Goal: Task Accomplishment & Management: Manage account settings

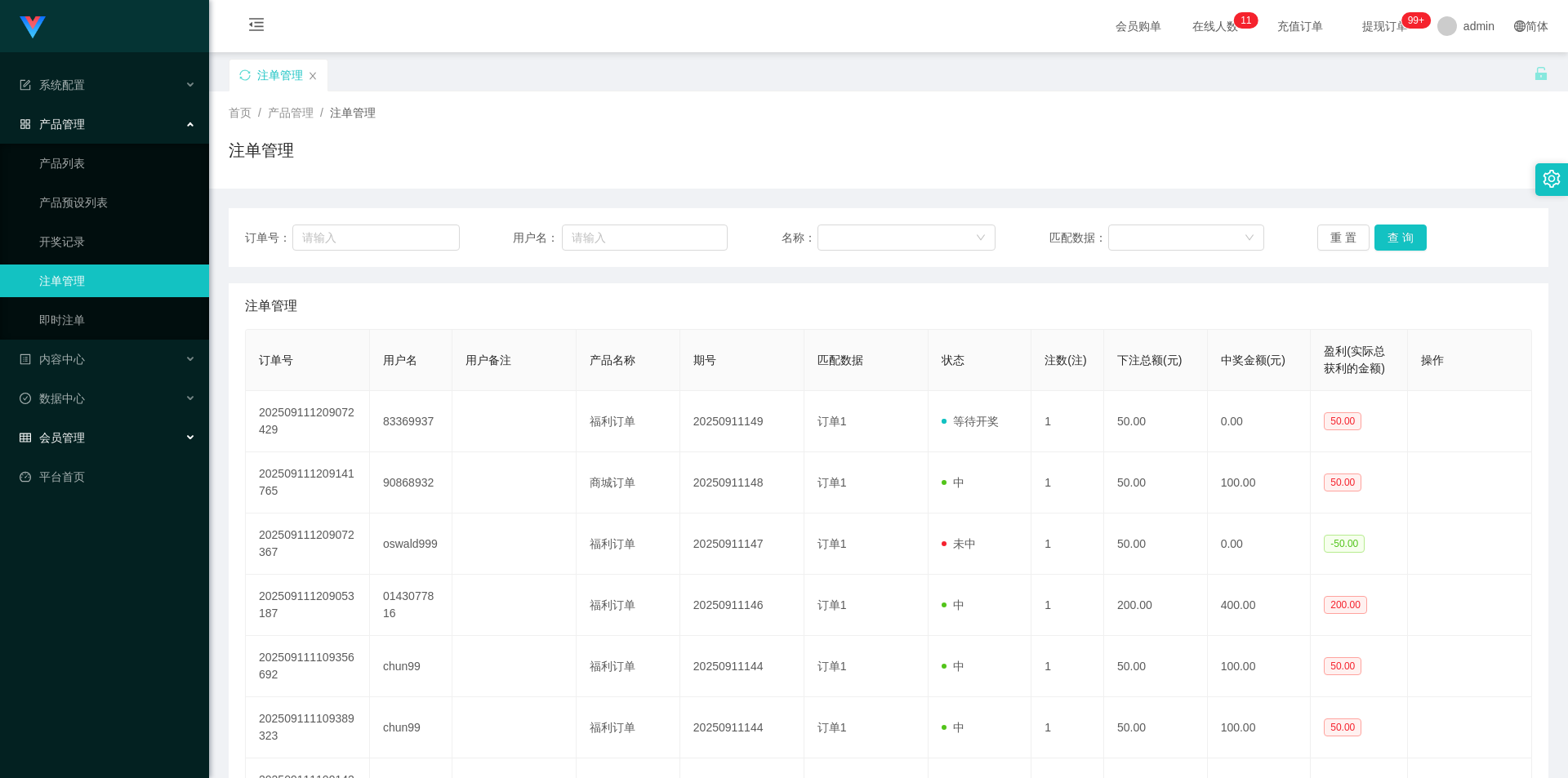
click at [96, 430] on div "会员管理" at bounding box center [104, 437] width 209 height 33
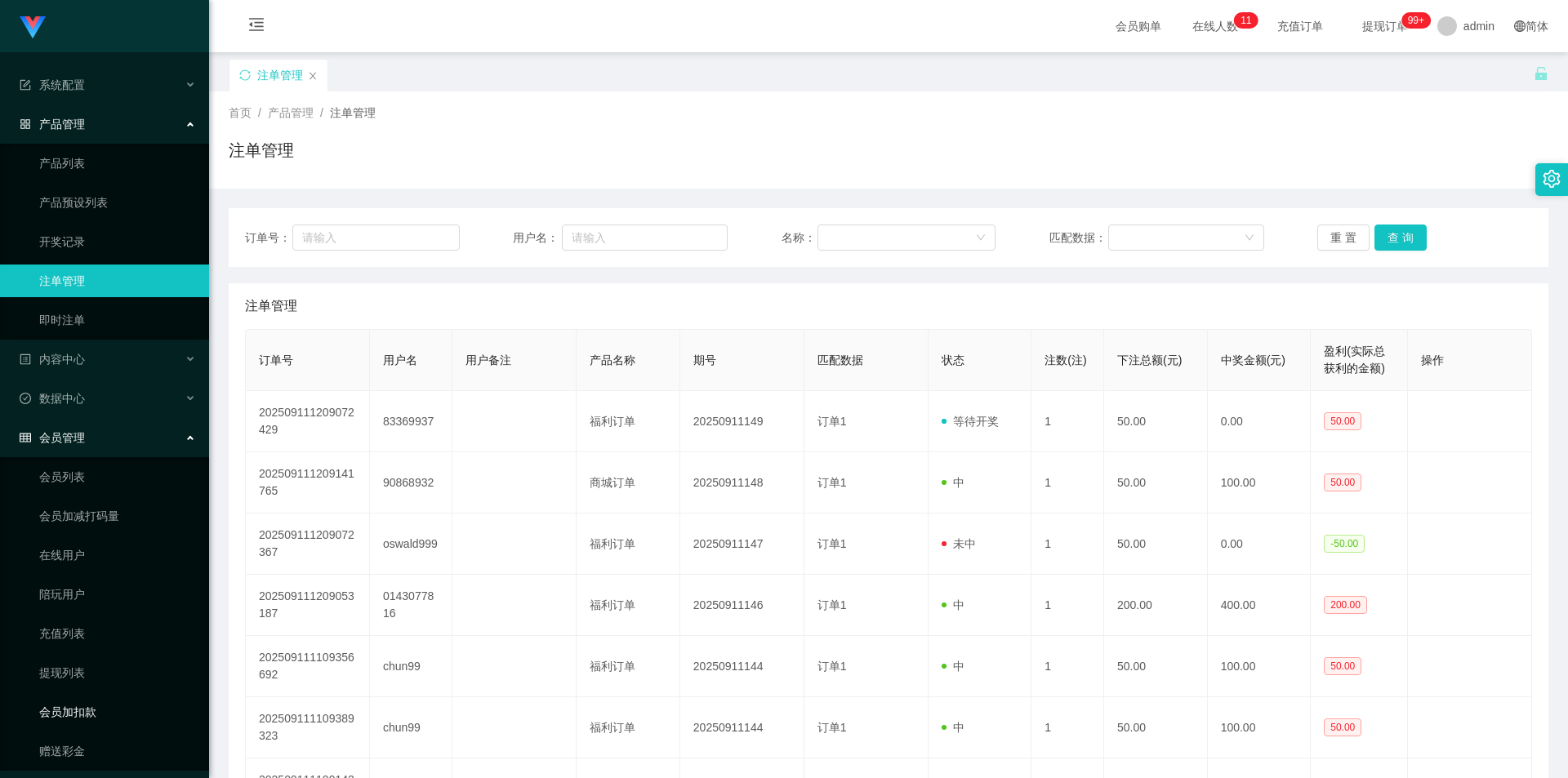
click at [85, 711] on link "会员加扣款" at bounding box center [117, 711] width 157 height 33
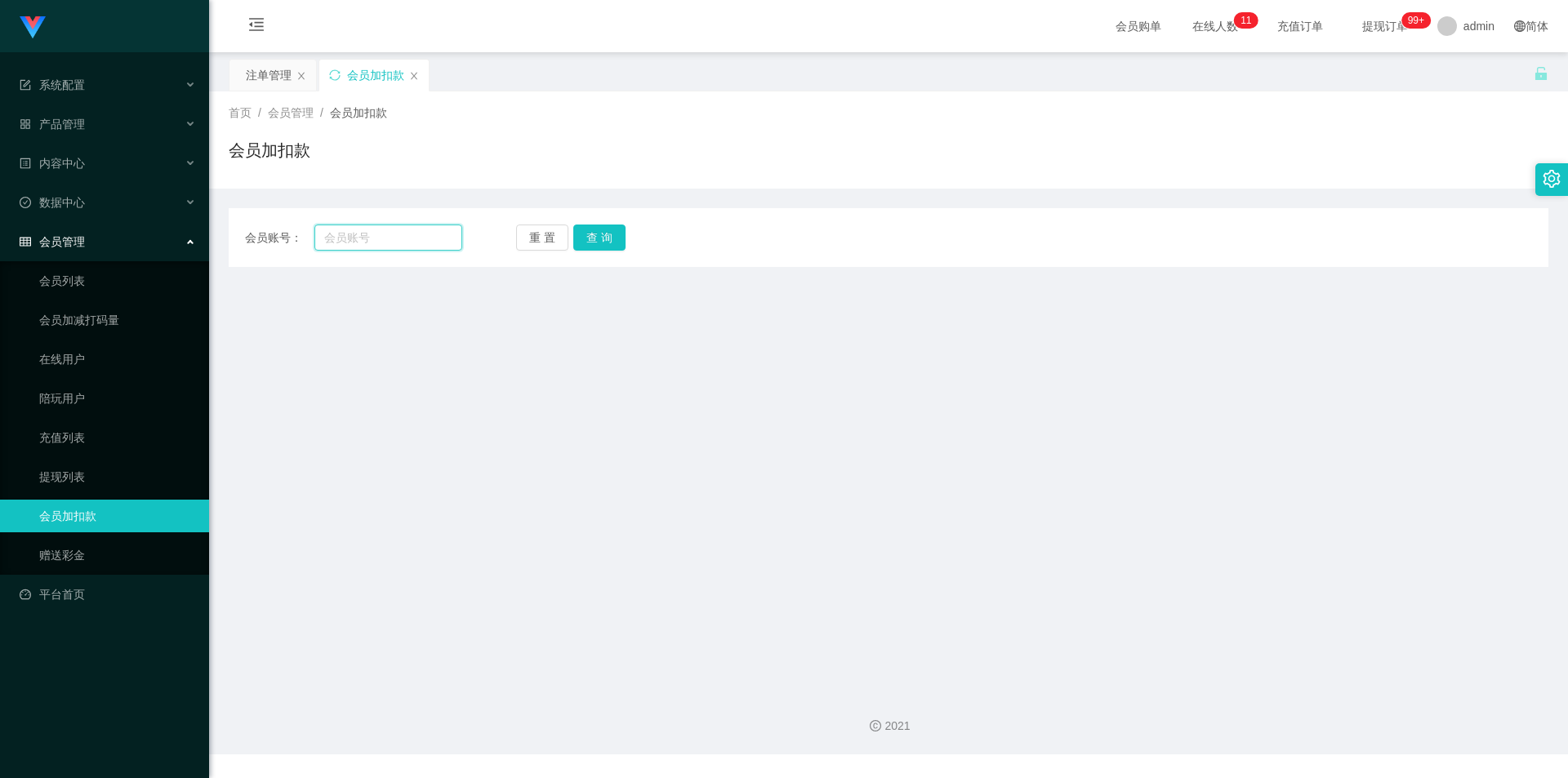
click at [401, 242] on input "text" at bounding box center [388, 237] width 148 height 26
paste input "fei1234"
type input "fei1234"
click at [591, 233] on button "查 询" at bounding box center [599, 237] width 52 height 26
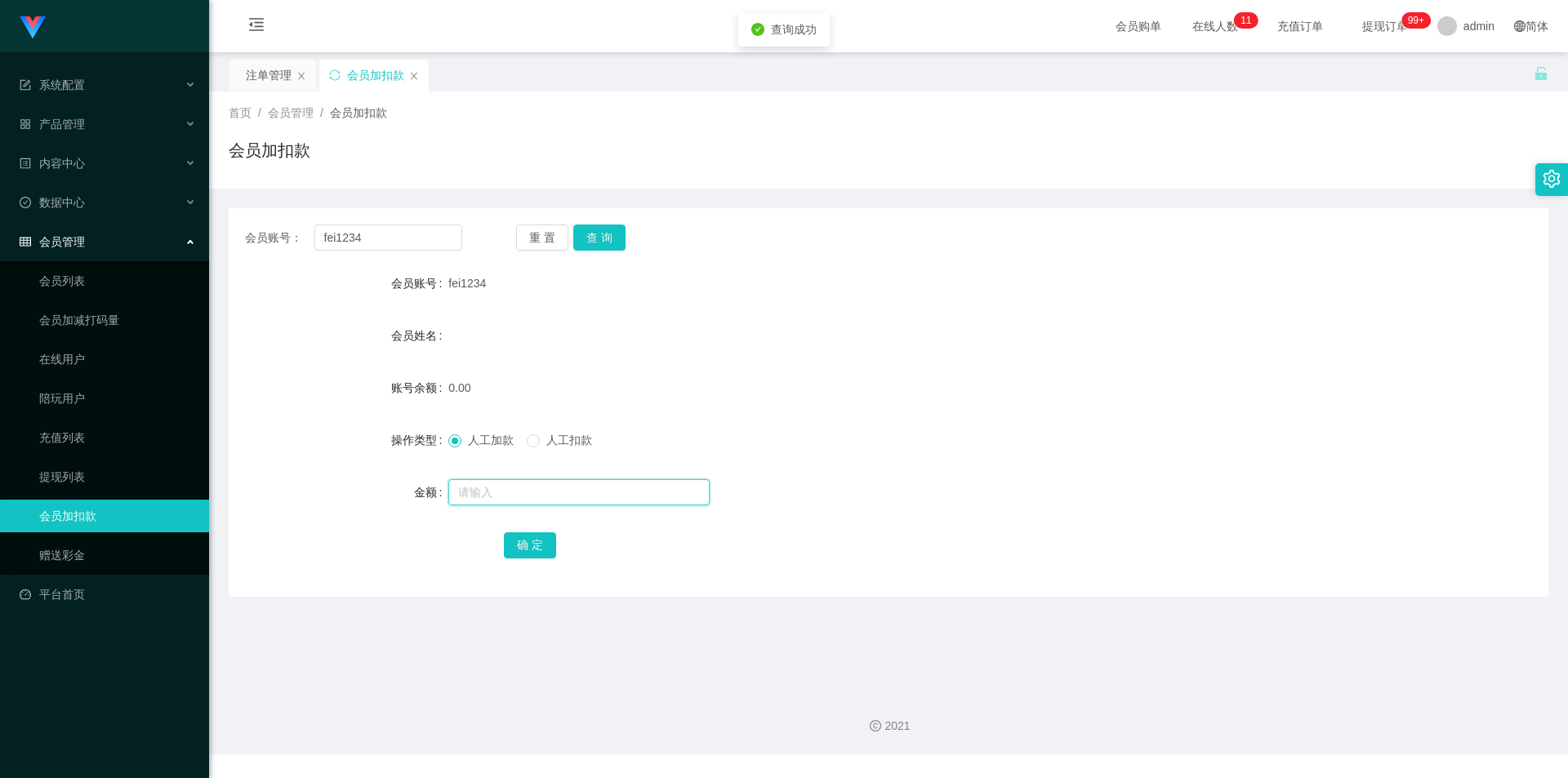
click at [478, 490] on input "text" at bounding box center [579, 491] width 261 height 26
type input "100"
click at [520, 537] on button "确 定" at bounding box center [530, 545] width 52 height 26
click at [918, 403] on div "100.00" at bounding box center [834, 387] width 770 height 33
click at [1071, 221] on div "会员账号： fei1234 重 置 查 询 会员账号 fei1234 会员姓名 账号余额 100.00 操作类型 人工加款 人工扣款 金额 确 定" at bounding box center [889, 402] width 1320 height 388
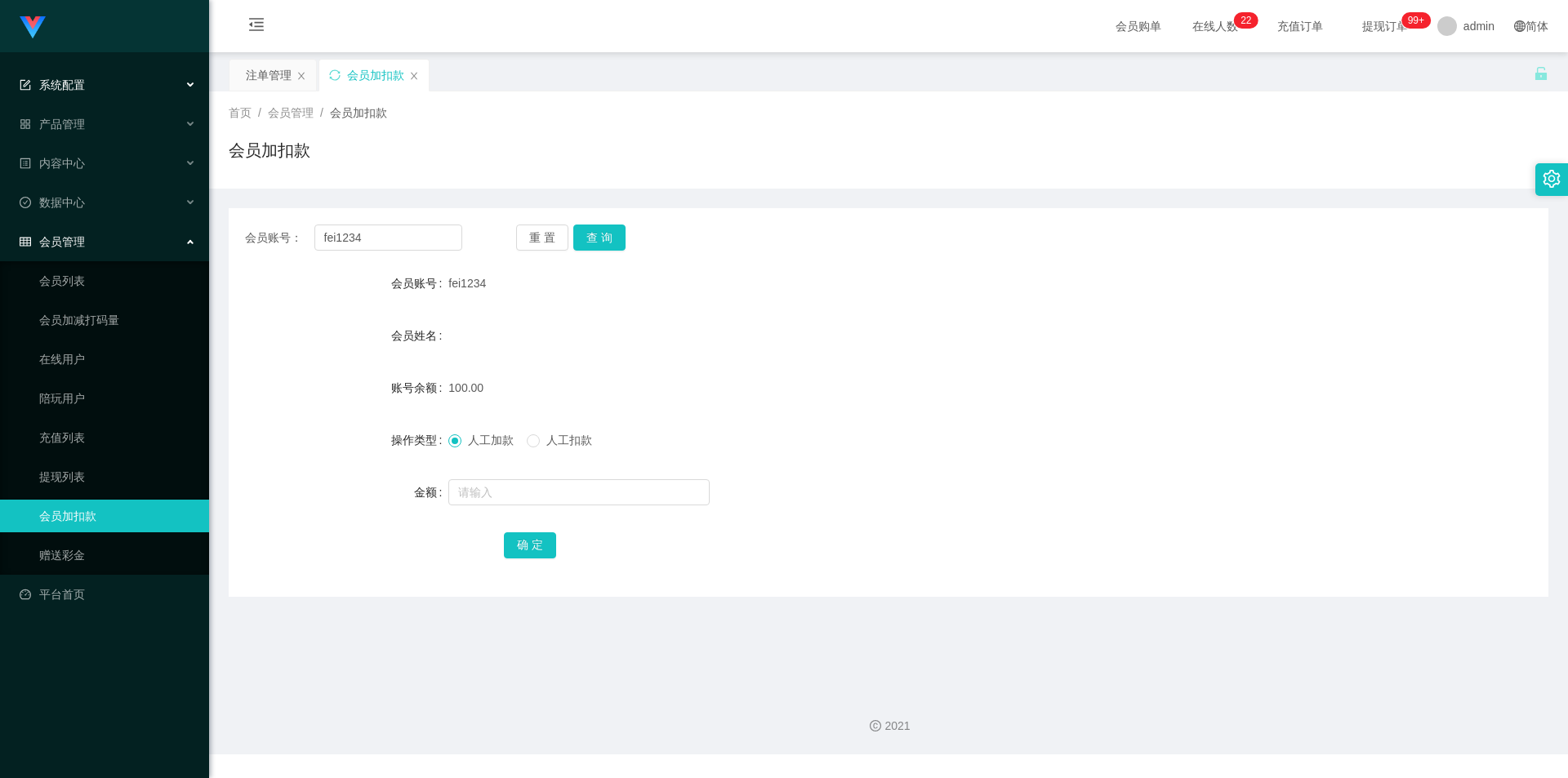
click at [90, 75] on div "系统配置" at bounding box center [104, 85] width 209 height 33
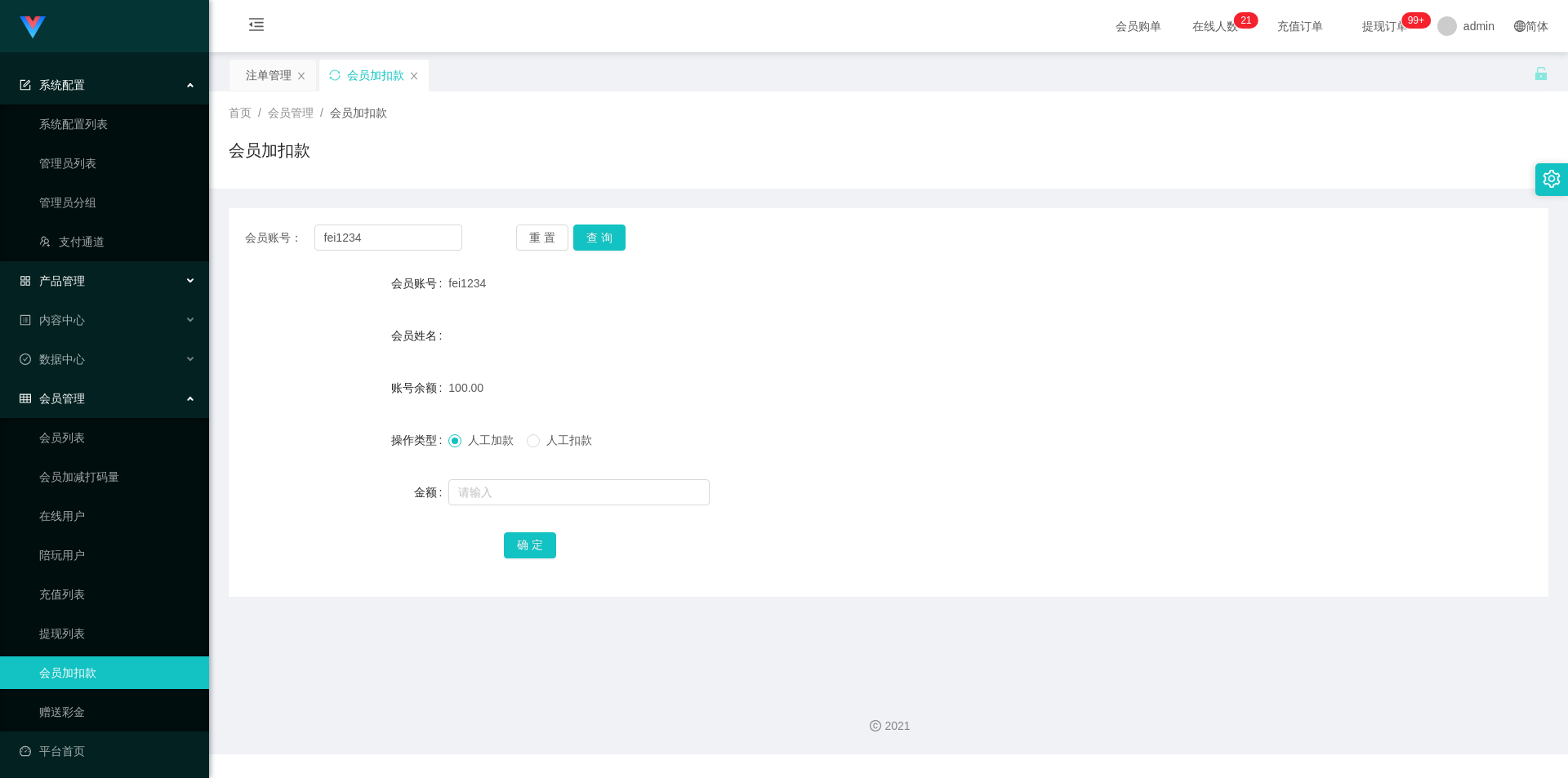
click at [81, 280] on span "产品管理" at bounding box center [52, 280] width 65 height 13
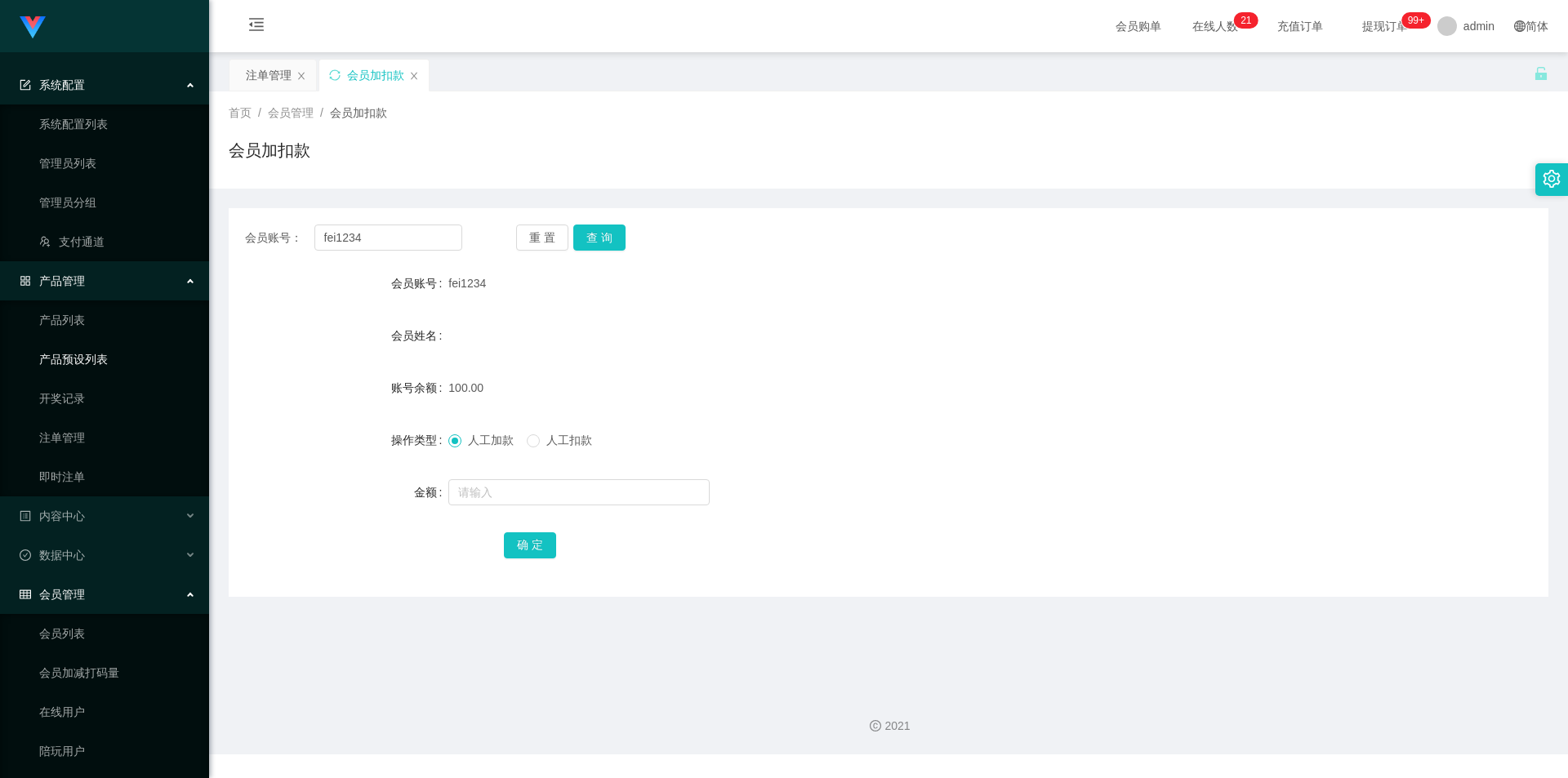
click at [89, 354] on link "产品预设列表" at bounding box center [117, 359] width 157 height 33
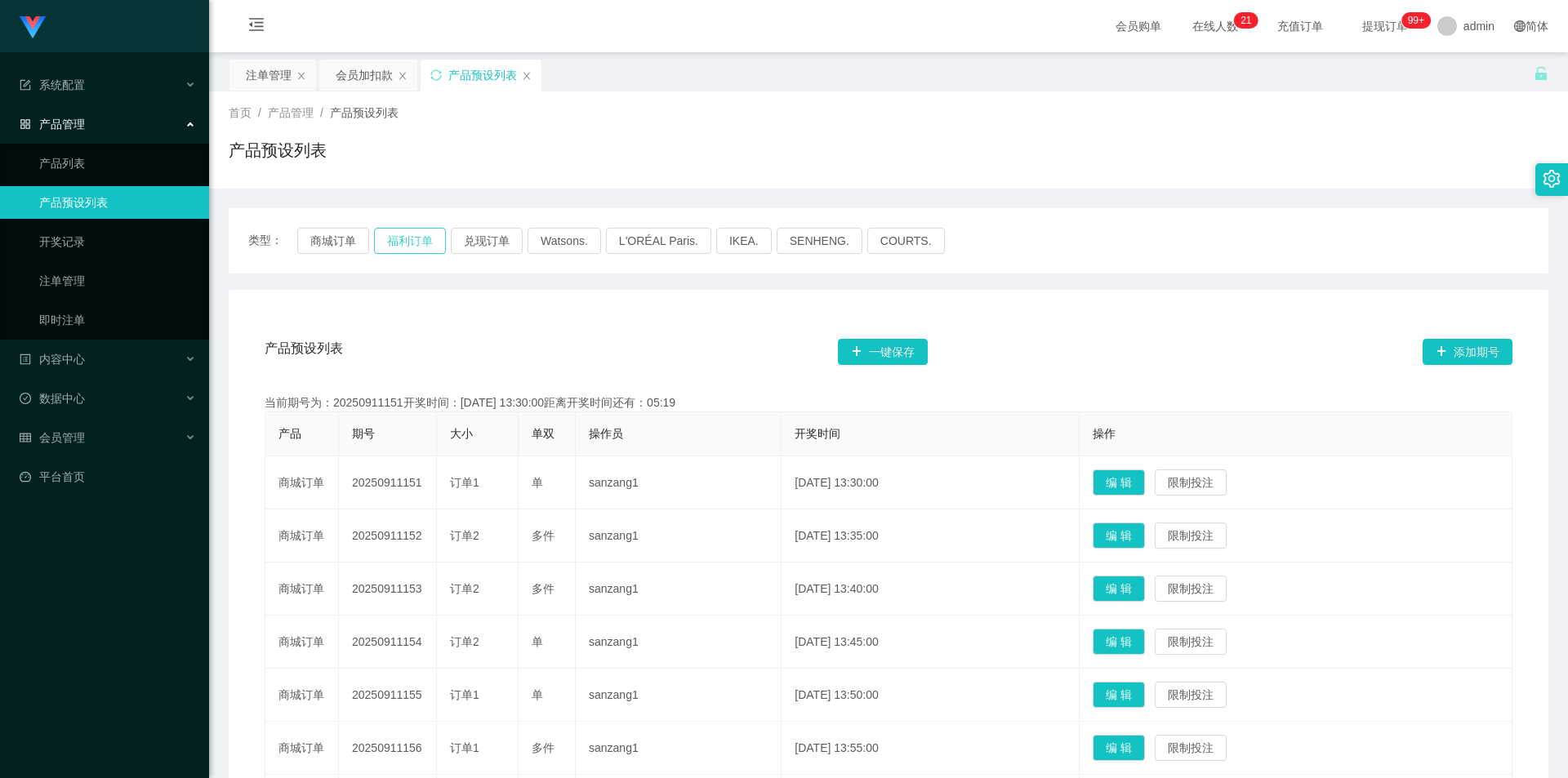
click at [425, 248] on button "福利订单" at bounding box center [410, 240] width 72 height 26
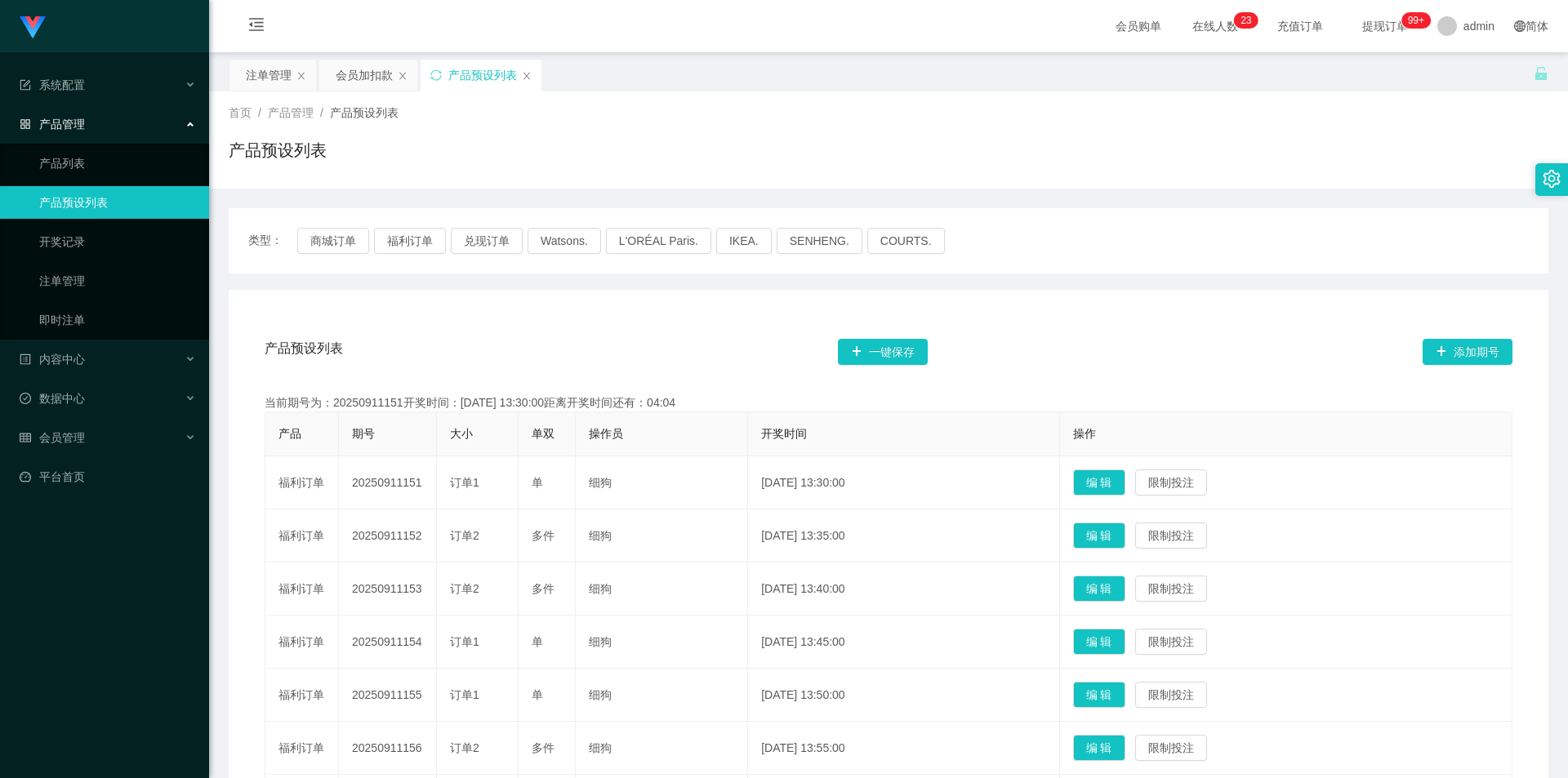
click at [830, 122] on div "首页 / 产品管理 / 产品预设列表 / 产品预设列表" at bounding box center [889, 140] width 1320 height 71
click at [411, 240] on button "福利订单" at bounding box center [410, 240] width 72 height 26
click at [107, 270] on link "注单管理" at bounding box center [117, 281] width 157 height 33
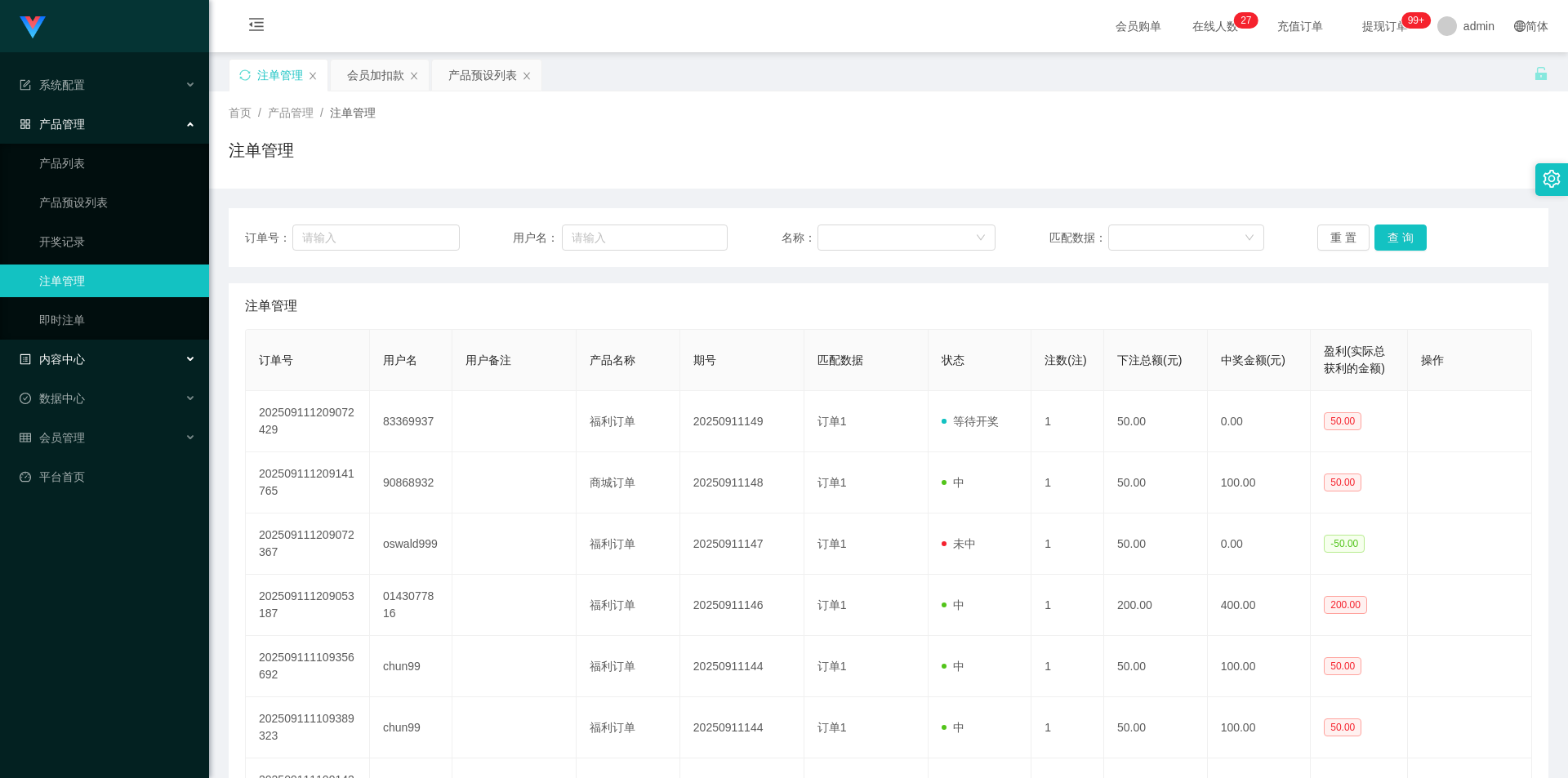
click at [100, 359] on div "内容中心" at bounding box center [104, 359] width 209 height 33
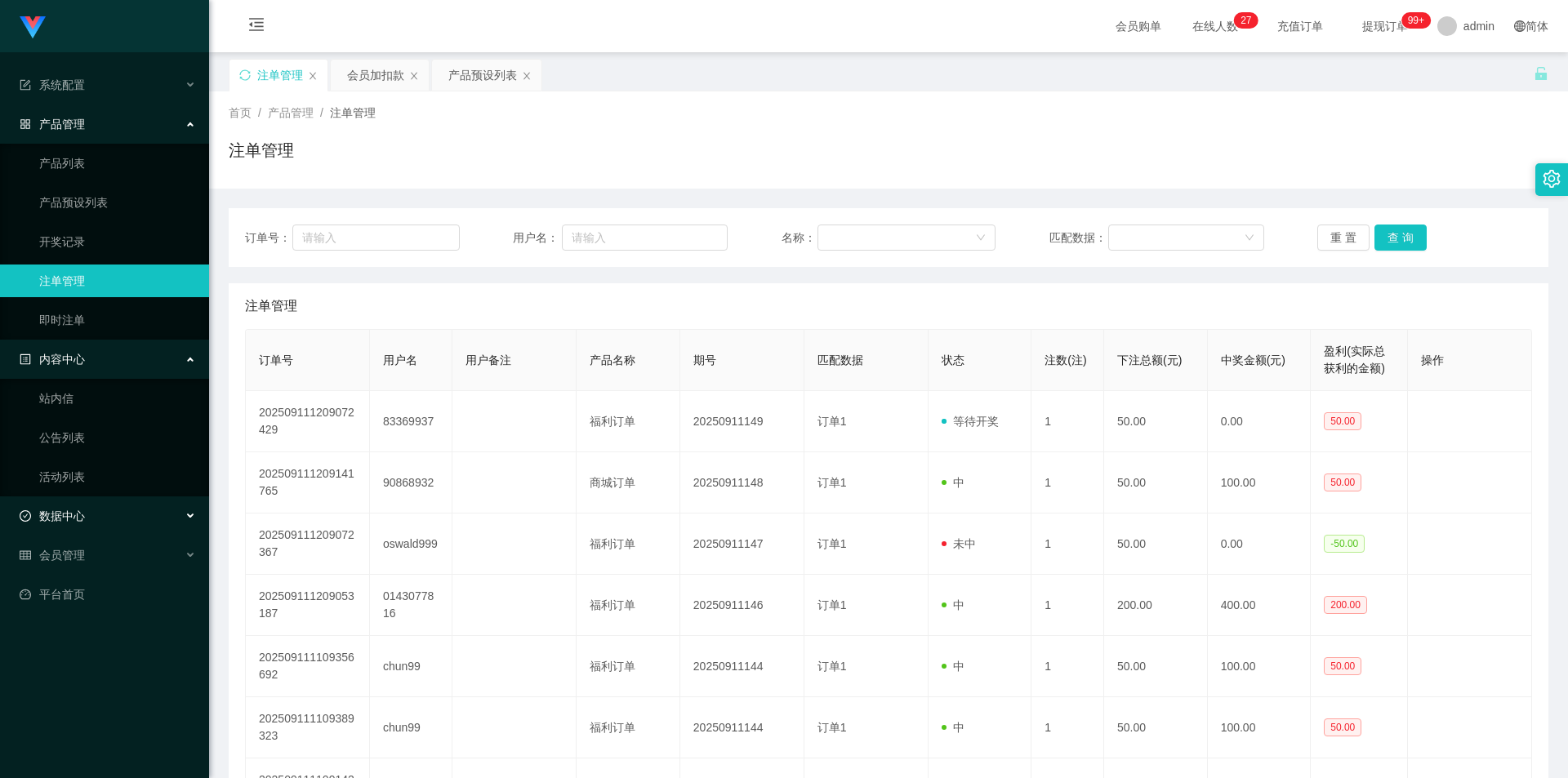
click at [90, 525] on div "数据中心" at bounding box center [104, 516] width 209 height 33
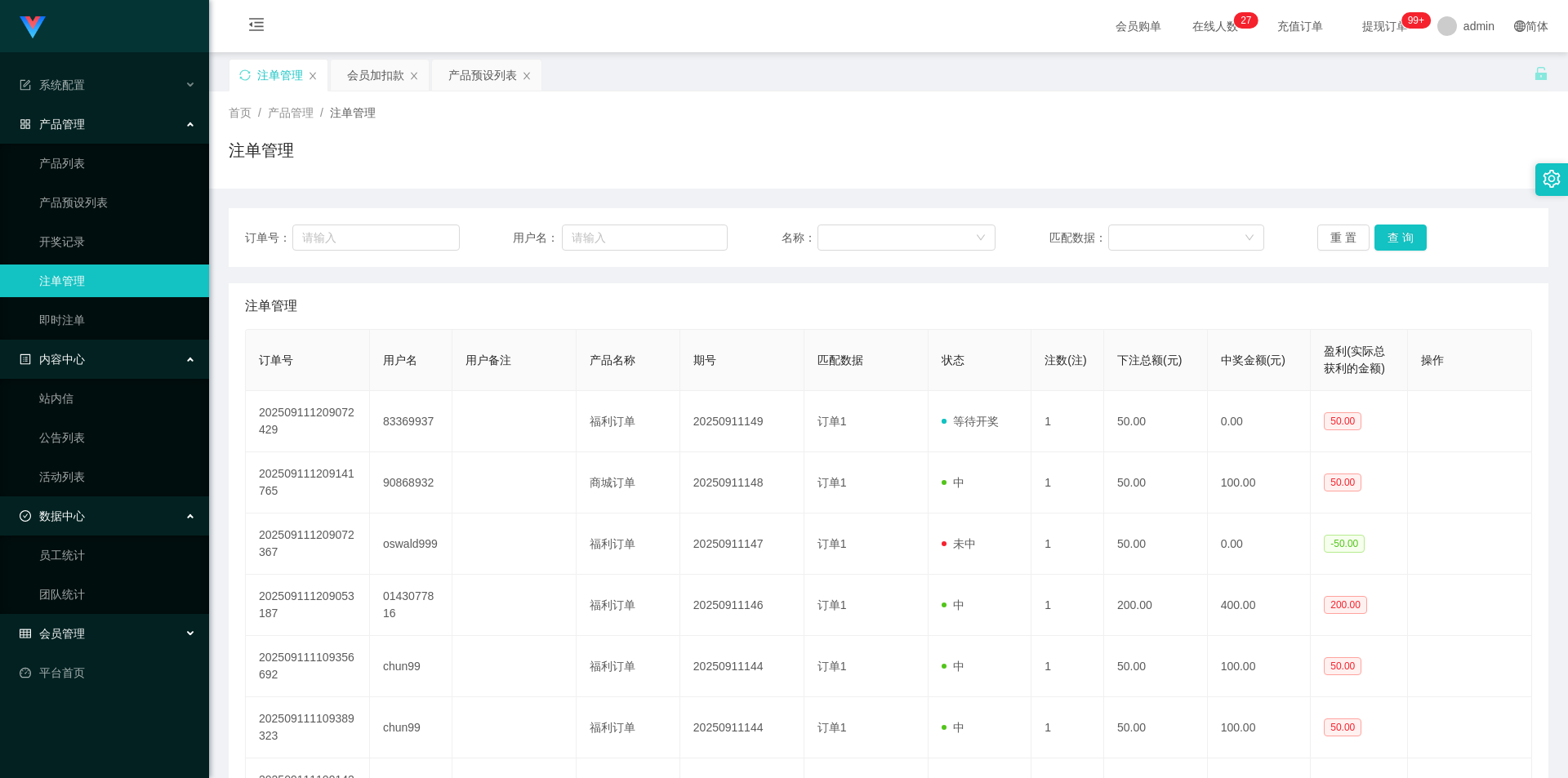
click at [63, 627] on span "会员管理" at bounding box center [52, 633] width 65 height 13
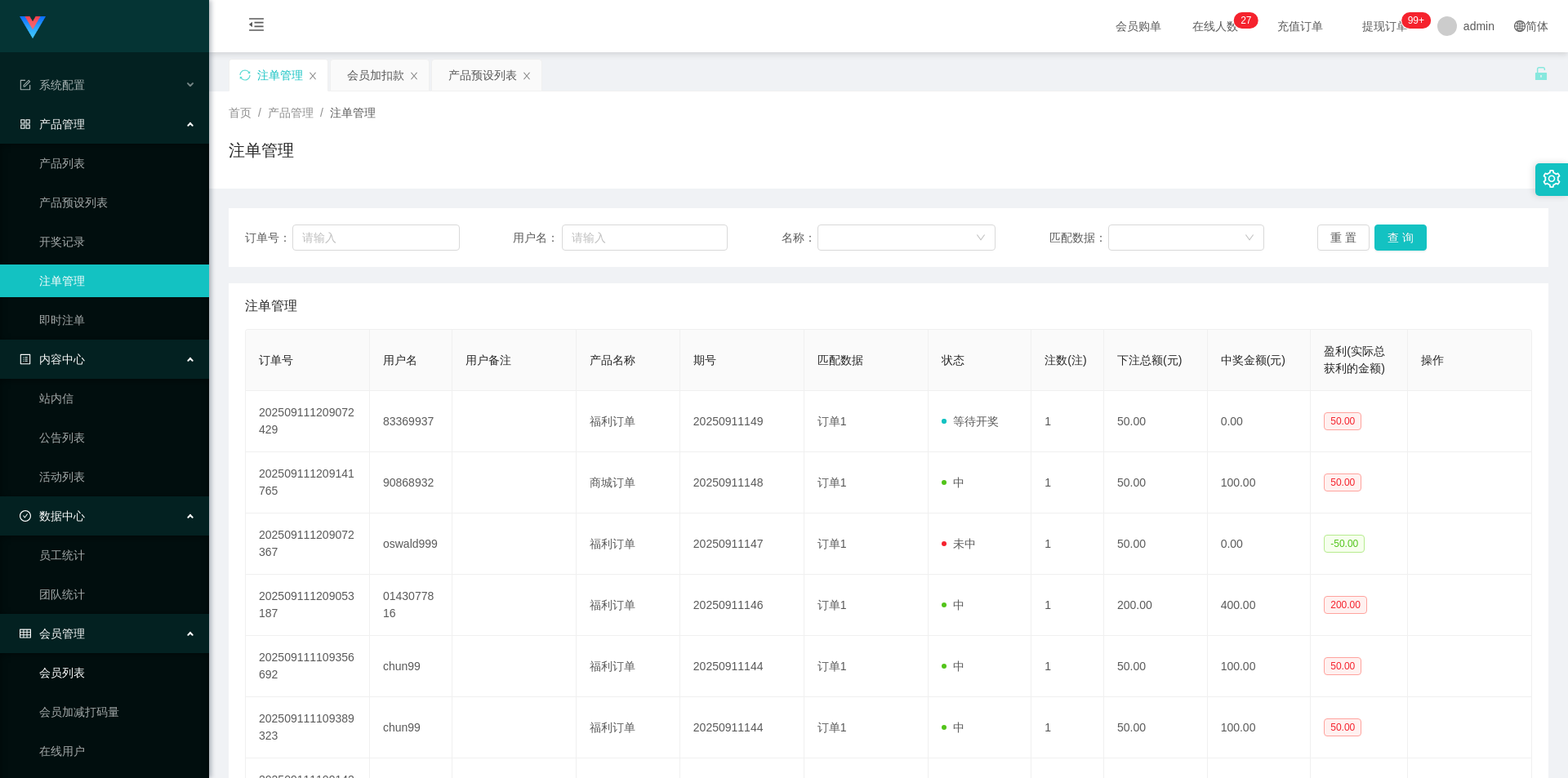
click at [62, 667] on link "会员列表" at bounding box center [117, 672] width 157 height 33
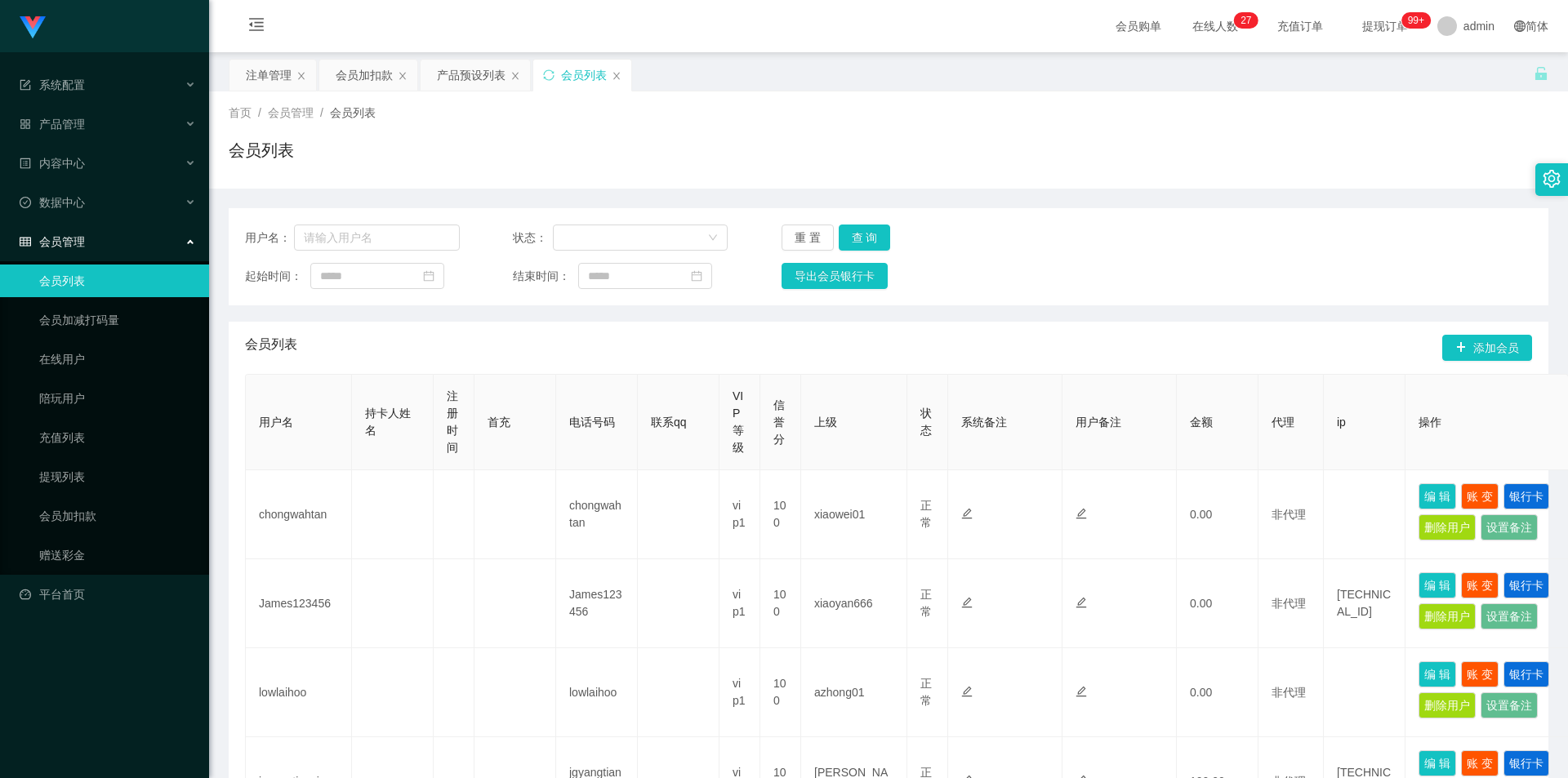
click at [1271, 136] on div "首页 / 会员管理 / 会员列表 / 会员列表" at bounding box center [889, 140] width 1320 height 71
click at [262, 71] on div "注单管理" at bounding box center [268, 74] width 46 height 31
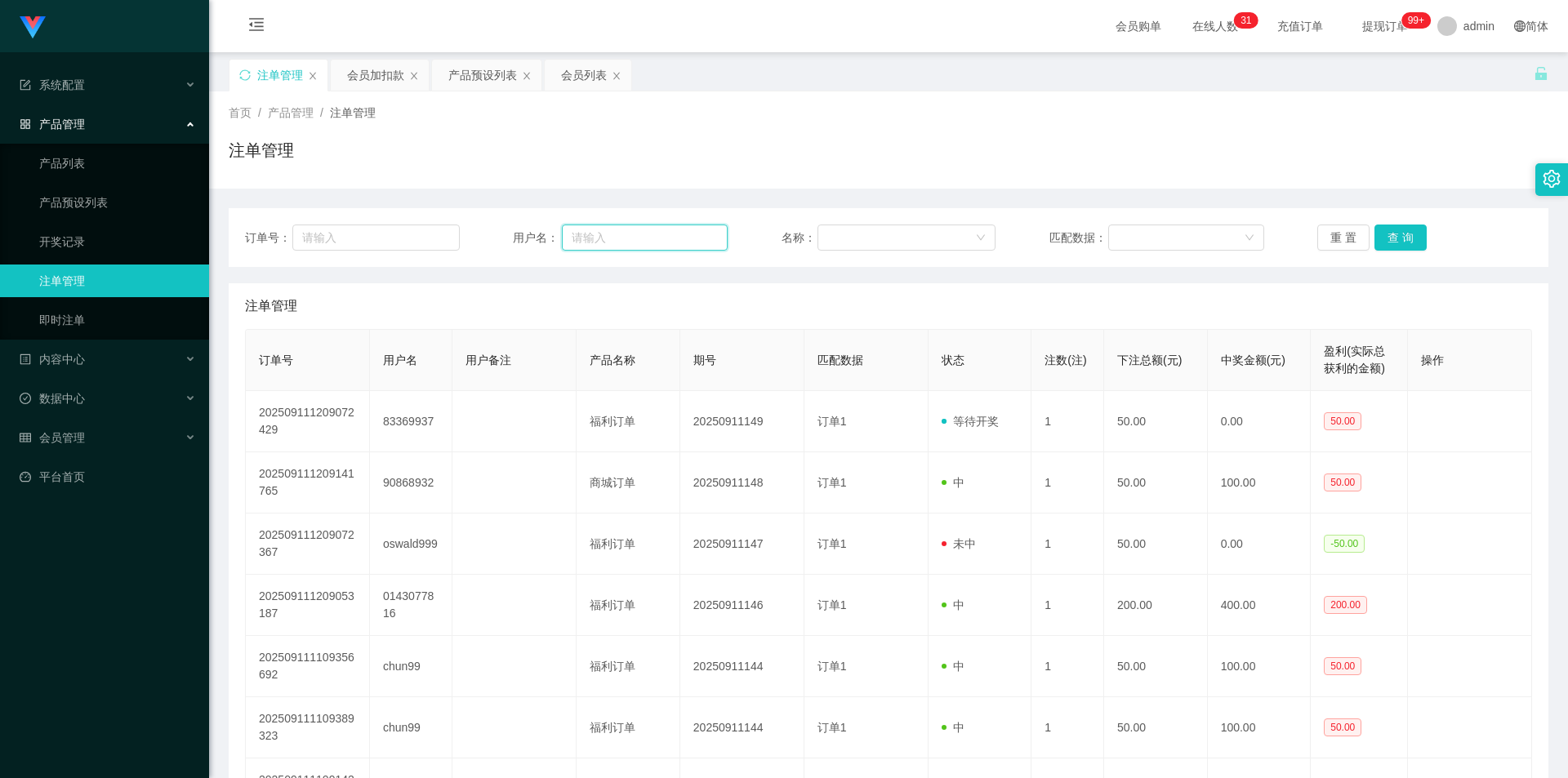
click at [607, 242] on input "text" at bounding box center [645, 237] width 166 height 26
paste input "fei1234"
type input "fei1234"
click at [1392, 227] on button "查 询" at bounding box center [1400, 237] width 52 height 26
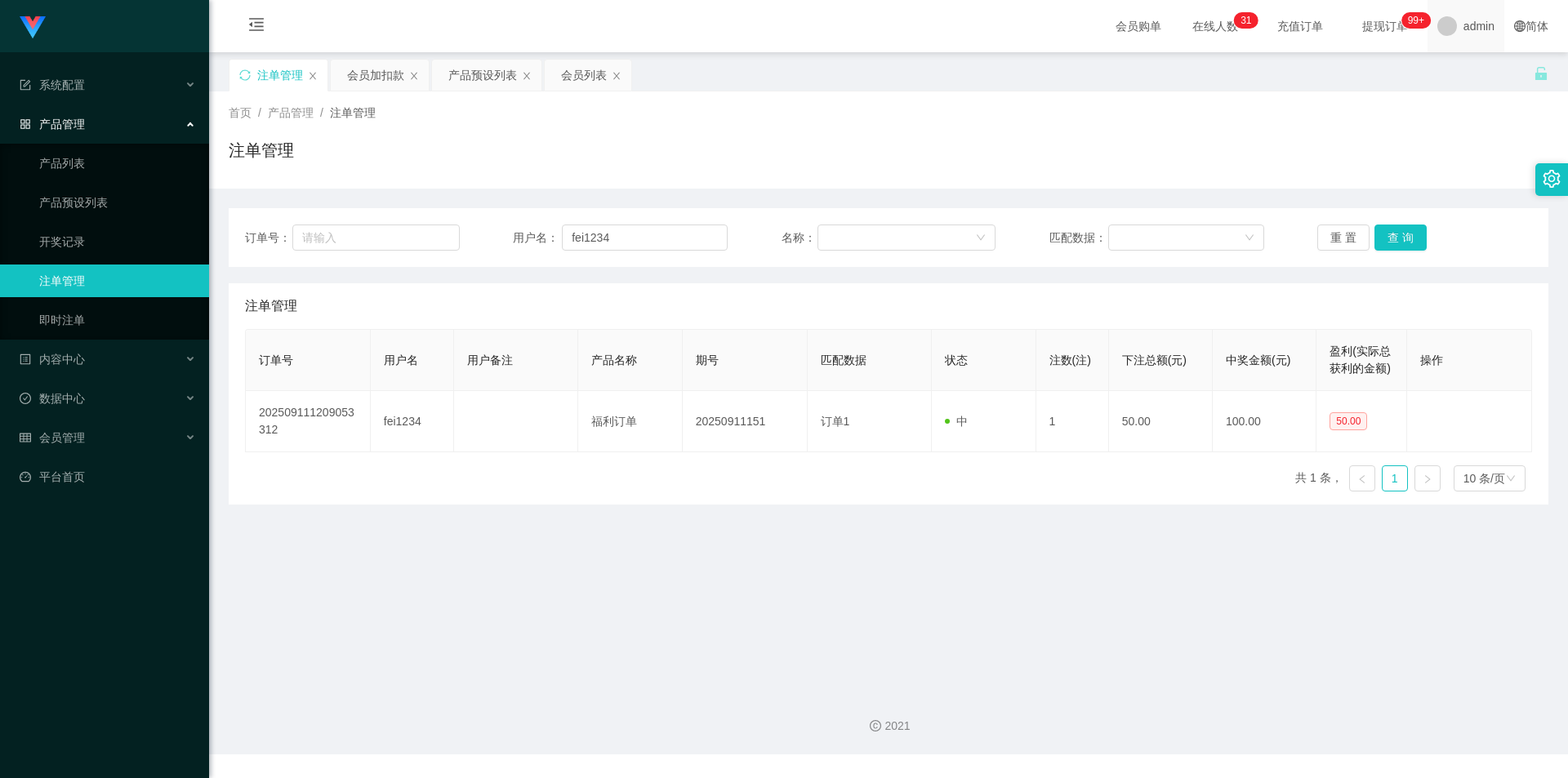
drag, startPoint x: 1414, startPoint y: 133, endPoint x: 1453, endPoint y: 1, distance: 137.6
click at [1414, 131] on div "首页 / 产品管理 / 注单管理 / 注单管理" at bounding box center [889, 140] width 1320 height 71
click at [380, 75] on div "会员加扣款" at bounding box center [376, 74] width 58 height 31
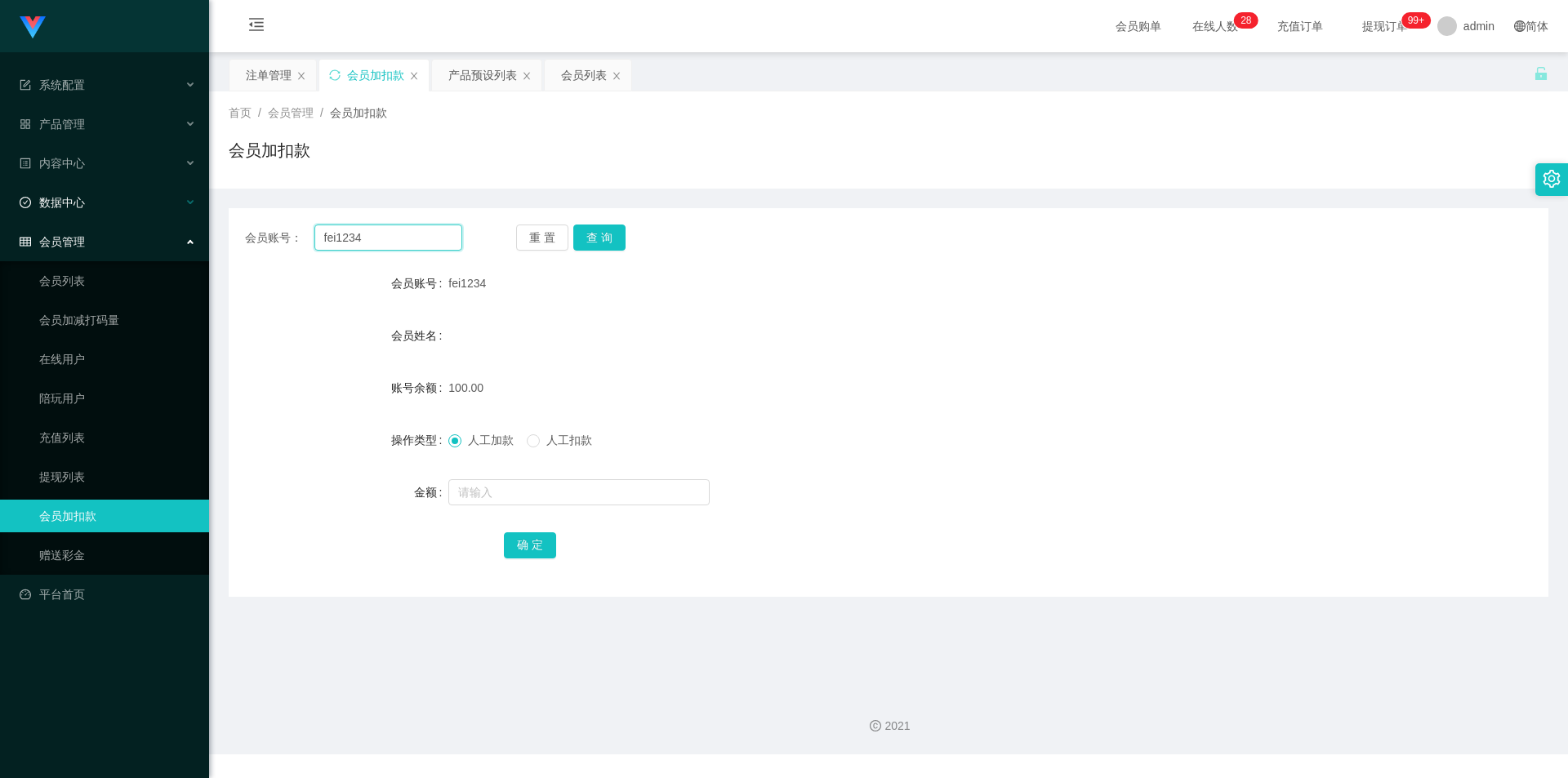
drag, startPoint x: 289, startPoint y: 223, endPoint x: 3, endPoint y: 194, distance: 287.5
click at [0, 194] on section "系统配置 系统配置列表 管理员列表 管理员分组 支付通道 产品管理 产品列表 产品预设列表 开奖记录 注单管理 即时注单 内容中心 站内信 公告列表 活动列表…" at bounding box center [784, 377] width 1568 height 754
click at [595, 238] on button "查 询" at bounding box center [599, 237] width 52 height 26
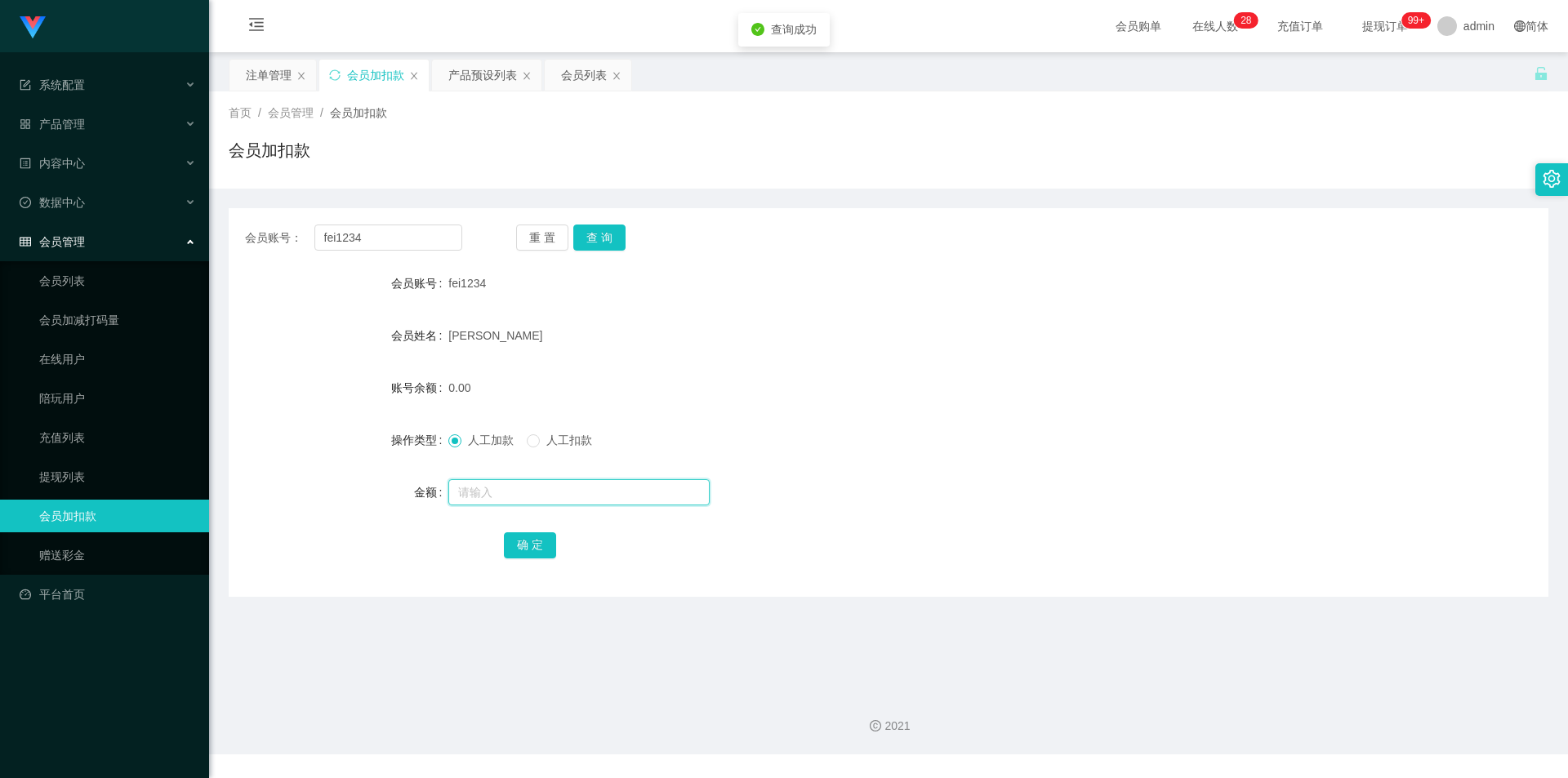
click at [490, 494] on input "text" at bounding box center [579, 491] width 261 height 26
type input "8"
click at [525, 539] on button "确 定" at bounding box center [530, 545] width 52 height 26
click at [946, 386] on div "8.00" at bounding box center [834, 387] width 770 height 33
click at [1197, 68] on div "注单管理 会员加扣款 产品预设列表 会员列表" at bounding box center [881, 86] width 1305 height 57
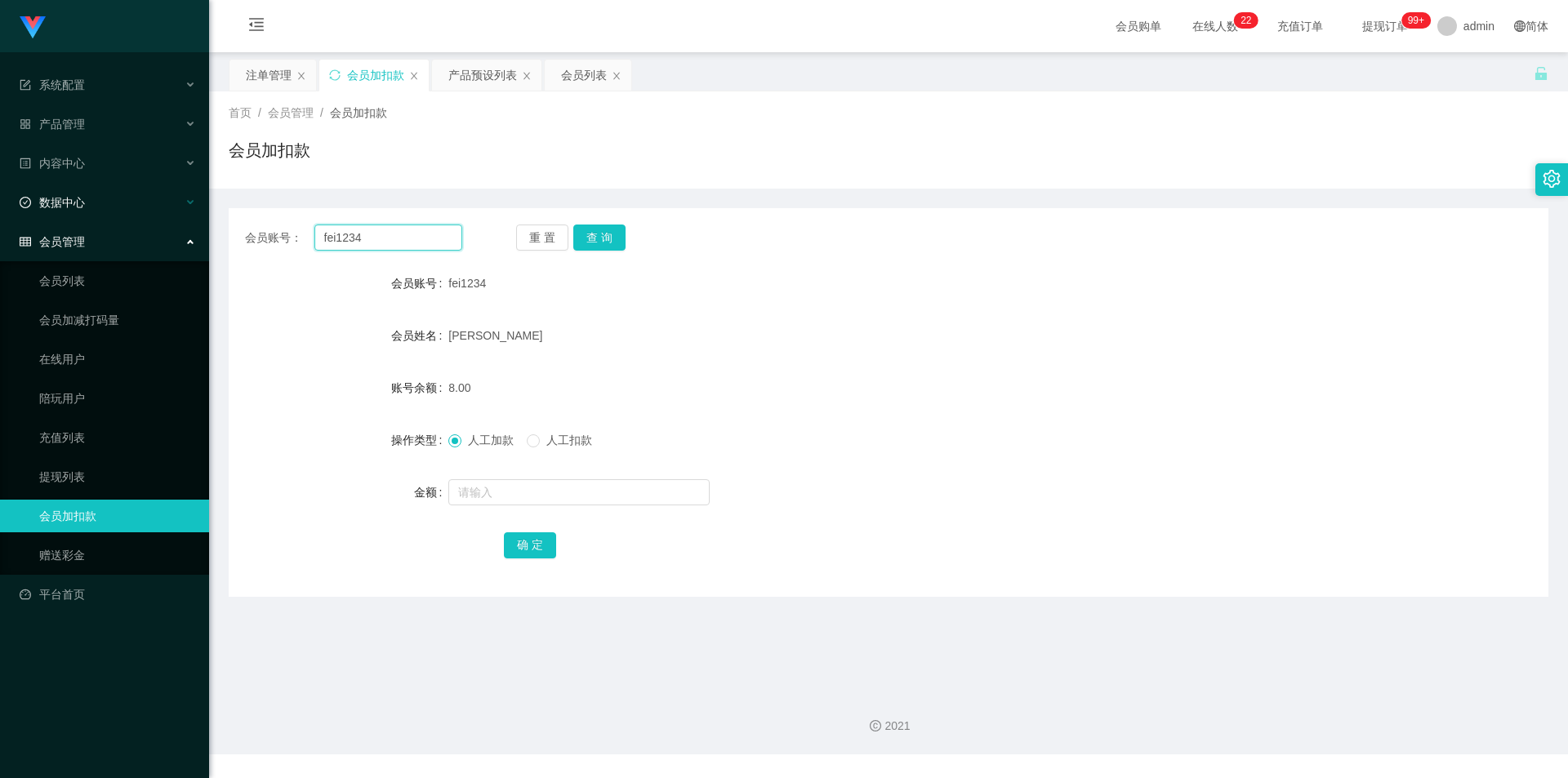
paste input "91513597"
drag, startPoint x: 381, startPoint y: 239, endPoint x: 0, endPoint y: 191, distance: 384.0
click at [0, 191] on section "系统配置 系统配置列表 管理员列表 管理员分组 支付通道 产品管理 产品列表 产品预设列表 开奖记录 注单管理 即时注单 内容中心 站内信 公告列表 活动列表…" at bounding box center [784, 377] width 1568 height 754
type input "91513597"
click at [609, 236] on button "查 询" at bounding box center [599, 237] width 52 height 26
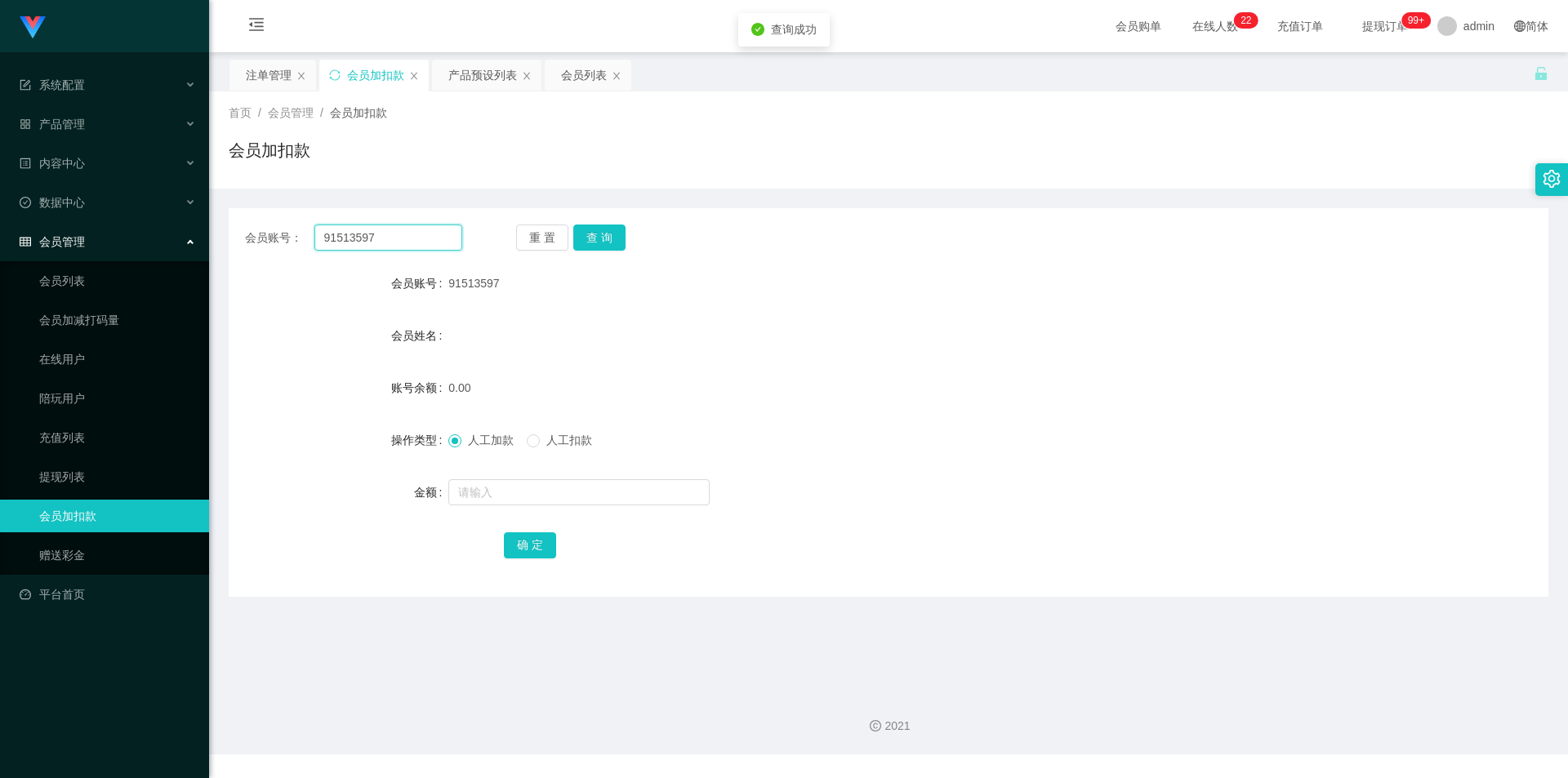
click at [409, 228] on input "91513597" at bounding box center [388, 237] width 148 height 26
click at [602, 233] on button "查 询" at bounding box center [599, 237] width 52 height 26
click at [466, 499] on input "text" at bounding box center [579, 491] width 261 height 26
type input "100"
click at [523, 554] on button "确 定" at bounding box center [530, 545] width 52 height 26
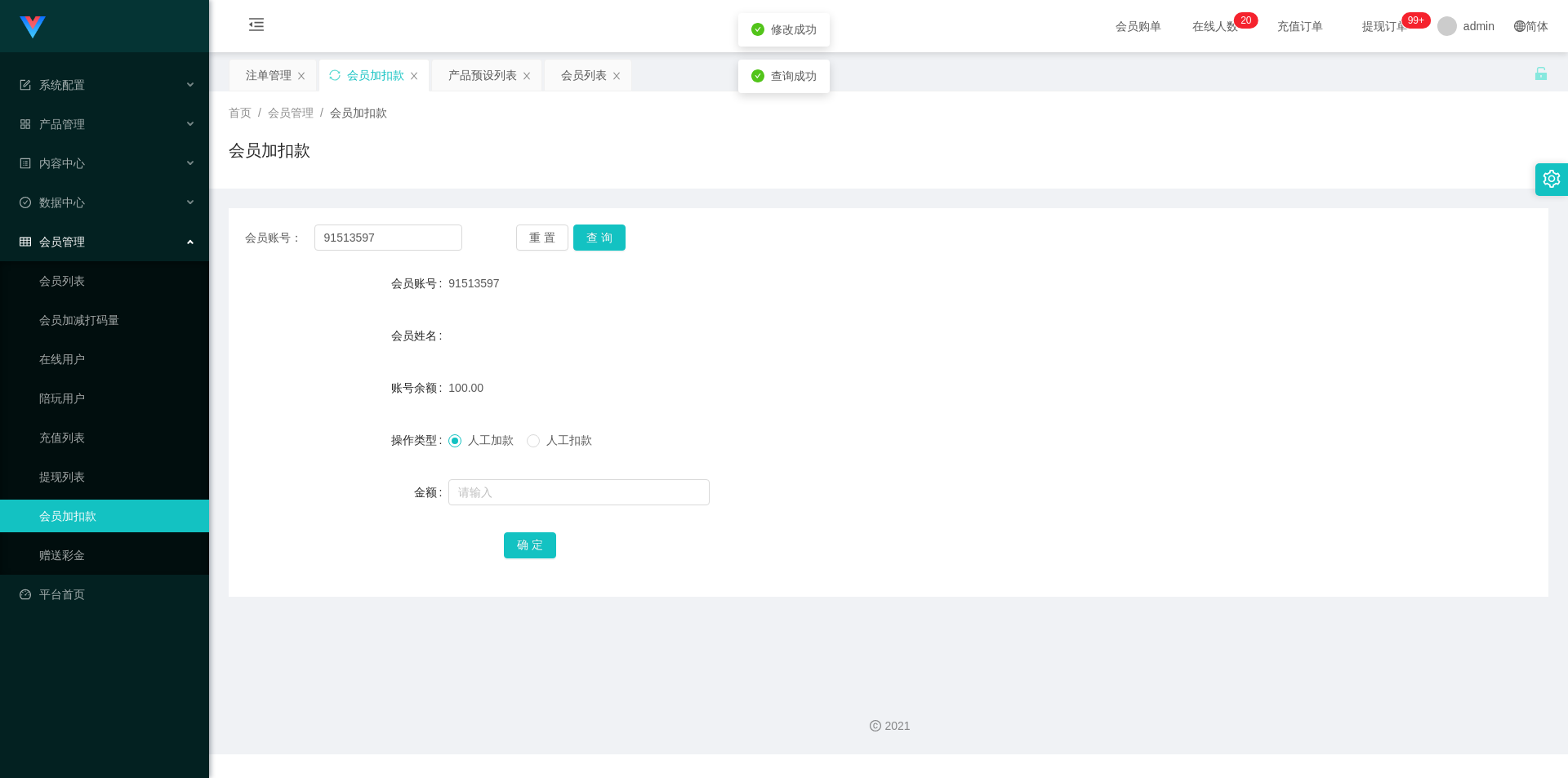
click at [1053, 364] on form "会员账号 91513597 会员姓名 账号余额 100.00 操作类型 人工加款 人工扣款 金额 确 定" at bounding box center [889, 414] width 1320 height 293
click at [1295, 97] on div "首页 / 会员管理 / 会员加扣款 / 会员加扣款" at bounding box center [889, 140] width 1359 height 97
click at [0, 183] on section "系统配置 系统配置列表 管理员列表 管理员分组 支付通道 产品管理 产品列表 产品预设列表 开奖记录 注单管理 即时注单 内容中心 站内信 公告列表 活动列表…" at bounding box center [784, 377] width 1568 height 754
paste input "fei1234"
type input "fei1234"
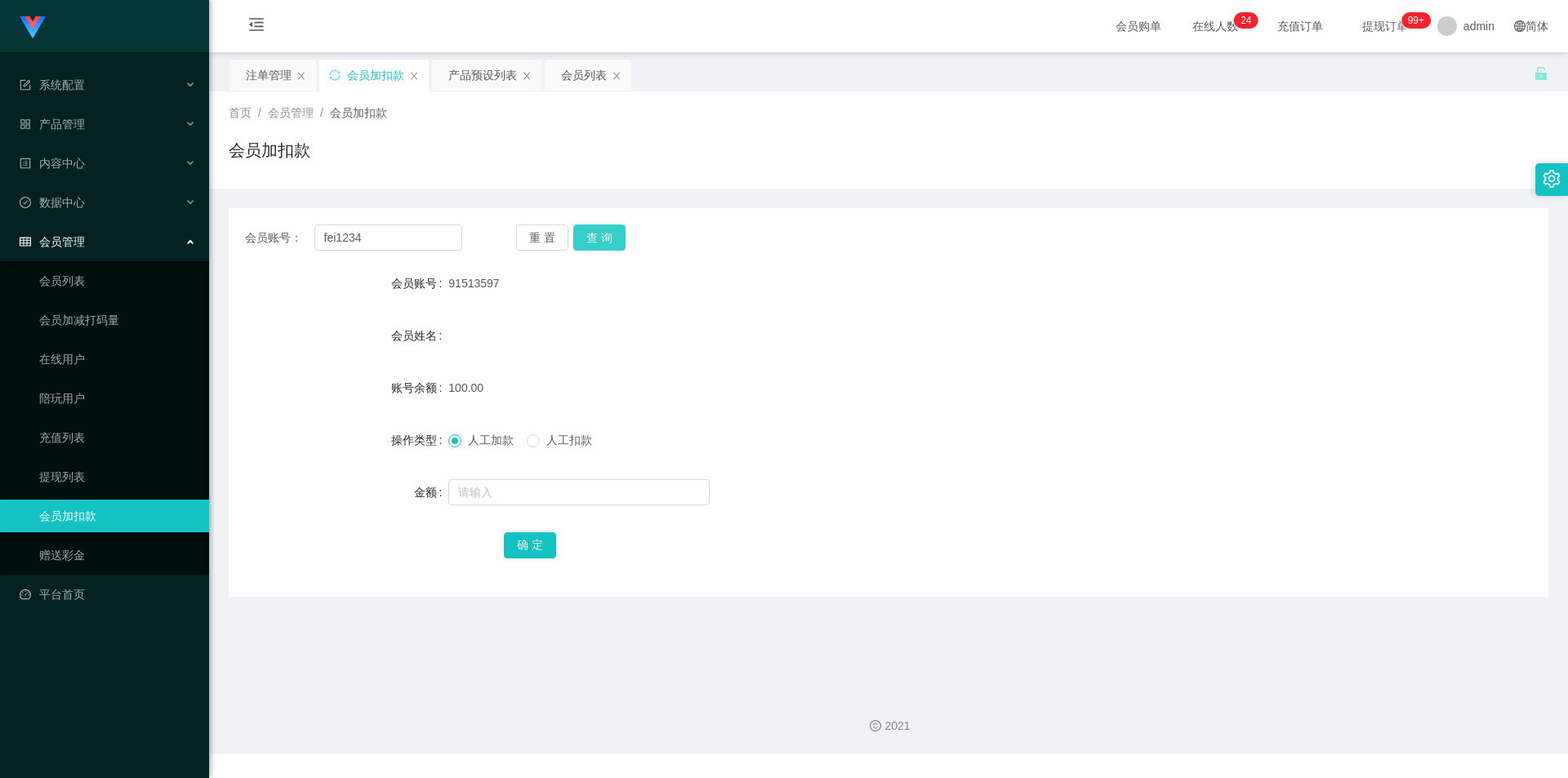
click at [605, 231] on button "查 询" at bounding box center [599, 237] width 52 height 26
click at [456, 490] on input "text" at bounding box center [579, 491] width 261 height 26
type input "8"
click at [516, 551] on button "确 定" at bounding box center [530, 545] width 52 height 26
click at [958, 429] on div "人工加款 人工扣款" at bounding box center [834, 440] width 770 height 33
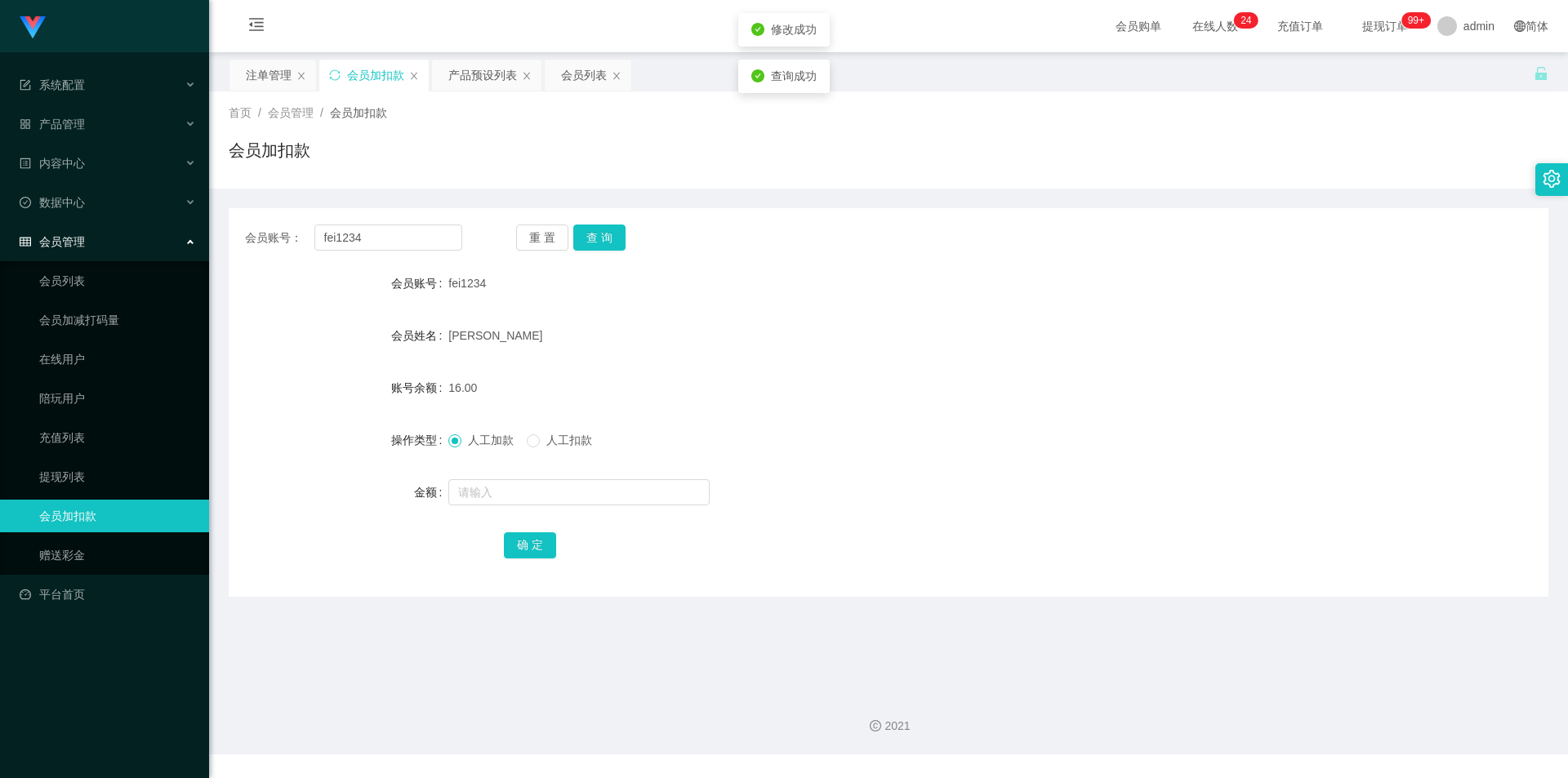
click at [1375, 142] on div "会员加扣款" at bounding box center [889, 156] width 1320 height 37
drag, startPoint x: 0, startPoint y: 217, endPoint x: 292, endPoint y: 239, distance: 292.8
click at [0, 218] on section "系统配置 系统配置列表 管理员列表 管理员分组 支付通道 产品管理 产品列表 产品预设列表 开奖记录 注单管理 即时注单 内容中心 站内信 公告列表 活动列表…" at bounding box center [784, 377] width 1568 height 754
paste input "91513597"
type input "91513597"
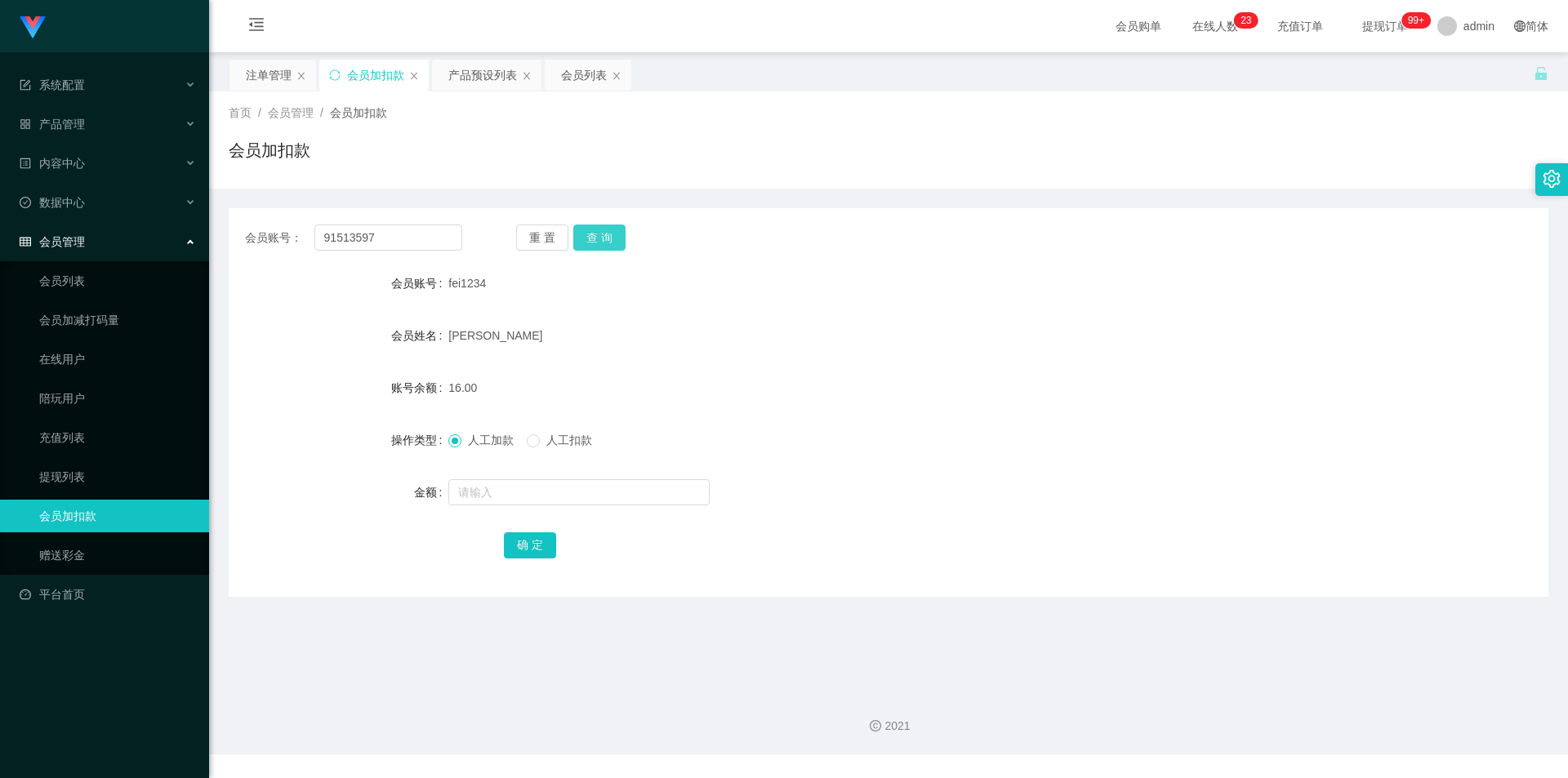
click at [602, 233] on button "查 询" at bounding box center [599, 237] width 52 height 26
drag, startPoint x: 1227, startPoint y: 189, endPoint x: 1454, endPoint y: 5, distance: 292.2
click at [1227, 187] on div "首页 / 会员管理 / 会员加扣款 / 会员加扣款 会员账号： 91513597 重 置 查 询 会员账号 91513597 会员姓名 账号余额 100.00…" at bounding box center [889, 343] width 1320 height 505
click at [477, 74] on div "产品预设列表" at bounding box center [482, 74] width 69 height 31
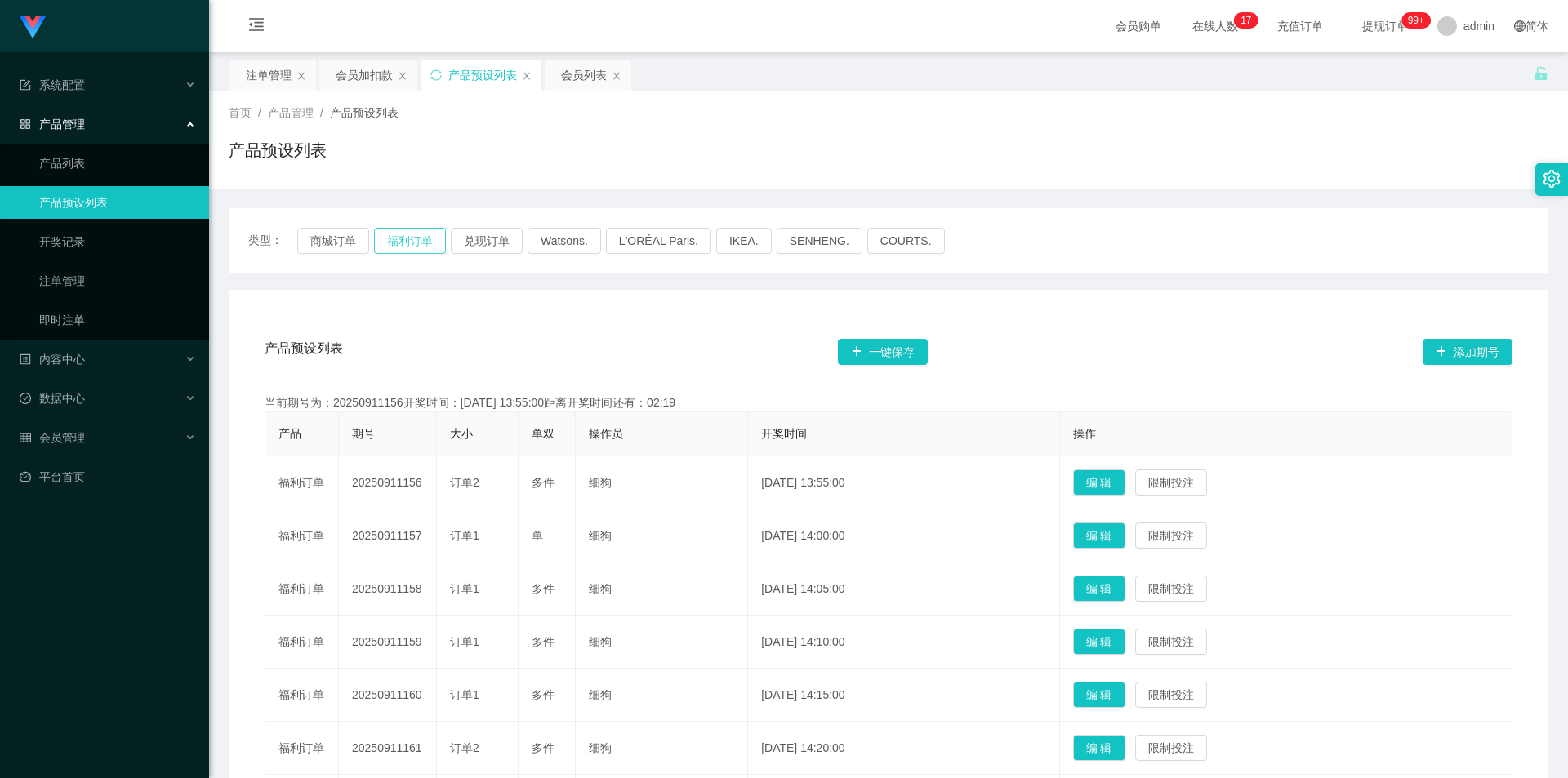
click at [402, 237] on button "福利订单" at bounding box center [410, 240] width 72 height 26
click at [1114, 168] on div "产品预设列表" at bounding box center [889, 156] width 1320 height 37
click at [419, 234] on button "福利订单" at bounding box center [410, 240] width 72 height 26
drag, startPoint x: 1352, startPoint y: 185, endPoint x: 1362, endPoint y: 178, distance: 12.2
click at [1352, 185] on div "首页 / 产品管理 / 产品预设列表 / 产品预设列表" at bounding box center [889, 140] width 1359 height 97
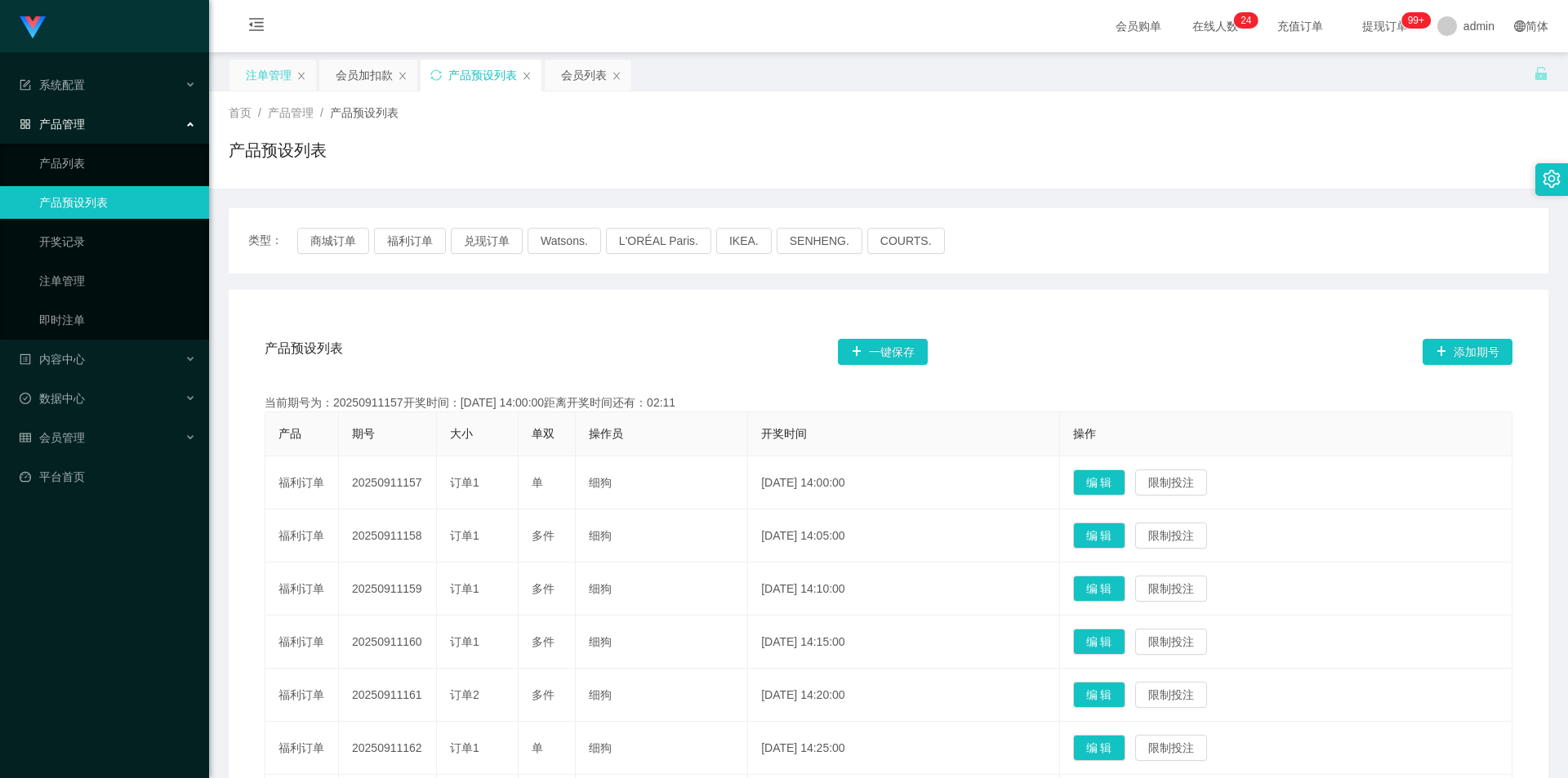
click at [272, 84] on div "注单管理" at bounding box center [268, 74] width 46 height 31
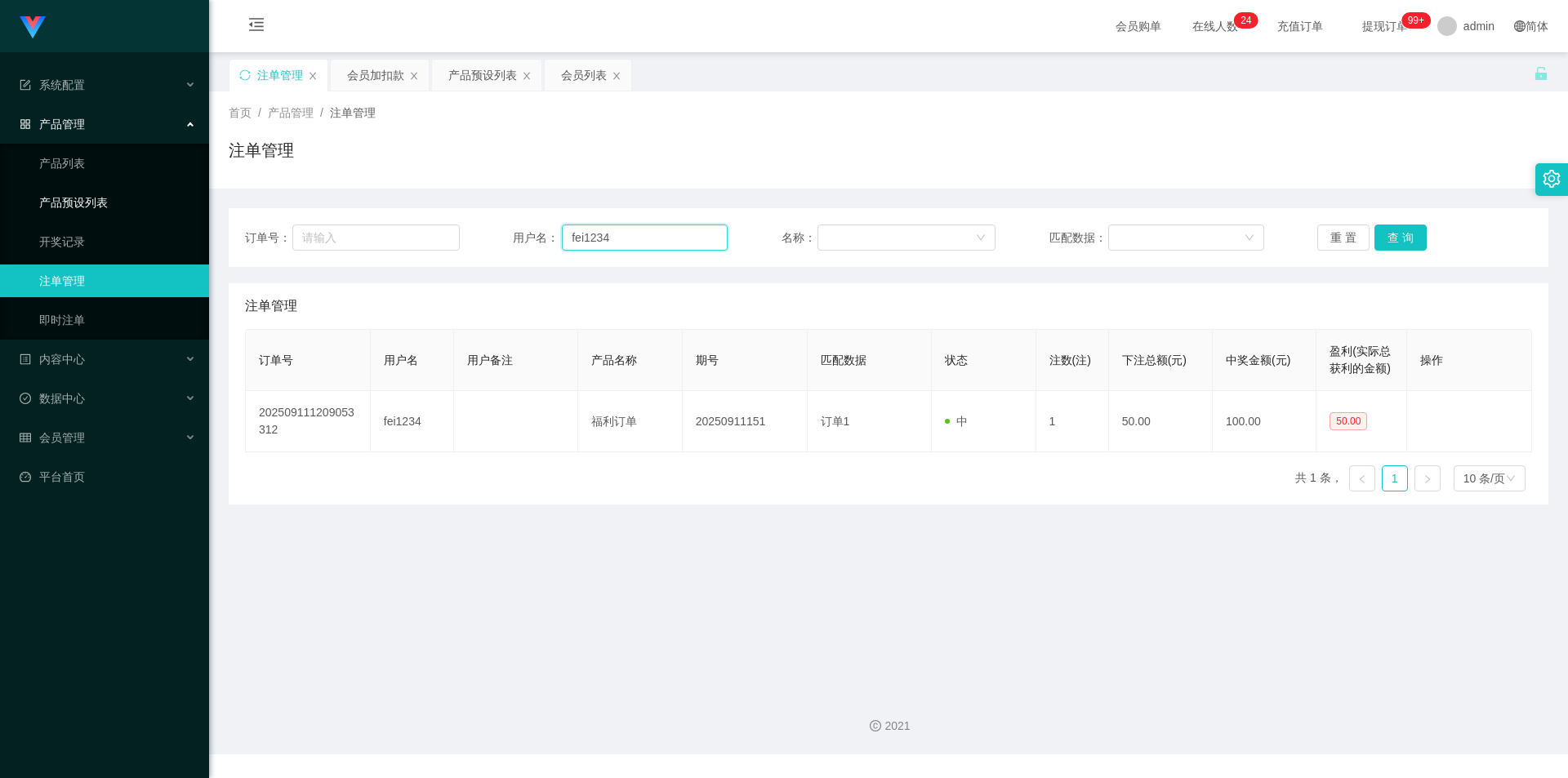
drag, startPoint x: 648, startPoint y: 244, endPoint x: 80, endPoint y: 201, distance: 569.6
click at [72, 201] on section "系统配置 系统配置列表 管理员列表 管理员分组 支付通道 产品管理 产品列表 产品预设列表 开奖记录 注单管理 即时注单 内容中心 站内信 公告列表 活动列表…" at bounding box center [784, 377] width 1568 height 754
paste input "91513597"
type input "91513597"
click at [1392, 232] on button "查 询" at bounding box center [1400, 237] width 52 height 26
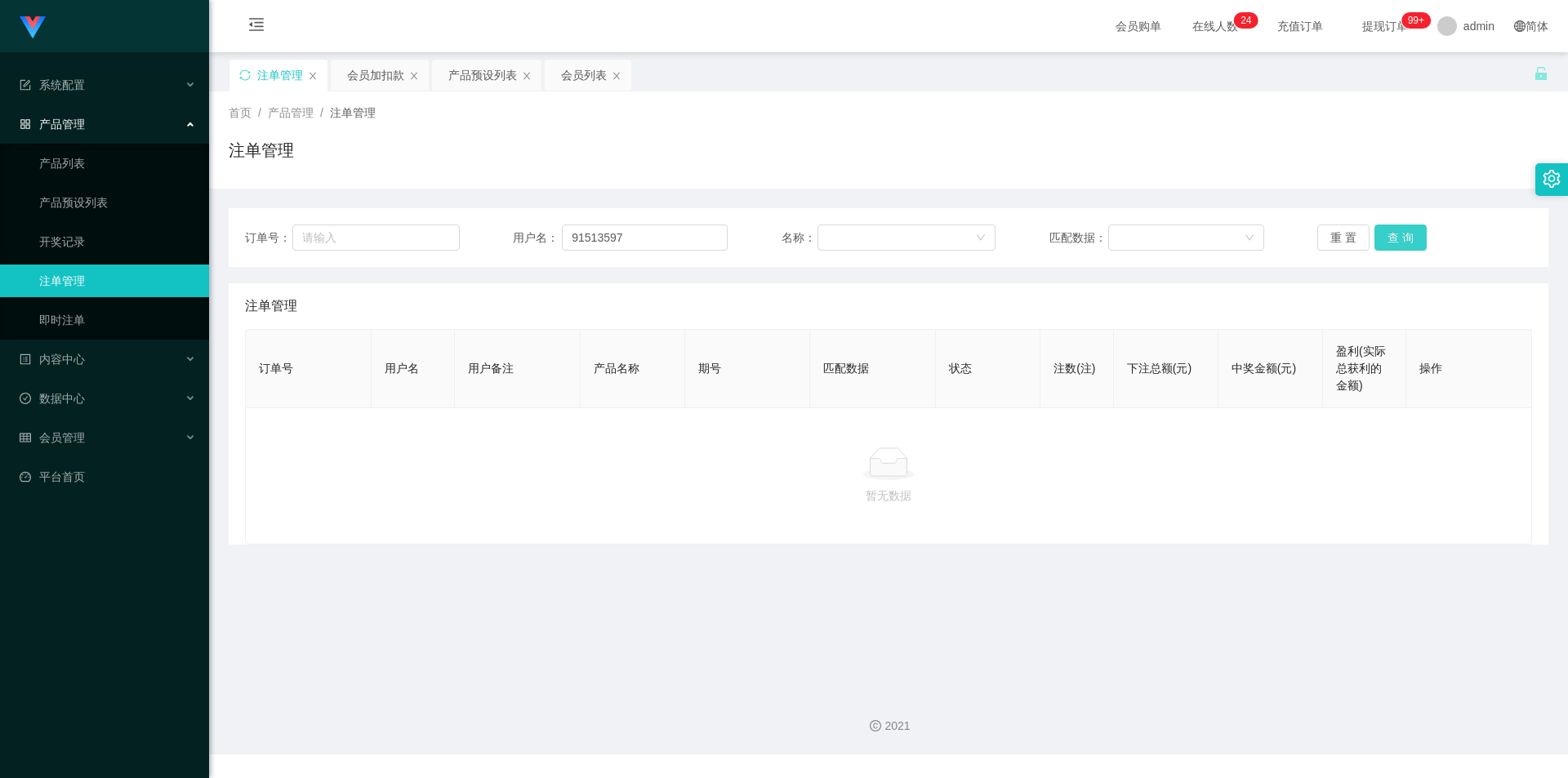
click at [1392, 232] on button "查 询" at bounding box center [1400, 237] width 52 height 26
drag, startPoint x: 1395, startPoint y: 162, endPoint x: 1444, endPoint y: 1, distance: 168.3
click at [1396, 159] on div "注单管理" at bounding box center [889, 156] width 1320 height 37
click at [503, 80] on div "产品预设列表" at bounding box center [482, 74] width 69 height 31
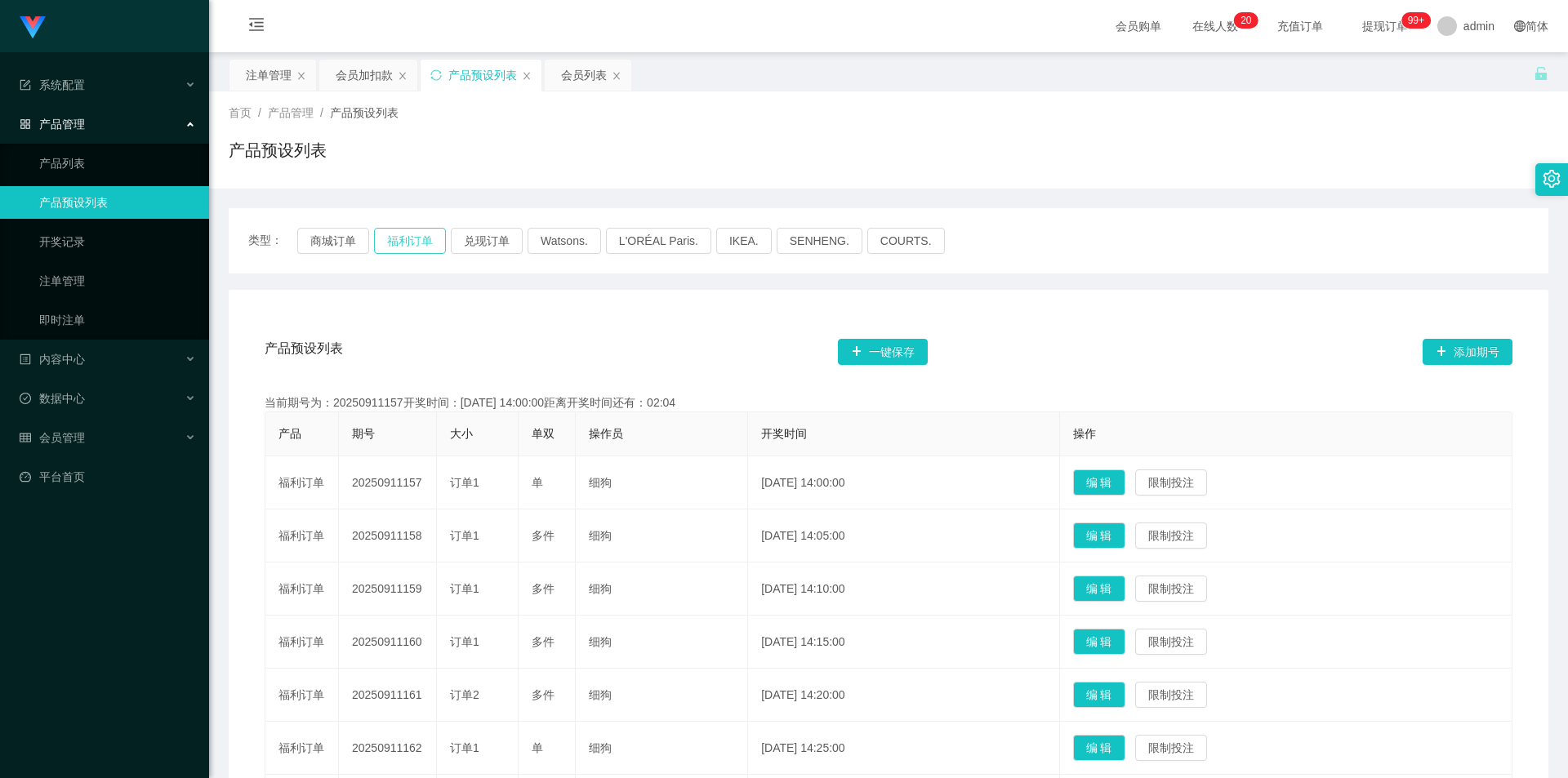
click at [418, 246] on button "福利订单" at bounding box center [410, 240] width 72 height 26
click at [1383, 231] on div "类型： 商城订单 福利订单 兑现订单 Watsons. L'ORÉAL Paris. IKEA. SENHENG. COURTS." at bounding box center [888, 240] width 1280 height 26
click at [437, 75] on icon "图标: sync" at bounding box center [437, 75] width 12 height 12
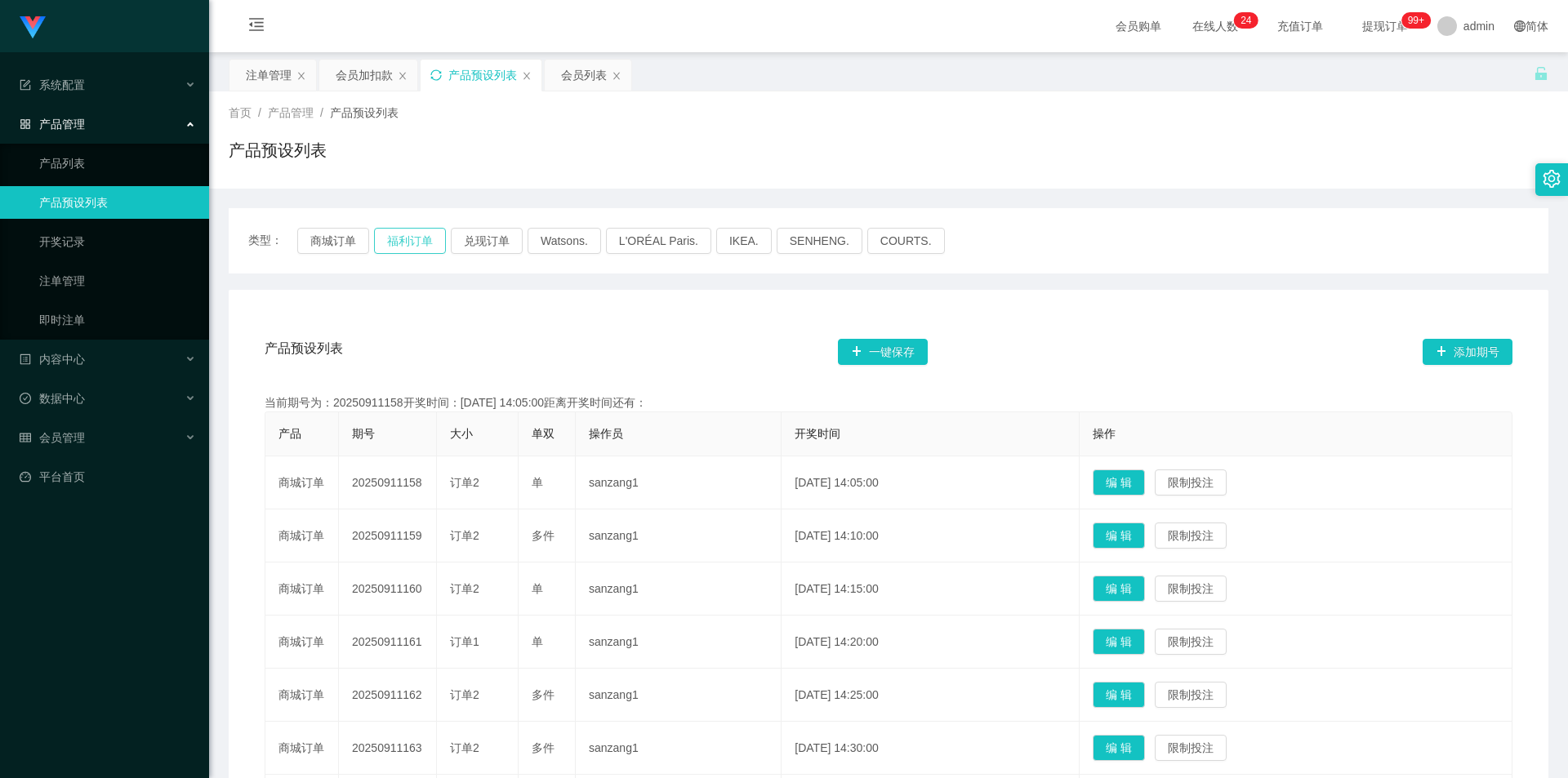
click at [410, 237] on button "福利订单" at bounding box center [410, 240] width 72 height 26
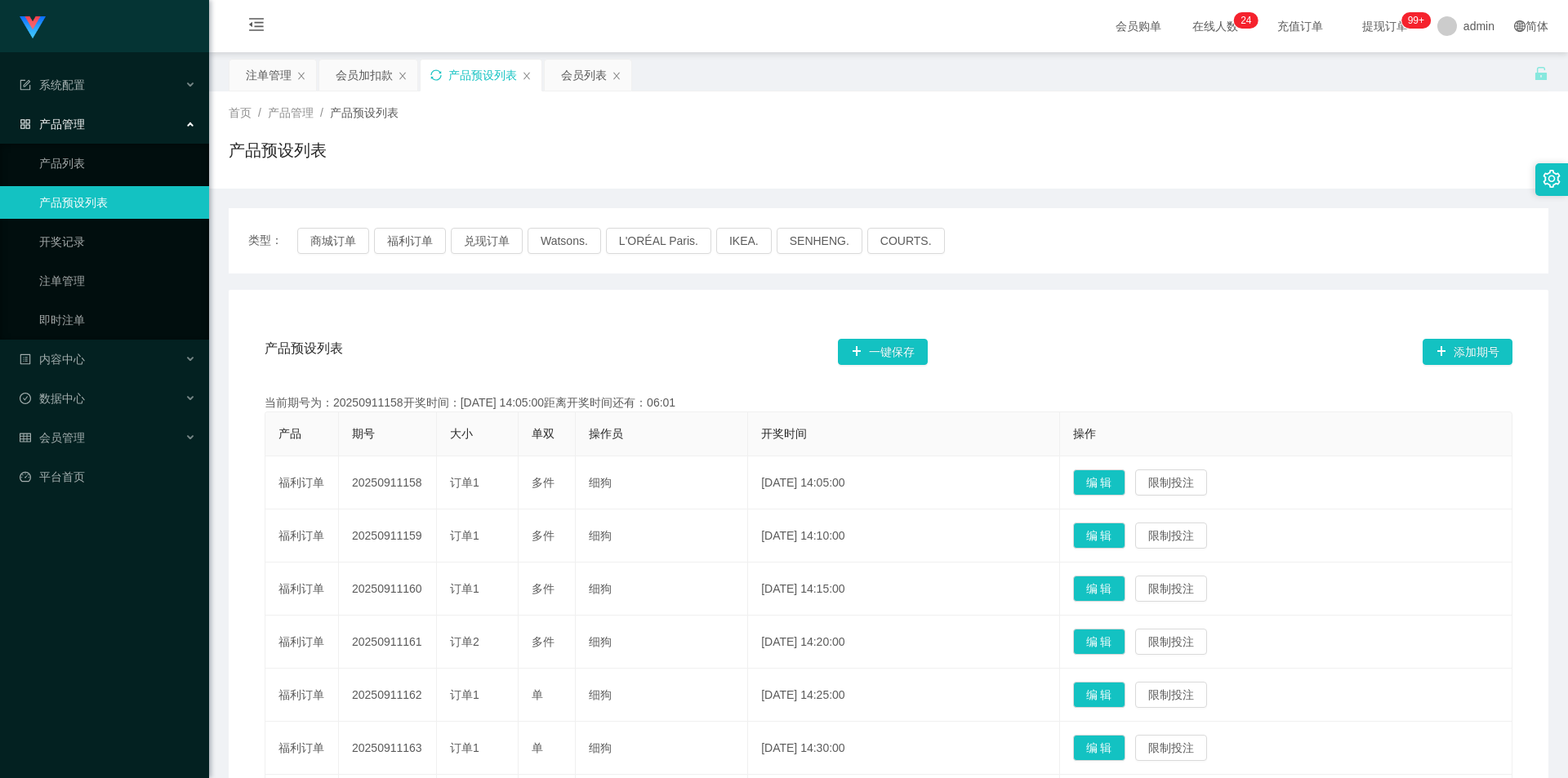
click at [712, 301] on div "产品预设列表 一键保存 添加期号 当前期号为：20250911158开奖时间：2025-09-11 14:05:00距离开奖时间还有：06:01 产品 期号 …" at bounding box center [889, 674] width 1320 height 769
click at [438, 72] on icon "图标: sync" at bounding box center [437, 75] width 12 height 12
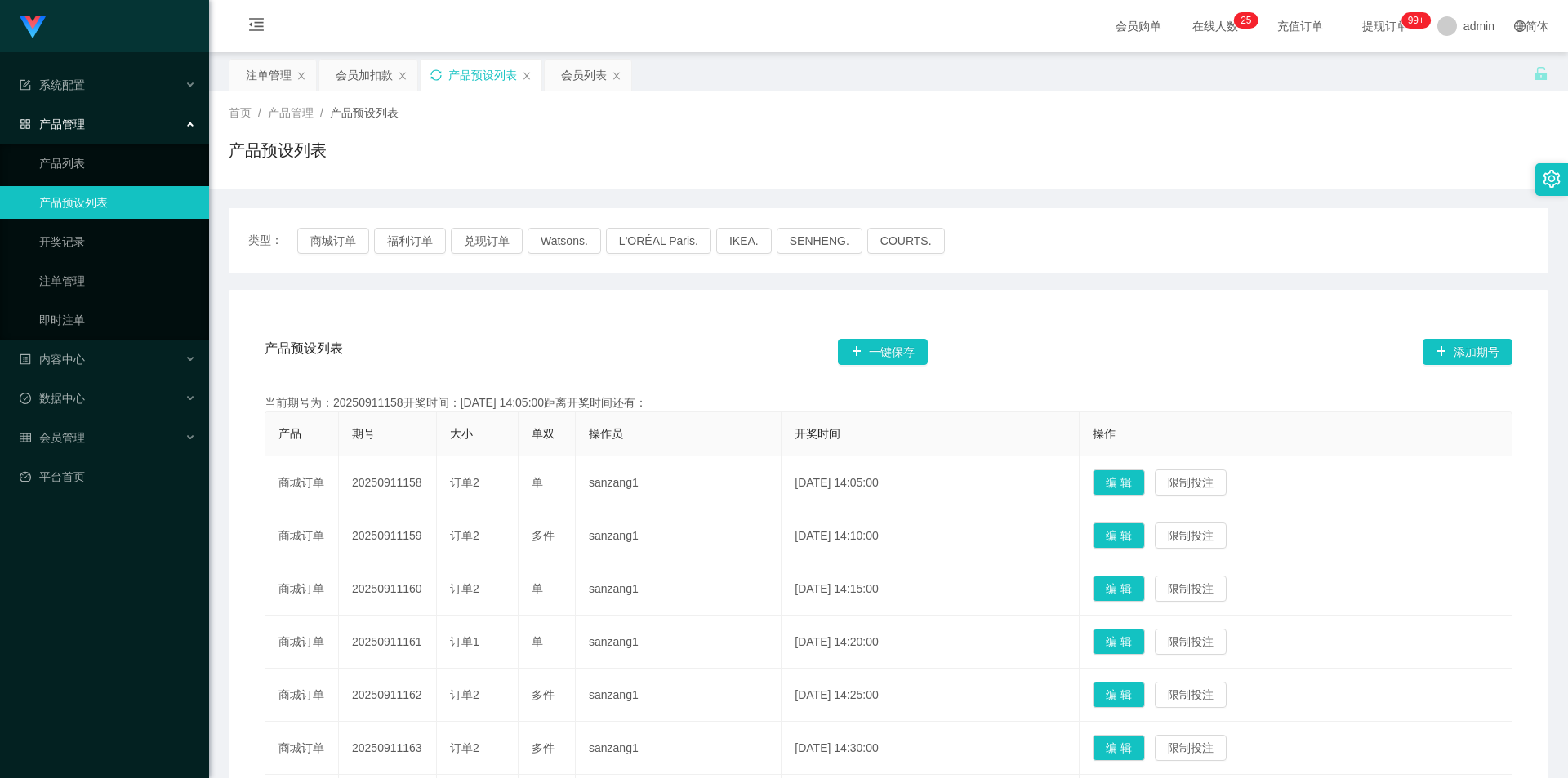
click at [1240, 163] on div "产品预设列表" at bounding box center [889, 156] width 1320 height 37
click at [278, 77] on div "注单管理" at bounding box center [268, 74] width 46 height 31
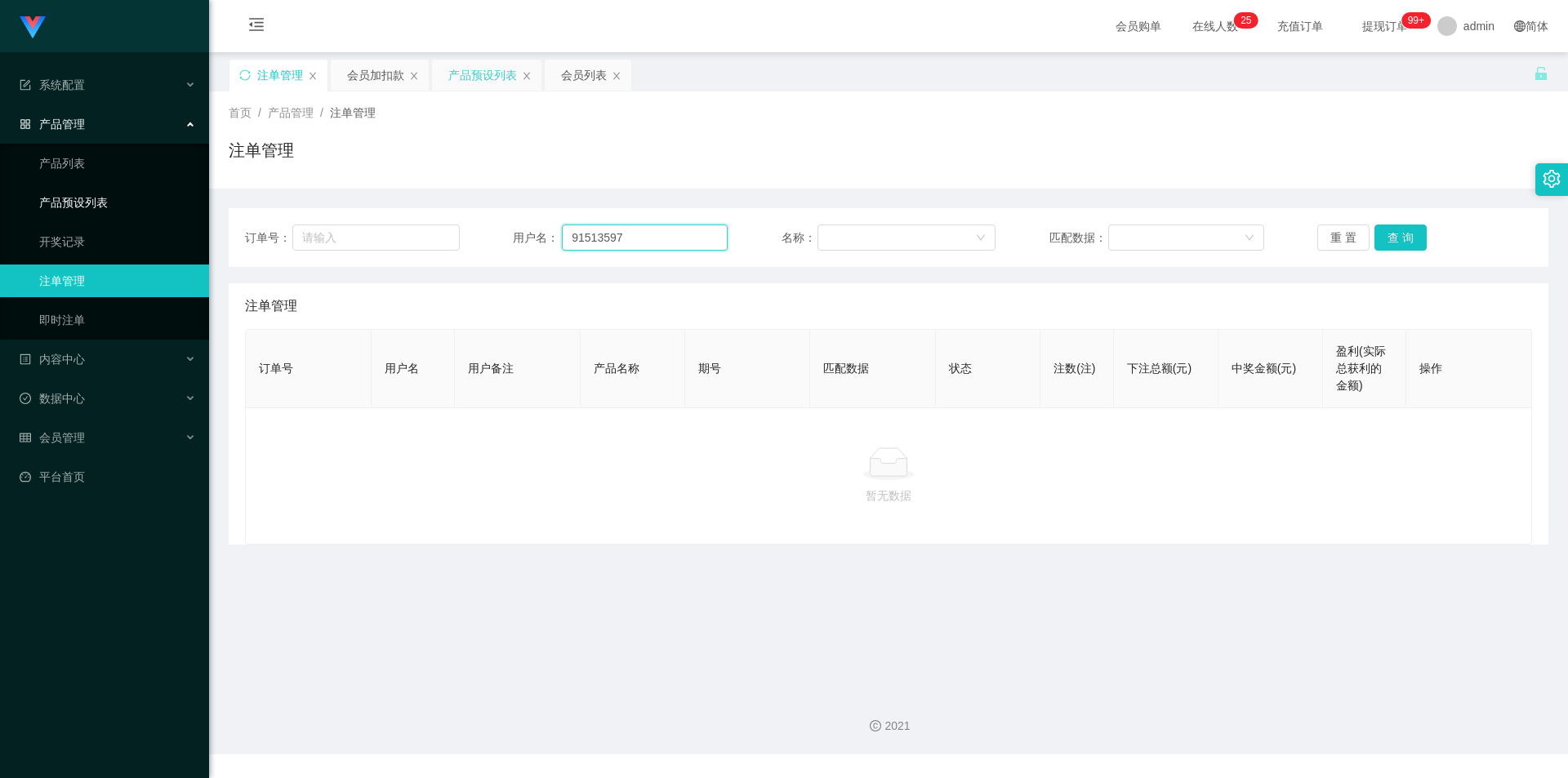
drag, startPoint x: 674, startPoint y: 239, endPoint x: 0, endPoint y: 215, distance: 674.4
click at [0, 215] on section "系统配置 系统配置列表 管理员列表 管理员分组 支付通道 产品管理 产品列表 产品预设列表 开奖记录 注单管理 即时注单 内容中心 站内信 公告列表 活动列表…" at bounding box center [784, 377] width 1568 height 754
click at [245, 74] on icon "图标: sync" at bounding box center [245, 75] width 12 height 12
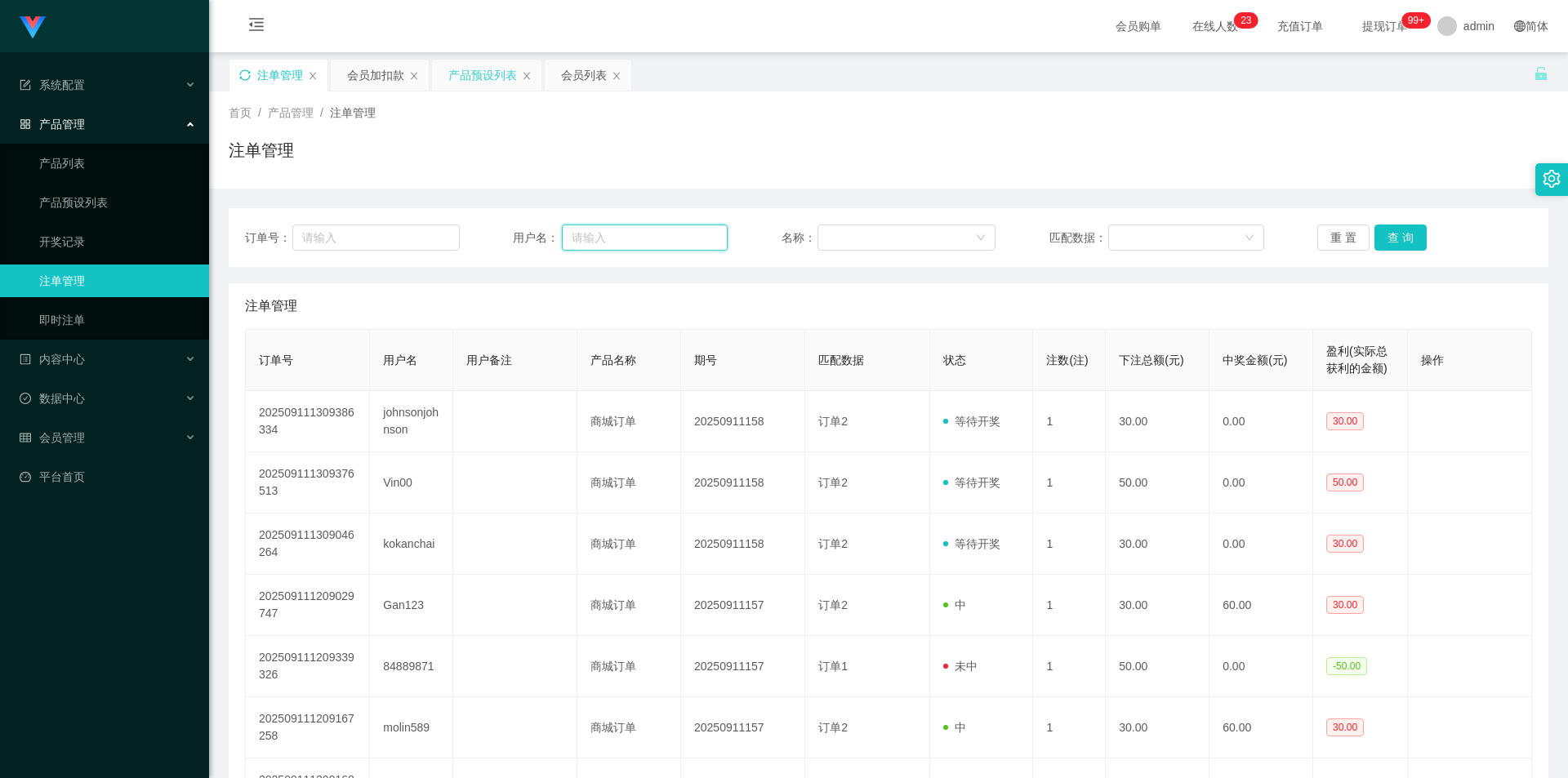
click at [607, 241] on input "text" at bounding box center [645, 237] width 166 height 26
paste input "91513597"
type input "91513597"
click at [1403, 236] on button "查 询" at bounding box center [1400, 237] width 52 height 26
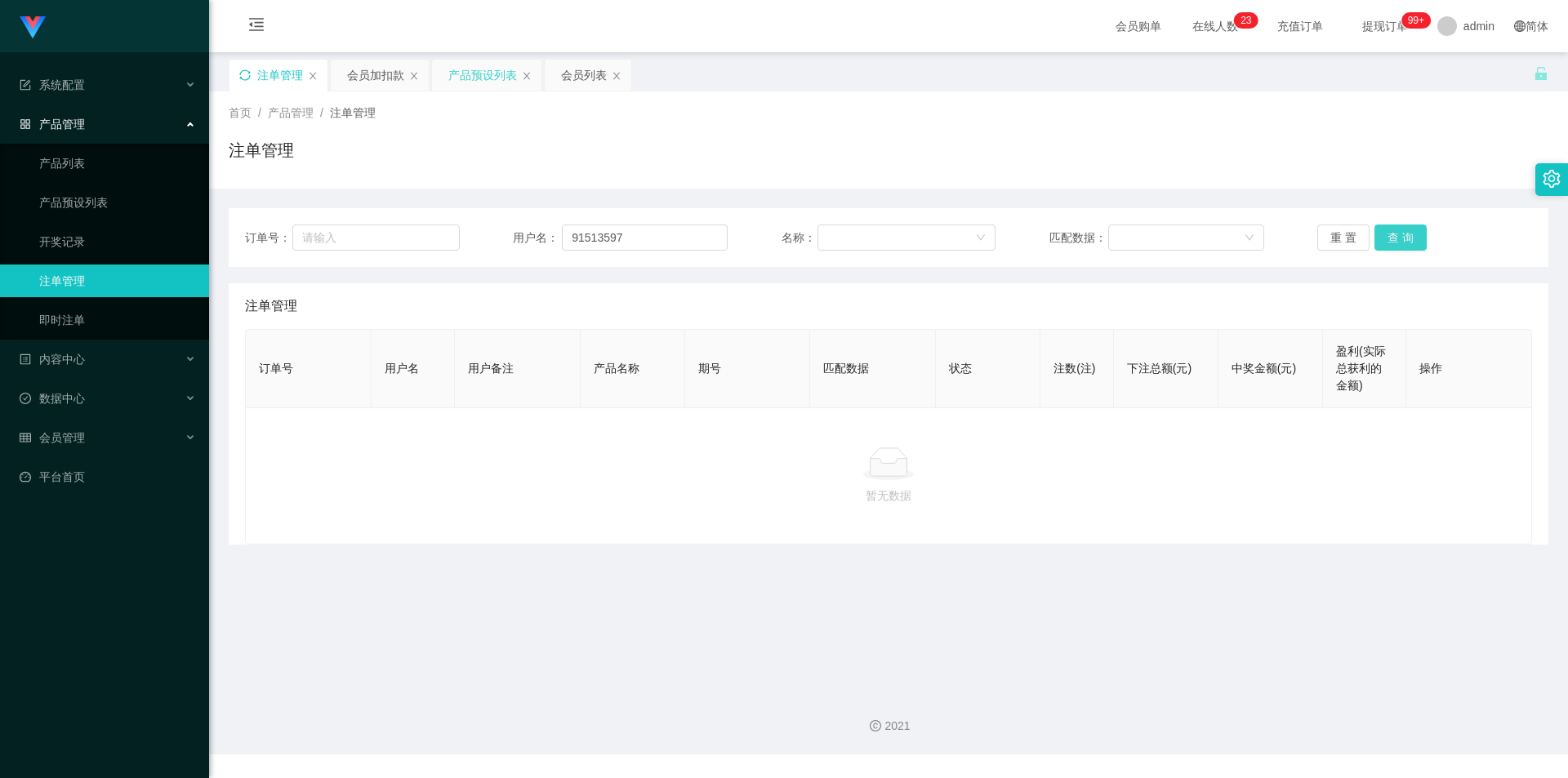
click at [1403, 236] on button "查 询" at bounding box center [1400, 237] width 52 height 26
click at [1426, 147] on div "注单管理" at bounding box center [889, 156] width 1320 height 37
click at [245, 76] on icon "图标: sync" at bounding box center [245, 75] width 12 height 12
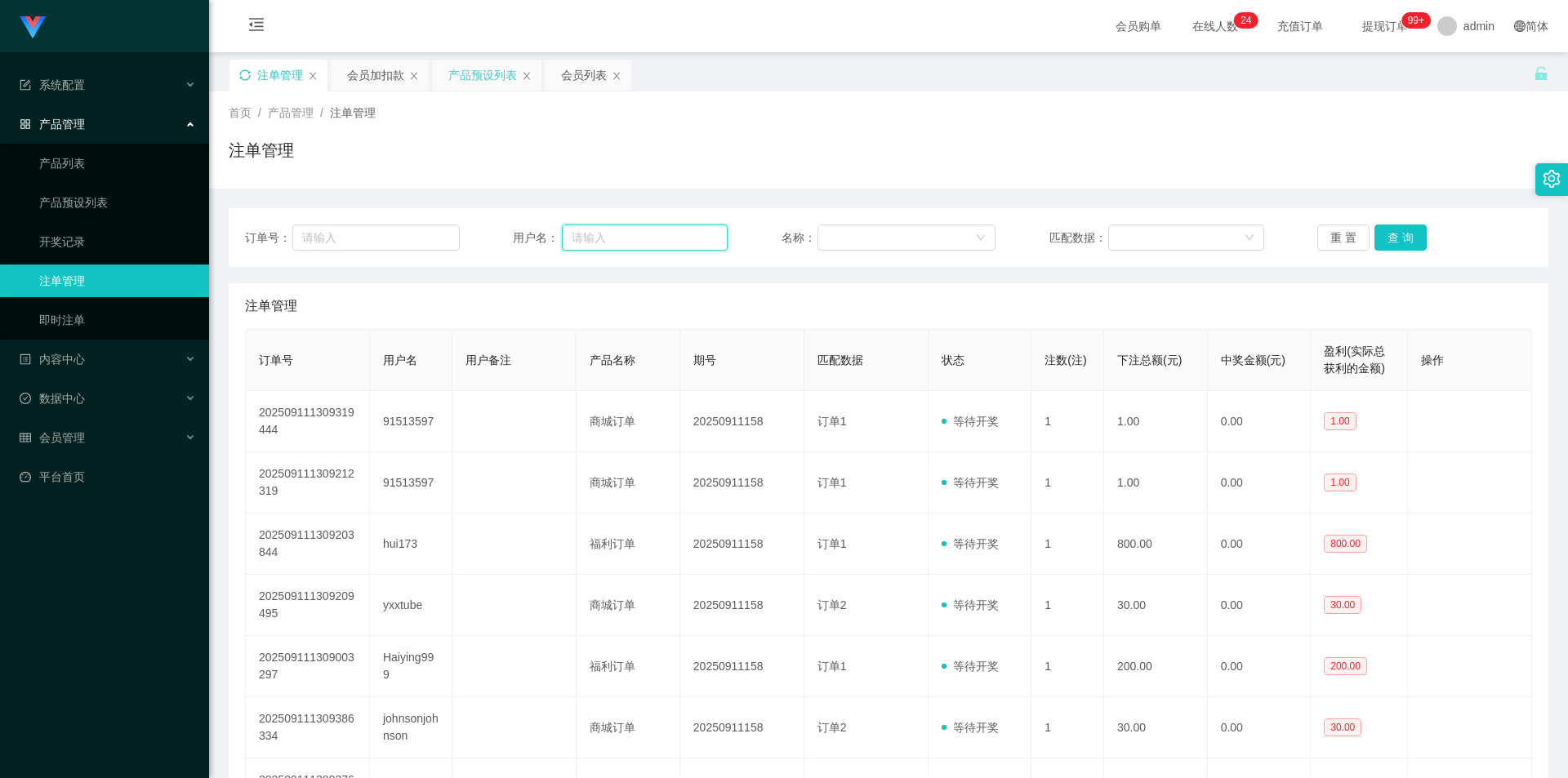
click at [626, 239] on input "text" at bounding box center [645, 237] width 166 height 26
paste input "91513597"
type input "91513597"
click at [1396, 234] on button "查 询" at bounding box center [1400, 237] width 52 height 26
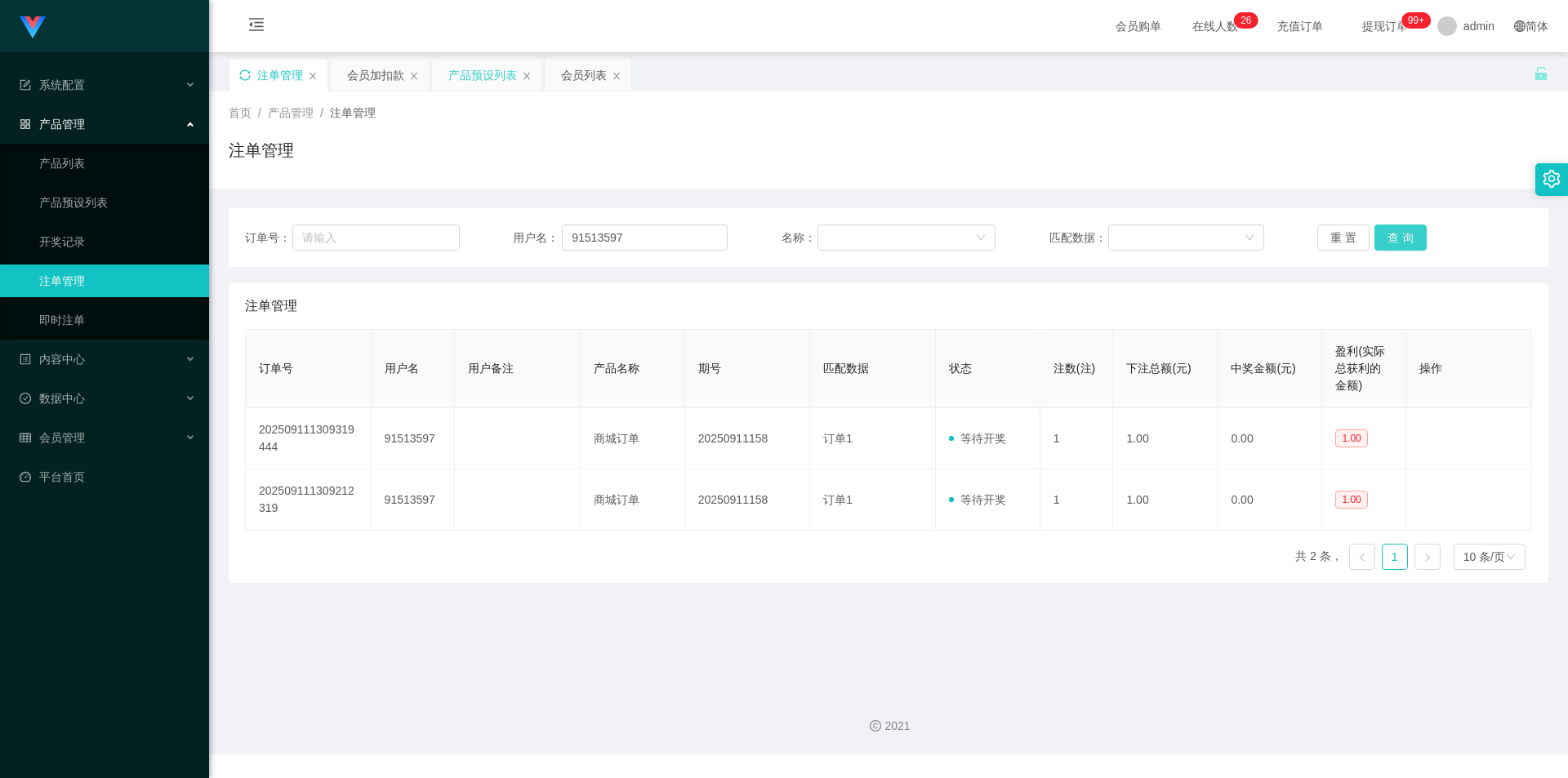
click at [1396, 234] on button "查 询" at bounding box center [1400, 237] width 52 height 26
click at [1121, 113] on div "首页 / 产品管理 / 注单管理 /" at bounding box center [889, 113] width 1320 height 17
click at [1213, 112] on div "首页 / 产品管理 / 注单管理 /" at bounding box center [889, 113] width 1320 height 17
click at [1323, 85] on div "注单管理 会员加扣款 产品预设列表 会员列表" at bounding box center [881, 86] width 1305 height 57
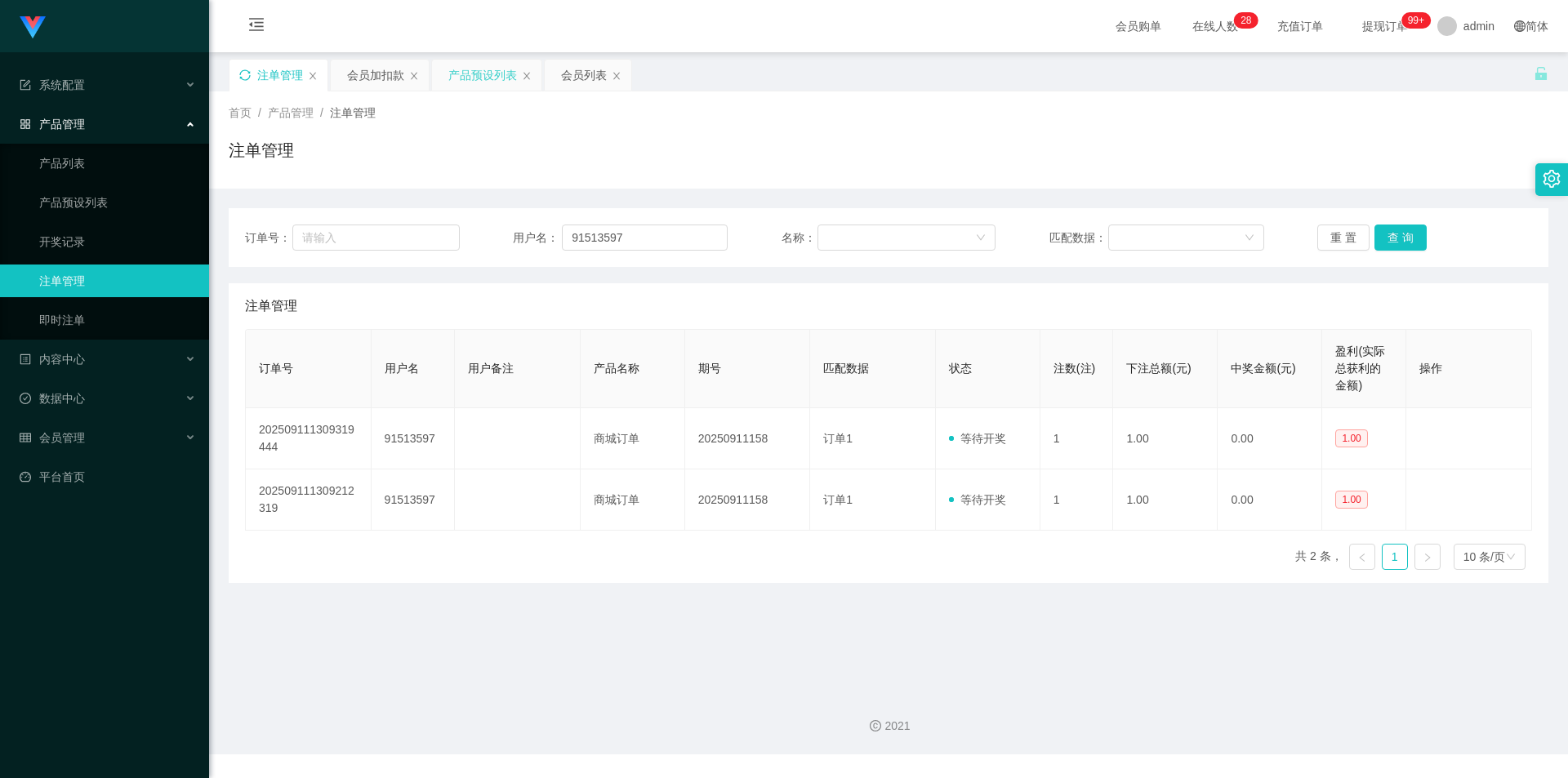
click at [429, 147] on div "注单管理" at bounding box center [889, 156] width 1320 height 37
drag, startPoint x: 332, startPoint y: 225, endPoint x: 152, endPoint y: 218, distance: 180.1
click at [152, 218] on section "系统配置 系统配置列表 管理员列表 管理员分组 支付通道 产品管理 产品列表 产品预设列表 开奖记录 注单管理 即时注单 内容中心 站内信 公告列表 活动列表…" at bounding box center [784, 377] width 1568 height 754
click at [1384, 233] on button "查 询" at bounding box center [1400, 237] width 52 height 26
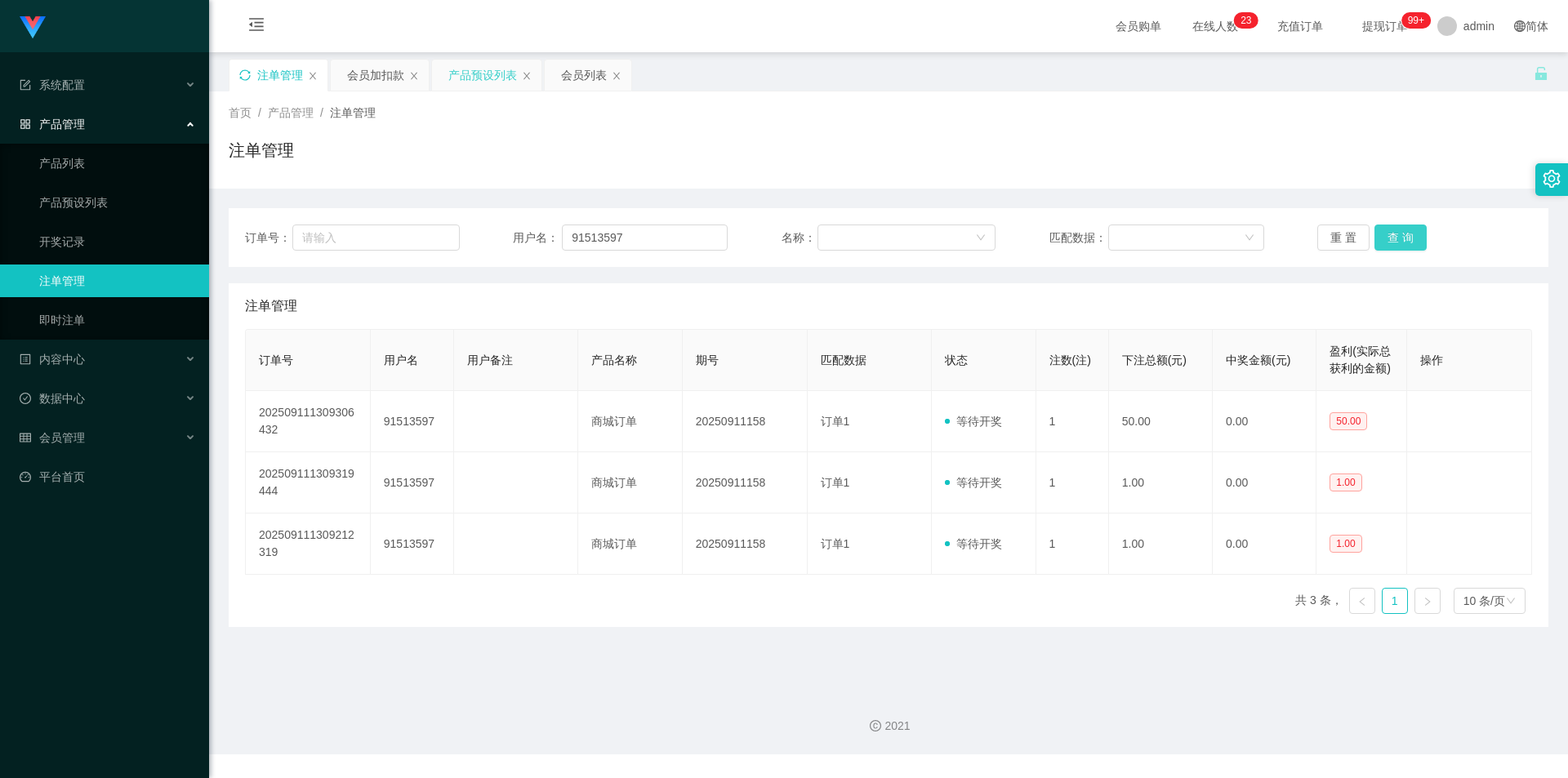
click at [1384, 233] on button "查 询" at bounding box center [1400, 237] width 52 height 26
click at [1276, 194] on div "订单号： 用户名： 91513597 名称： 匹配数据： 重 置 查 询 注单管理 订单号 用户名 用户备注 产品名称 期号 匹配数据 状态 注数(注) 下注…" at bounding box center [889, 408] width 1320 height 438
click at [1461, 91] on div "首页 / 产品管理 / 注单管理 / 注单管理" at bounding box center [889, 140] width 1359 height 97
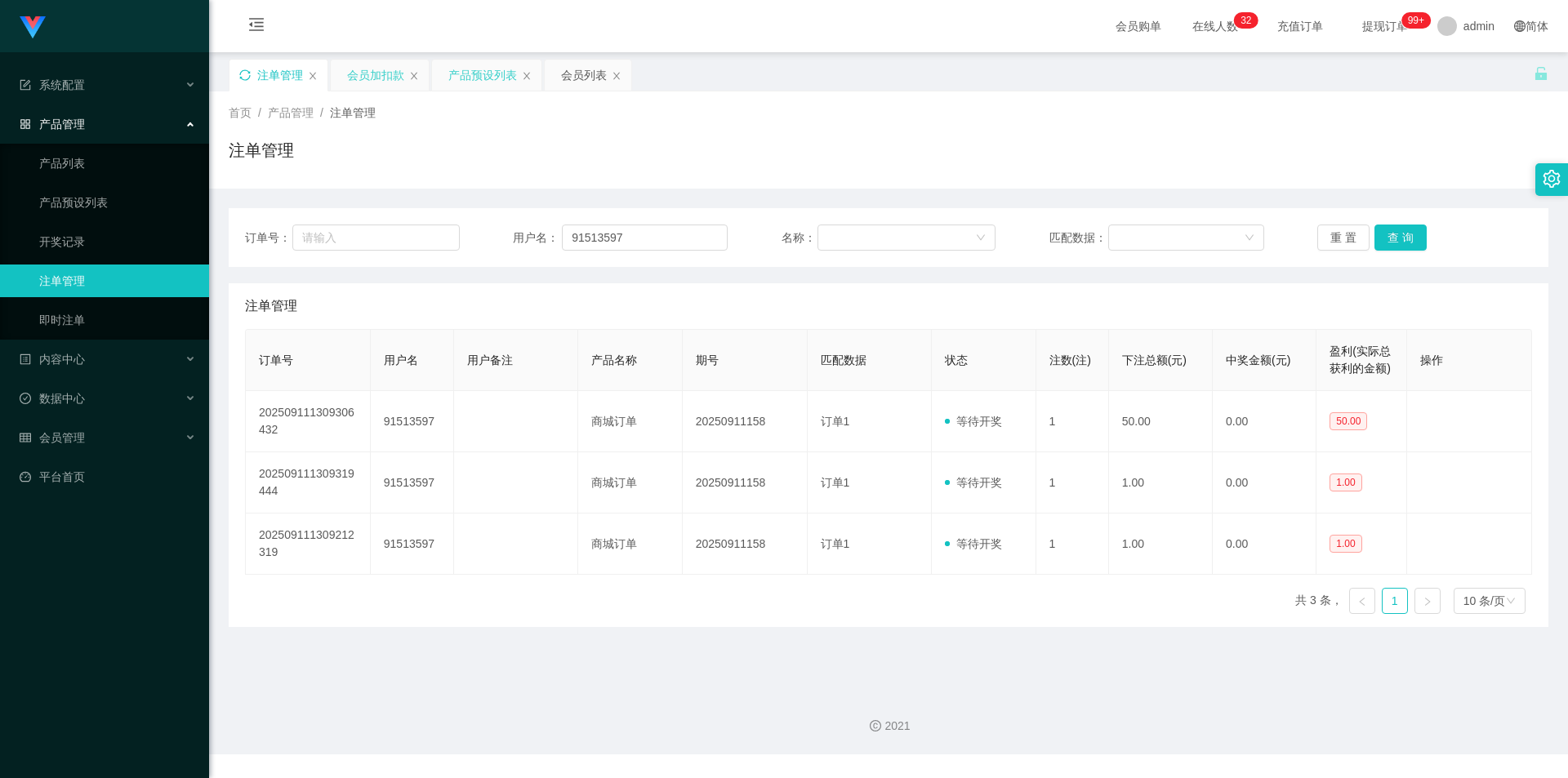
click at [376, 80] on div "会员加扣款" at bounding box center [376, 74] width 58 height 31
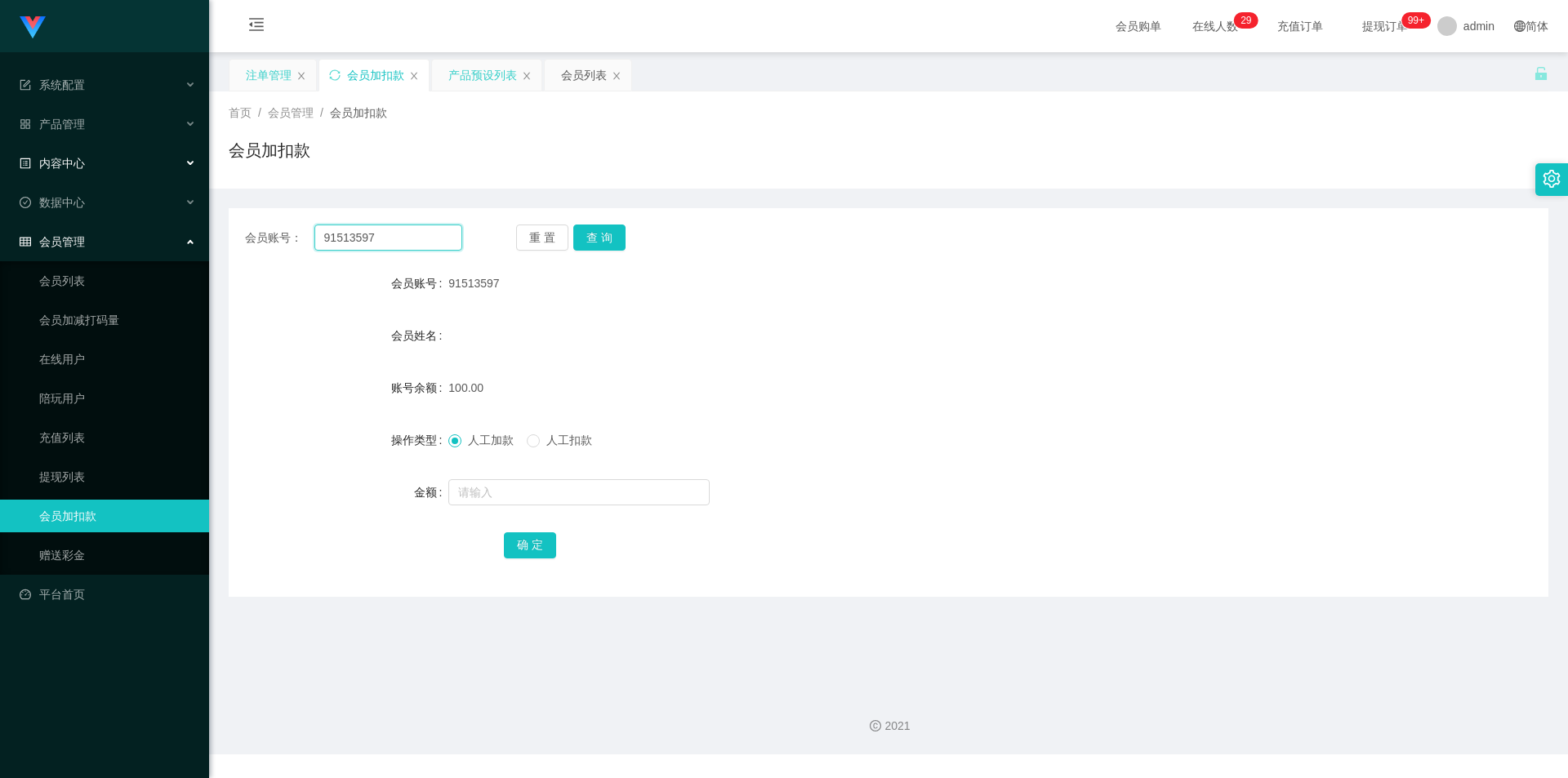
drag, startPoint x: 0, startPoint y: 199, endPoint x: 0, endPoint y: 178, distance: 21.0
click at [0, 178] on section "系统配置 系统配置列表 管理员列表 管理员分组 支付通道 产品管理 产品列表 产品预设列表 开奖记录 注单管理 即时注单 内容中心 站内信 公告列表 活动列表…" at bounding box center [784, 377] width 1568 height 754
paste input "fei1234"
type input "fei1234"
click at [601, 234] on button "查 询" at bounding box center [599, 237] width 52 height 26
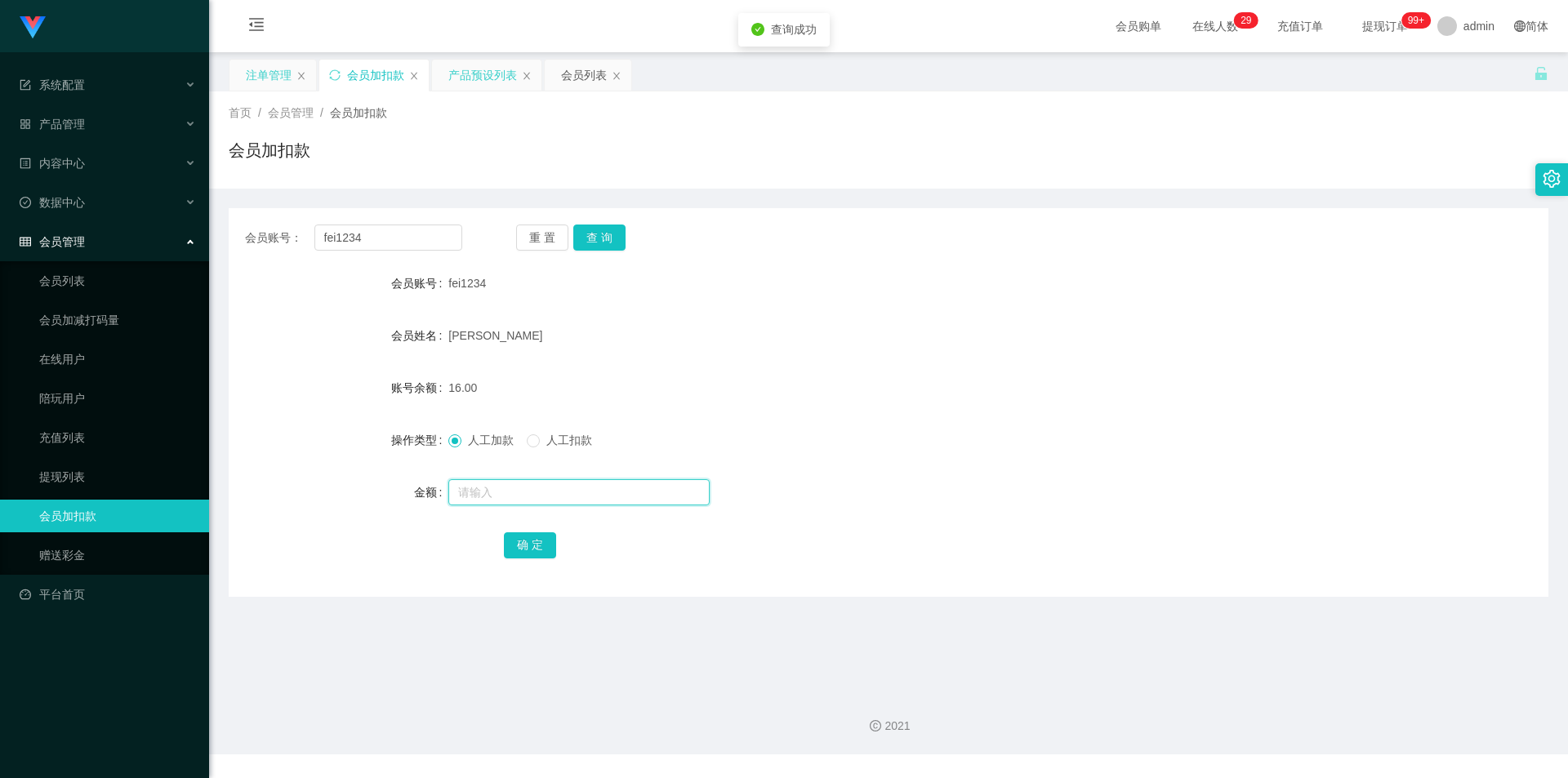
click at [479, 496] on input "text" at bounding box center [579, 491] width 261 height 26
type input "8"
click at [536, 534] on button "确 定" at bounding box center [530, 545] width 52 height 26
click at [1001, 417] on form "会员账号 fei1234 会员姓名 chong weng fei 账号余额 24.00 操作类型 人工加款 人工扣款 金额 确 定" at bounding box center [889, 414] width 1320 height 293
click at [1321, 249] on div "会员账号： fei1234 重 置 查 询" at bounding box center [889, 237] width 1320 height 26
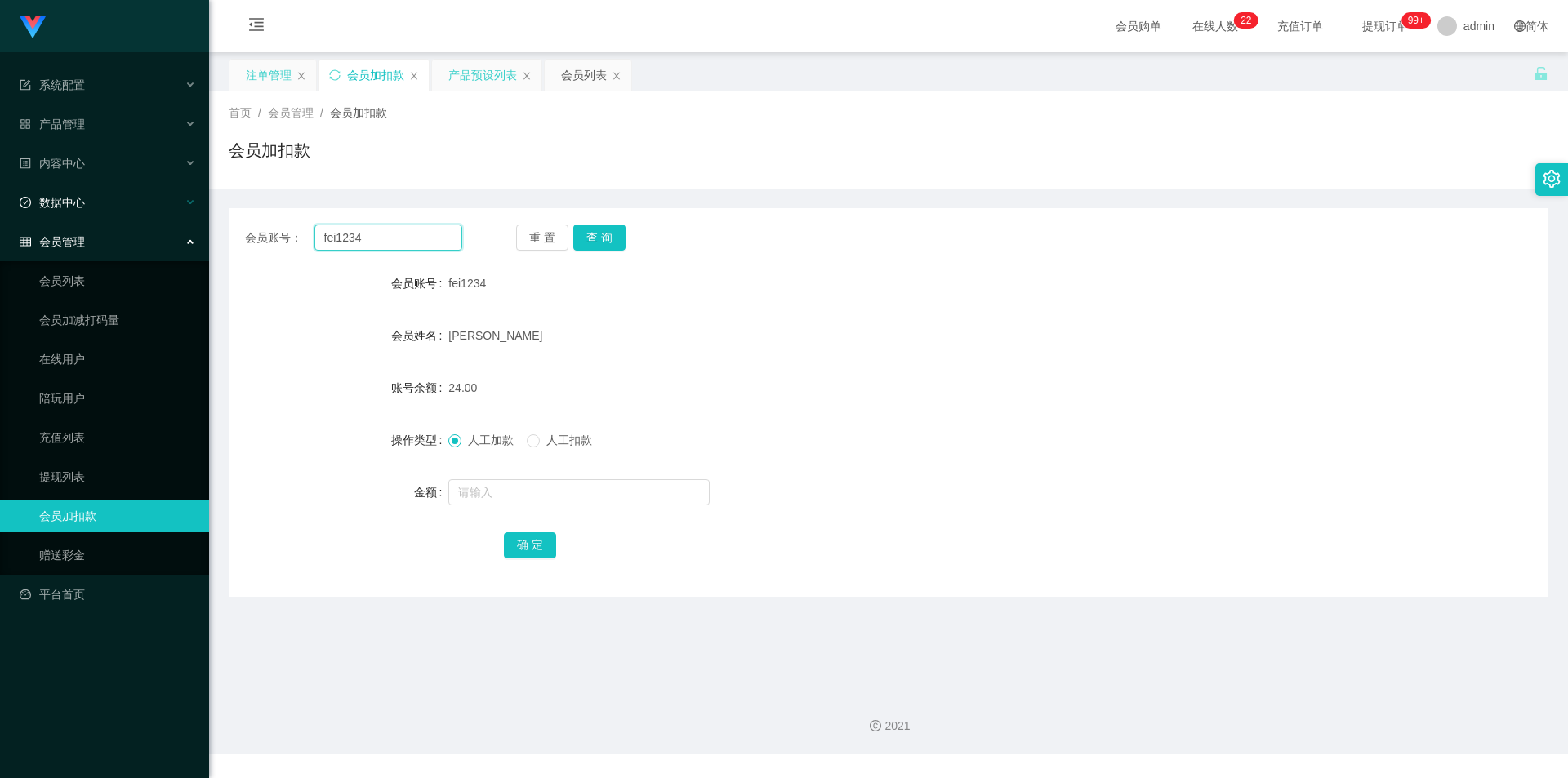
drag, startPoint x: 416, startPoint y: 236, endPoint x: 0, endPoint y: 195, distance: 418.0
click at [0, 195] on section "系统配置 系统配置列表 管理员列表 管理员分组 支付通道 产品管理 产品列表 产品预设列表 开奖记录 注单管理 即时注单 内容中心 站内信 公告列表 活动列表…" at bounding box center [784, 377] width 1568 height 754
click at [587, 229] on button "查 询" at bounding box center [599, 237] width 52 height 26
click at [972, 209] on div "会员账号： fei1234 重 置 查 询 会员账号 fei1234 会员姓名 chong weng fei 账号余额 24.00 操作类型 人工加款 人工扣…" at bounding box center [889, 402] width 1320 height 388
click at [1255, 222] on div "会员账号： fei1234 重 置 查 询 会员账号 fei1234 会员姓名 chong weng fei 账号余额 24.00 操作类型 人工加款 人工扣…" at bounding box center [889, 402] width 1320 height 388
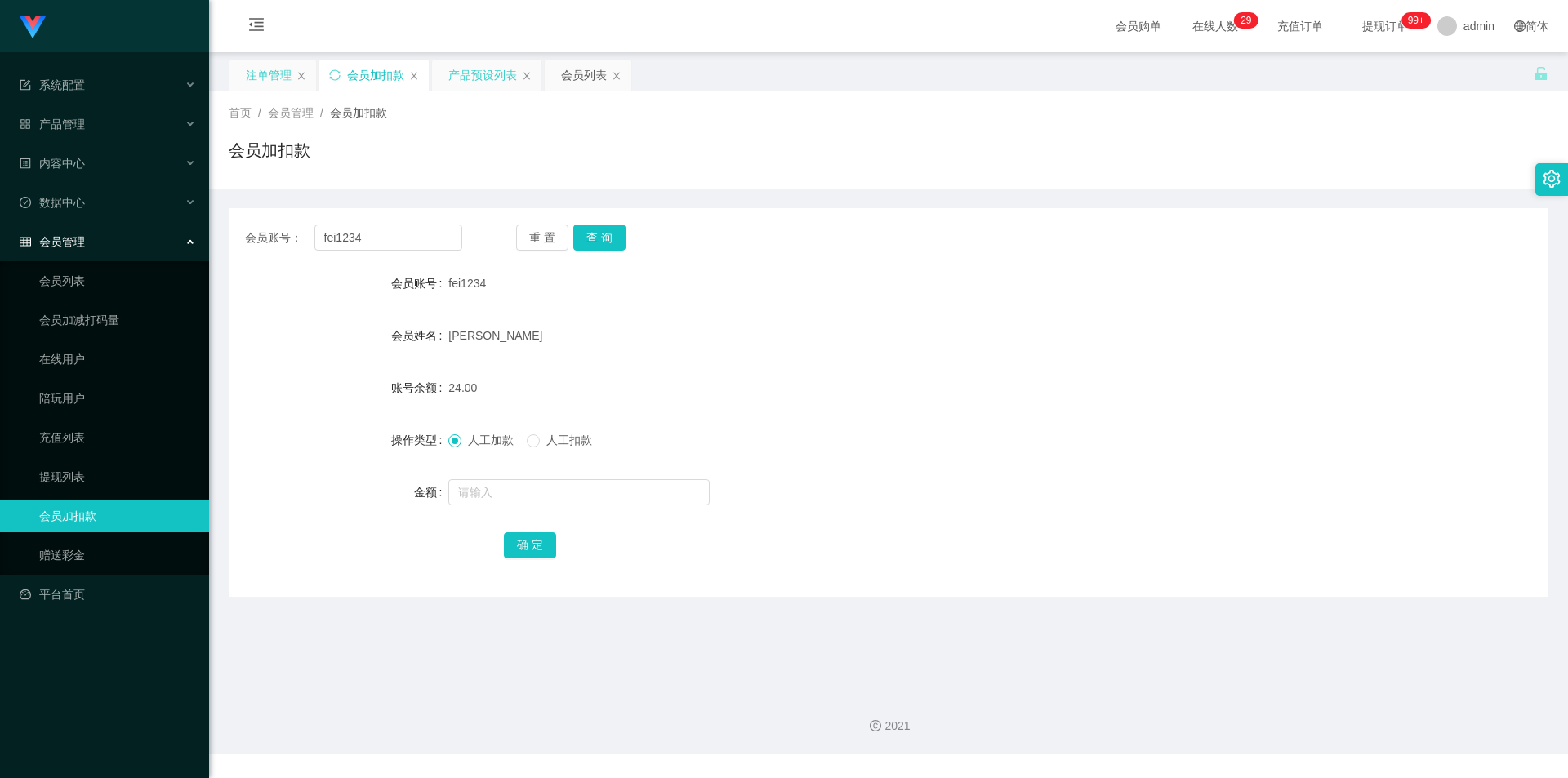
click at [280, 73] on div "注单管理" at bounding box center [268, 74] width 46 height 31
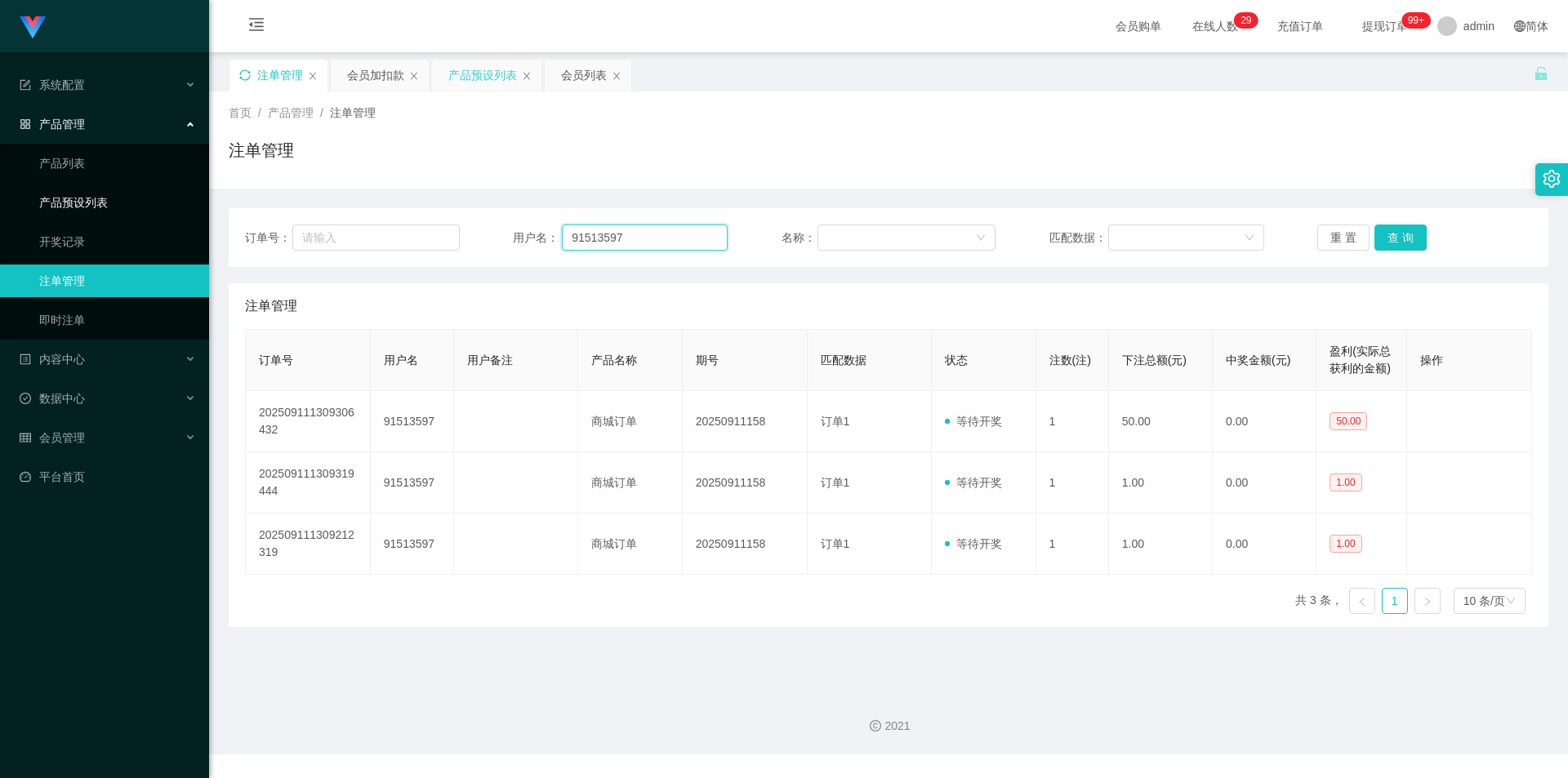
drag, startPoint x: 649, startPoint y: 237, endPoint x: 71, endPoint y: 203, distance: 579.0
click at [17, 203] on section "系统配置 系统配置列表 管理员列表 管理员分组 支付通道 产品管理 产品列表 产品预设列表 开奖记录 注单管理 即时注单 内容中心 站内信 公告列表 活动列表…" at bounding box center [784, 377] width 1568 height 754
click at [1391, 237] on button "查 询" at bounding box center [1400, 237] width 52 height 26
click at [1389, 235] on button "查 询" at bounding box center [1400, 237] width 52 height 26
click at [605, 139] on div "注单管理" at bounding box center [889, 156] width 1320 height 37
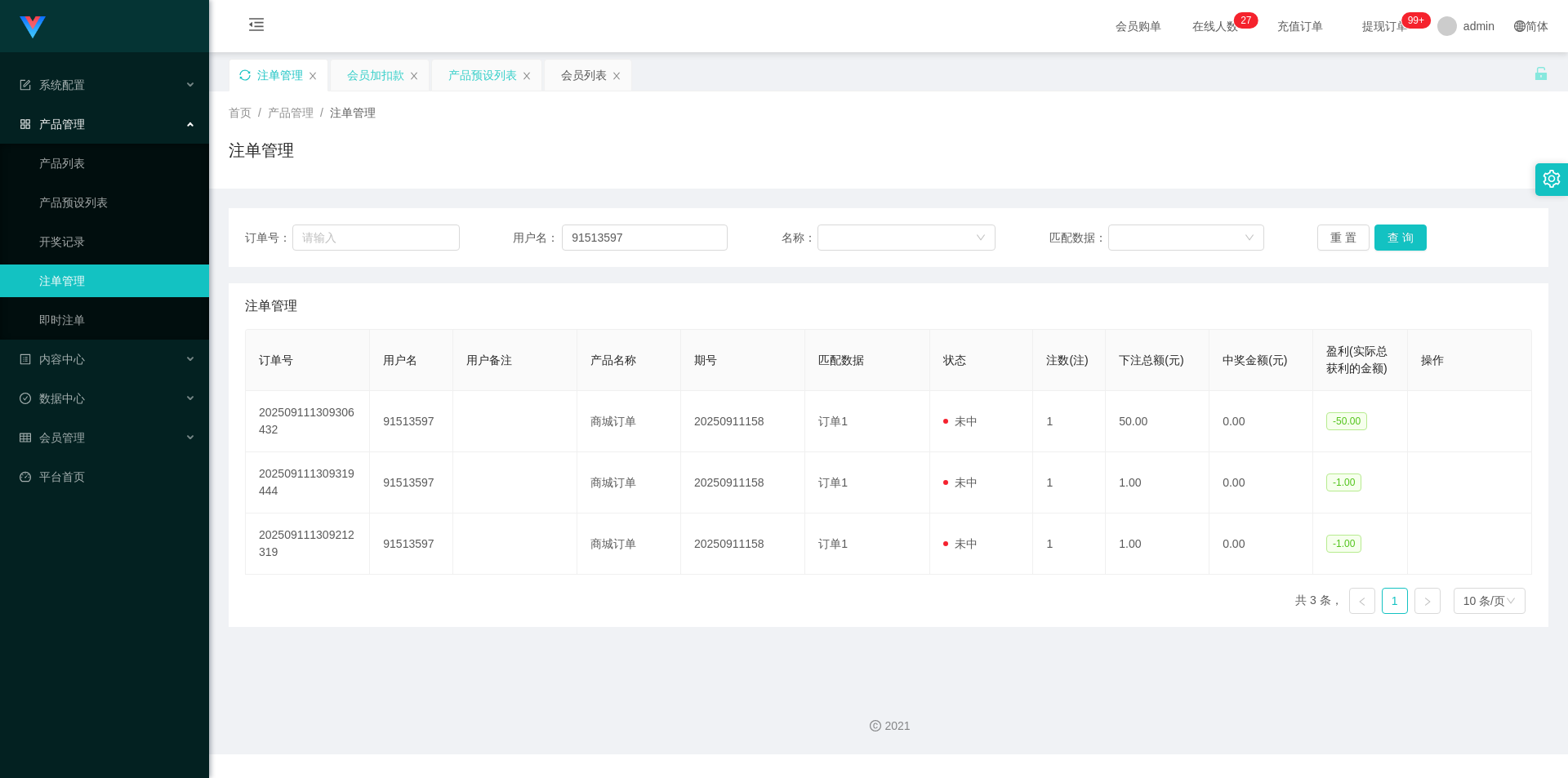
click at [375, 79] on div "会员加扣款" at bounding box center [376, 74] width 58 height 31
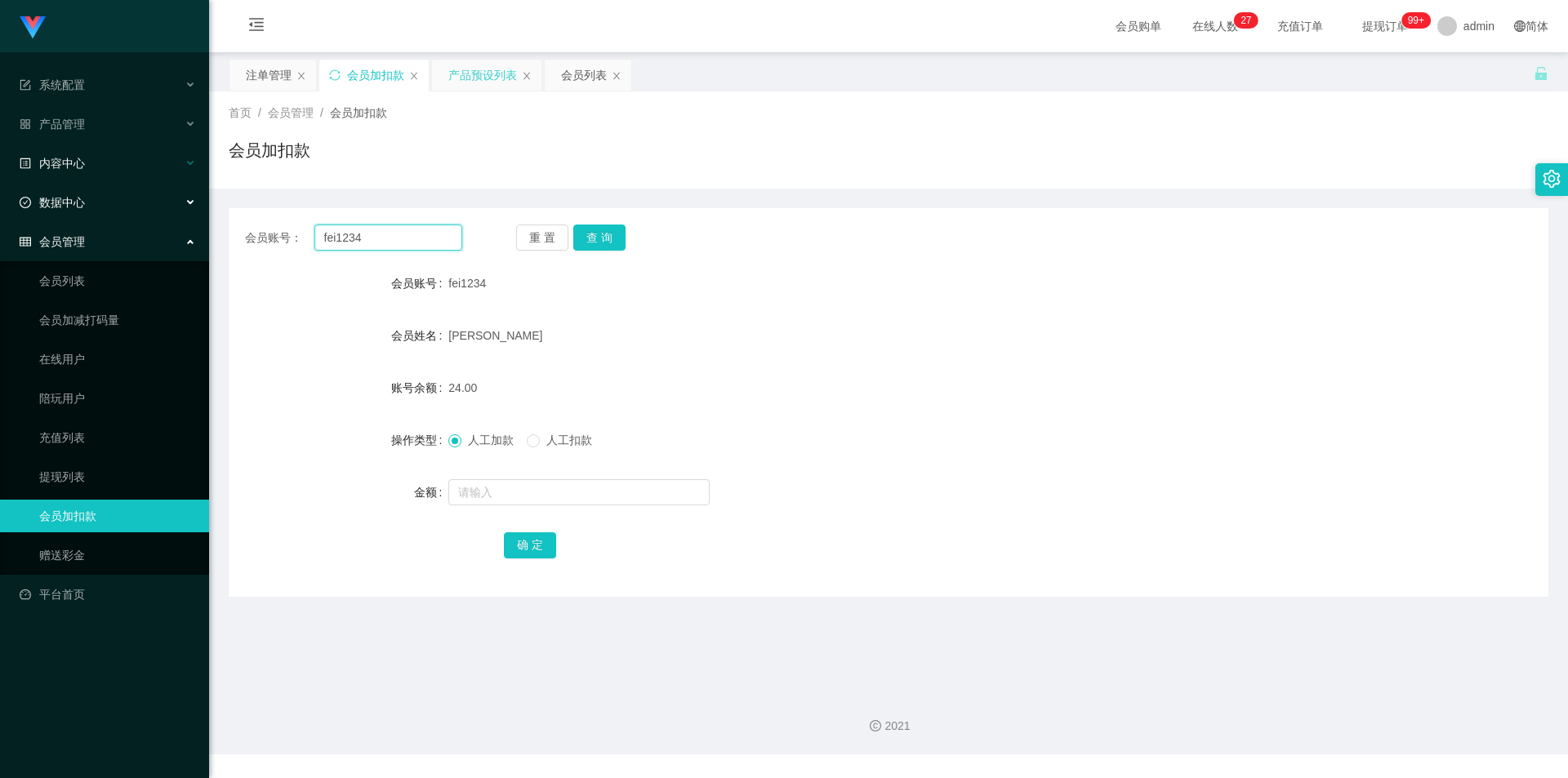
drag, startPoint x: 416, startPoint y: 230, endPoint x: 570, endPoint y: 248, distance: 155.0
click at [0, 176] on section "系统配置 系统配置列表 管理员列表 管理员分组 支付通道 产品管理 产品列表 产品预设列表 开奖记录 注单管理 即时注单 内容中心 站内信 公告列表 活动列表…" at bounding box center [784, 377] width 1568 height 754
paste input "91513597"
type input "91513597"
click at [593, 235] on button "查 询" at bounding box center [599, 237] width 52 height 26
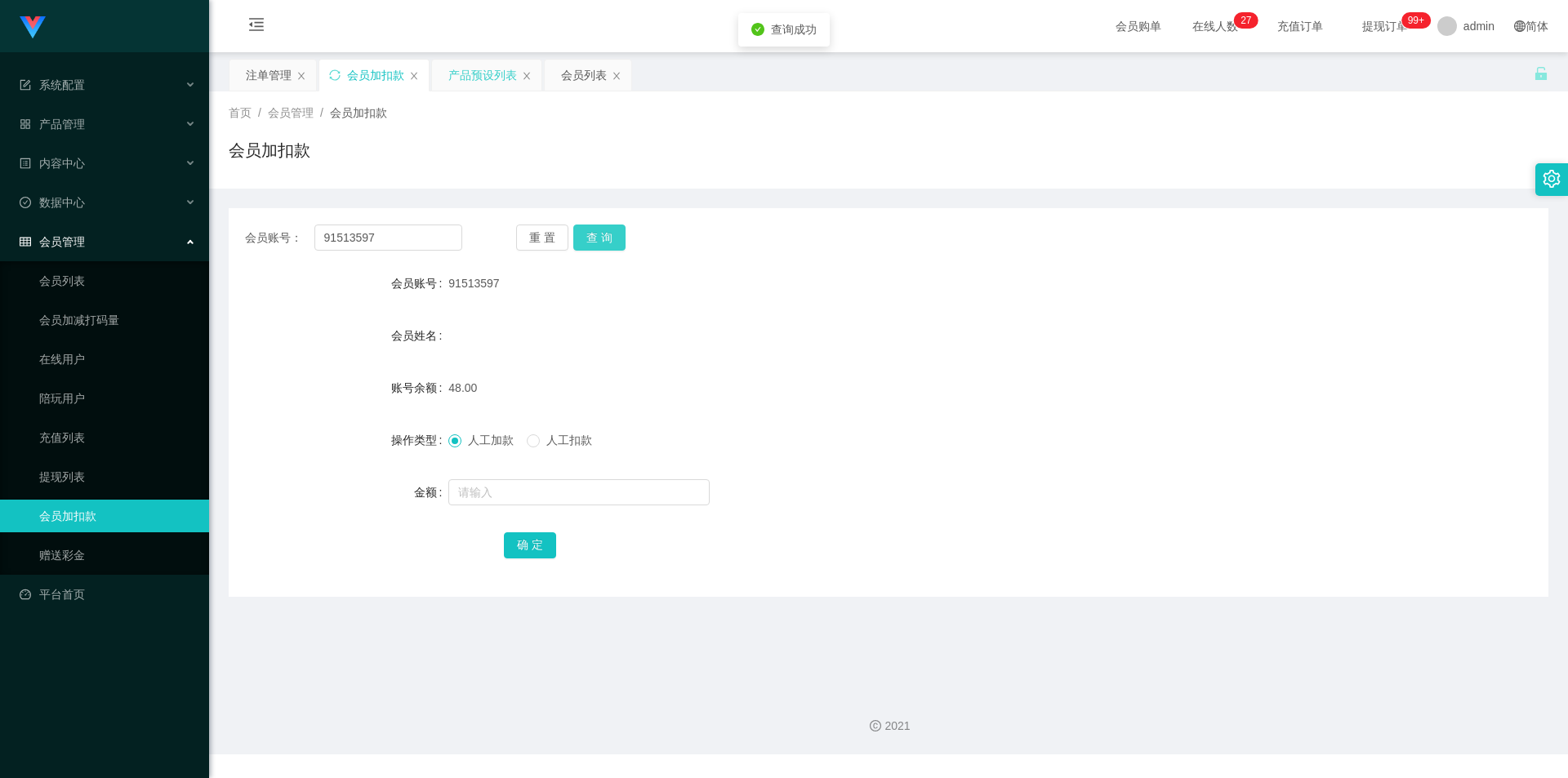
click at [600, 238] on button "查 询" at bounding box center [599, 237] width 52 height 26
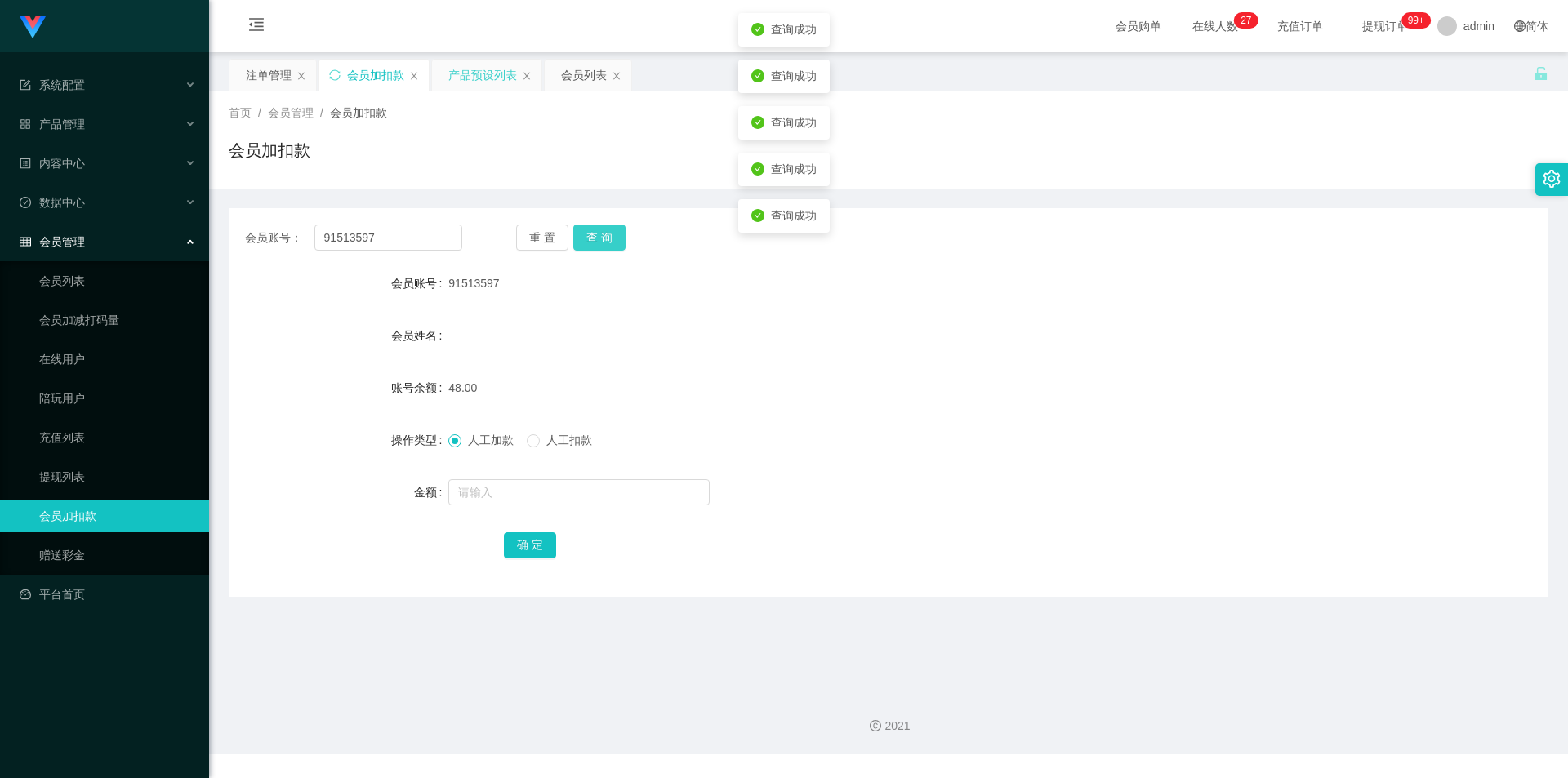
click at [600, 238] on button "查 询" at bounding box center [599, 237] width 52 height 26
click at [478, 489] on input "text" at bounding box center [579, 491] width 261 height 26
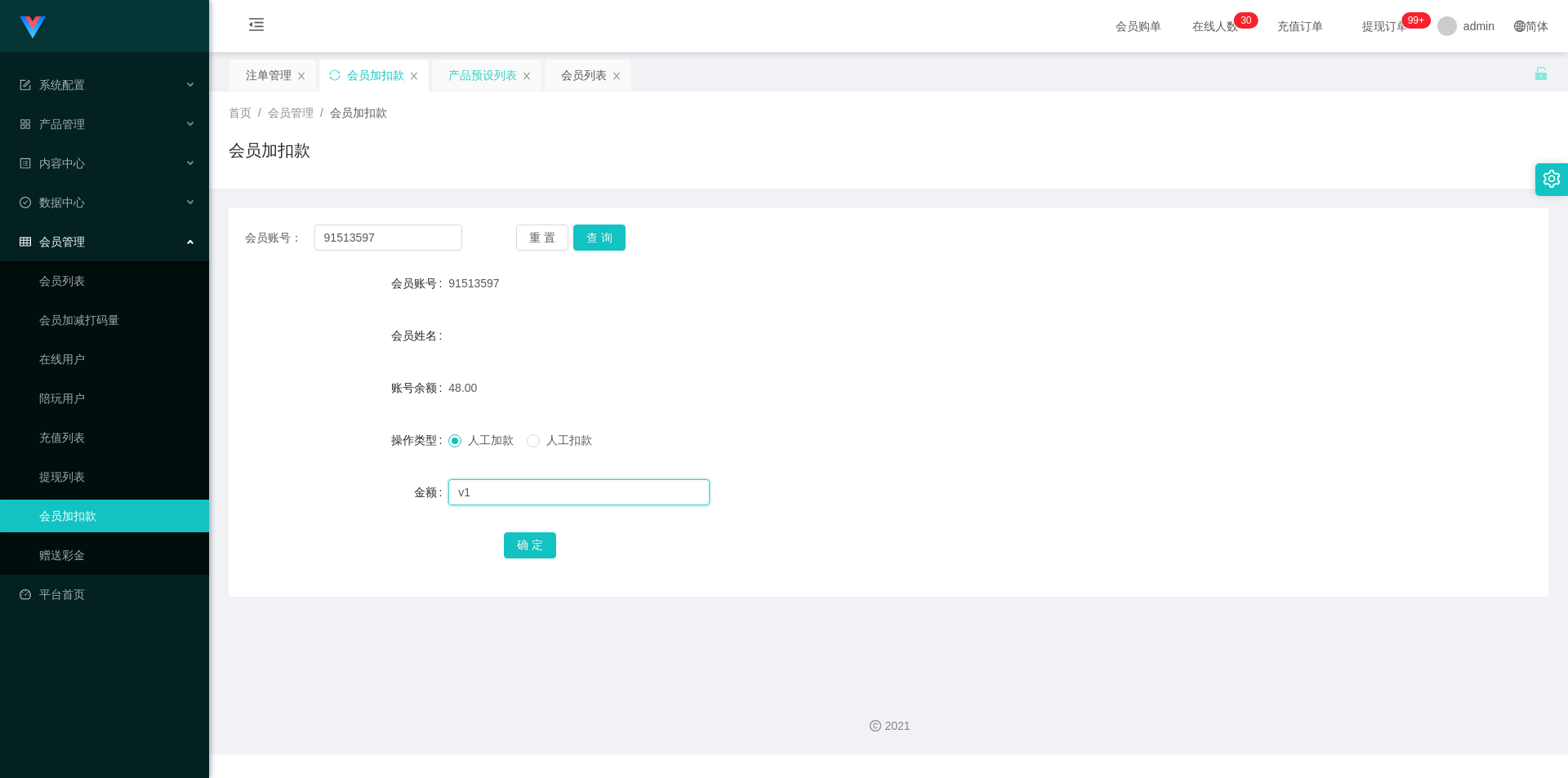
type input "v"
type input "102"
click at [515, 545] on button "确 定" at bounding box center [530, 545] width 52 height 26
click at [707, 349] on div "会员姓名" at bounding box center [889, 335] width 1320 height 33
click at [272, 81] on div "注单管理" at bounding box center [268, 74] width 46 height 31
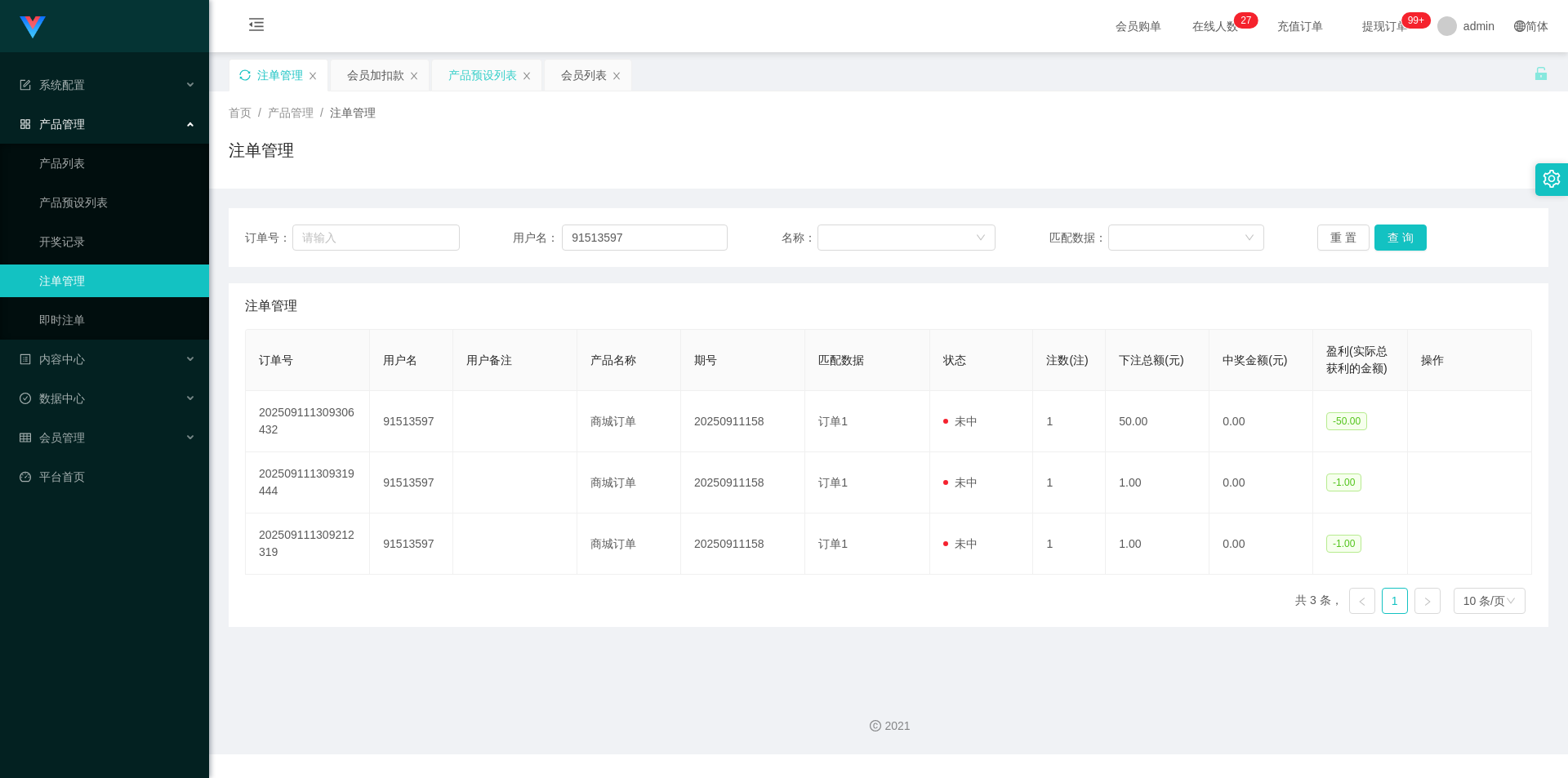
click at [1312, 163] on div "注单管理" at bounding box center [889, 156] width 1320 height 37
click at [1315, 146] on div "注单管理" at bounding box center [889, 156] width 1320 height 37
click at [1318, 145] on div "注单管理" at bounding box center [889, 156] width 1320 height 37
click at [363, 74] on div "会员加扣款" at bounding box center [376, 74] width 58 height 31
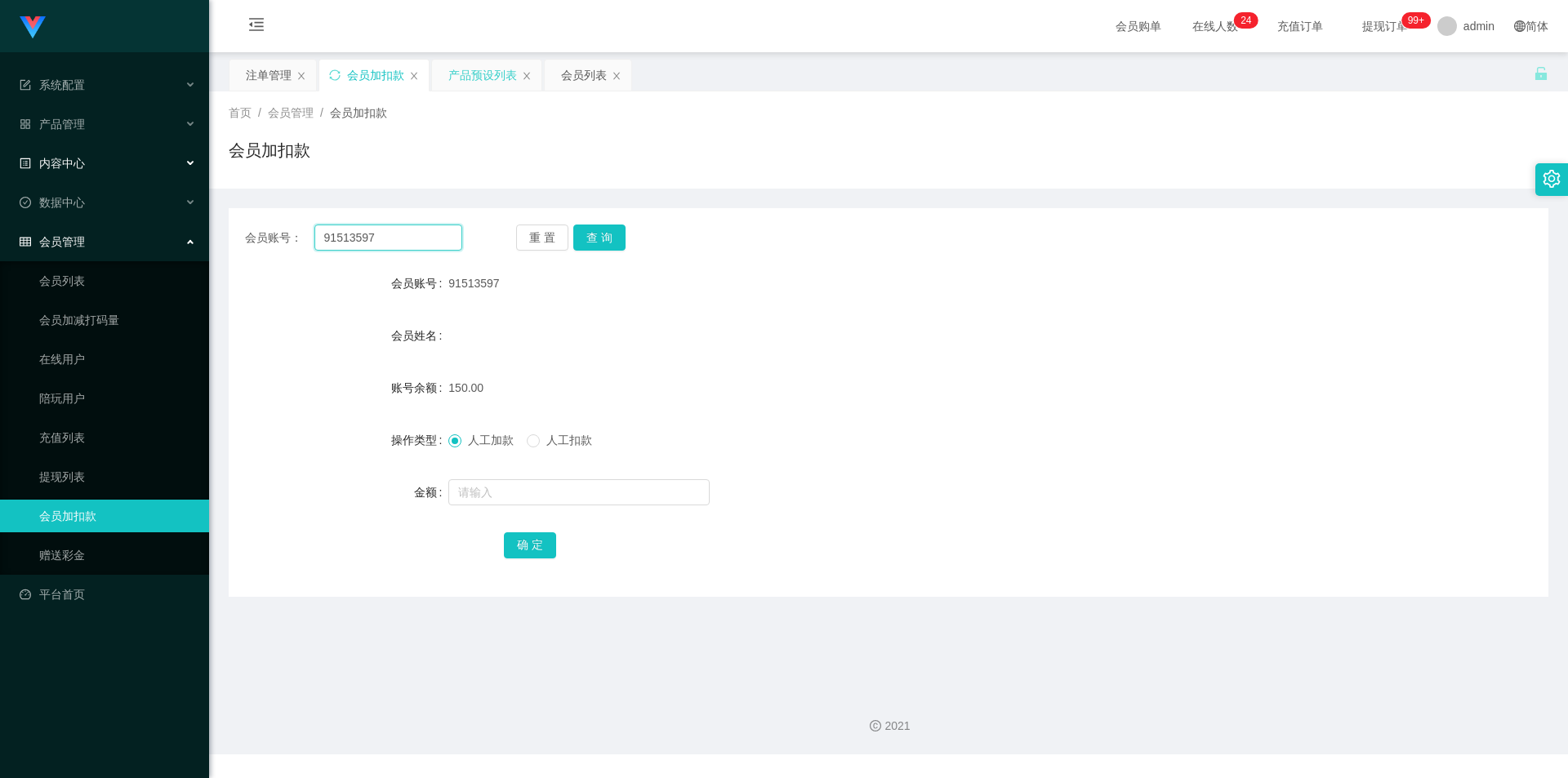
drag, startPoint x: 378, startPoint y: 234, endPoint x: 65, endPoint y: 175, distance: 318.5
click at [0, 176] on section "系统配置 系统配置列表 管理员列表 管理员分组 支付通道 产品管理 产品列表 产品预设列表 开奖记录 注单管理 即时注单 内容中心 站内信 公告列表 活动列表…" at bounding box center [784, 377] width 1568 height 754
click at [602, 239] on button "查 询" at bounding box center [599, 237] width 52 height 26
click at [807, 179] on div "首页 / 会员管理 / 会员加扣款 / 会员加扣款" at bounding box center [889, 140] width 1359 height 97
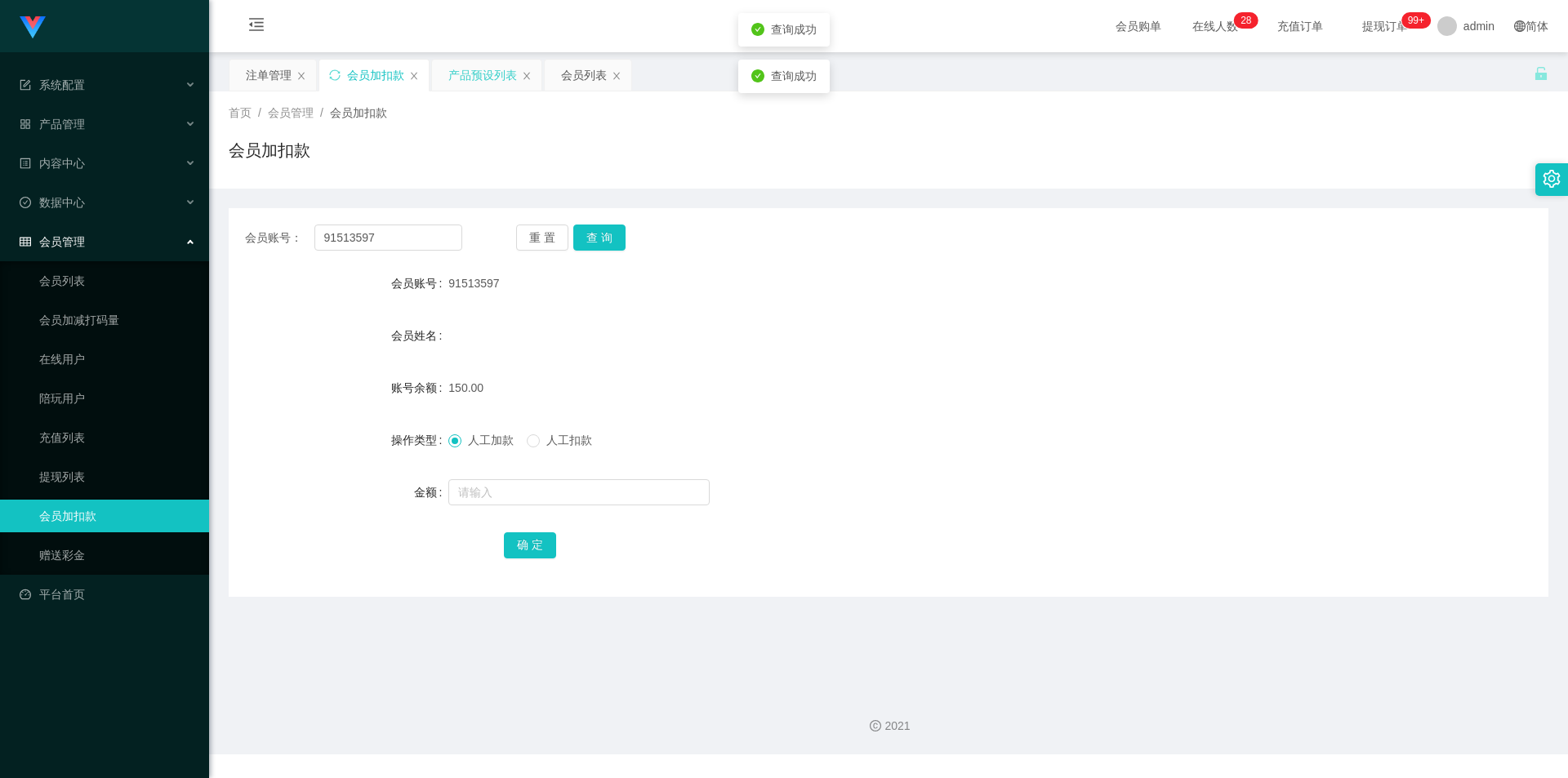
click at [1186, 154] on div "会员加扣款" at bounding box center [889, 156] width 1320 height 37
click at [266, 74] on div "注单管理" at bounding box center [268, 74] width 46 height 31
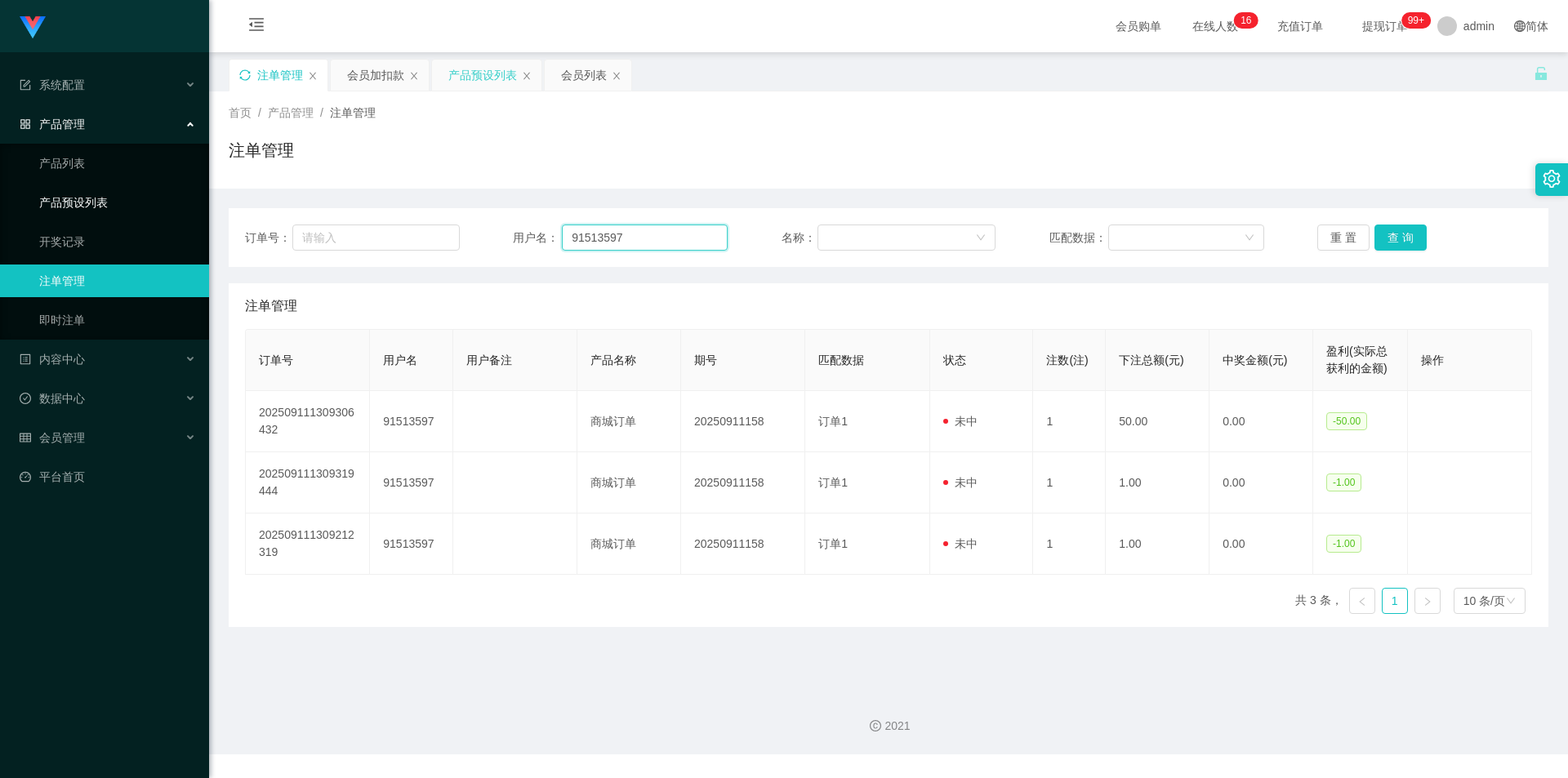
drag, startPoint x: 640, startPoint y: 238, endPoint x: 0, endPoint y: 196, distance: 641.4
click at [0, 196] on section "系统配置 系统配置列表 管理员列表 管理员分组 支付通道 产品管理 产品列表 产品预设列表 开奖记录 注单管理 即时注单 内容中心 站内信 公告列表 活动列表…" at bounding box center [784, 377] width 1568 height 754
drag, startPoint x: 1377, startPoint y: 218, endPoint x: 1380, endPoint y: 226, distance: 8.5
click at [1376, 218] on div "订单号： 用户名： 91513597 名称： 匹配数据： 重 置 查 询" at bounding box center [889, 237] width 1320 height 58
click at [1394, 230] on button "查 询" at bounding box center [1400, 237] width 52 height 26
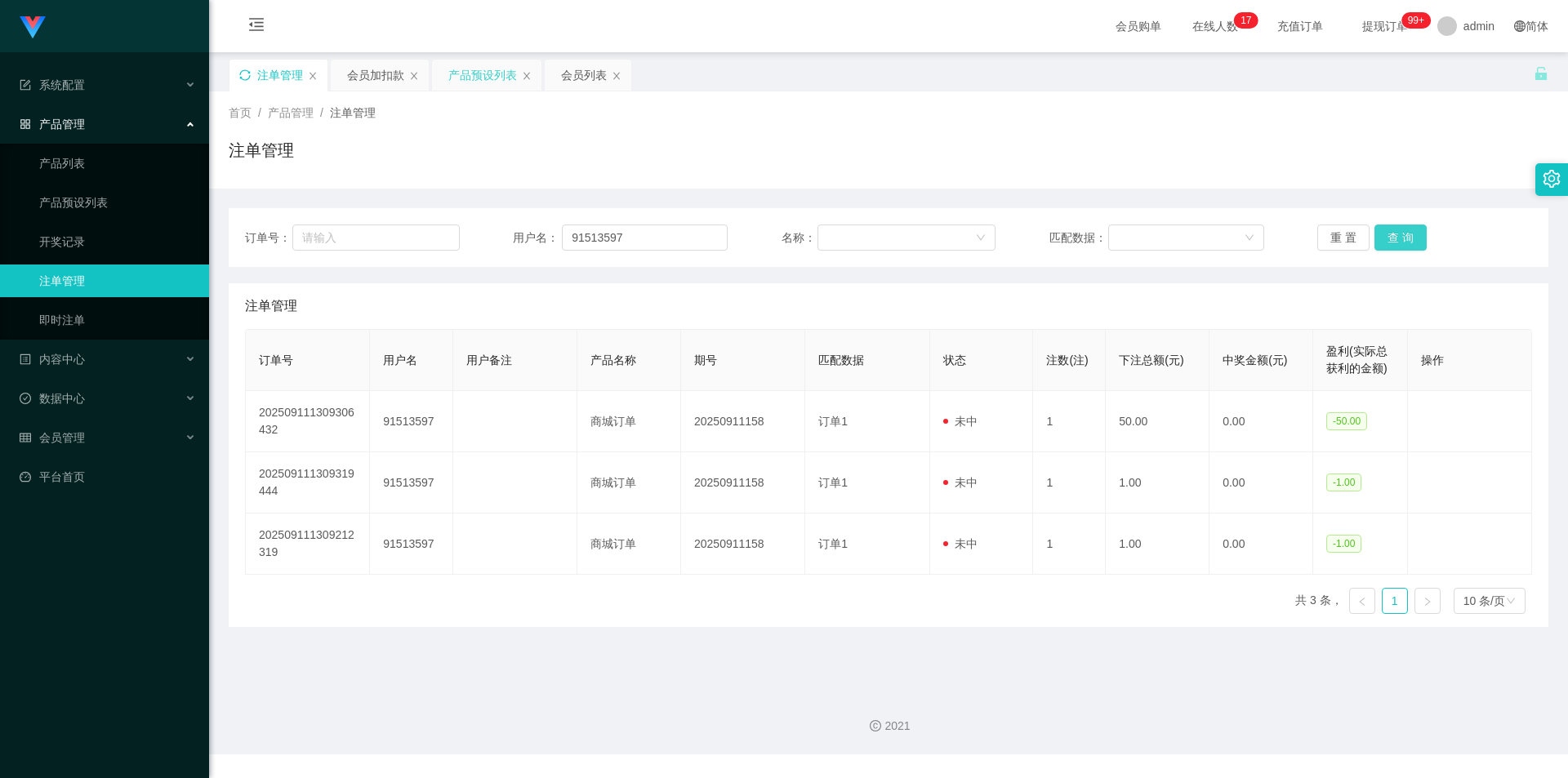
click at [1394, 230] on button "查 询" at bounding box center [1400, 237] width 52 height 26
click at [1392, 230] on button "查 询" at bounding box center [1400, 237] width 52 height 26
drag, startPoint x: 1432, startPoint y: 162, endPoint x: 1438, endPoint y: 123, distance: 39.5
click at [1432, 162] on div "注单管理" at bounding box center [889, 156] width 1320 height 37
drag, startPoint x: 645, startPoint y: 238, endPoint x: 0, endPoint y: 222, distance: 645.2
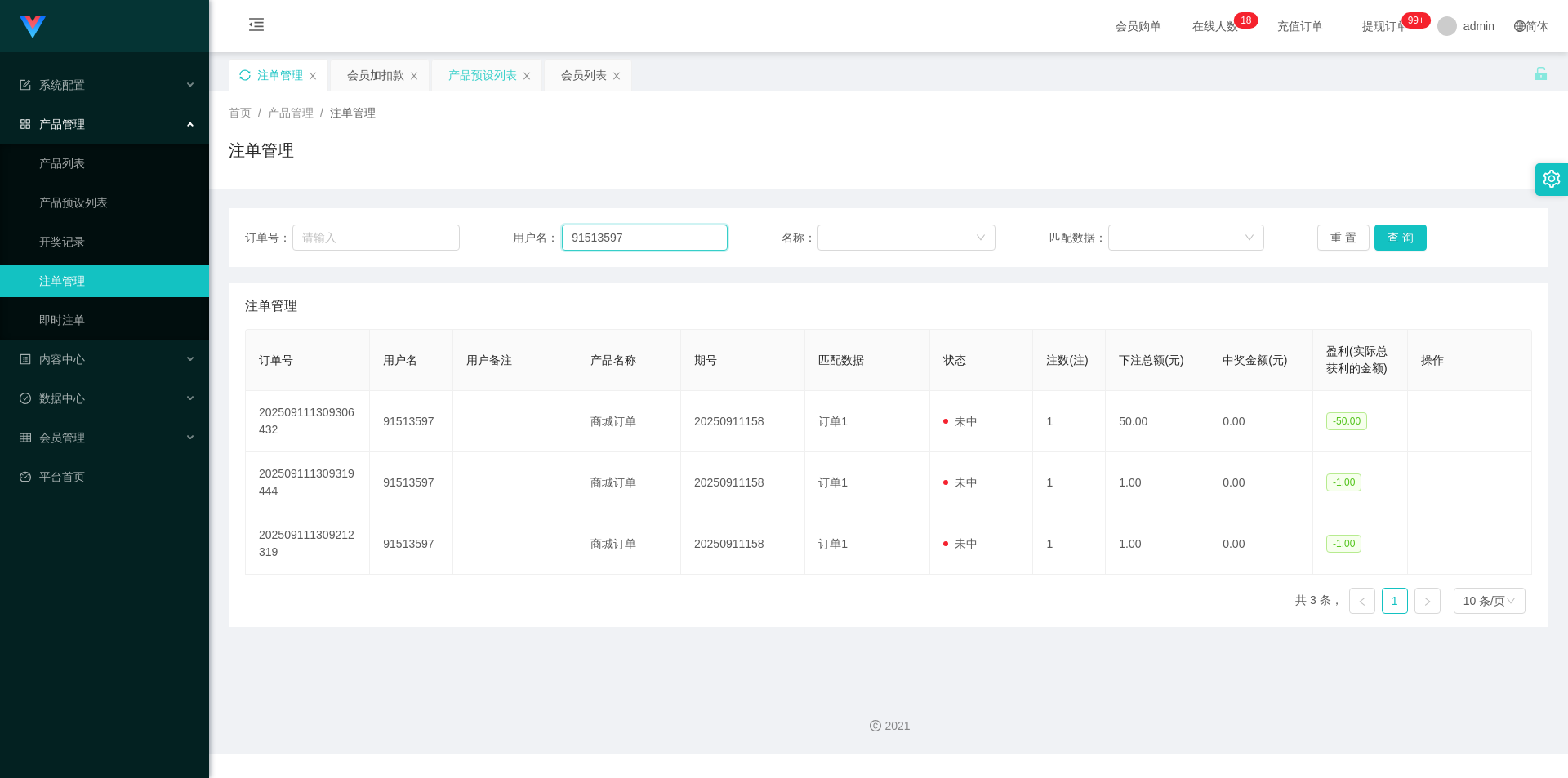
click at [0, 222] on section "系统配置 系统配置列表 管理员列表 管理员分组 支付通道 产品管理 产品列表 产品预设列表 开奖记录 注单管理 即时注单 内容中心 站内信 公告列表 活动列表…" at bounding box center [784, 377] width 1568 height 754
click at [1404, 240] on button "查 询" at bounding box center [1400, 237] width 52 height 26
click at [1389, 238] on button "查 询" at bounding box center [1400, 237] width 52 height 26
click at [1429, 151] on div "注单管理" at bounding box center [889, 156] width 1320 height 37
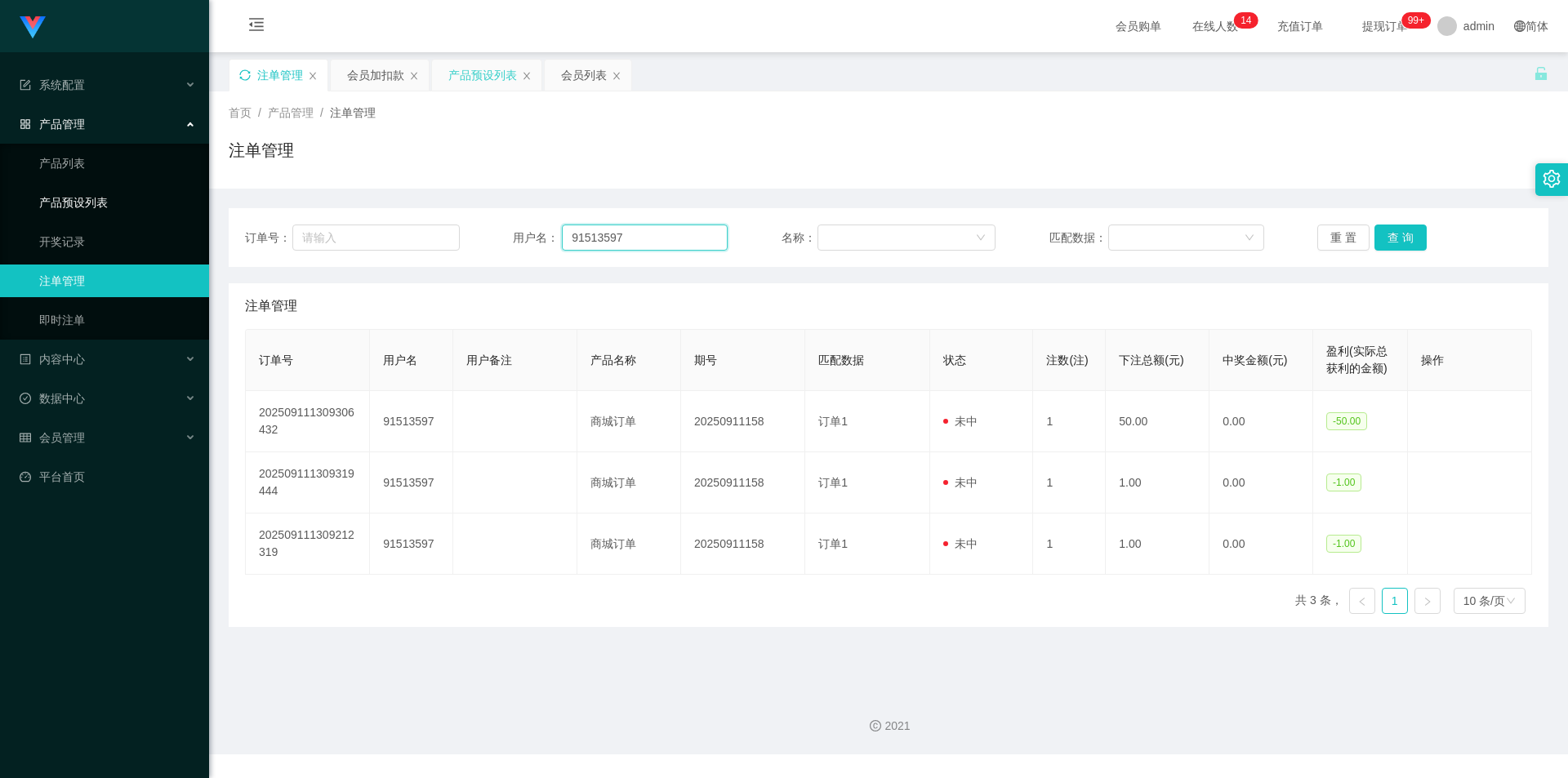
drag, startPoint x: 660, startPoint y: 234, endPoint x: 0, endPoint y: 192, distance: 661.3
click at [0, 192] on section "系统配置 系统配置列表 管理员列表 管理员分组 支付通道 产品管理 产品列表 产品预设列表 开奖记录 注单管理 即时注单 内容中心 站内信 公告列表 活动列表…" at bounding box center [784, 377] width 1568 height 754
click at [1384, 231] on button "查 询" at bounding box center [1400, 237] width 52 height 26
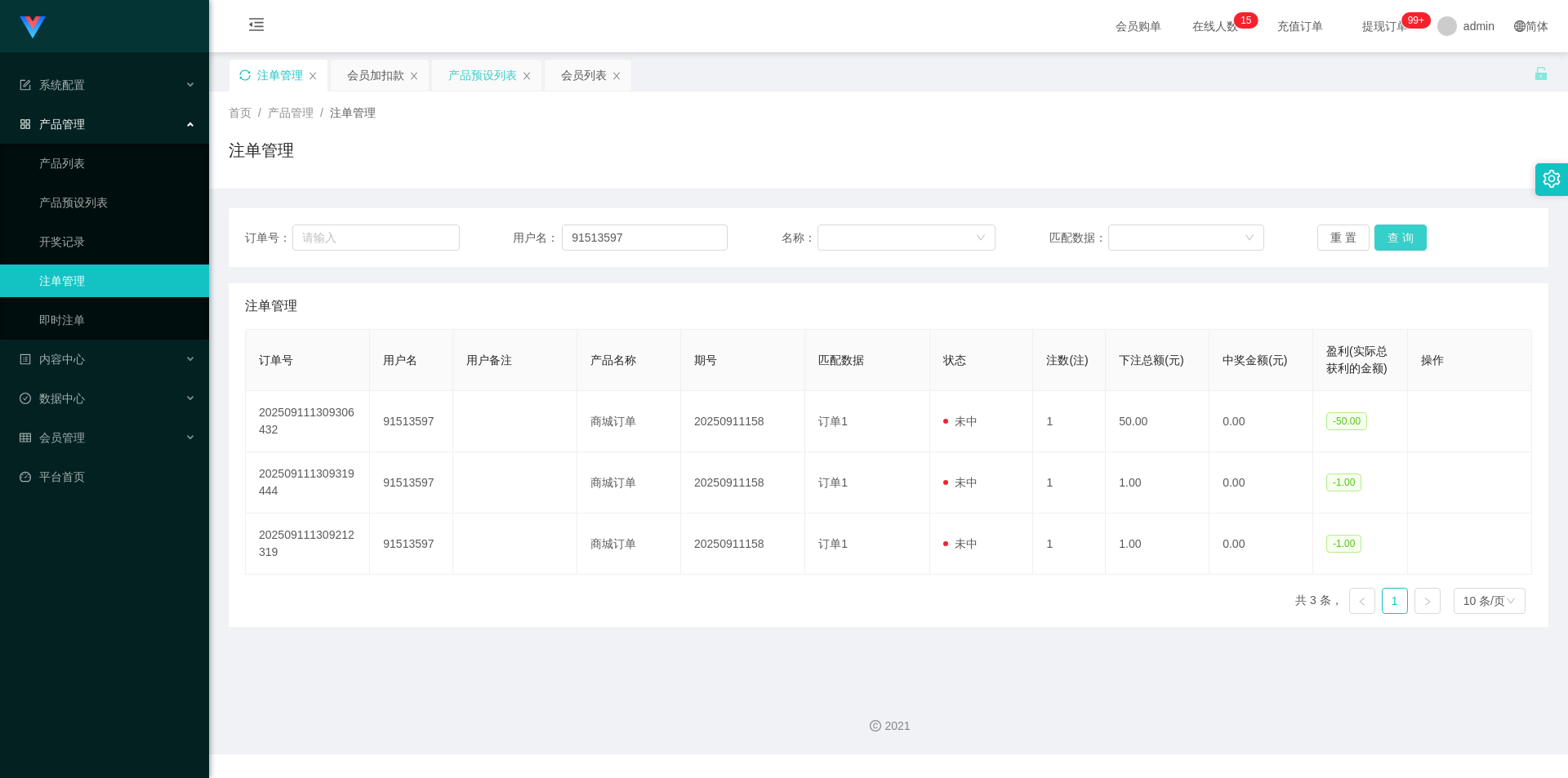
click at [1384, 231] on button "查 询" at bounding box center [1400, 237] width 52 height 26
click at [1086, 139] on div "注单管理" at bounding box center [889, 156] width 1320 height 37
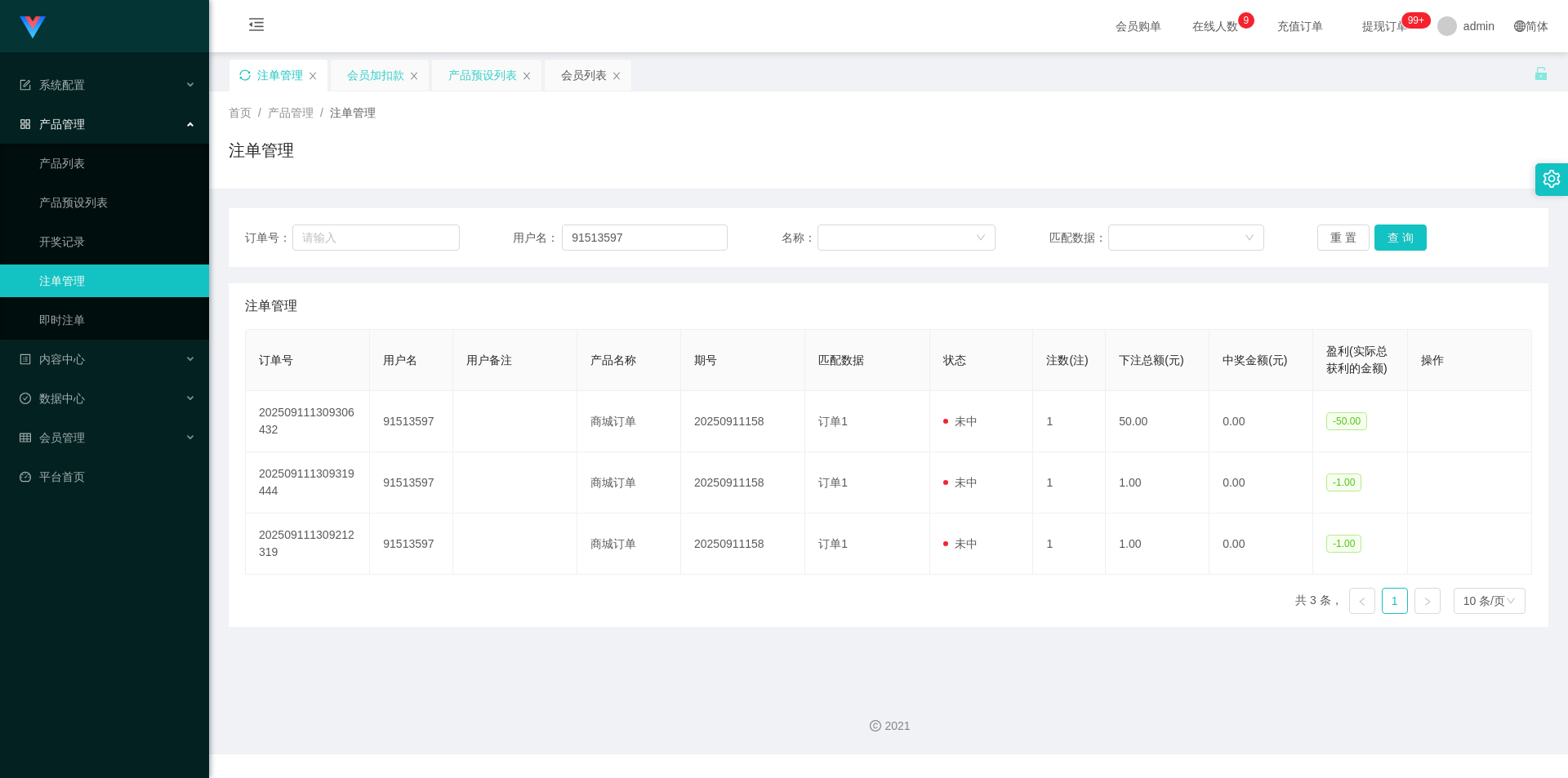
click at [386, 81] on div "会员加扣款" at bounding box center [376, 74] width 58 height 31
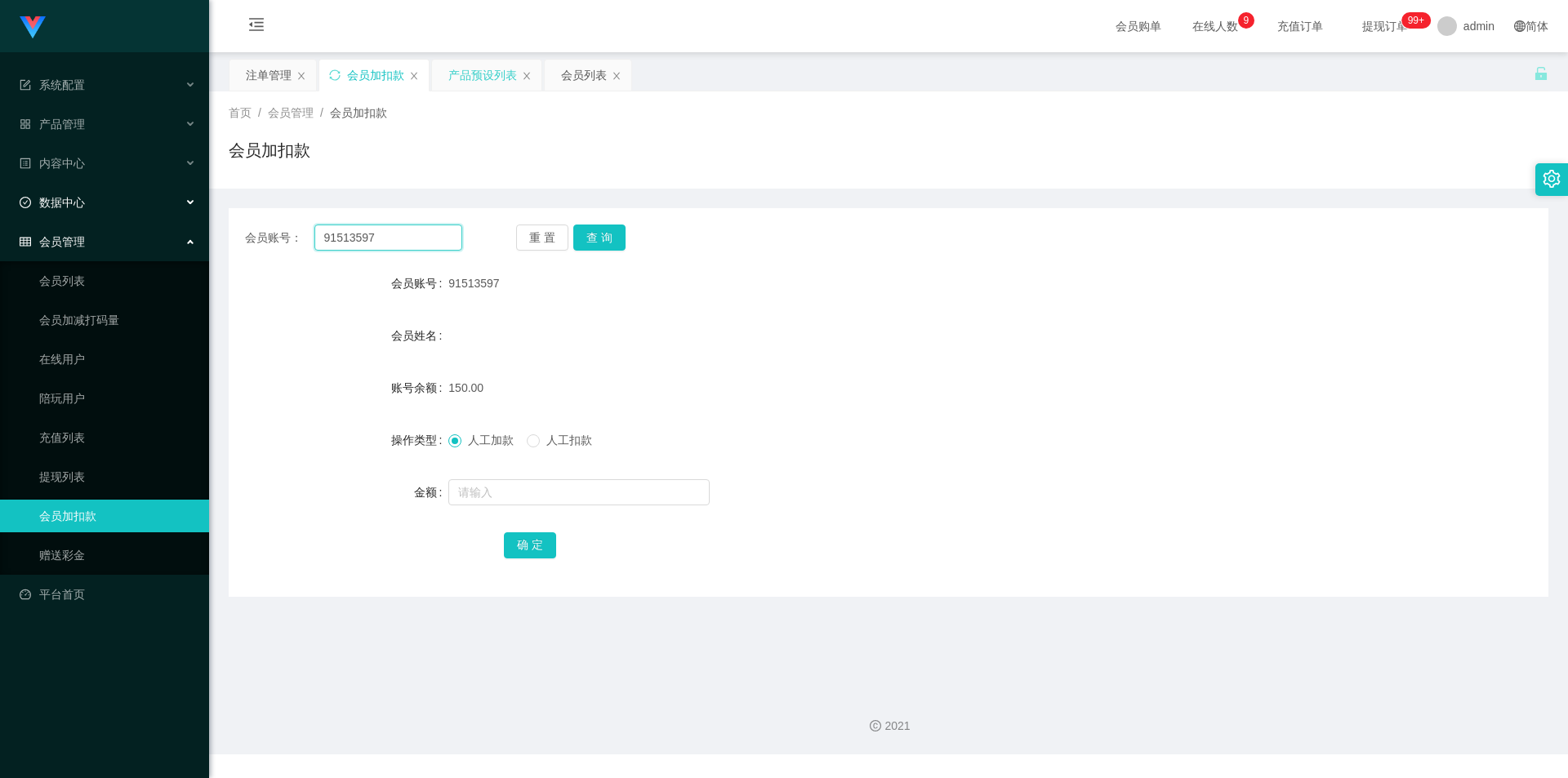
drag, startPoint x: 201, startPoint y: 236, endPoint x: 0, endPoint y: 211, distance: 202.5
click at [0, 211] on section "系统配置 系统配置列表 管理员列表 管理员分组 支付通道 产品管理 产品列表 产品预设列表 开奖记录 注单管理 即时注单 内容中心 站内信 公告列表 活动列表…" at bounding box center [784, 377] width 1568 height 754
paste input "fei1234"
type input "fei1234"
click at [588, 229] on button "查 询" at bounding box center [599, 237] width 52 height 26
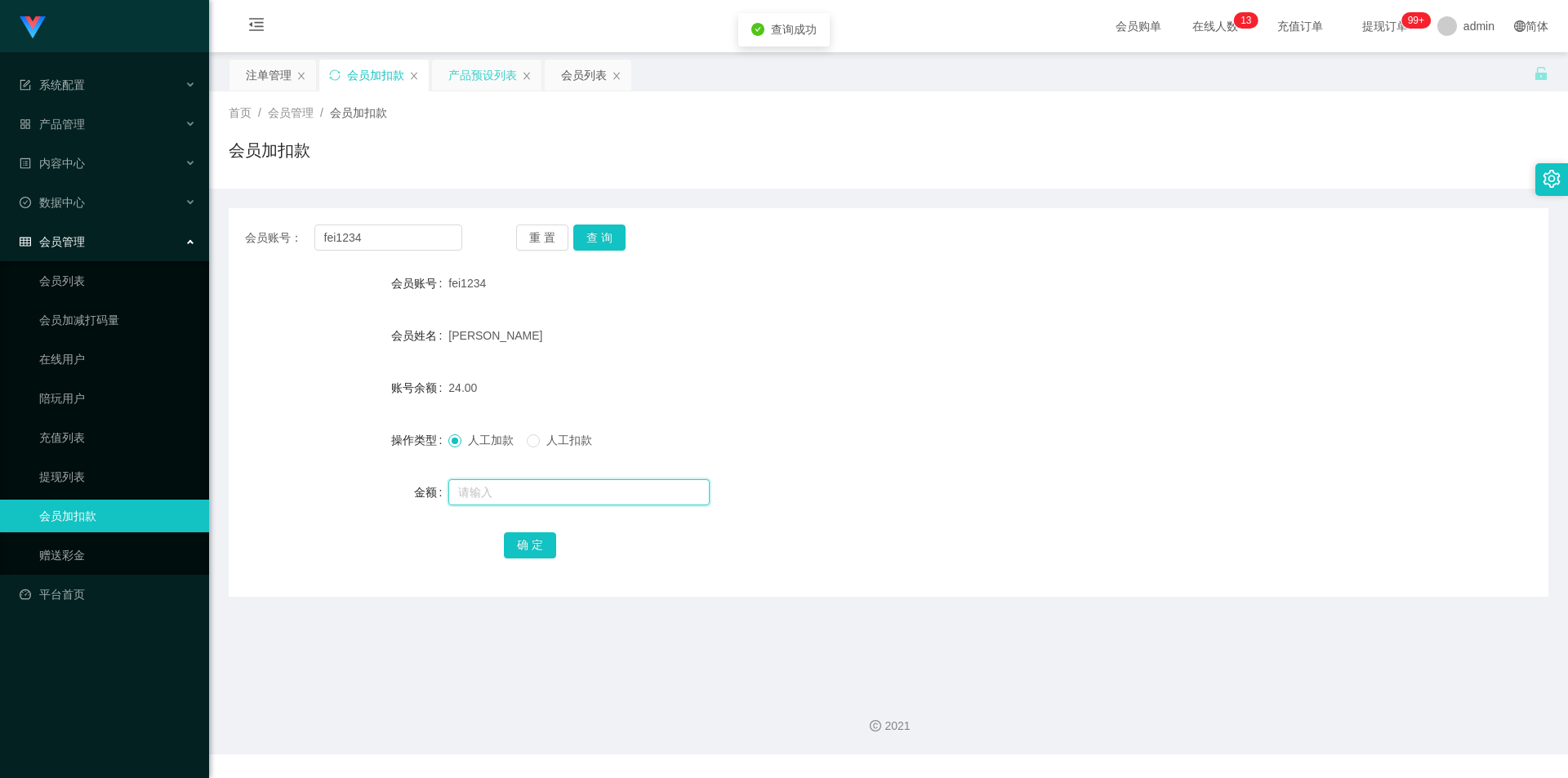
click at [487, 497] on input "text" at bounding box center [579, 491] width 261 height 26
type input "8"
click at [534, 541] on button "确 定" at bounding box center [530, 545] width 52 height 26
click at [1092, 398] on div "32.00" at bounding box center [834, 387] width 770 height 33
click at [1373, 182] on div "首页 / 会员管理 / 会员加扣款 / 会员加扣款" at bounding box center [889, 140] width 1359 height 97
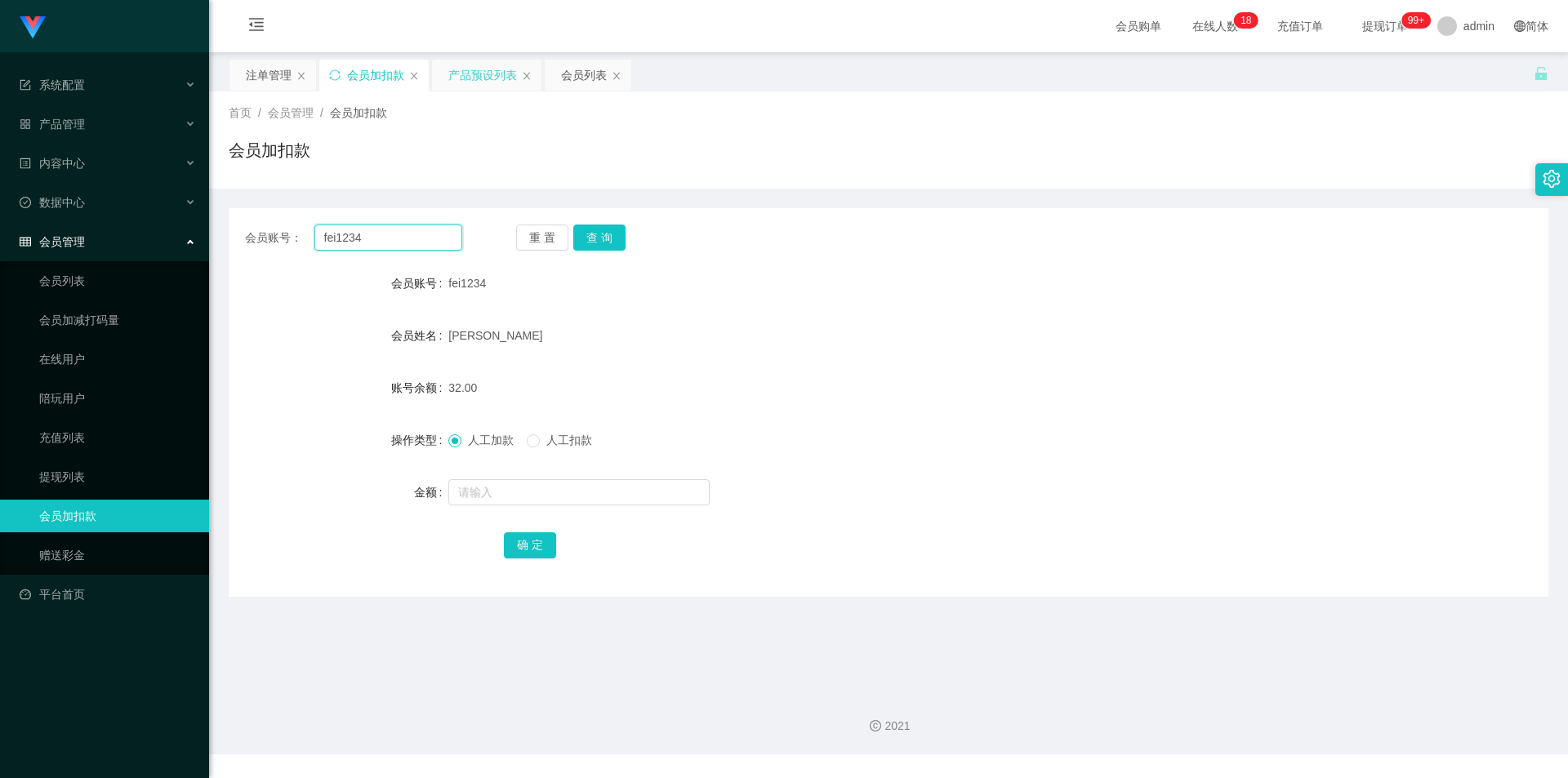
drag, startPoint x: 397, startPoint y: 239, endPoint x: 0, endPoint y: 222, distance: 397.4
click at [0, 222] on section "系统配置 系统配置列表 管理员列表 管理员分组 支付通道 产品管理 产品列表 产品预设列表 开奖记录 注单管理 即时注单 内容中心 站内信 公告列表 活动列表…" at bounding box center [784, 377] width 1568 height 754
paste input "jindan"
type input "jindan"
click at [602, 230] on button "查 询" at bounding box center [599, 237] width 52 height 26
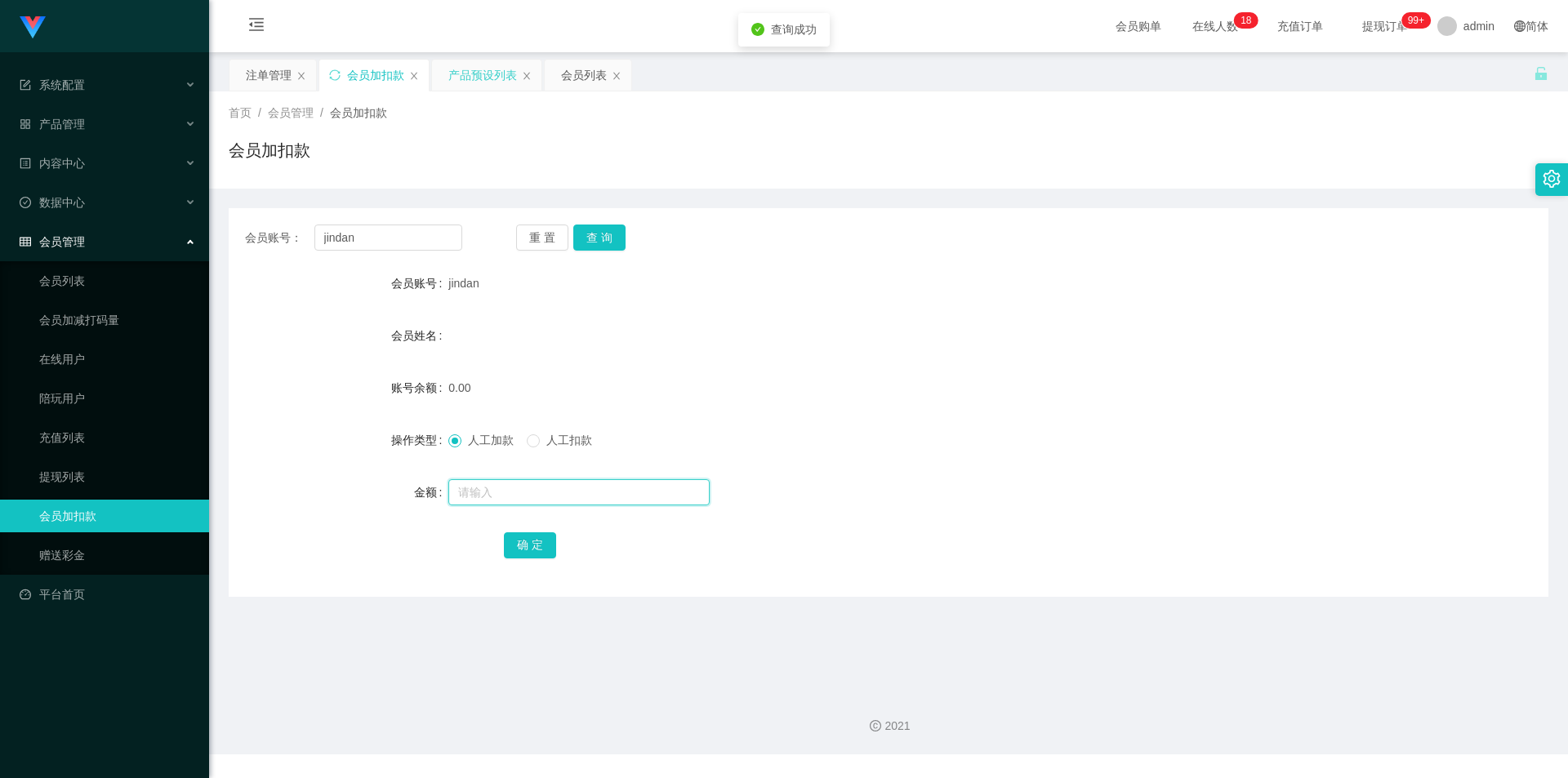
click at [470, 497] on input "text" at bounding box center [579, 491] width 261 height 26
type input "100"
click at [517, 537] on button "确 定" at bounding box center [530, 545] width 52 height 26
click at [1143, 396] on div "100.00" at bounding box center [834, 387] width 770 height 33
click at [1324, 232] on div "会员账号： jindan 重 置 查 询" at bounding box center [889, 237] width 1320 height 26
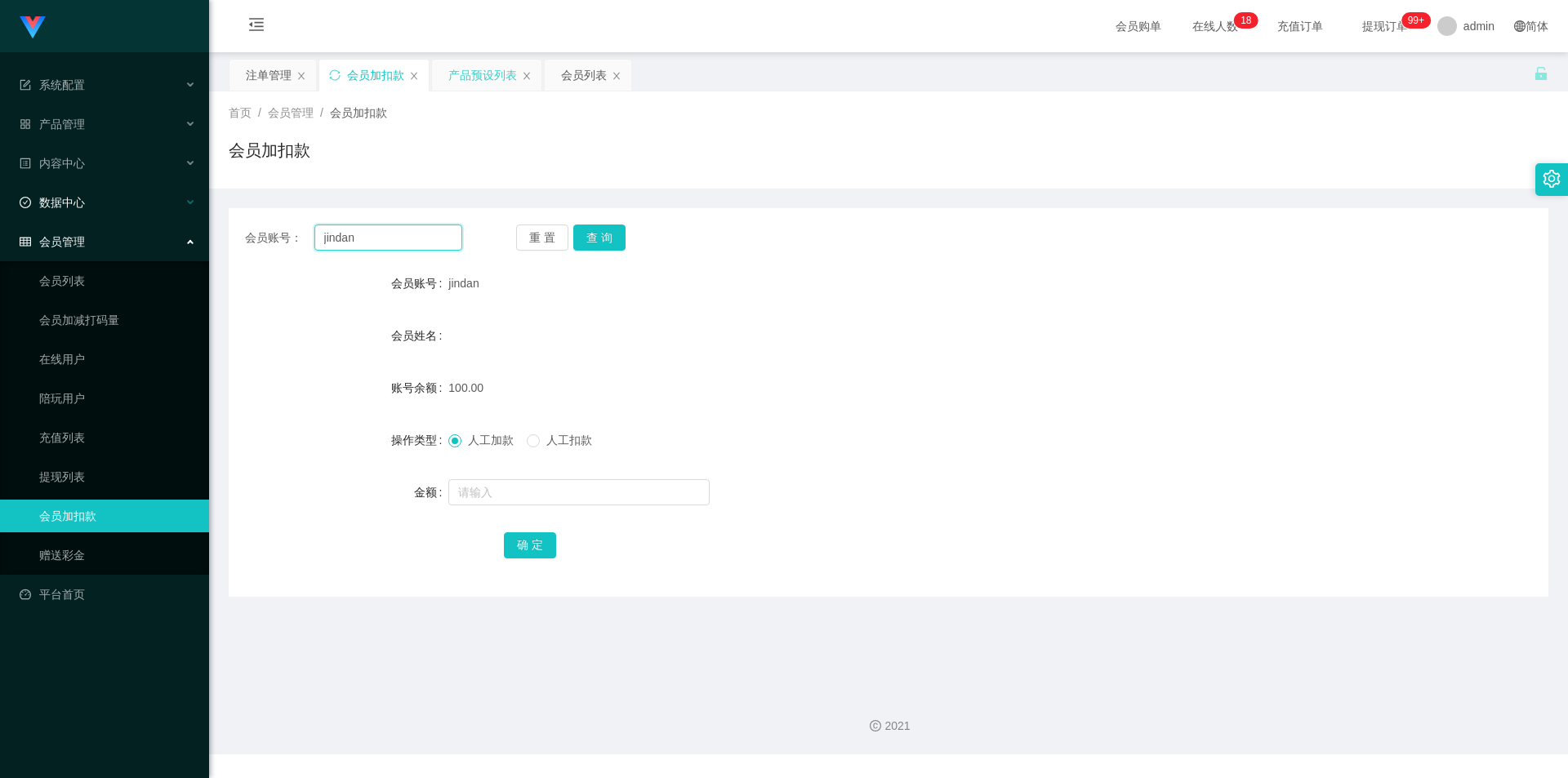
drag, startPoint x: 392, startPoint y: 235, endPoint x: 0, endPoint y: 194, distance: 394.1
click at [0, 194] on section "系统配置 系统配置列表 管理员列表 管理员分组 支付通道 产品管理 产品列表 产品预设列表 开奖记录 注单管理 即时注单 内容中心 站内信 公告列表 活动列表…" at bounding box center [784, 377] width 1568 height 754
click at [605, 232] on button "查 询" at bounding box center [599, 237] width 52 height 26
drag, startPoint x: 1232, startPoint y: 214, endPoint x: 1274, endPoint y: 133, distance: 91.2
click at [1233, 213] on div "会员账号： jindan 重 置 查 询 会员账号 jindan 会员姓名 账号余额 100.00 操作类型 人工加款 人工扣款 金额 确 定" at bounding box center [889, 402] width 1320 height 388
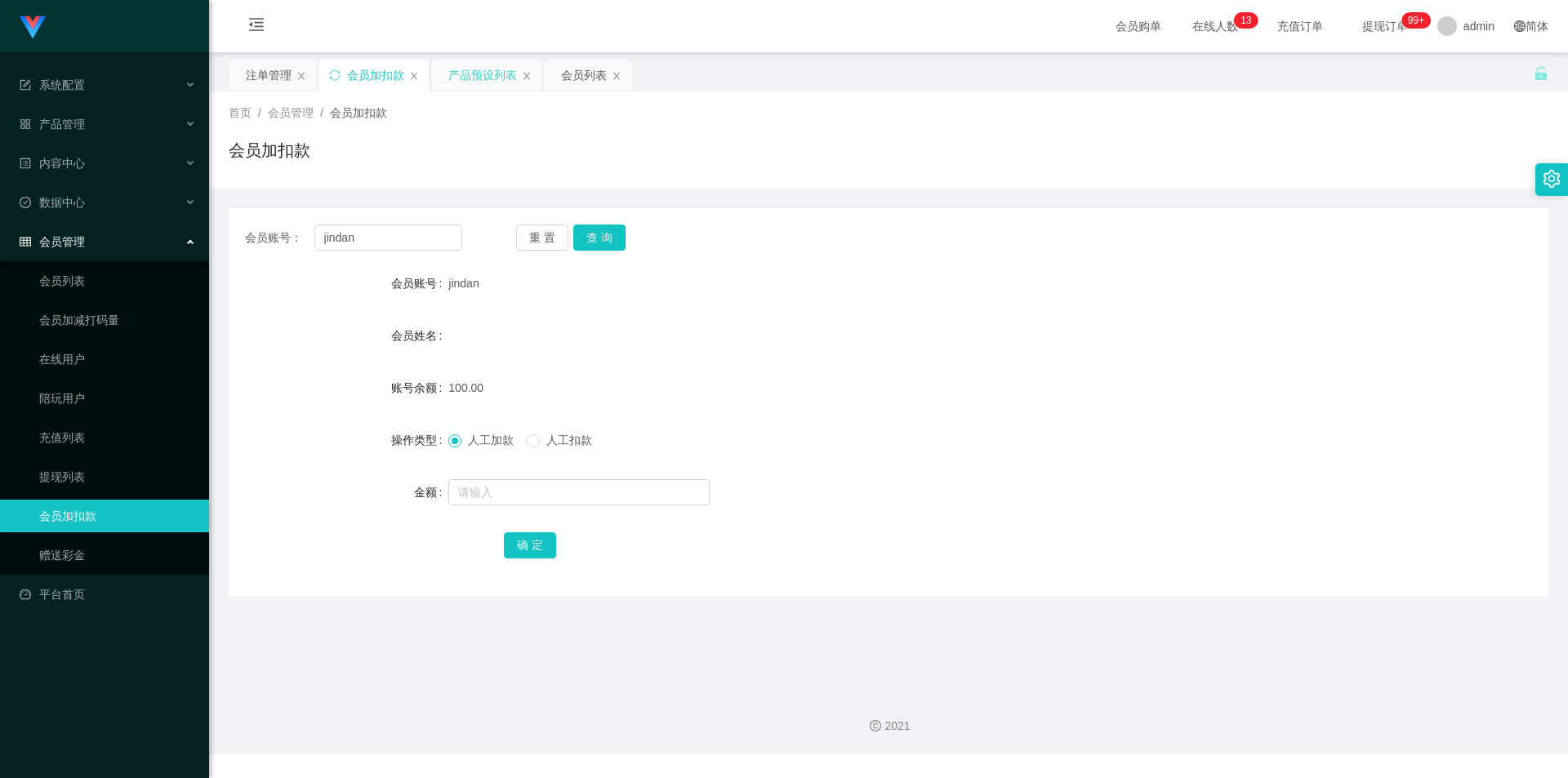
click at [462, 58] on div "产品预设列表" at bounding box center [487, 74] width 111 height 33
click at [465, 71] on div "产品预设列表" at bounding box center [482, 74] width 69 height 31
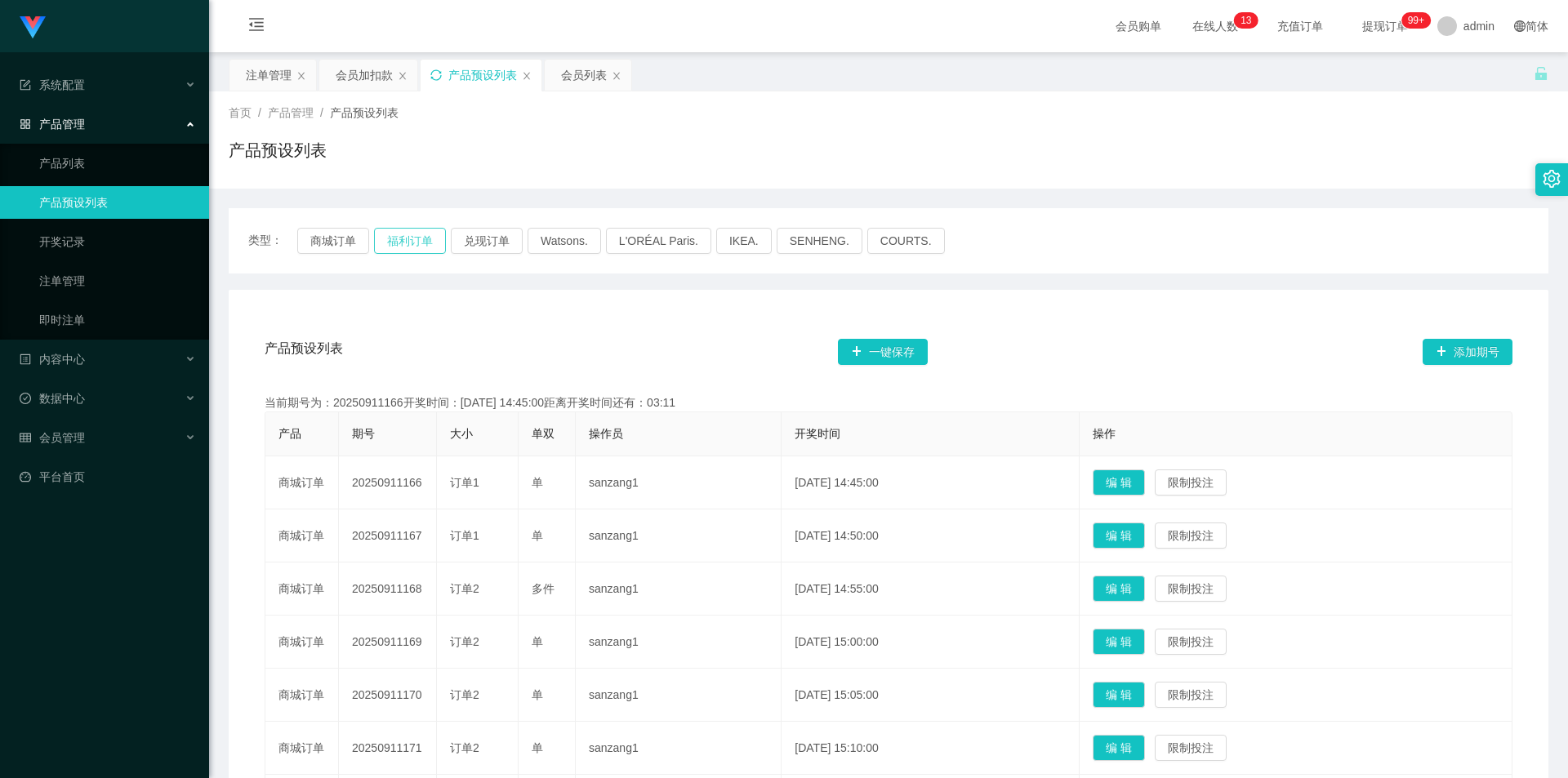
click at [399, 244] on button "福利订单" at bounding box center [410, 240] width 72 height 26
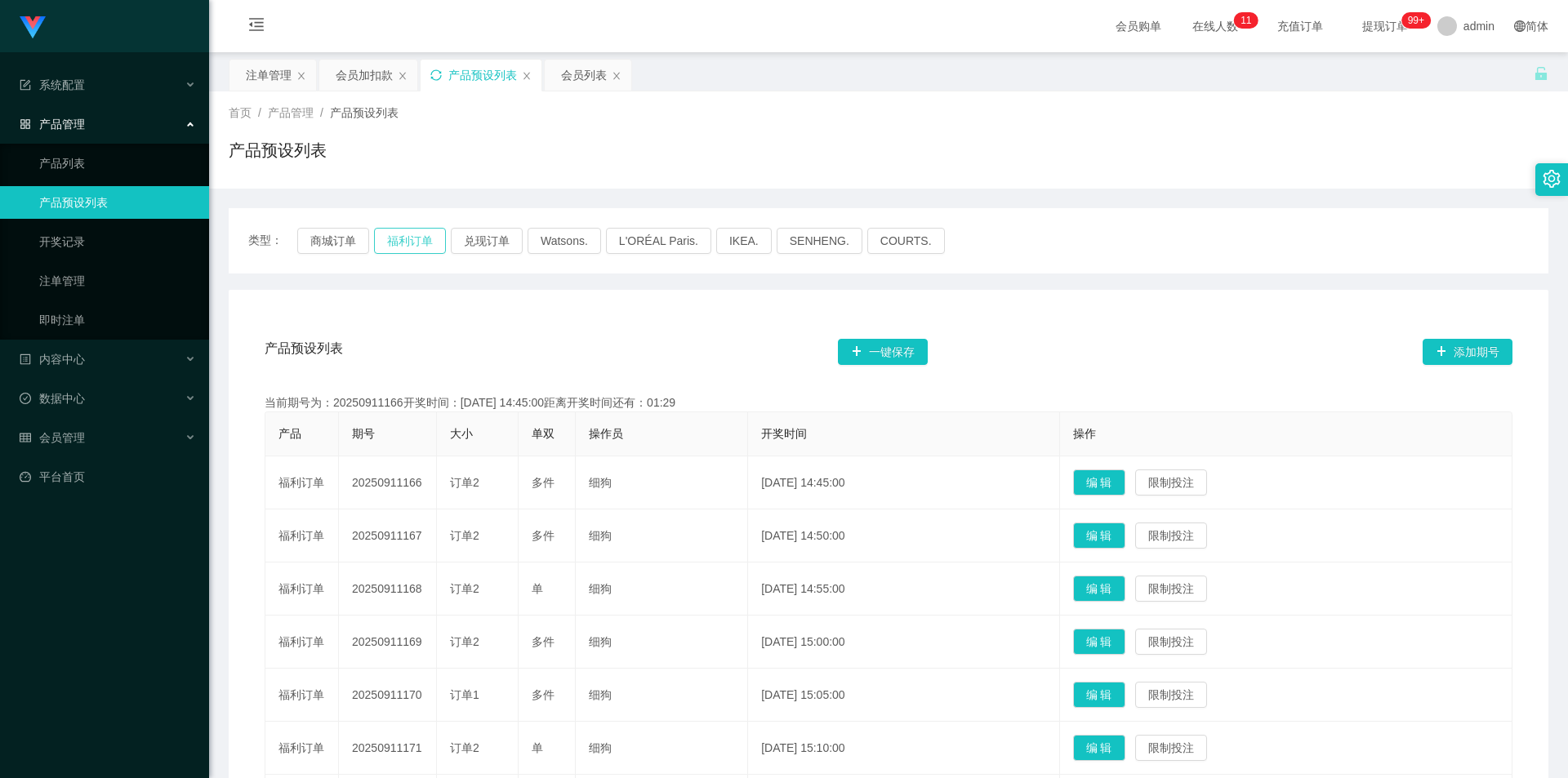
click at [398, 244] on button "福利订单" at bounding box center [410, 240] width 72 height 26
click at [1113, 195] on div "类型： 商城订单 福利订单 兑现订单 Watsons. L'ORÉAL Paris. IKEA. SENHENG. COURTS. 产品预设列表 一键保存 添…" at bounding box center [889, 623] width 1320 height 870
click at [1258, 152] on div "产品预设列表" at bounding box center [889, 156] width 1320 height 37
click at [1297, 129] on div "首页 / 产品管理 / 产品预设列表 / 产品预设列表" at bounding box center [889, 140] width 1320 height 71
click at [403, 245] on button "福利订单" at bounding box center [410, 240] width 72 height 26
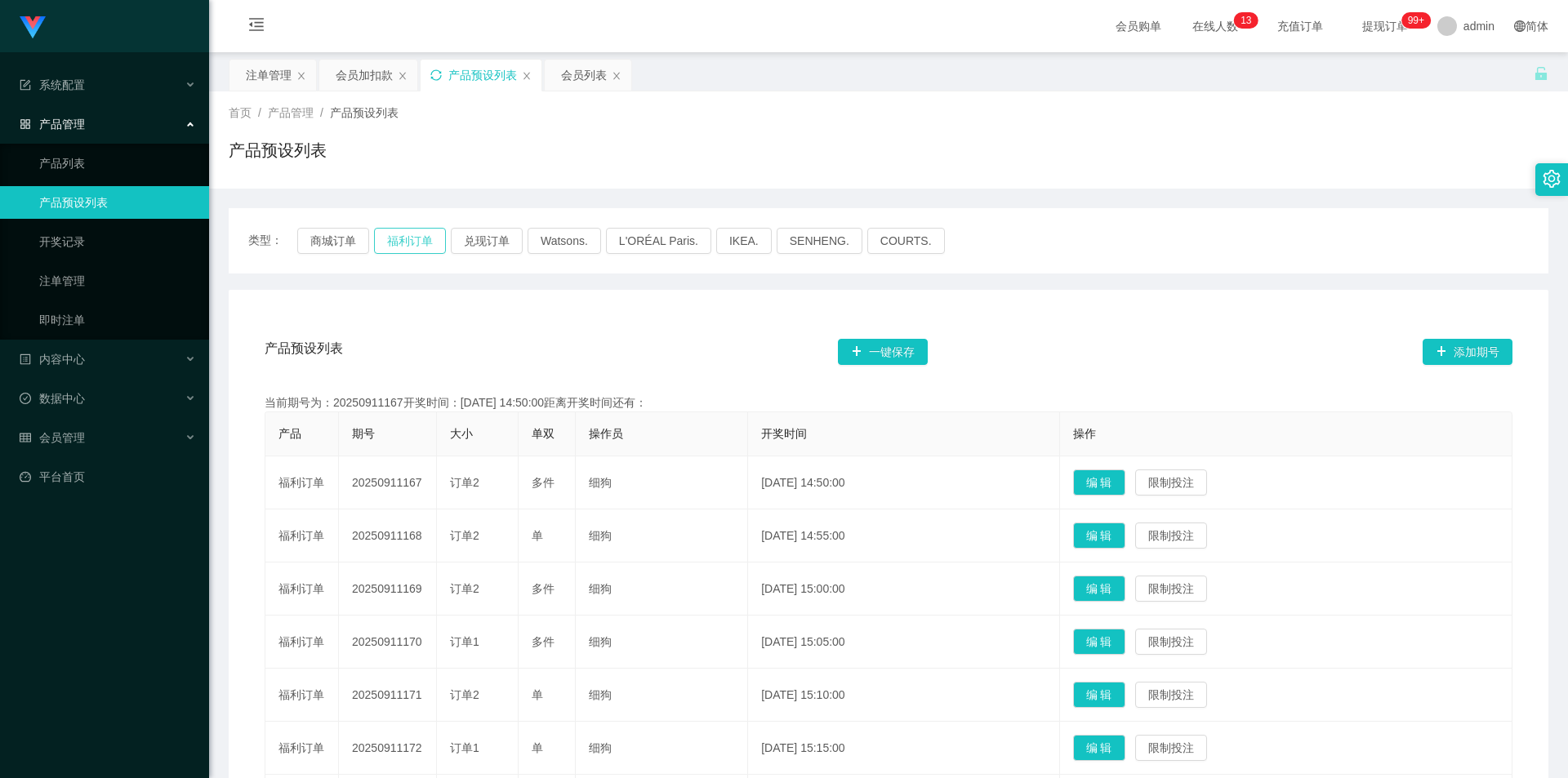
click at [403, 245] on button "福利订单" at bounding box center [410, 240] width 72 height 26
click at [1293, 129] on div "首页 / 产品管理 / 产品预设列表 / 产品预设列表" at bounding box center [889, 140] width 1320 height 71
click at [1296, 129] on div "首页 / 产品管理 / 产品预设列表 / 产品预设列表" at bounding box center [889, 140] width 1320 height 71
click at [357, 80] on div "会员加扣款" at bounding box center [365, 74] width 58 height 31
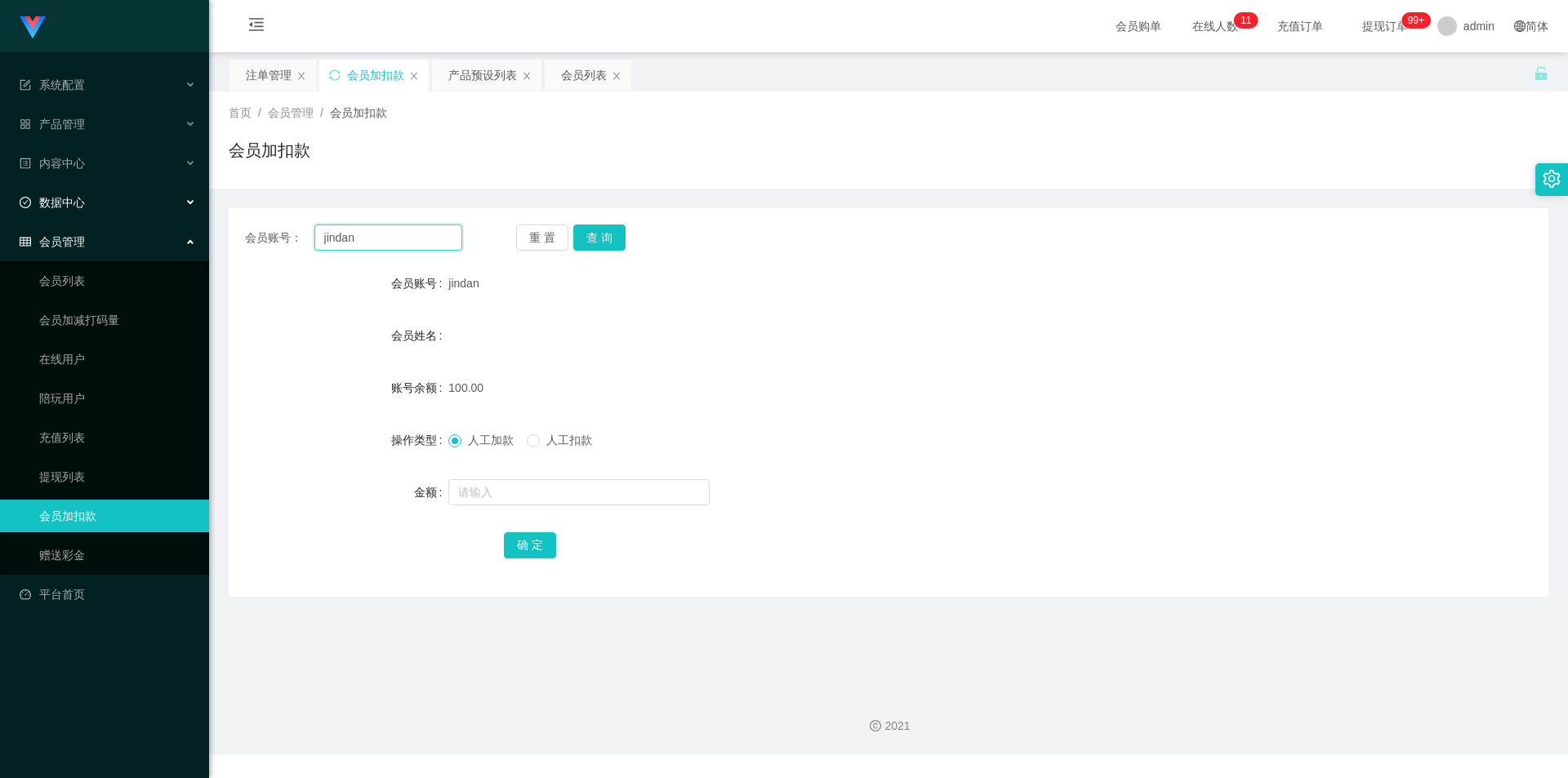
drag, startPoint x: 404, startPoint y: 237, endPoint x: 15, endPoint y: 180, distance: 393.2
click at [0, 187] on section "系统配置 系统配置列表 管理员列表 管理员分组 支付通道 产品管理 产品列表 产品预设列表 开奖记录 注单管理 即时注单 内容中心 站内信 公告列表 活动列表…" at bounding box center [784, 377] width 1568 height 754
paste input "fei1234"
type input "fei1234"
click at [596, 236] on button "查 询" at bounding box center [599, 237] width 52 height 26
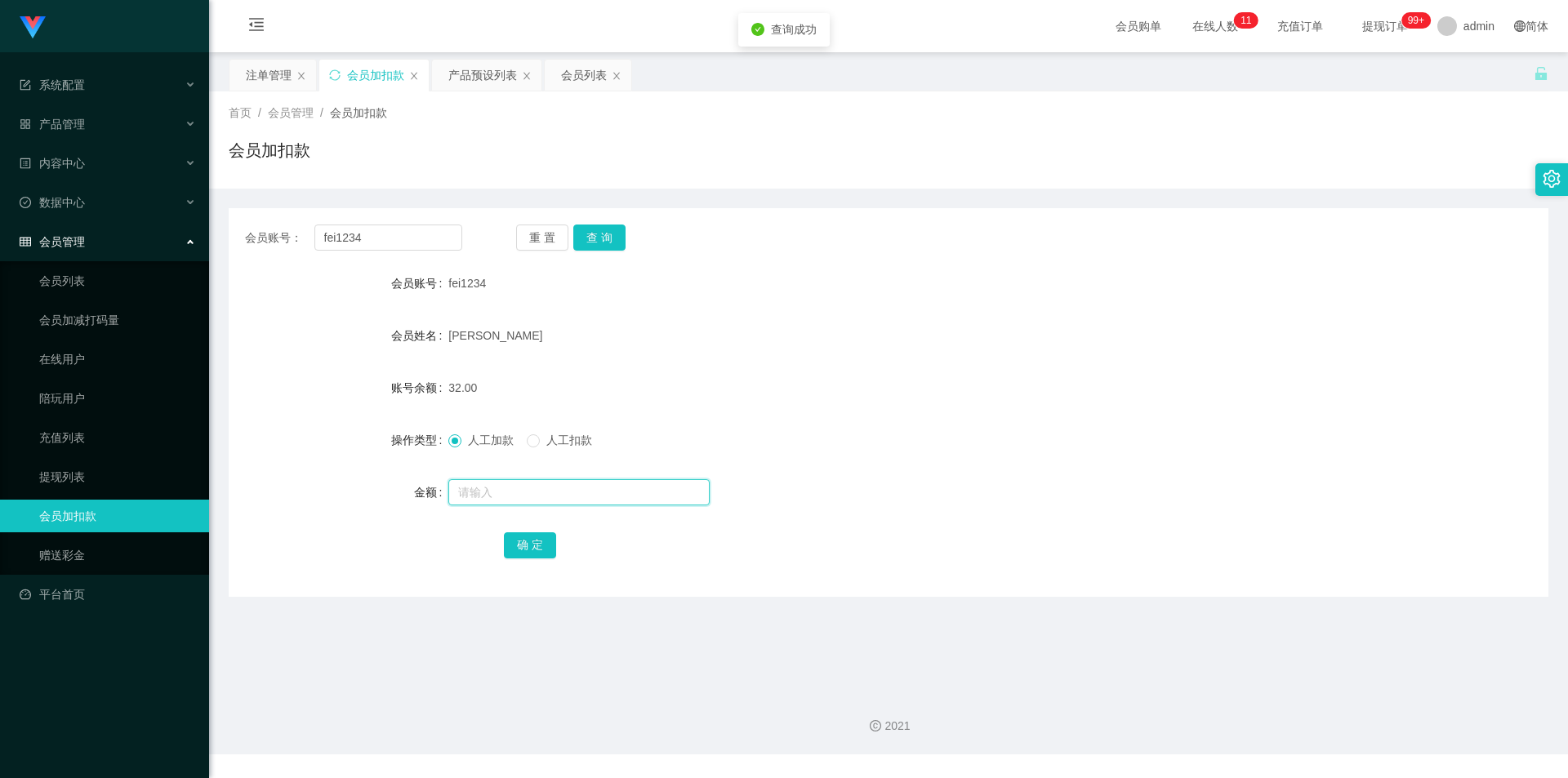
click at [476, 492] on input "text" at bounding box center [579, 491] width 261 height 26
type input "8"
click at [518, 551] on button "确 定" at bounding box center [530, 545] width 52 height 26
click at [1206, 380] on div "40.00" at bounding box center [834, 387] width 770 height 33
click at [1356, 185] on div "首页 / 会员管理 / 会员加扣款 / 会员加扣款" at bounding box center [889, 140] width 1359 height 97
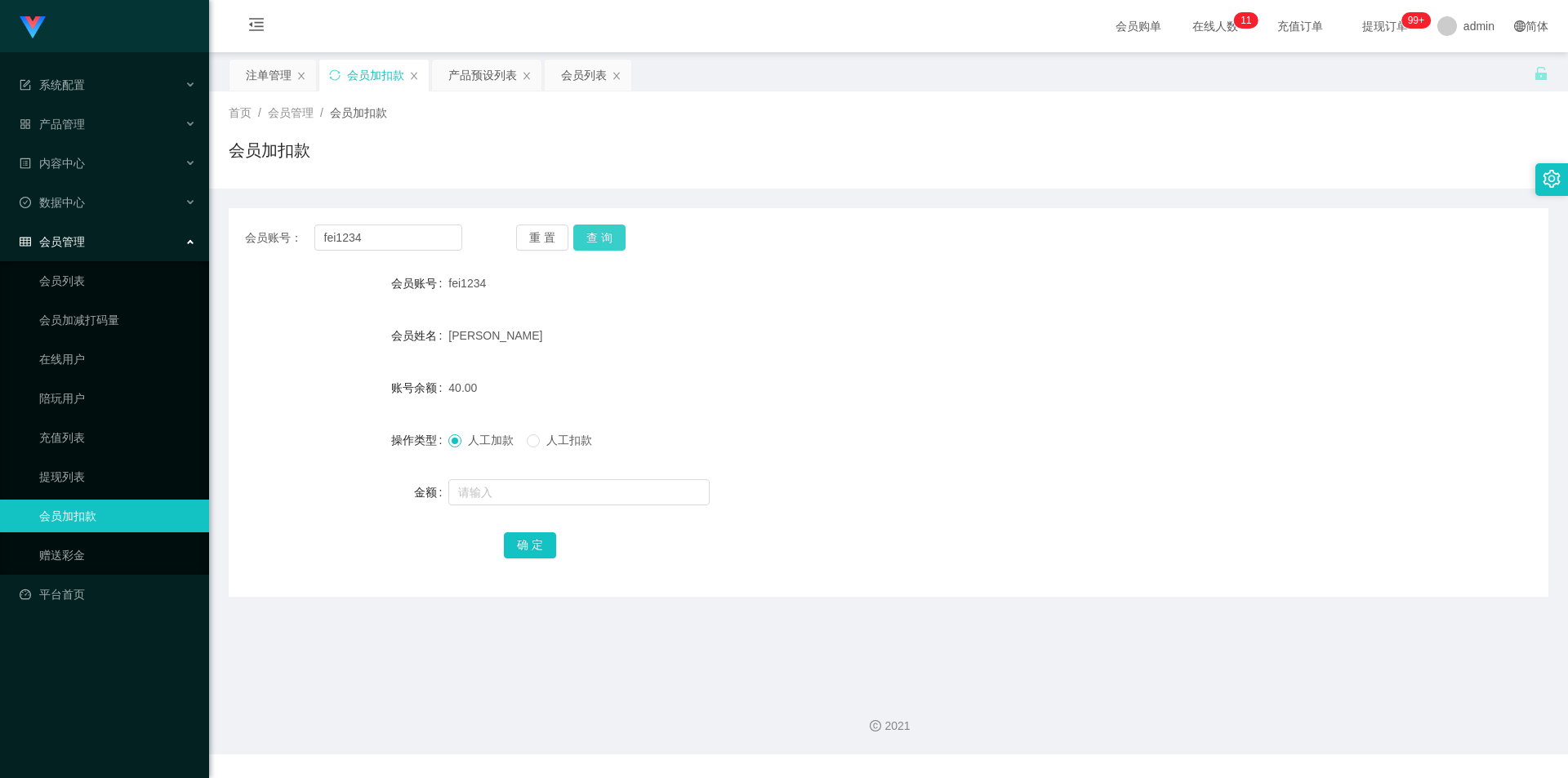
click at [596, 242] on button "查 询" at bounding box center [599, 237] width 52 height 26
click at [537, 144] on div "会员加扣款" at bounding box center [889, 156] width 1320 height 37
click at [456, 78] on div "产品预设列表" at bounding box center [482, 74] width 69 height 31
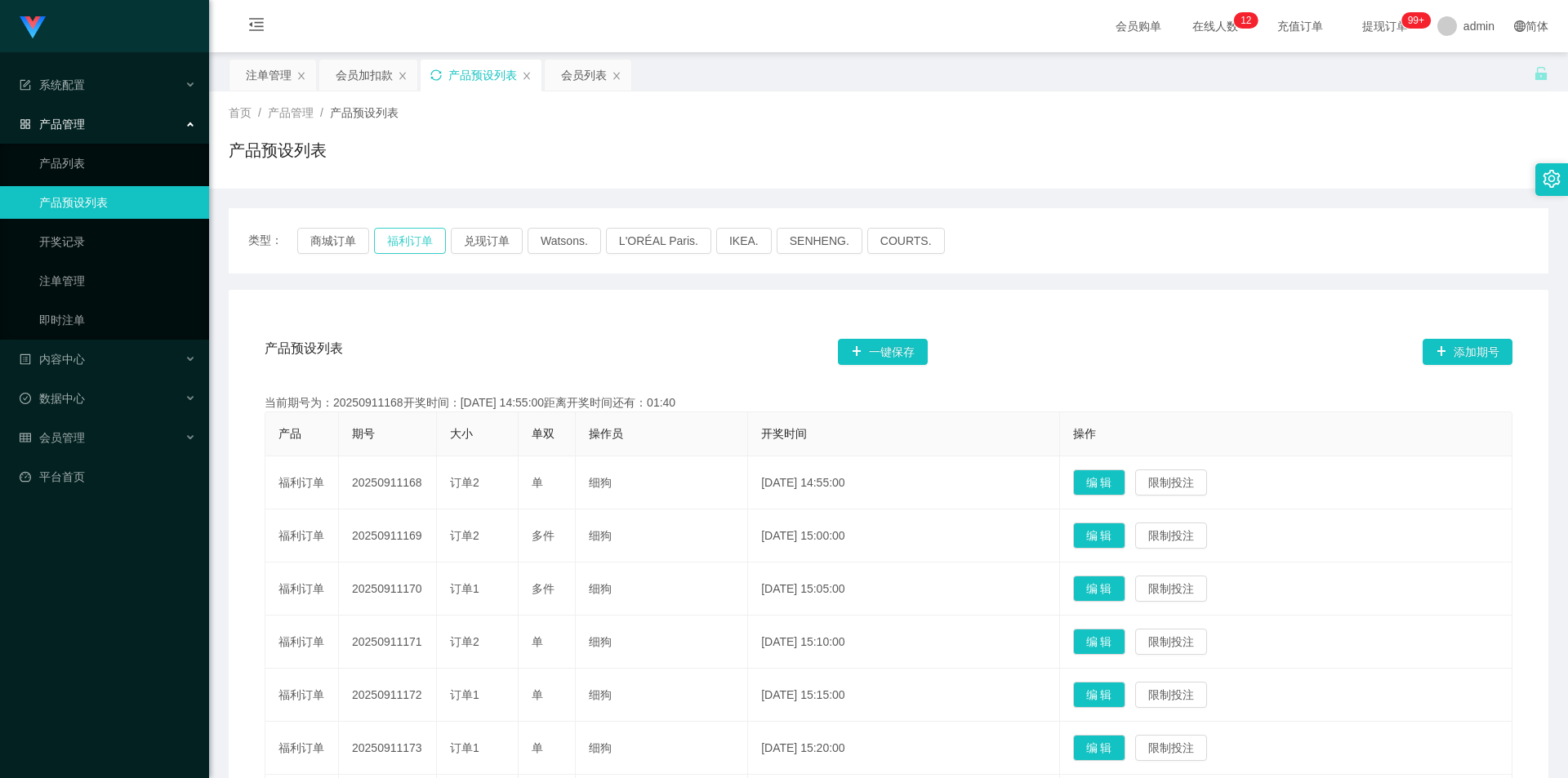
click at [387, 238] on button "福利订单" at bounding box center [410, 240] width 72 height 26
click at [408, 243] on button "福利订单" at bounding box center [410, 240] width 72 height 26
click at [437, 76] on icon "图标: sync" at bounding box center [437, 75] width 12 height 12
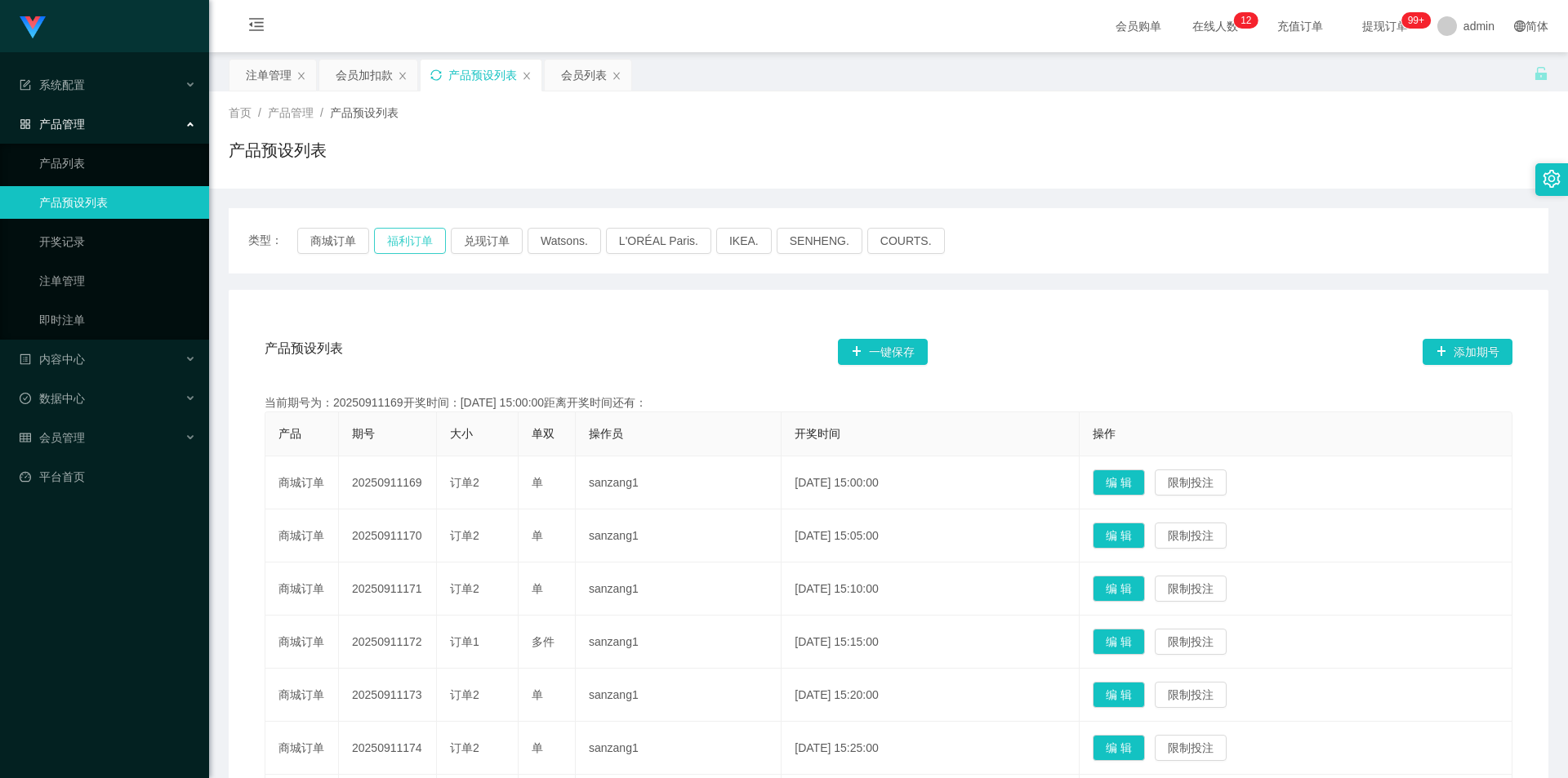
click at [400, 241] on button "福利订单" at bounding box center [410, 240] width 72 height 26
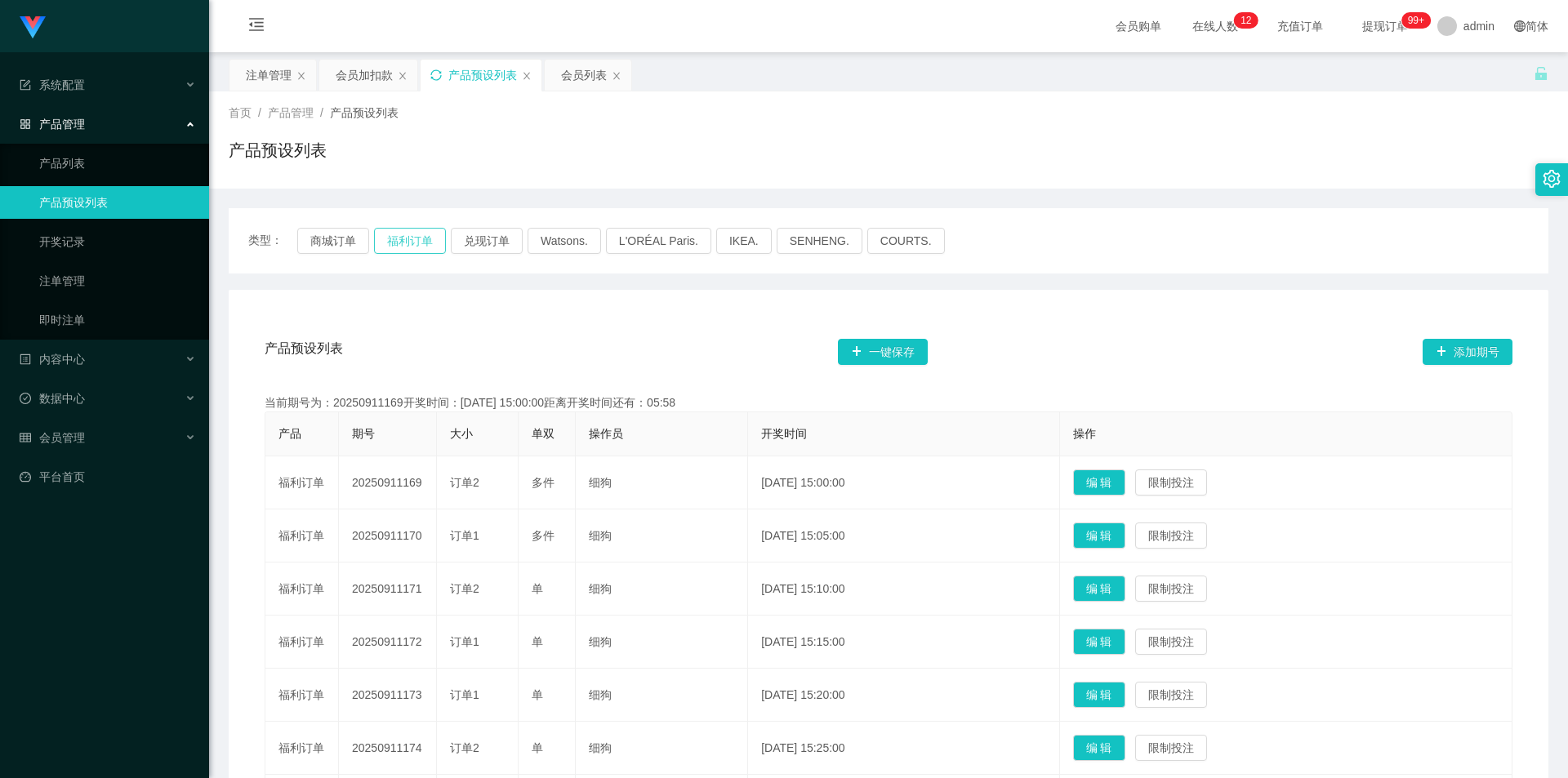
click at [415, 235] on button "福利订单" at bounding box center [410, 240] width 72 height 26
click at [438, 73] on icon "图标: sync" at bounding box center [437, 75] width 12 height 12
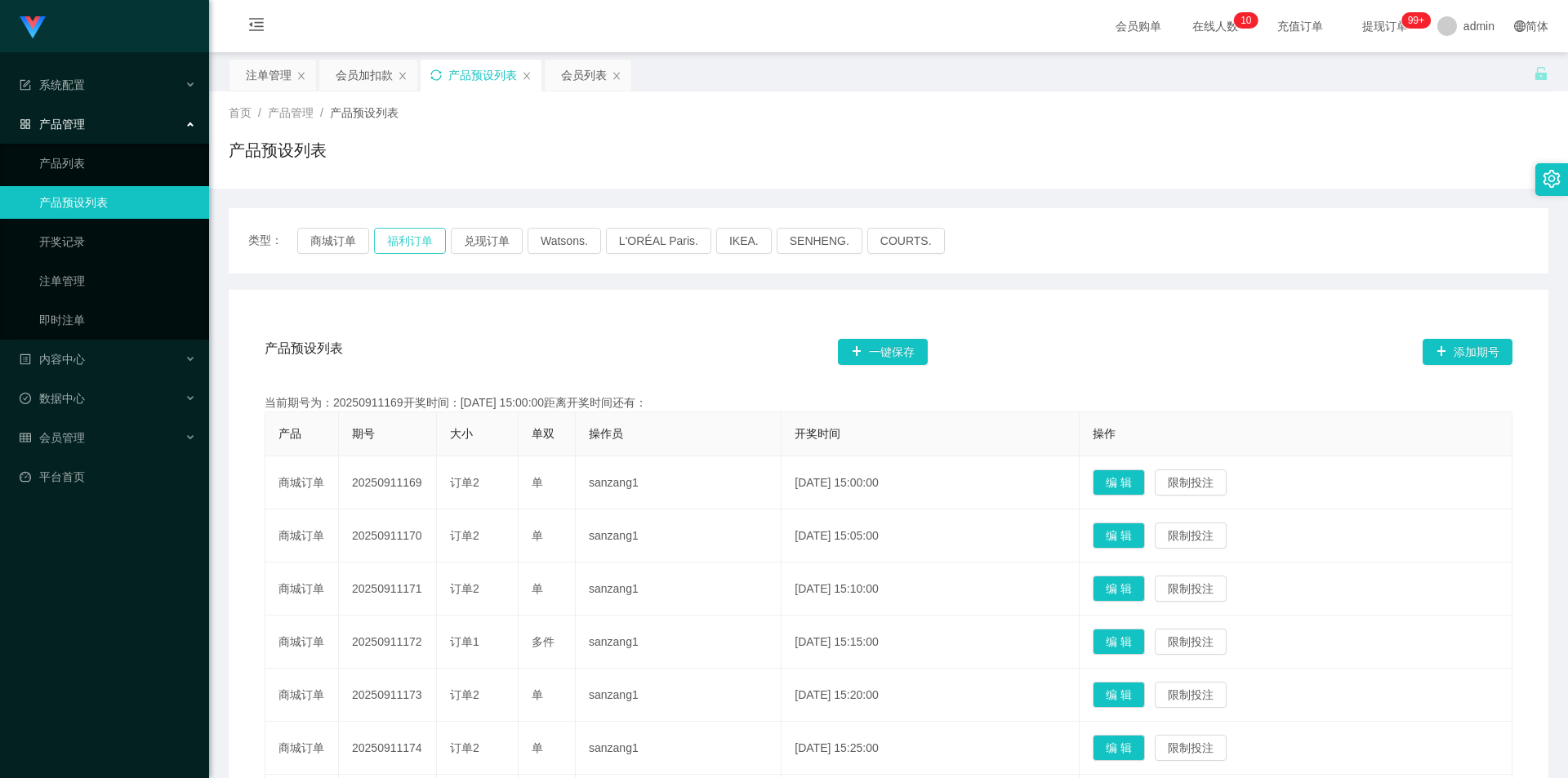
click at [401, 228] on button "福利订单" at bounding box center [410, 240] width 72 height 26
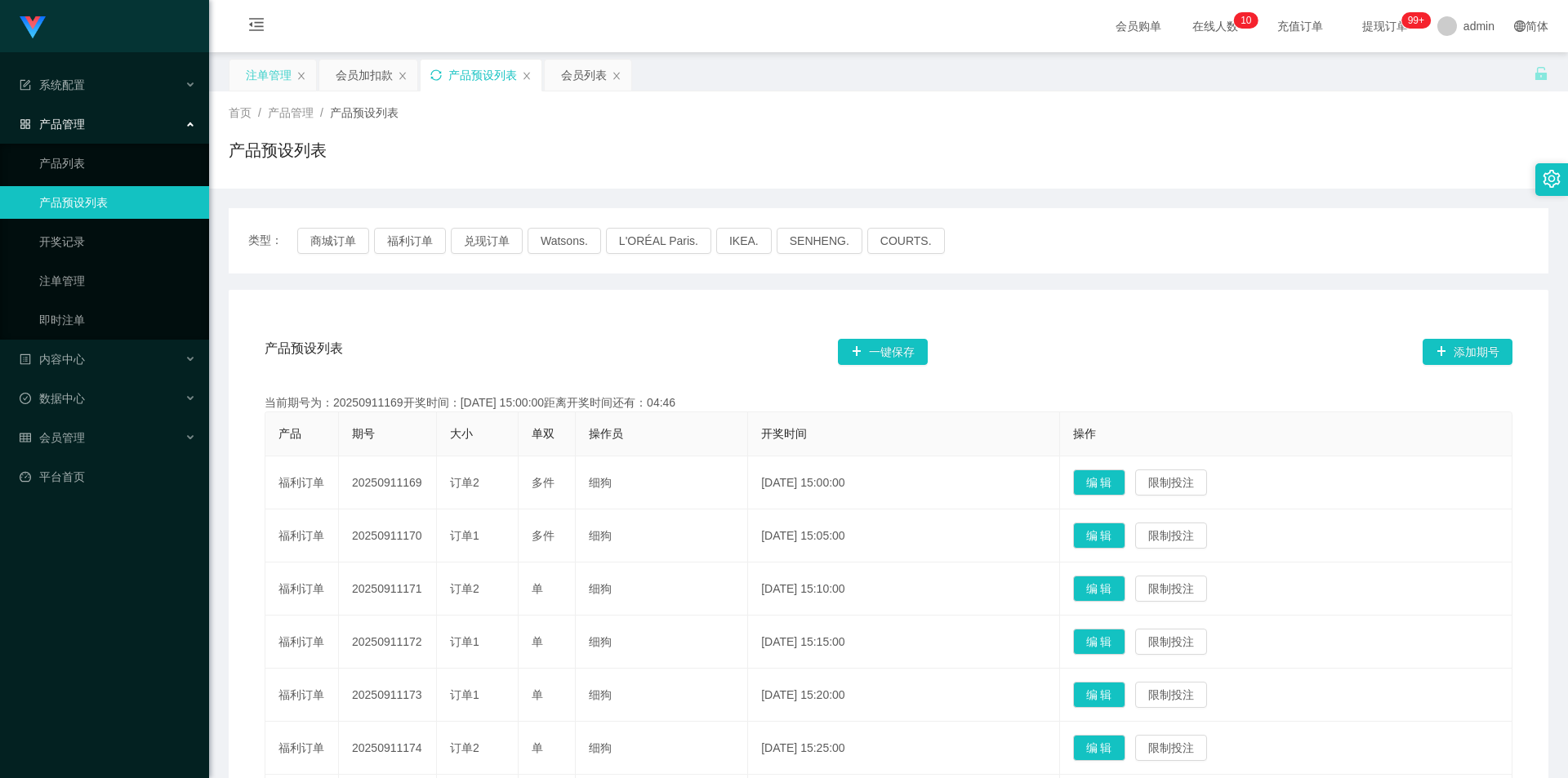
click at [269, 77] on div "注单管理" at bounding box center [268, 74] width 46 height 31
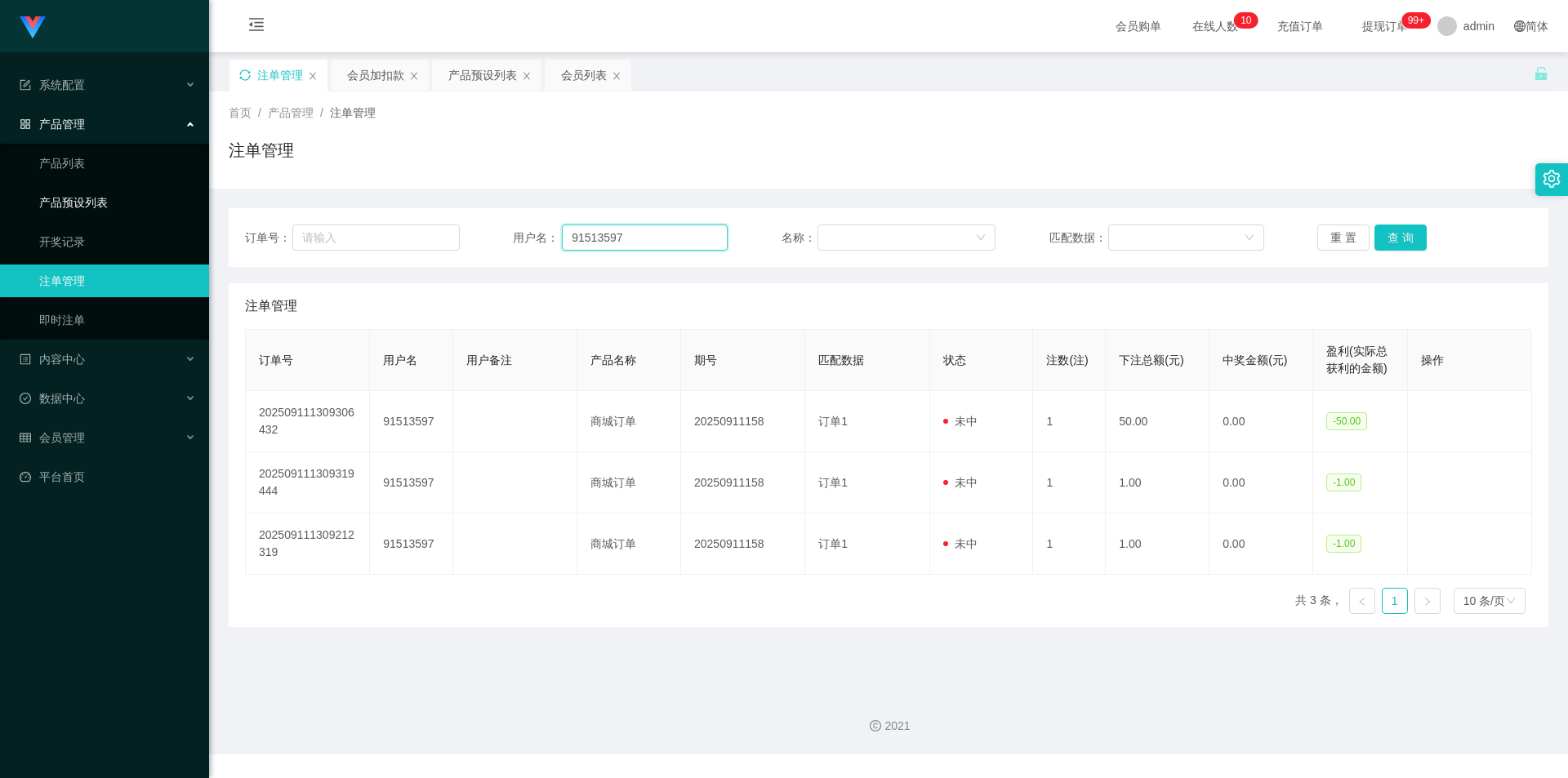
drag, startPoint x: 665, startPoint y: 238, endPoint x: 0, endPoint y: 210, distance: 665.6
click at [0, 210] on section "系统配置 系统配置列表 管理员列表 管理员分组 支付通道 产品管理 产品列表 产品预设列表 开奖记录 注单管理 即时注单 内容中心 站内信 公告列表 活动列表…" at bounding box center [784, 377] width 1568 height 754
paste input "jindan"
type input "jindan"
click at [1394, 234] on button "查 询" at bounding box center [1400, 237] width 52 height 26
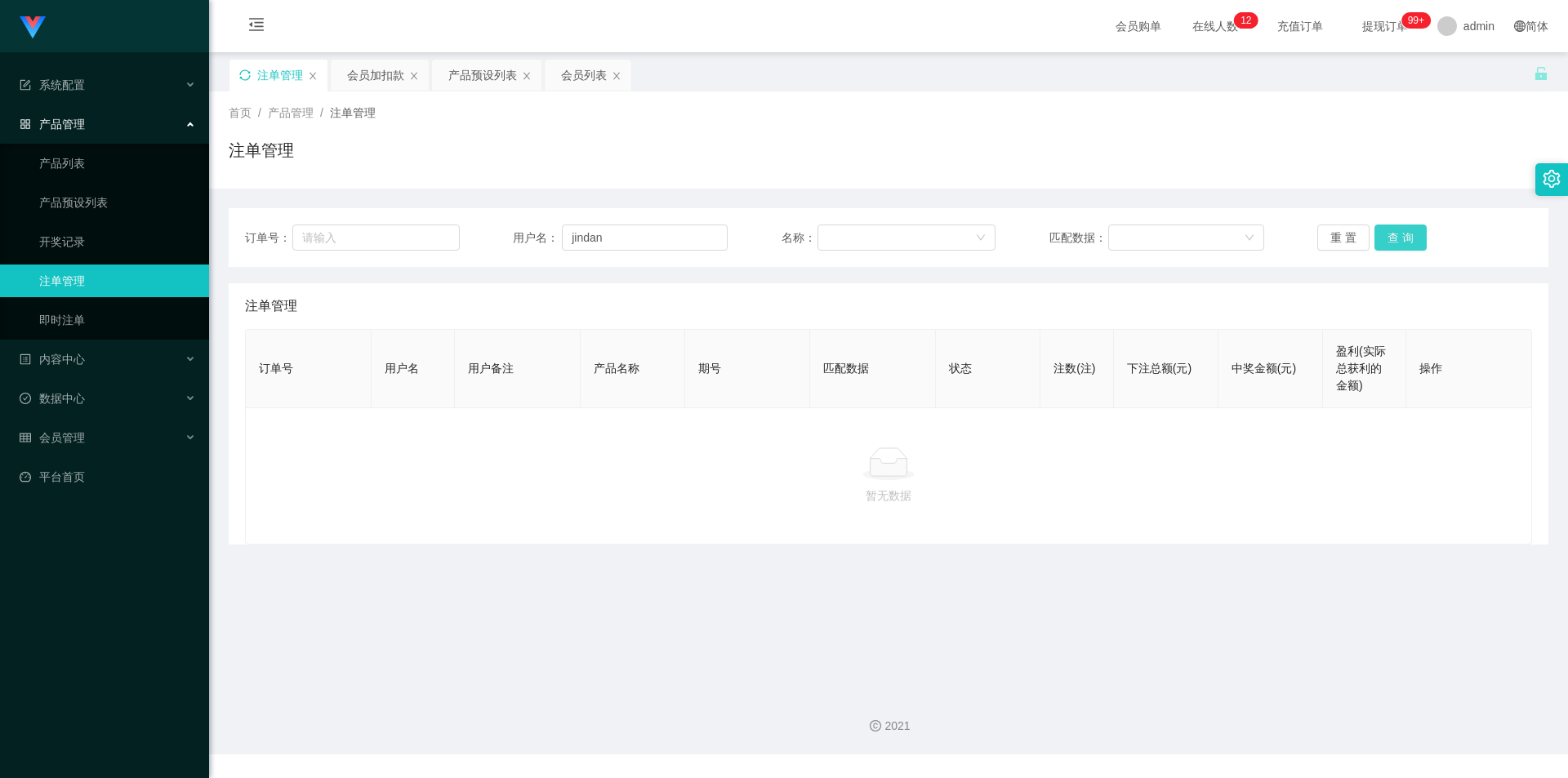
click at [1395, 234] on button "查 询" at bounding box center [1400, 237] width 52 height 26
click at [1395, 233] on button "查 询" at bounding box center [1400, 237] width 52 height 26
click at [1372, 180] on div "首页 / 产品管理 / 注单管理 / 注单管理" at bounding box center [889, 140] width 1359 height 97
drag, startPoint x: 409, startPoint y: 549, endPoint x: 393, endPoint y: 551, distance: 16.1
click at [400, 550] on main "关闭左侧 关闭右侧 关闭其它 刷新页面 注单管理 会员加扣款 产品预设列表 会员列表 首页 / 产品管理 / 注单管理 / 注单管理 订单号： 用户名： ji…" at bounding box center [889, 365] width 1359 height 626
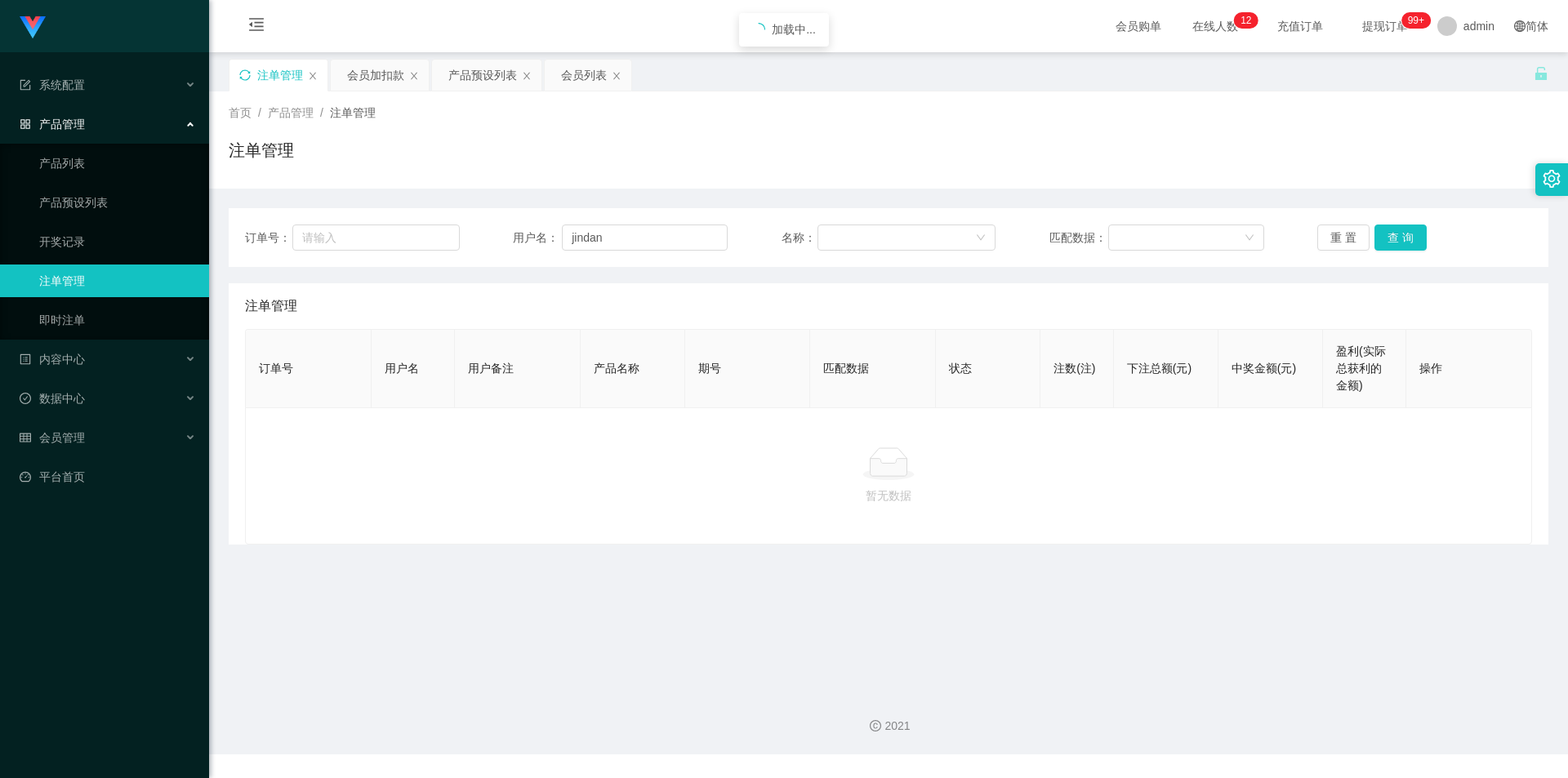
click at [566, 121] on div "首页 / 产品管理 / 注单管理 /" at bounding box center [889, 113] width 1320 height 17
click at [243, 72] on icon "图标: sync" at bounding box center [245, 75] width 12 height 12
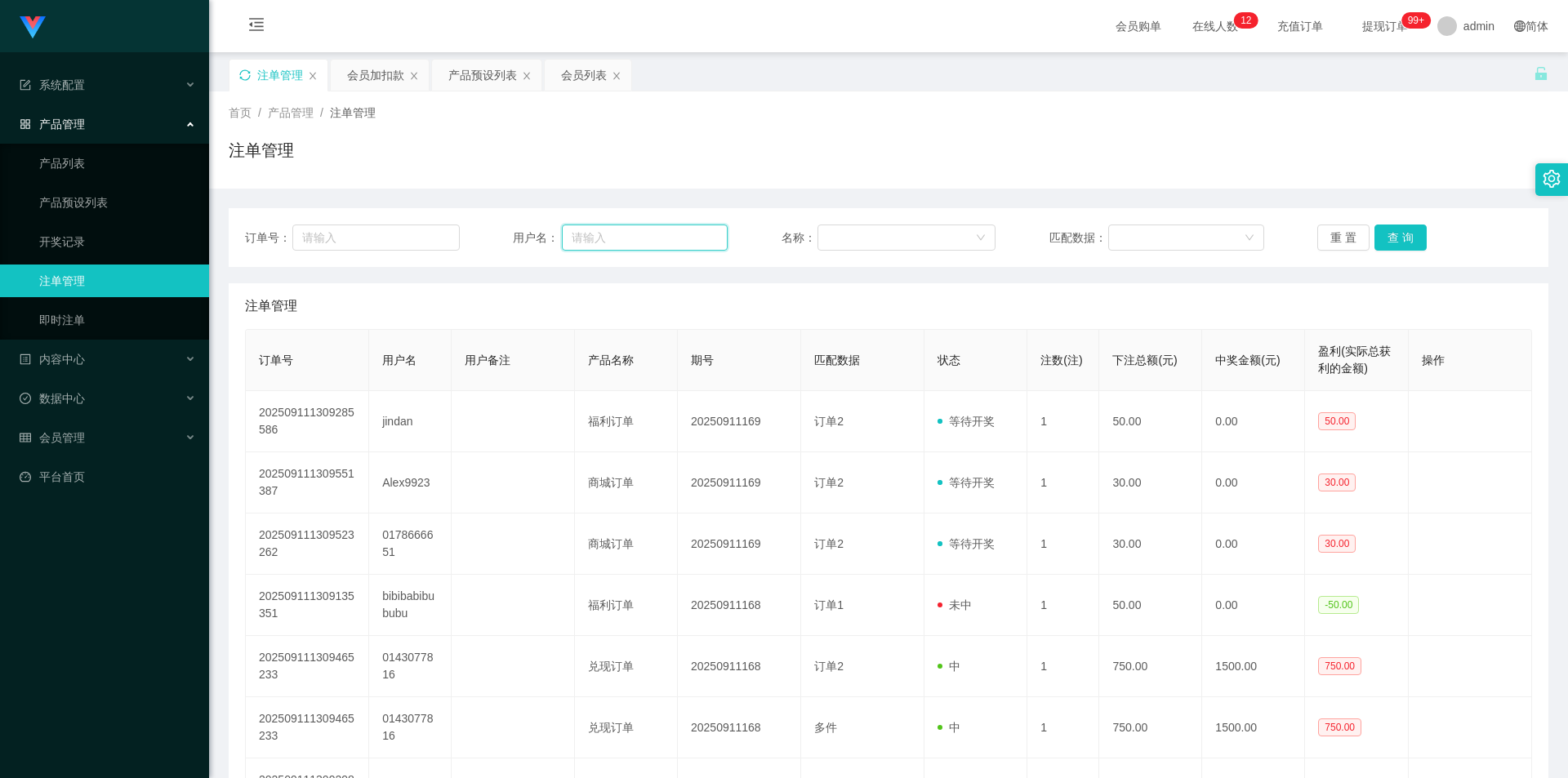
click at [642, 240] on input "text" at bounding box center [645, 237] width 166 height 26
paste input "jindan"
type input "jindan"
click at [1391, 235] on button "查 询" at bounding box center [1400, 237] width 52 height 26
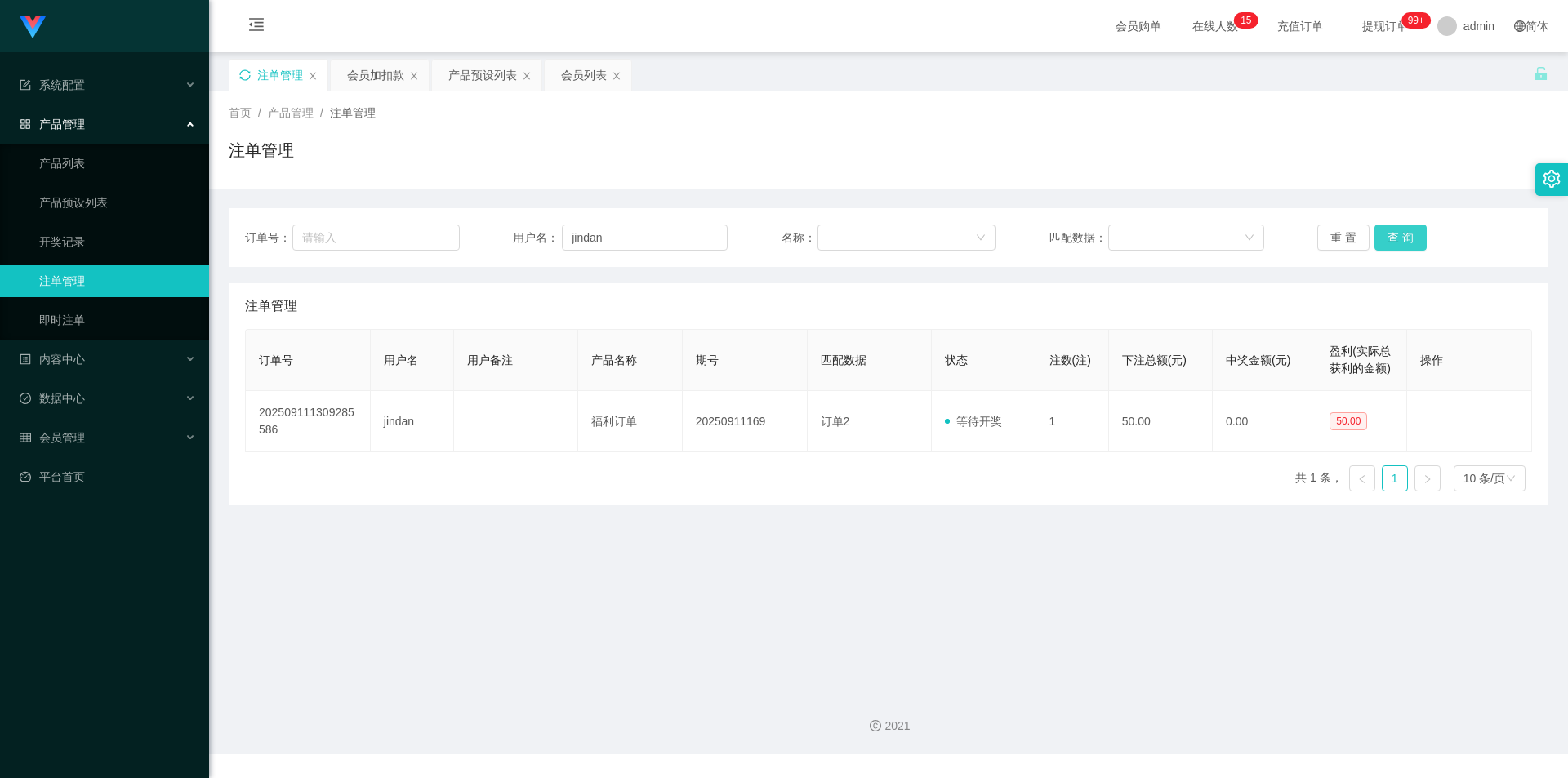
click at [1391, 235] on button "查 询" at bounding box center [1400, 237] width 52 height 26
click at [1395, 170] on div "注单管理" at bounding box center [889, 156] width 1320 height 37
click at [1421, 153] on div "注单管理" at bounding box center [889, 156] width 1320 height 37
drag, startPoint x: 650, startPoint y: 231, endPoint x: 0, endPoint y: 188, distance: 651.4
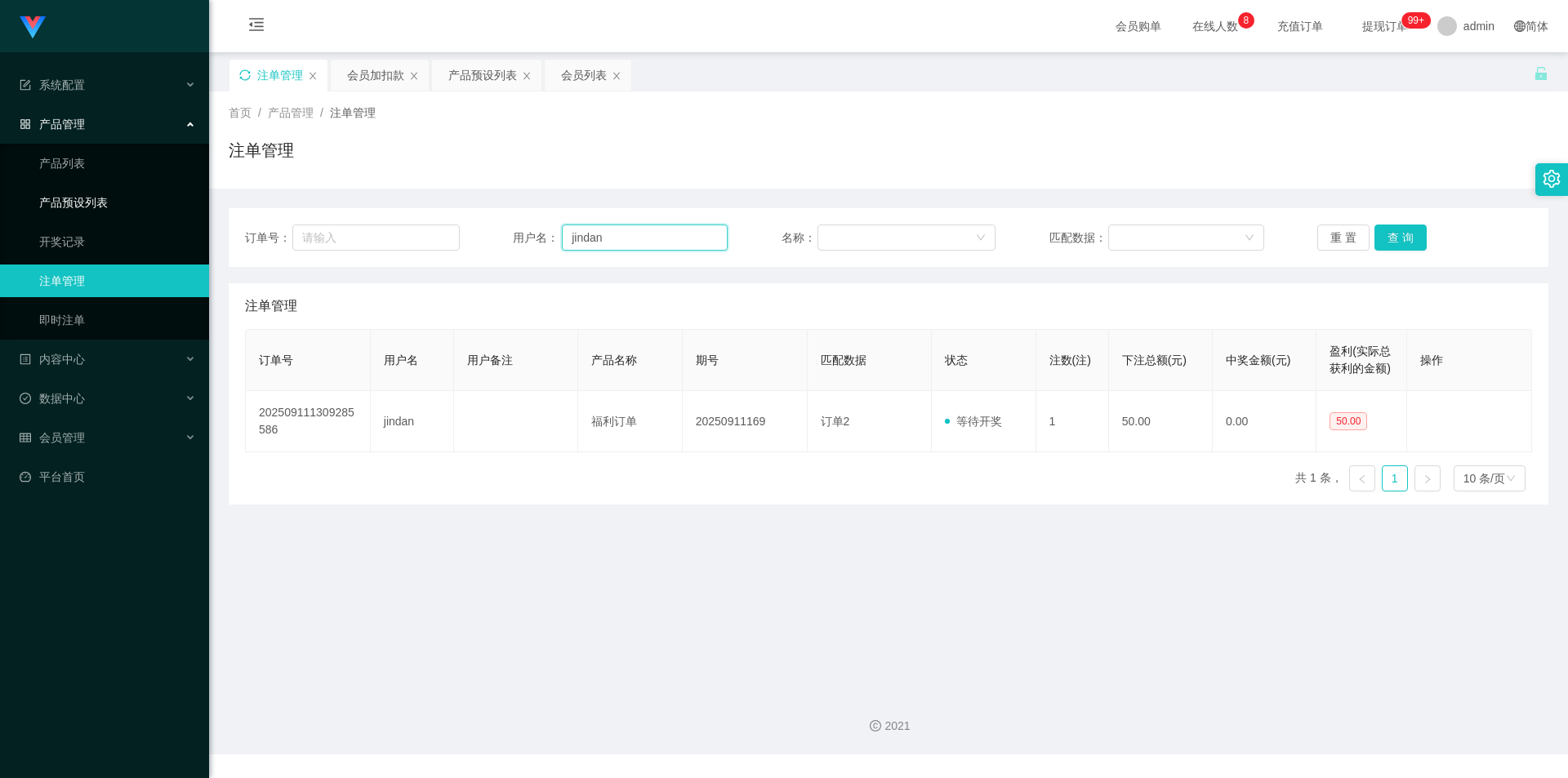
click at [0, 188] on section "系统配置 系统配置列表 管理员列表 管理员分组 支付通道 产品管理 产品列表 产品预设列表 开奖记录 注单管理 即时注单 内容中心 站内信 公告列表 活动列表…" at bounding box center [784, 377] width 1568 height 754
click at [1393, 232] on button "查 询" at bounding box center [1400, 237] width 52 height 26
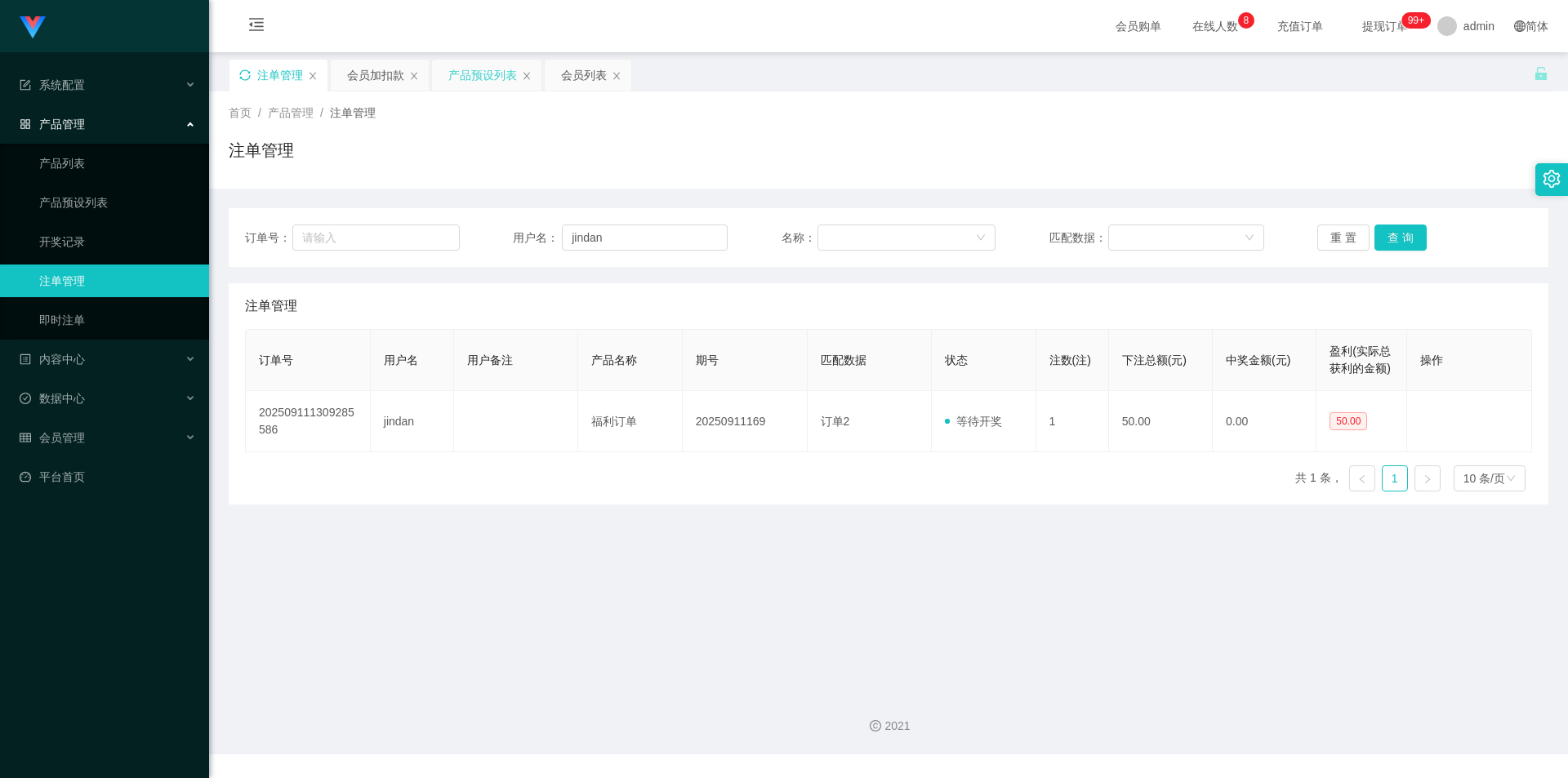
click at [479, 84] on div "产品预设列表" at bounding box center [482, 74] width 69 height 31
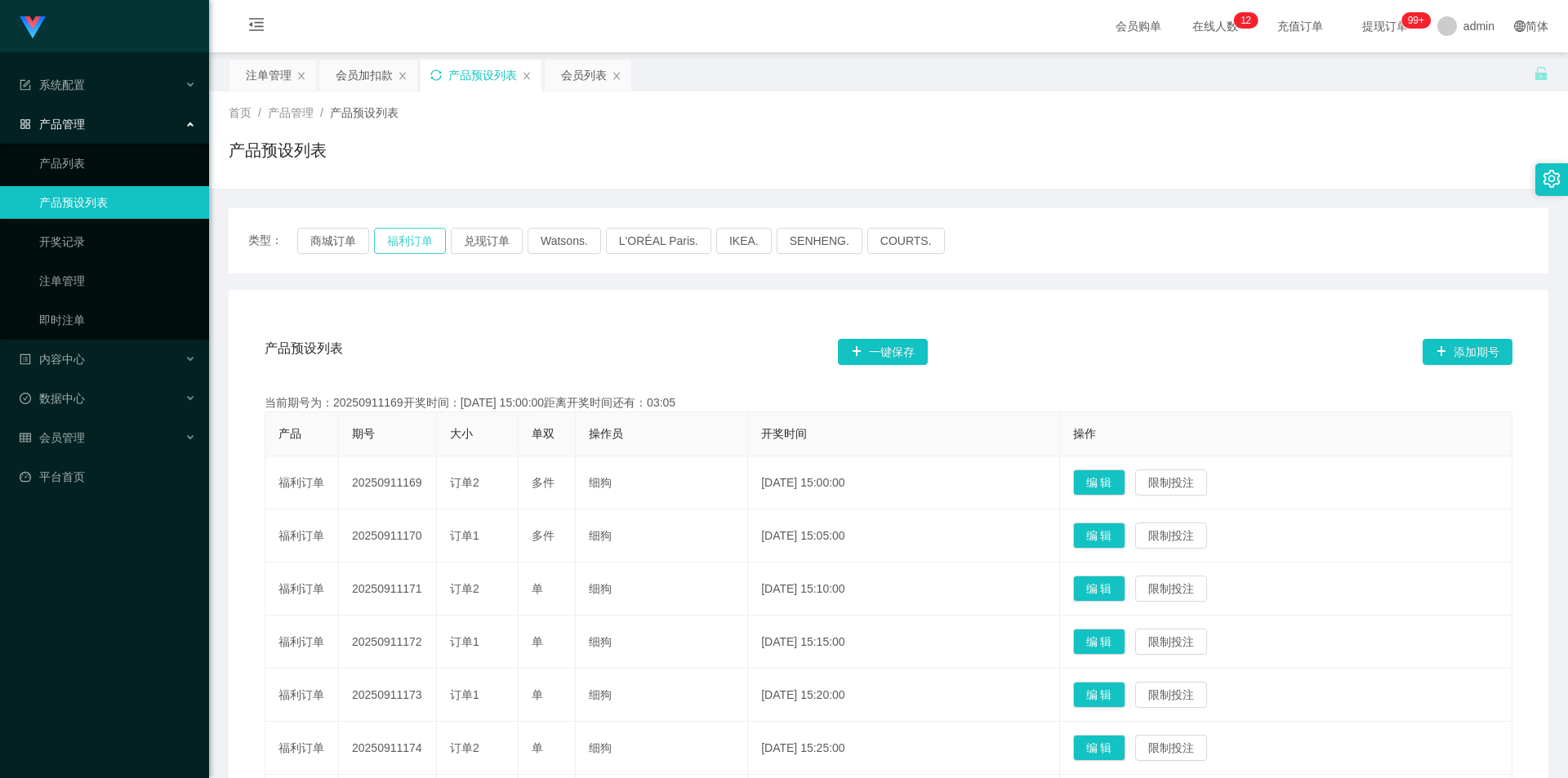
click at [402, 244] on button "福利订单" at bounding box center [410, 240] width 72 height 26
click at [1479, 173] on div "产品预设列表" at bounding box center [889, 156] width 1320 height 37
click at [420, 246] on button "福利订单" at bounding box center [410, 240] width 72 height 26
click at [409, 242] on button "福利订单" at bounding box center [410, 240] width 72 height 26
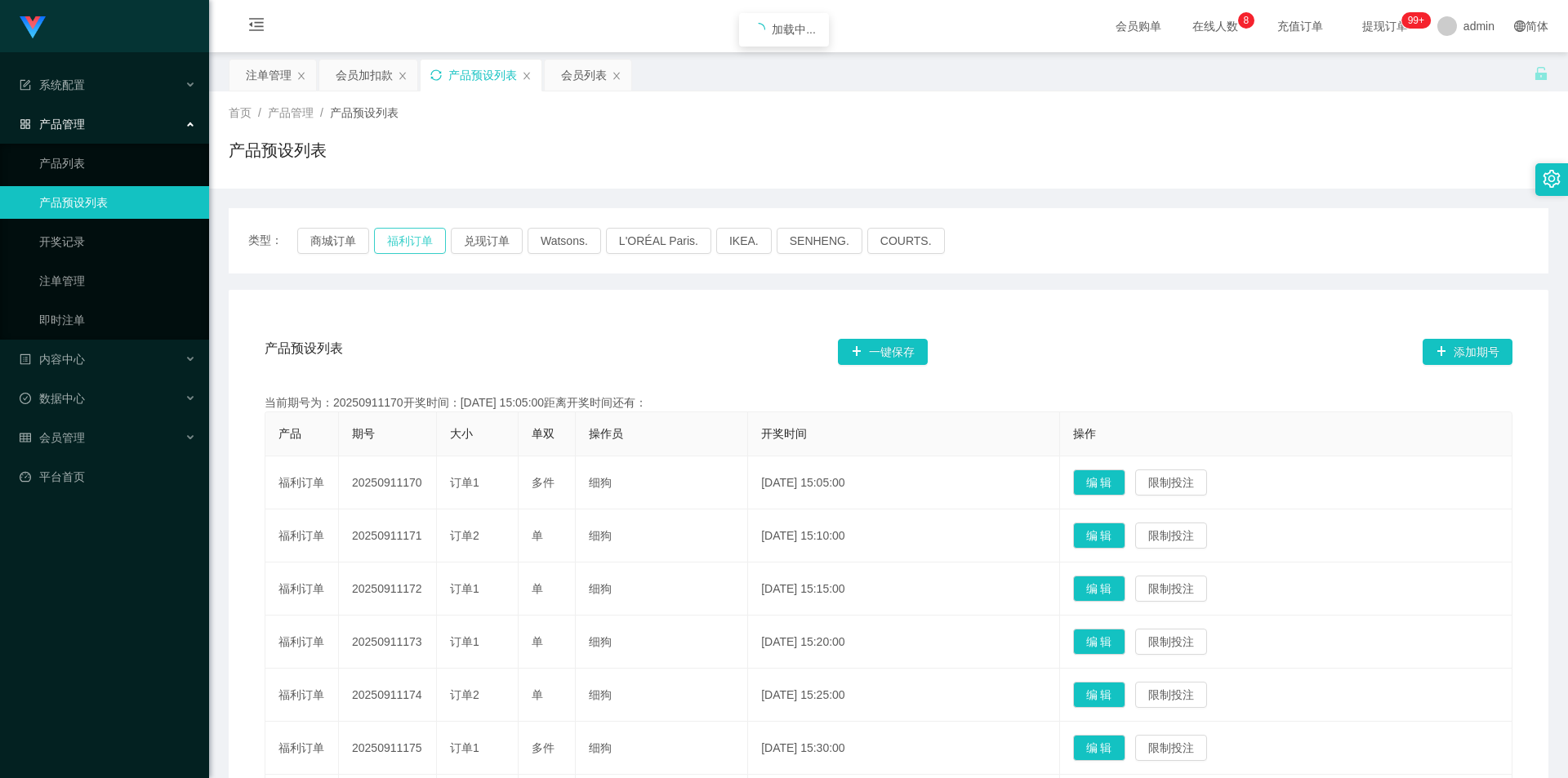
click at [409, 242] on button "福利订单" at bounding box center [410, 240] width 72 height 26
click at [381, 312] on div "产品预设列表 一键保存 添加期号 当前期号为：20250911170开奖时间：2025-09-11 15:05:00距离开奖时间还有： 产品 期号 大小 单双…" at bounding box center [889, 674] width 1320 height 769
click at [404, 235] on button "福利订单" at bounding box center [410, 240] width 72 height 26
click at [1257, 162] on div "产品预设列表" at bounding box center [889, 156] width 1320 height 37
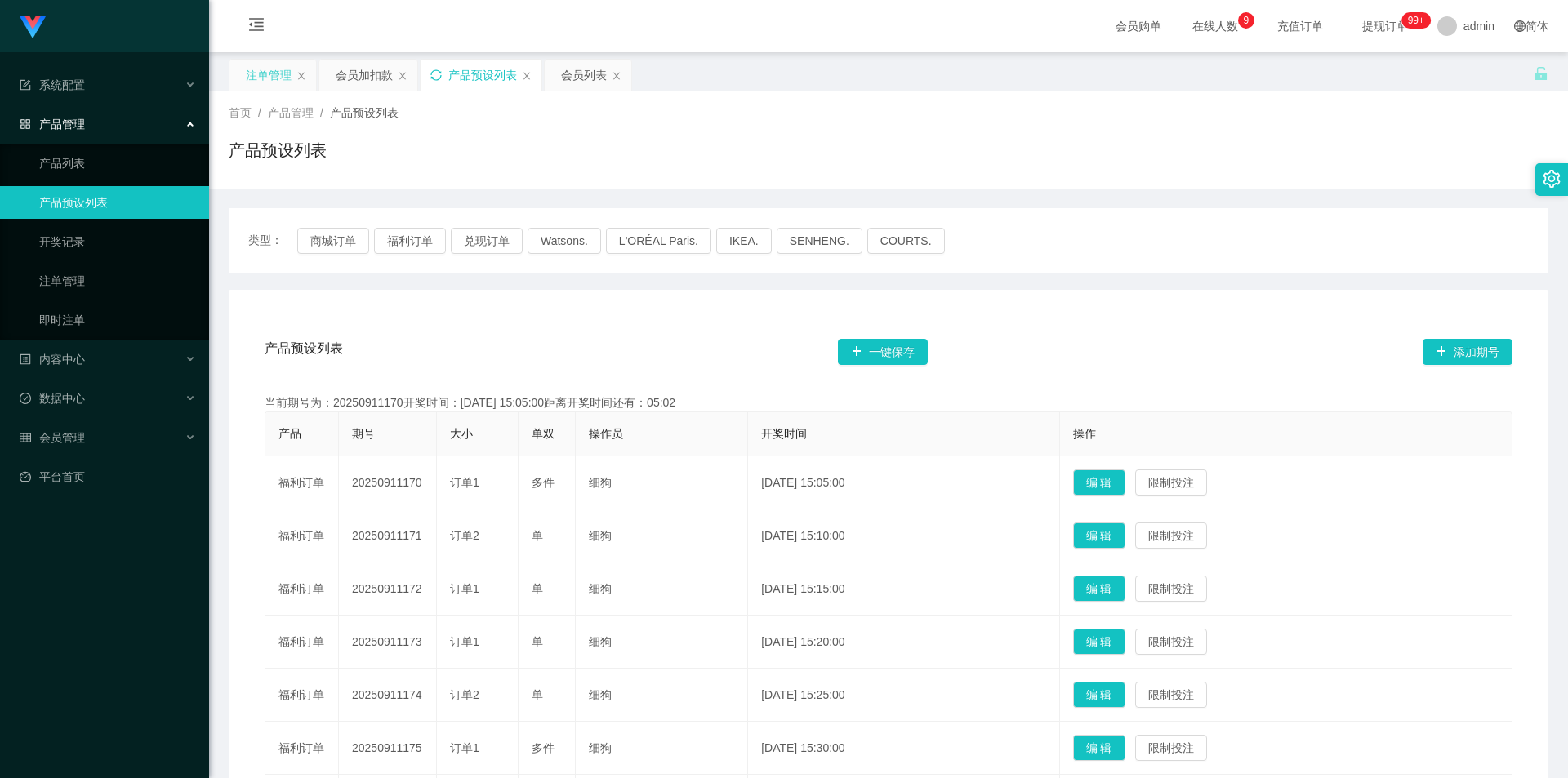
click at [266, 74] on div "注单管理" at bounding box center [268, 74] width 46 height 31
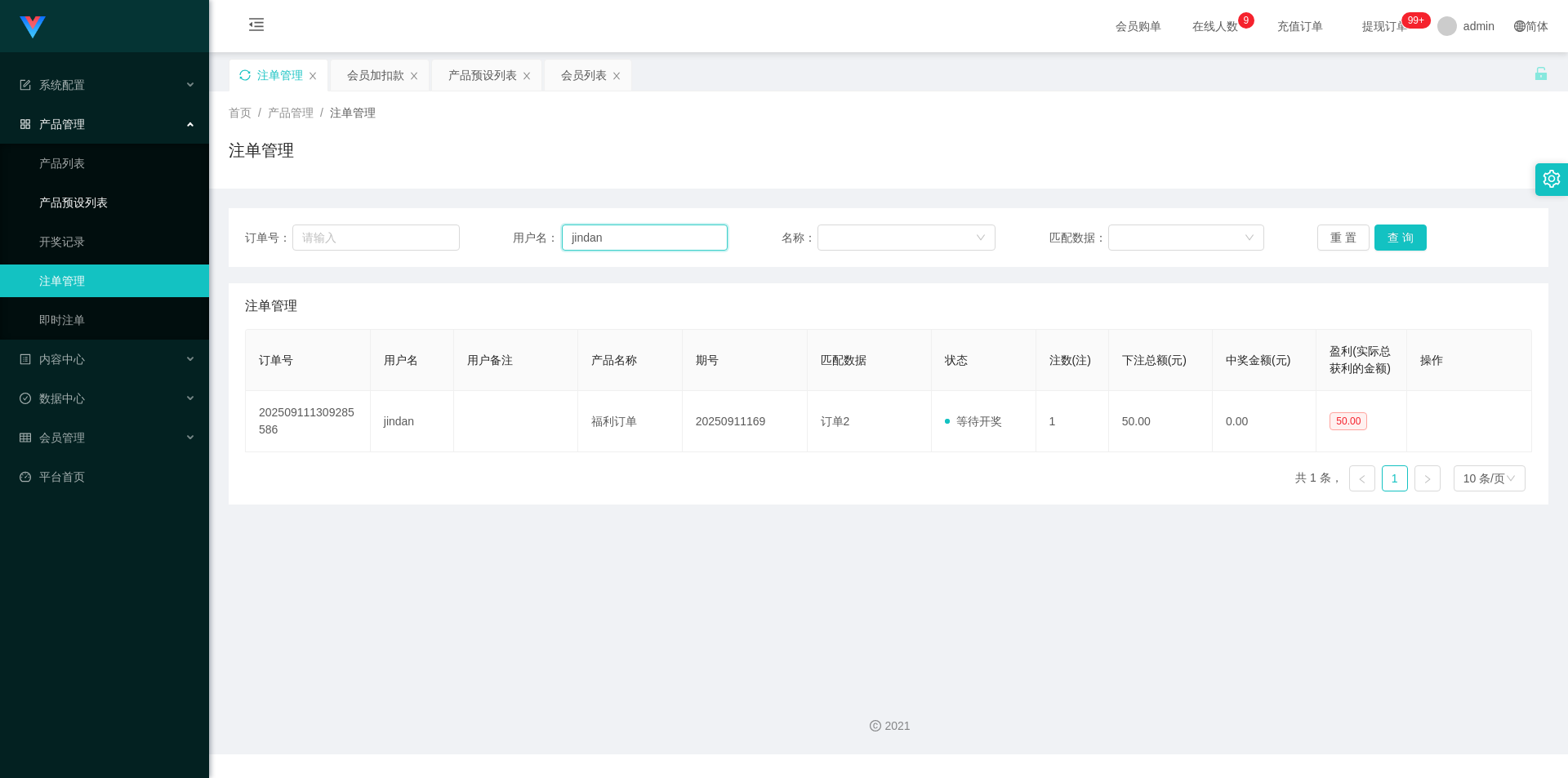
drag, startPoint x: 668, startPoint y: 244, endPoint x: 0, endPoint y: 187, distance: 670.4
click at [0, 187] on section "系统配置 系统配置列表 管理员列表 管理员分组 支付通道 产品管理 产品列表 产品预设列表 开奖记录 注单管理 即时注单 内容中心 站内信 公告列表 活动列表…" at bounding box center [784, 377] width 1568 height 754
click at [1389, 236] on button "查 询" at bounding box center [1400, 237] width 52 height 26
click at [1411, 129] on div "首页 / 产品管理 / 注单管理 / 注单管理" at bounding box center [889, 140] width 1320 height 71
click at [763, 130] on div "首页 / 产品管理 / 注单管理 / 注单管理" at bounding box center [889, 140] width 1320 height 71
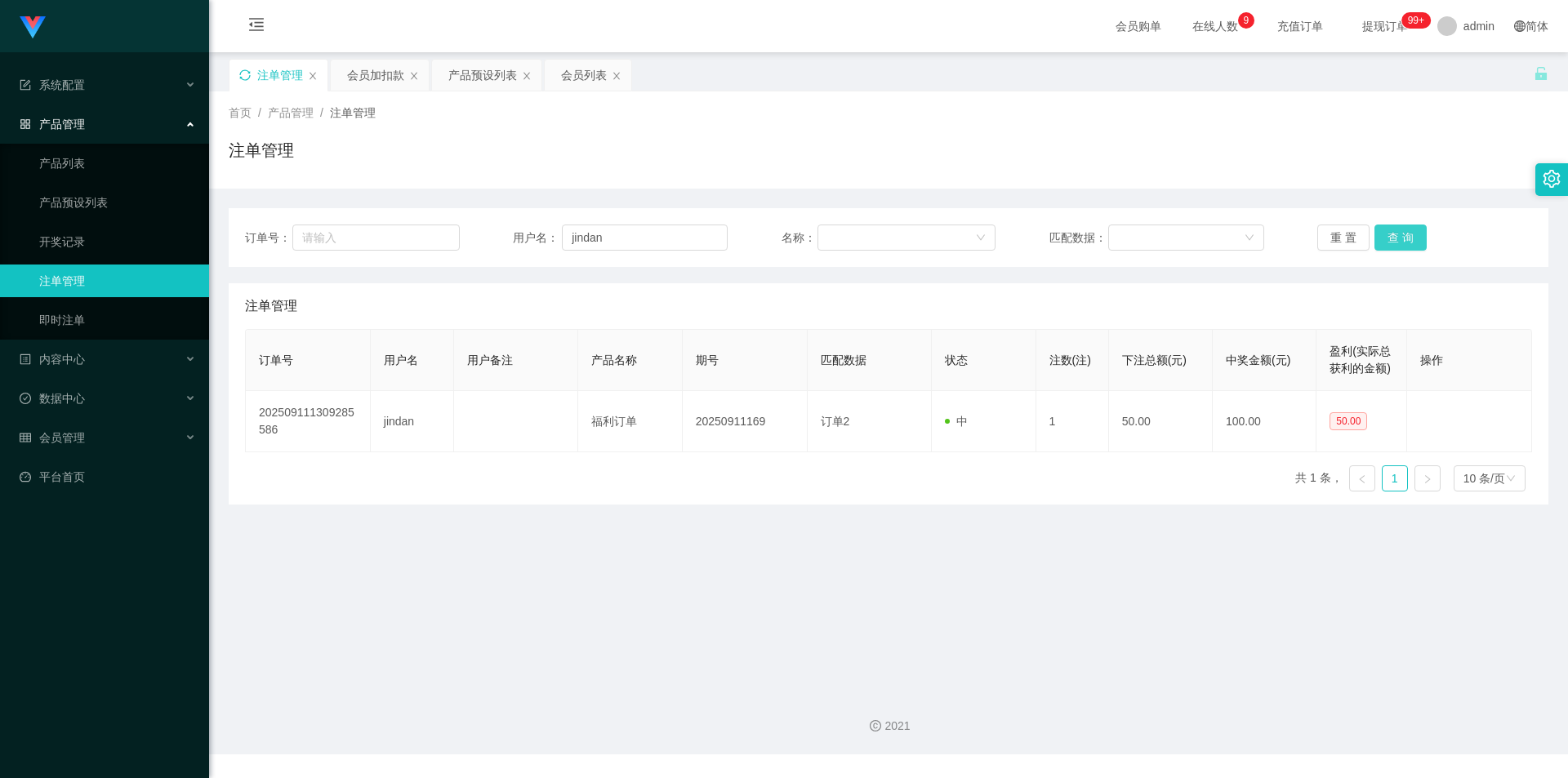
click at [1387, 238] on button "查 询" at bounding box center [1400, 237] width 52 height 26
click at [1387, 230] on button "查 询" at bounding box center [1400, 237] width 52 height 26
drag, startPoint x: 1395, startPoint y: 145, endPoint x: 1415, endPoint y: 6, distance: 140.4
click at [1395, 144] on div "注单管理" at bounding box center [889, 156] width 1320 height 37
click at [1175, 155] on div "注单管理" at bounding box center [889, 156] width 1320 height 37
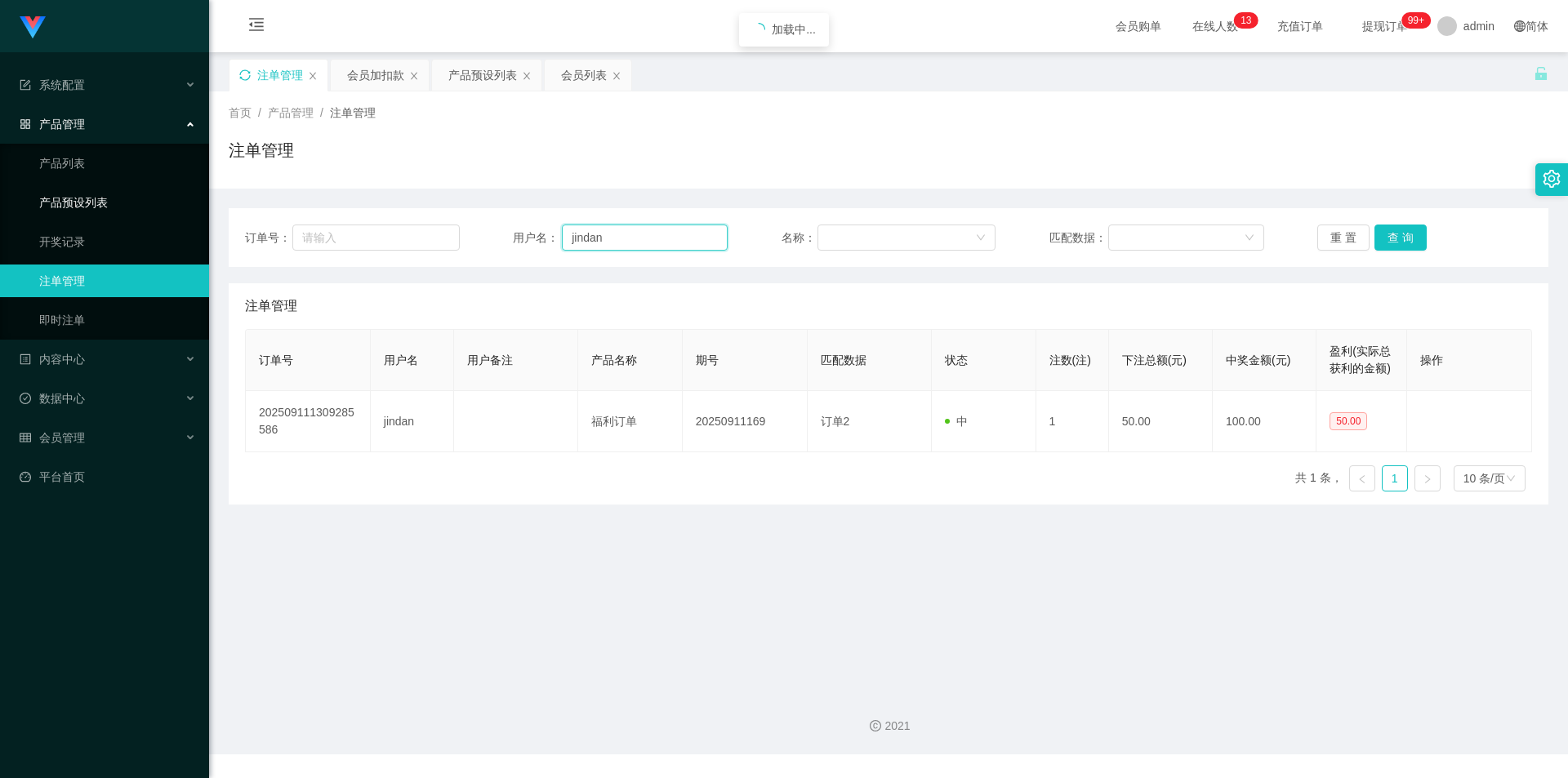
drag, startPoint x: 654, startPoint y: 238, endPoint x: 168, endPoint y: 214, distance: 486.6
click at [150, 214] on section "系统配置 系统配置列表 管理员列表 管理员分组 支付通道 产品管理 产品列表 产品预设列表 开奖记录 注单管理 即时注单 内容中心 站内信 公告列表 活动列表…" at bounding box center [784, 377] width 1568 height 754
drag, startPoint x: 380, startPoint y: 75, endPoint x: 463, endPoint y: 150, distance: 111.9
click at [380, 75] on div "会员加扣款" at bounding box center [376, 74] width 58 height 31
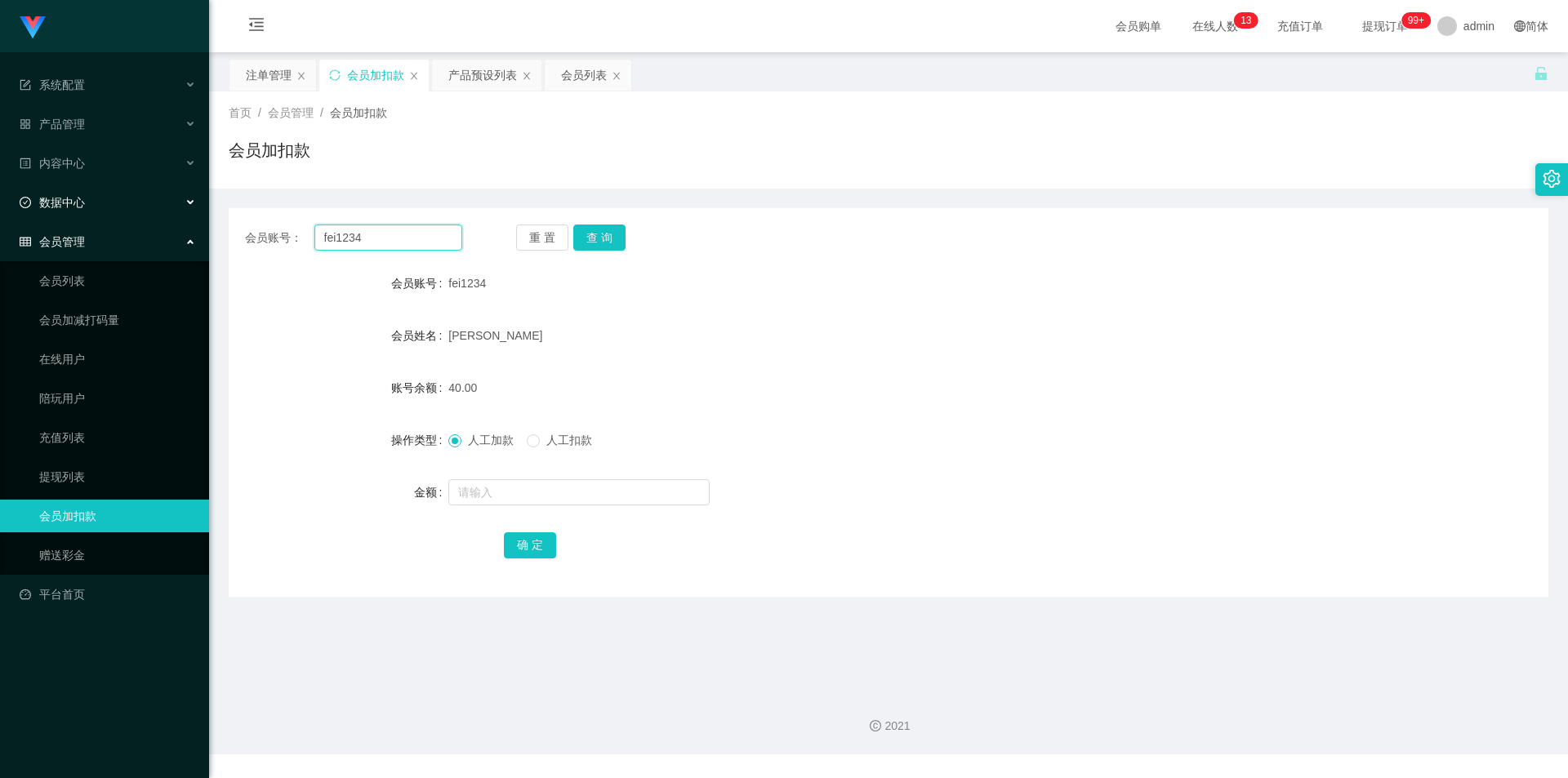
drag, startPoint x: 441, startPoint y: 233, endPoint x: 7, endPoint y: 204, distance: 435.0
click at [0, 205] on section "系统配置 系统配置列表 管理员列表 管理员分组 支付通道 产品管理 产品列表 产品预设列表 开奖记录 注单管理 即时注单 内容中心 站内信 公告列表 活动列表…" at bounding box center [784, 377] width 1568 height 754
paste input "jindan"
type input "jindan"
click at [581, 236] on button "查 询" at bounding box center [599, 237] width 52 height 26
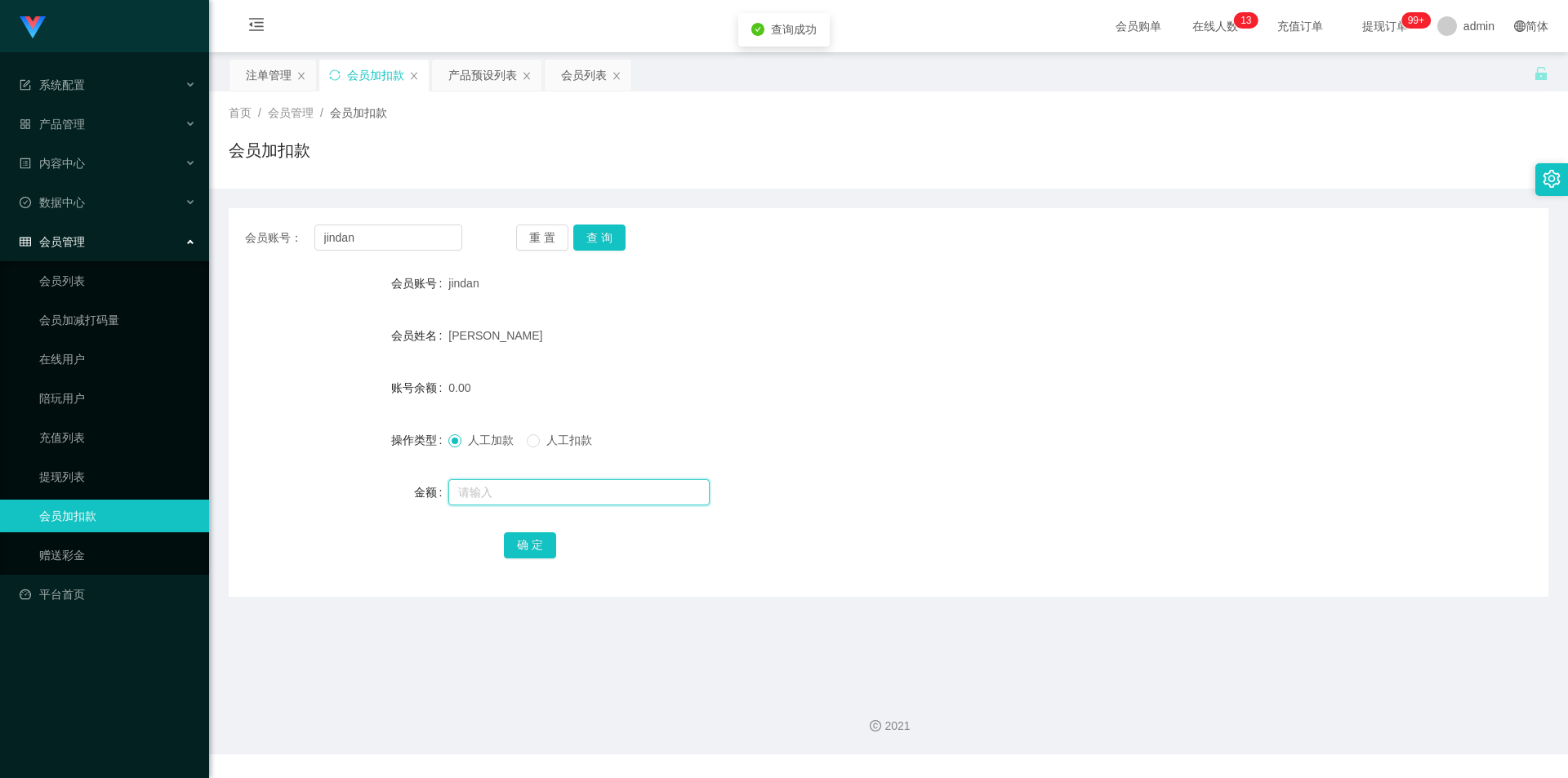
click at [494, 490] on input "text" at bounding box center [579, 491] width 261 height 26
type input "8"
click at [525, 539] on button "确 定" at bounding box center [530, 545] width 52 height 26
click at [1096, 366] on form "会员账号 jindan 会员姓名 Jin Dan 账号余额 8.00 操作类型 人工加款 人工扣款 金额 确 定" at bounding box center [889, 414] width 1320 height 293
click at [1274, 155] on div "会员加扣款" at bounding box center [889, 156] width 1320 height 37
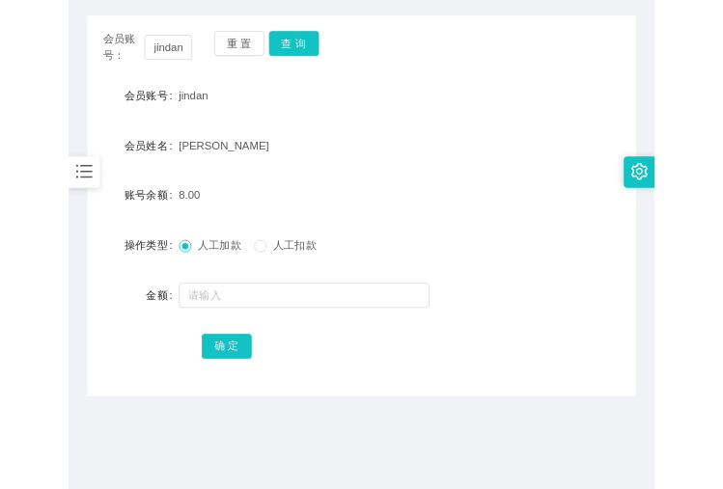
scroll to position [192, 0]
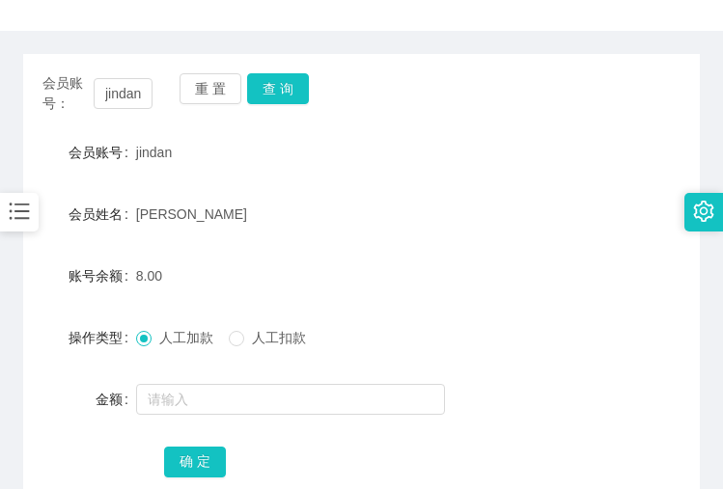
drag, startPoint x: 401, startPoint y: 436, endPoint x: 345, endPoint y: 425, distance: 57.2
click at [401, 436] on form "会员账号 jindan 会员姓名 Jin Dan 账号余额 8.00 操作类型 人工加款 人工扣款 金额 确 定" at bounding box center [361, 306] width 677 height 347
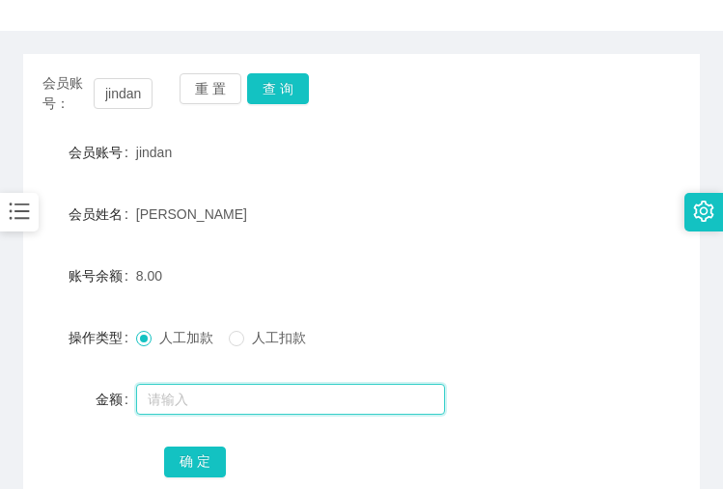
click at [279, 398] on input "text" at bounding box center [290, 399] width 309 height 31
paste input "jindan"
type input "jindan"
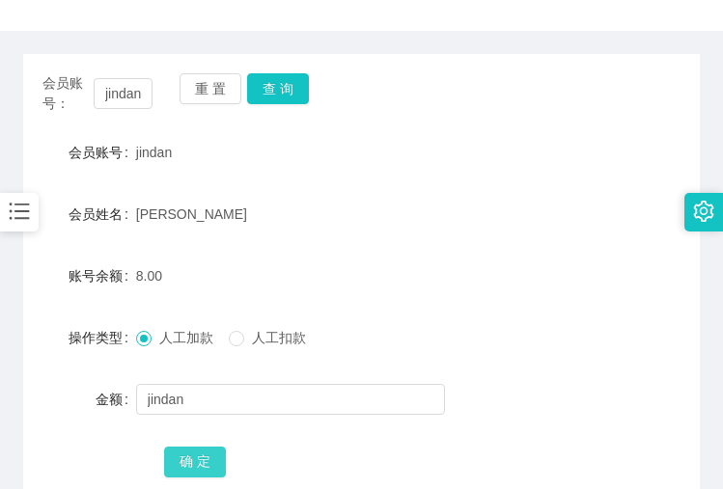
click at [170, 460] on button "确 定" at bounding box center [195, 462] width 62 height 31
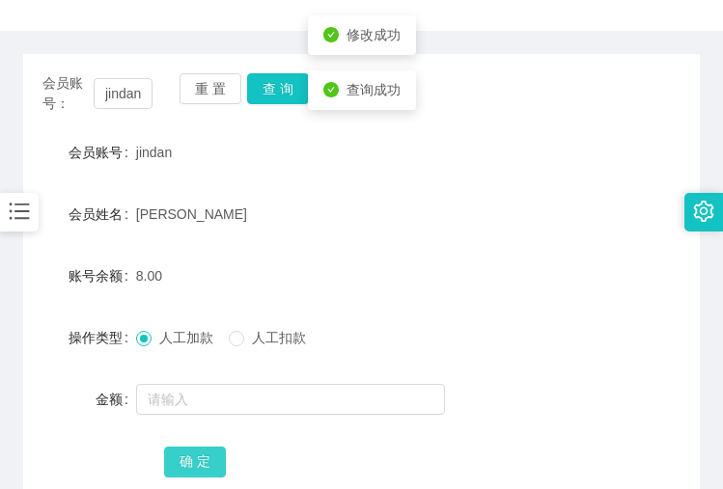
click at [170, 460] on button "确 定" at bounding box center [195, 462] width 62 height 31
click at [442, 290] on div "8.00" at bounding box center [333, 276] width 395 height 39
drag, startPoint x: 469, startPoint y: 276, endPoint x: 476, endPoint y: 266, distance: 11.8
click at [470, 275] on div "8.00" at bounding box center [333, 276] width 395 height 39
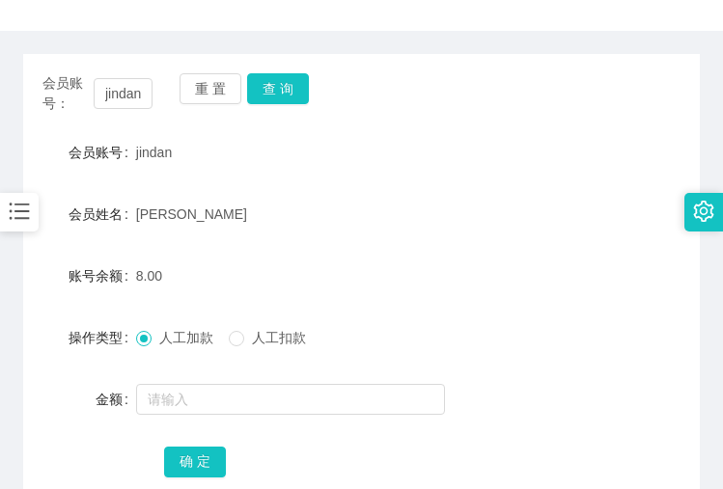
click at [588, 345] on div "操作类型 人工加款 人工扣款" at bounding box center [361, 337] width 677 height 39
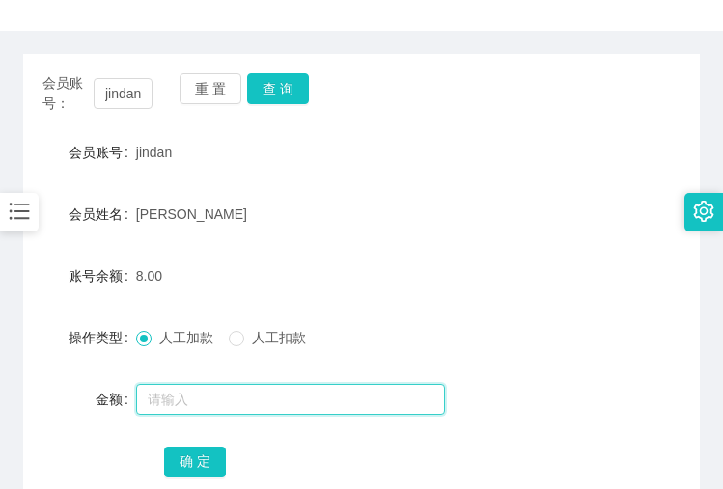
click at [177, 399] on input "text" at bounding box center [290, 399] width 309 height 31
type input "8"
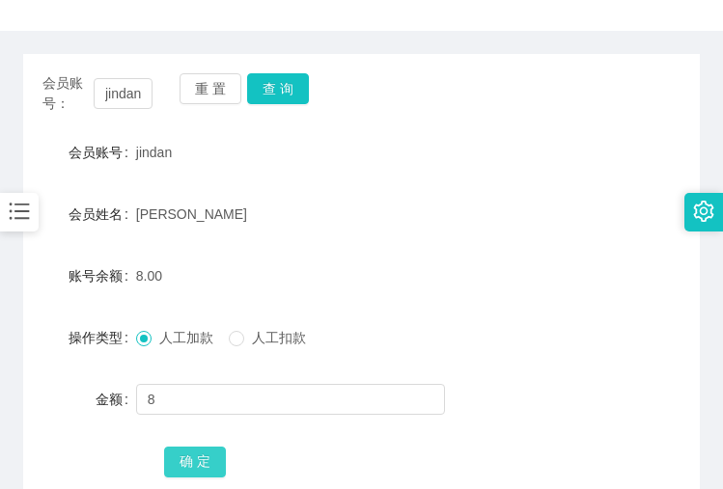
click at [204, 462] on button "确 定" at bounding box center [195, 462] width 62 height 31
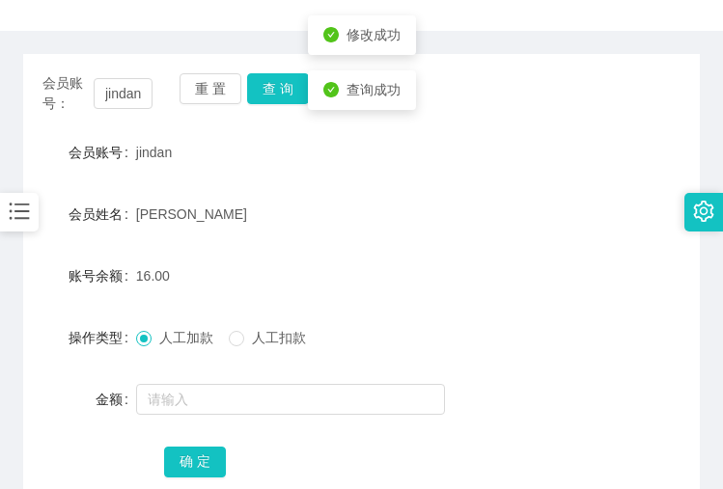
click at [439, 299] on form "会员账号 jindan 会员姓名 Jin Dan 账号余额 16.00 操作类型 人工加款 人工扣款 金额 确 定" at bounding box center [361, 306] width 677 height 347
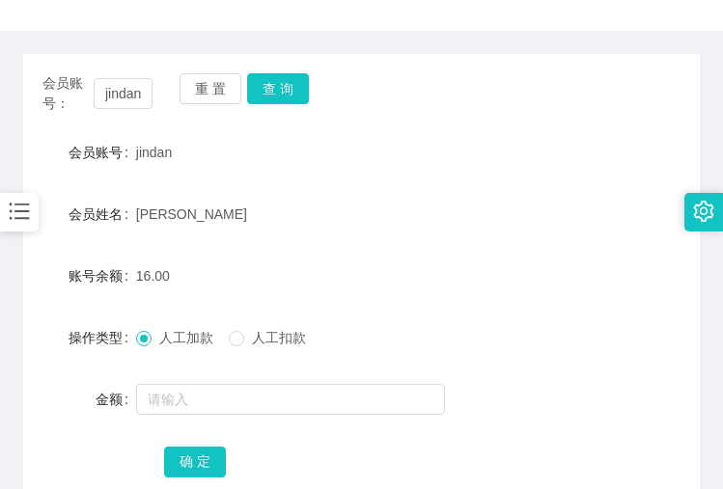
click at [523, 401] on div "金额" at bounding box center [361, 399] width 677 height 39
click at [133, 87] on input "jindan" at bounding box center [123, 93] width 59 height 31
paste input "fei1234"
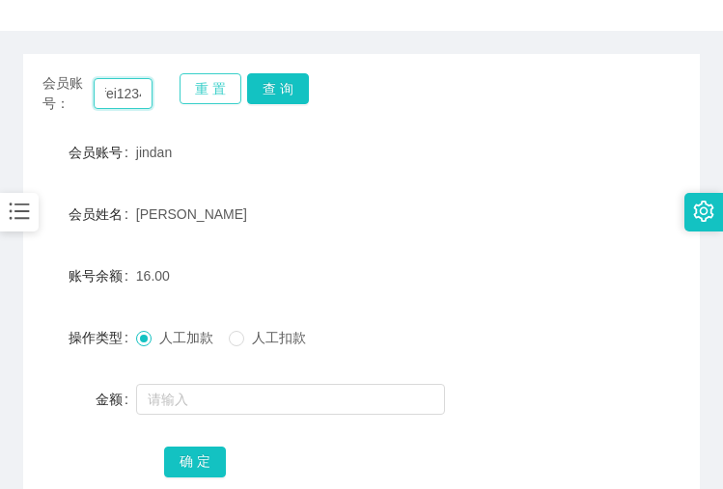
scroll to position [0, 10]
type input "fei1234"
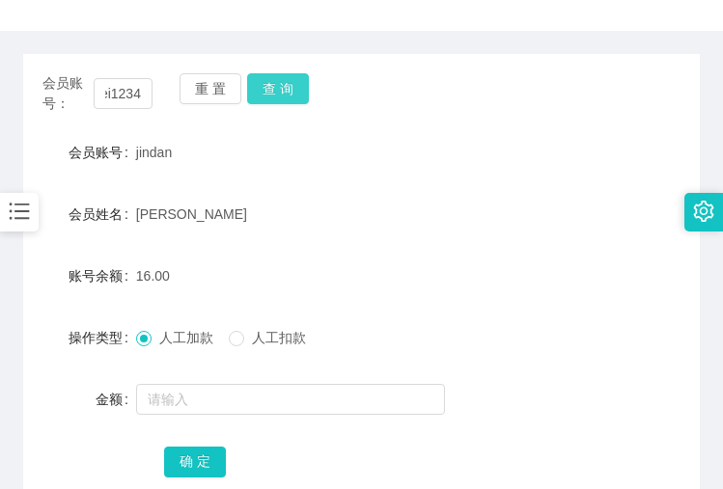
scroll to position [0, 0]
click at [274, 87] on button "查 询" at bounding box center [278, 88] width 62 height 31
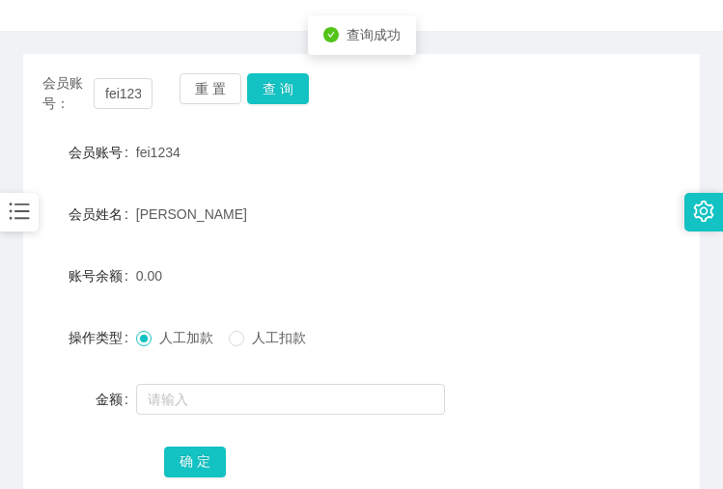
click at [428, 152] on div "fei1234" at bounding box center [333, 152] width 395 height 39
click at [82, 187] on form "会员账号 fei1234 会员姓名 chong weng fei 账号余额 0.00 操作类型 人工加款 人工扣款 金额 确 定" at bounding box center [361, 306] width 677 height 347
click at [549, 397] on div "金额" at bounding box center [361, 399] width 677 height 39
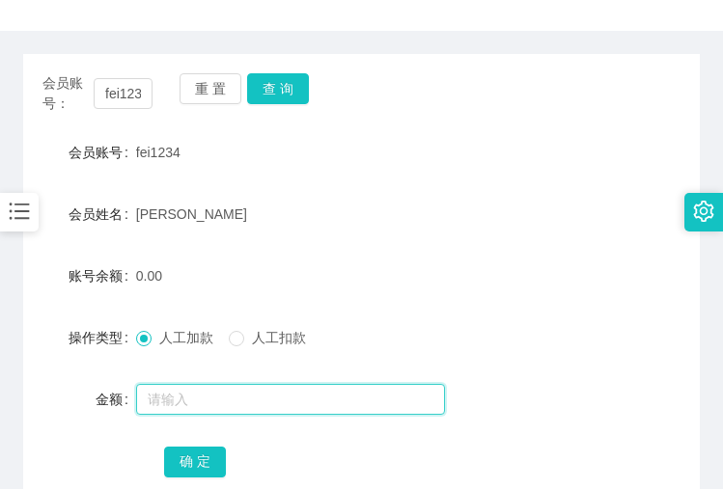
click at [177, 403] on input "text" at bounding box center [290, 399] width 309 height 31
paste input "jindan"
drag, startPoint x: 175, startPoint y: 405, endPoint x: -41, endPoint y: 383, distance: 217.3
click at [0, 383] on html "系统配置 产品管理 内容中心 数据中心 会员管理 会员列表 会员加减打码量 在线用户 陪玩用户 充值列表 提现列表 会员加扣款 赠送彩金 平台首页 保存配置 …" at bounding box center [361, 244] width 723 height 489
type input "jindan"
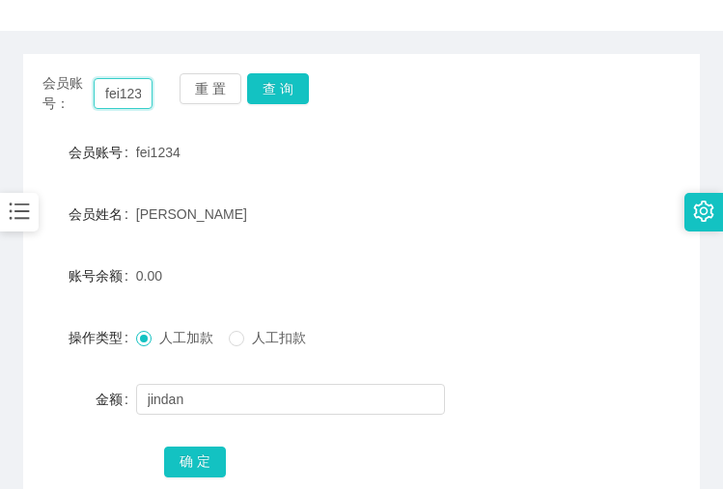
click at [123, 93] on input "fei1234" at bounding box center [123, 93] width 59 height 31
paste input "jindan"
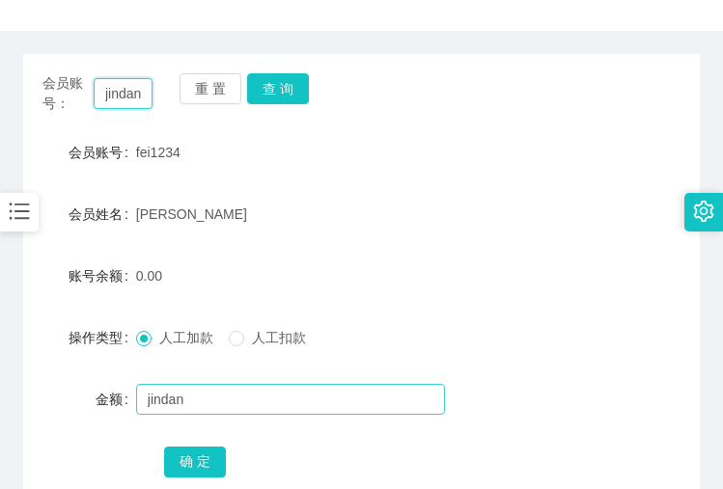
type input "jindan"
drag, startPoint x: 198, startPoint y: 399, endPoint x: -169, endPoint y: 343, distance: 371.0
click at [0, 343] on html "系统配置 产品管理 内容中心 数据中心 会员管理 会员列表 会员加减打码量 在线用户 陪玩用户 充值列表 提现列表 会员加扣款 赠送彩金 平台首页 保存配置 …" at bounding box center [361, 244] width 723 height 489
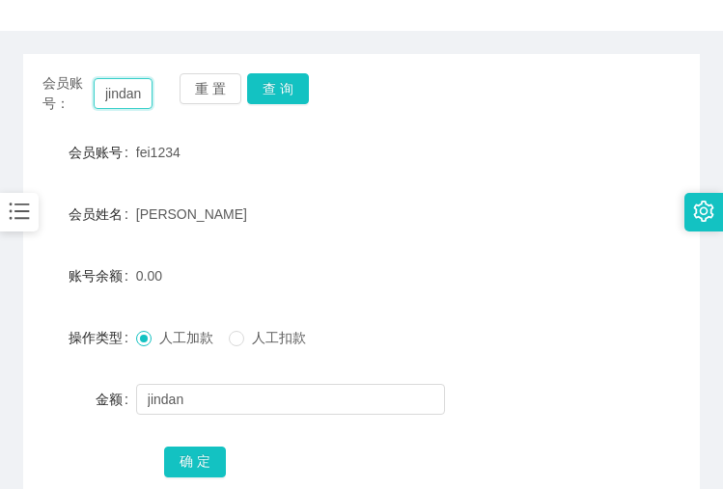
click at [129, 97] on input "jindan" at bounding box center [123, 93] width 59 height 31
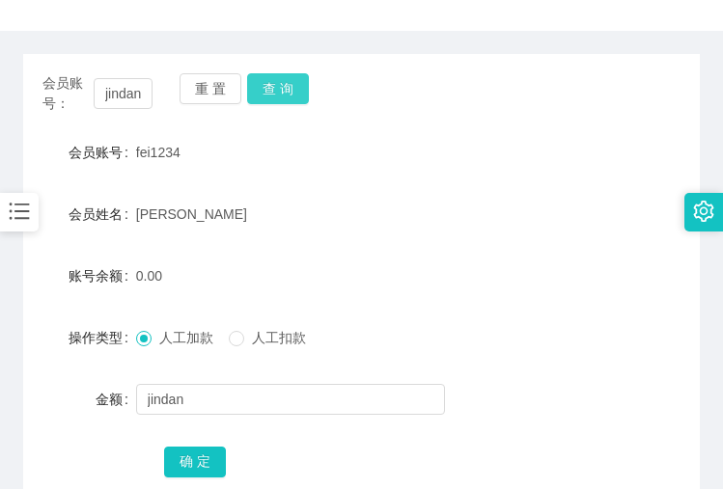
click at [266, 86] on button "查 询" at bounding box center [278, 88] width 62 height 31
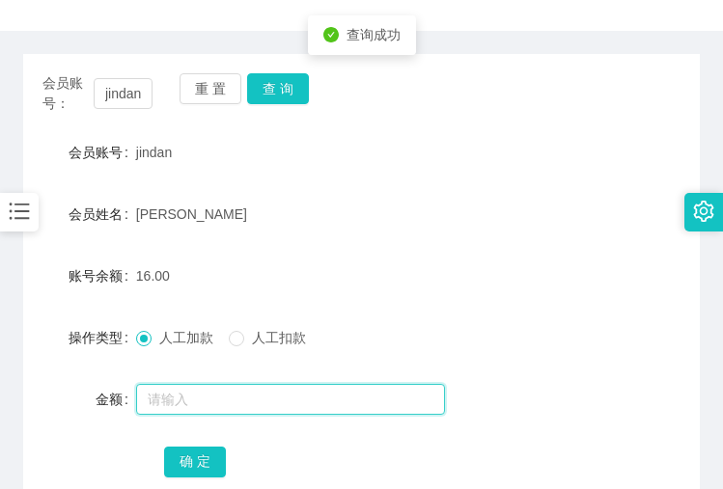
click at [172, 405] on input "text" at bounding box center [290, 399] width 309 height 31
type input "8"
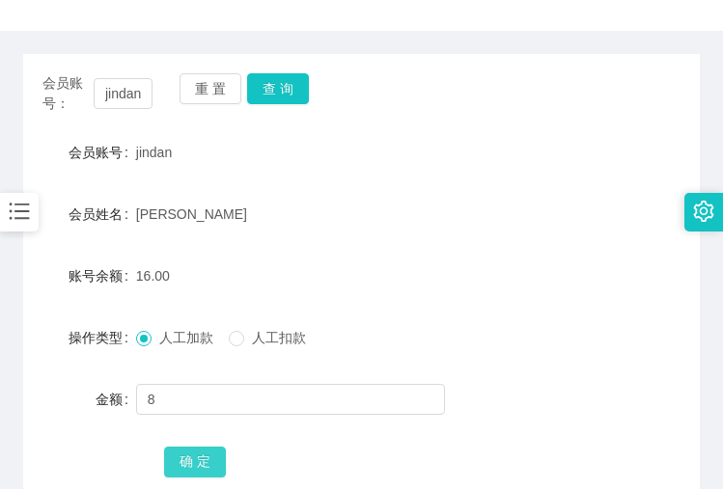
click at [178, 464] on button "确 定" at bounding box center [195, 462] width 62 height 31
click at [531, 454] on div "确 定" at bounding box center [361, 461] width 395 height 39
click at [539, 305] on form "会员账号 jindan 会员姓名 Jin Dan 账号余额 24.00 操作类型 人工加款 人工扣款 金额 确 定" at bounding box center [361, 306] width 677 height 347
click at [543, 222] on div "会员姓名 Jin Dan" at bounding box center [361, 214] width 677 height 39
click at [598, 275] on div "账号余额 24.00" at bounding box center [361, 276] width 677 height 39
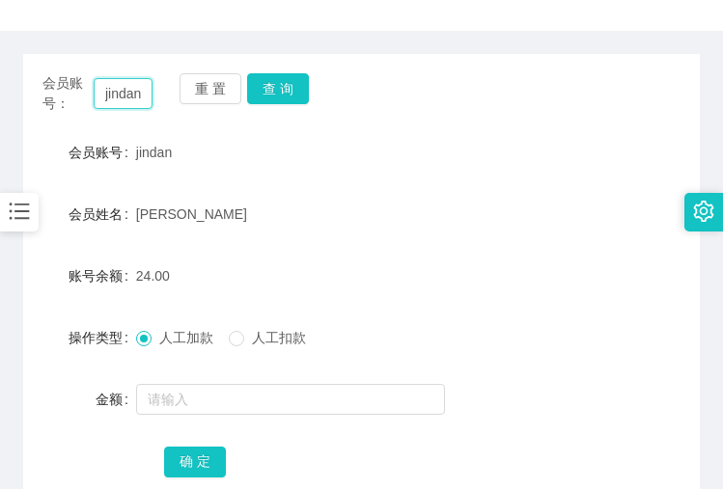
click at [120, 93] on input "jindan" at bounding box center [123, 93] width 59 height 31
paste input "fei1234"
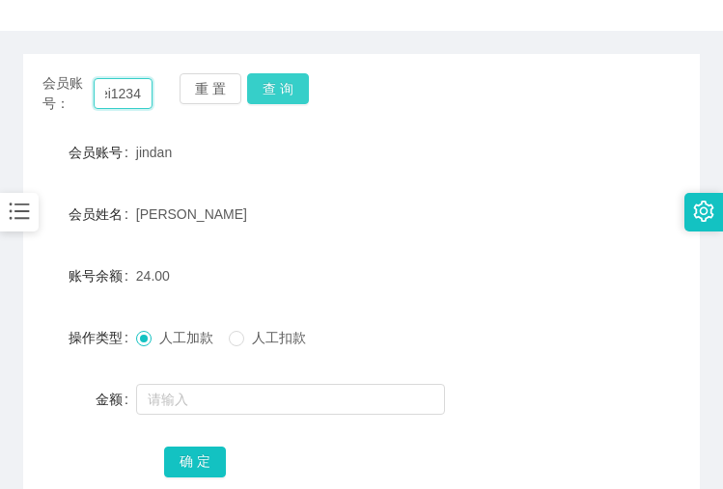
type input "fei1234"
click at [279, 94] on button "查 询" at bounding box center [278, 88] width 62 height 31
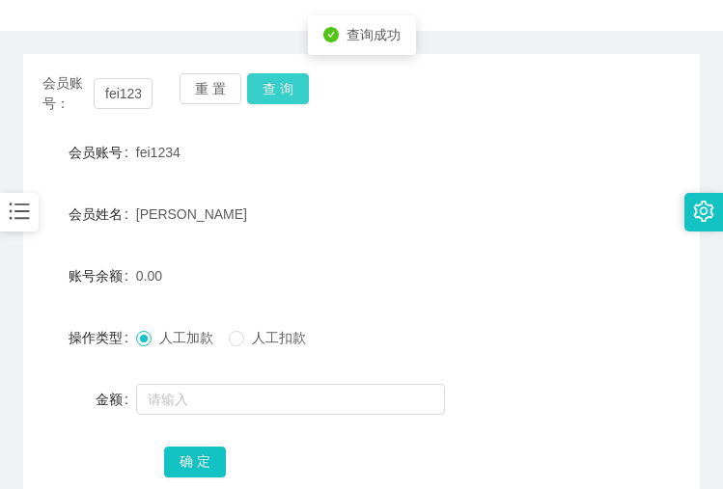
click at [279, 94] on button "查 询" at bounding box center [278, 88] width 62 height 31
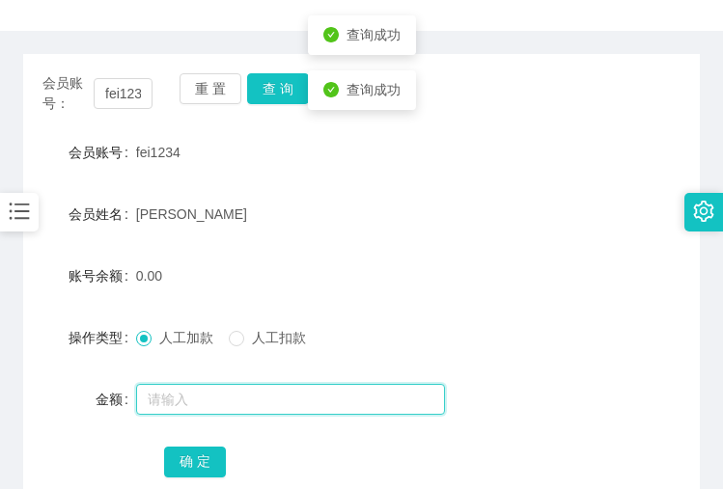
click at [180, 406] on input "text" at bounding box center [290, 399] width 309 height 31
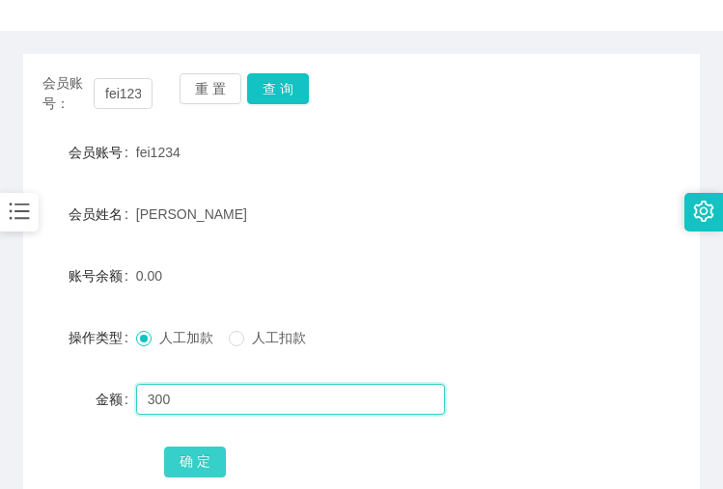
type input "300"
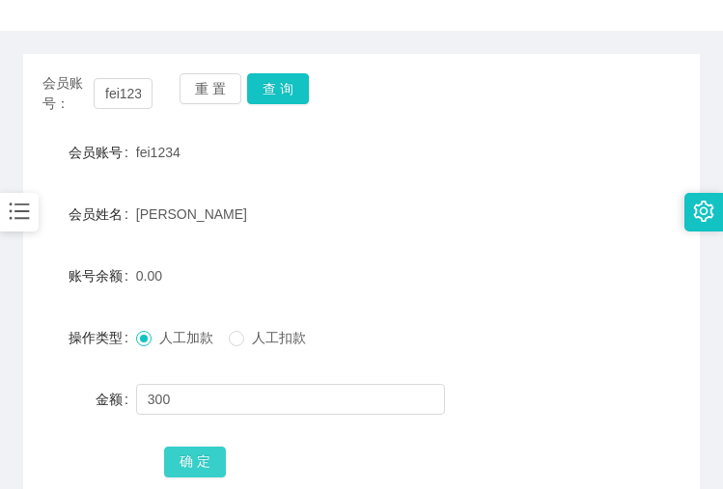
click at [187, 466] on button "确 定" at bounding box center [195, 462] width 62 height 31
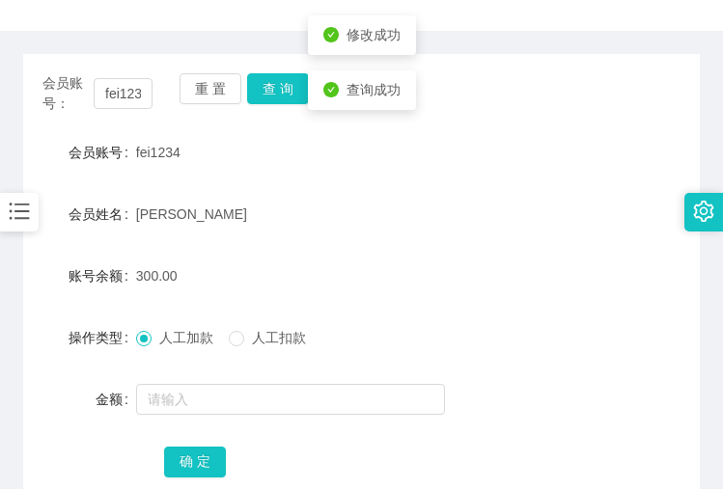
click at [424, 262] on div "300.00" at bounding box center [333, 276] width 395 height 39
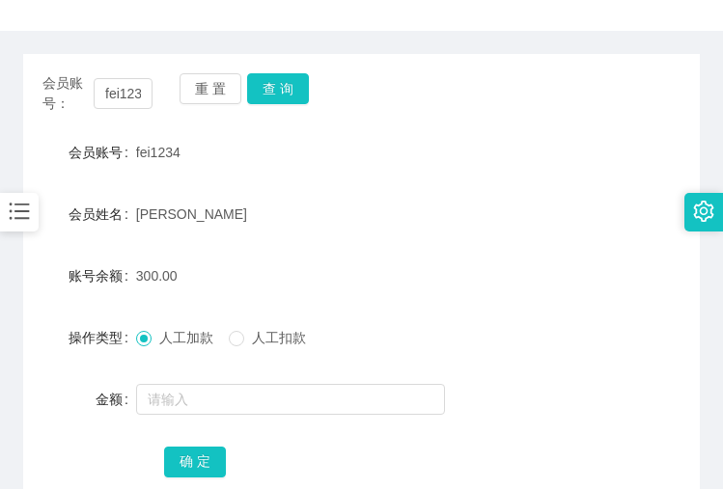
click at [629, 158] on div "会员账号 fei1234" at bounding box center [361, 152] width 677 height 39
click at [129, 92] on input "fei1234" at bounding box center [123, 93] width 59 height 31
paste input "jindan"
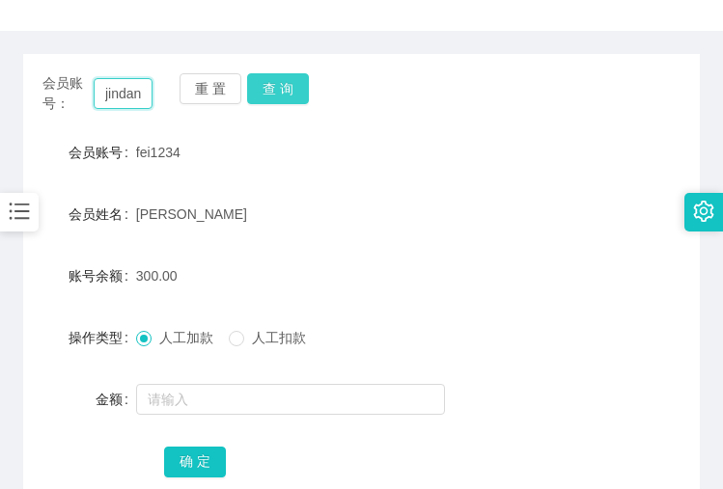
scroll to position [0, 3]
type input "jindan"
click at [267, 95] on button "查 询" at bounding box center [278, 88] width 62 height 31
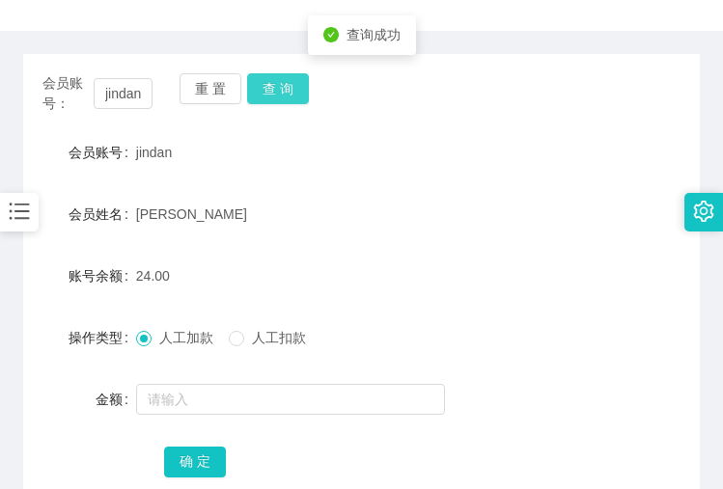
click at [280, 87] on button "查 询" at bounding box center [278, 88] width 62 height 31
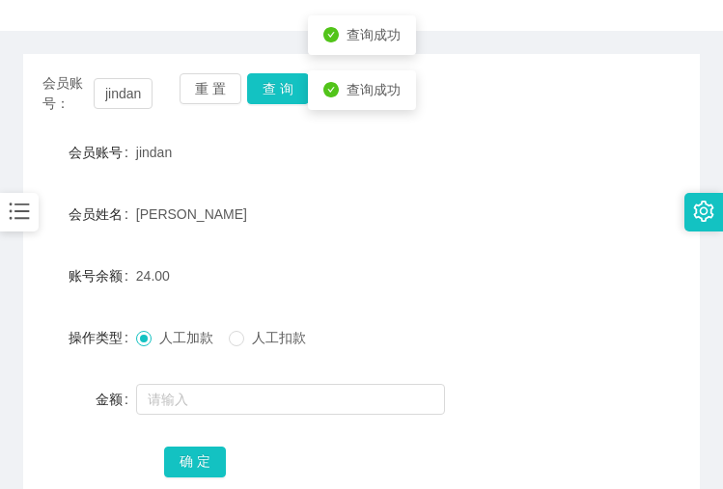
click at [326, 246] on form "会员账号 jindan 会员姓名 Jin Dan 账号余额 24.00 操作类型 人工加款 人工扣款 金额 确 定" at bounding box center [361, 306] width 677 height 347
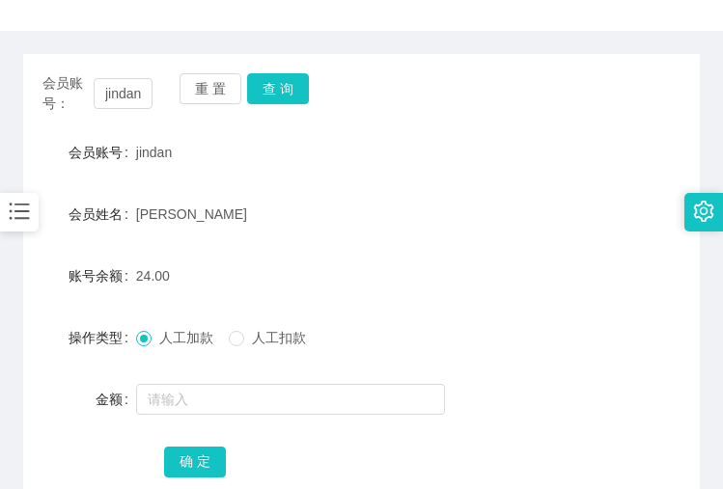
click at [522, 409] on div at bounding box center [333, 399] width 395 height 39
click at [522, 328] on div "人工加款 人工扣款" at bounding box center [333, 337] width 395 height 39
click at [516, 204] on div "[PERSON_NAME]" at bounding box center [333, 214] width 395 height 39
click at [50, 450] on div "确 定" at bounding box center [361, 461] width 677 height 39
click at [119, 91] on input "jindan" at bounding box center [123, 93] width 59 height 31
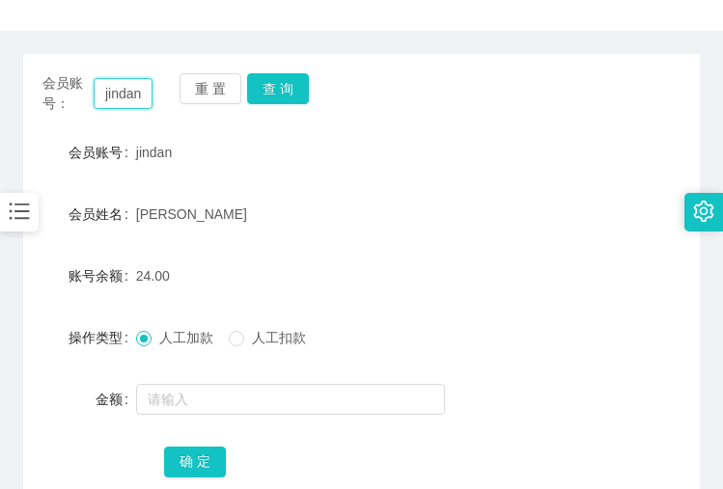
click at [119, 91] on input "jindan" at bounding box center [123, 93] width 59 height 31
click at [286, 90] on button "查 询" at bounding box center [278, 88] width 62 height 31
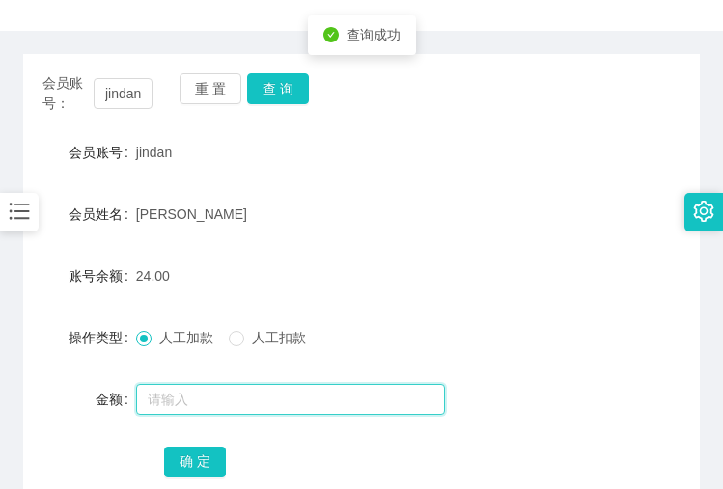
click at [177, 389] on input "text" at bounding box center [290, 399] width 309 height 31
type input "8"
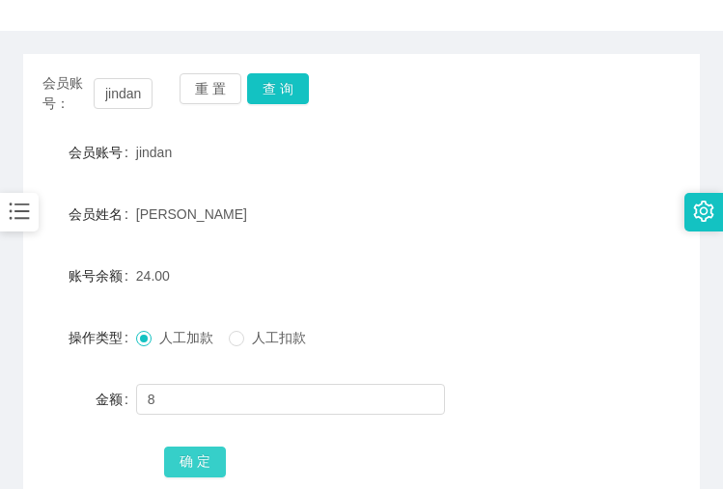
click at [194, 454] on button "确 定" at bounding box center [195, 462] width 62 height 31
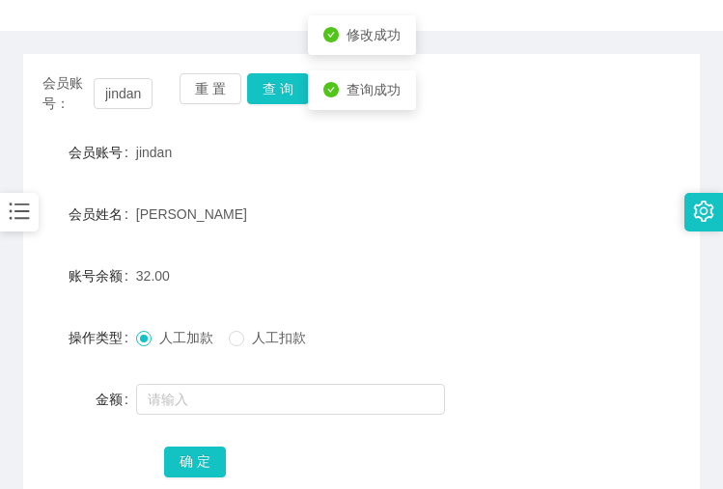
click at [424, 217] on div "[PERSON_NAME]" at bounding box center [333, 214] width 395 height 39
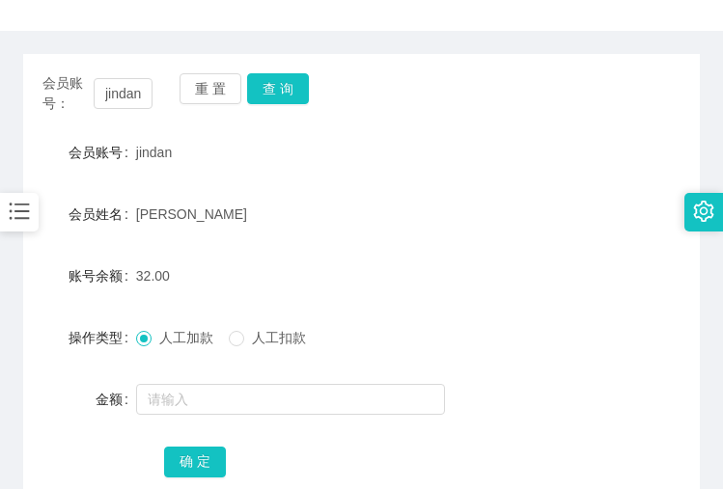
click at [9, 444] on main "关闭左侧 关闭右侧 关闭其它 刷新页面 注单管理 会员加扣款 产品预设列表 会员列表 首页 / 会员管理 / 会员加扣款 / 会员加扣款 会员账号： jind…" at bounding box center [361, 240] width 723 height 740
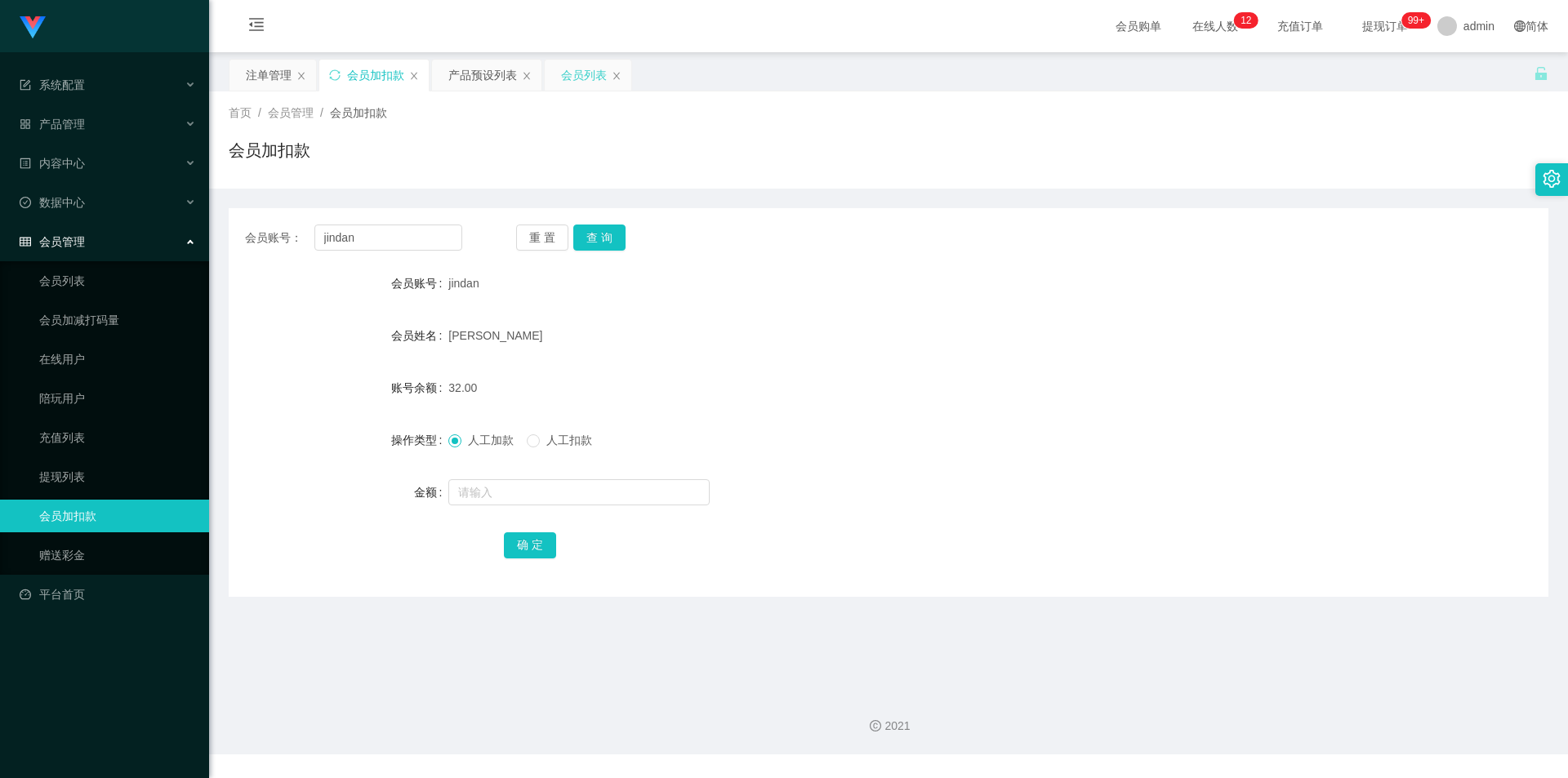
click at [585, 80] on div "会员列表" at bounding box center [584, 74] width 46 height 31
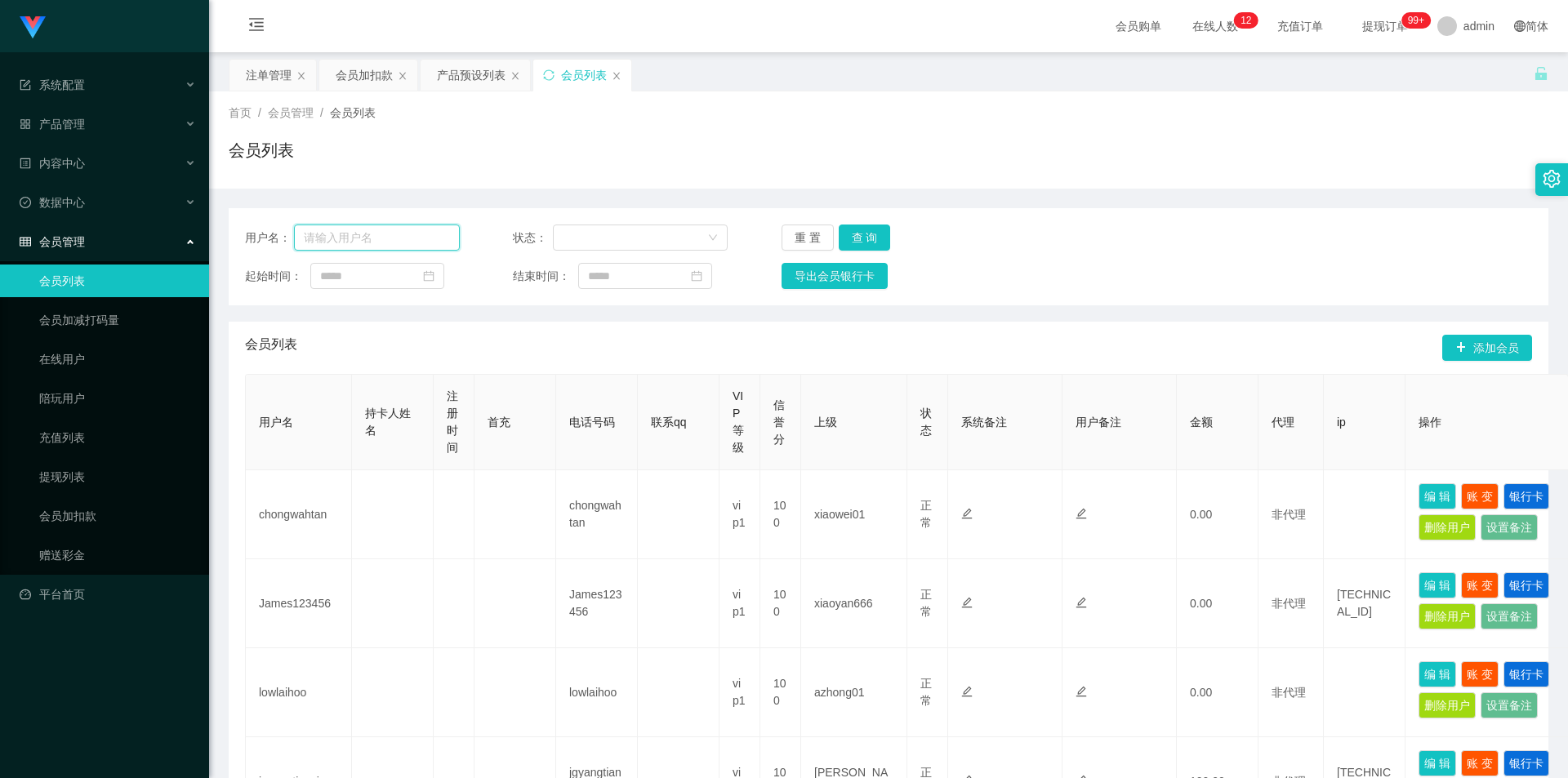
click at [353, 243] on input "text" at bounding box center [377, 237] width 166 height 26
paste input "91513597"
type input "91513597"
click at [861, 242] on button "查 询" at bounding box center [865, 237] width 52 height 26
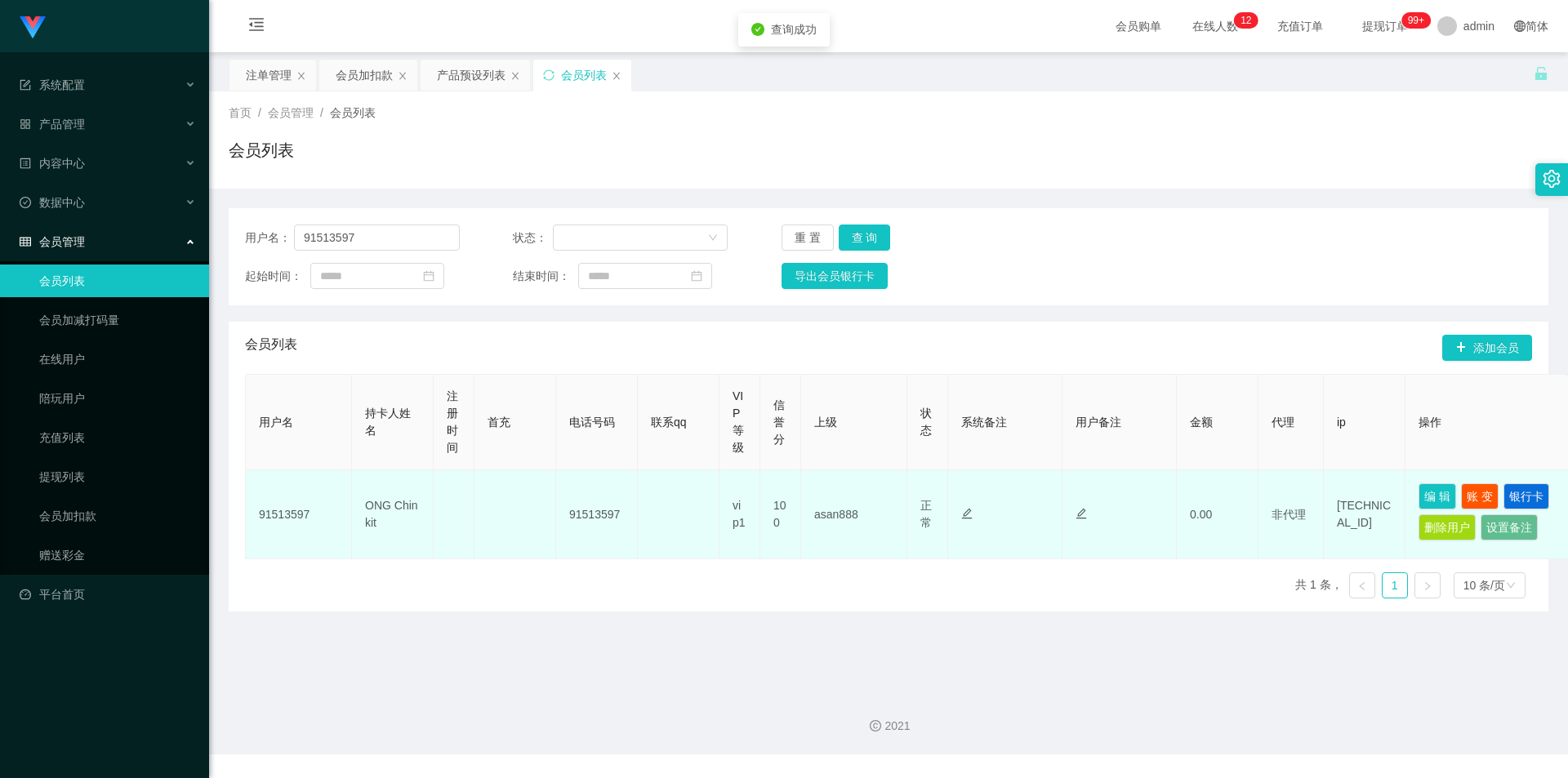
click at [593, 516] on td "91513597" at bounding box center [597, 514] width 82 height 89
copy td "91513597"
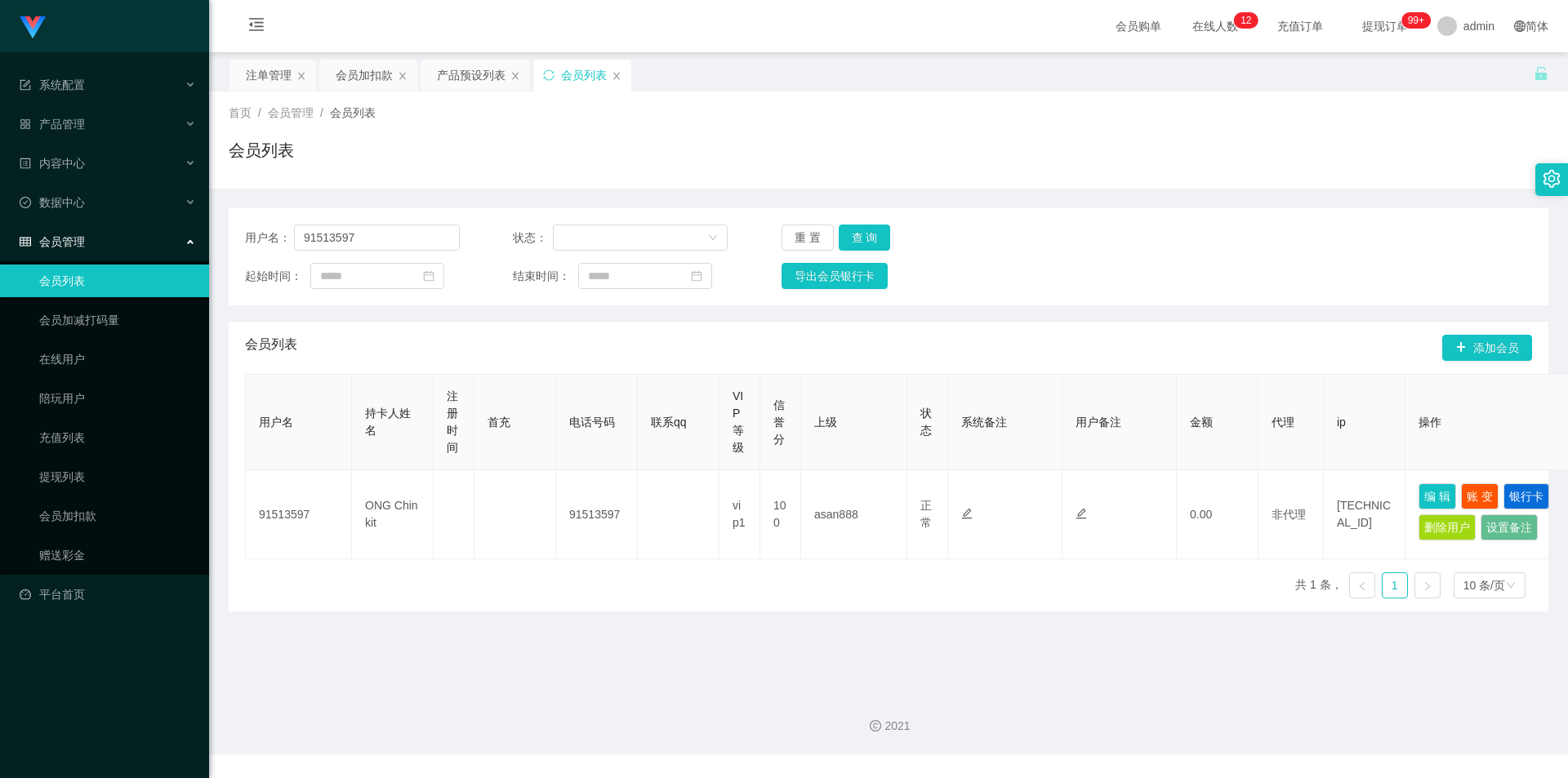
click at [585, 185] on div "首页 / 会员管理 / 会员列表 / 会员列表" at bounding box center [889, 140] width 1359 height 97
click at [267, 86] on div "注单管理" at bounding box center [268, 74] width 46 height 31
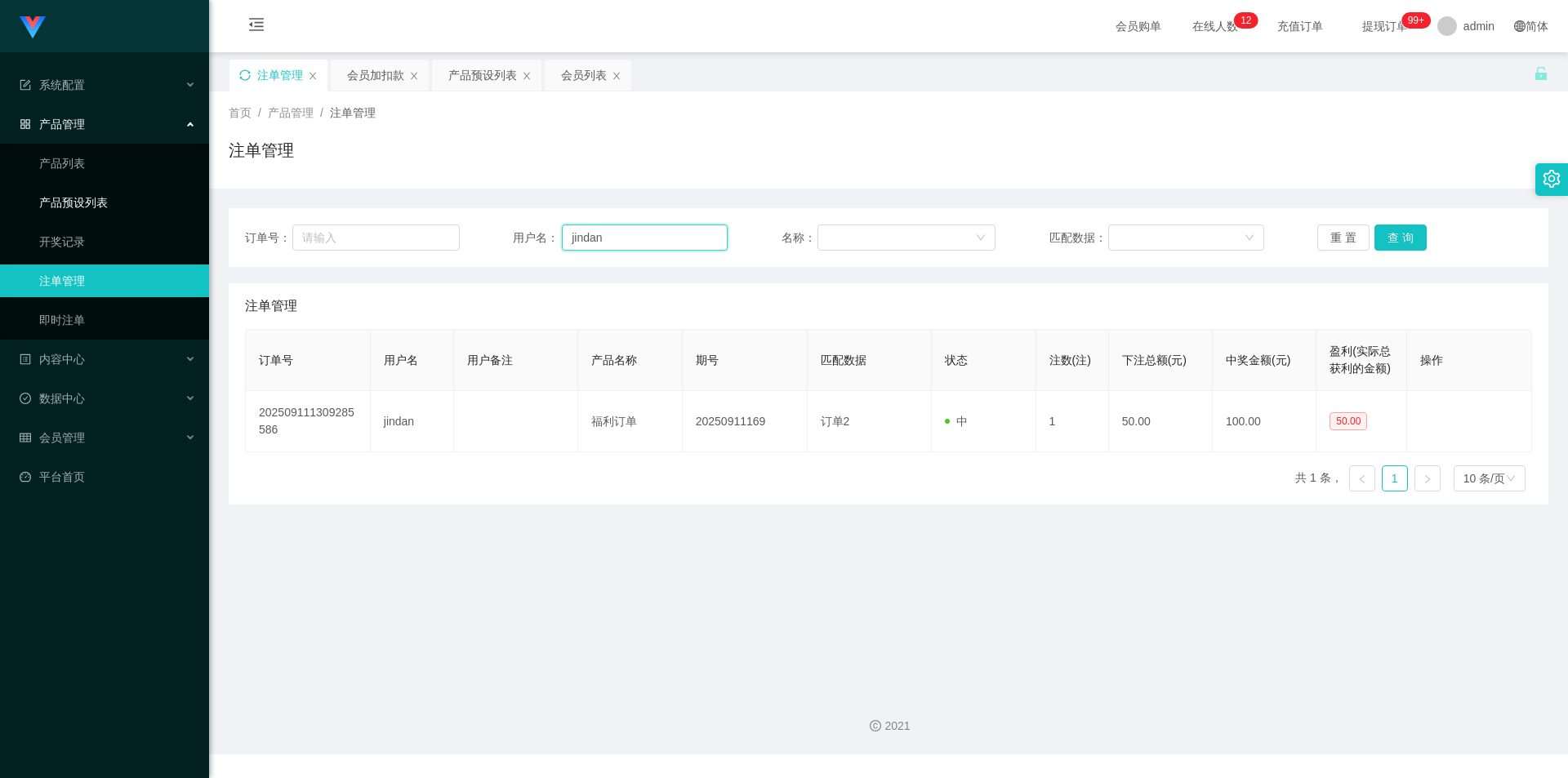
drag, startPoint x: 621, startPoint y: 239, endPoint x: 118, endPoint y: 217, distance: 503.5
click at [118, 217] on section "系统配置 产品管理 产品列表 产品预设列表 开奖记录 注单管理 即时注单 内容中心 数据中心 会员管理 会员列表 会员加减打码量 在线用户 陪玩用户 充值列表…" at bounding box center [784, 377] width 1568 height 754
paste input "91513597"
type input "91513597"
click at [1384, 238] on button "查 询" at bounding box center [1400, 237] width 52 height 26
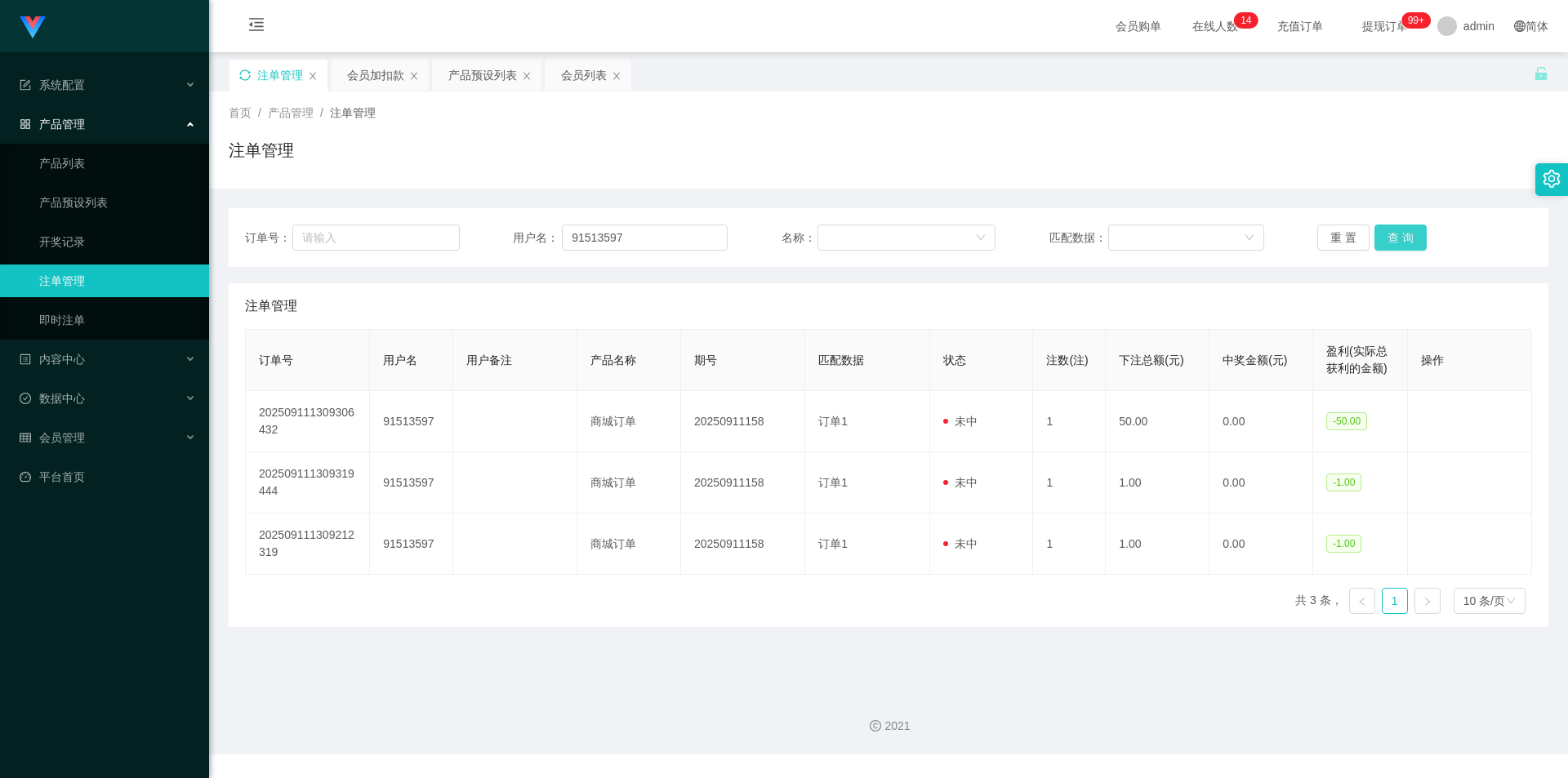
click at [1384, 238] on button "查 询" at bounding box center [1400, 237] width 52 height 26
click at [1352, 144] on div "注单管理" at bounding box center [889, 156] width 1320 height 37
click at [379, 69] on div "会员加扣款" at bounding box center [376, 74] width 58 height 31
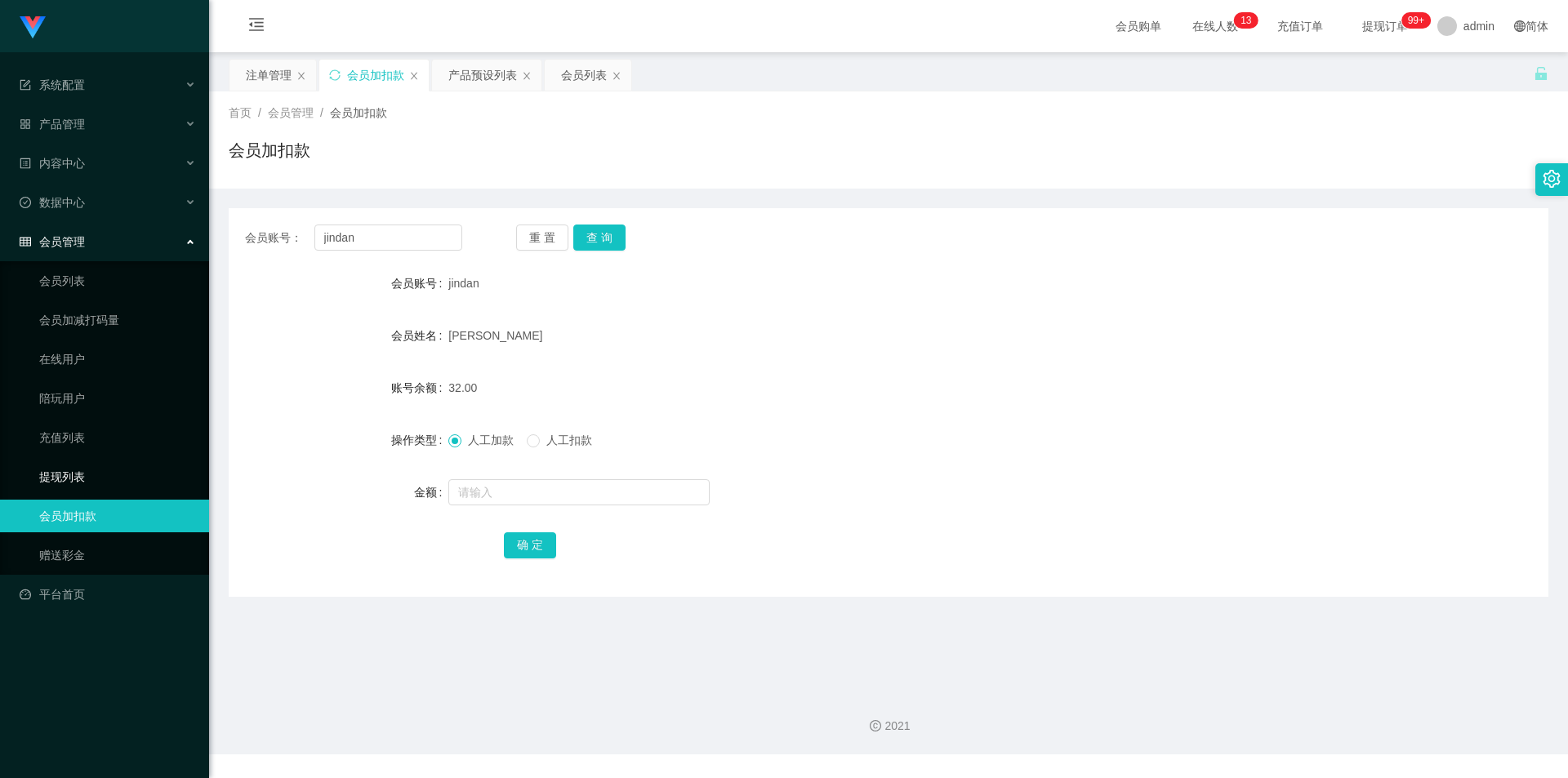
click at [69, 474] on link "提现列表" at bounding box center [117, 476] width 157 height 33
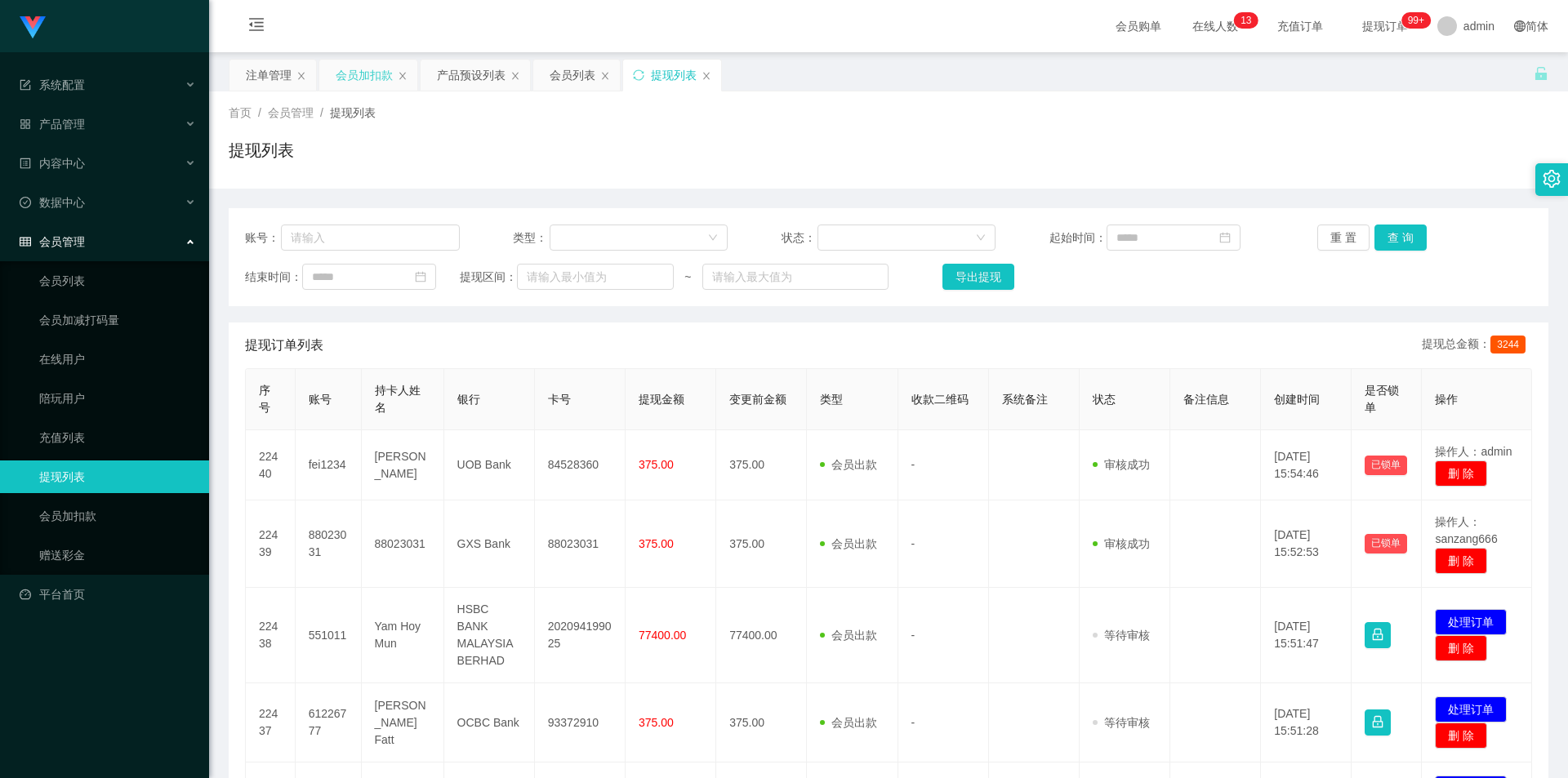
click at [362, 78] on div "会员加扣款" at bounding box center [365, 74] width 58 height 31
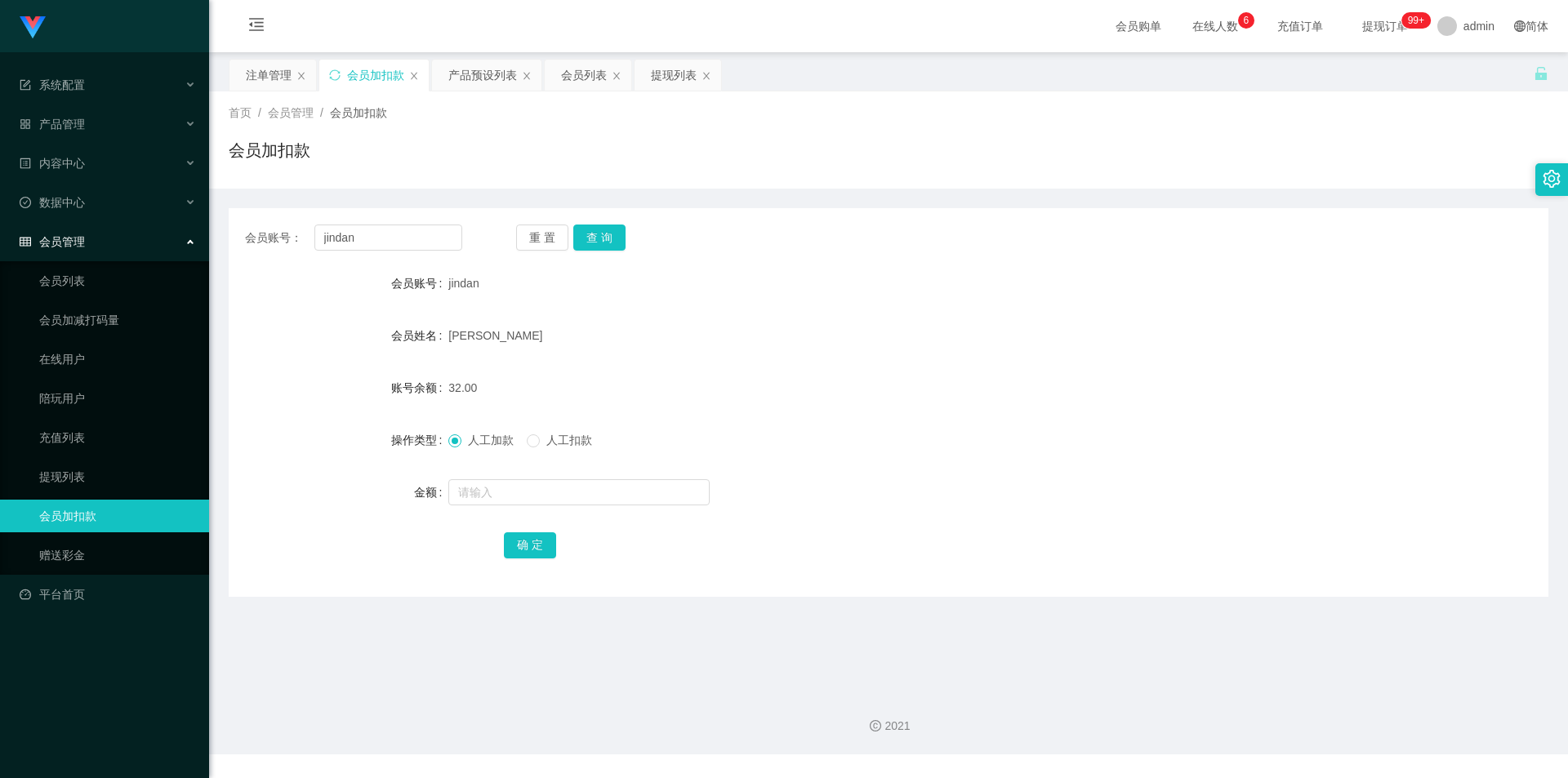
click at [770, 351] on div "[PERSON_NAME]" at bounding box center [834, 335] width 770 height 33
click at [574, 160] on div "会员加扣款" at bounding box center [889, 156] width 1320 height 37
click at [574, 84] on div "会员列表" at bounding box center [584, 74] width 46 height 31
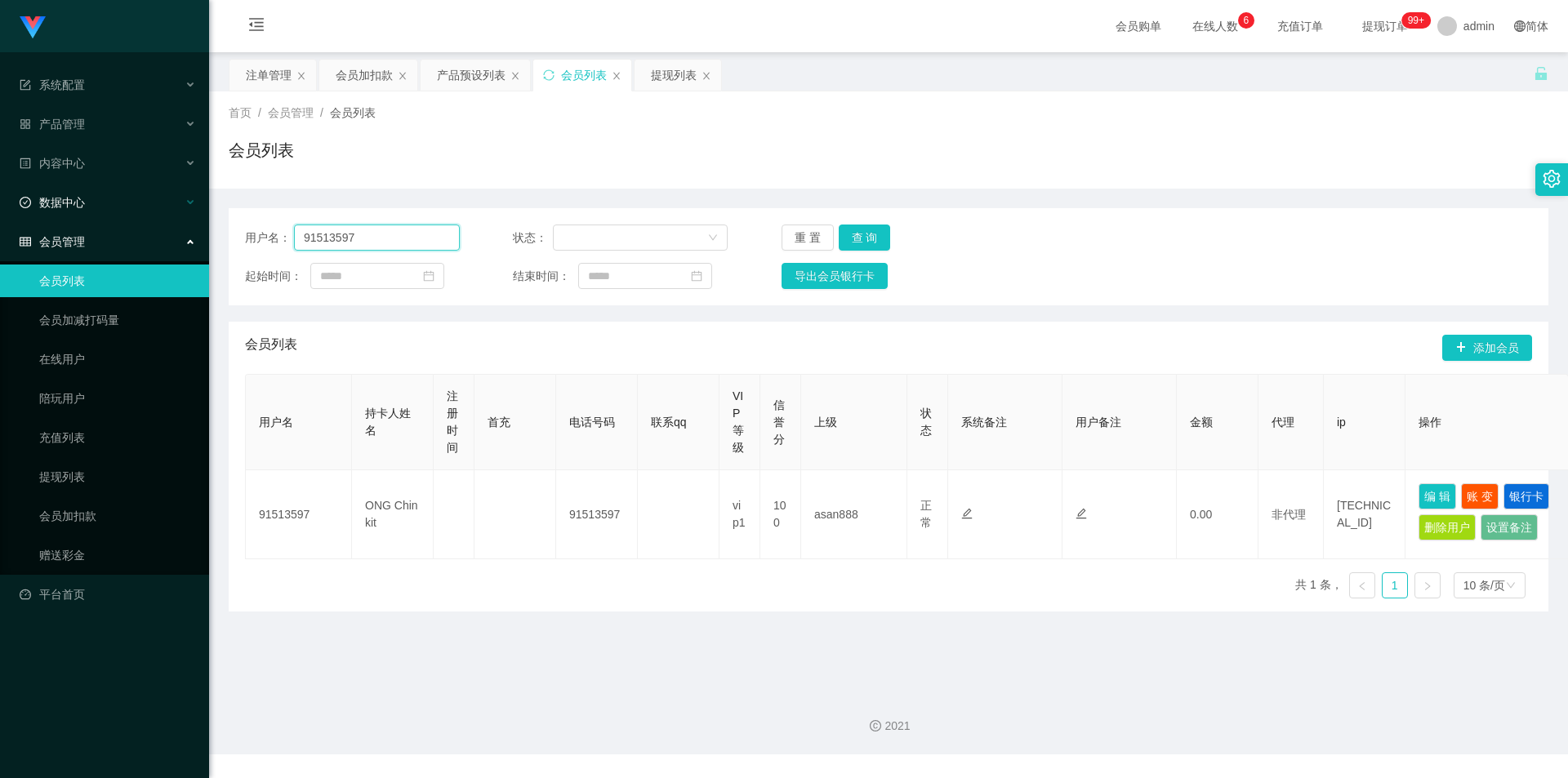
drag, startPoint x: 385, startPoint y: 234, endPoint x: 0, endPoint y: 189, distance: 387.6
click at [0, 189] on section "系统配置 产品管理 内容中心 数据中心 会员管理 会员列表 会员加减打码量 在线用户 陪玩用户 充值列表 提现列表 会员加扣款 赠送彩金 平台首页 保存配置 …" at bounding box center [784, 377] width 1568 height 754
click at [669, 74] on div "提现列表" at bounding box center [674, 74] width 46 height 31
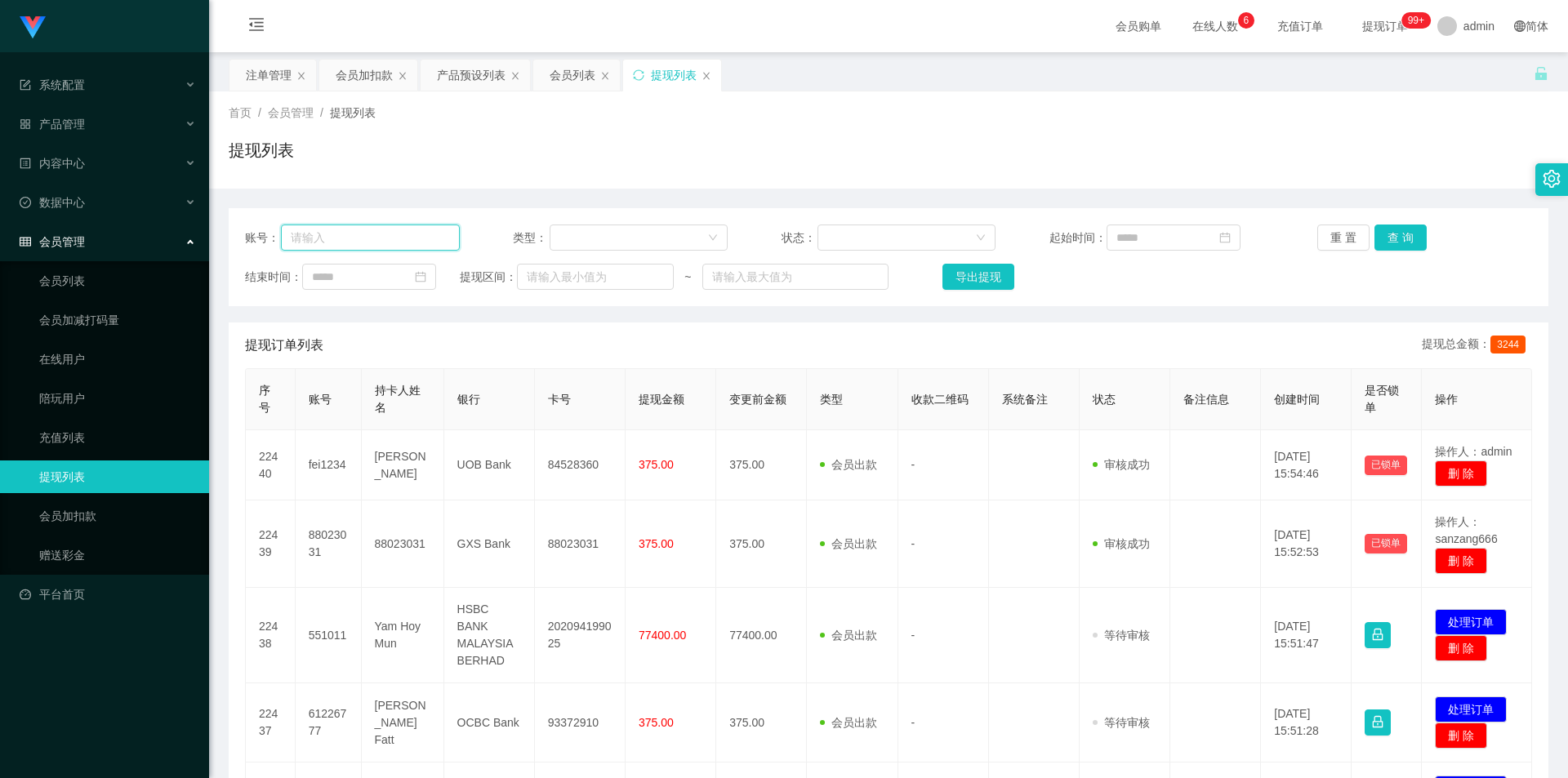
click at [435, 240] on input "text" at bounding box center [370, 237] width 179 height 26
paste input "91513597"
type input "91513597"
click at [1394, 239] on button "查 询" at bounding box center [1400, 237] width 52 height 26
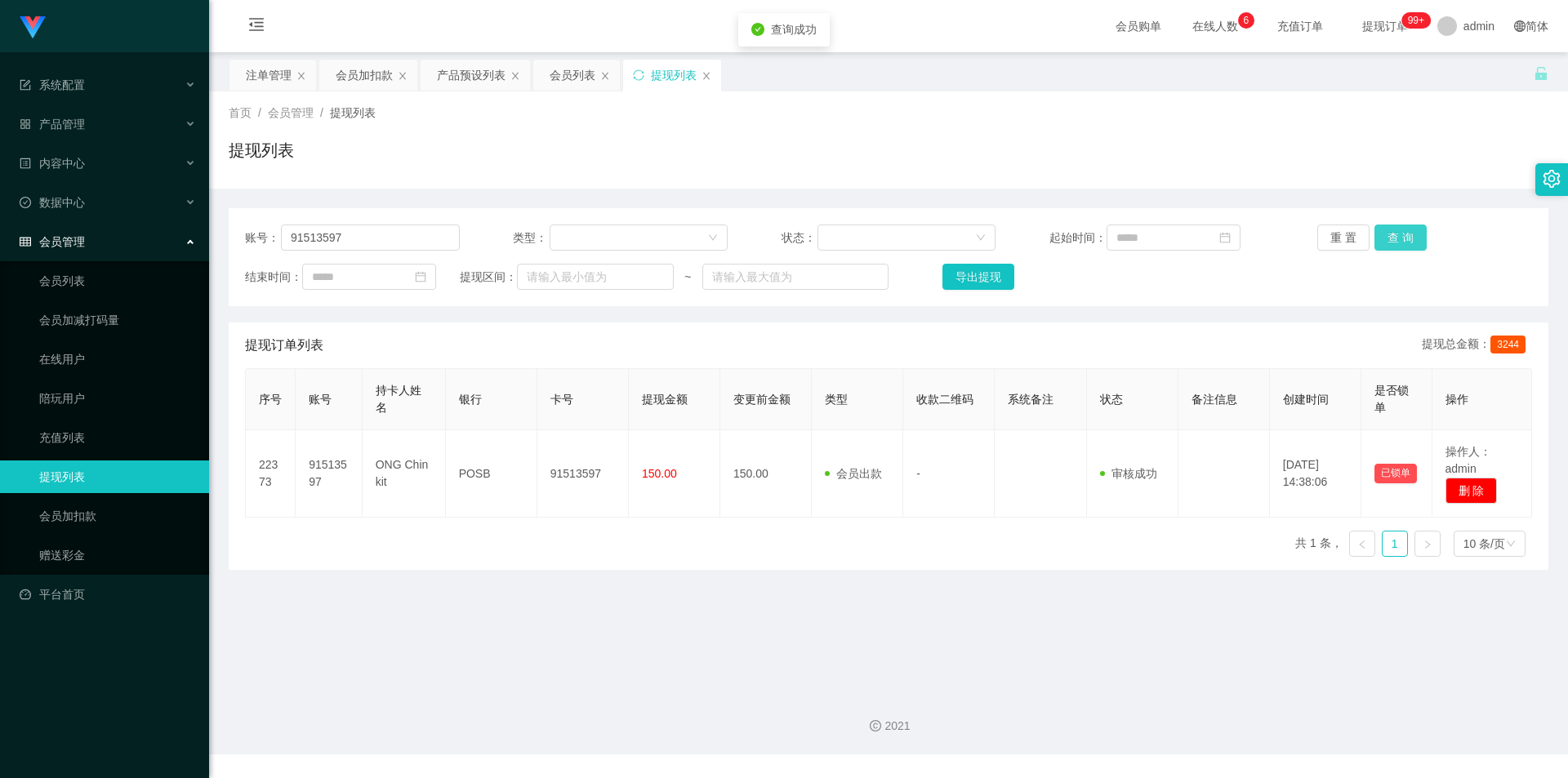
click at [1394, 239] on button "查 询" at bounding box center [1400, 237] width 52 height 26
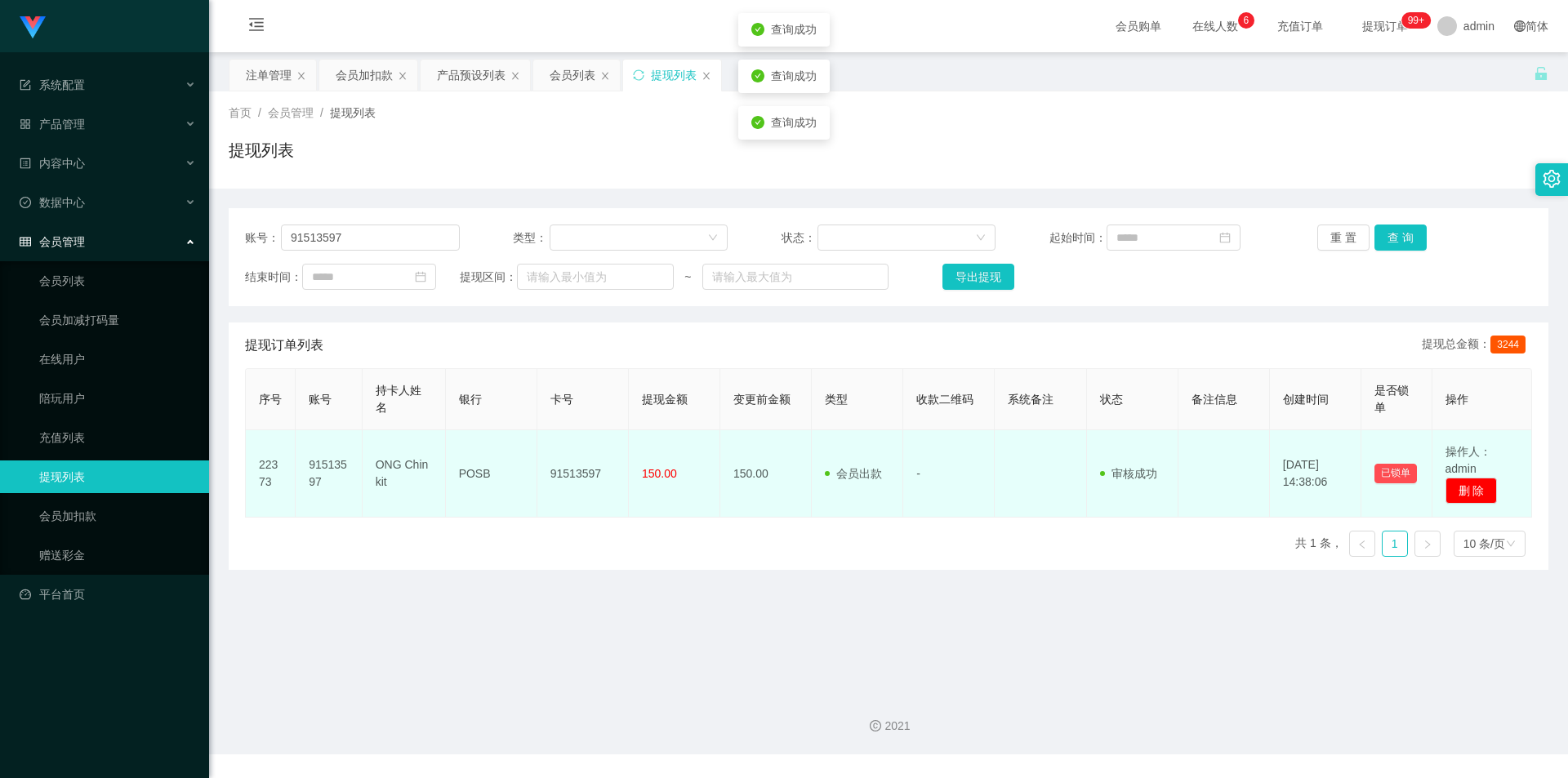
click at [580, 474] on td "91513597" at bounding box center [583, 474] width 91 height 87
copy td "91513597"
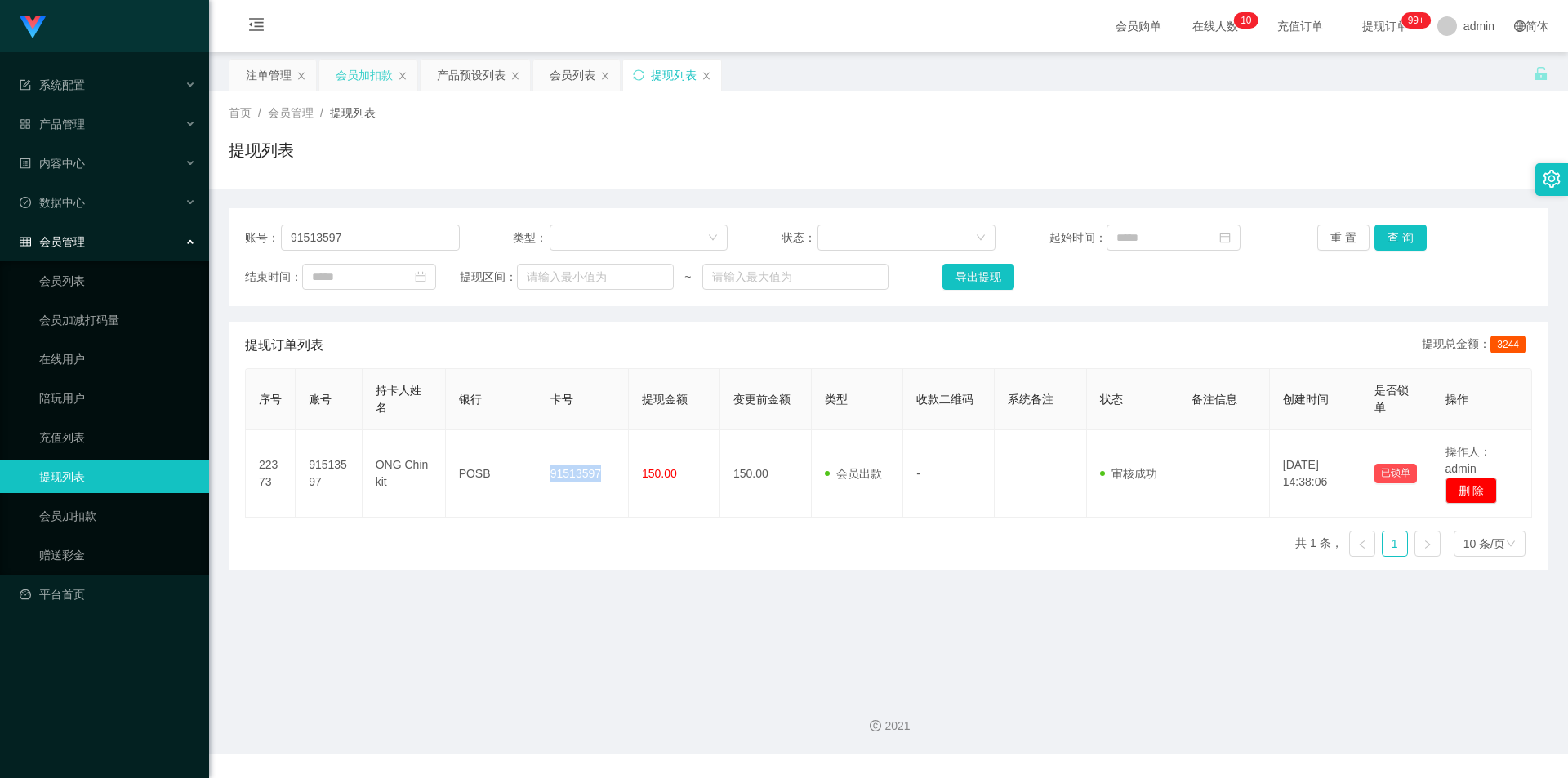
click at [374, 85] on div "会员加扣款" at bounding box center [365, 74] width 58 height 31
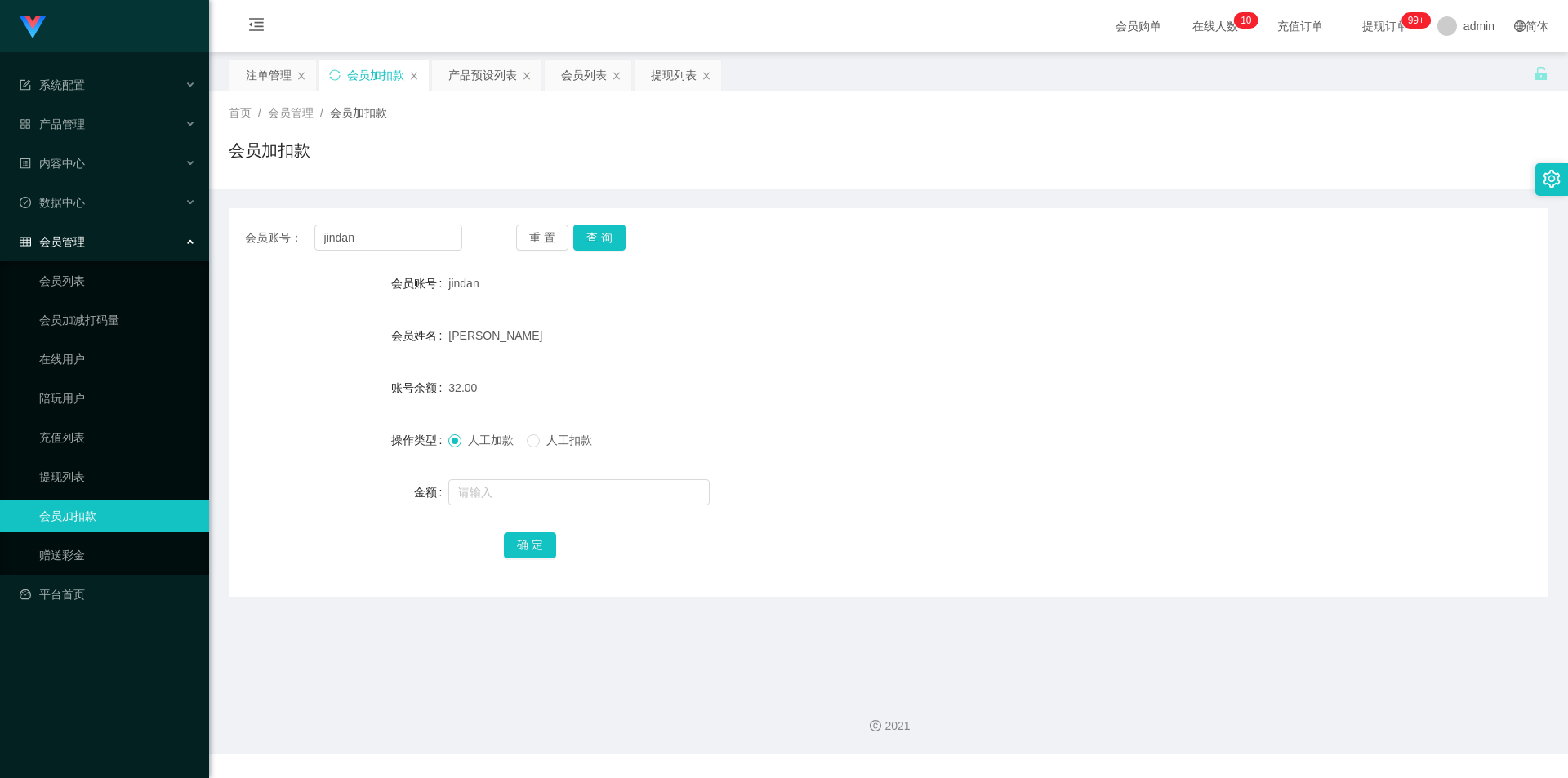
click at [946, 210] on div "会员账号： jindan 重 置 查 询 会员账号 jindan 会员姓名 Jin Dan 账号余额 32.00 操作类型 人工加款 人工扣款 金额 确 定" at bounding box center [889, 402] width 1320 height 388
click at [1057, 163] on div "会员加扣款" at bounding box center [889, 156] width 1320 height 37
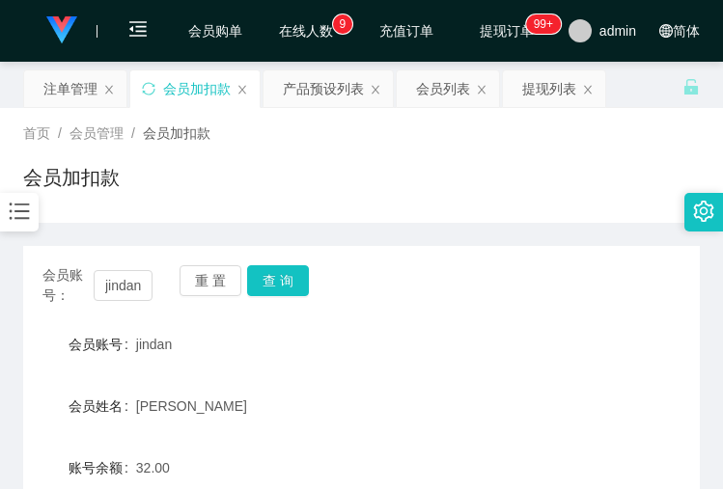
click at [416, 420] on div "[PERSON_NAME]" at bounding box center [333, 406] width 395 height 39
click at [416, 324] on div "会员账号： jindan 重 置 查 询 会员账号 jindan 会员姓名 Jin Dan 账号余额 32.00 操作类型 人工加款 人工扣款 金额 确 定" at bounding box center [361, 480] width 677 height 469
click at [255, 421] on div "[PERSON_NAME]" at bounding box center [333, 406] width 395 height 39
click at [139, 283] on input "jindan" at bounding box center [123, 285] width 59 height 31
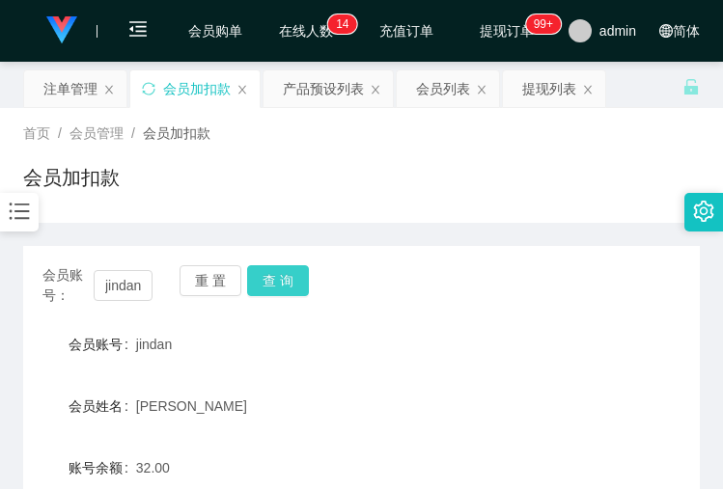
click at [285, 276] on button "查 询" at bounding box center [278, 280] width 62 height 31
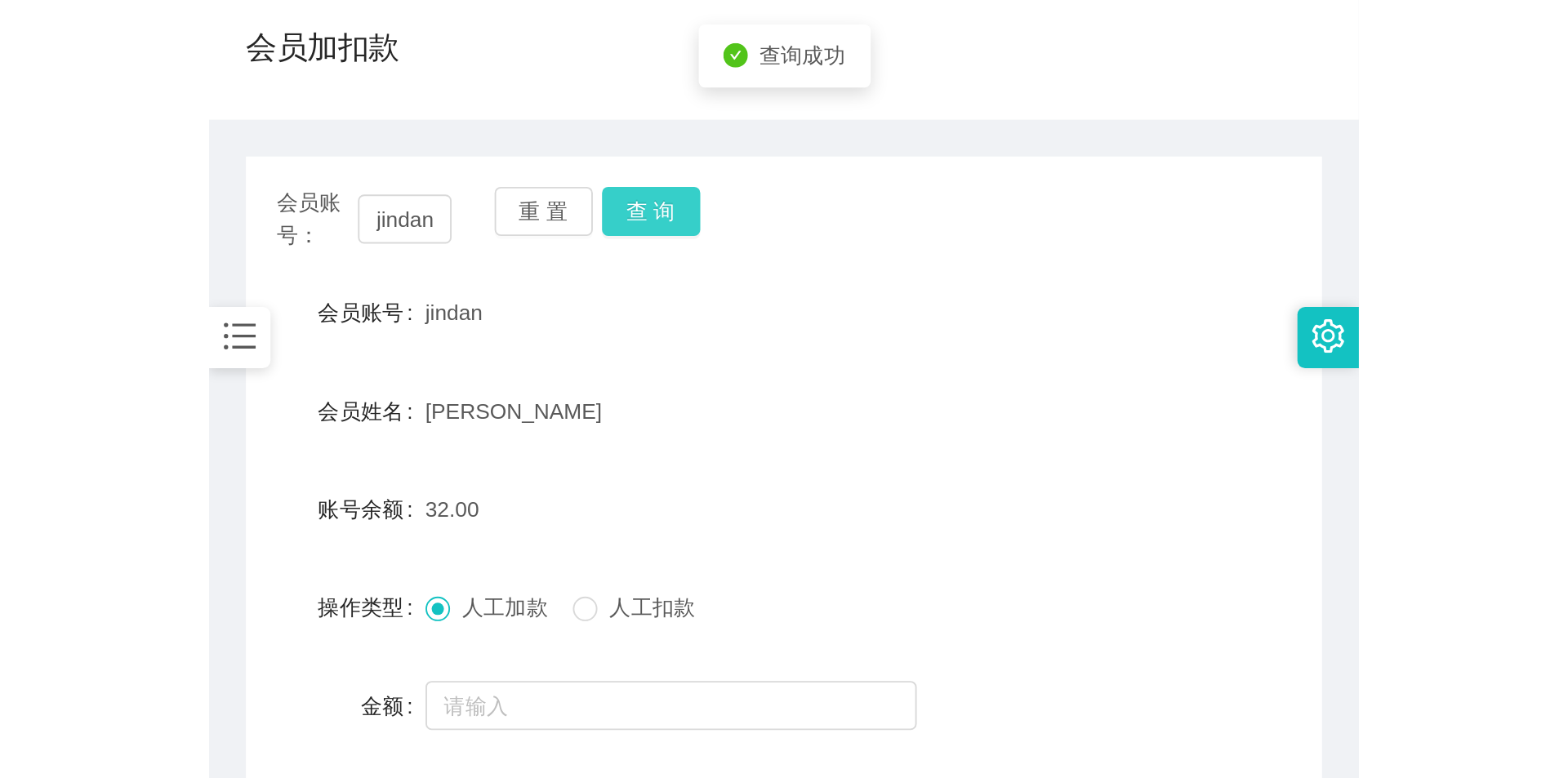
scroll to position [163, 0]
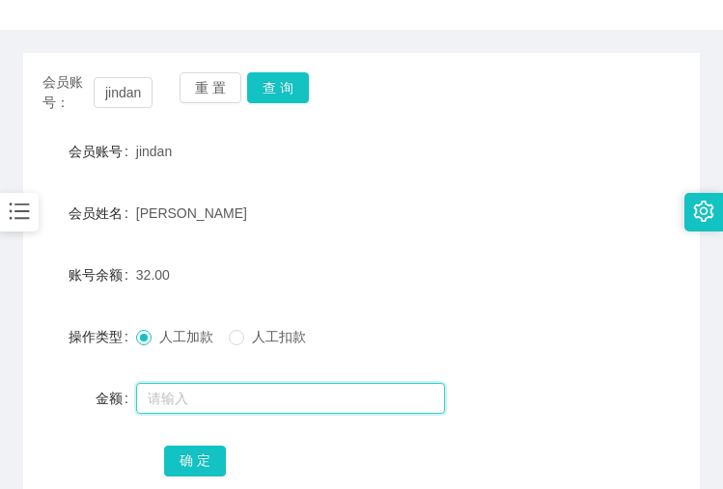
click at [199, 401] on input "text" at bounding box center [290, 398] width 309 height 31
type input "8"
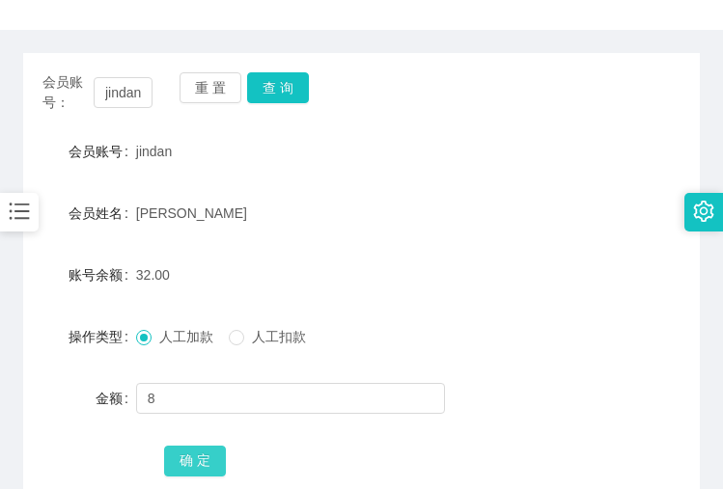
click at [181, 453] on button "确 定" at bounding box center [195, 461] width 62 height 31
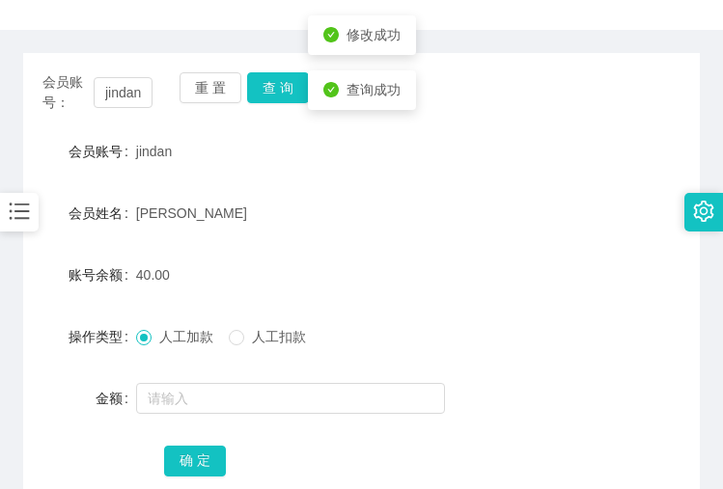
drag, startPoint x: 474, startPoint y: 204, endPoint x: 506, endPoint y: 51, distance: 155.8
click at [474, 203] on div "[PERSON_NAME]" at bounding box center [333, 213] width 395 height 39
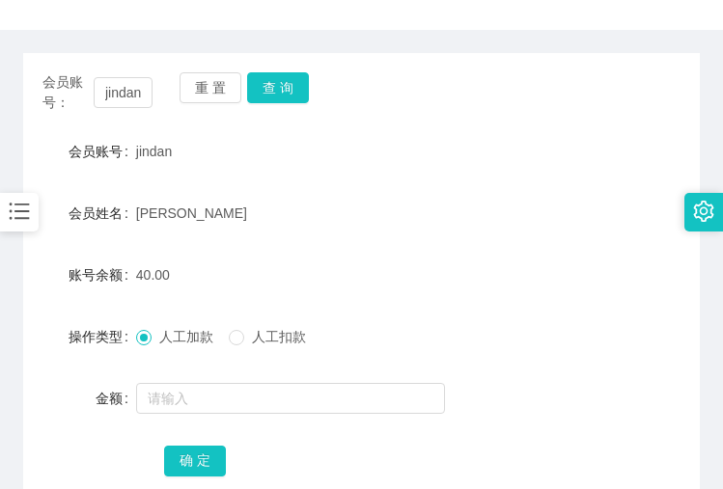
click at [561, 260] on div "账号余额 40.00" at bounding box center [361, 275] width 677 height 39
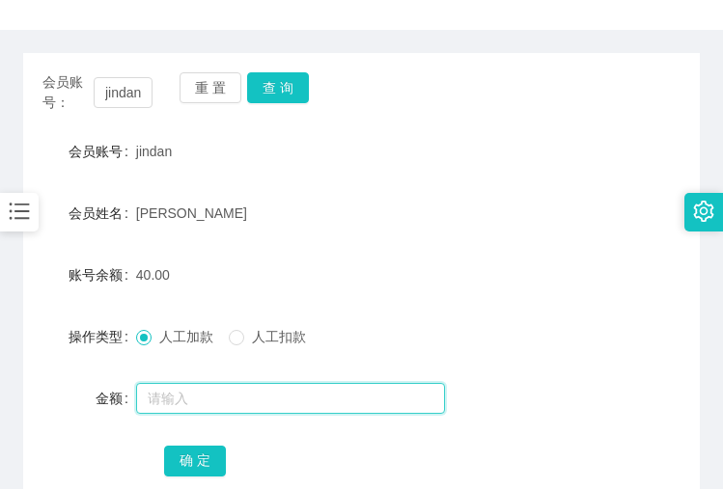
click at [292, 405] on input "text" at bounding box center [290, 398] width 309 height 31
type input "v"
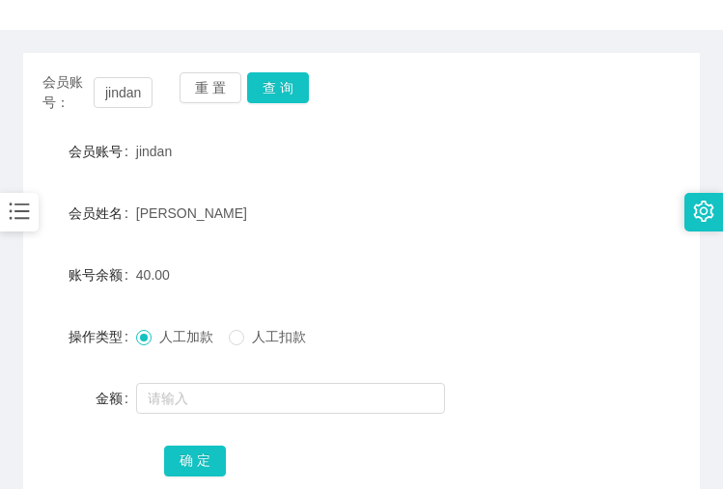
click at [477, 446] on div "确 定" at bounding box center [361, 460] width 395 height 39
click at [521, 335] on div "人工加款 人工扣款" at bounding box center [333, 337] width 395 height 39
click at [63, 373] on form "会员账号 jindan 会员姓名 Jin Dan 账号余额 40.00 操作类型 人工加款 人工扣款 金额 确 定" at bounding box center [361, 305] width 677 height 347
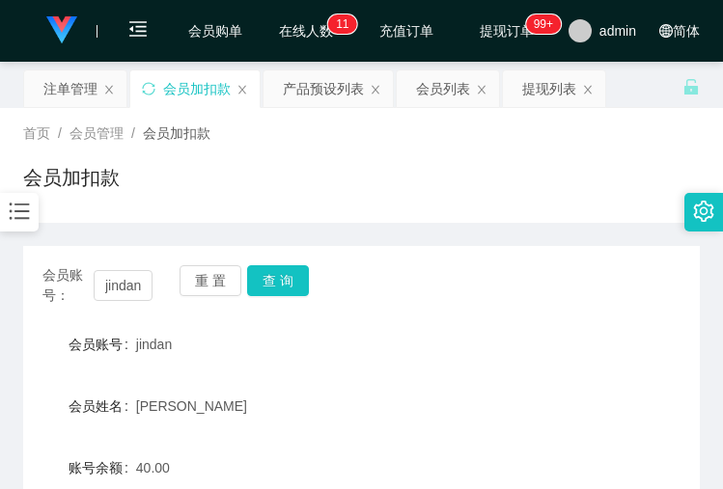
click at [524, 416] on div "会员姓名 Jin Dan" at bounding box center [361, 406] width 677 height 39
click at [397, 209] on div "首页 / 会员管理 / 会员加扣款 / 会员加扣款" at bounding box center [361, 165] width 723 height 115
click at [124, 291] on input "jindan" at bounding box center [123, 285] width 59 height 31
paste input "fei1234"
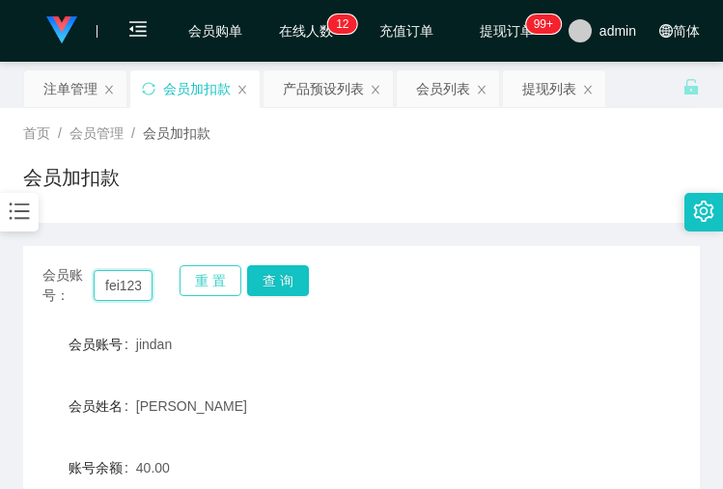
scroll to position [0, 10]
type input "fei1234"
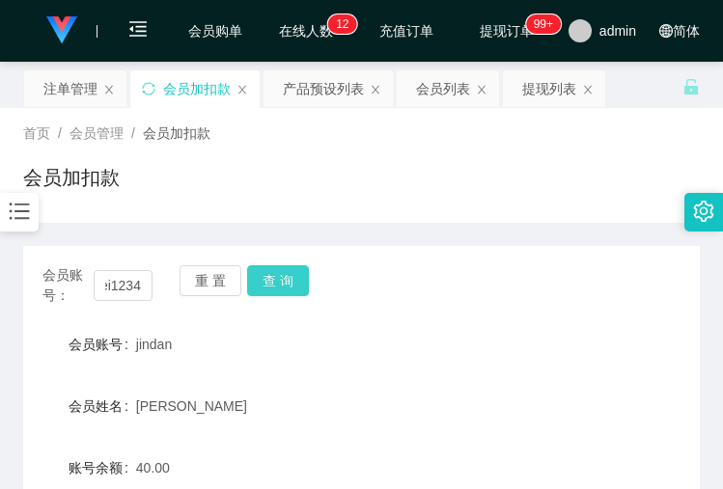
scroll to position [0, 0]
click at [258, 280] on button "查 询" at bounding box center [278, 280] width 62 height 31
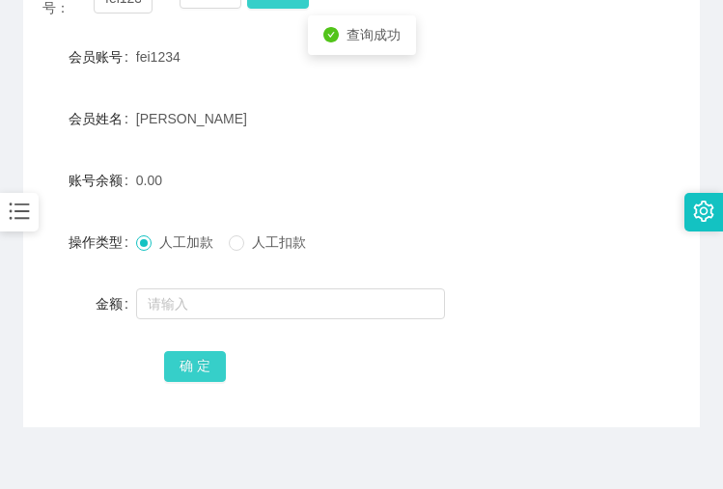
scroll to position [290, 0]
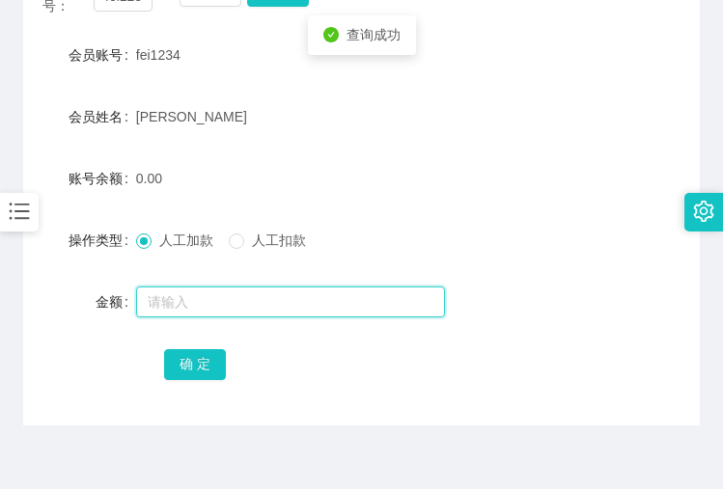
click at [200, 310] on input "text" at bounding box center [290, 302] width 309 height 31
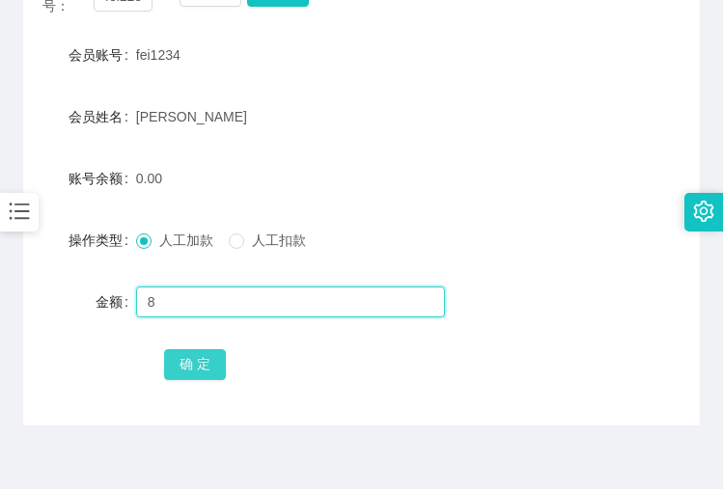
type input "8"
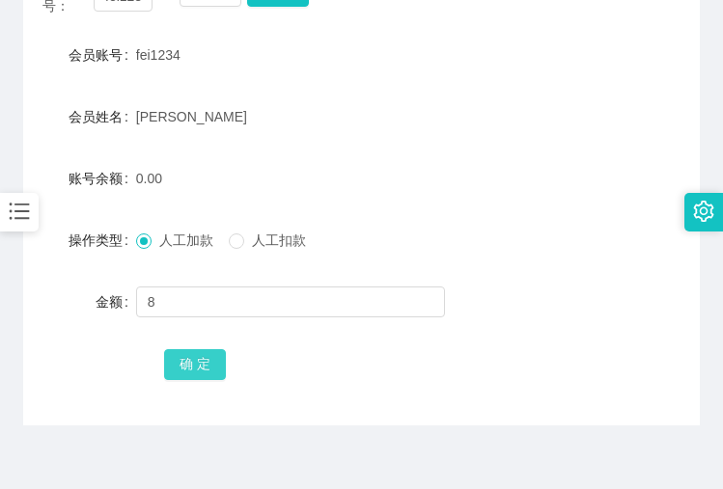
click at [185, 372] on button "确 定" at bounding box center [195, 364] width 62 height 31
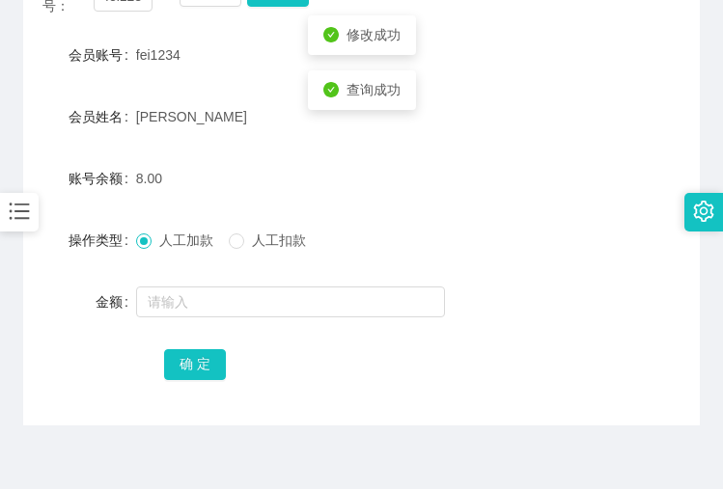
click at [524, 211] on form "会员账号 fei1234 会员姓名 chong weng fei 账号余额 8.00 操作类型 人工加款 人工扣款 金额 确 定" at bounding box center [361, 209] width 677 height 347
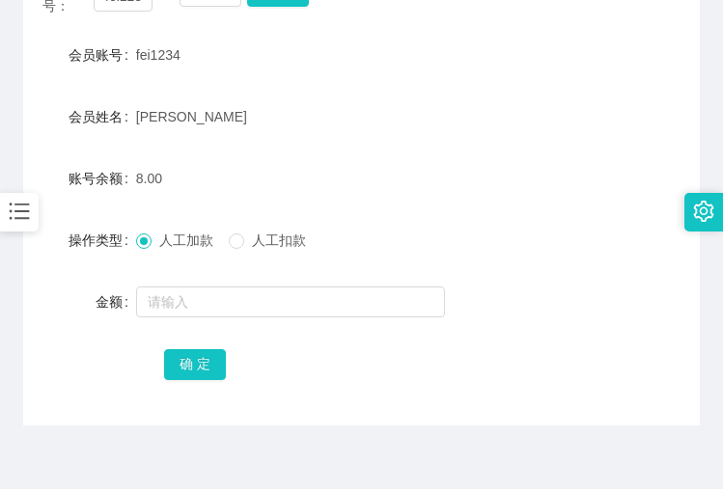
click at [64, 337] on form "会员账号 fei1234 会员姓名 chong weng fei 账号余额 8.00 操作类型 人工加款 人工扣款 金额 确 定" at bounding box center [361, 209] width 677 height 347
click at [364, 143] on form "会员账号 fei1234 会员姓名 chong weng fei 账号余额 8.00 操作类型 人工加款 人工扣款 金额 确 定" at bounding box center [361, 209] width 677 height 347
click at [656, 93] on form "会员账号 fei1234 会员姓名 chong weng fei 账号余额 8.00 操作类型 人工加款 人工扣款 金额 确 定" at bounding box center [361, 209] width 677 height 347
click at [557, 110] on div "会员姓名 chong weng fei" at bounding box center [361, 116] width 677 height 39
click at [60, 289] on div "金额" at bounding box center [79, 302] width 113 height 39
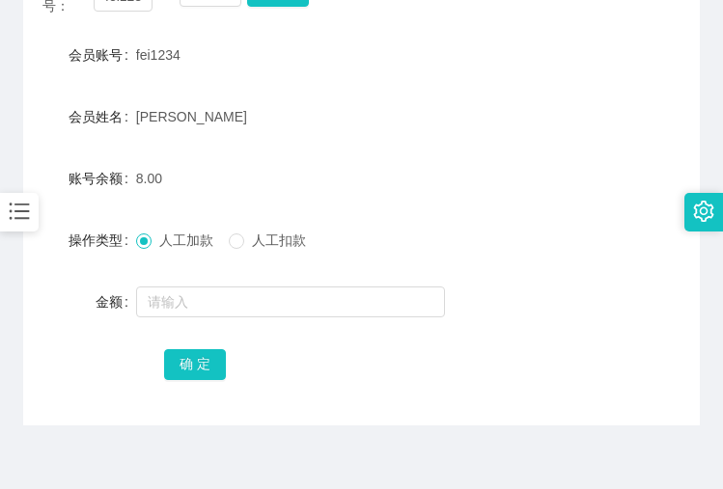
click at [390, 161] on div "8.00" at bounding box center [333, 178] width 395 height 39
click at [160, 187] on div "8.00" at bounding box center [333, 178] width 395 height 39
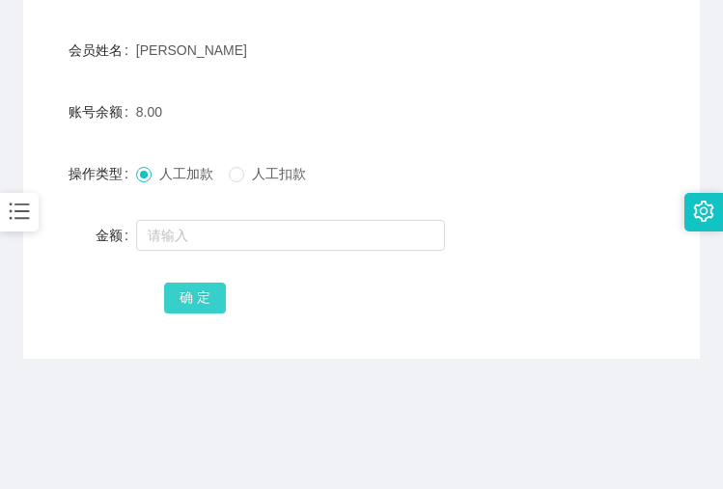
scroll to position [386, 0]
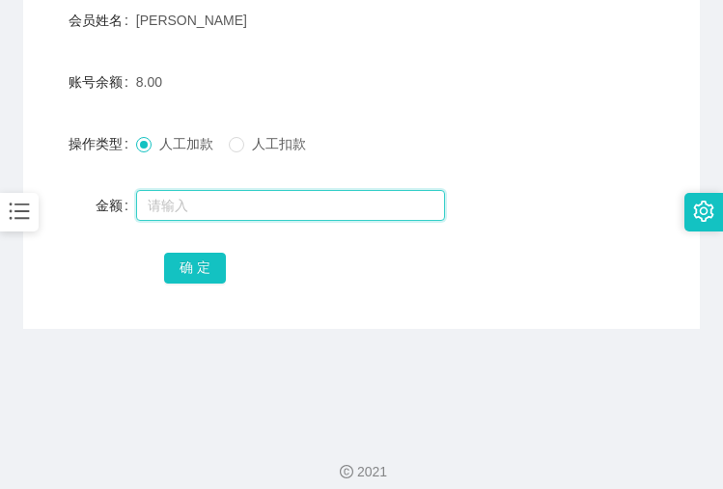
click at [171, 203] on input "text" at bounding box center [290, 205] width 309 height 31
type input "8"
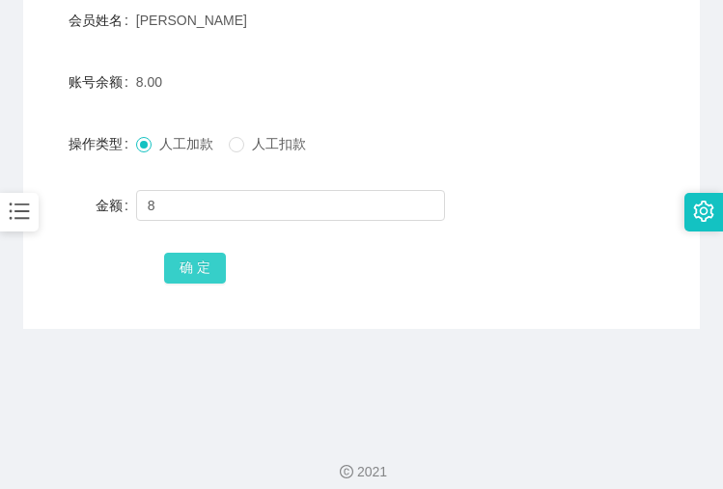
click at [196, 261] on button "确 定" at bounding box center [195, 268] width 62 height 31
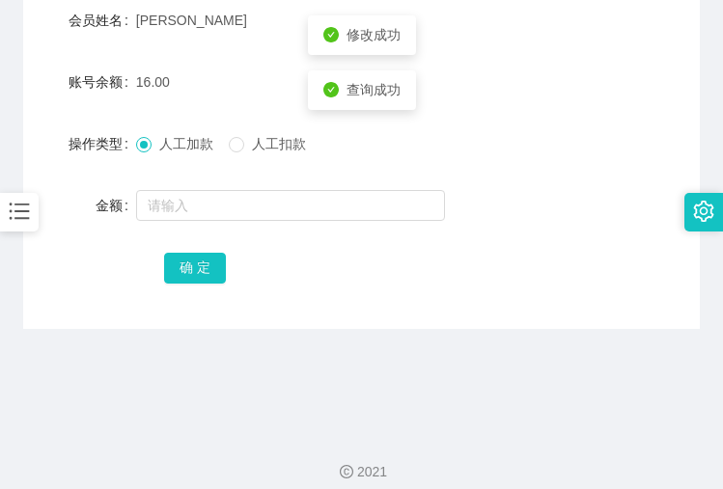
click at [473, 184] on form "会员账号 fei1234 会员姓名 chong weng fei 账号余额 16.00 操作类型 人工加款 人工扣款 金额 确 定" at bounding box center [361, 112] width 677 height 347
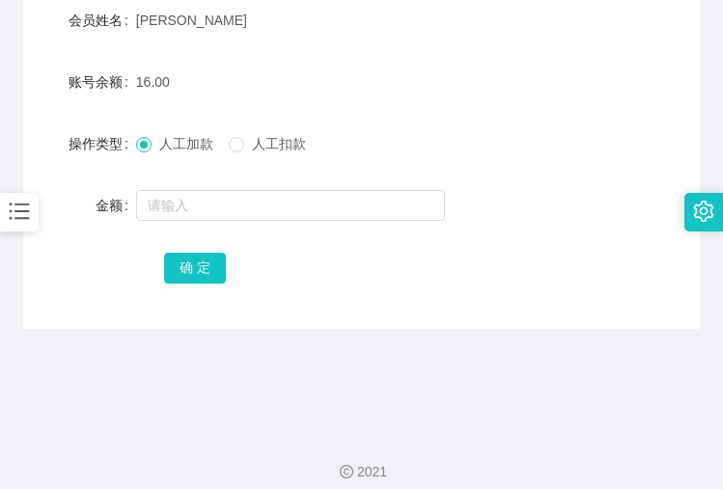
click at [440, 286] on div "确 定" at bounding box center [361, 267] width 395 height 39
click at [440, 265] on div "确 定" at bounding box center [361, 267] width 395 height 39
click at [504, 152] on div "人工加款 人工扣款" at bounding box center [333, 143] width 395 height 39
click at [81, 274] on div "确 定" at bounding box center [361, 267] width 677 height 39
click at [562, 271] on div "确 定" at bounding box center [361, 267] width 677 height 39
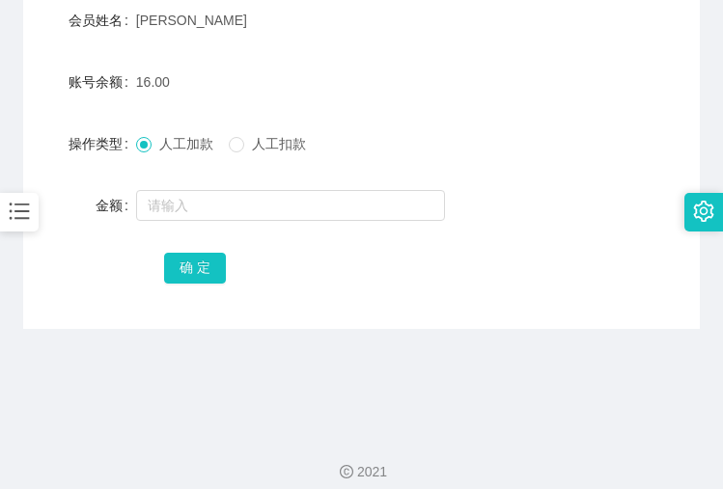
click at [562, 210] on div "金额" at bounding box center [361, 205] width 677 height 39
click at [581, 54] on form "会员账号 fei1234 会员姓名 chong weng fei 账号余额 16.00 操作类型 人工加款 人工扣款 金额 确 定" at bounding box center [361, 112] width 677 height 347
click at [456, 321] on div "会员账号： fei1234 重 置 查 询 会员账号 fei1234 会员姓名 chong weng fei 账号余额 16.00 操作类型 人工加款 人工扣…" at bounding box center [361, 94] width 677 height 469
click at [505, 220] on div at bounding box center [333, 205] width 395 height 39
click at [401, 325] on div "会员账号： fei1234 重 置 查 询 会员账号 fei1234 会员姓名 chong weng fei 账号余额 16.00 操作类型 人工加款 人工扣…" at bounding box center [361, 94] width 677 height 469
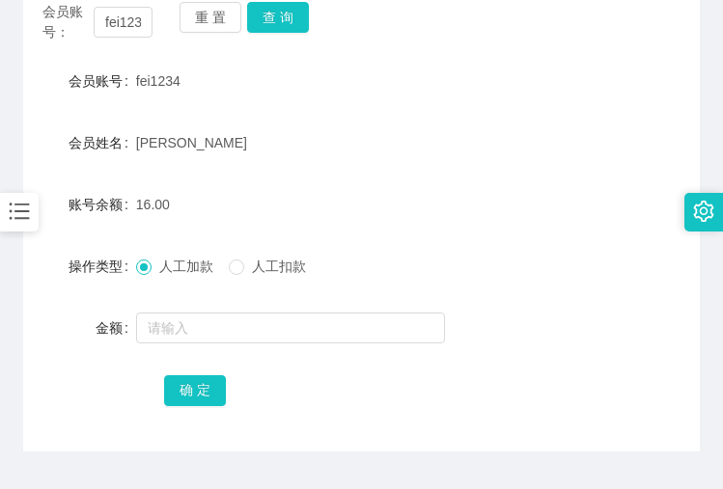
scroll to position [193, 0]
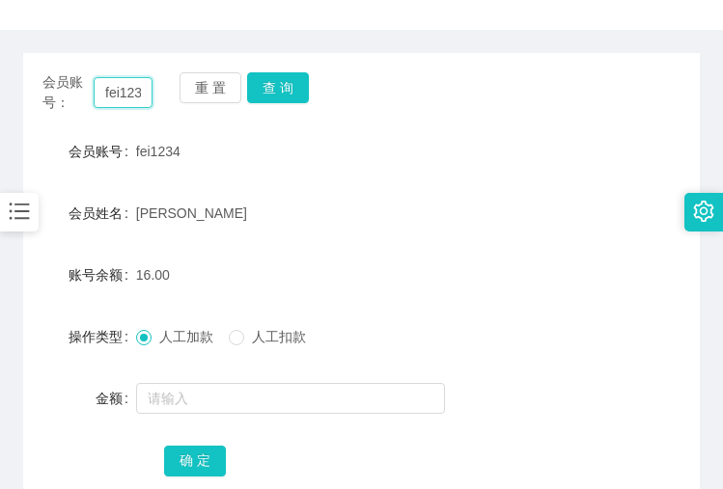
click at [124, 96] on input "fei1234" at bounding box center [123, 92] width 59 height 31
paste input "jindan"
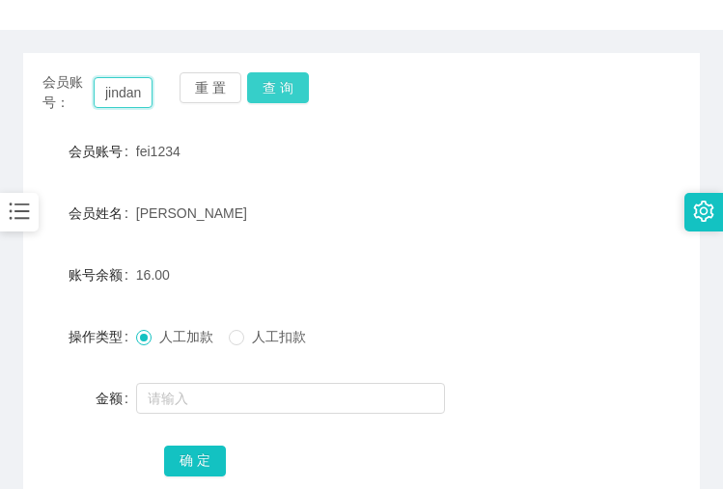
type input "jindan"
click at [290, 90] on button "查 询" at bounding box center [278, 87] width 62 height 31
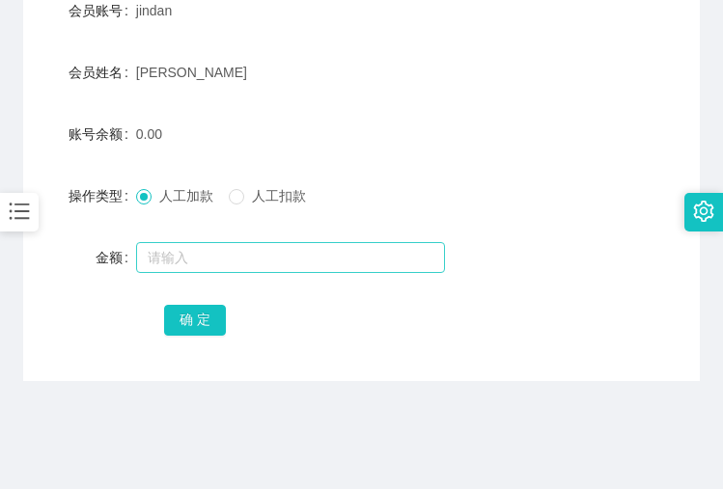
scroll to position [402, 0]
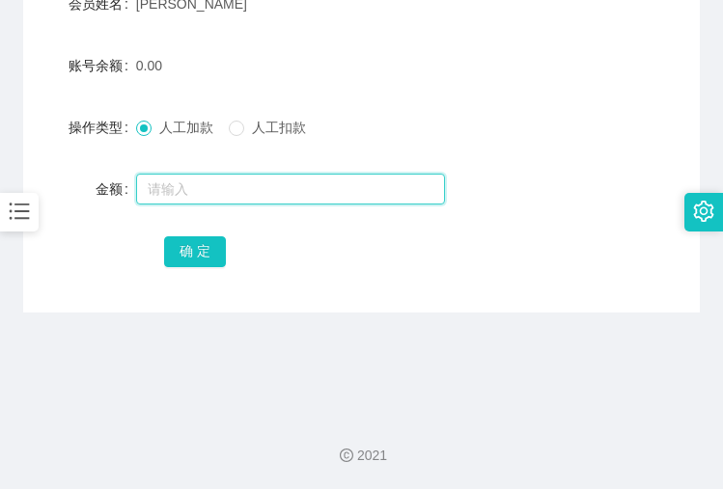
click at [152, 188] on input "text" at bounding box center [290, 189] width 309 height 31
type input "8"
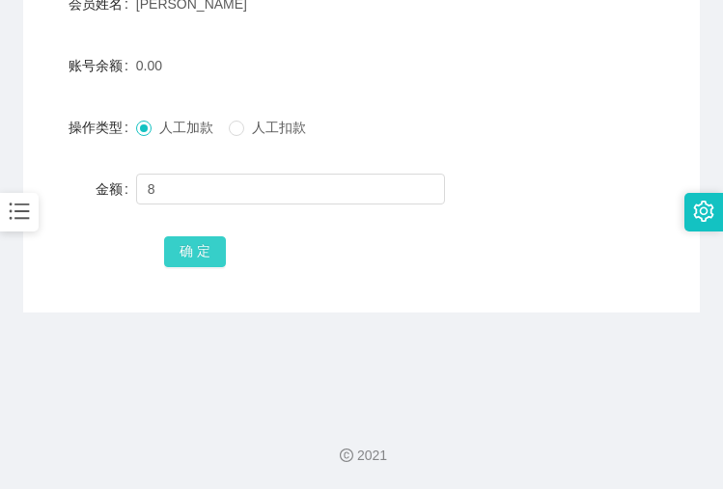
click at [190, 252] on button "确 定" at bounding box center [195, 251] width 62 height 31
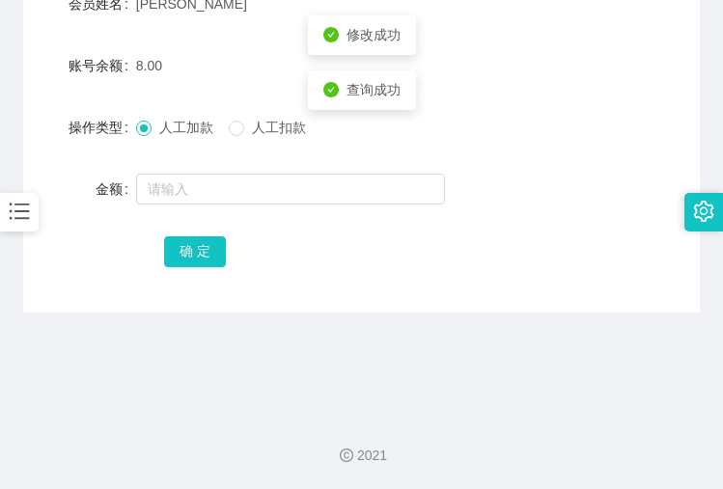
click at [518, 170] on div at bounding box center [333, 189] width 395 height 39
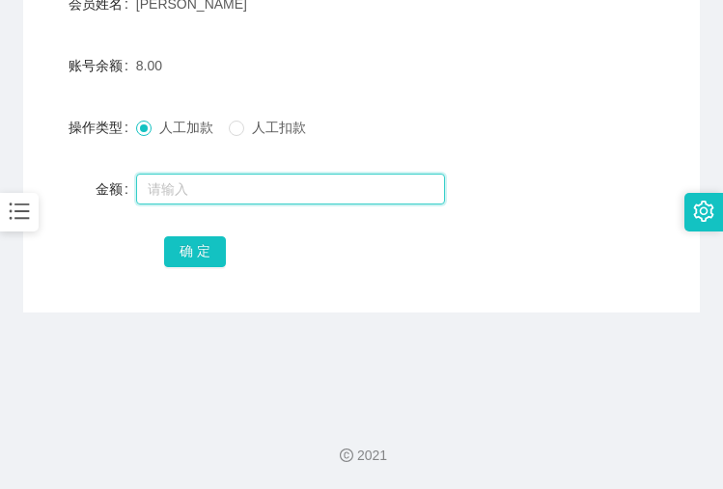
click at [186, 197] on input "text" at bounding box center [290, 189] width 309 height 31
type input "8"
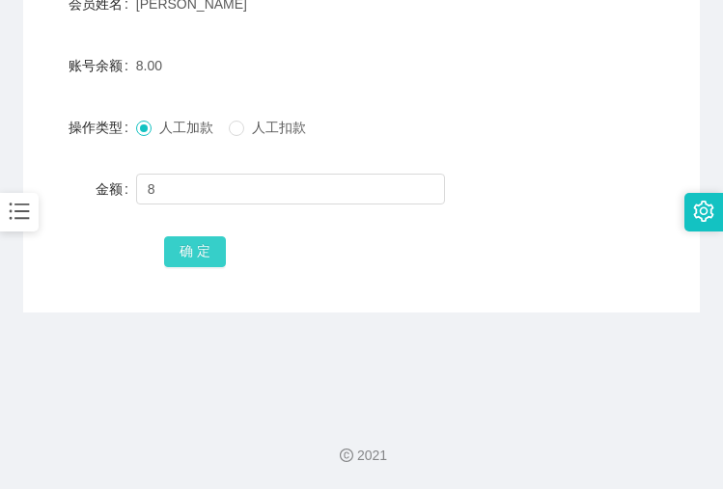
click at [198, 241] on button "确 定" at bounding box center [195, 251] width 62 height 31
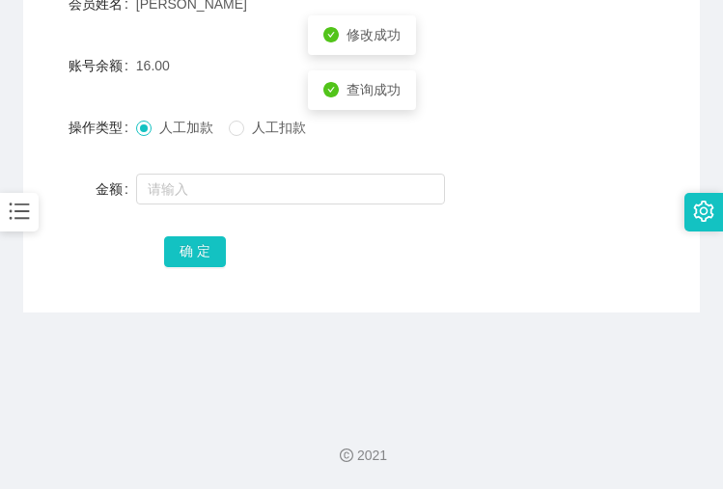
click at [586, 135] on div "操作类型 人工加款 人工扣款" at bounding box center [361, 127] width 677 height 39
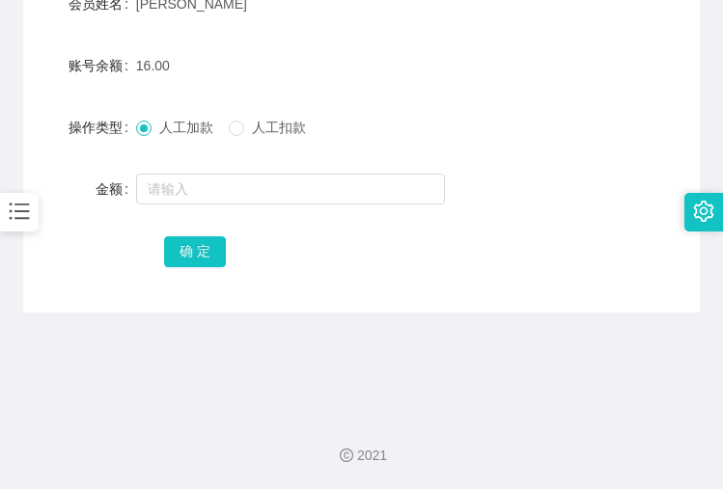
click at [430, 425] on div "2021" at bounding box center [361, 445] width 723 height 90
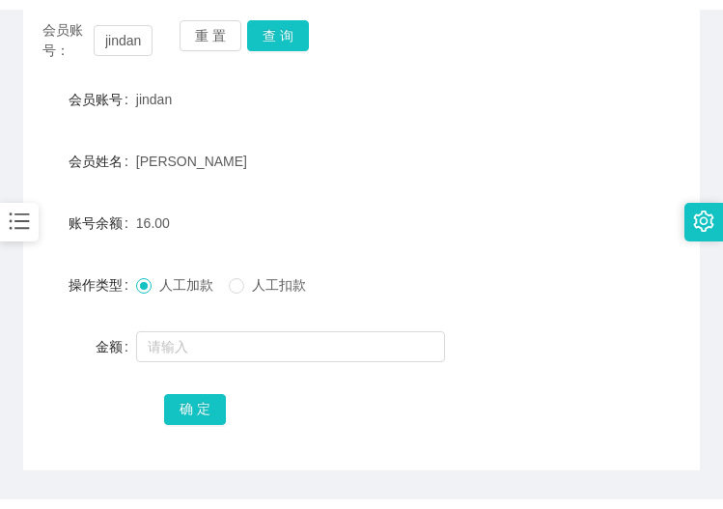
scroll to position [209, 0]
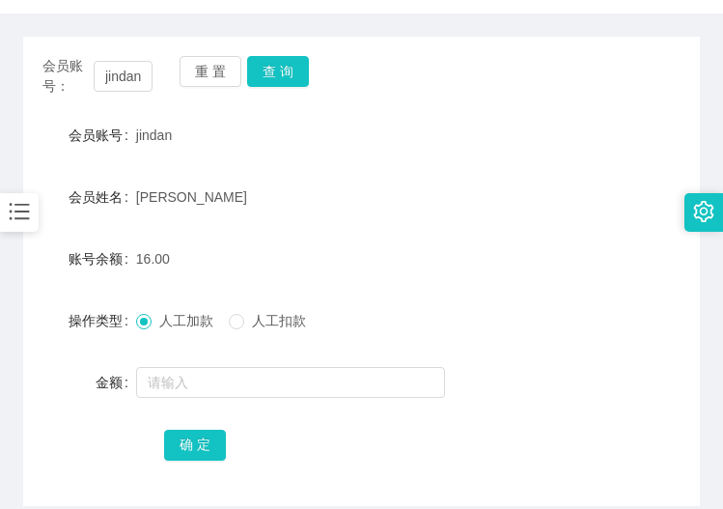
click at [519, 366] on div at bounding box center [333, 382] width 395 height 39
click at [113, 83] on input "jindan" at bounding box center [123, 76] width 59 height 31
paste input "fei1234"
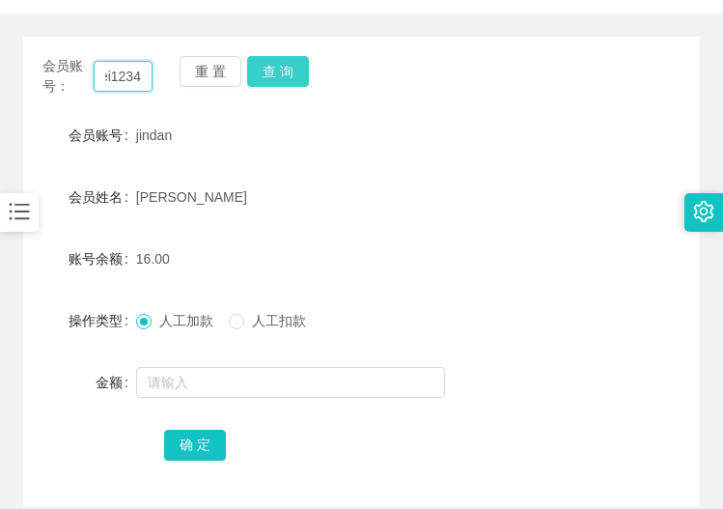
type input "fei1234"
click at [270, 75] on button "查 询" at bounding box center [278, 71] width 62 height 31
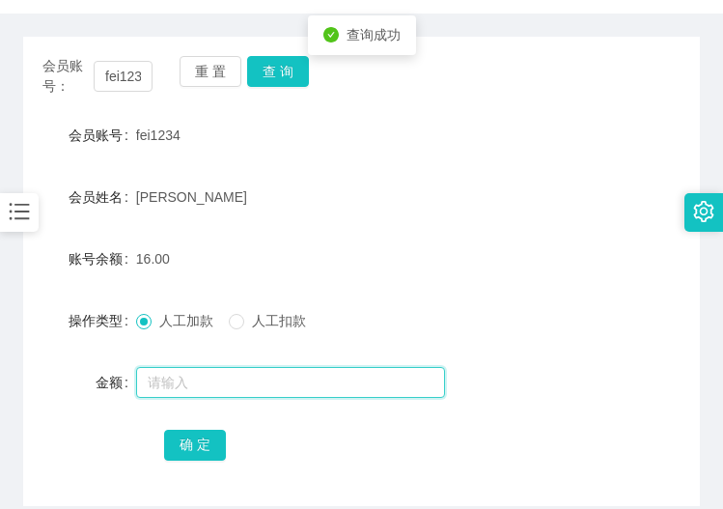
click at [177, 372] on input "text" at bounding box center [290, 382] width 309 height 31
type input "8"
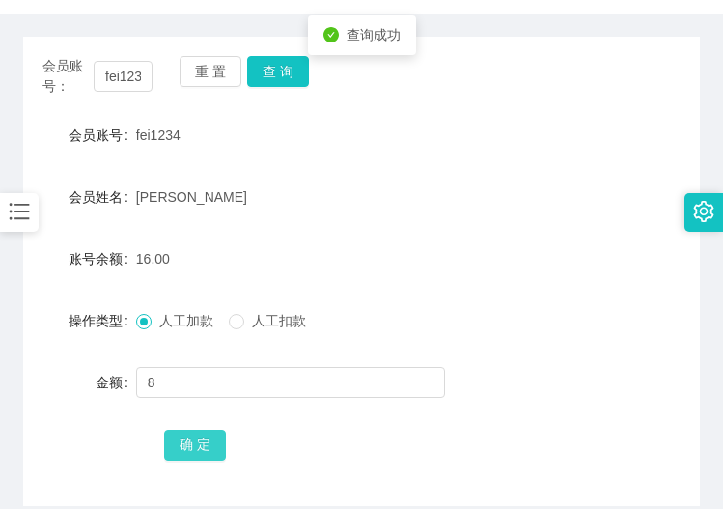
click at [193, 446] on button "确 定" at bounding box center [195, 444] width 62 height 31
click at [483, 277] on div "24.00" at bounding box center [333, 258] width 395 height 39
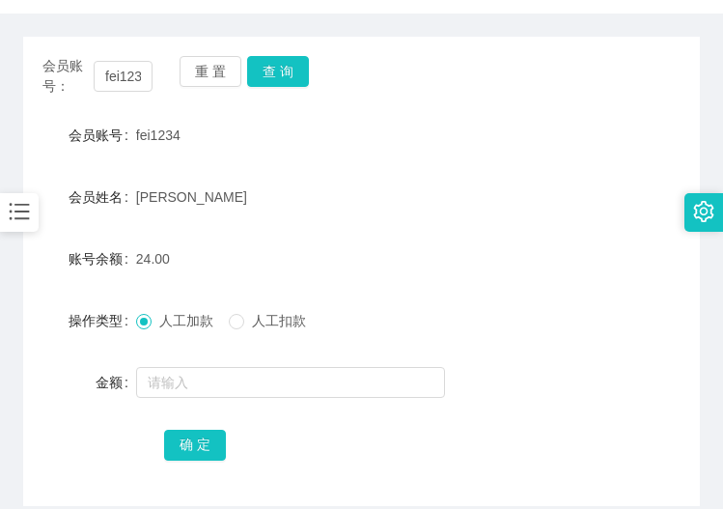
click at [532, 426] on div "确 定" at bounding box center [361, 444] width 395 height 39
click at [513, 266] on div "24.00" at bounding box center [333, 258] width 395 height 39
click at [82, 233] on form "会员账号 fei1234 会员姓名 chong weng fei 账号余额 24.00 操作类型 人工加款 人工扣款 金额 确 定" at bounding box center [361, 289] width 677 height 347
drag, startPoint x: 341, startPoint y: 152, endPoint x: 531, endPoint y: 27, distance: 227.8
click at [342, 152] on div "fei1234" at bounding box center [333, 135] width 395 height 39
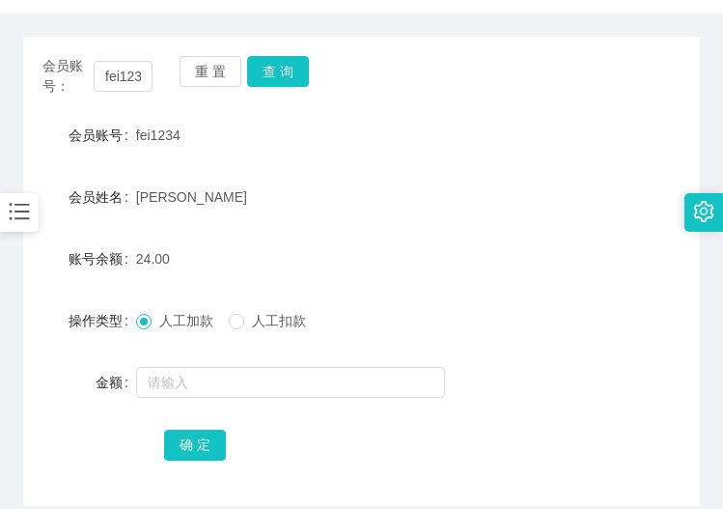
click at [563, 393] on div "金额" at bounding box center [361, 382] width 677 height 39
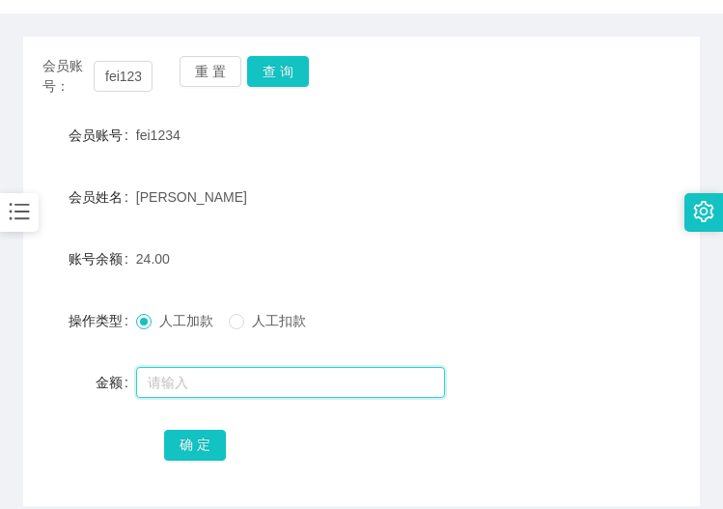
click at [180, 384] on input "text" at bounding box center [290, 382] width 309 height 31
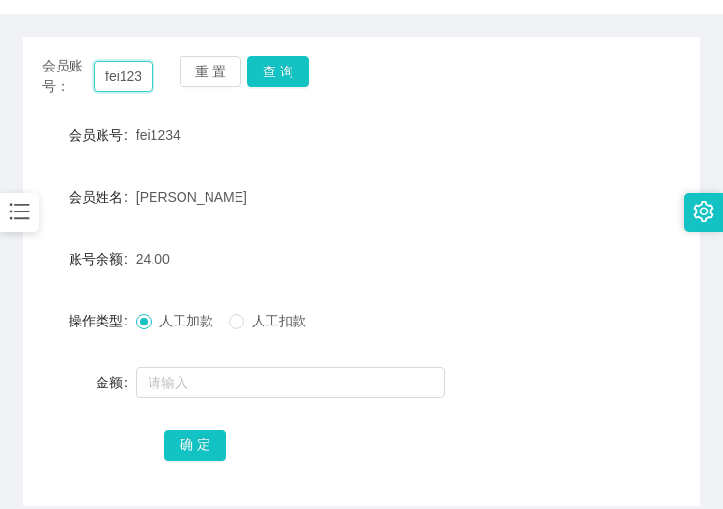
click at [121, 80] on input "fei1234" at bounding box center [123, 76] width 59 height 31
paste input "jindan"
type input "jindan"
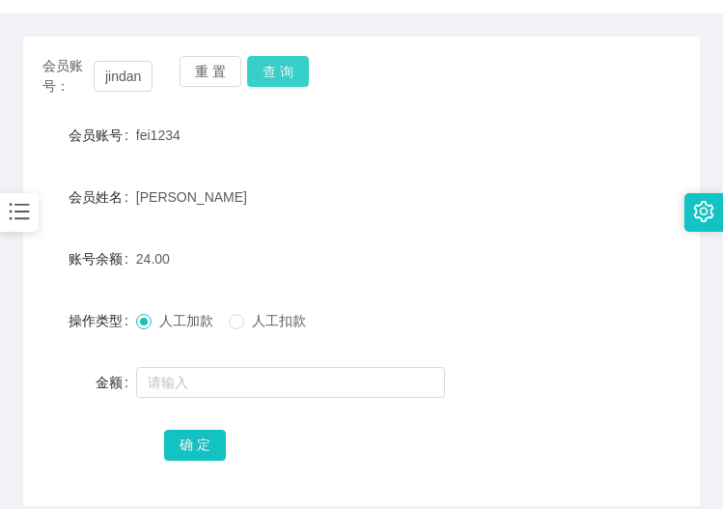
scroll to position [0, 0]
click at [278, 68] on button "查 询" at bounding box center [278, 71] width 62 height 31
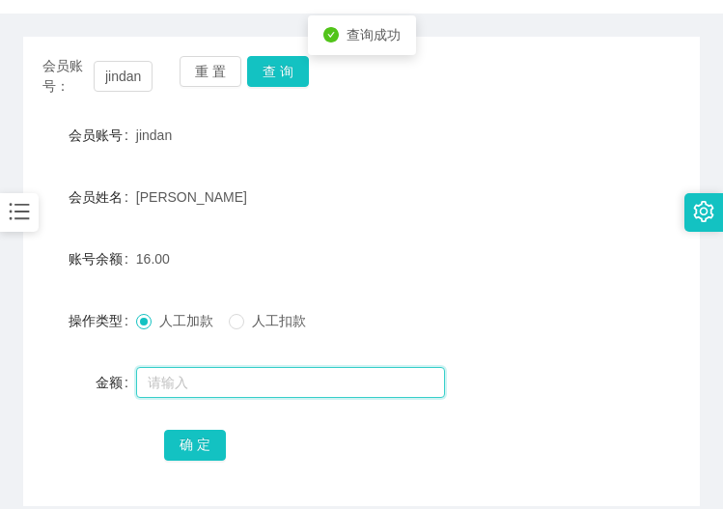
click at [177, 379] on input "text" at bounding box center [290, 382] width 309 height 31
type input "8"
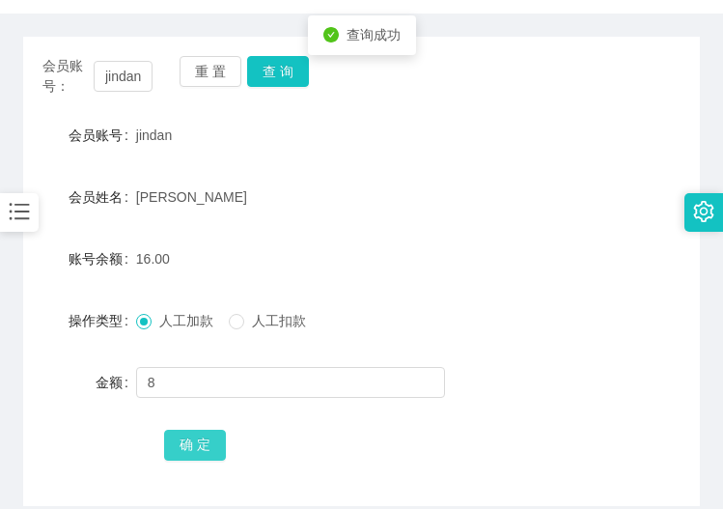
click at [204, 443] on button "确 定" at bounding box center [195, 444] width 62 height 31
click at [637, 309] on div "操作类型 人工加款 人工扣款" at bounding box center [361, 320] width 677 height 39
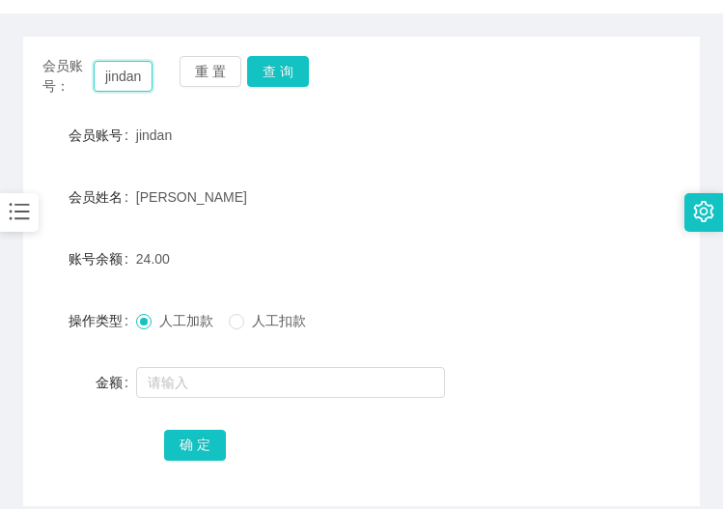
click at [116, 66] on input "jindan" at bounding box center [123, 76] width 59 height 31
paste input "fei1234"
type input "fei1234"
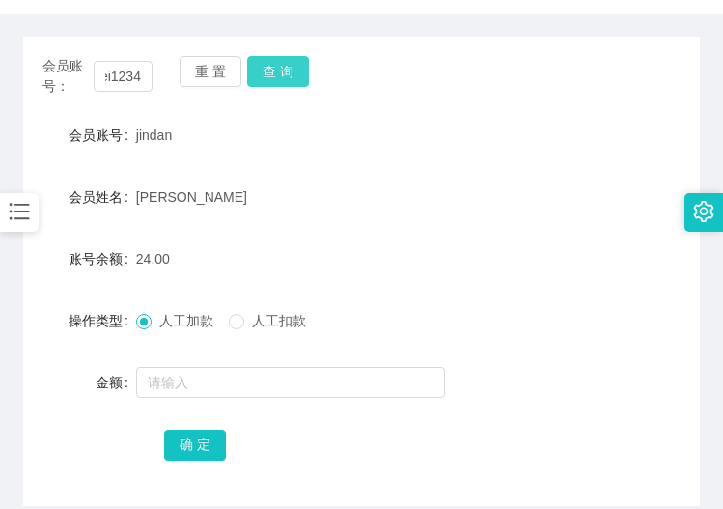
scroll to position [0, 0]
click at [252, 63] on button "查 询" at bounding box center [278, 71] width 62 height 31
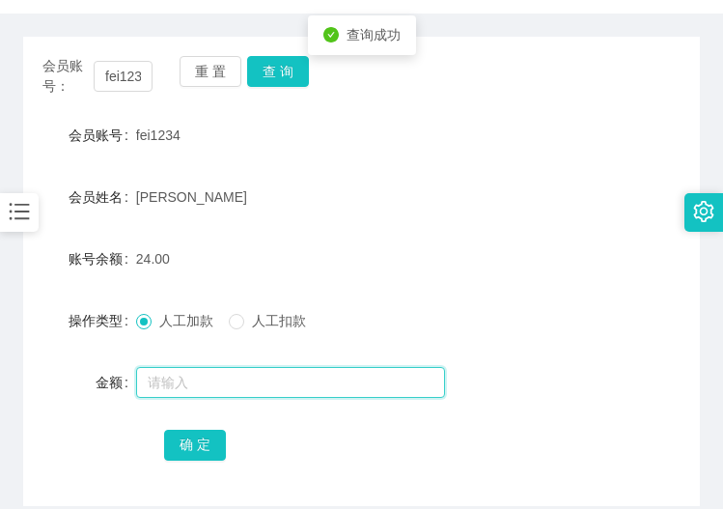
click at [167, 381] on input "text" at bounding box center [290, 382] width 309 height 31
type input "8"
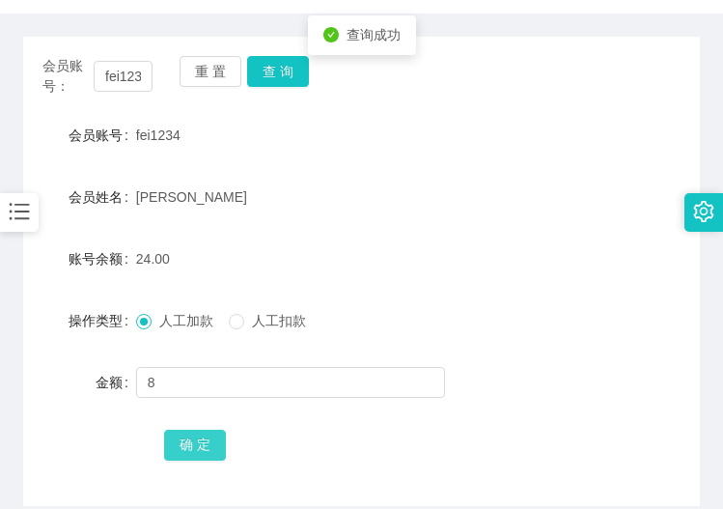
click at [188, 440] on button "确 定" at bounding box center [195, 444] width 62 height 31
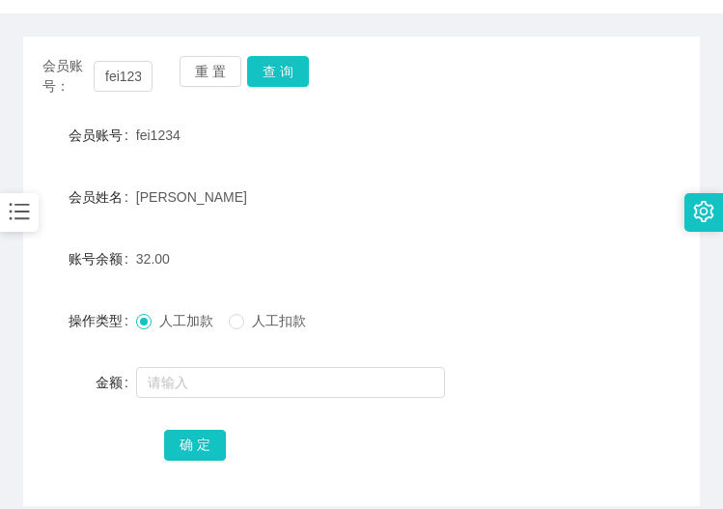
click at [352, 421] on form "会员账号 fei1234 会员姓名 chong weng fei 账号余额 32.00 操作类型 人工加款 人工扣款 金额 确 定" at bounding box center [361, 289] width 677 height 347
click at [608, 116] on div "会员账号 fei1234" at bounding box center [361, 135] width 677 height 39
click at [622, 118] on div "会员账号 fei1234" at bounding box center [361, 135] width 677 height 39
click at [408, 174] on form "会员账号 fei1234 会员姓名 chong weng fei 账号余额 32.00 操作类型 人工加款 人工扣款 金额 确 定" at bounding box center [361, 289] width 677 height 347
click at [643, 257] on div "账号余额 32.00" at bounding box center [361, 258] width 677 height 39
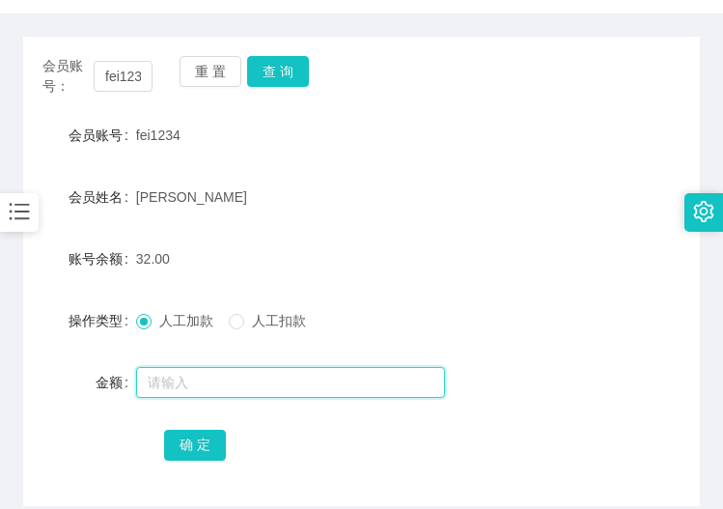
click at [176, 392] on input "text" at bounding box center [290, 382] width 309 height 31
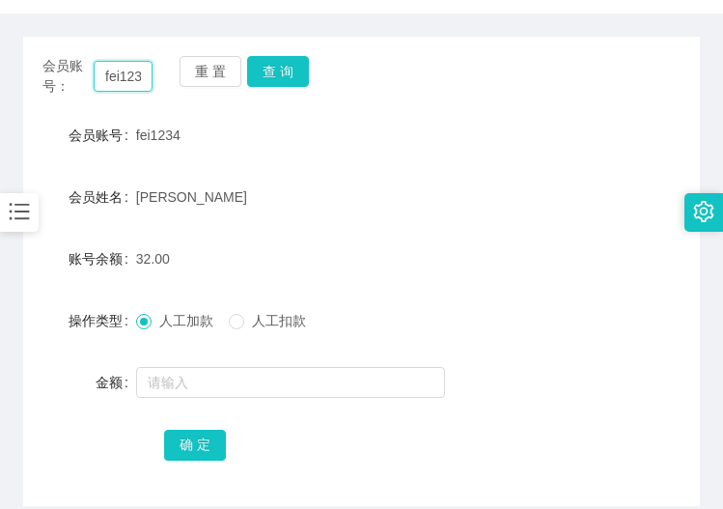
click at [102, 81] on input "fei1234" at bounding box center [123, 76] width 59 height 31
click at [267, 74] on button "查 询" at bounding box center [278, 71] width 62 height 31
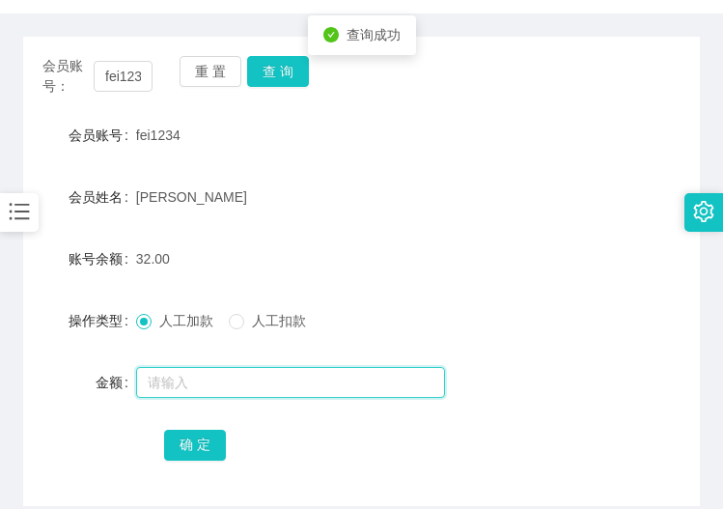
click at [183, 384] on input "text" at bounding box center [290, 382] width 309 height 31
type input "8"
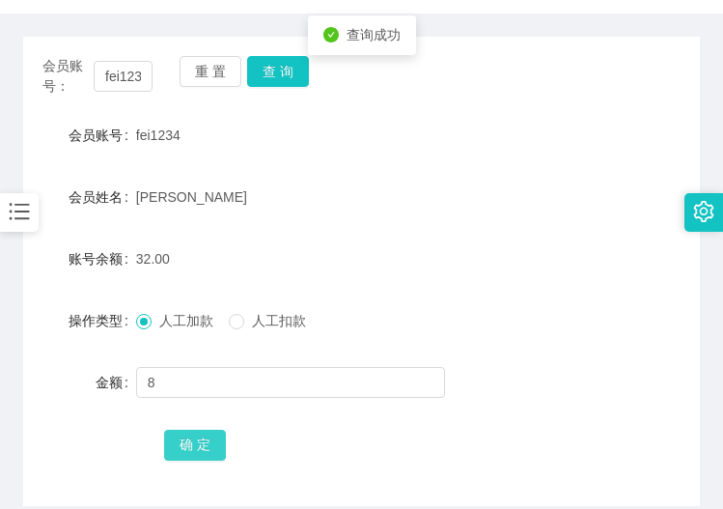
click at [182, 445] on button "确 定" at bounding box center [195, 444] width 62 height 31
drag, startPoint x: 627, startPoint y: 310, endPoint x: 714, endPoint y: 269, distance: 95.8
click at [629, 309] on div "操作类型 人工加款 人工扣款" at bounding box center [361, 320] width 677 height 39
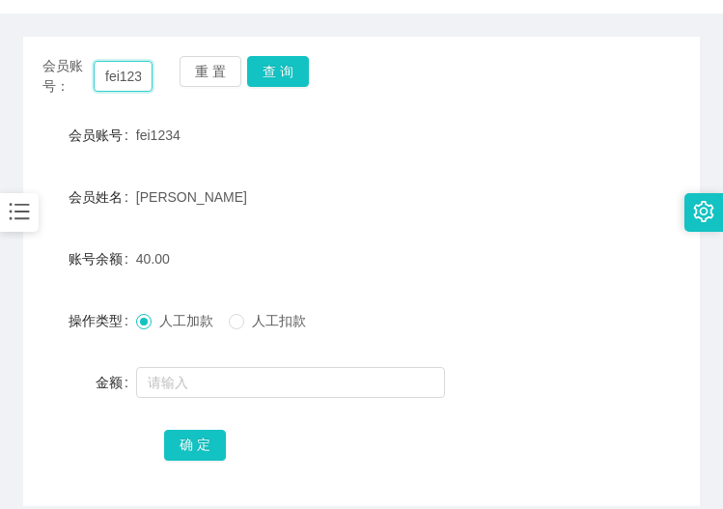
click at [123, 79] on input "fei1234" at bounding box center [123, 76] width 59 height 31
paste input "jindan"
type input "jindan"
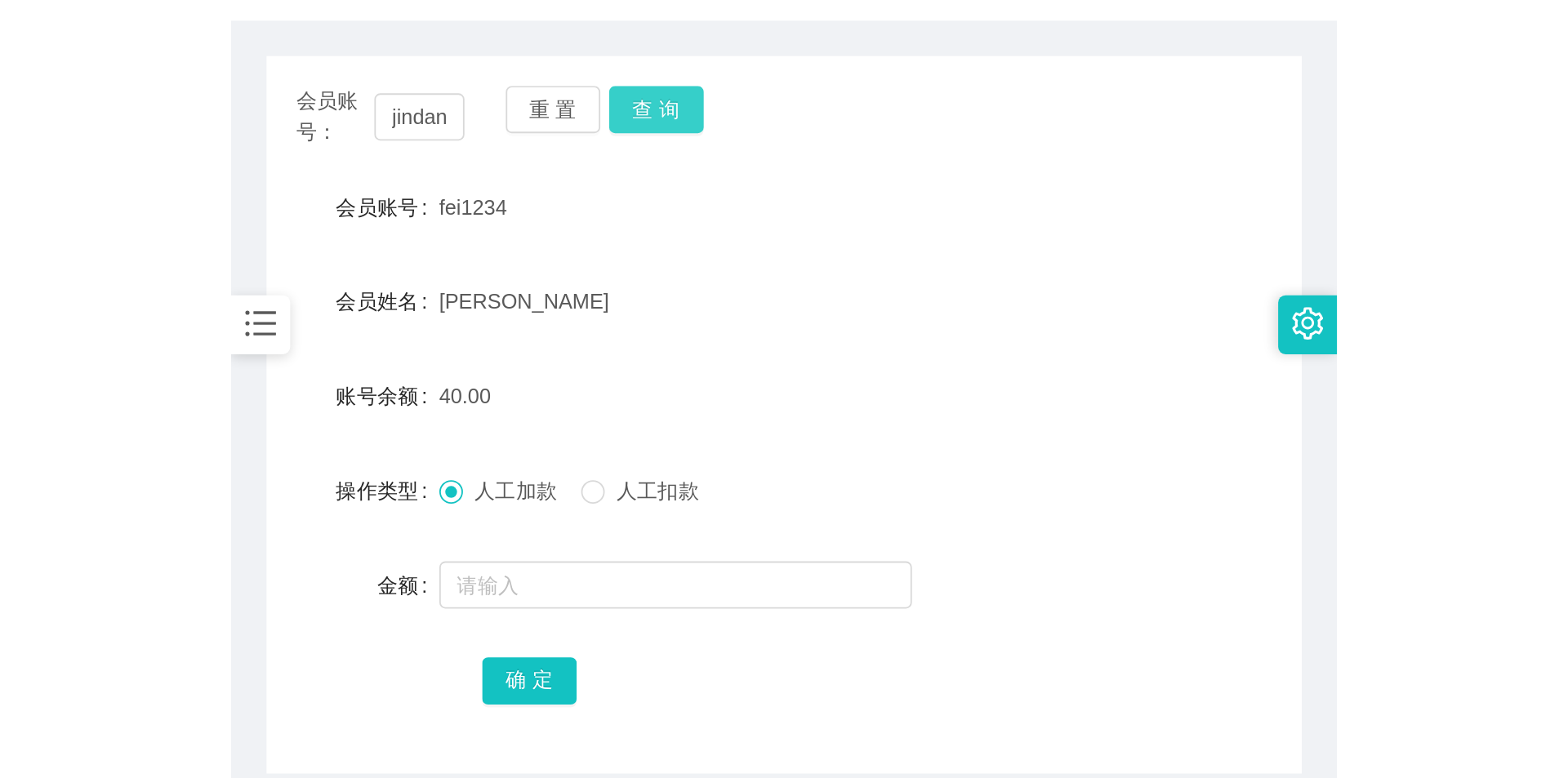
scroll to position [0, 0]
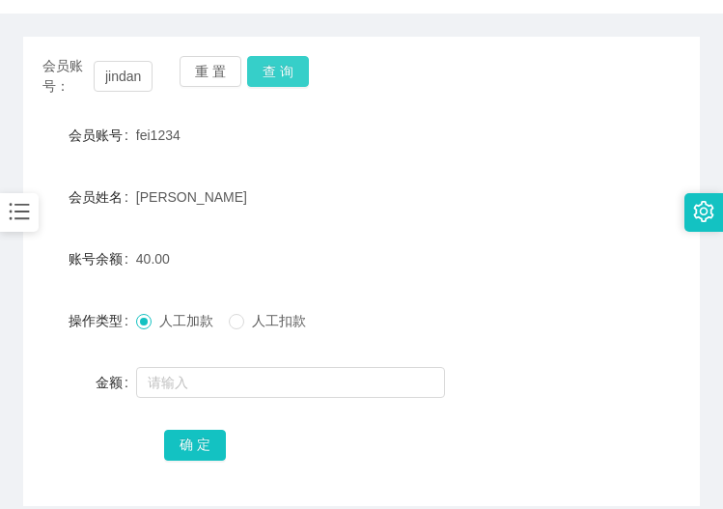
click at [285, 76] on button "查 询" at bounding box center [278, 71] width 62 height 31
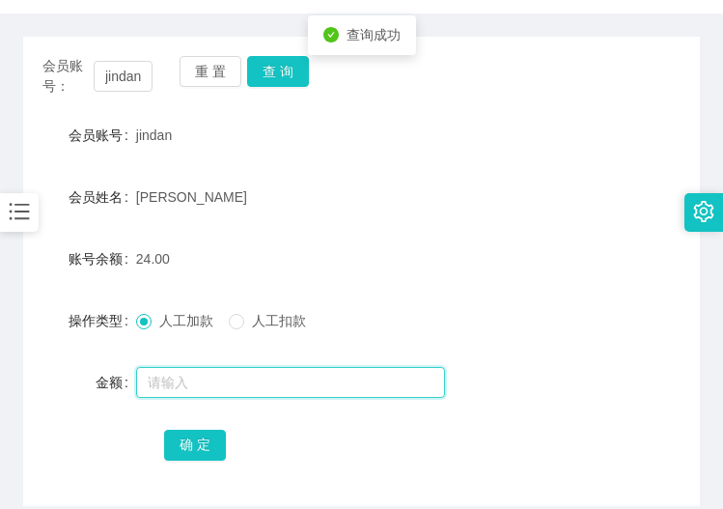
click at [159, 382] on input "text" at bounding box center [290, 382] width 309 height 31
type input "8"
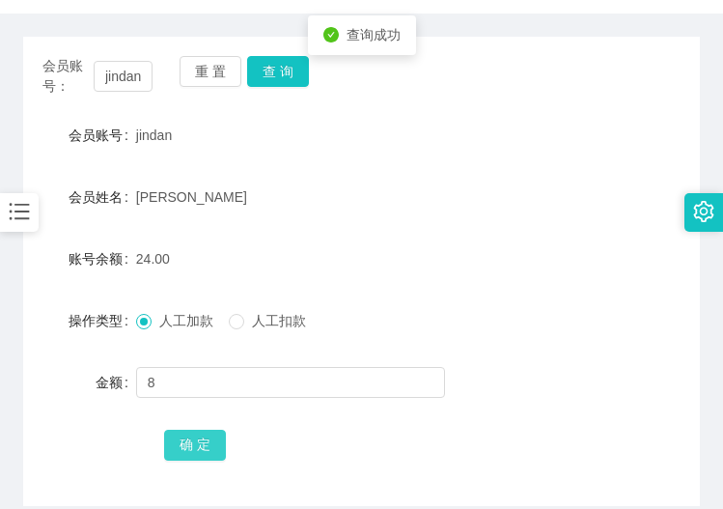
click at [179, 455] on button "确 定" at bounding box center [195, 444] width 62 height 31
click at [526, 283] on form "会员账号 jindan 会员姓名 Jin Dan 账号余额 32.00 操作类型 人工加款 人工扣款 金额 确 定" at bounding box center [361, 289] width 677 height 347
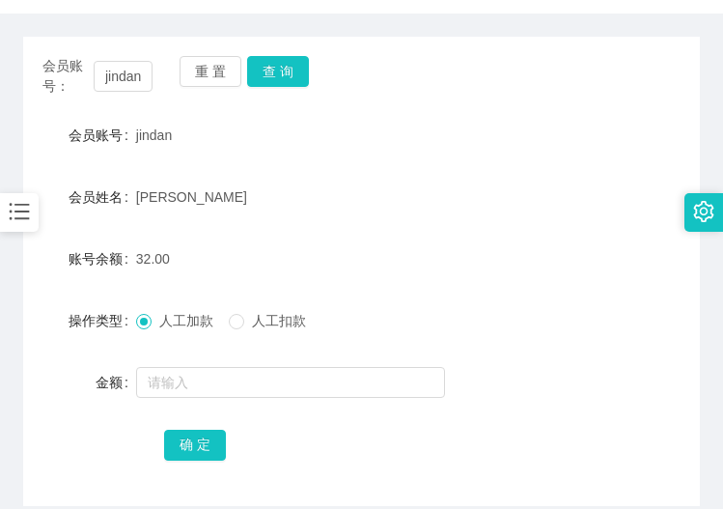
drag, startPoint x: 621, startPoint y: 95, endPoint x: 615, endPoint y: 54, distance: 40.9
click at [621, 95] on div "会员账号： jindan 重 置 查 询" at bounding box center [361, 76] width 677 height 41
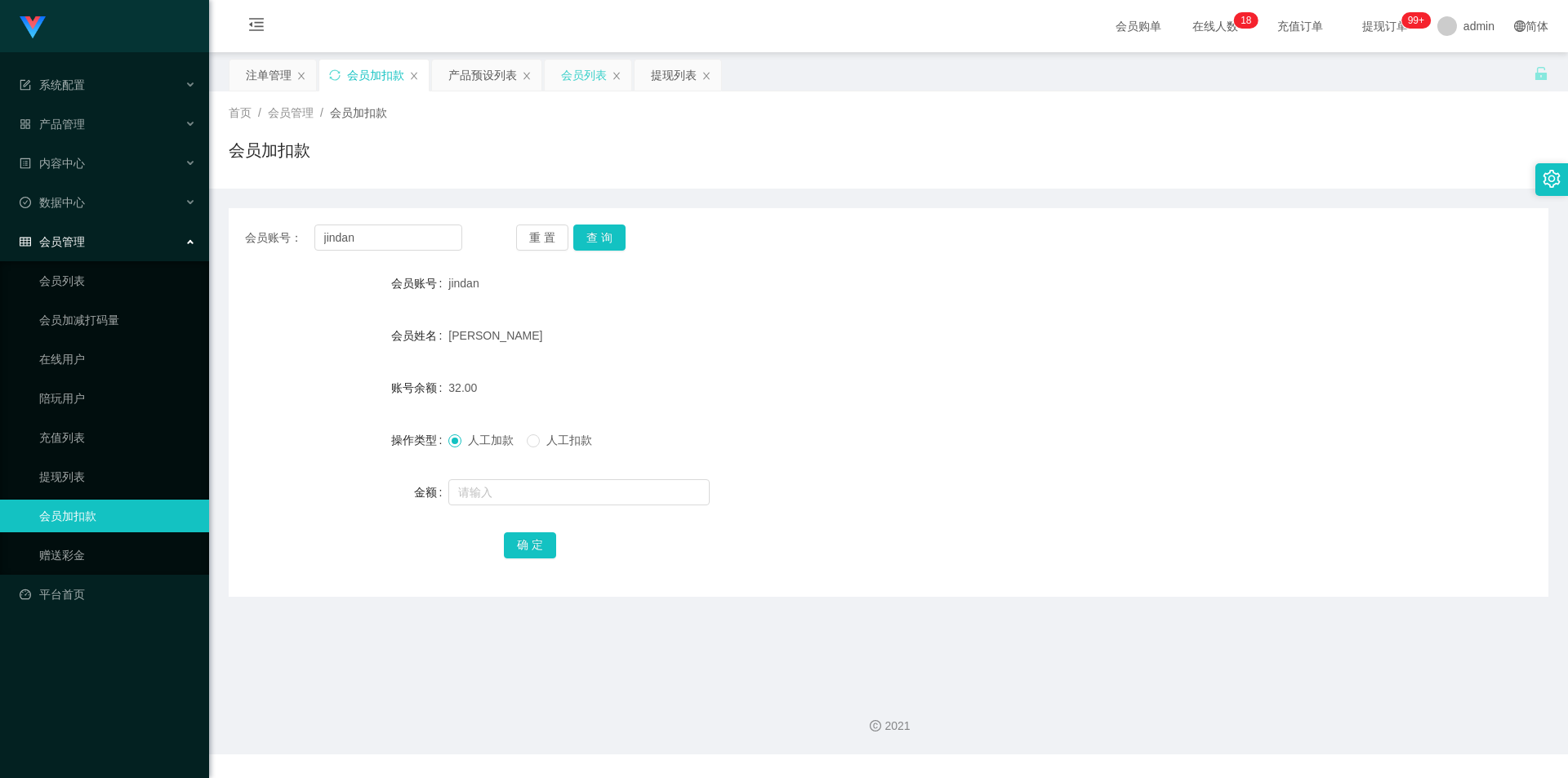
click at [570, 79] on div "会员列表" at bounding box center [584, 74] width 46 height 31
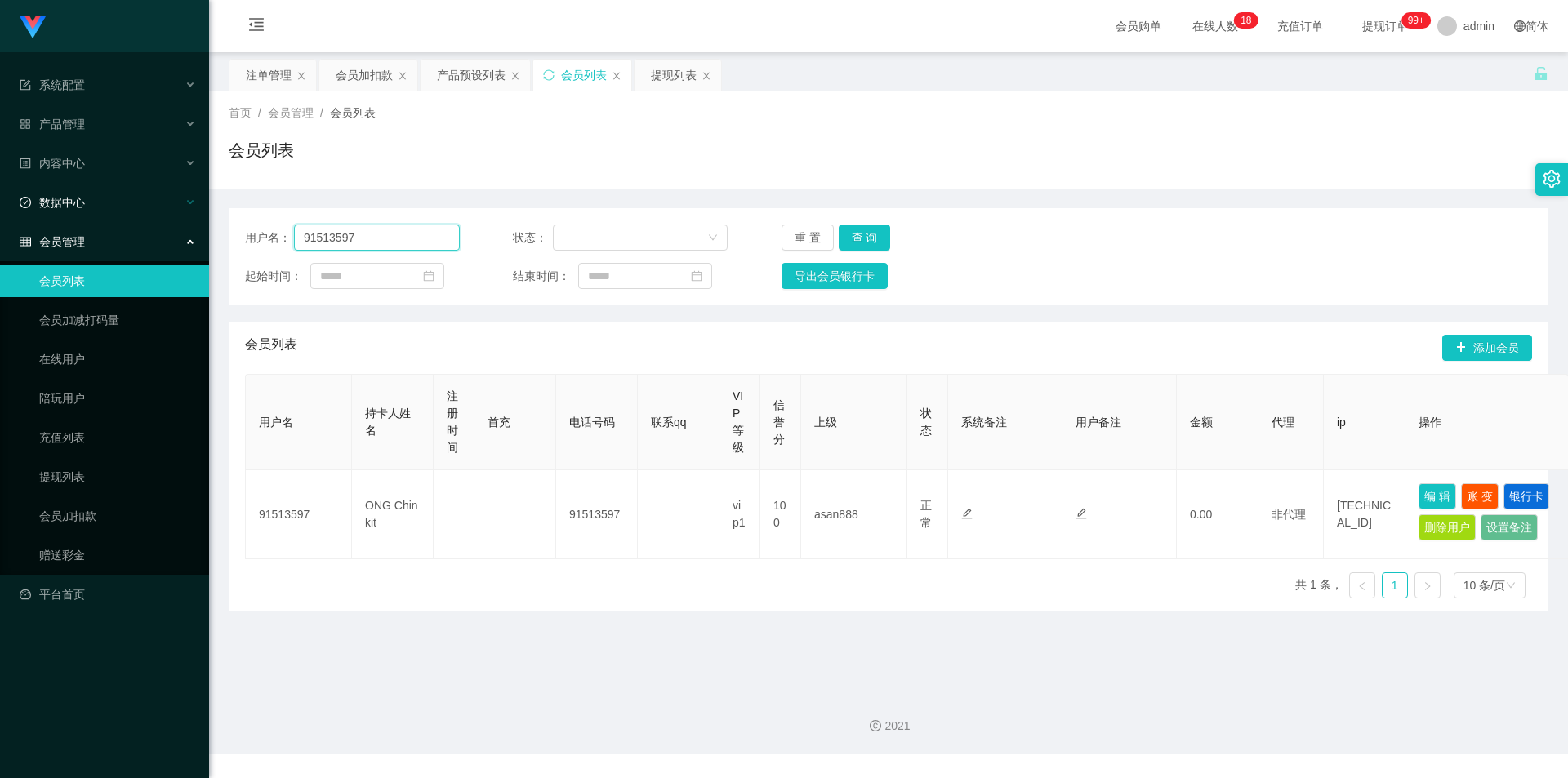
drag, startPoint x: 379, startPoint y: 241, endPoint x: 0, endPoint y: 206, distance: 380.6
click at [0, 206] on section "系统配置 产品管理 内容中心 数据中心 会员管理 会员列表 会员加减打码量 在线用户 陪玩用户 充值列表 提现列表 会员加扣款 赠送彩金 平台首页 保存配置 …" at bounding box center [784, 377] width 1568 height 754
paste input "wangqingbo1158"
type input "wangqingbo1158"
click at [871, 241] on button "查 询" at bounding box center [865, 237] width 52 height 26
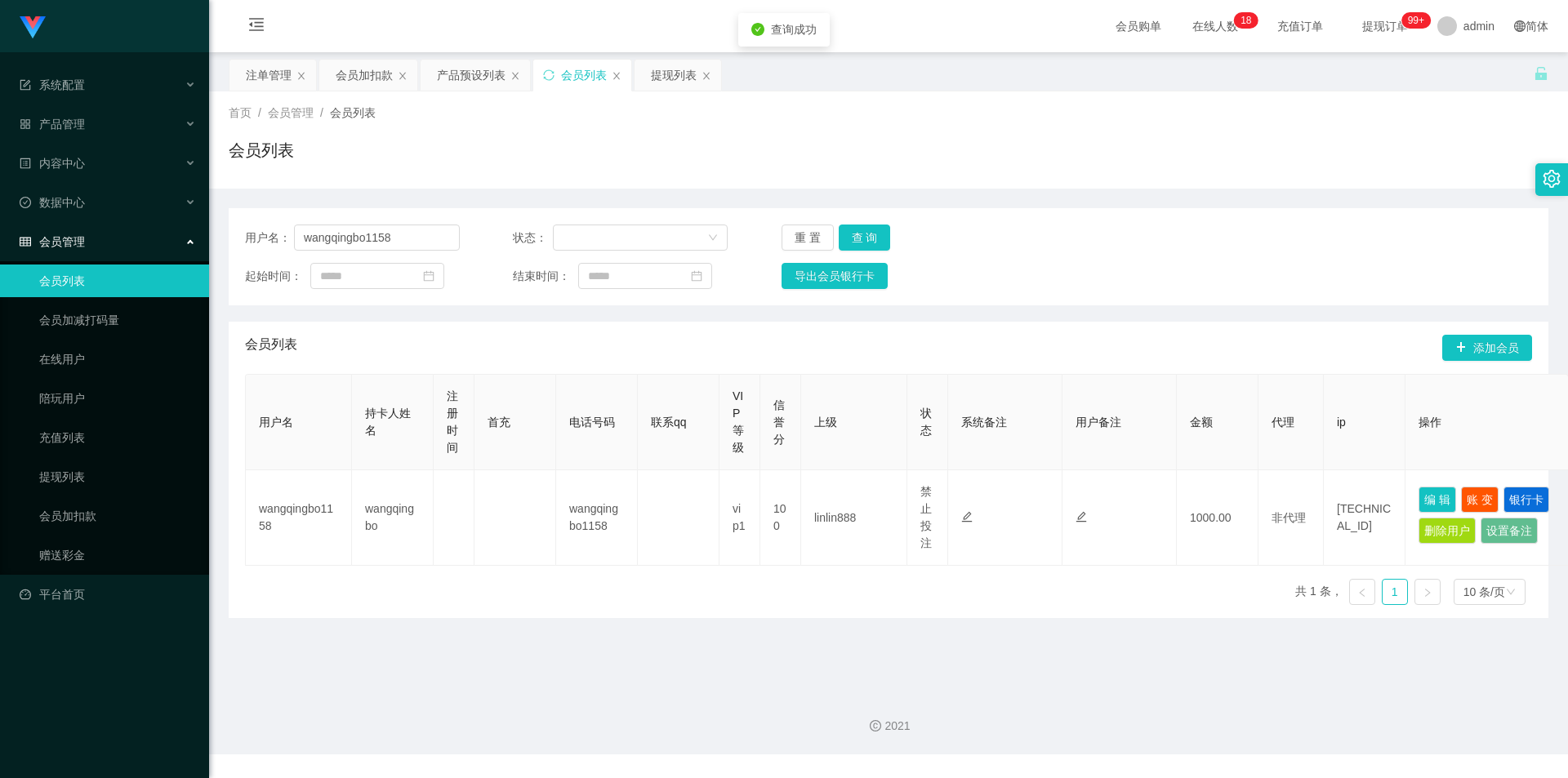
click at [1161, 171] on div "会员列表" at bounding box center [889, 156] width 1320 height 37
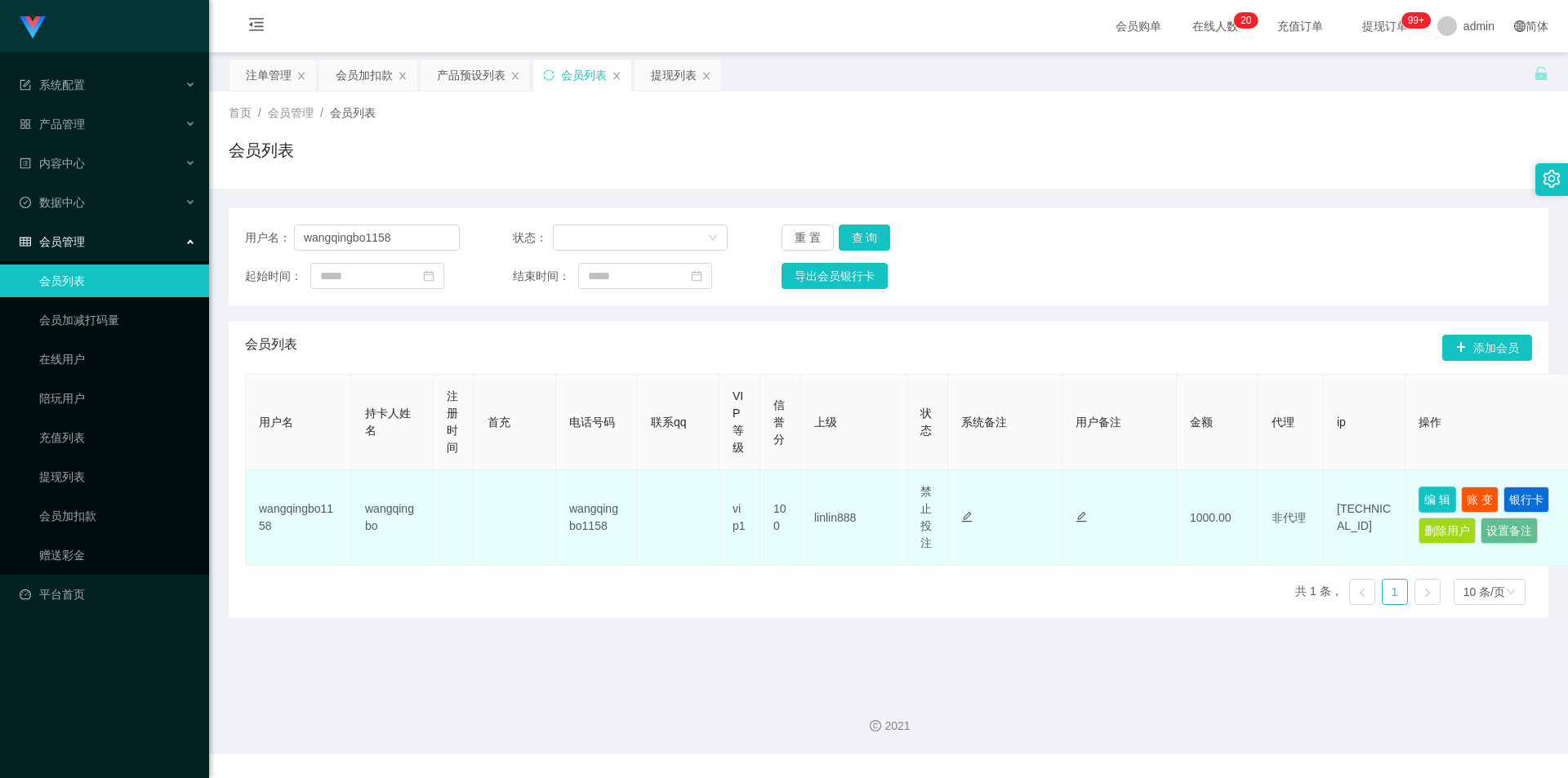
click at [1441, 500] on button "编 辑" at bounding box center [1437, 499] width 37 height 26
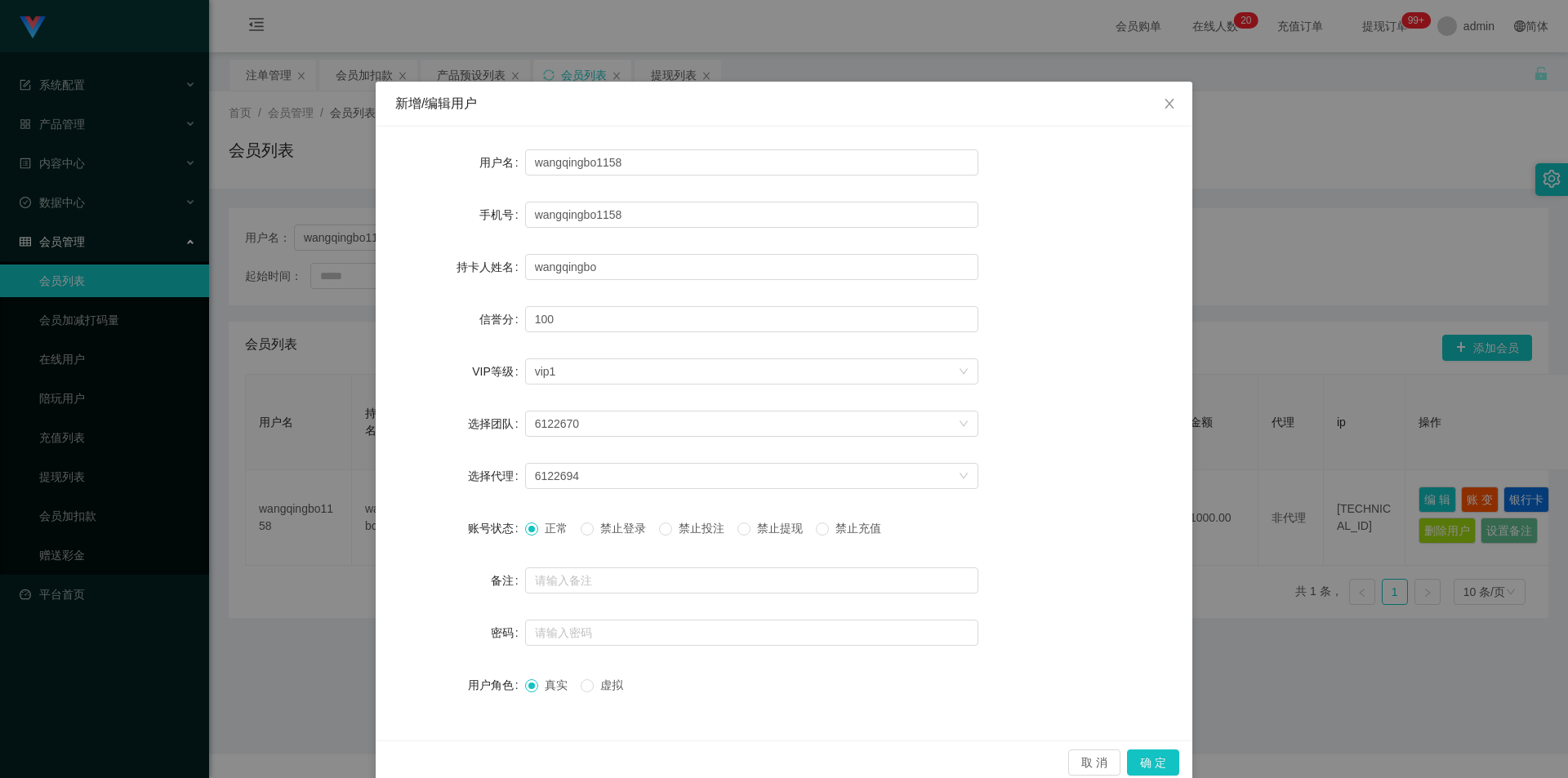
click at [781, 528] on span "禁止提现" at bounding box center [779, 528] width 58 height 13
click at [1155, 763] on button "确 定" at bounding box center [1153, 762] width 52 height 26
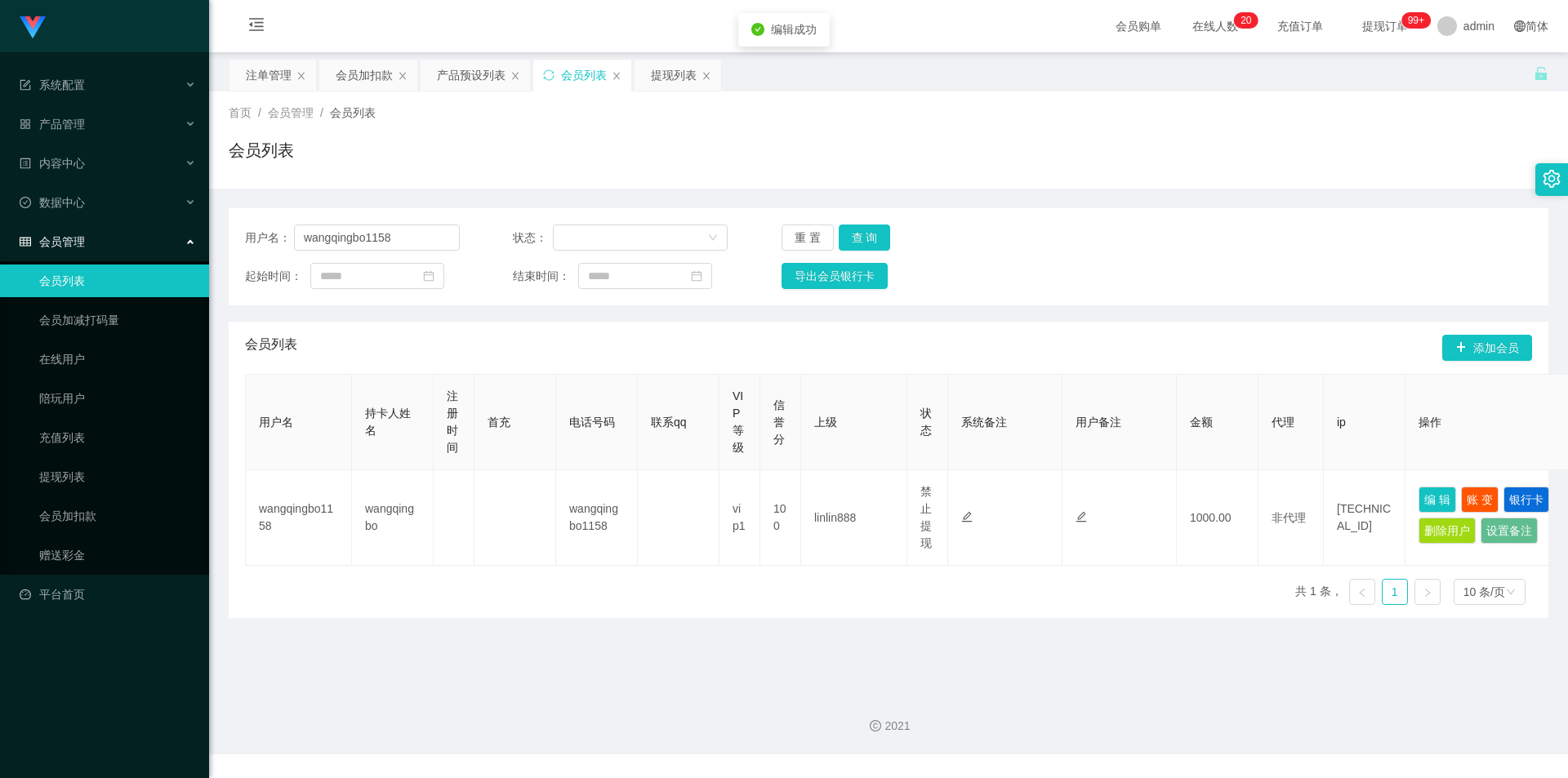
click at [1296, 152] on div "会员列表" at bounding box center [889, 156] width 1320 height 37
click at [1394, 115] on div "首页 / 会员管理 / 会员列表 /" at bounding box center [889, 113] width 1320 height 17
click at [351, 74] on div "会员加扣款" at bounding box center [365, 74] width 58 height 31
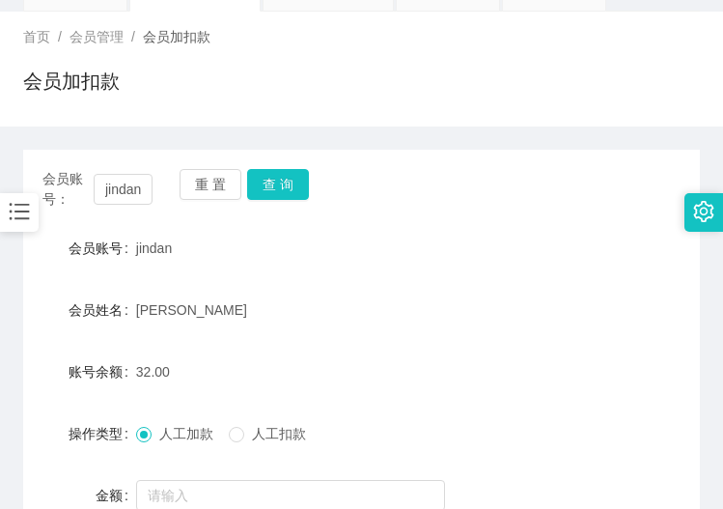
scroll to position [193, 0]
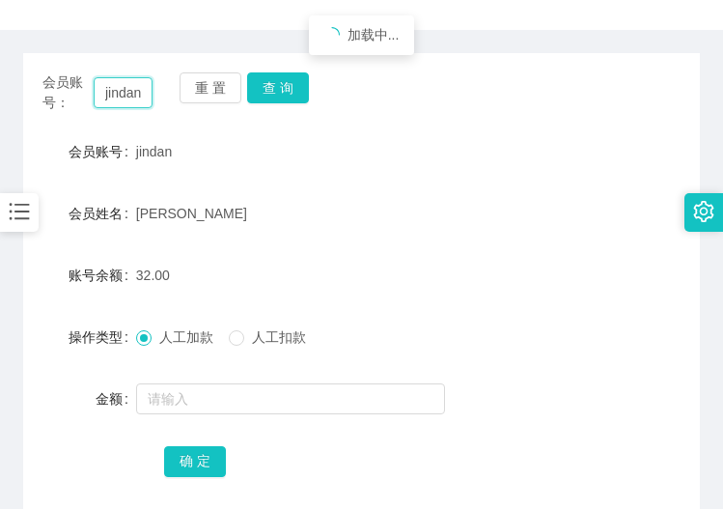
click at [114, 92] on input "jindan" at bounding box center [123, 92] width 59 height 31
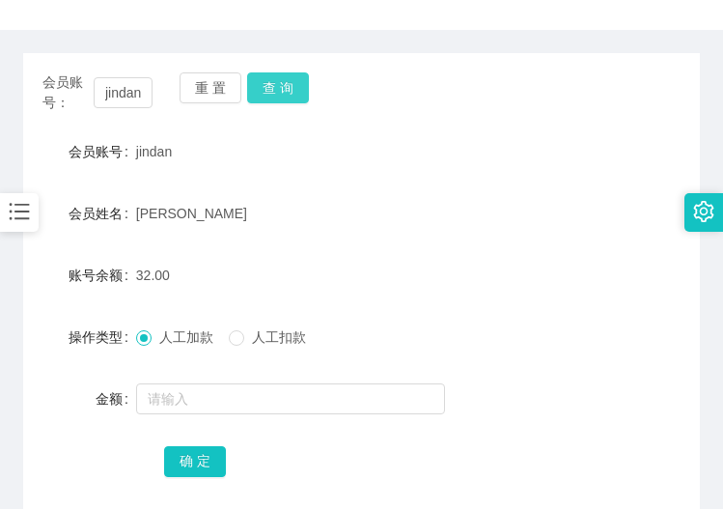
scroll to position [0, 0]
click at [292, 83] on button "查 询" at bounding box center [278, 87] width 62 height 31
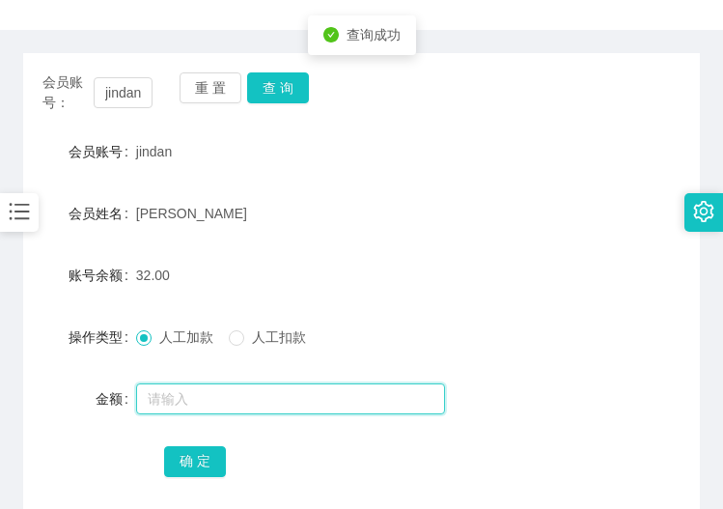
click at [185, 396] on input "text" at bounding box center [290, 398] width 309 height 31
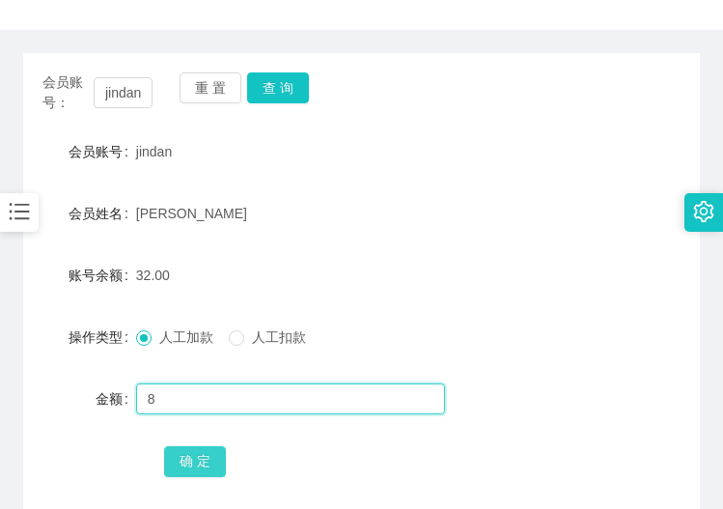
type input "8"
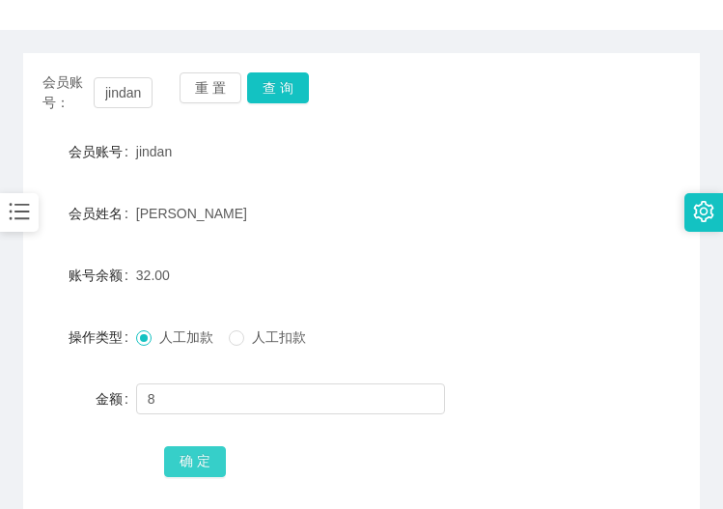
click at [195, 457] on button "确 定" at bounding box center [195, 461] width 62 height 31
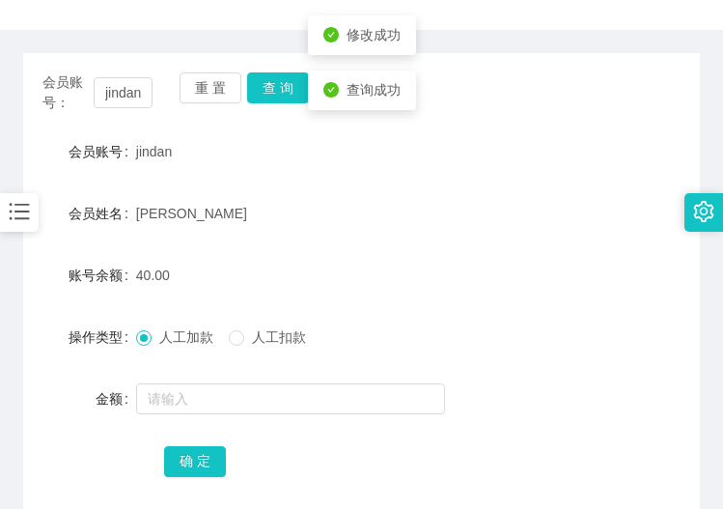
click at [455, 207] on div "[PERSON_NAME]" at bounding box center [333, 213] width 395 height 39
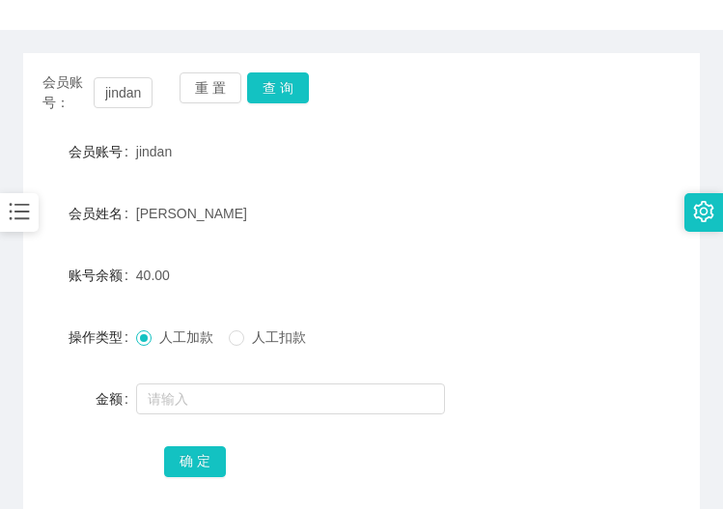
click at [383, 418] on form "会员账号 jindan 会员姓名 Jin Dan 账号余额 40.00 操作类型 人工加款 人工扣款 金额 确 定" at bounding box center [361, 305] width 677 height 347
drag, startPoint x: 458, startPoint y: 340, endPoint x: 378, endPoint y: 344, distance: 80.2
click at [457, 339] on div "人工加款 人工扣款" at bounding box center [333, 337] width 395 height 39
click at [131, 92] on input "jindan" at bounding box center [123, 92] width 59 height 31
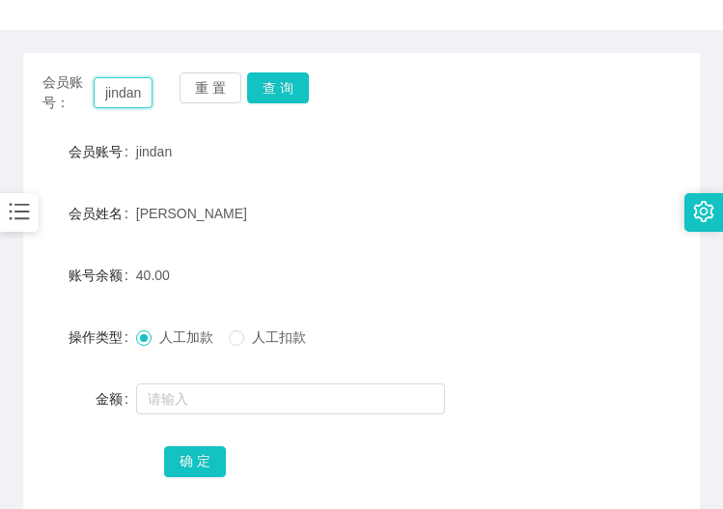
paste input "fei1234"
type input "fei1234"
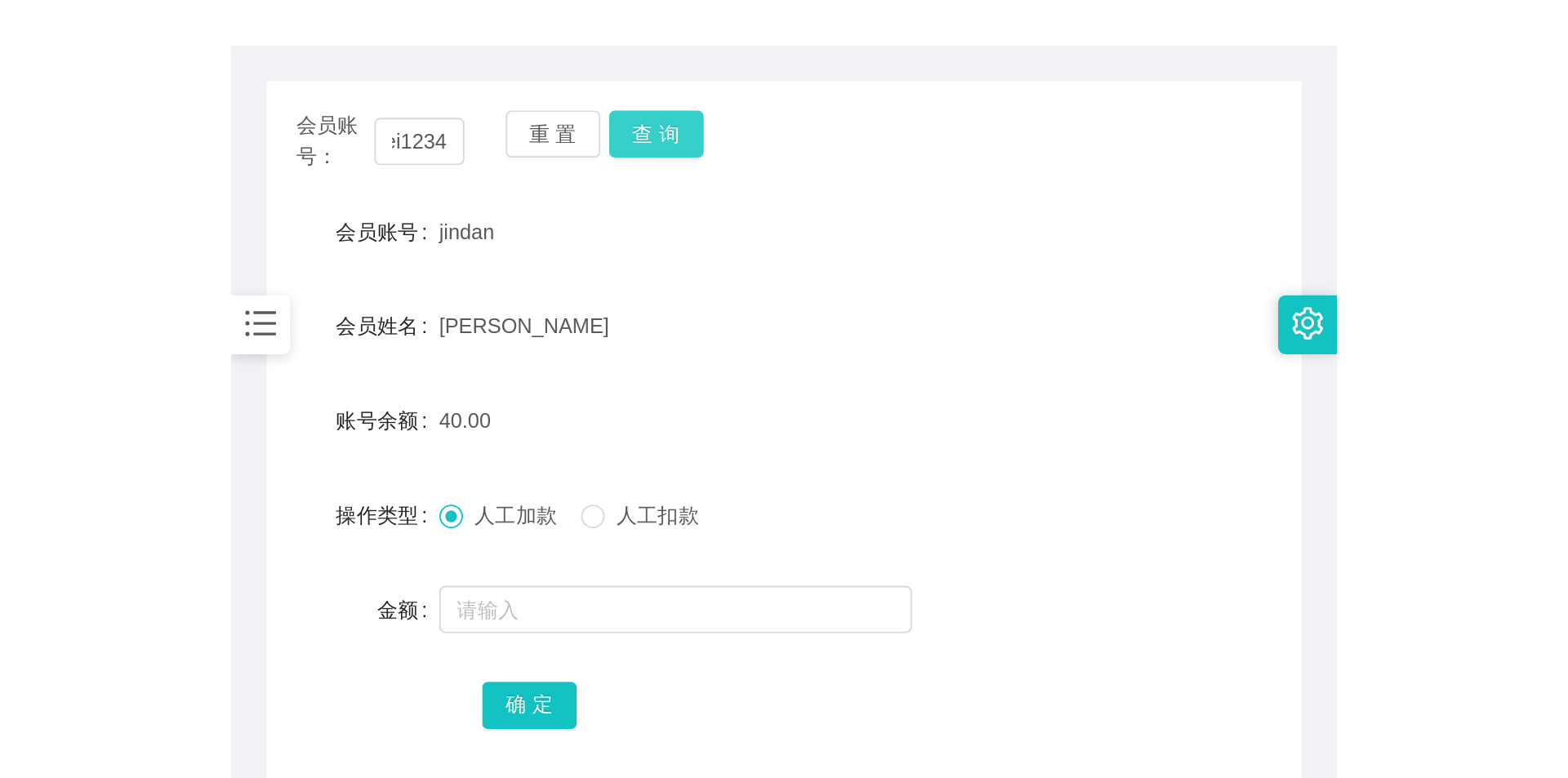
scroll to position [0, 0]
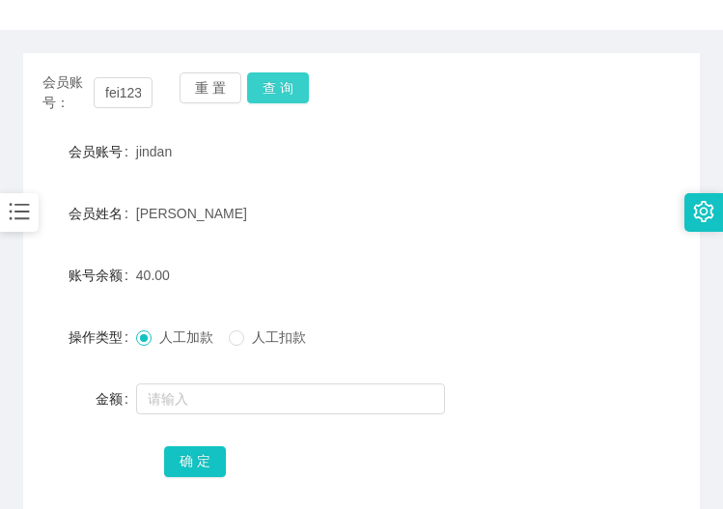
click at [287, 79] on button "查 询" at bounding box center [278, 87] width 62 height 31
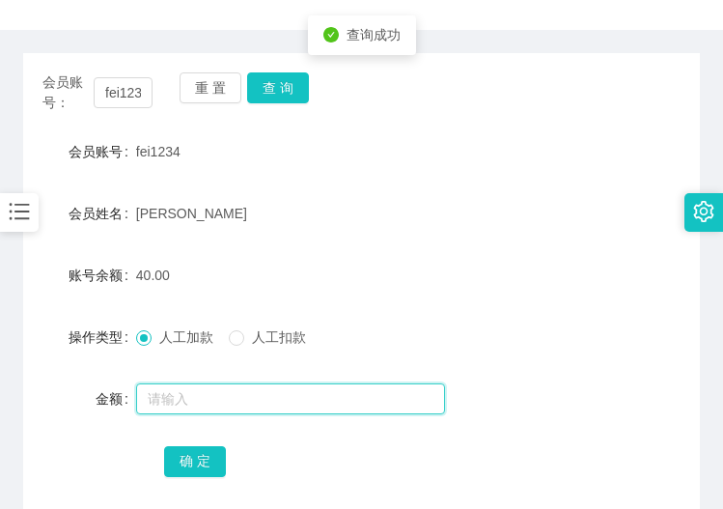
click at [164, 401] on input "text" at bounding box center [290, 398] width 309 height 31
type input "8"
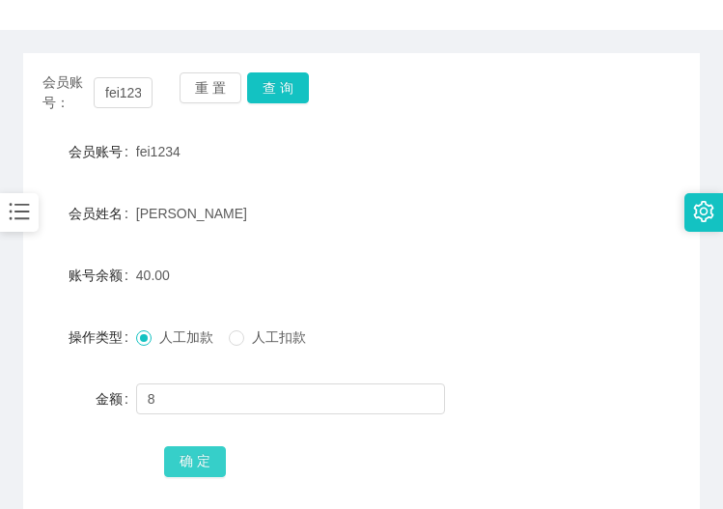
click at [190, 457] on button "确 定" at bounding box center [195, 461] width 62 height 31
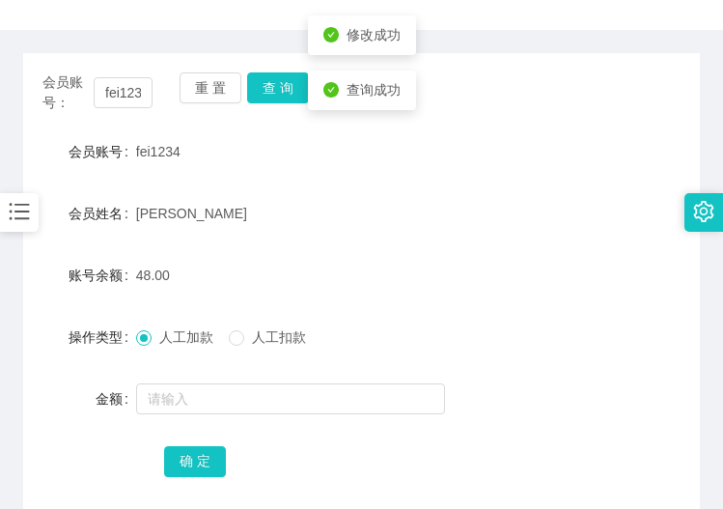
click at [369, 341] on div "人工加款 人工扣款" at bounding box center [333, 337] width 395 height 39
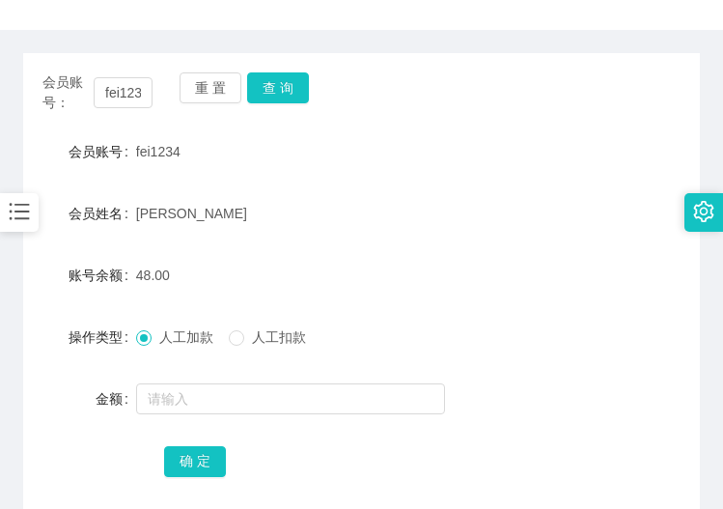
click at [642, 128] on div "会员账号： fei1234 重 置 查 询 会员账号 fei1234 会员姓名 chong weng fei 账号余额 48.00 操作类型 人工加款 人工扣…" at bounding box center [361, 287] width 677 height 469
drag, startPoint x: 503, startPoint y: 380, endPoint x: 528, endPoint y: 376, distance: 25.4
click at [503, 380] on div at bounding box center [333, 398] width 395 height 39
drag, startPoint x: 517, startPoint y: 367, endPoint x: 526, endPoint y: 326, distance: 41.5
click at [517, 367] on form "会员账号 fei1234 会员姓名 chong weng fei 账号余额 48.00 操作类型 人工加款 人工扣款 金额 确 定" at bounding box center [361, 305] width 677 height 347
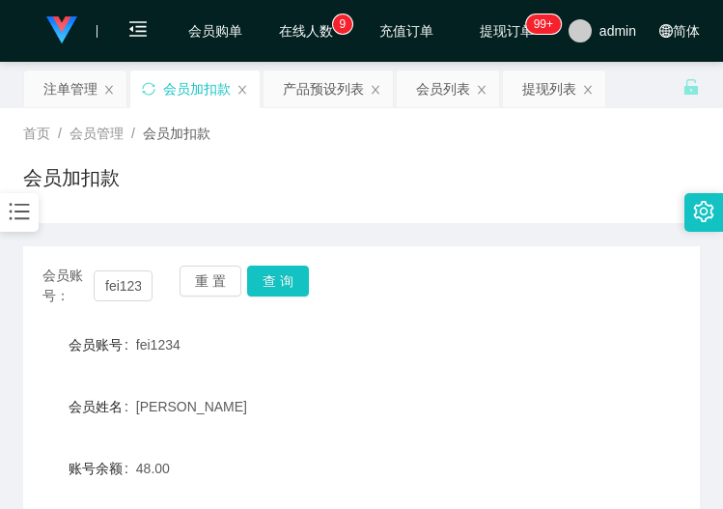
click at [291, 374] on form "会员账号 fei1234 会员姓名 chong weng fei 账号余额 48.00 操作类型 人工加款 人工扣款 金额 确 定" at bounding box center [361, 498] width 677 height 347
click at [309, 349] on div "fei1234" at bounding box center [333, 344] width 395 height 39
click at [411, 224] on div "会员账号： fei1234 重 置 查 询 会员账号 fei1234 会员姓名 chong weng fei 账号余额 48.00 操作类型 人工加款 人工扣…" at bounding box center [361, 469] width 677 height 492
click at [494, 401] on div "[PERSON_NAME]" at bounding box center [333, 406] width 395 height 39
click at [468, 400] on div "[PERSON_NAME]" at bounding box center [333, 406] width 395 height 39
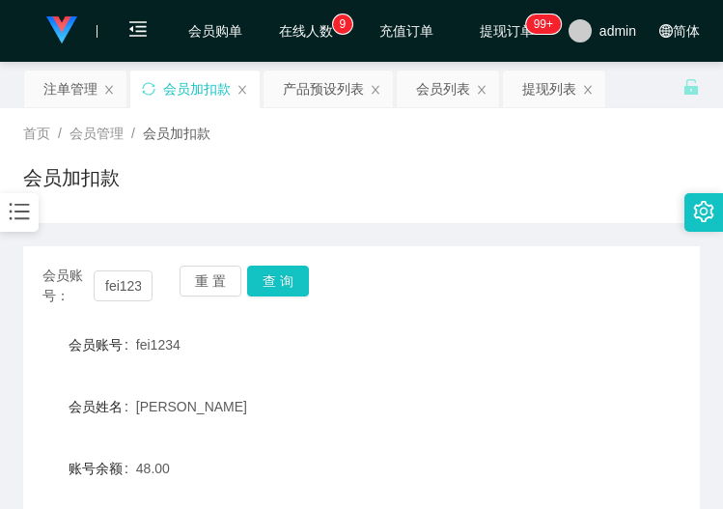
click at [259, 421] on div "[PERSON_NAME]" at bounding box center [333, 406] width 395 height 39
click at [130, 287] on input "fei1234" at bounding box center [123, 285] width 59 height 31
paste input "jindan"
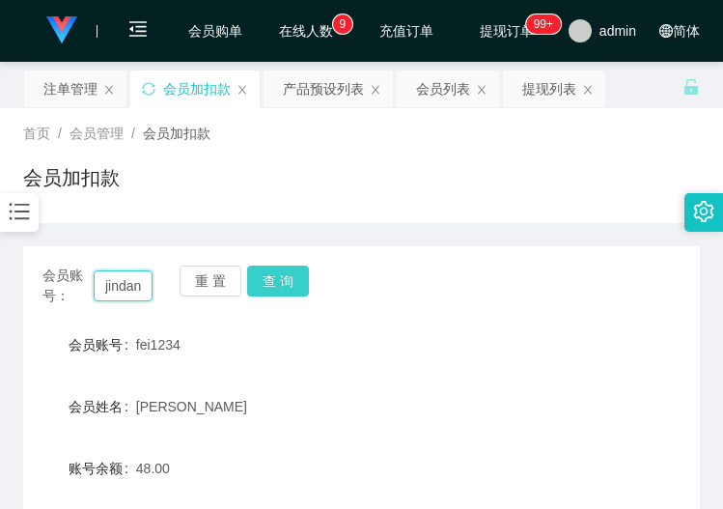
type input "jindan"
click at [260, 285] on button "查 询" at bounding box center [278, 280] width 62 height 31
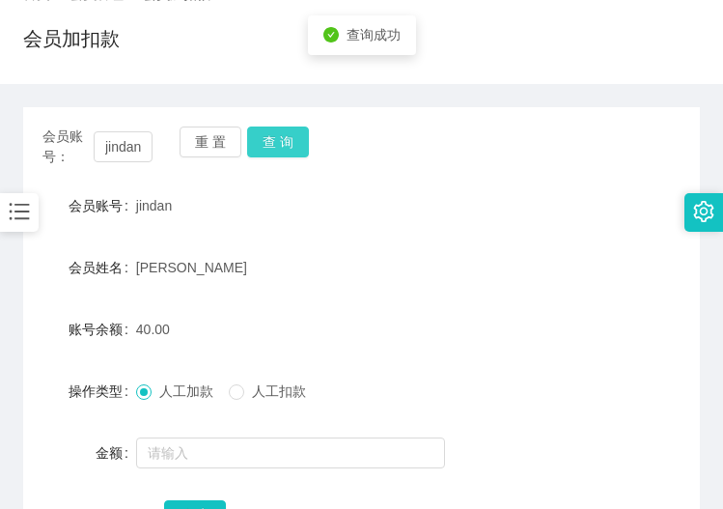
scroll to position [193, 0]
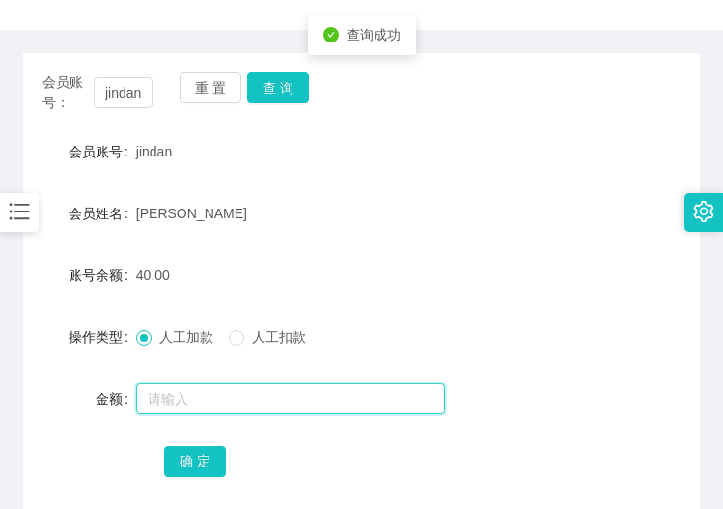
click at [220, 405] on input "text" at bounding box center [290, 398] width 309 height 31
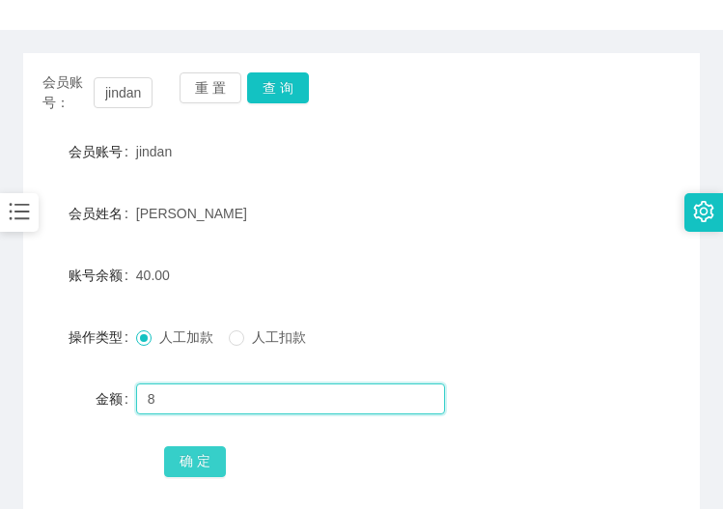
type input "8"
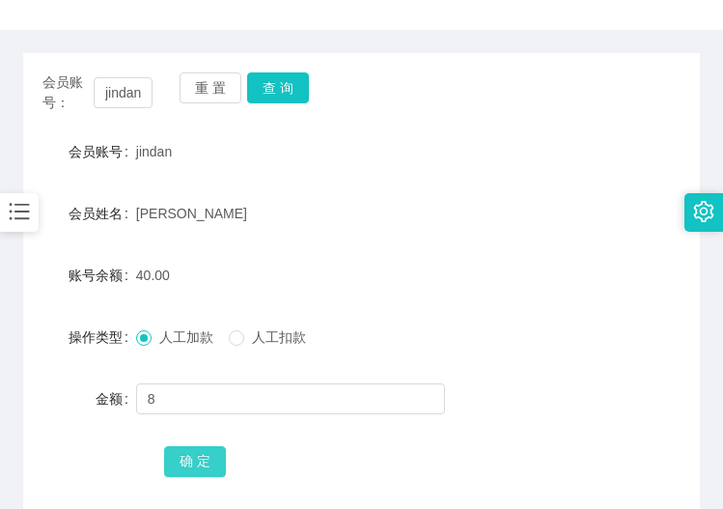
click at [191, 464] on button "确 定" at bounding box center [195, 461] width 62 height 31
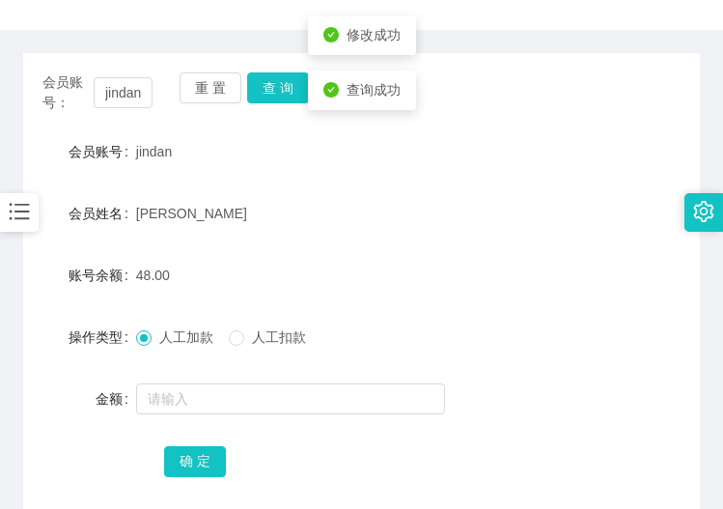
click at [464, 312] on form "会员账号 jindan 会员姓名 Jin Dan 账号余额 48.00 操作类型 人工加款 人工扣款 金额 确 定" at bounding box center [361, 305] width 677 height 347
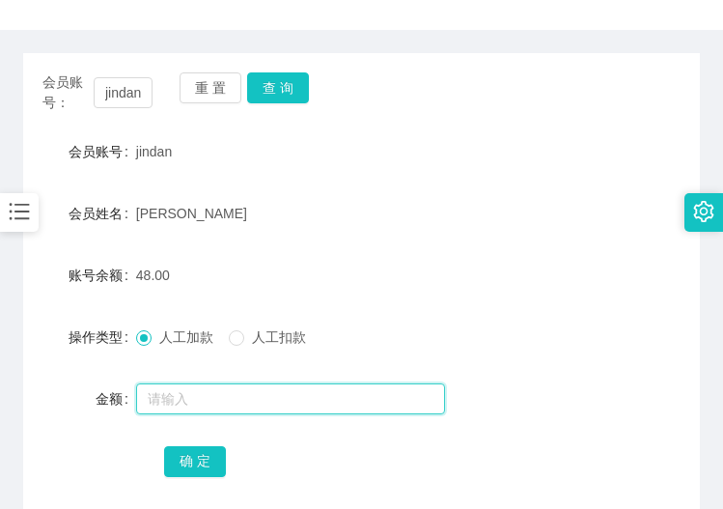
click at [181, 396] on input "text" at bounding box center [290, 398] width 309 height 31
paste input "fei1234"
type input "fei1234"
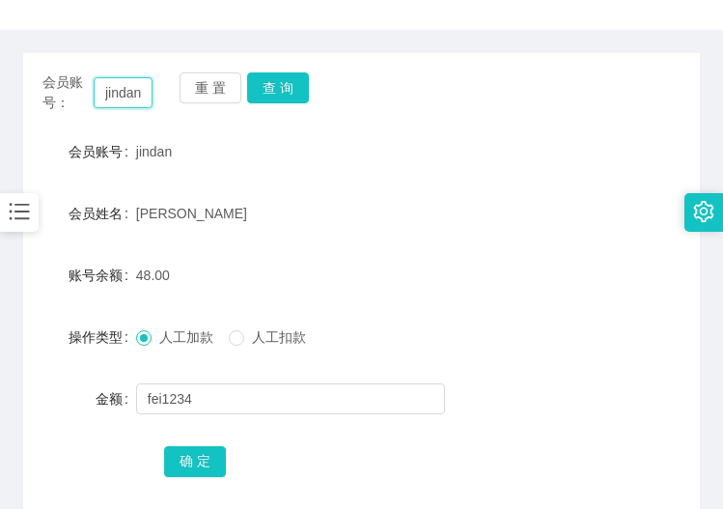
click at [116, 87] on input "jindan" at bounding box center [123, 92] width 59 height 31
paste input "fei1234"
type input "fei1234"
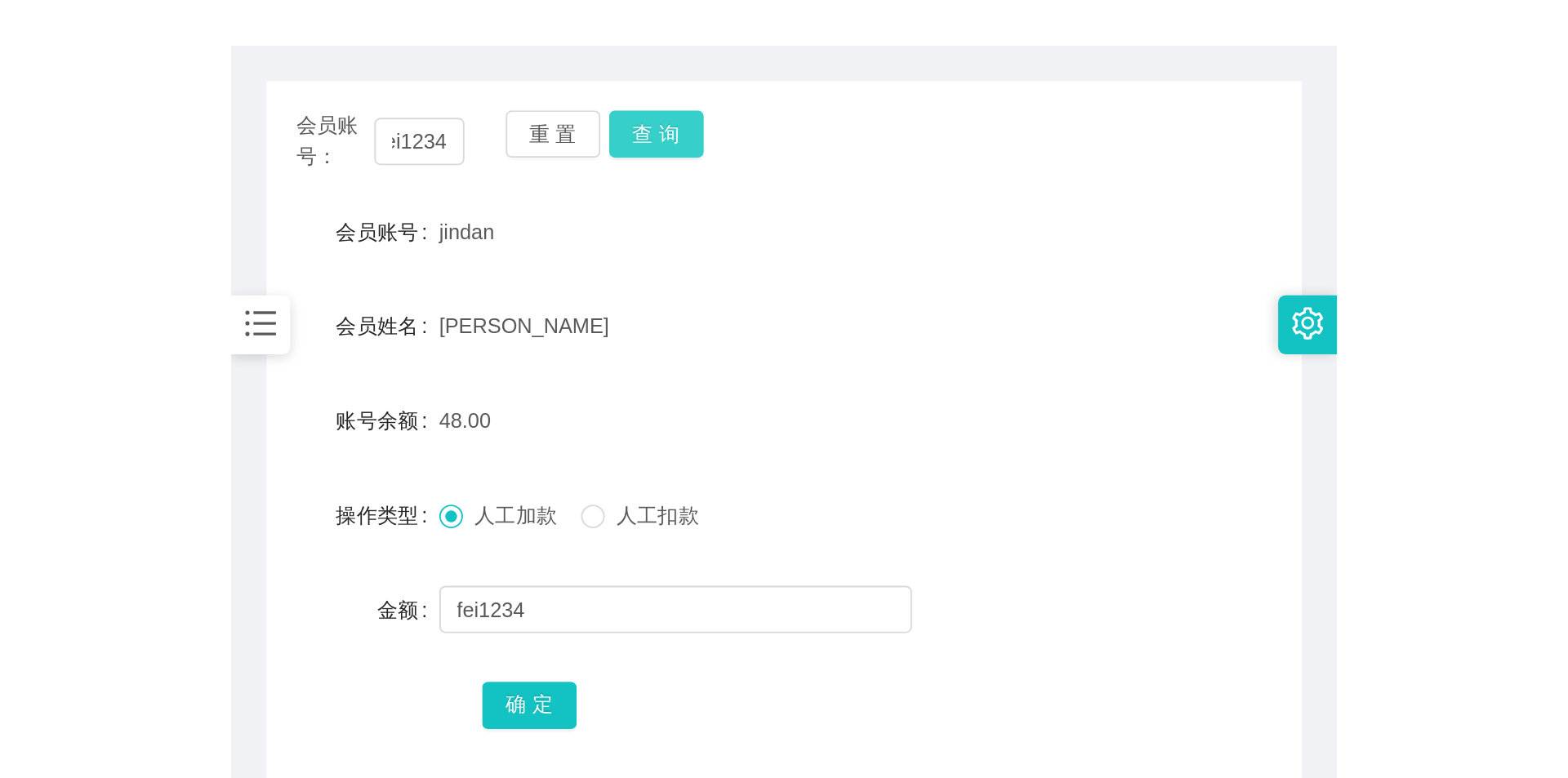
scroll to position [0, 0]
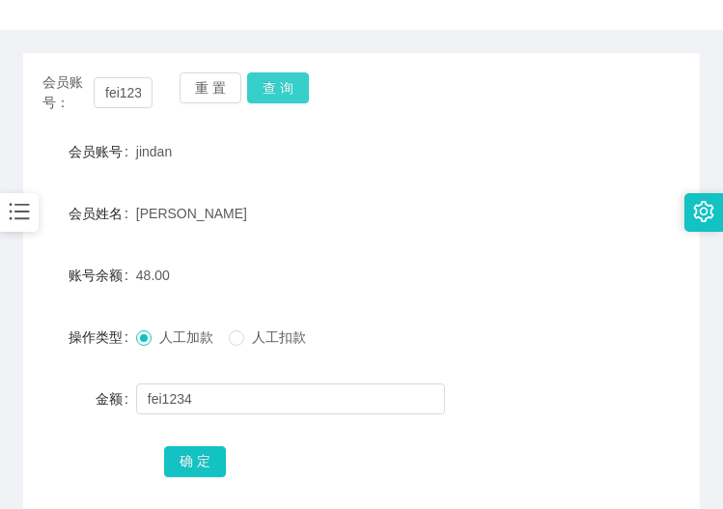
click at [274, 96] on button "查 询" at bounding box center [278, 87] width 62 height 31
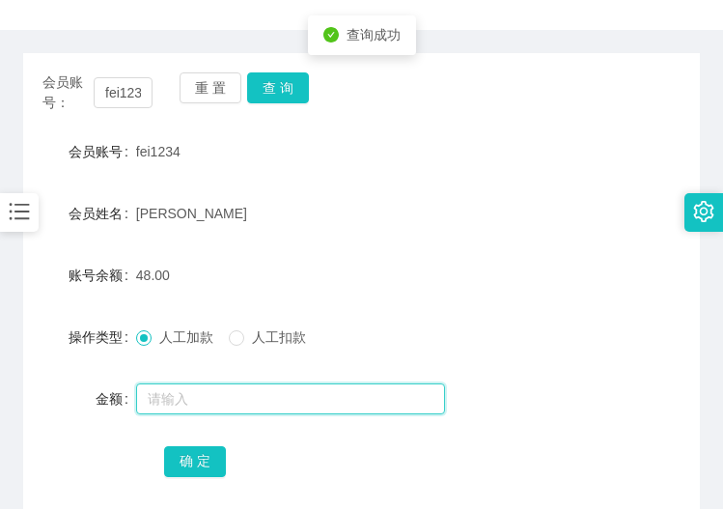
click at [196, 396] on input "text" at bounding box center [290, 398] width 309 height 31
type input "8"
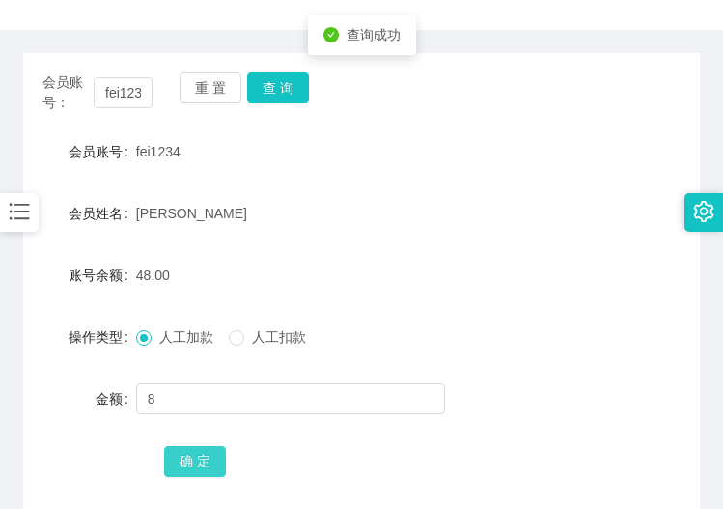
click at [194, 459] on button "确 定" at bounding box center [195, 461] width 62 height 31
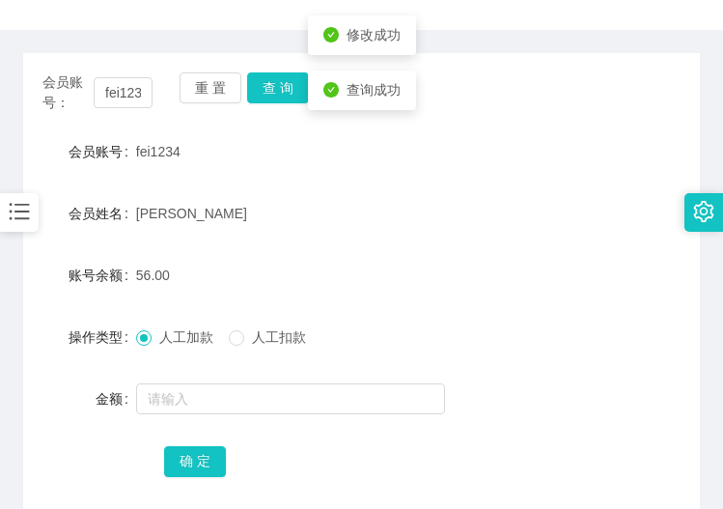
click at [404, 303] on form "会员账号 fei1234 会员姓名 chong weng fei 账号余额 56.00 操作类型 人工加款 人工扣款 金额 确 定" at bounding box center [361, 305] width 677 height 347
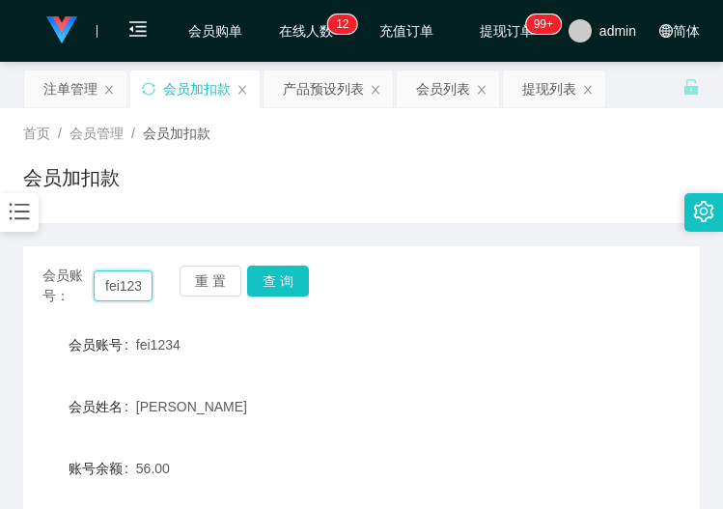
click at [121, 293] on input "fei1234" at bounding box center [123, 285] width 59 height 31
click at [272, 285] on button "查 询" at bounding box center [278, 280] width 62 height 31
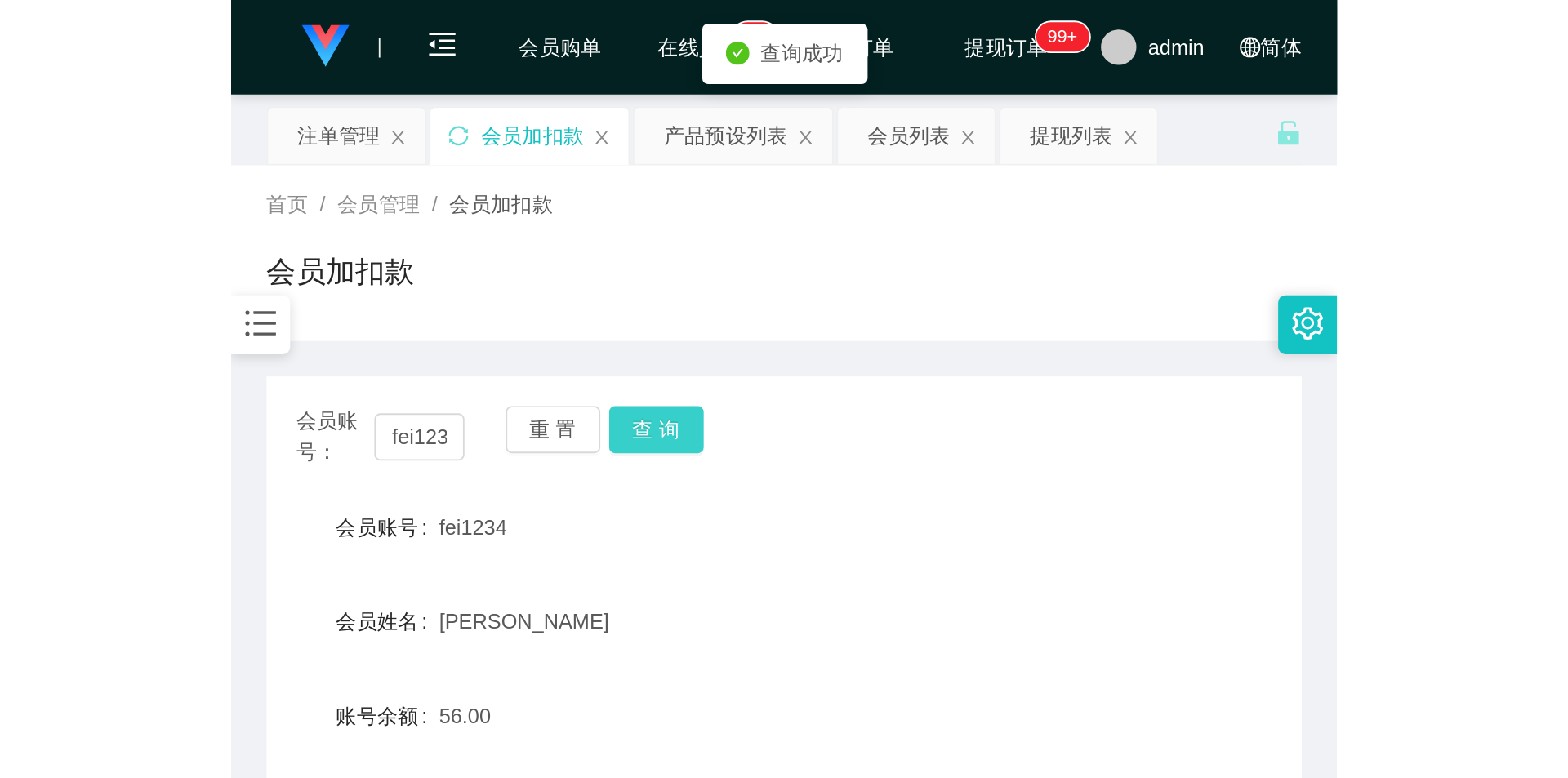
scroll to position [163, 0]
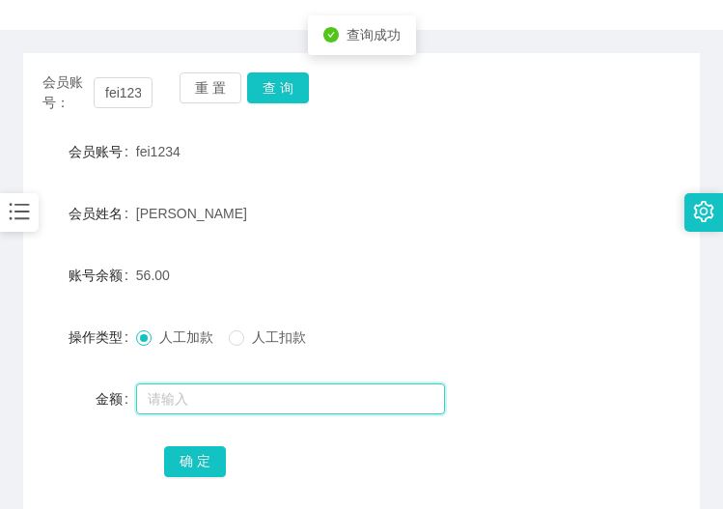
click at [209, 403] on input "text" at bounding box center [290, 398] width 309 height 31
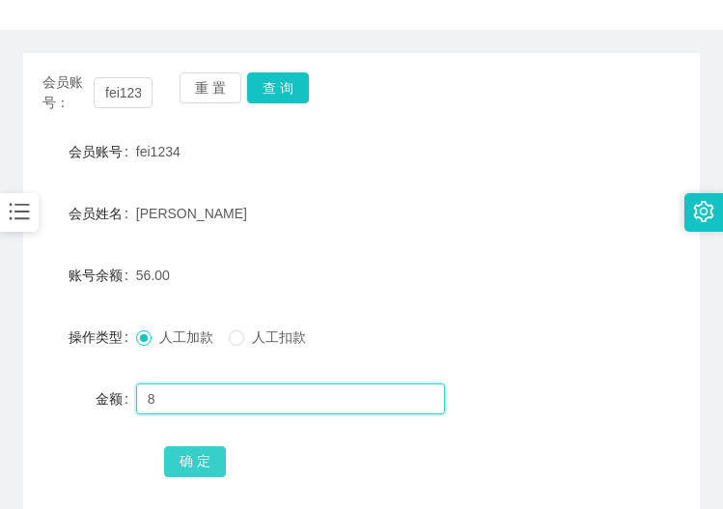
type input "8"
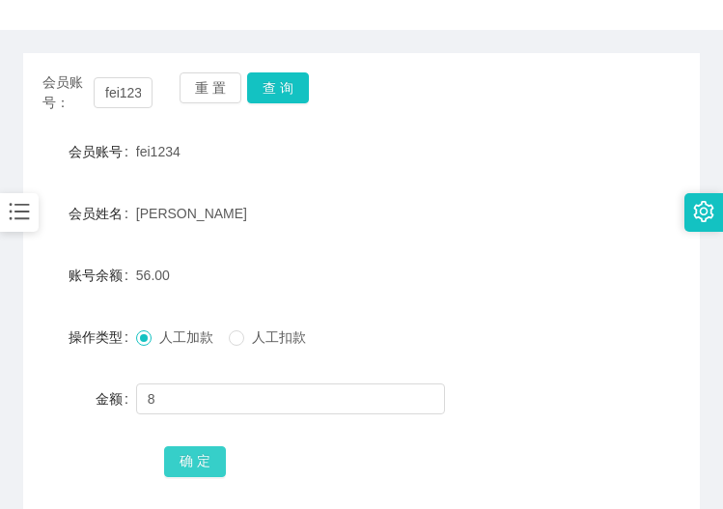
click at [185, 459] on button "确 定" at bounding box center [195, 461] width 62 height 31
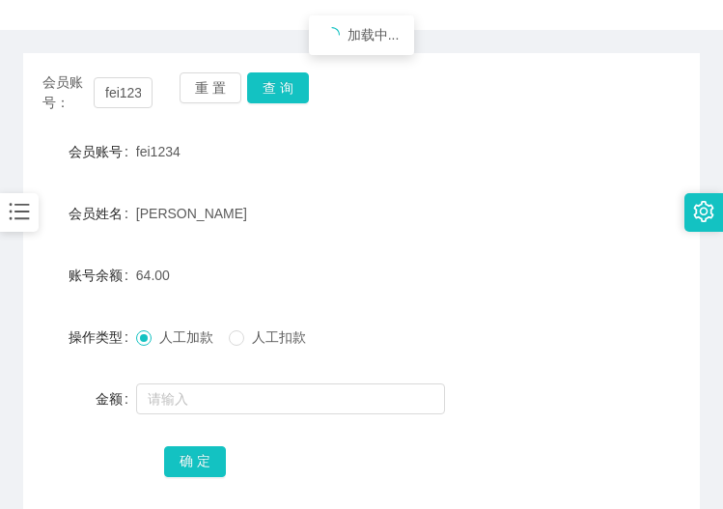
click at [518, 84] on div "会员账号： fei1234 重 置 查 询" at bounding box center [361, 92] width 677 height 41
click at [7, 299] on main "关闭左侧 关闭右侧 关闭其它 刷新页面 注单管理 会员加扣款 产品预设列表 会员列表 提现列表 首页 / 会员管理 / 会员加扣款 / 会员加扣款 会员账号：…" at bounding box center [361, 239] width 723 height 740
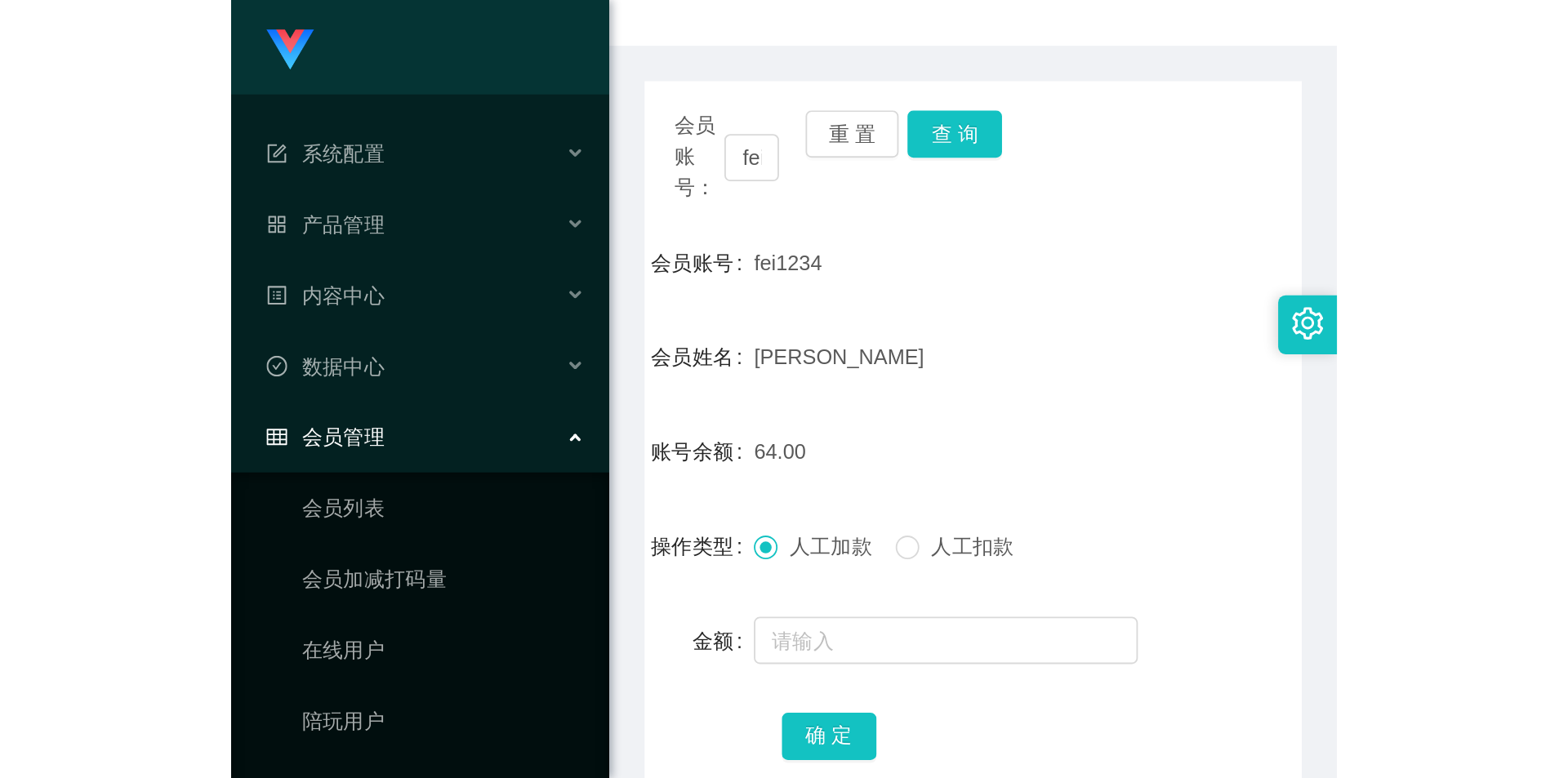
scroll to position [0, 0]
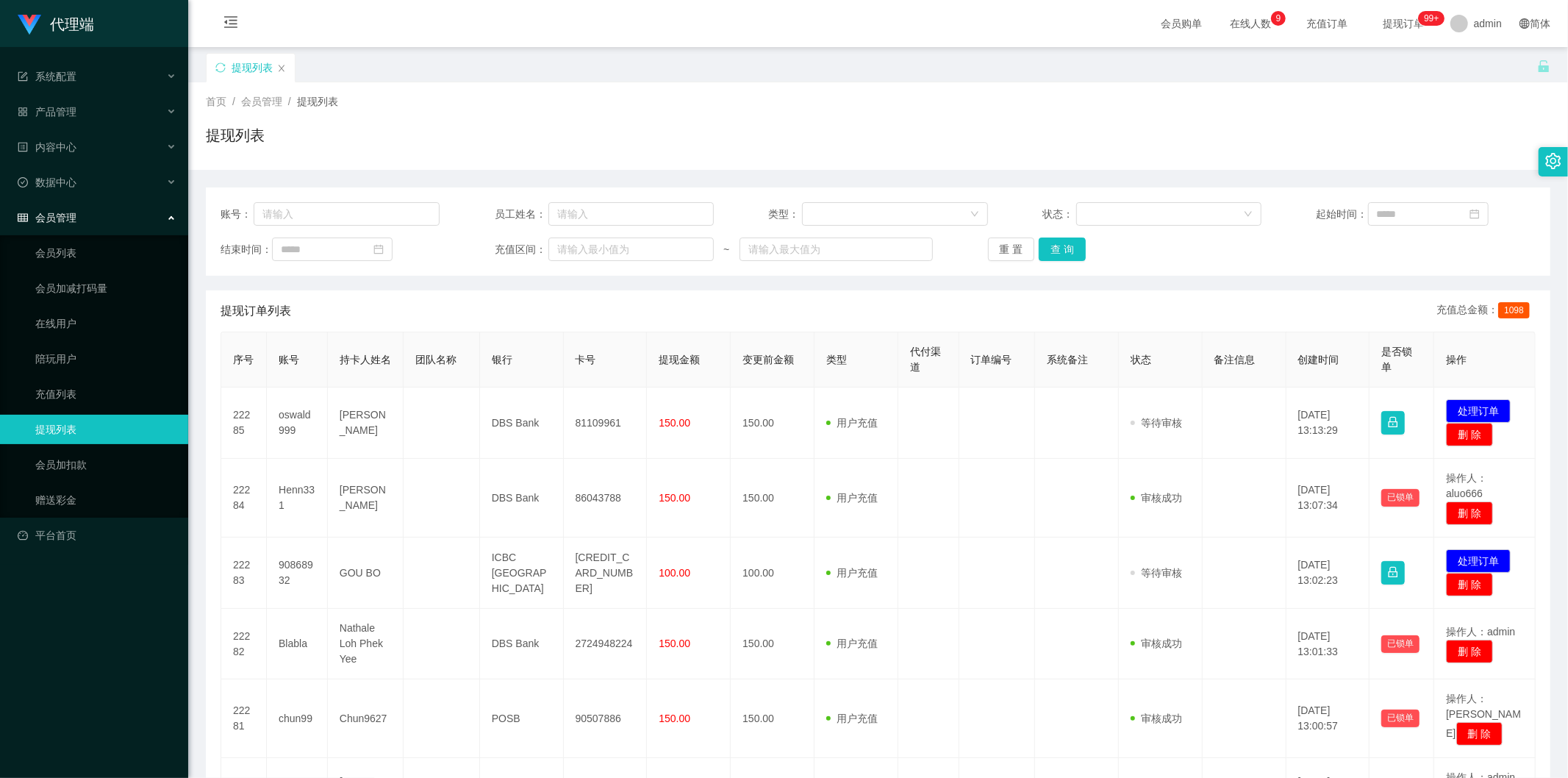
drag, startPoint x: 1007, startPoint y: 75, endPoint x: 1191, endPoint y: 43, distance: 186.8
click at [1008, 75] on div "提现列表" at bounding box center [872, 78] width 1332 height 51
click at [585, 216] on input "text" at bounding box center [631, 213] width 165 height 24
click at [1057, 245] on button "查 询" at bounding box center [1063, 249] width 47 height 24
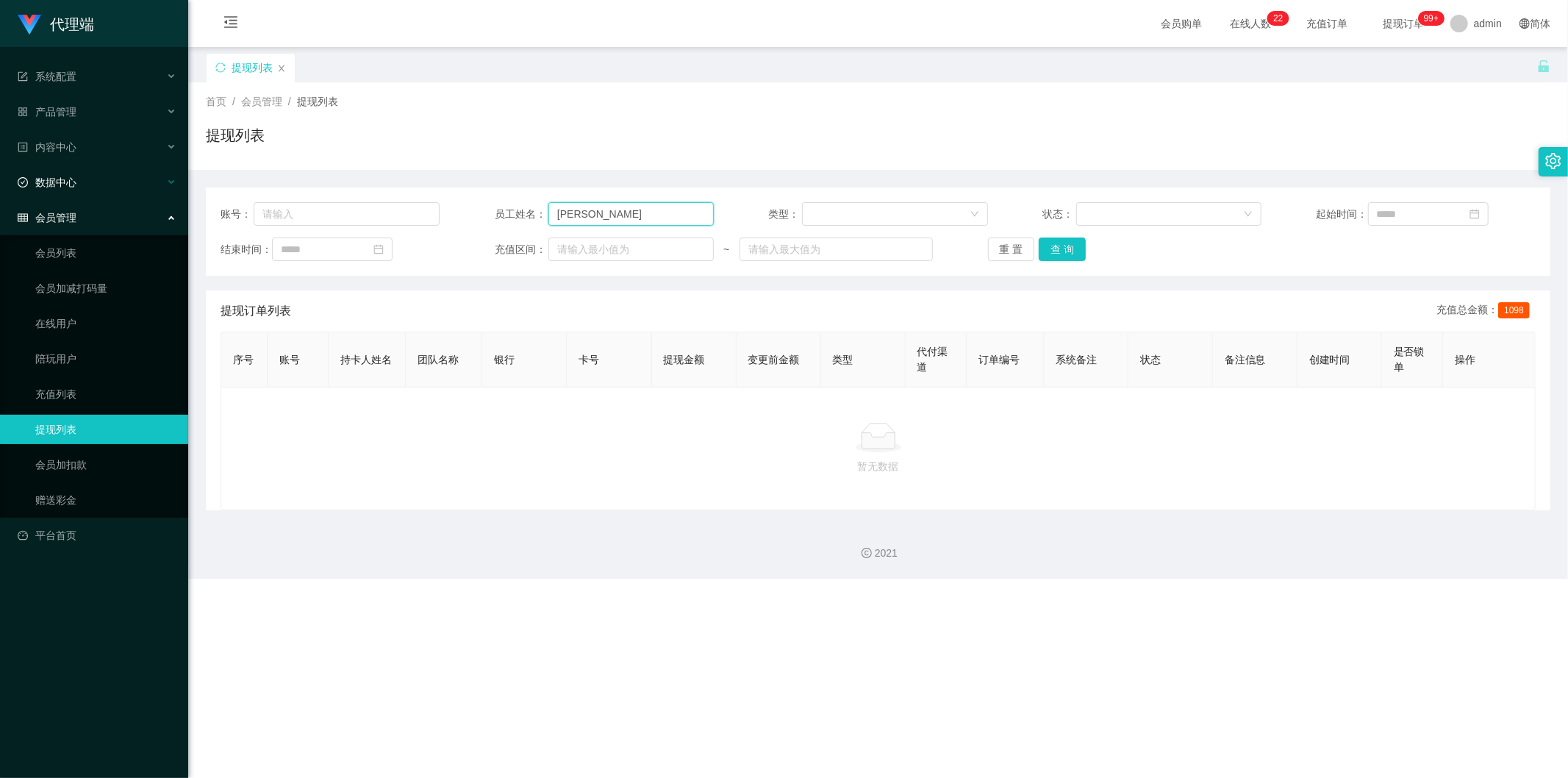
drag, startPoint x: 628, startPoint y: 215, endPoint x: 14, endPoint y: 170, distance: 615.6
click at [14, 170] on section "代理端 系统配置 产品管理 内容中心 数据中心 会员管理 会员列表 会员加减打码量 在线用户 陪玩用户 充值列表 提现列表 会员加扣款 赠送彩金 平台首页 保…" at bounding box center [784, 290] width 1568 height 579
type input "asan888"
click at [1052, 251] on button "查 询" at bounding box center [1063, 249] width 47 height 24
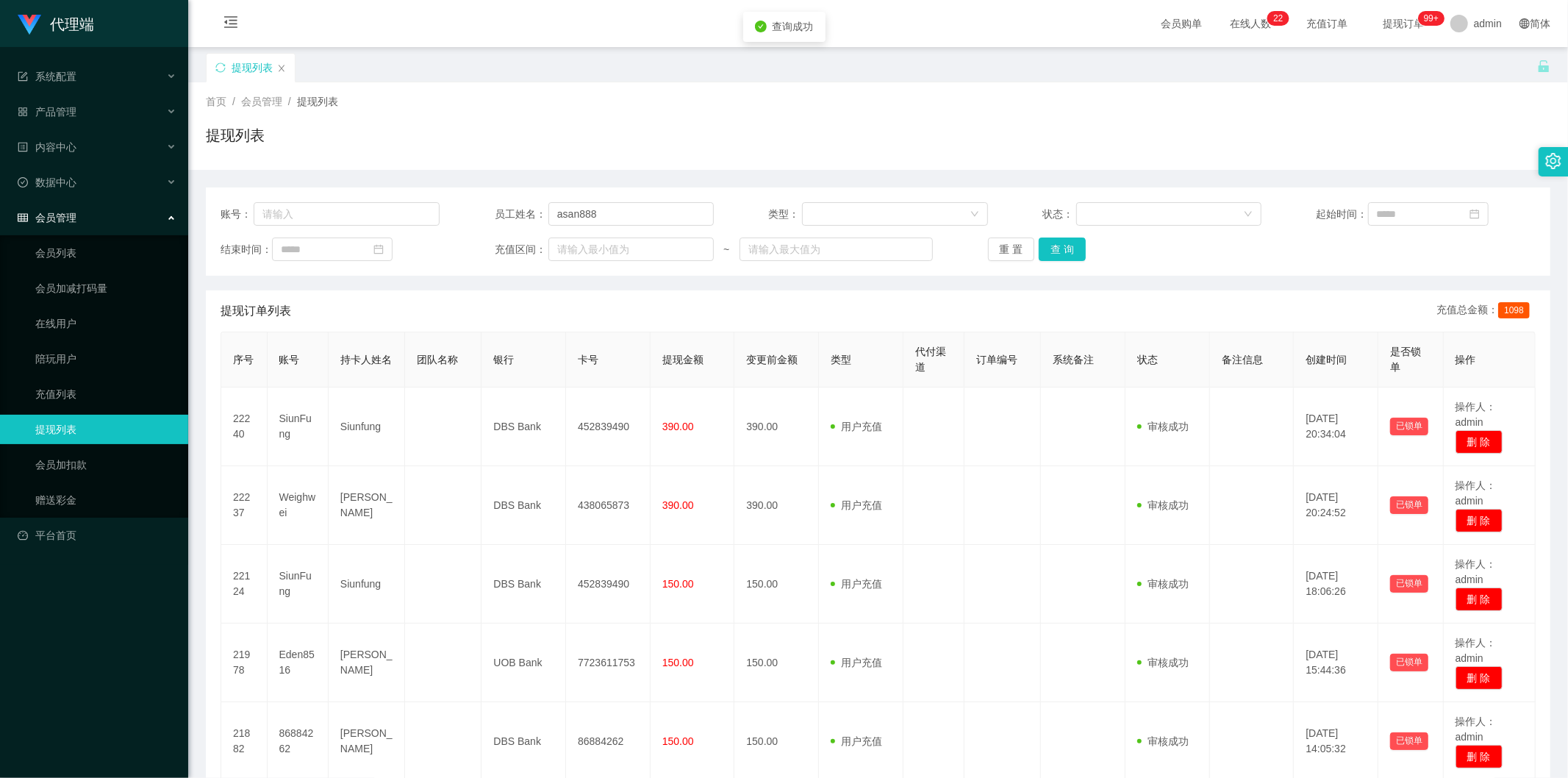
click at [1287, 90] on div "首页 / 会员管理 / 提现列表 / 提现列表" at bounding box center [878, 126] width 1380 height 88
click at [306, 216] on input "text" at bounding box center [347, 213] width 186 height 24
paste input "fei1234"
type input "fei1234"
click at [1061, 245] on button "查 询" at bounding box center [1063, 249] width 47 height 24
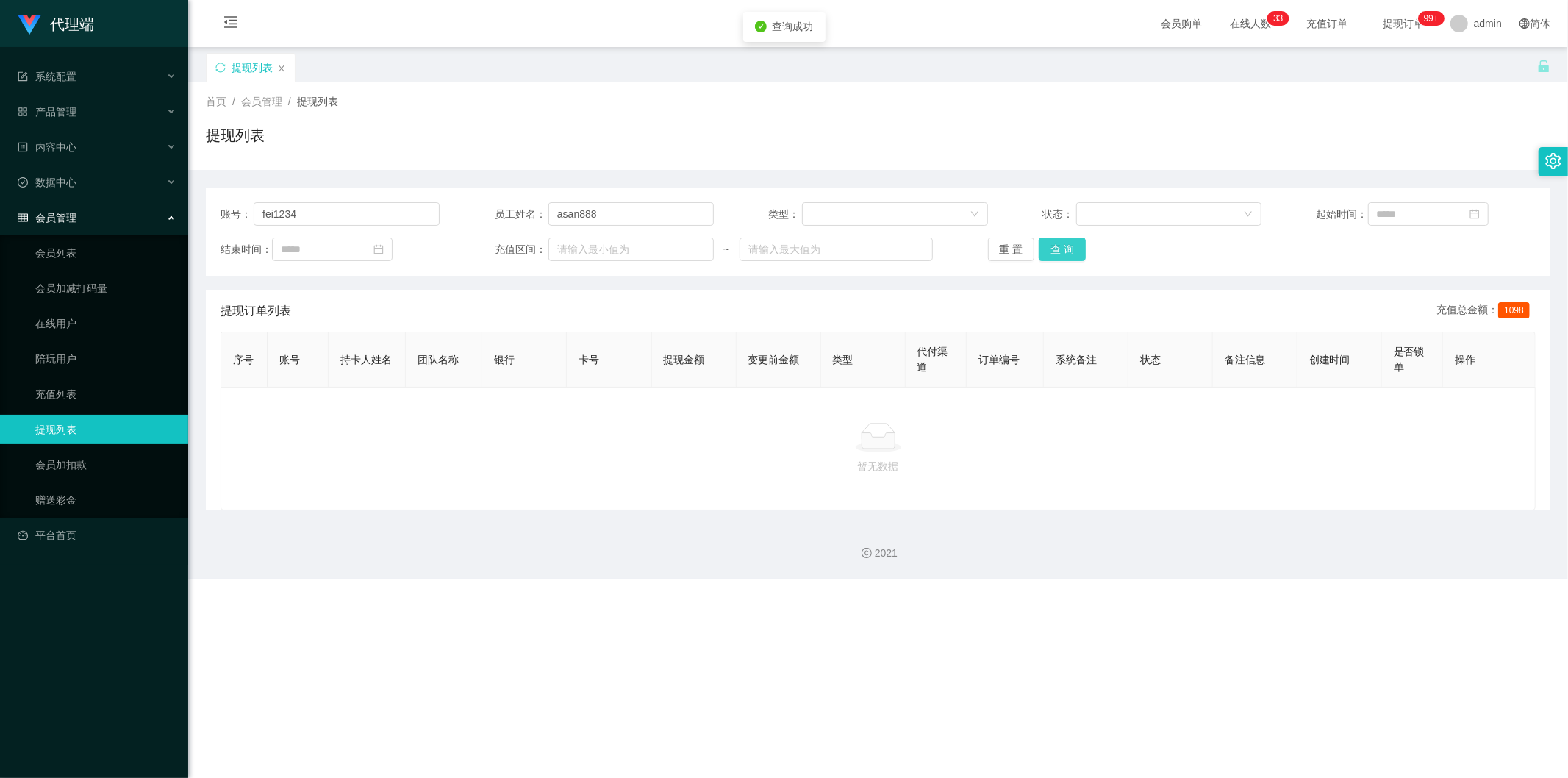
click at [1061, 245] on button "查 询" at bounding box center [1063, 249] width 47 height 24
click at [1061, 245] on div "重 置 查 询" at bounding box center [1098, 249] width 219 height 24
drag, startPoint x: 327, startPoint y: 215, endPoint x: 0, endPoint y: 158, distance: 331.9
click at [0, 158] on section "代理端 系统配置 产品管理 内容中心 数据中心 会员管理 会员列表 会员加减打码量 在线用户 陪玩用户 充值列表 提现列表 会员加扣款 赠送彩金 平台首页 保…" at bounding box center [784, 290] width 1568 height 579
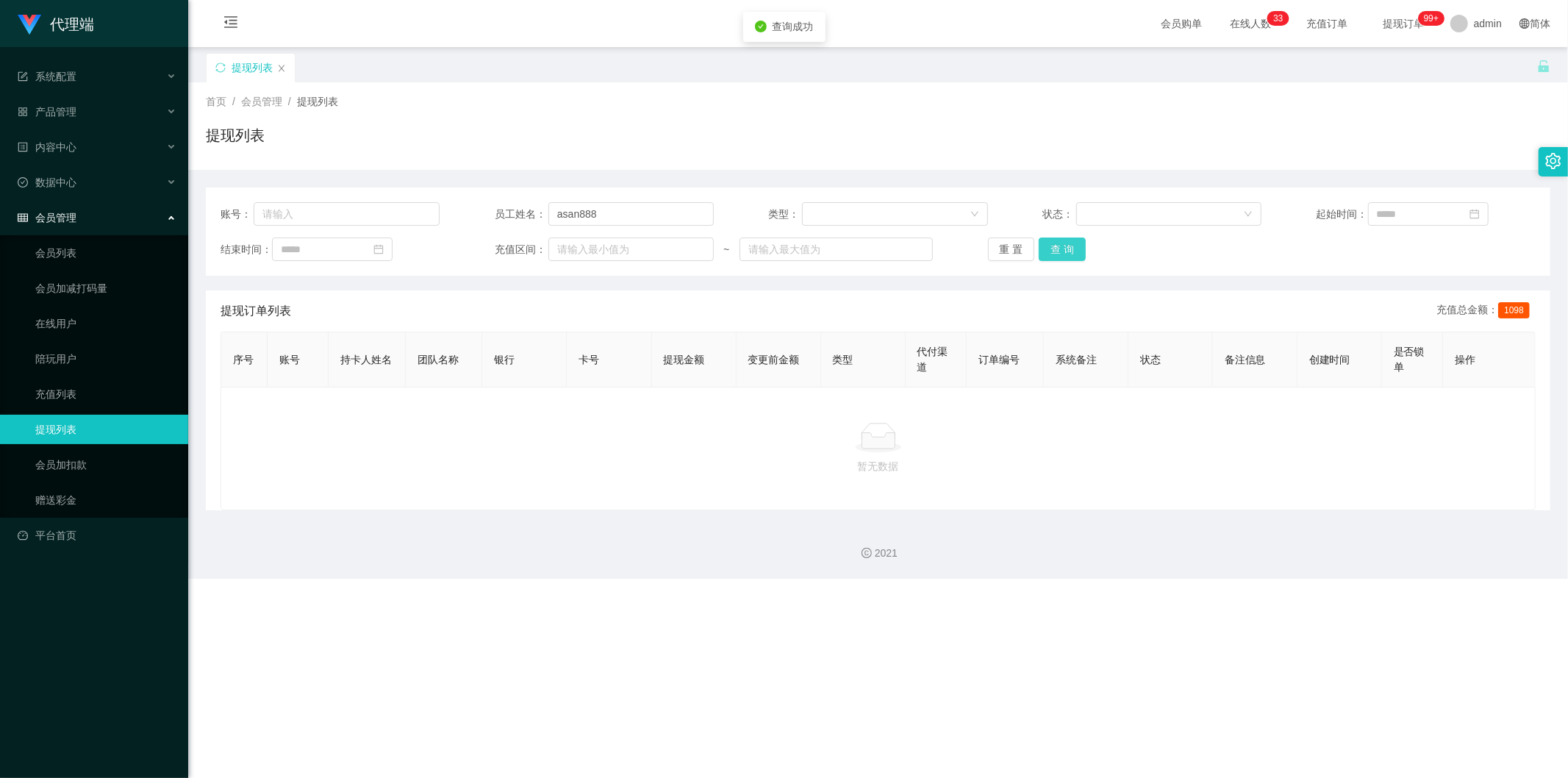
click at [1058, 247] on button "查 询" at bounding box center [1063, 249] width 47 height 24
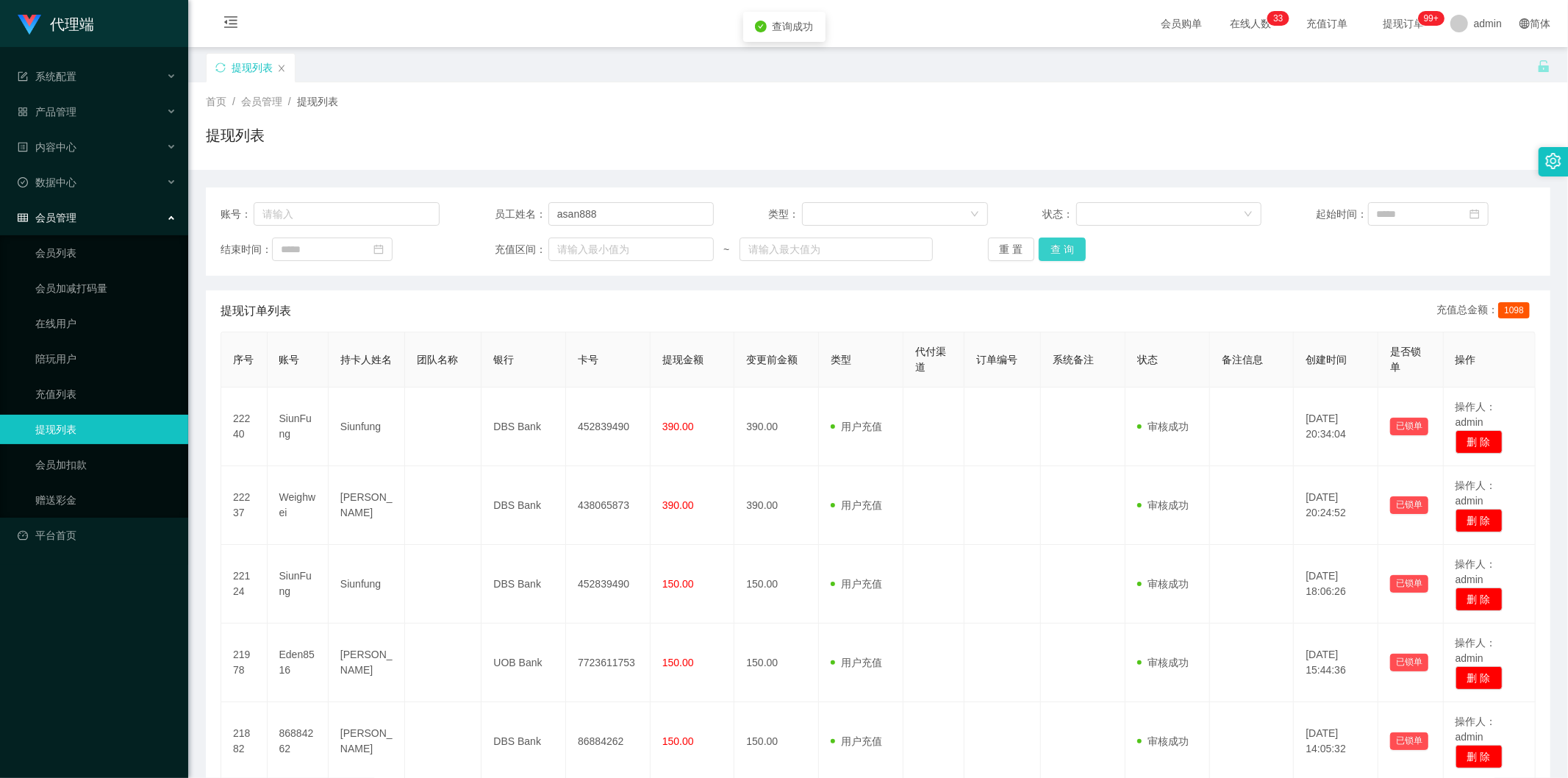
click at [1058, 246] on button "查 询" at bounding box center [1063, 249] width 47 height 24
click at [1058, 246] on div "重 置 查 询" at bounding box center [1098, 249] width 219 height 24
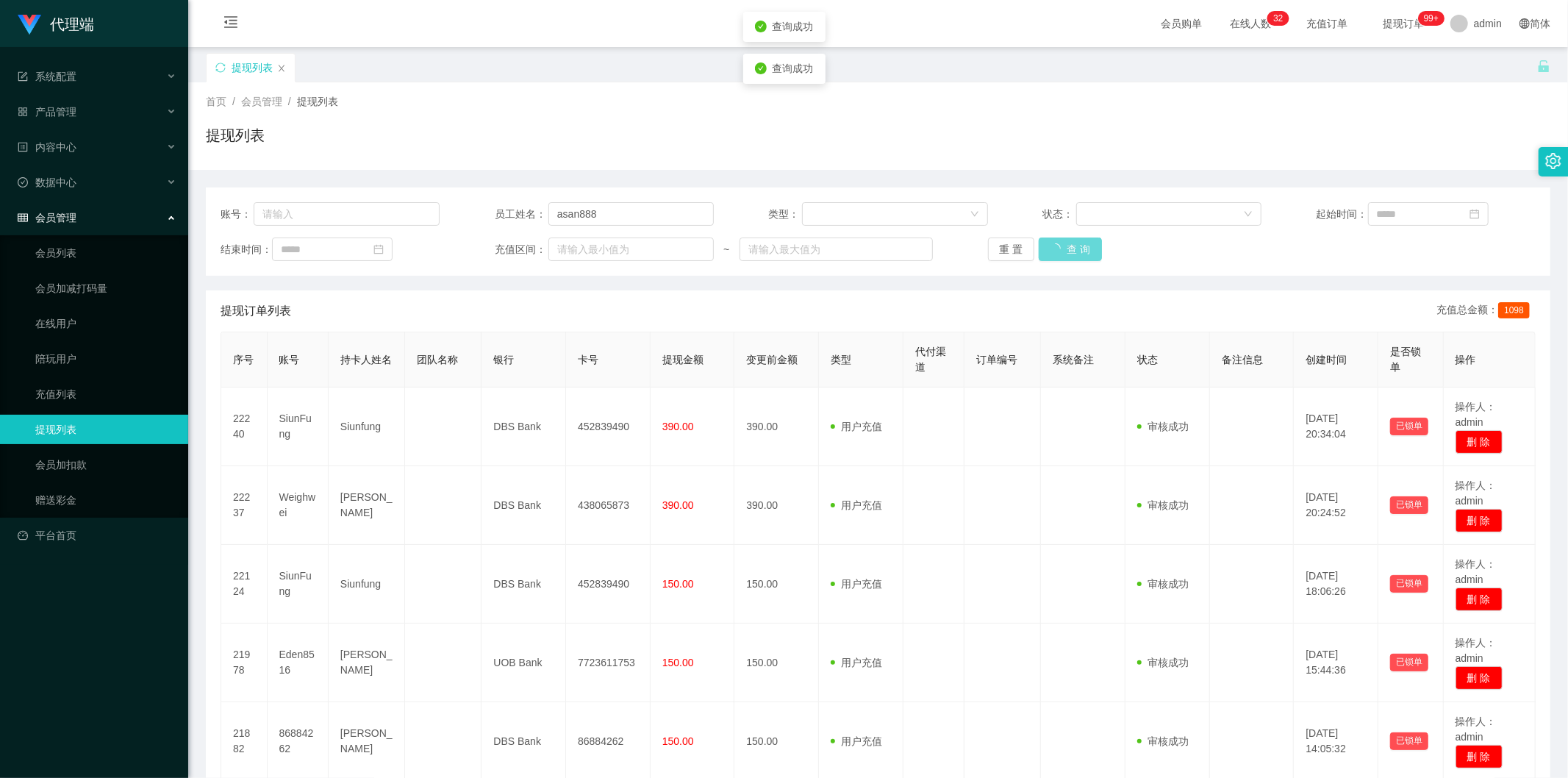
click at [1058, 246] on div "重 置 查 询" at bounding box center [1098, 249] width 219 height 24
click at [1253, 128] on div "提现列表" at bounding box center [878, 141] width 1345 height 34
click at [1055, 246] on button "查 询" at bounding box center [1063, 249] width 47 height 24
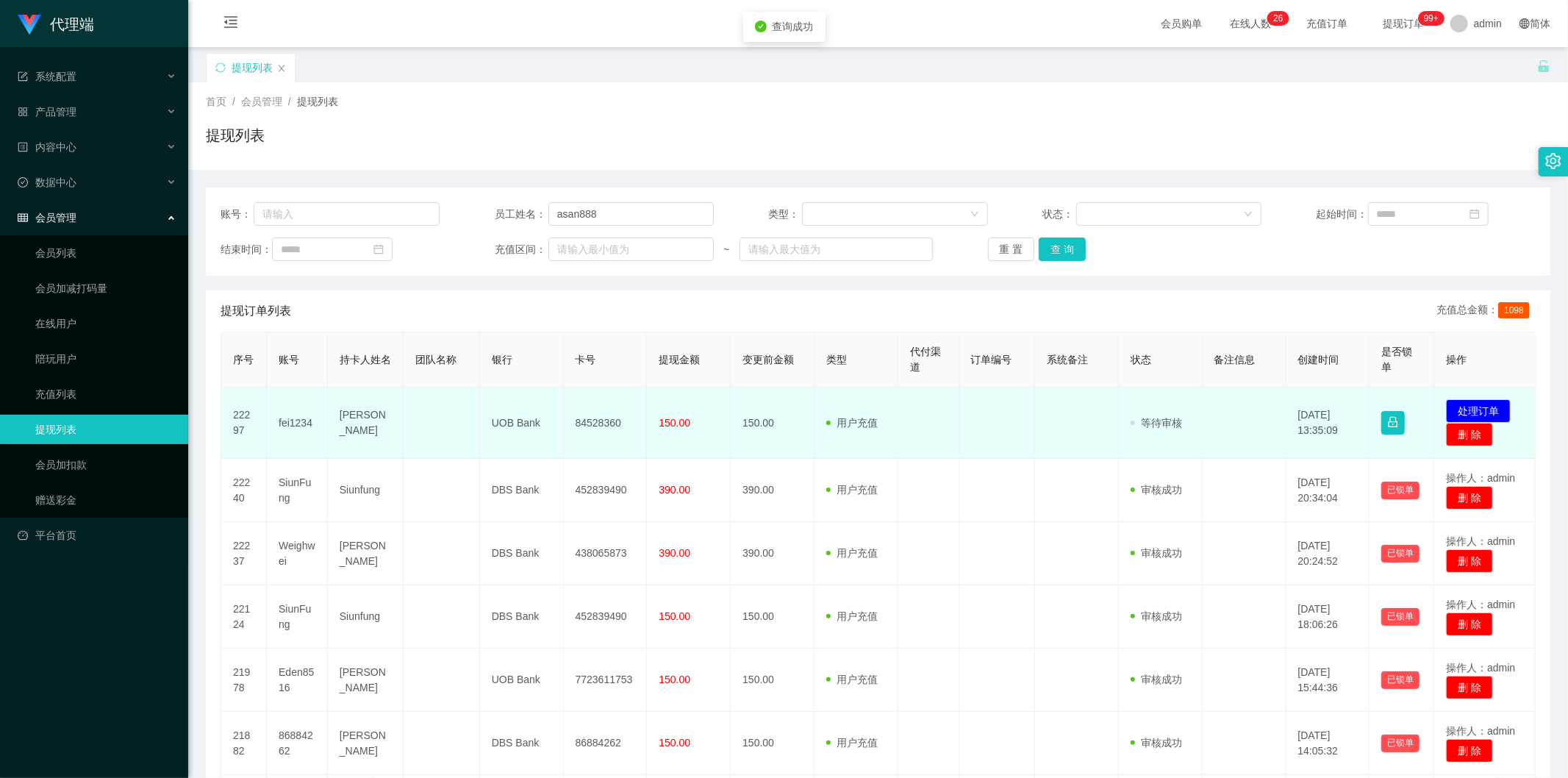
click at [584, 423] on td "84528360" at bounding box center [606, 424] width 84 height 72
copy td "84528360"
click at [1472, 410] on button "处理订单" at bounding box center [1478, 411] width 65 height 24
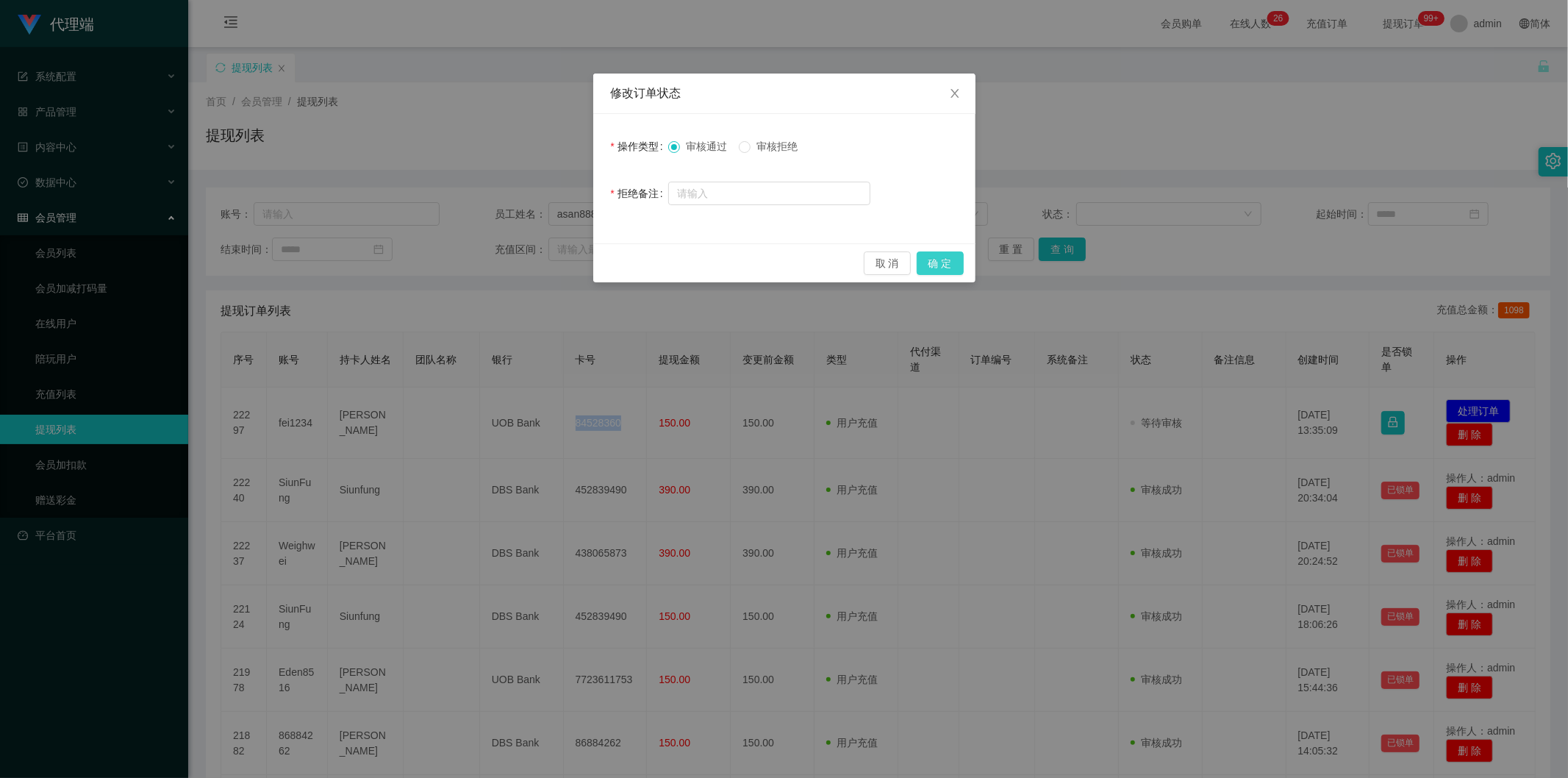
click at [946, 266] on button "确 定" at bounding box center [940, 263] width 47 height 24
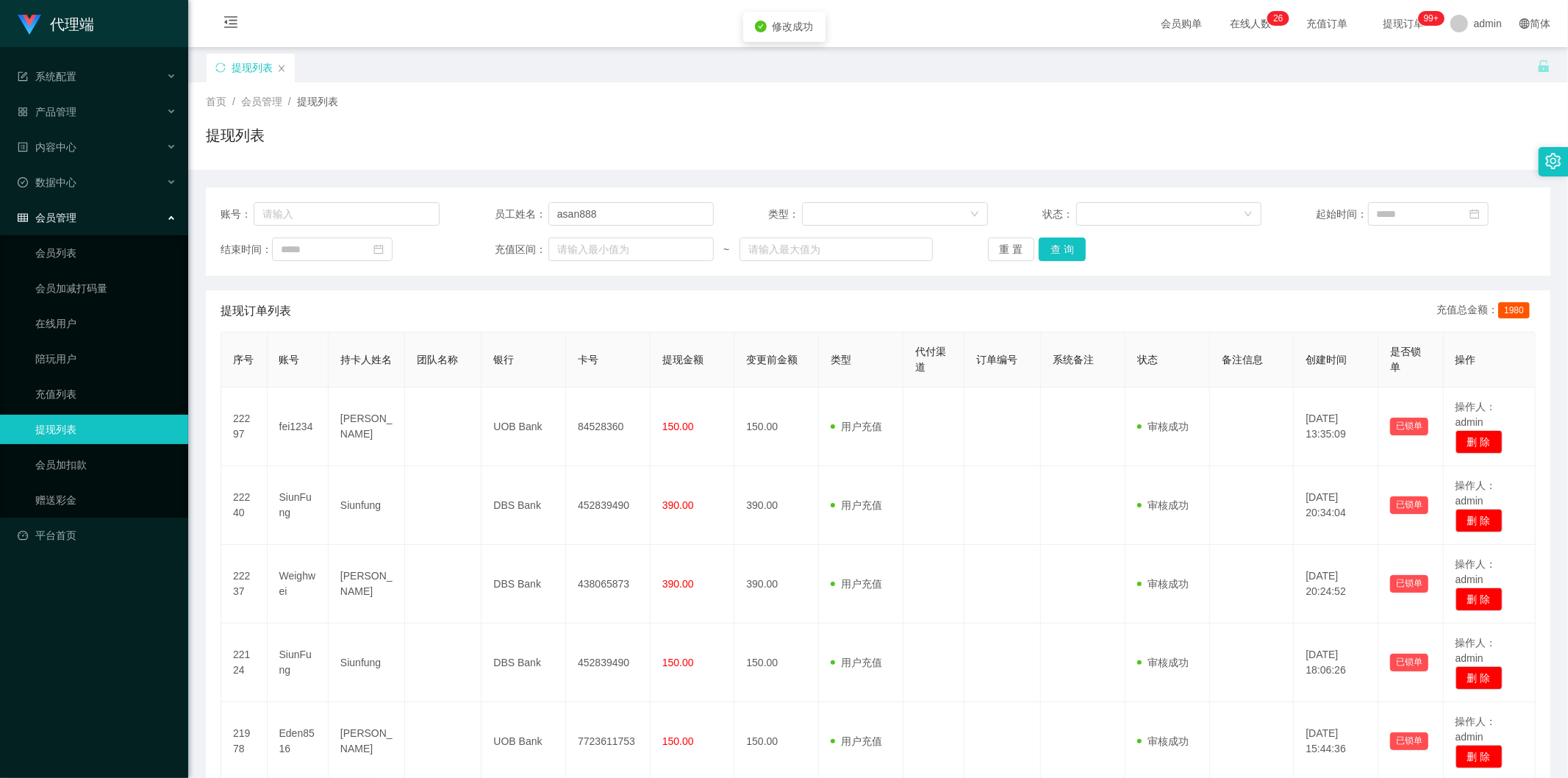
click at [1349, 118] on div "首页 / 会员管理 / 提现列表 / 提现列表" at bounding box center [878, 126] width 1345 height 64
click at [1447, 105] on div "首页 / 会员管理 / 提现列表 /" at bounding box center [878, 102] width 1345 height 15
click at [216, 62] on icon "图标: sync" at bounding box center [221, 68] width 11 height 11
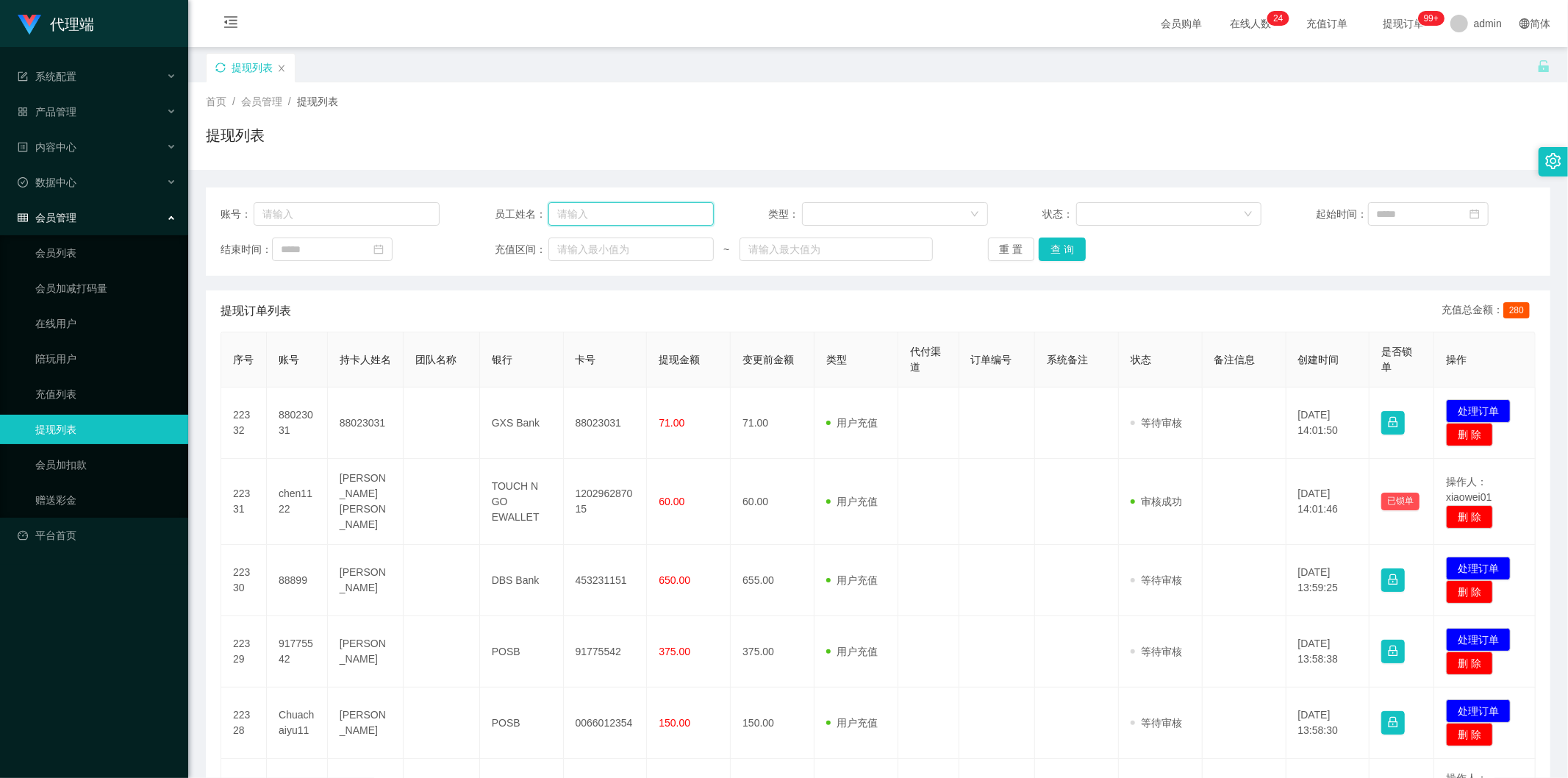
click at [622, 219] on input "text" at bounding box center [631, 213] width 165 height 24
type input "阿"
type input "s"
drag, startPoint x: 607, startPoint y: 217, endPoint x: 151, endPoint y: 189, distance: 456.9
click at [151, 189] on section "代理端 系统配置 产品管理 内容中心 数据中心 会员管理 会员列表 会员加减打码量 在线用户 陪玩用户 充值列表 提现列表 会员加扣款 赠送彩金 平台首页 保…" at bounding box center [784, 623] width 1568 height 1245
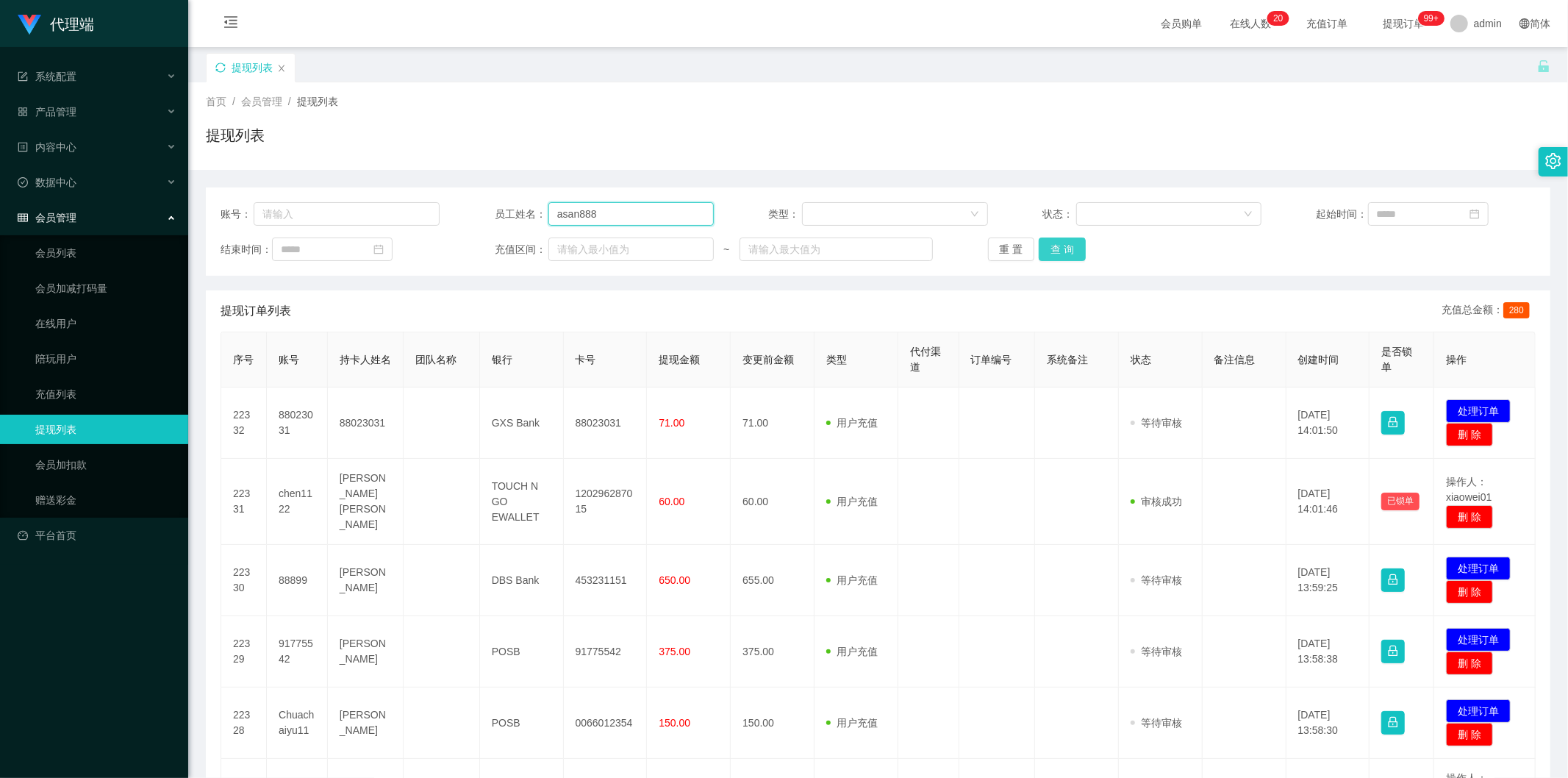
type input "asan888"
click at [1066, 245] on button "查 询" at bounding box center [1063, 249] width 47 height 24
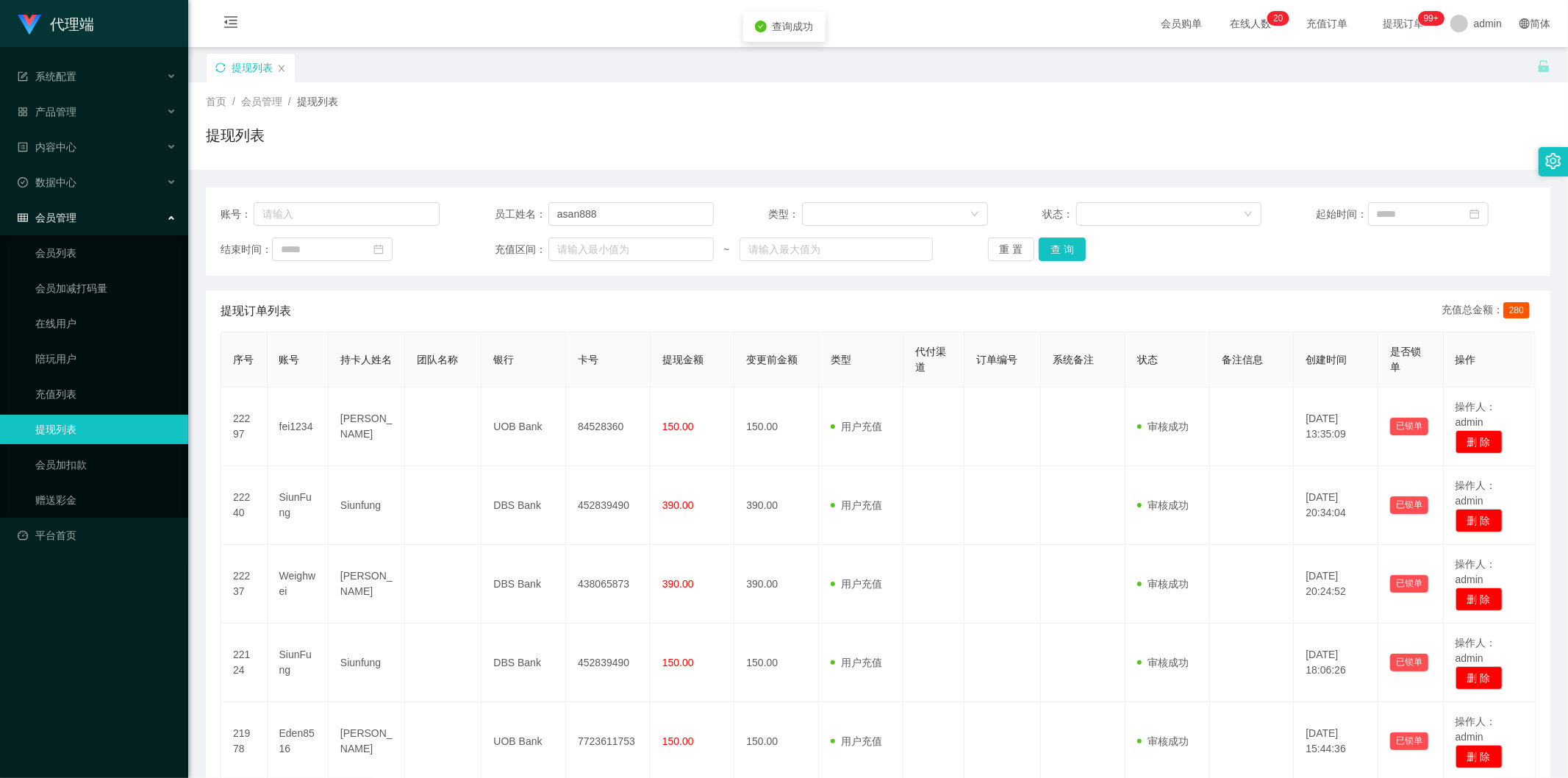
click at [856, 172] on div "账号： 员工姓名： asan888 类型： 状态： 起始时间： 结束时间： 充值区间： ~ 重 置 查 询 提现订单列表 充值总金额： 280 序号 账号 持…" at bounding box center [878, 696] width 1345 height 1052
click at [1061, 250] on button "查 询" at bounding box center [1063, 249] width 47 height 24
click at [1061, 250] on div "重 置 查 询" at bounding box center [1098, 249] width 219 height 24
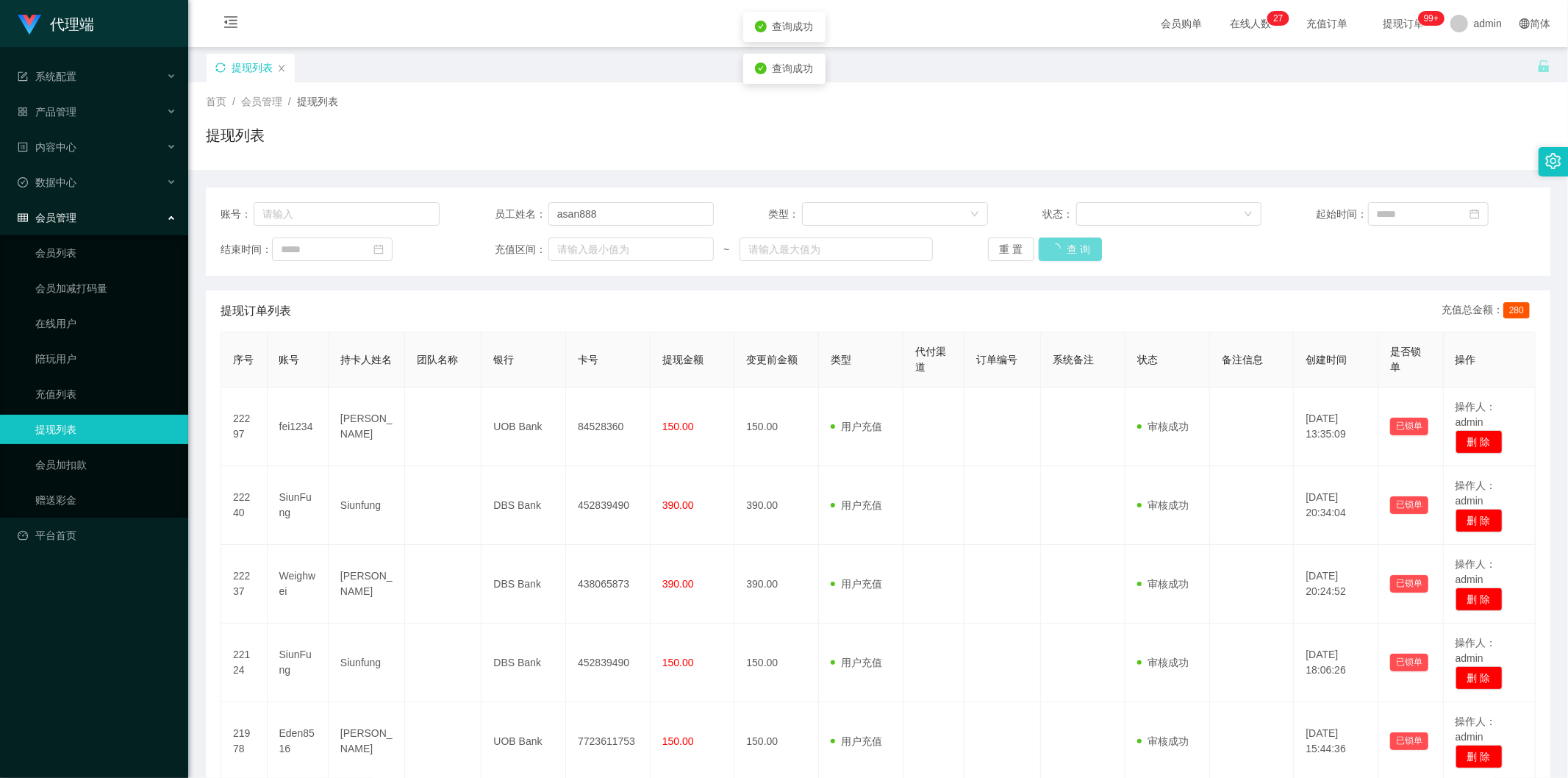
click at [1366, 152] on div "提现列表" at bounding box center [878, 141] width 1345 height 34
click at [1057, 253] on button "查 询" at bounding box center [1063, 249] width 47 height 24
click at [1047, 240] on button "查 询" at bounding box center [1063, 249] width 47 height 24
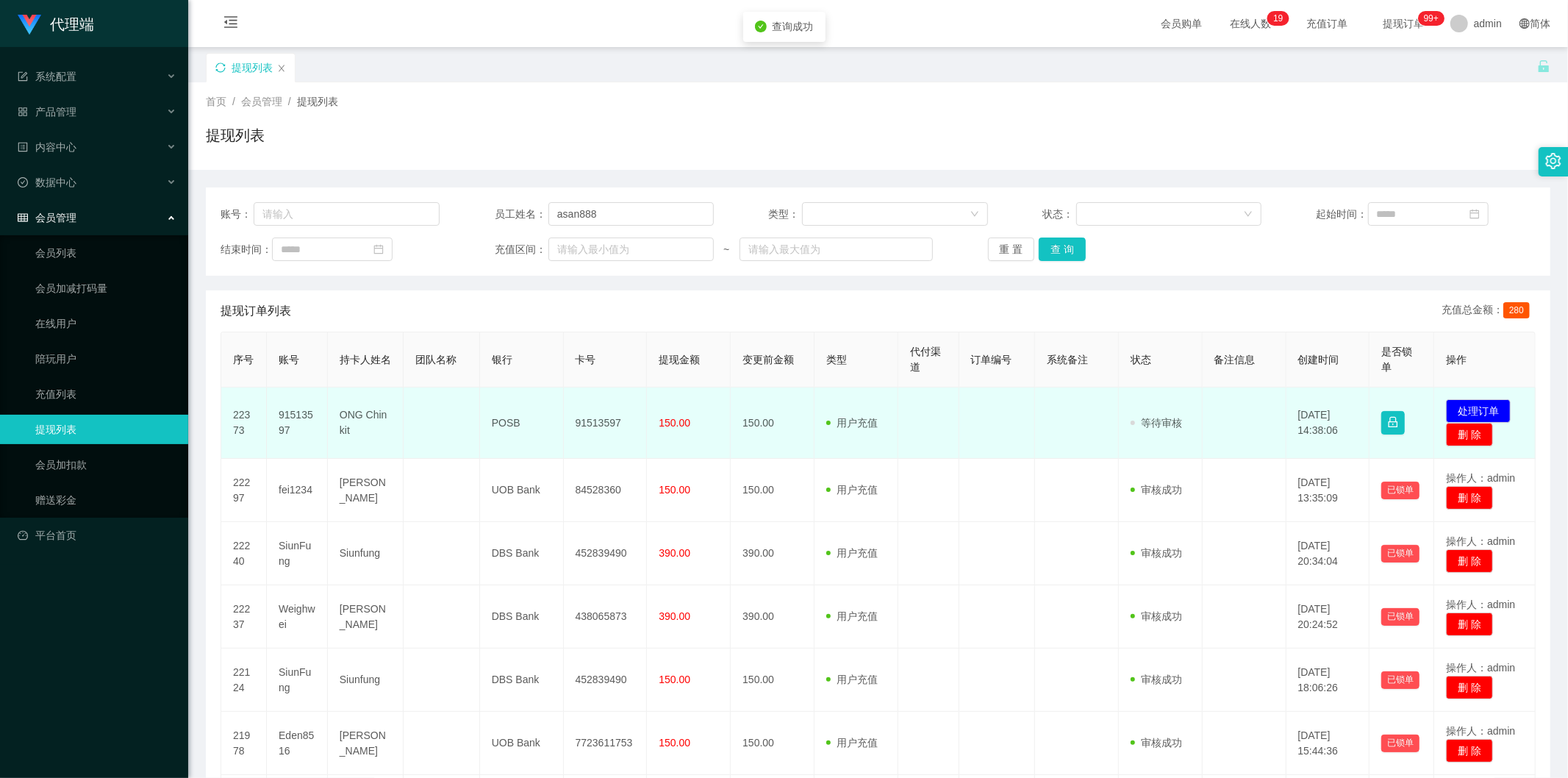
click at [600, 422] on td "91513597" at bounding box center [606, 424] width 84 height 72
copy td "91513597"
click at [1452, 402] on button "处理订单" at bounding box center [1478, 411] width 65 height 24
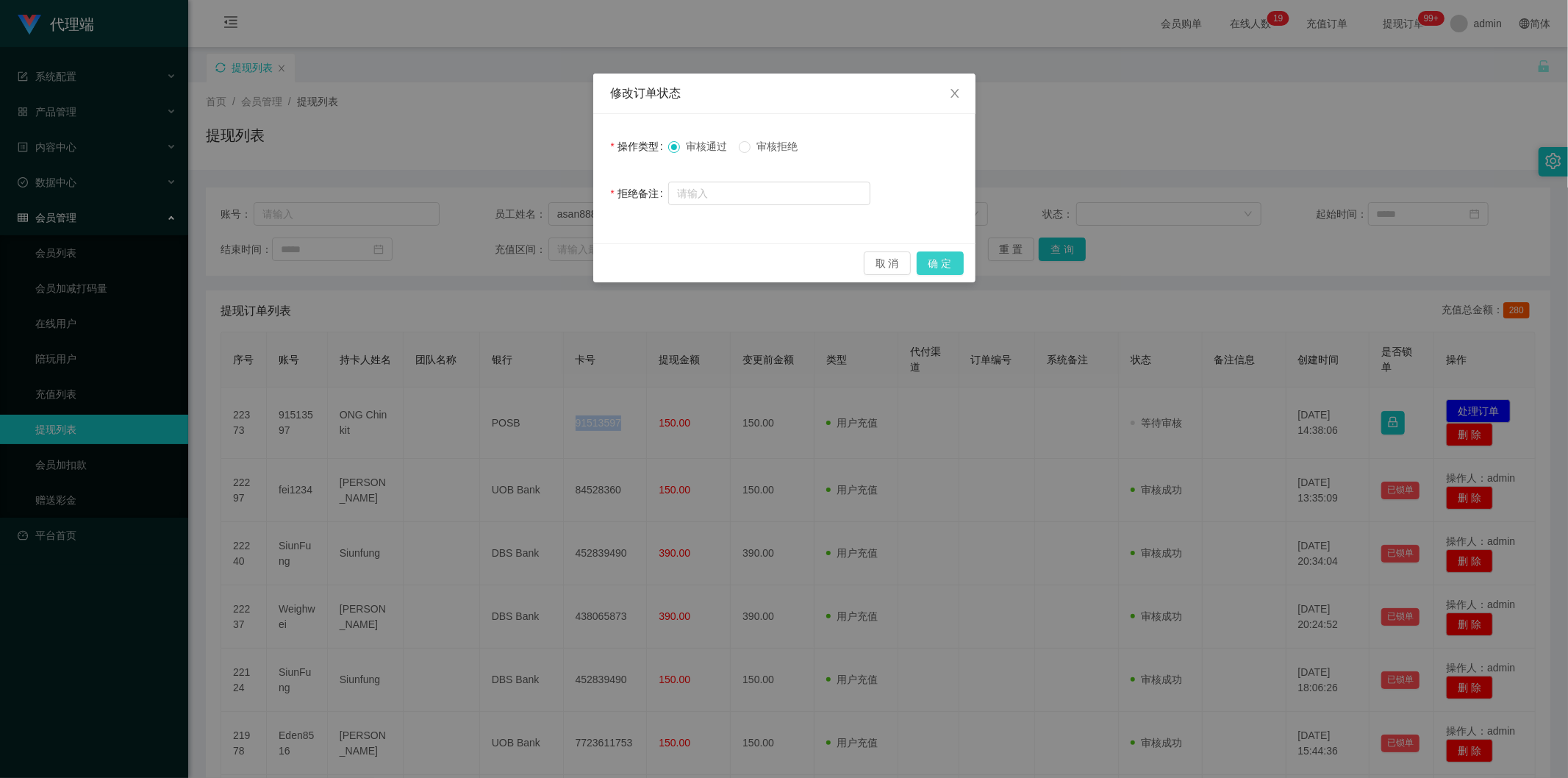
click at [955, 263] on button "确 定" at bounding box center [940, 263] width 47 height 24
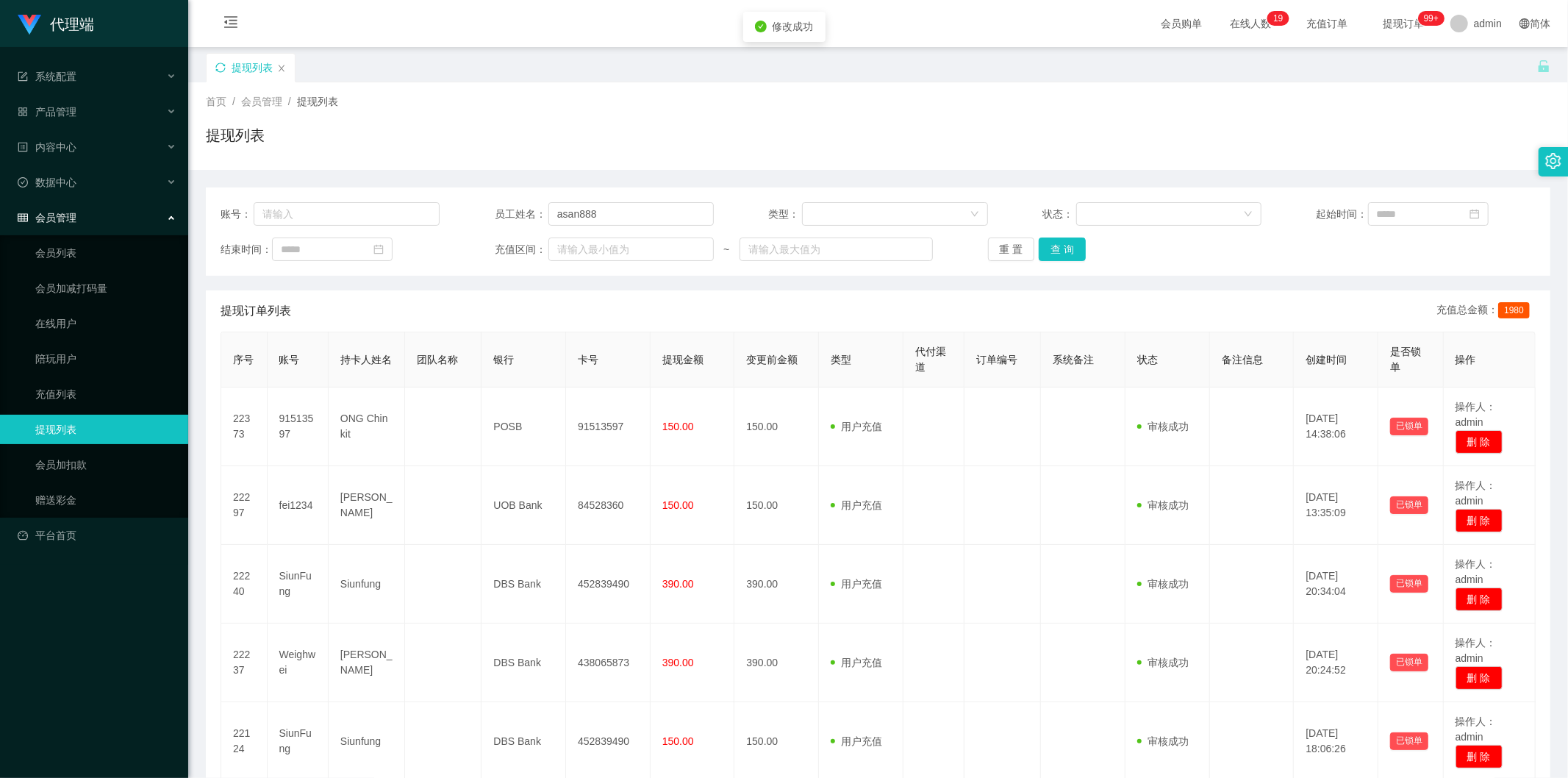
drag, startPoint x: 1404, startPoint y: 147, endPoint x: 1422, endPoint y: 107, distance: 43.9
click at [1406, 142] on div "提现列表" at bounding box center [878, 141] width 1345 height 34
drag, startPoint x: 612, startPoint y: 210, endPoint x: 175, endPoint y: 206, distance: 437.0
click at [175, 206] on section "代理端 系统配置 产品管理 内容中心 数据中心 会员管理 会员列表 会员加减打码量 在线用户 陪玩用户 充值列表 提现列表 会员加扣款 赠送彩金 平台首页 保…" at bounding box center [784, 645] width 1568 height 1290
click at [487, 151] on div "提现列表" at bounding box center [878, 141] width 1345 height 34
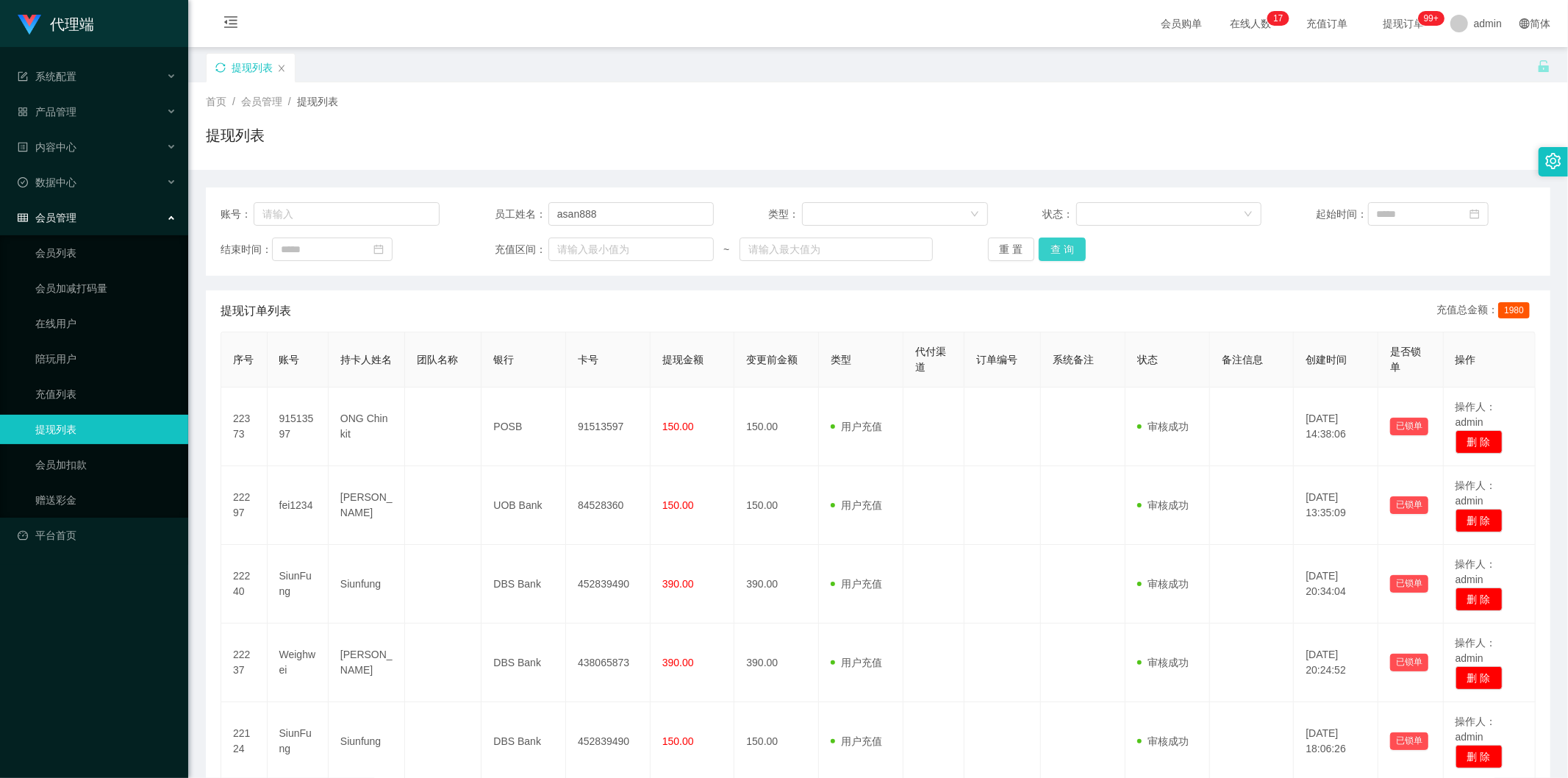
click at [1059, 242] on button "查 询" at bounding box center [1063, 249] width 47 height 24
click at [1057, 242] on button "查 询" at bounding box center [1063, 249] width 47 height 24
click at [625, 109] on div "首页 / 会员管理 / 提现列表 /" at bounding box center [878, 102] width 1345 height 15
click at [1061, 248] on button "查 询" at bounding box center [1063, 249] width 47 height 24
click at [1266, 123] on div "首页 / 会员管理 / 提现列表 / 提现列表" at bounding box center [878, 126] width 1345 height 64
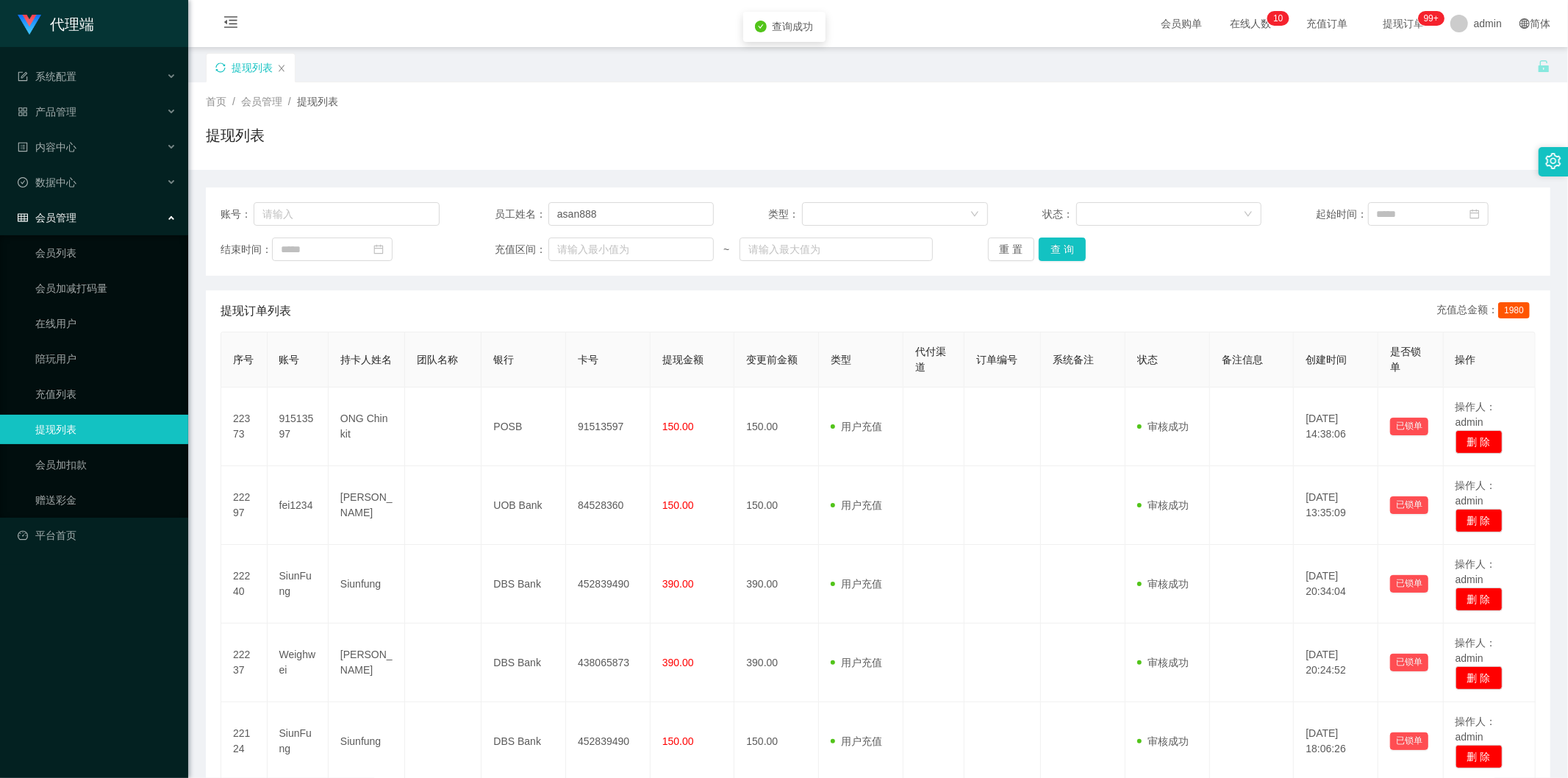
click at [1340, 77] on div "提现列表" at bounding box center [872, 78] width 1332 height 51
click at [1047, 250] on button "查 询" at bounding box center [1063, 249] width 47 height 24
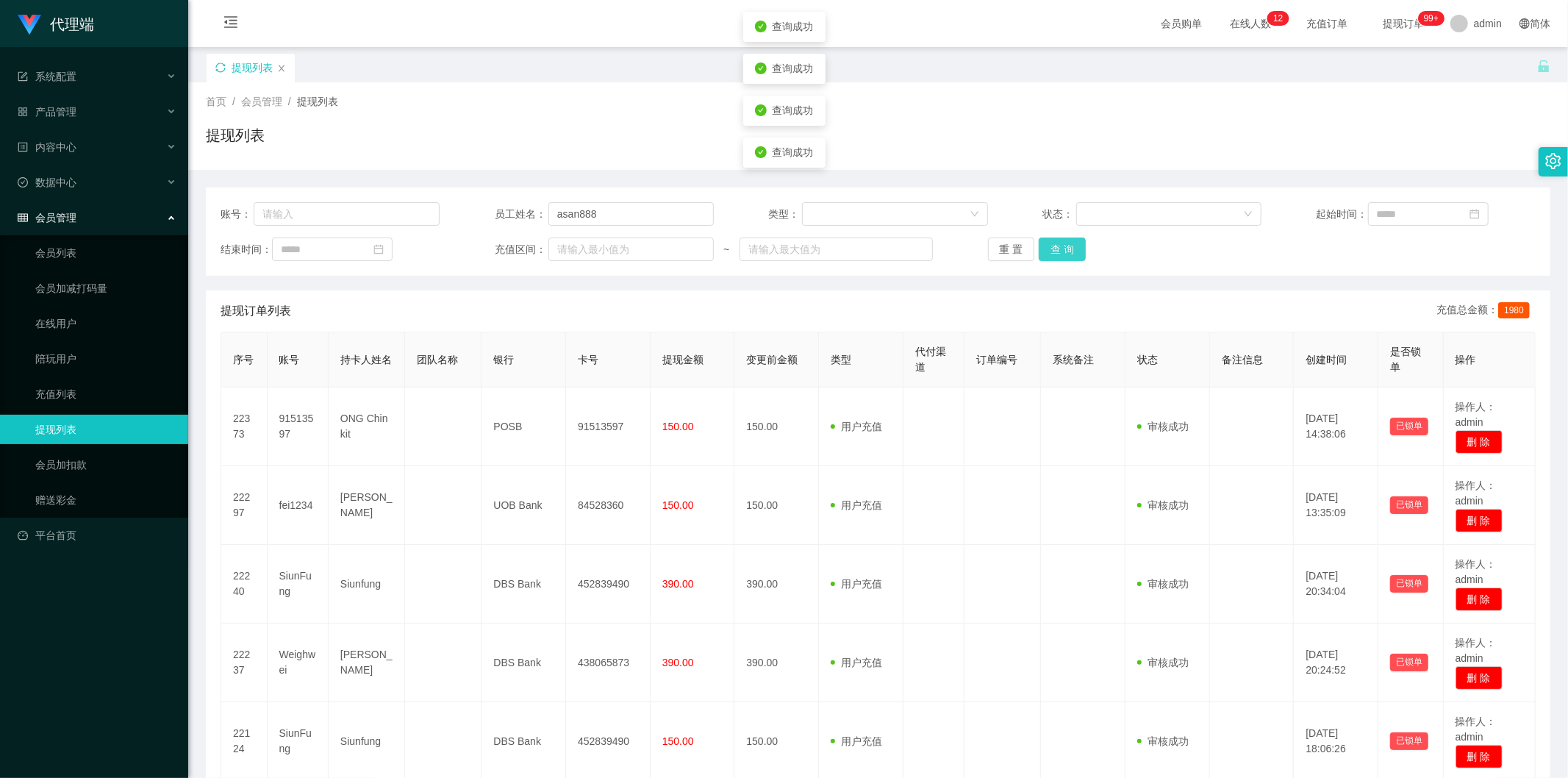
click at [1047, 250] on button "查 询" at bounding box center [1063, 249] width 47 height 24
click at [1423, 127] on div "提现列表" at bounding box center [878, 141] width 1345 height 34
click at [1052, 242] on button "查 询" at bounding box center [1063, 249] width 47 height 24
click at [1052, 243] on button "查 询" at bounding box center [1063, 249] width 47 height 24
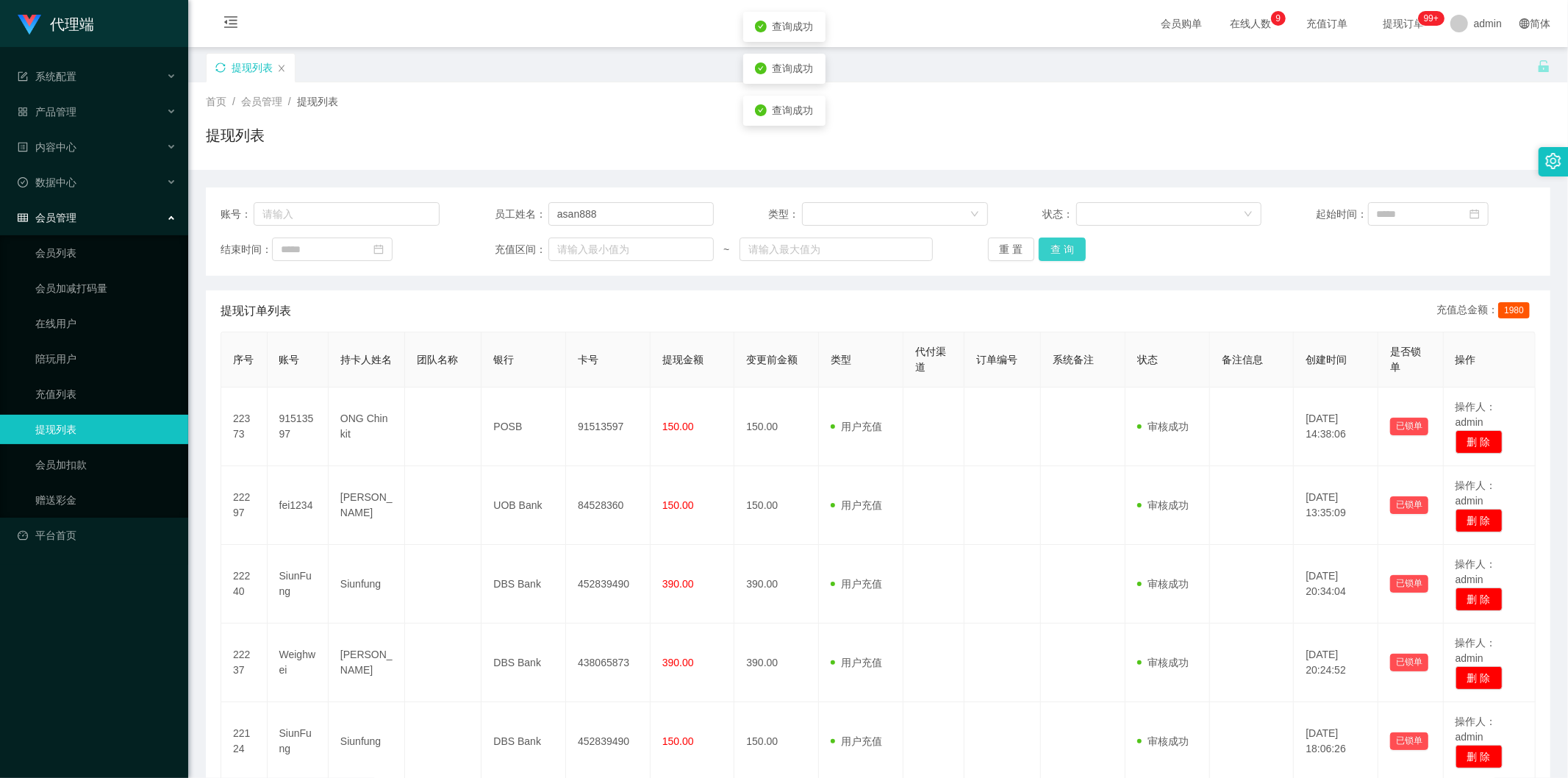
click at [1052, 243] on button "查 询" at bounding box center [1063, 249] width 47 height 24
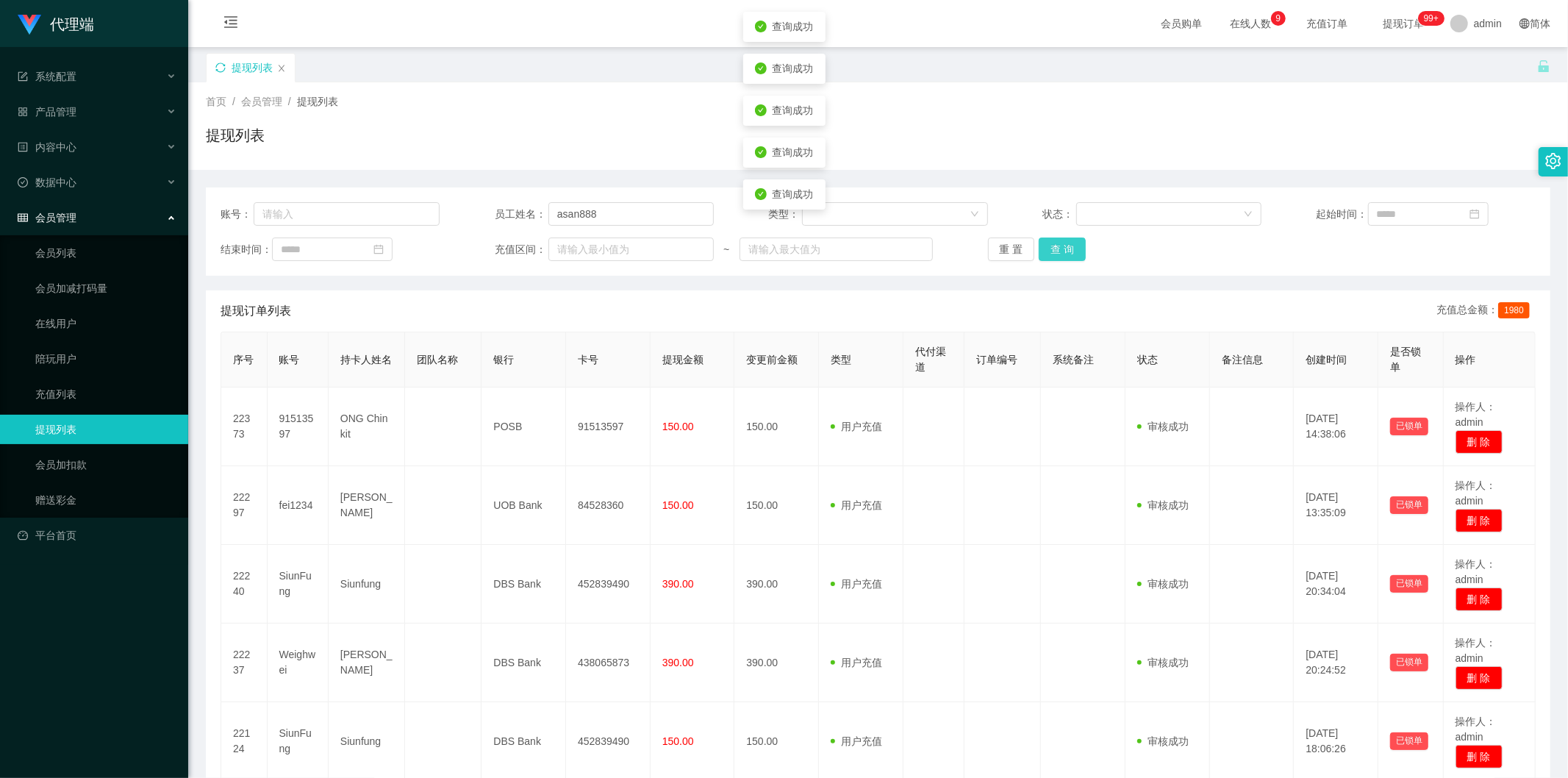
click at [1052, 243] on button "查 询" at bounding box center [1063, 249] width 47 height 24
click at [1056, 243] on button "查 询" at bounding box center [1063, 249] width 47 height 24
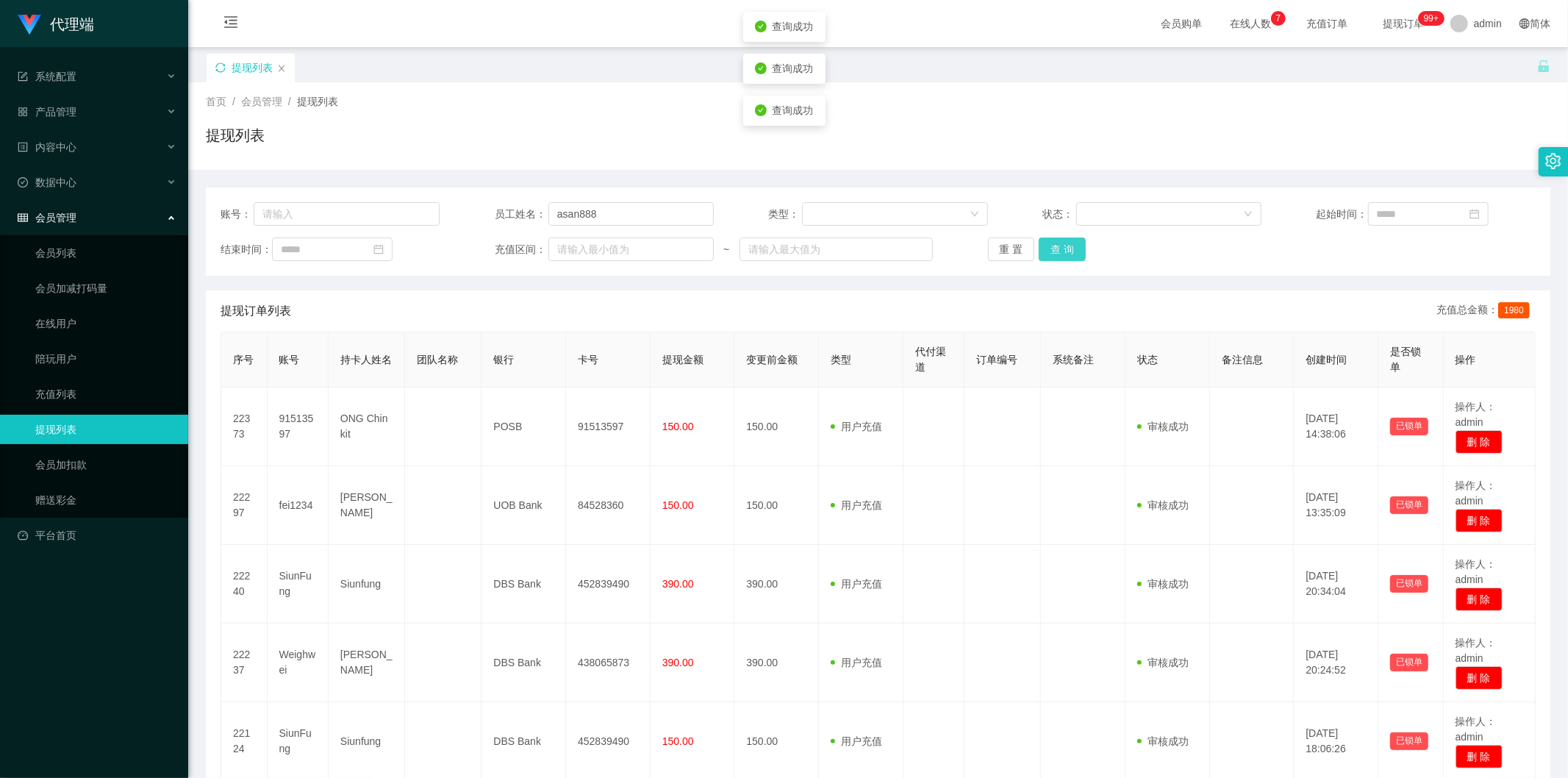
click at [1056, 243] on button "查 询" at bounding box center [1063, 249] width 47 height 24
click at [1056, 243] on div "重 置 查 询" at bounding box center [1098, 249] width 219 height 24
click at [1056, 243] on button "查 询" at bounding box center [1070, 249] width 63 height 24
click at [1056, 243] on div "重 置 查 询" at bounding box center [1098, 249] width 219 height 24
click at [1056, 243] on button "查 询" at bounding box center [1063, 249] width 47 height 24
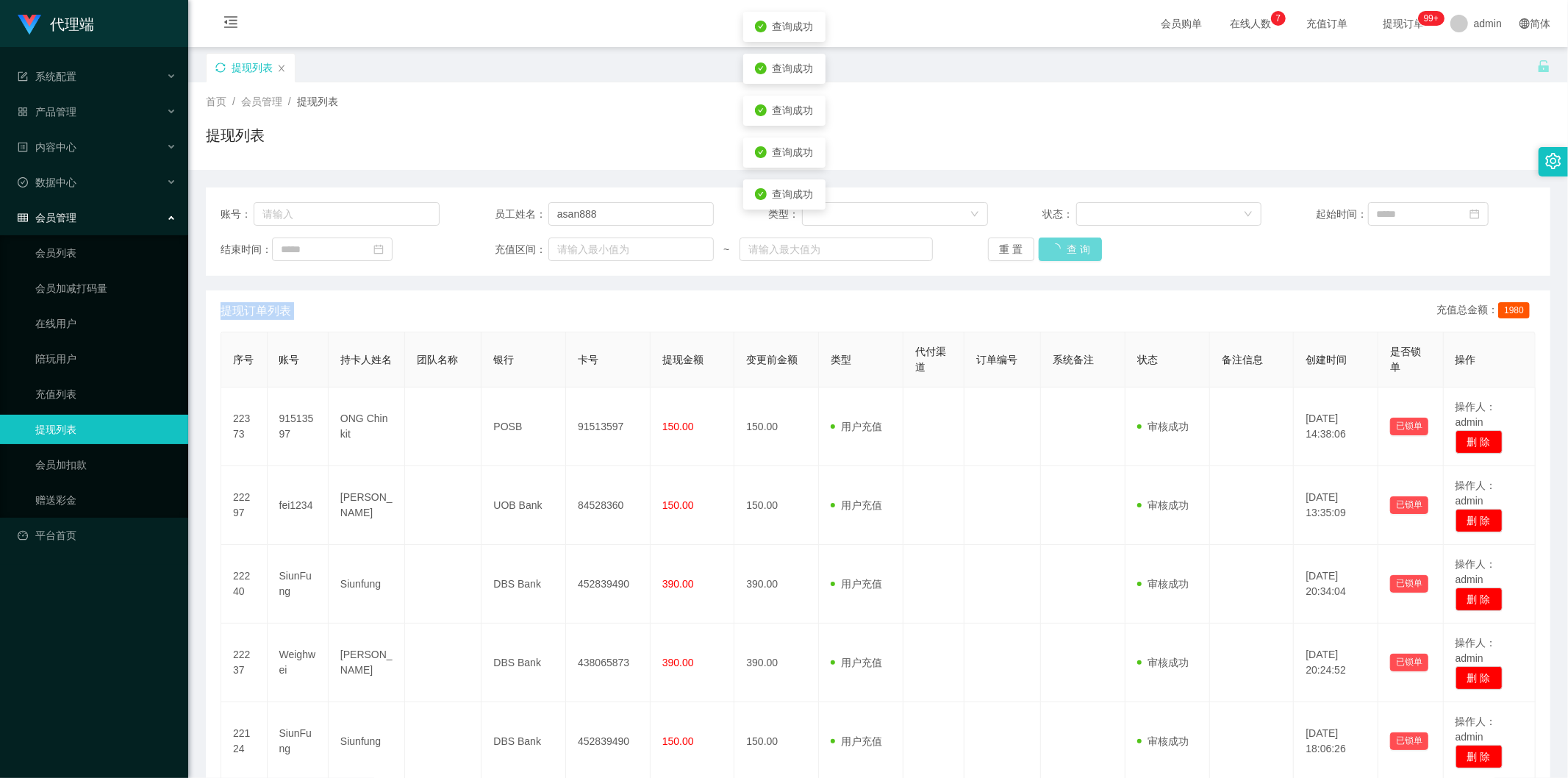
click at [1056, 243] on div "重 置 查 询" at bounding box center [1098, 249] width 219 height 24
click at [1056, 243] on button "查 询" at bounding box center [1070, 249] width 63 height 24
click at [1056, 243] on div "重 置 查 询" at bounding box center [1098, 249] width 219 height 24
click at [1056, 243] on button "查 询" at bounding box center [1063, 249] width 47 height 24
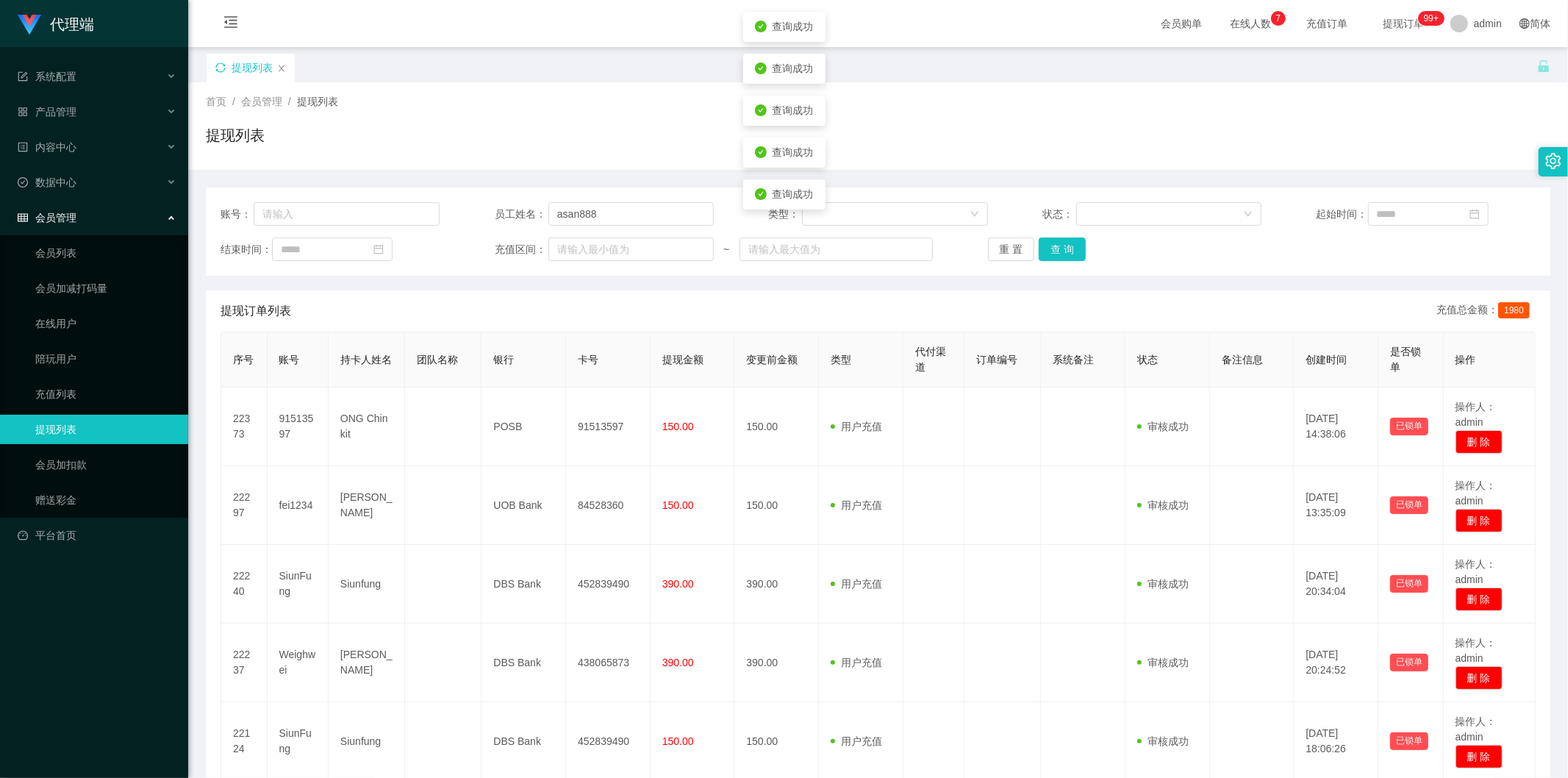
click at [471, 97] on div "首页 / 会员管理 / 提现列表 /" at bounding box center [878, 102] width 1345 height 15
click at [1051, 244] on button "查 询" at bounding box center [1063, 249] width 47 height 24
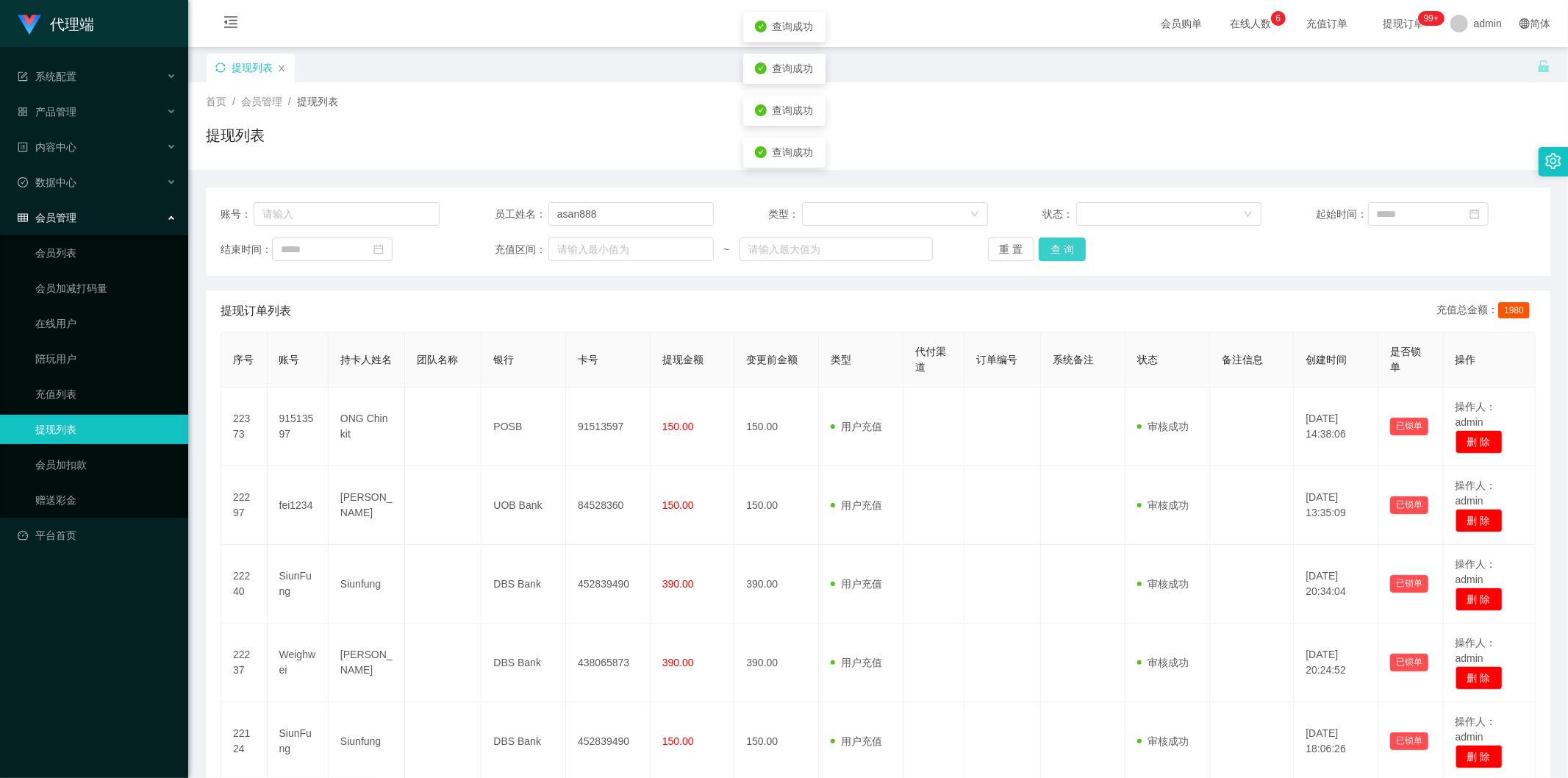
click at [1051, 244] on button "查 询" at bounding box center [1063, 249] width 47 height 24
click at [1358, 99] on div "首页 / 会员管理 / 提现列表 /" at bounding box center [878, 102] width 1345 height 15
click at [1061, 248] on button "查 询" at bounding box center [1063, 249] width 47 height 24
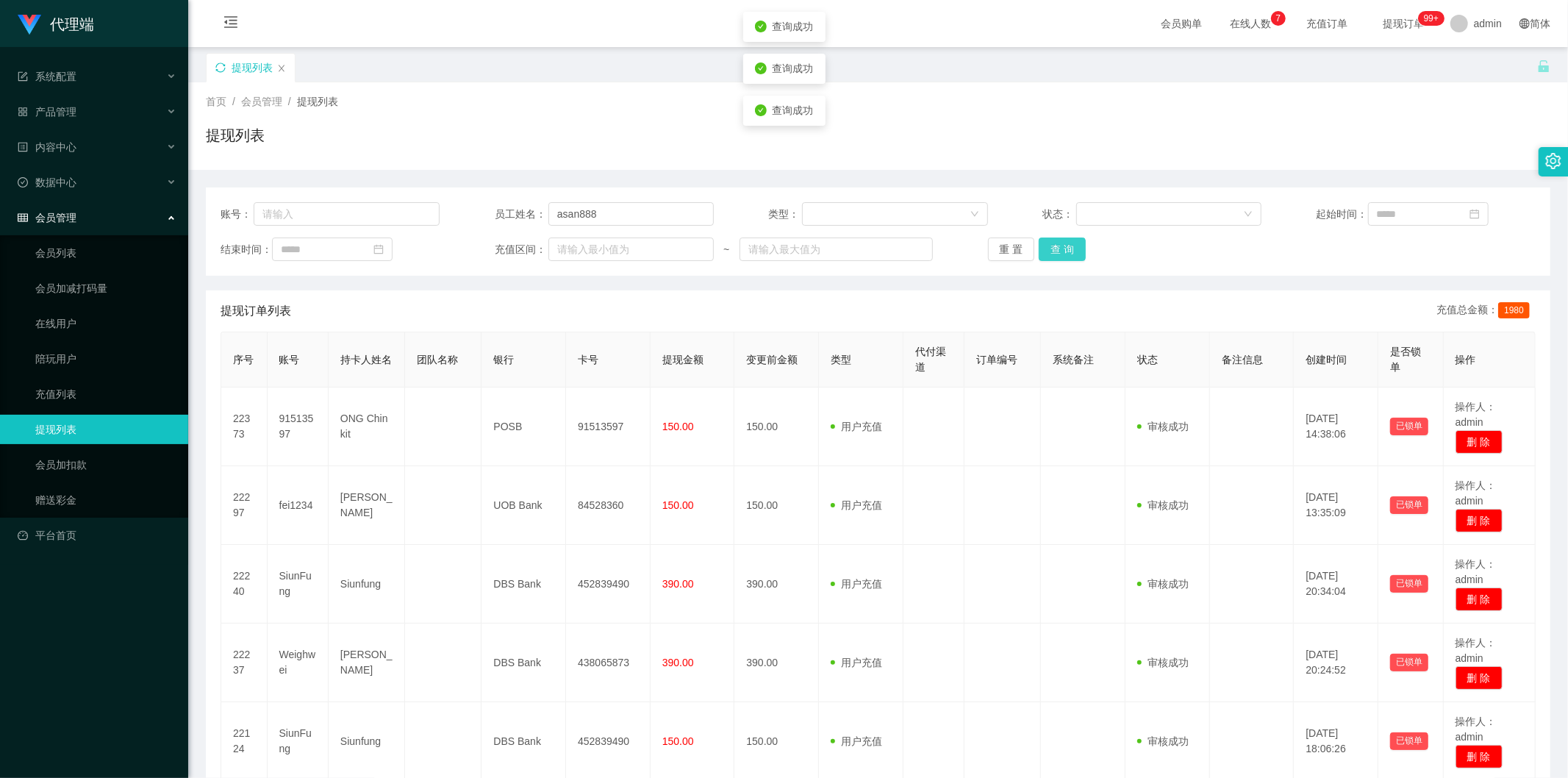
click at [1061, 248] on button "查 询" at bounding box center [1063, 249] width 47 height 24
click at [1526, 133] on div "提现列表" at bounding box center [878, 141] width 1345 height 34
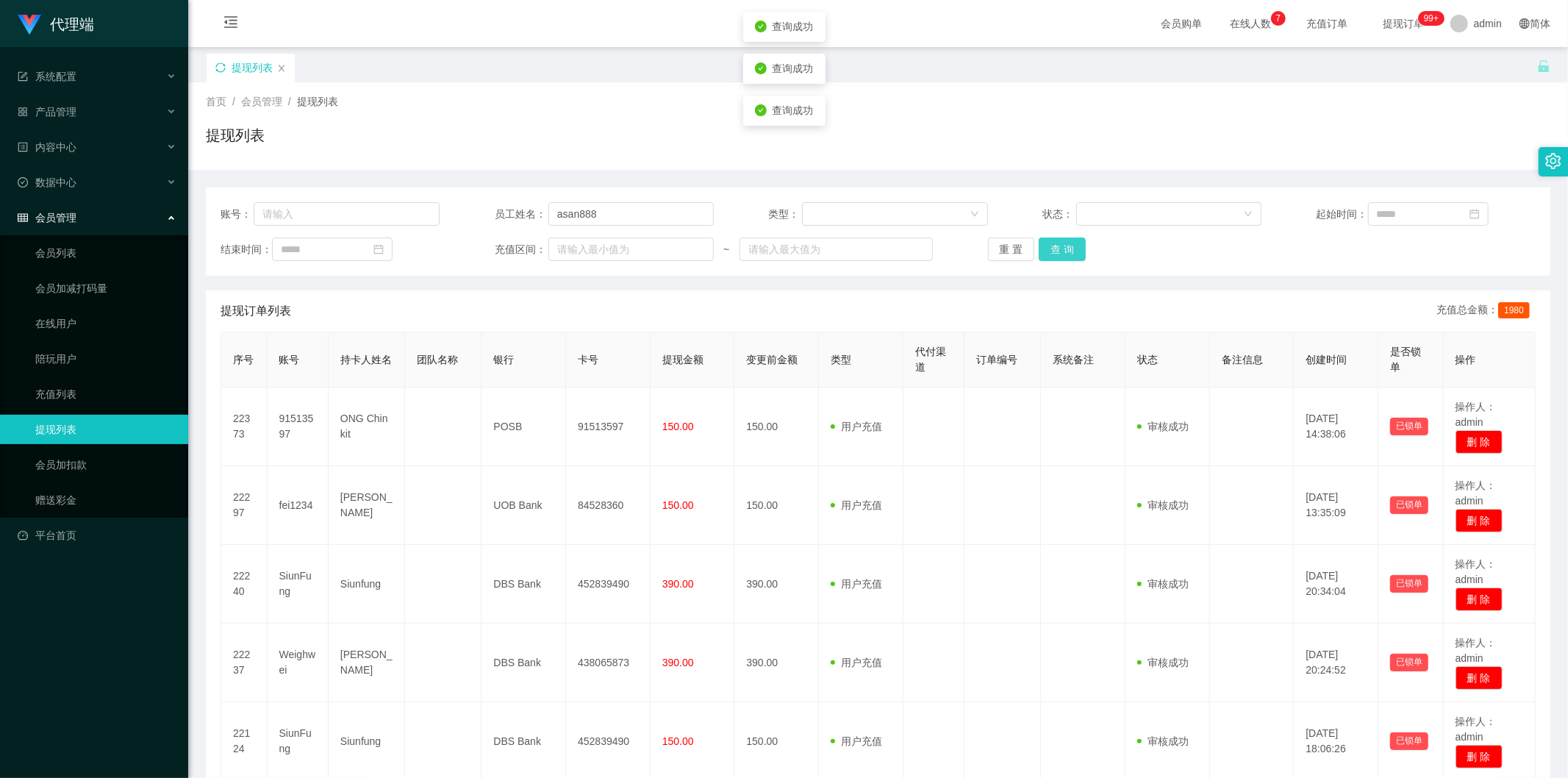
click at [1060, 247] on button "查 询" at bounding box center [1063, 249] width 47 height 24
drag, startPoint x: 1266, startPoint y: 143, endPoint x: 1399, endPoint y: 66, distance: 153.7
click at [1266, 143] on div "提现列表" at bounding box center [878, 141] width 1345 height 34
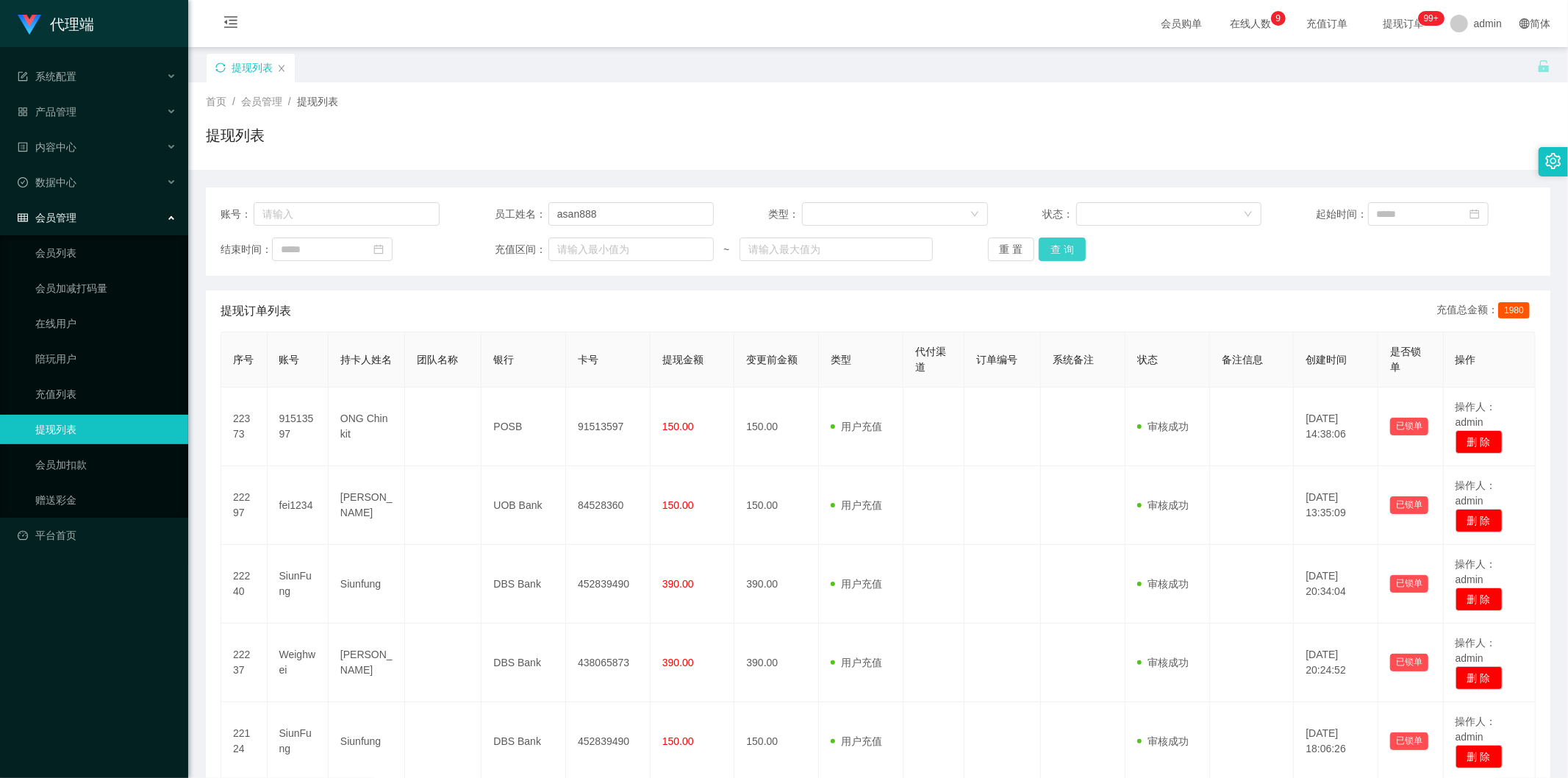
click at [1051, 246] on button "查 询" at bounding box center [1063, 249] width 47 height 24
drag, startPoint x: 1009, startPoint y: 99, endPoint x: 935, endPoint y: 8, distance: 117.3
click at [1009, 99] on div "首页 / 会员管理 / 提现列表 /" at bounding box center [878, 102] width 1345 height 15
click at [1063, 254] on button "查 询" at bounding box center [1063, 249] width 47 height 24
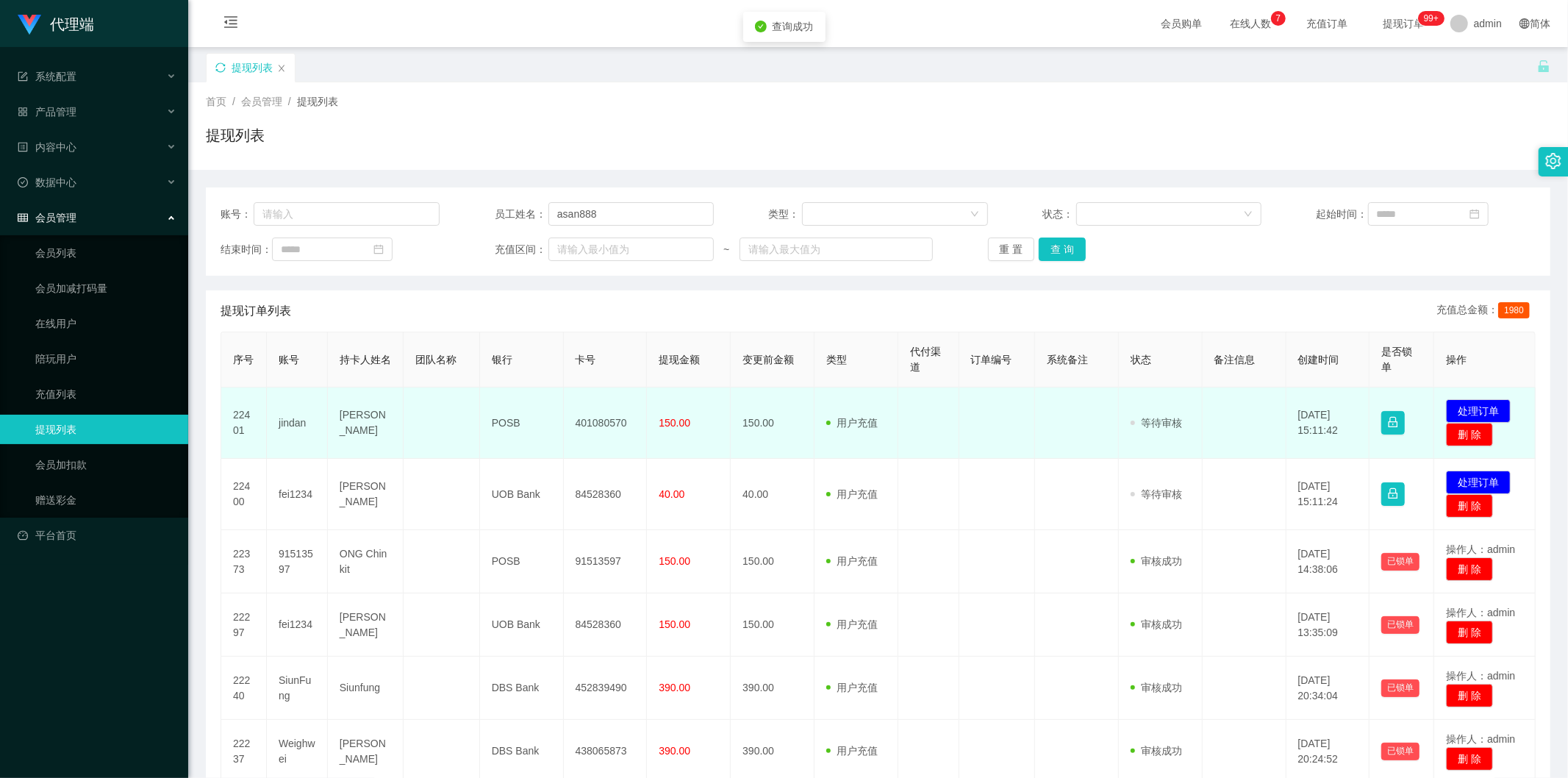
click at [601, 422] on td "401080570" at bounding box center [606, 424] width 84 height 72
copy td "401080570"
click at [495, 422] on td "POSB" at bounding box center [522, 424] width 84 height 72
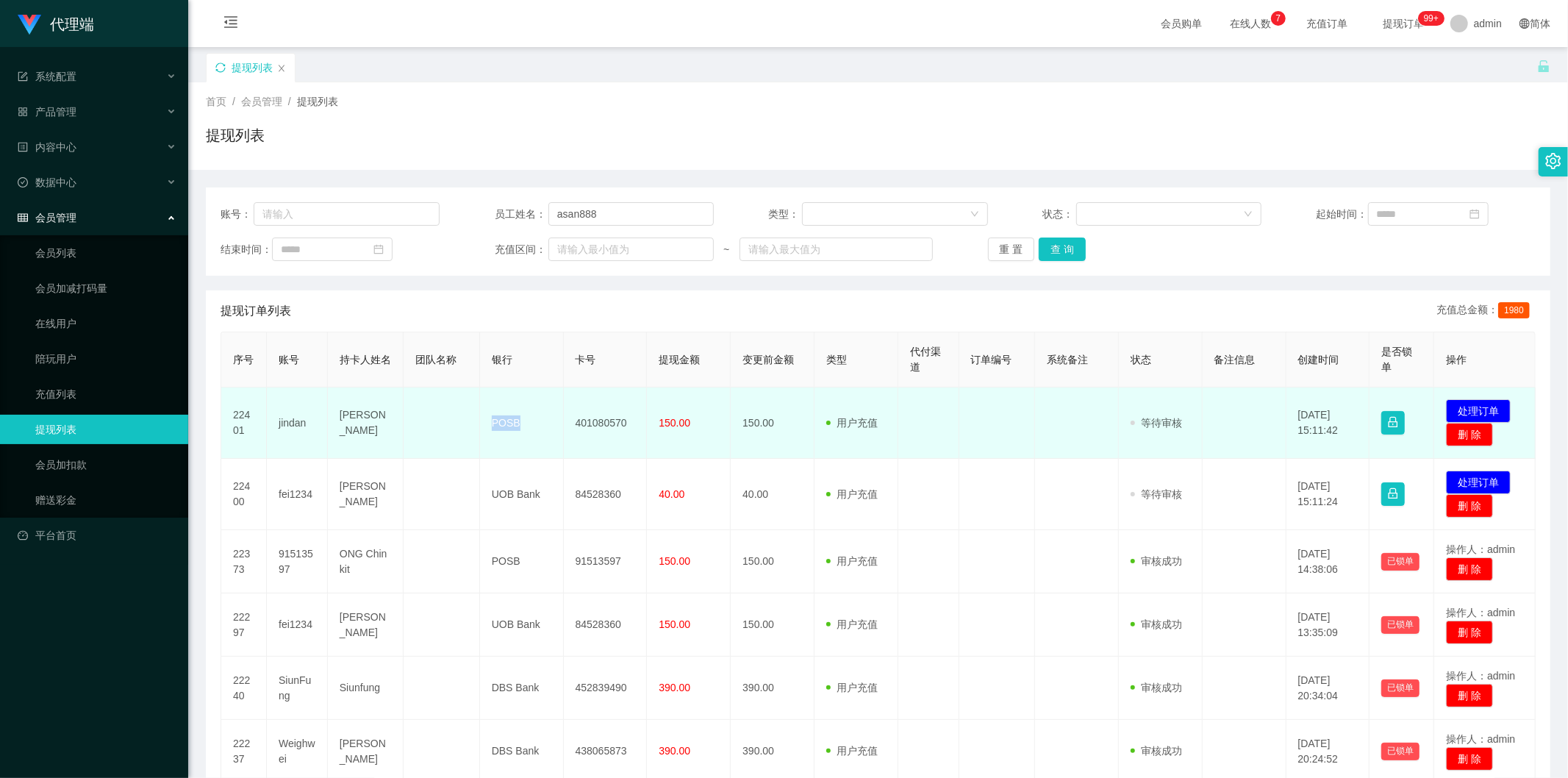
copy td "POSB"
click at [350, 419] on td "Jin Dan" at bounding box center [365, 424] width 75 height 72
copy td "Jin Dan"
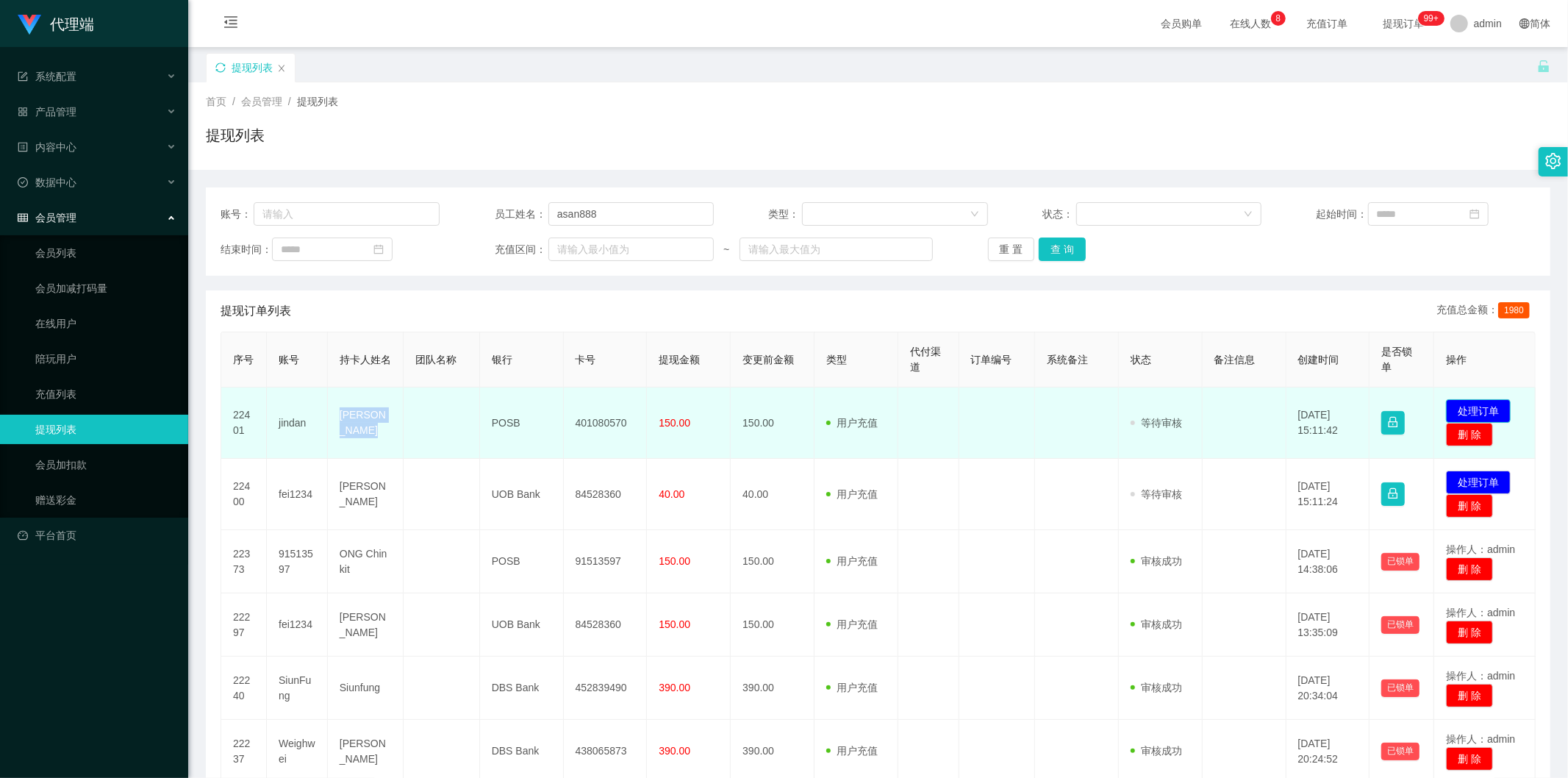
click at [1486, 402] on button "处理订单" at bounding box center [1478, 411] width 65 height 24
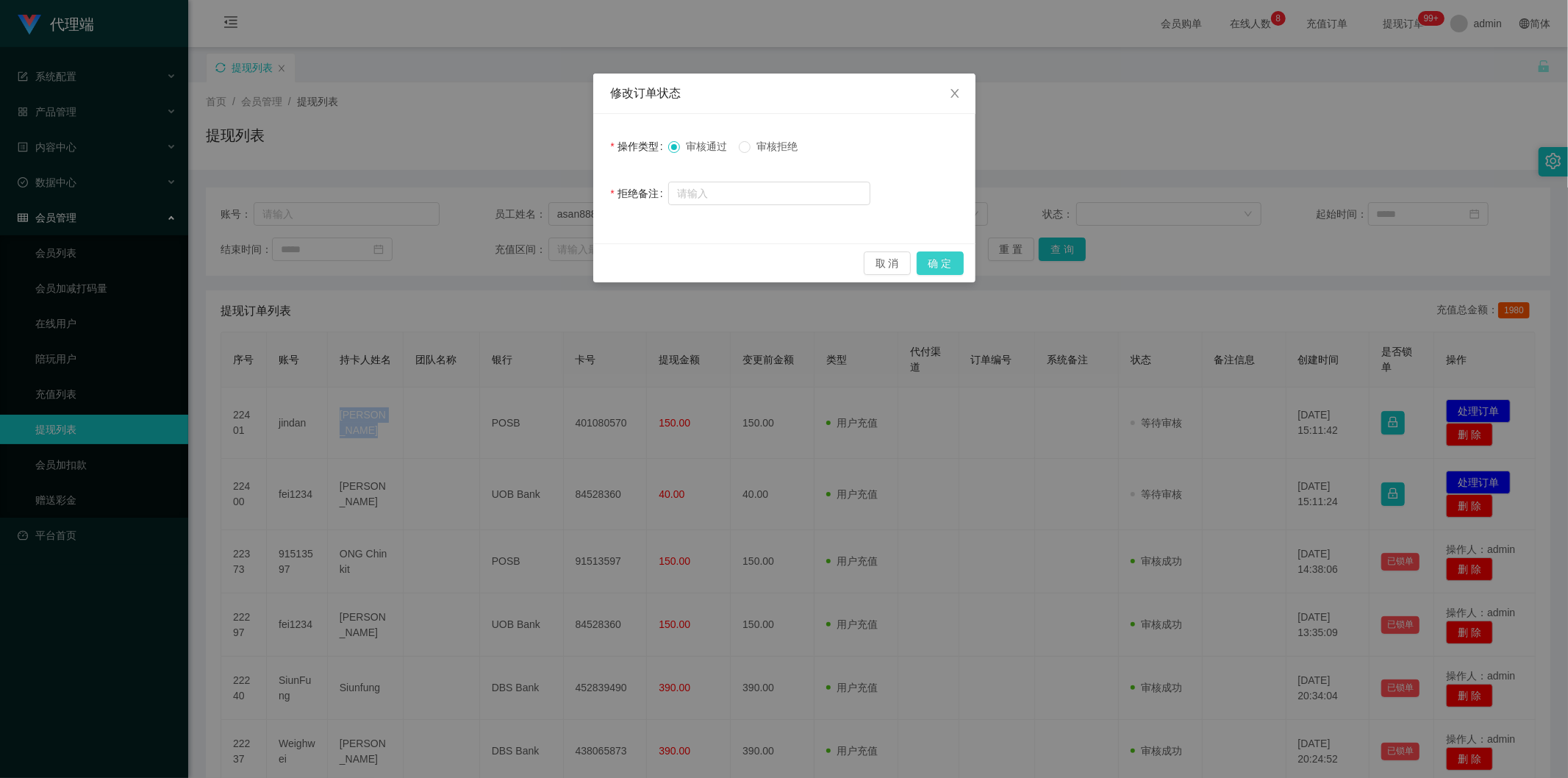
click at [923, 259] on button "确 定" at bounding box center [940, 263] width 47 height 24
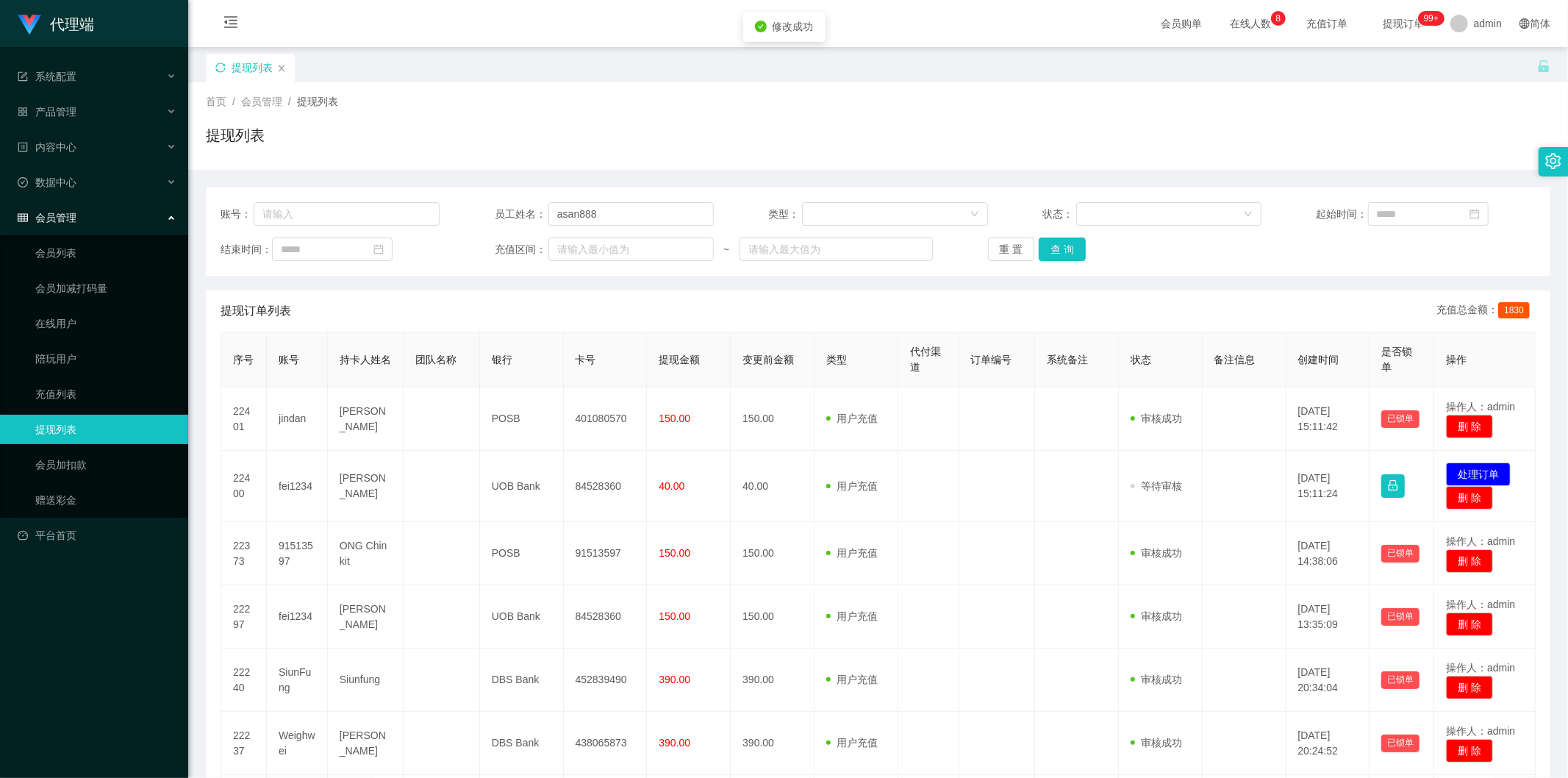
click at [1256, 116] on div "首页 / 会员管理 / 提现列表 / 提现列表" at bounding box center [878, 126] width 1345 height 64
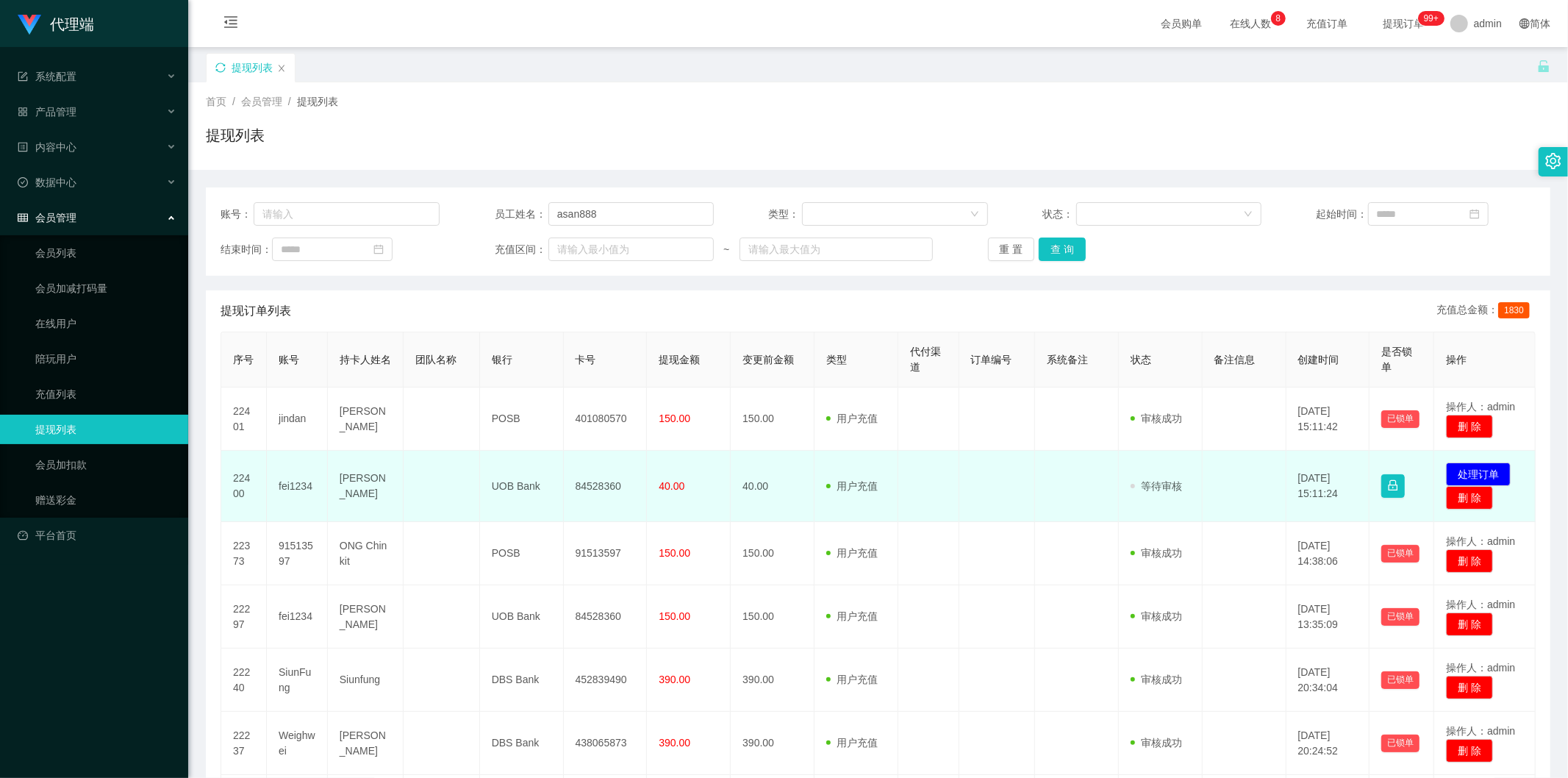
click at [583, 482] on td "84528360" at bounding box center [606, 487] width 84 height 72
copy td "84528360"
click at [1509, 468] on td "发起代付 处理订单 删 除" at bounding box center [1485, 487] width 101 height 72
click at [1490, 469] on button "处理订单" at bounding box center [1478, 474] width 65 height 24
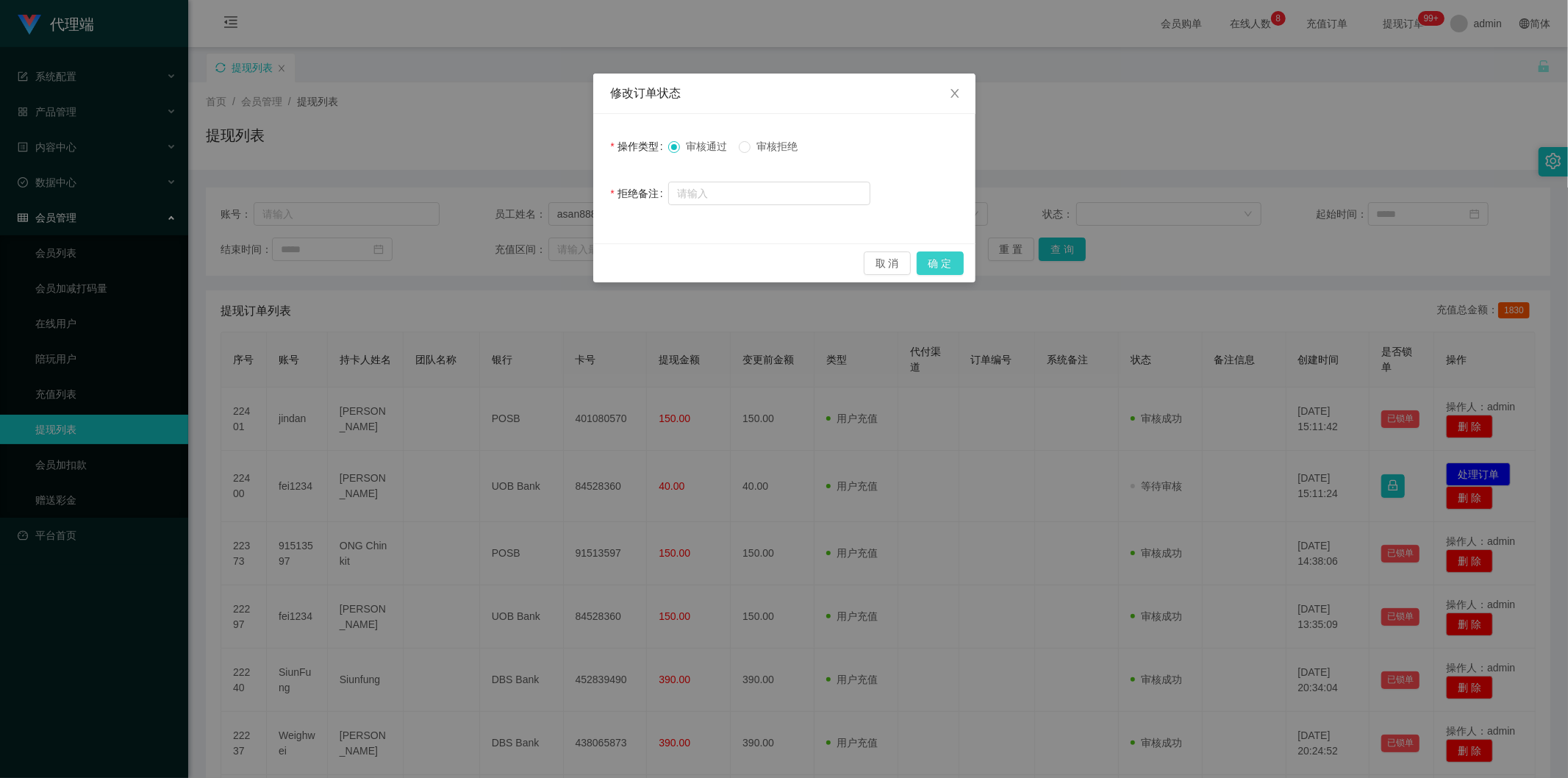
click at [949, 263] on button "确 定" at bounding box center [940, 263] width 47 height 24
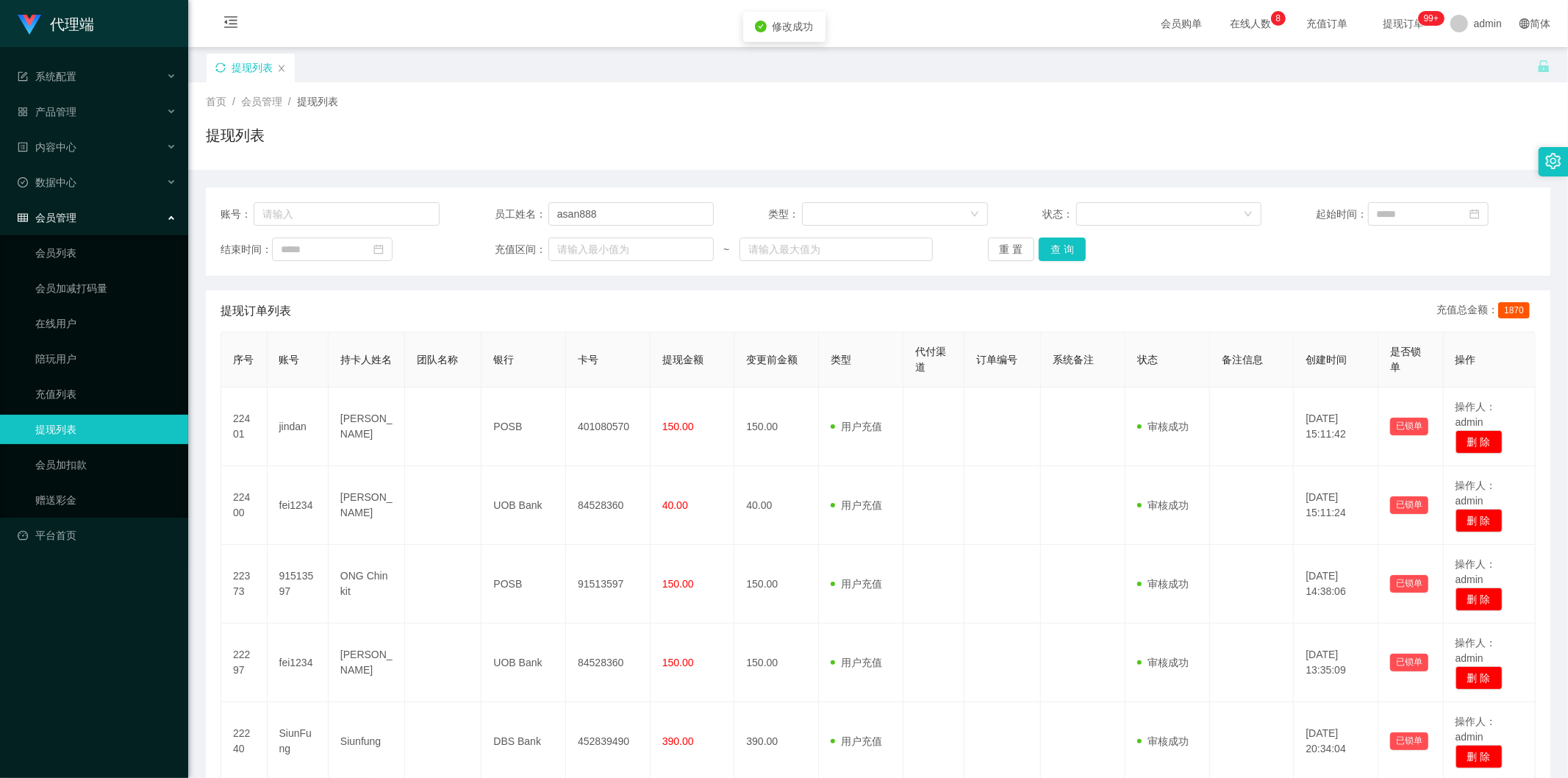
click at [1509, 90] on div "首页 / 会员管理 / 提现列表 / 提现列表" at bounding box center [878, 126] width 1380 height 88
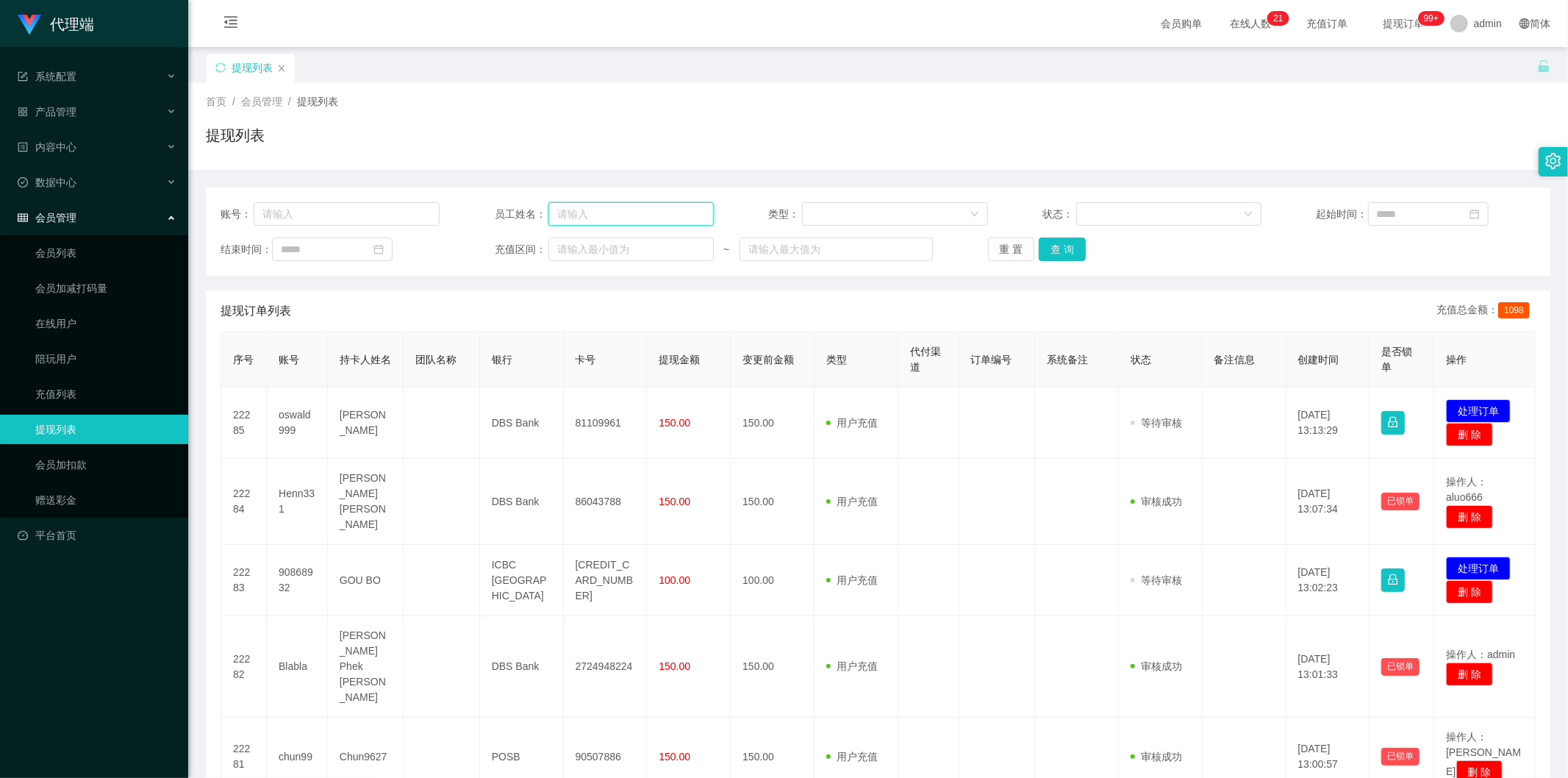
click at [582, 210] on input "text" at bounding box center [631, 213] width 165 height 24
type input "阿"
type input "ayang888"
click at [1049, 248] on button "查 询" at bounding box center [1063, 249] width 47 height 24
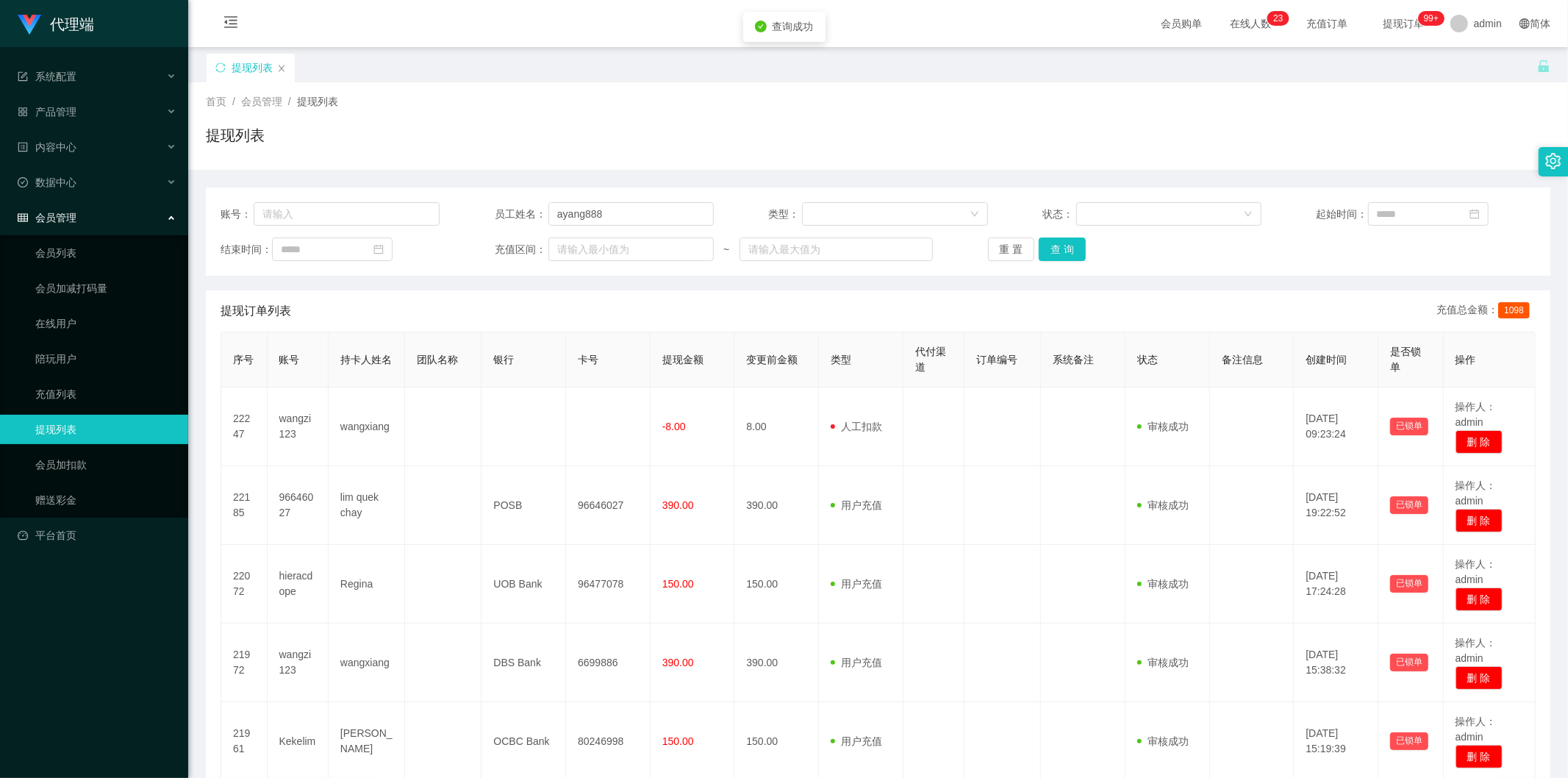
drag, startPoint x: 700, startPoint y: 136, endPoint x: 376, endPoint y: 5, distance: 349.5
click at [696, 136] on div "提现列表" at bounding box center [878, 141] width 1345 height 34
click at [221, 65] on icon "图标: sync" at bounding box center [221, 68] width 11 height 11
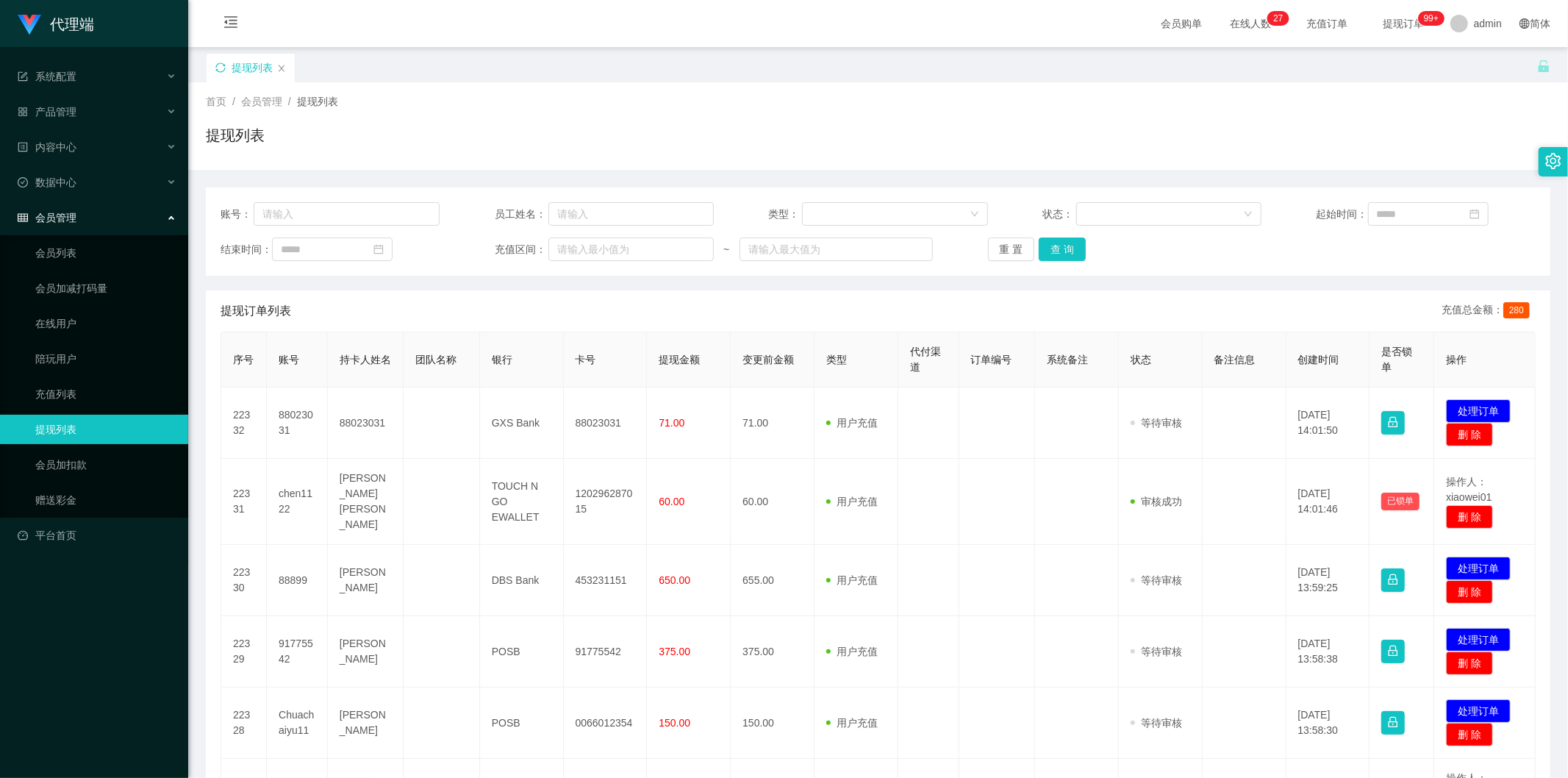
click at [548, 157] on div "提现列表" at bounding box center [878, 141] width 1345 height 34
click at [581, 210] on input "text" at bounding box center [631, 213] width 165 height 24
type input "ayang888"
click at [1061, 248] on button "查 询" at bounding box center [1063, 249] width 47 height 24
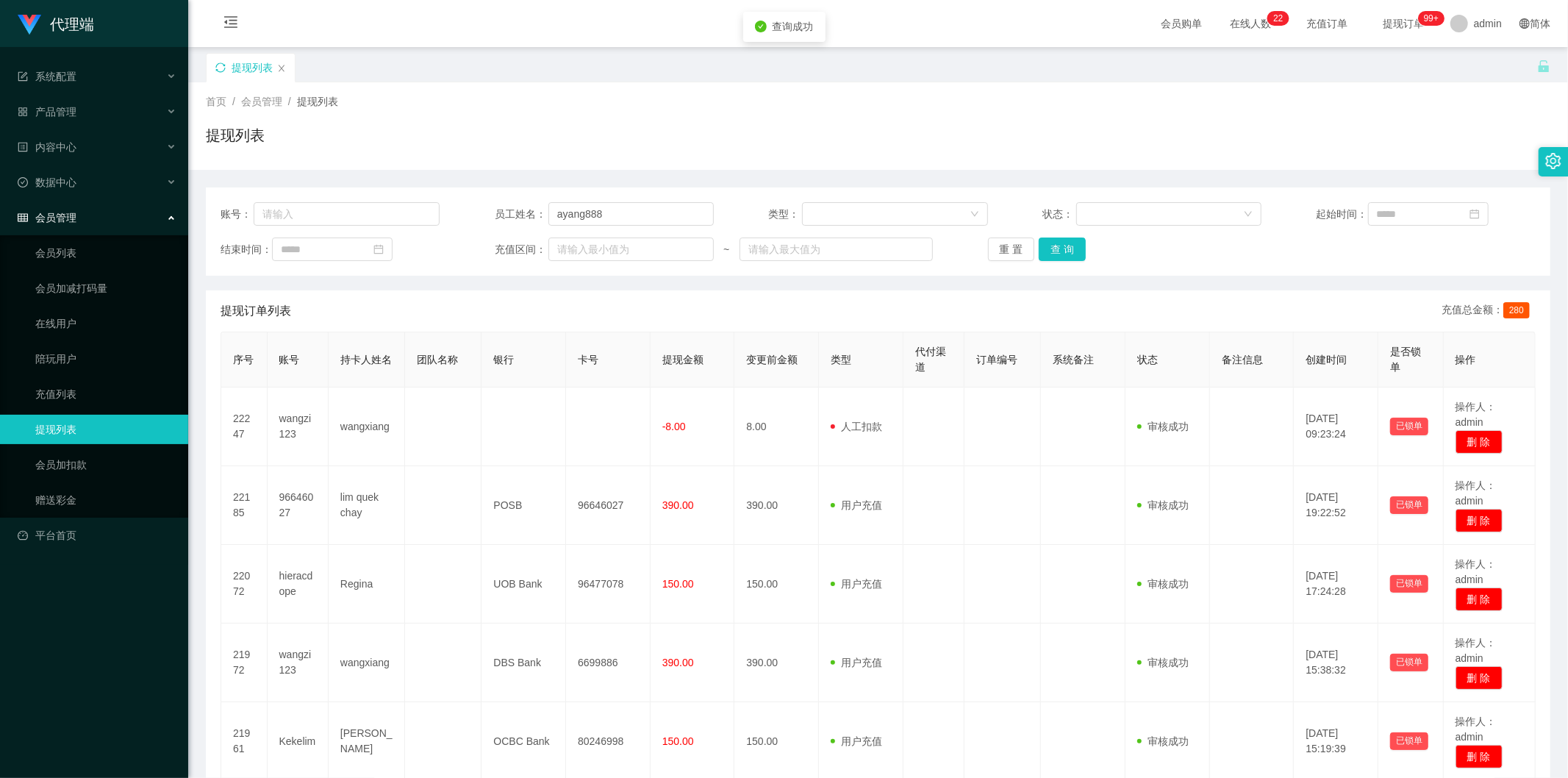
click at [1307, 142] on div "提现列表" at bounding box center [878, 141] width 1345 height 34
click at [1054, 248] on button "查 询" at bounding box center [1063, 249] width 47 height 24
click at [859, 144] on div "提现列表" at bounding box center [878, 141] width 1345 height 34
click at [1051, 247] on button "查 询" at bounding box center [1063, 249] width 47 height 24
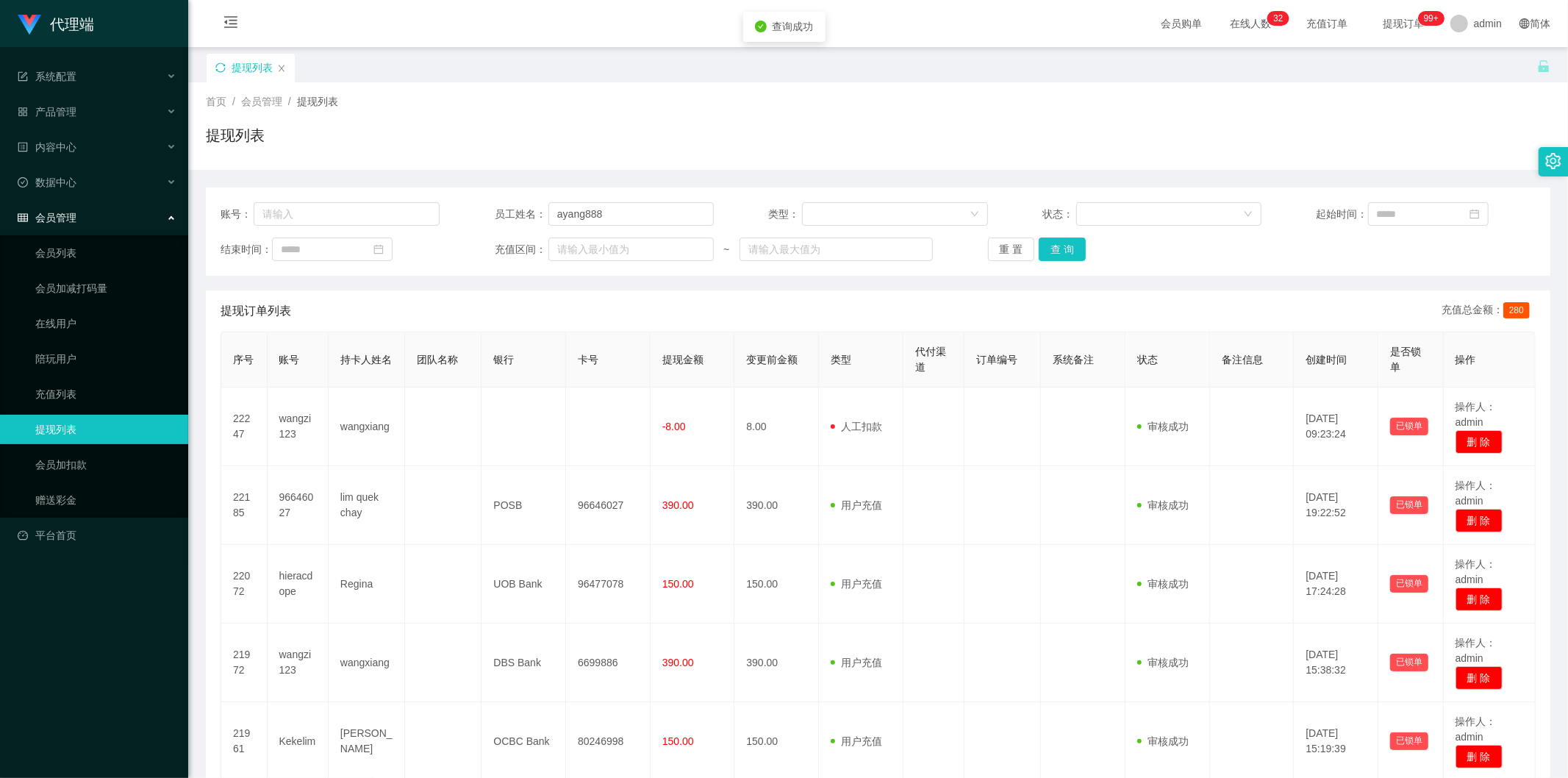
click at [1297, 147] on div "提现列表" at bounding box center [878, 141] width 1345 height 34
click at [1063, 242] on button "查 询" at bounding box center [1063, 249] width 47 height 24
click at [1326, 145] on div "提现列表" at bounding box center [878, 141] width 1345 height 34
click at [1047, 245] on button "查 询" at bounding box center [1063, 249] width 47 height 24
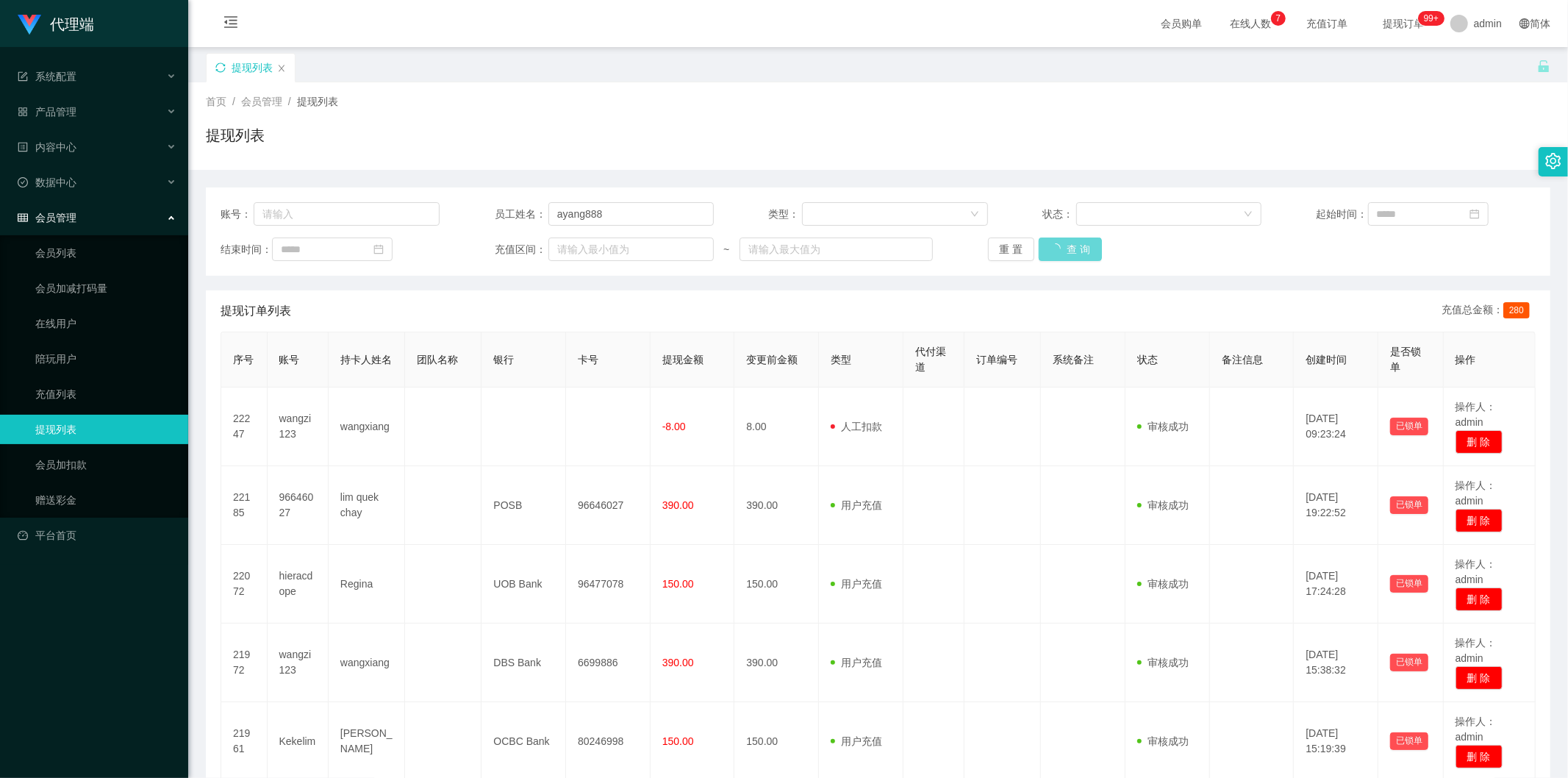
click at [1045, 245] on div "重 置 查 询" at bounding box center [1098, 249] width 219 height 24
click at [1045, 245] on button "查 询" at bounding box center [1063, 249] width 47 height 24
click at [1045, 245] on div "重 置 查 询" at bounding box center [1098, 249] width 219 height 24
click at [1045, 245] on button "查 询" at bounding box center [1063, 249] width 47 height 24
click at [1045, 245] on div "重 置 查 询" at bounding box center [1098, 249] width 219 height 24
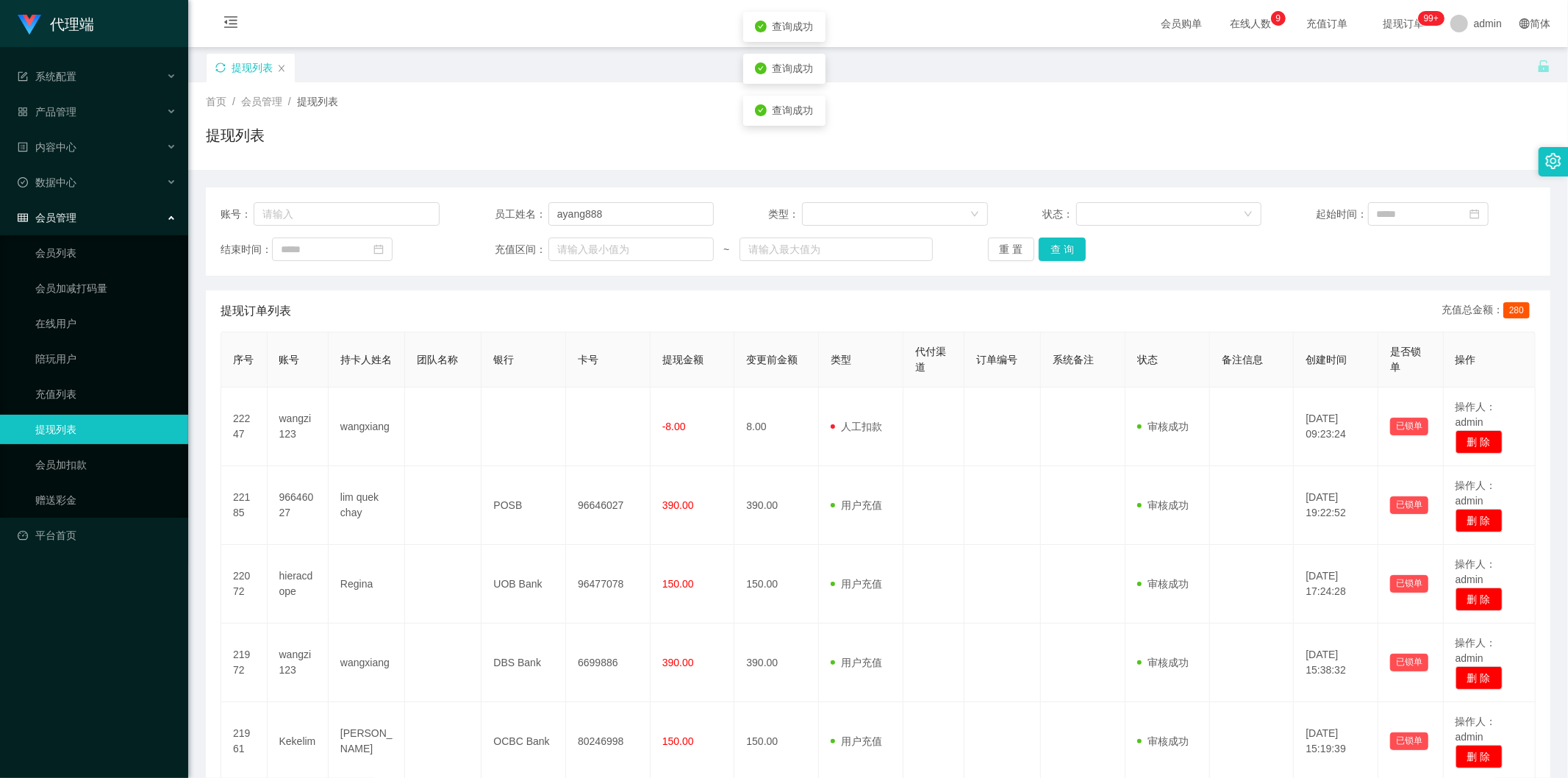
click at [568, 143] on div "提现列表" at bounding box center [878, 141] width 1345 height 34
click at [605, 77] on div "提现列表" at bounding box center [872, 78] width 1332 height 51
click at [1052, 248] on button "查 询" at bounding box center [1063, 249] width 47 height 24
drag, startPoint x: 589, startPoint y: 114, endPoint x: 484, endPoint y: 75, distance: 112.0
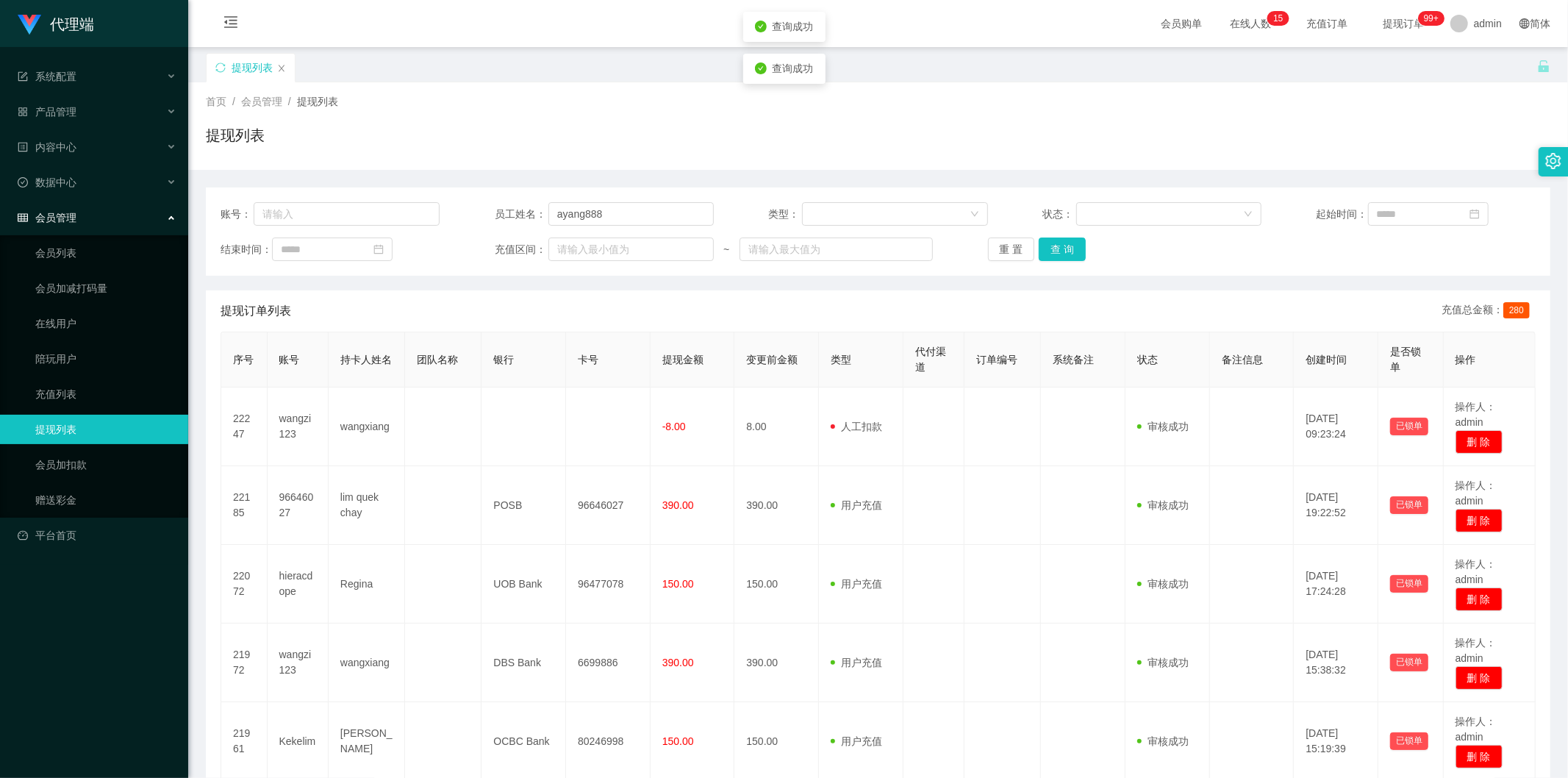
click at [586, 114] on div "首页 / 会员管理 / 提现列表 / 提现列表" at bounding box center [878, 126] width 1345 height 64
click at [1063, 246] on button "查 询" at bounding box center [1063, 249] width 47 height 24
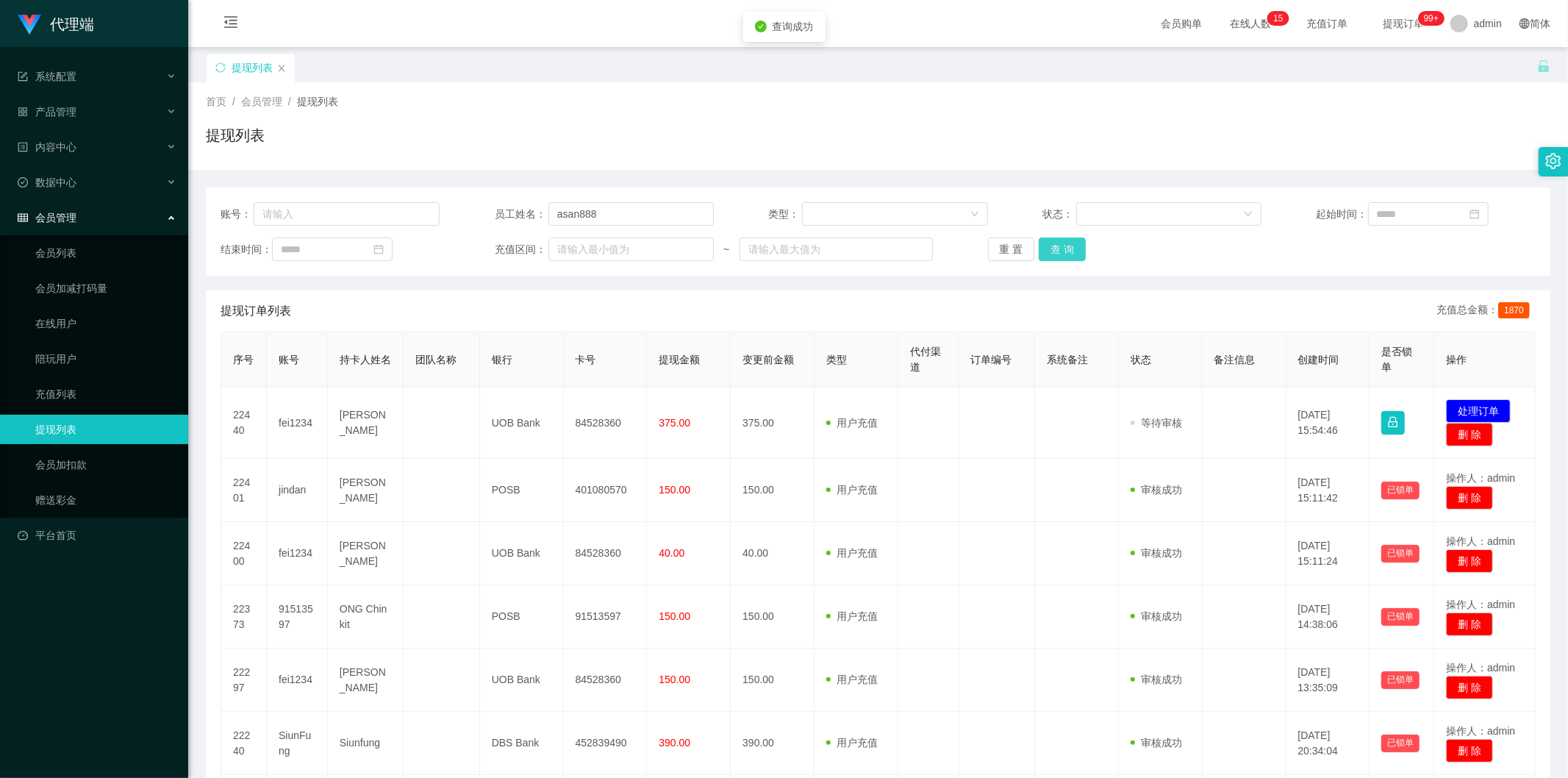
click at [1063, 246] on button "查 询" at bounding box center [1063, 249] width 47 height 24
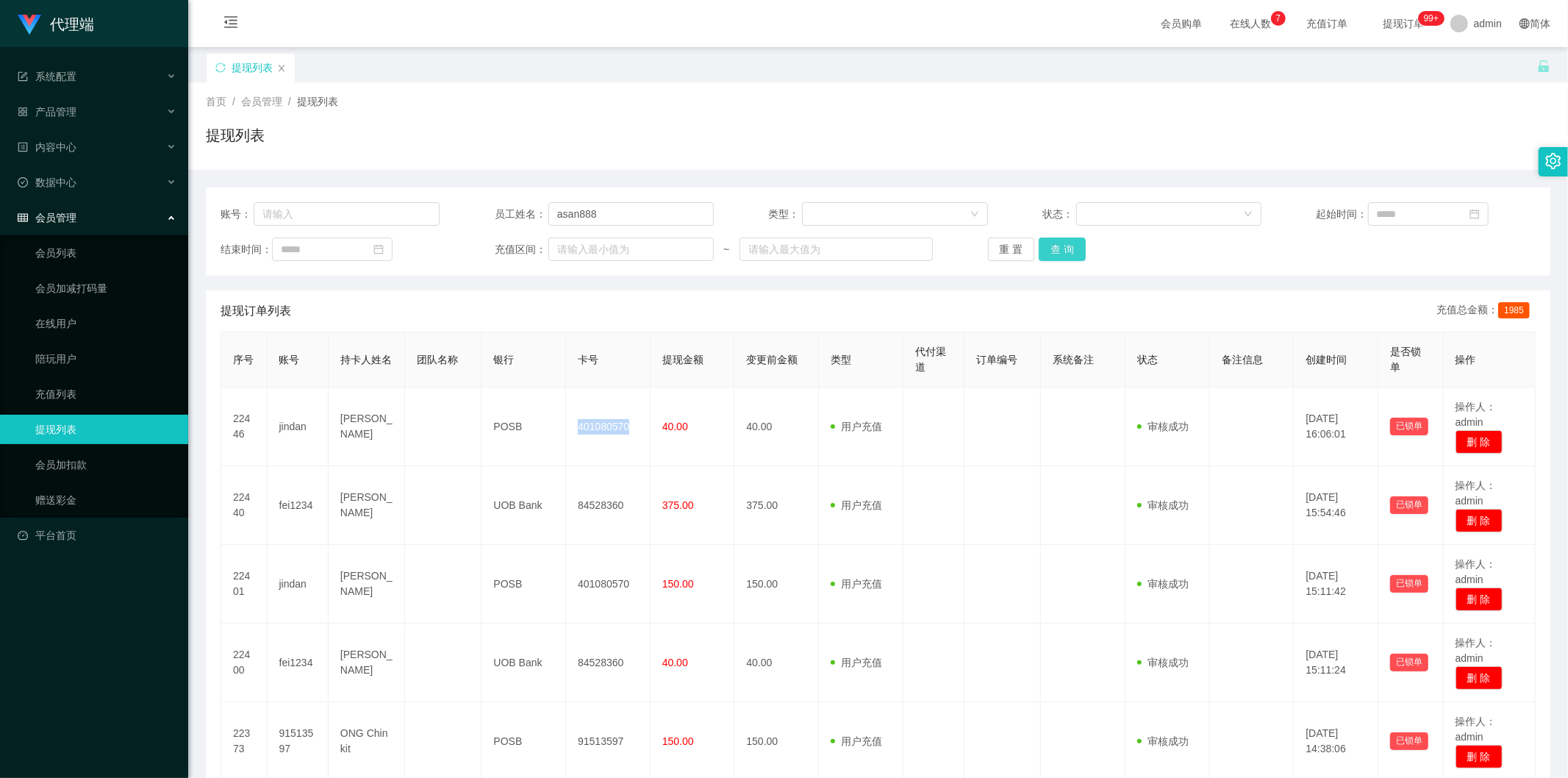
click at [1055, 246] on button "查 询" at bounding box center [1063, 249] width 47 height 24
drag, startPoint x: 664, startPoint y: 129, endPoint x: 596, endPoint y: 96, distance: 75.6
click at [663, 129] on div "提现列表" at bounding box center [878, 141] width 1345 height 34
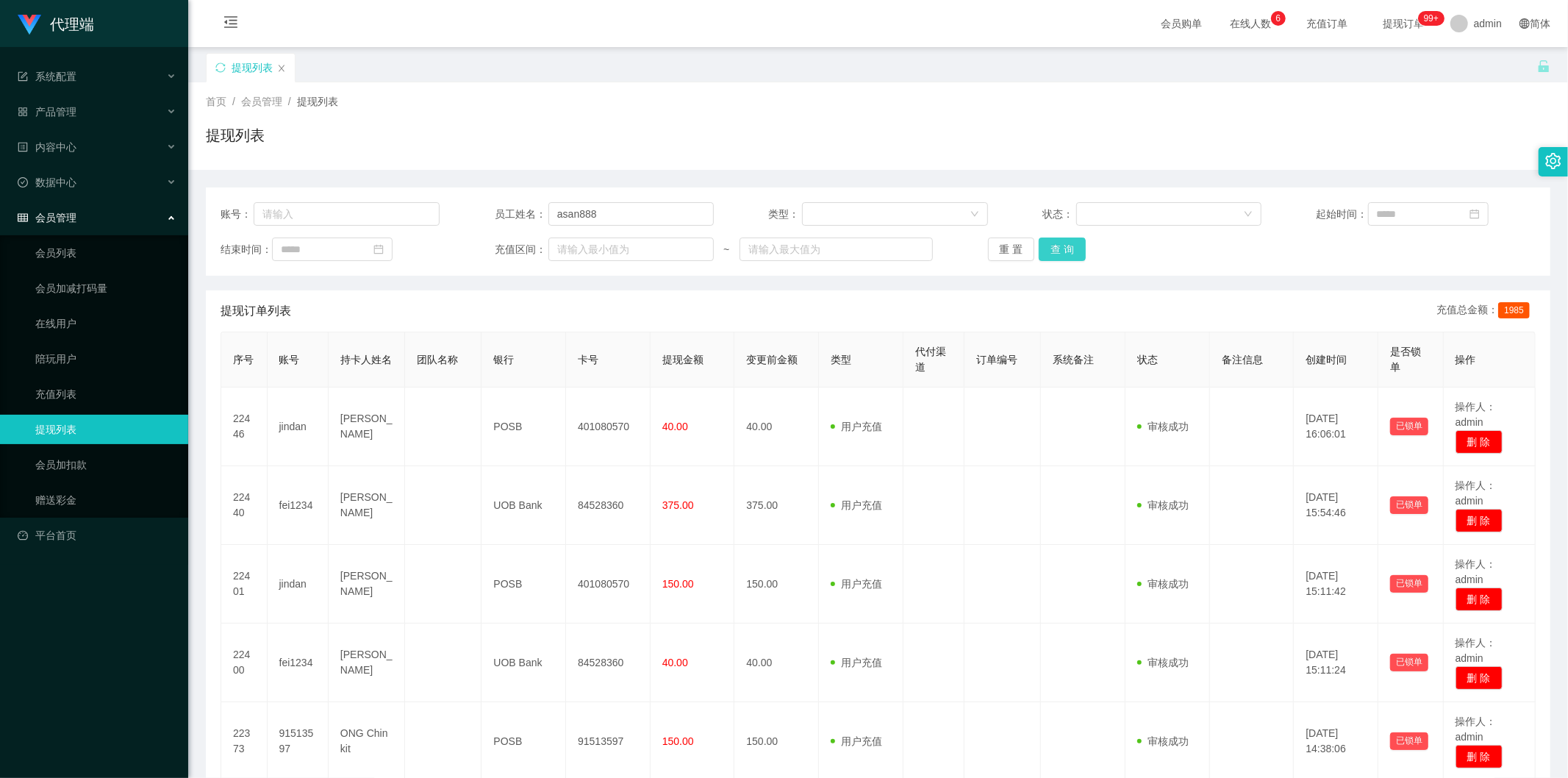
click at [1061, 251] on button "查 询" at bounding box center [1063, 249] width 47 height 24
click at [1335, 148] on div "提现列表" at bounding box center [878, 141] width 1345 height 34
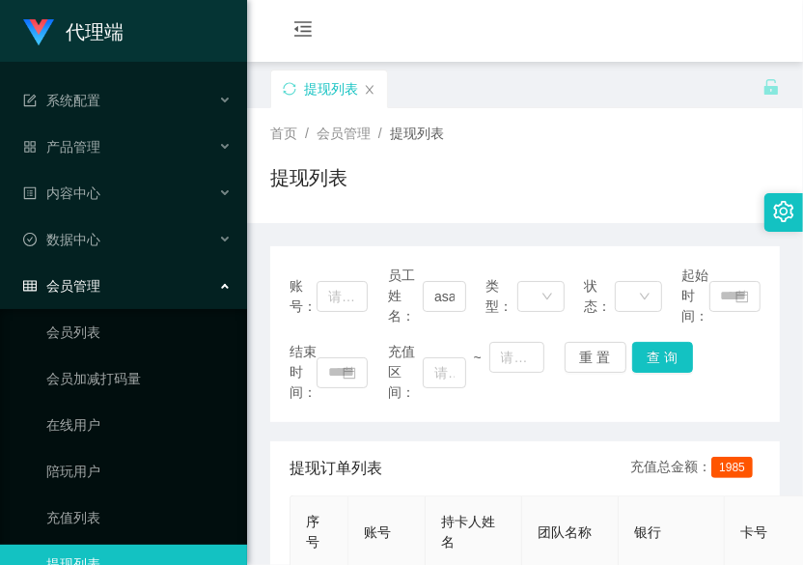
click at [680, 124] on div "首页 / 会员管理 / 提现列表 /" at bounding box center [525, 134] width 510 height 20
click at [348, 33] on div "会员购单 在线人数 0 1 2 3 4 5 6 7 8 9 0 1 2 3 4 5 6 7 8 9 0 1 2 3 4 5 6 7 8 9 充值订单 提现订单…" at bounding box center [525, 31] width 556 height 63
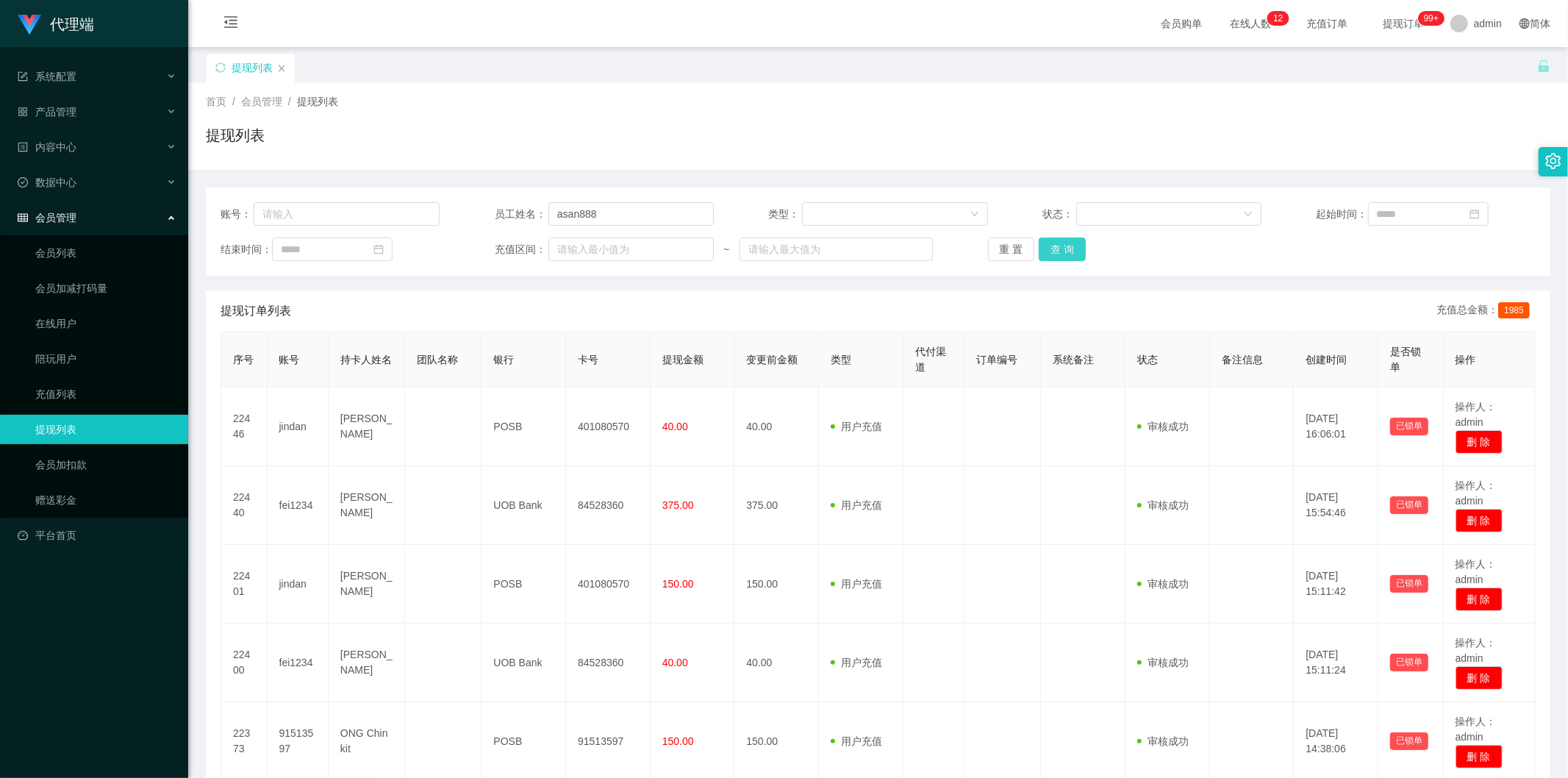
click at [1068, 250] on button "查 询" at bounding box center [1063, 249] width 47 height 24
click at [1064, 248] on button "查 询" at bounding box center [1063, 249] width 47 height 24
click at [1305, 137] on div "提现列表" at bounding box center [878, 141] width 1345 height 34
click at [1048, 245] on button "查 询" at bounding box center [1063, 249] width 47 height 24
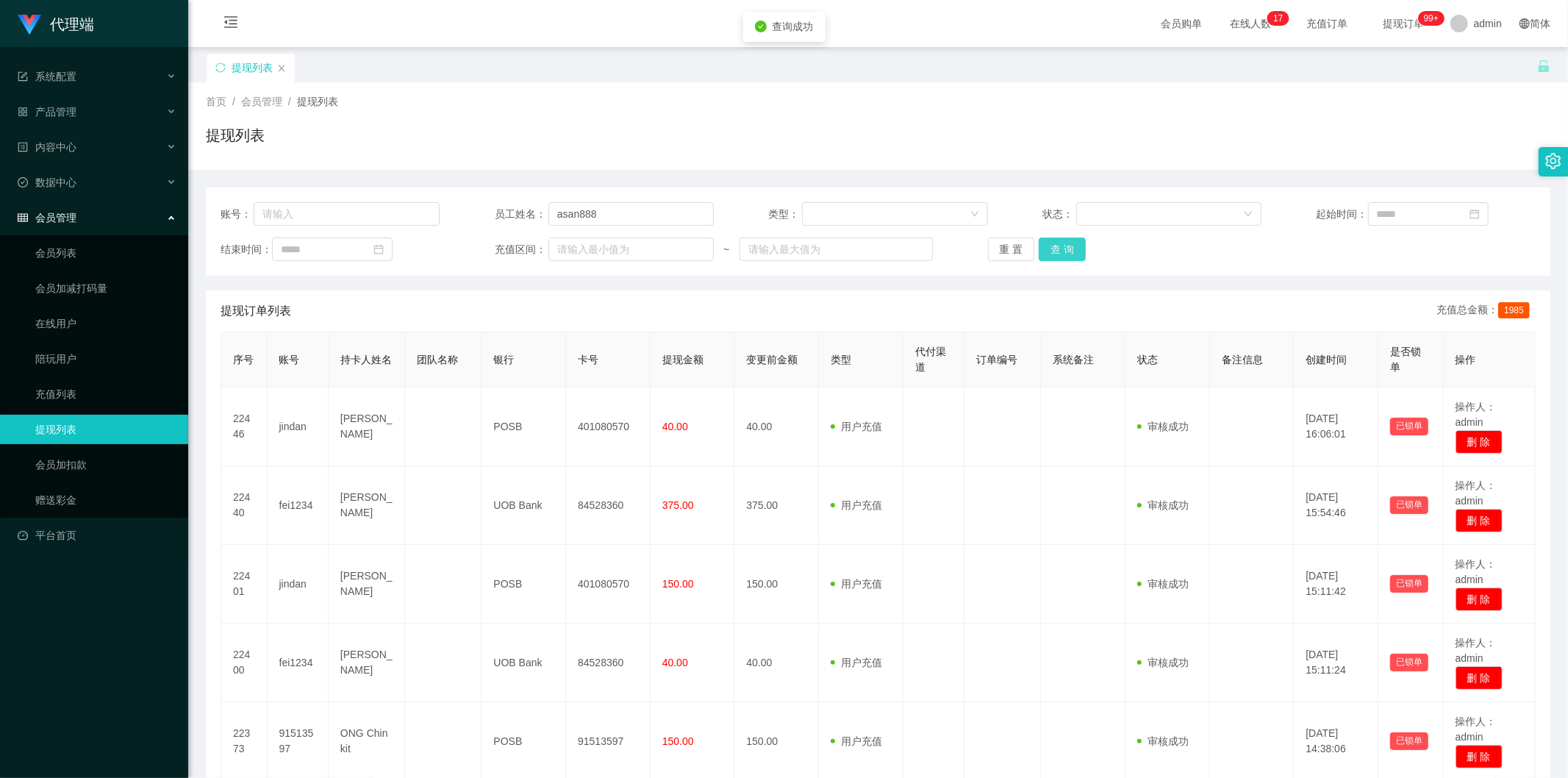
click at [1048, 245] on button "查 询" at bounding box center [1063, 249] width 47 height 24
click at [1048, 245] on div "重 置 查 询" at bounding box center [1098, 249] width 219 height 24
click at [1048, 245] on button "查 询" at bounding box center [1070, 249] width 63 height 24
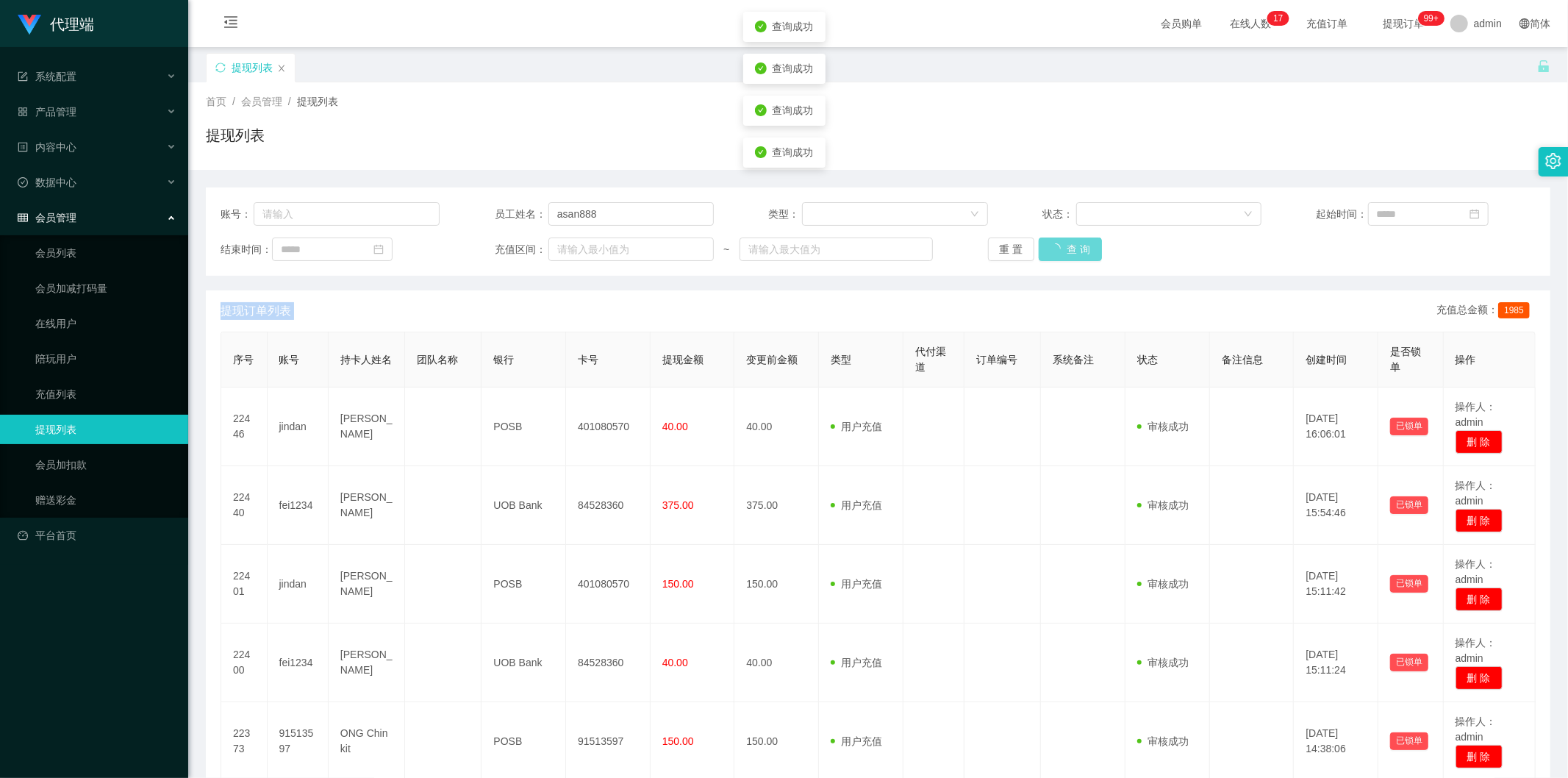
click at [1048, 245] on div "重 置 查 询" at bounding box center [1098, 249] width 219 height 24
click at [1048, 245] on button "查 询" at bounding box center [1063, 249] width 47 height 24
click at [1217, 149] on div "提现列表" at bounding box center [878, 141] width 1345 height 34
drag, startPoint x: 1307, startPoint y: 152, endPoint x: 1483, endPoint y: 12, distance: 224.9
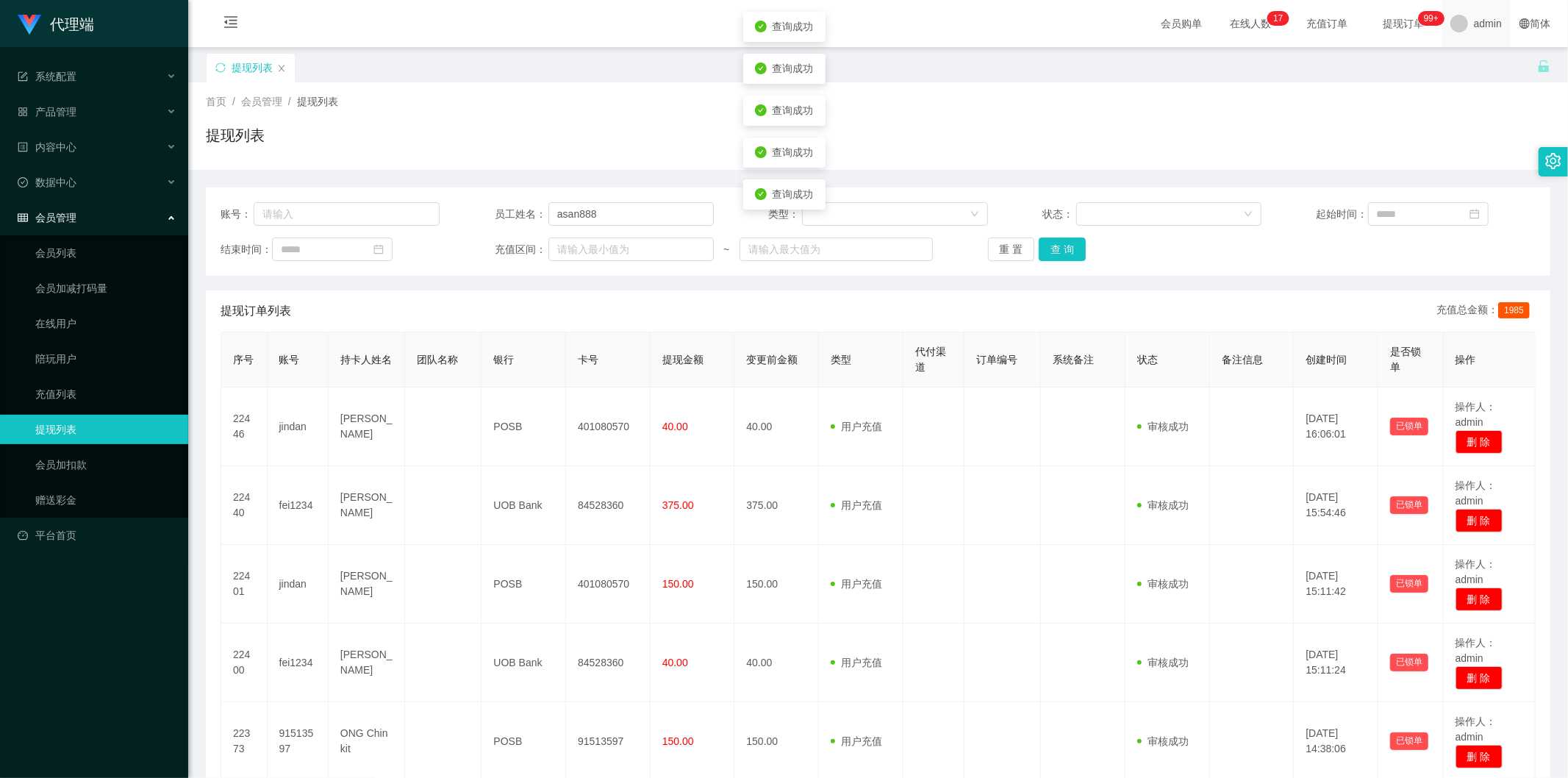
click at [1319, 150] on div "提现列表" at bounding box center [878, 141] width 1345 height 34
click at [519, 165] on div "首页 / 会员管理 / 提现列表 / 提现列表" at bounding box center [878, 126] width 1380 height 88
click at [516, 144] on div "提现列表" at bounding box center [878, 141] width 1345 height 34
click at [1051, 242] on button "查 询" at bounding box center [1063, 249] width 47 height 24
click at [1042, 245] on button "查 询" at bounding box center [1063, 249] width 47 height 24
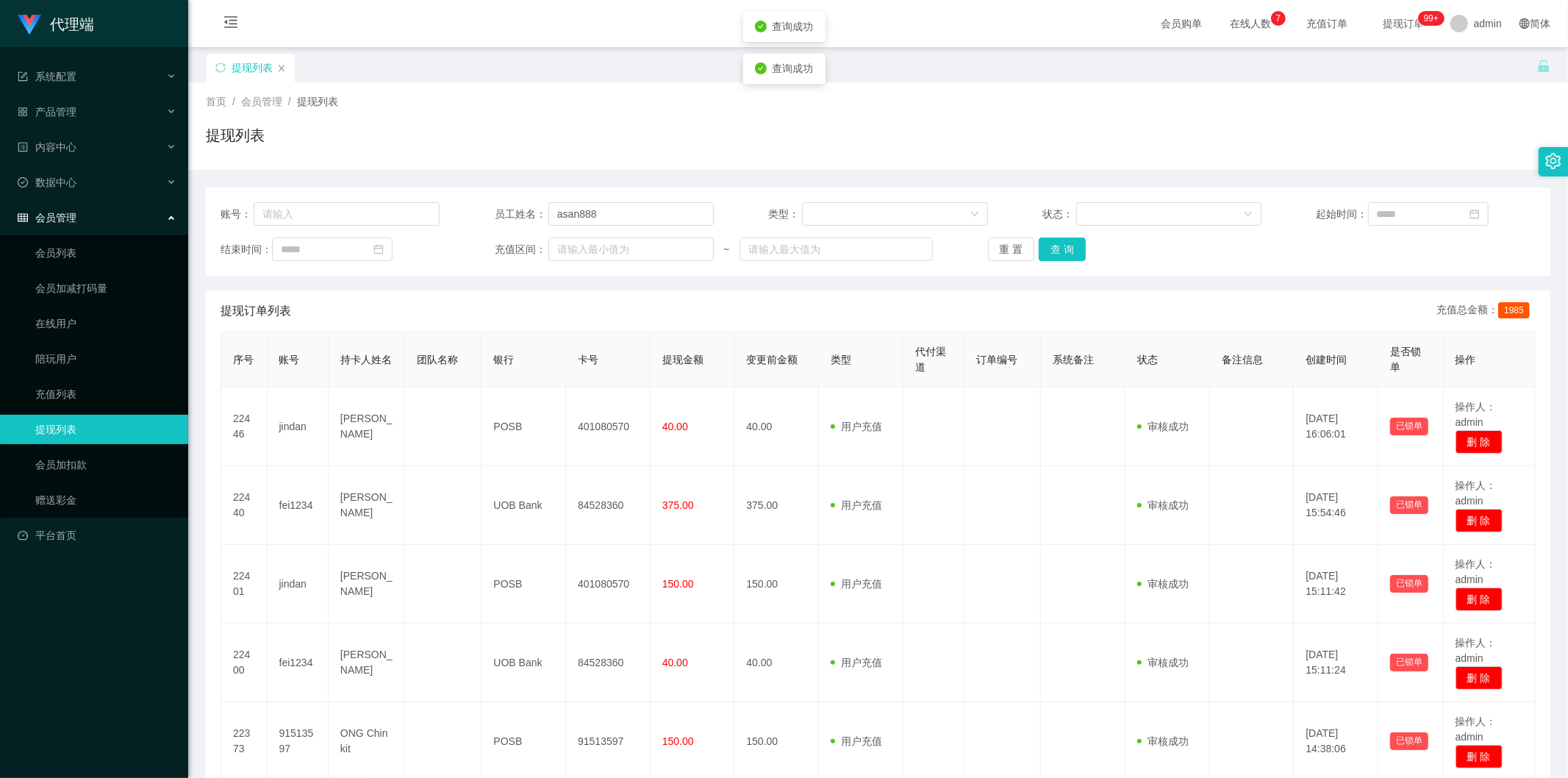
drag, startPoint x: 555, startPoint y: 101, endPoint x: 530, endPoint y: 93, distance: 26.2
click at [555, 101] on div "首页 / 会员管理 / 提现列表 /" at bounding box center [878, 102] width 1345 height 15
click at [1054, 248] on button "查 询" at bounding box center [1063, 249] width 47 height 24
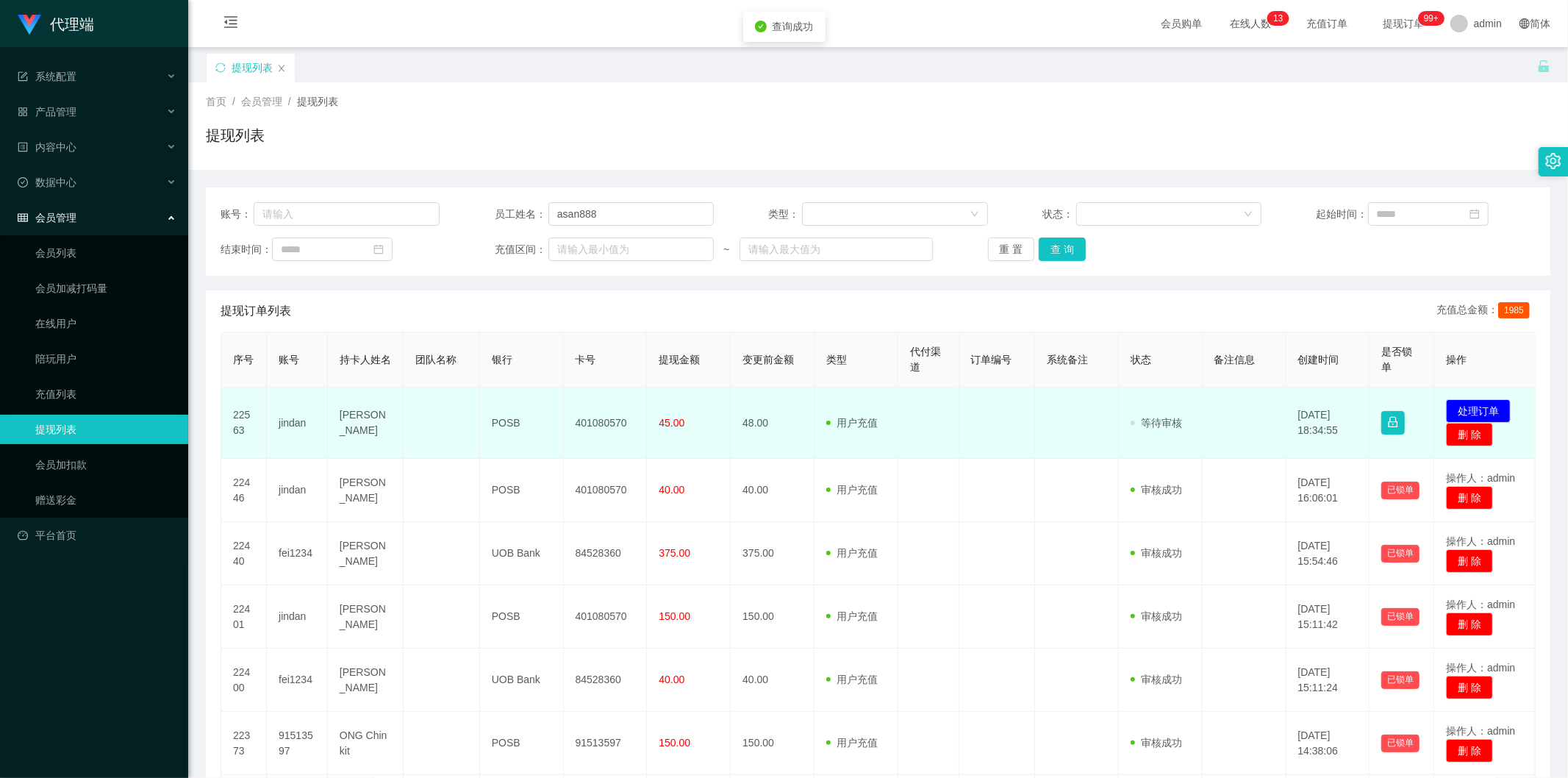
click at [613, 423] on td "401080570" at bounding box center [606, 424] width 84 height 72
copy td "401080570"
click at [1493, 413] on button "处理订单" at bounding box center [1478, 411] width 65 height 24
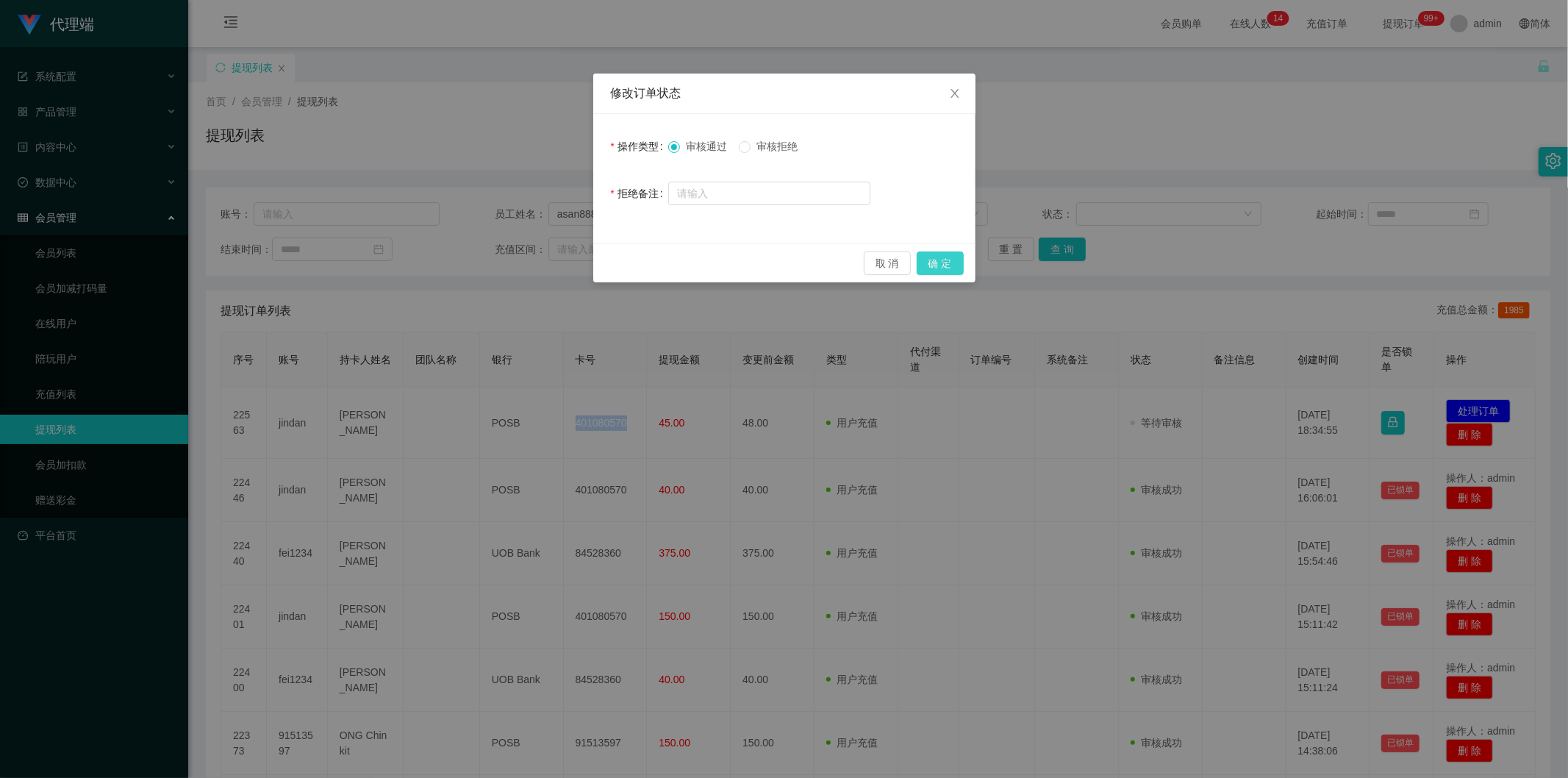
click at [947, 267] on button "确 定" at bounding box center [940, 263] width 47 height 24
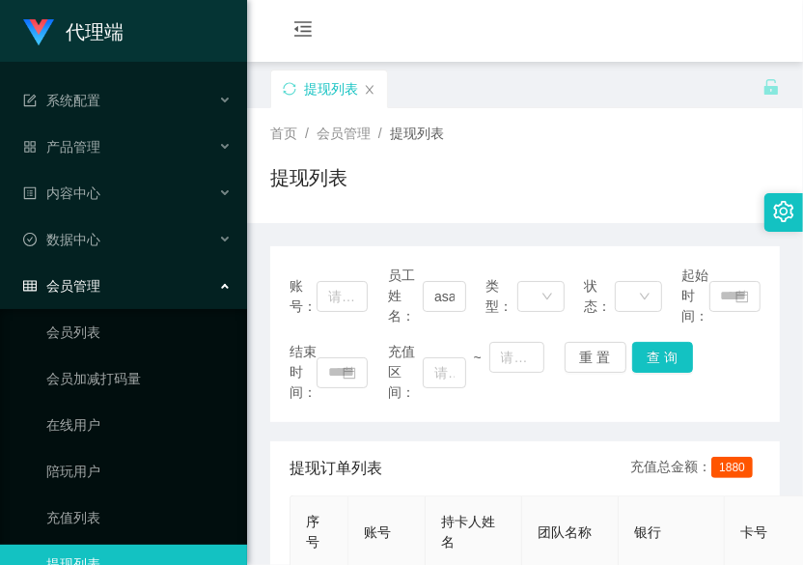
click at [388, 42] on div "会员购单 在线人数 0 1 2 3 4 5 6 7 8 9 0 1 2 3 4 5 6 7 8 9 0 1 2 3 4 5 6 7 8 9 充值订单 提现订单…" at bounding box center [525, 31] width 556 height 63
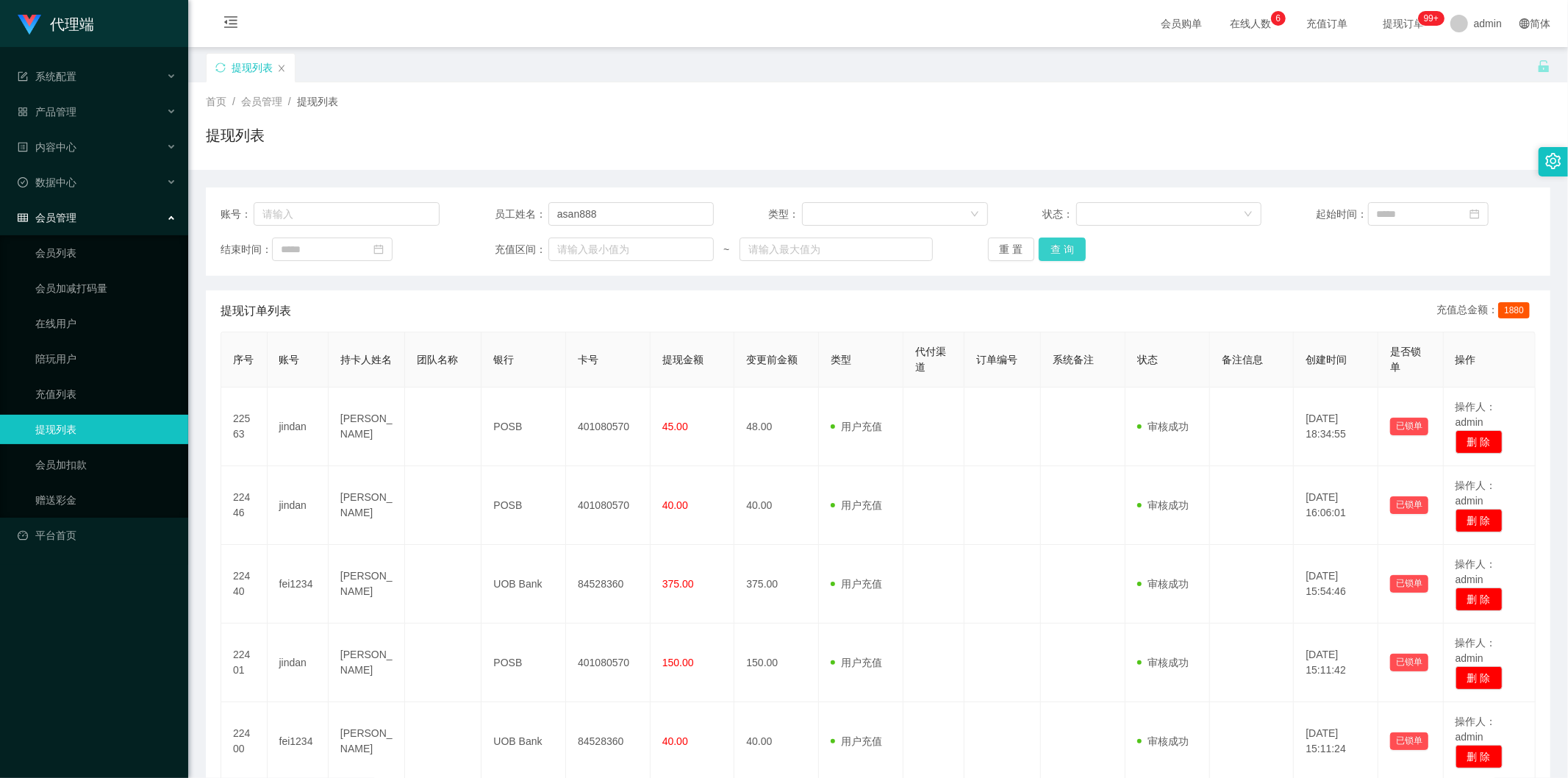
click at [1062, 241] on button "查 询" at bounding box center [1063, 249] width 47 height 24
click at [1062, 245] on div "重 置 查 询" at bounding box center [1098, 249] width 219 height 24
click at [1062, 247] on button "查 询" at bounding box center [1063, 249] width 47 height 24
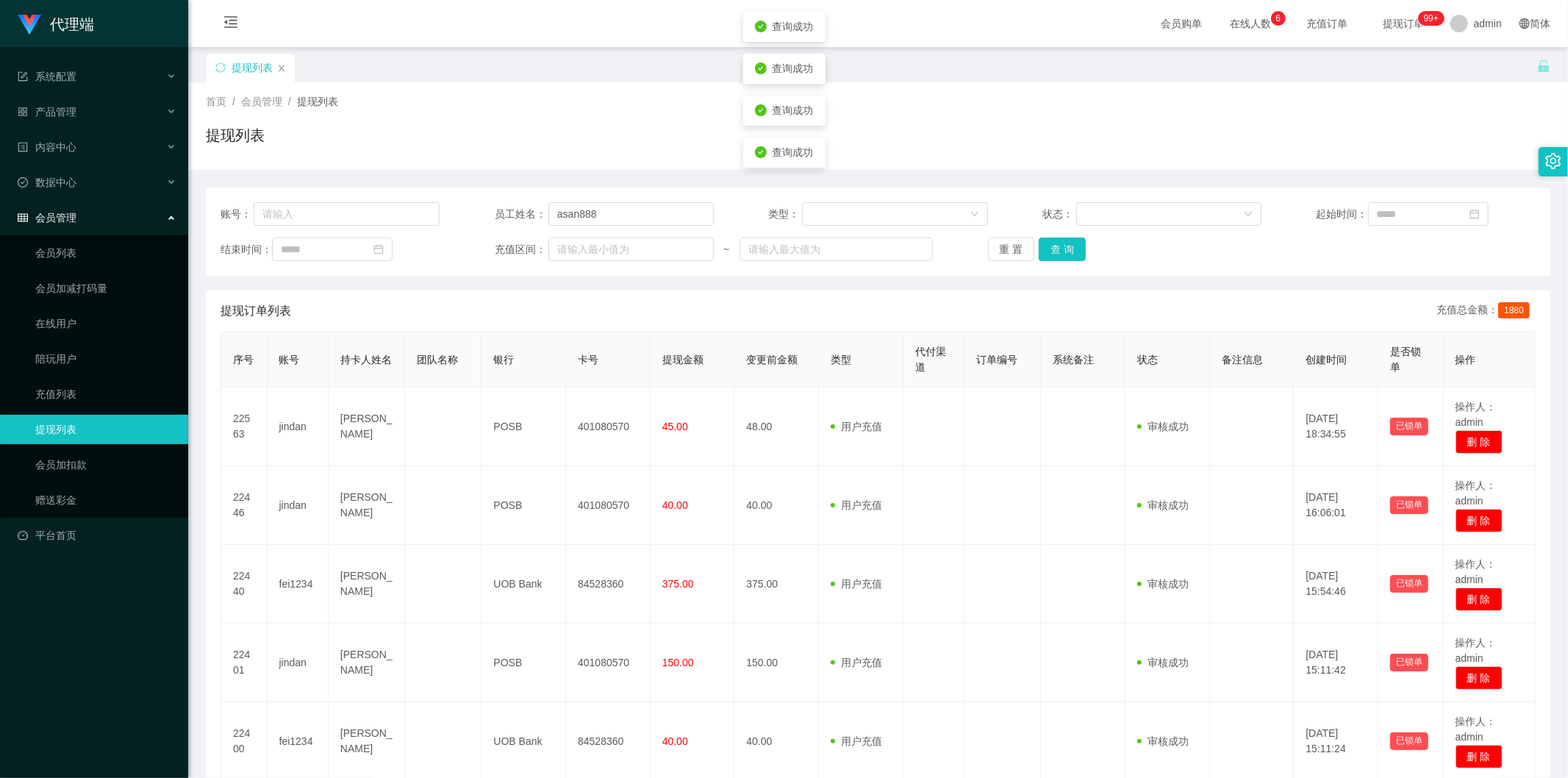
drag, startPoint x: 1285, startPoint y: 151, endPoint x: 1405, endPoint y: 49, distance: 157.5
click at [1285, 151] on div "提现列表" at bounding box center [878, 141] width 1345 height 34
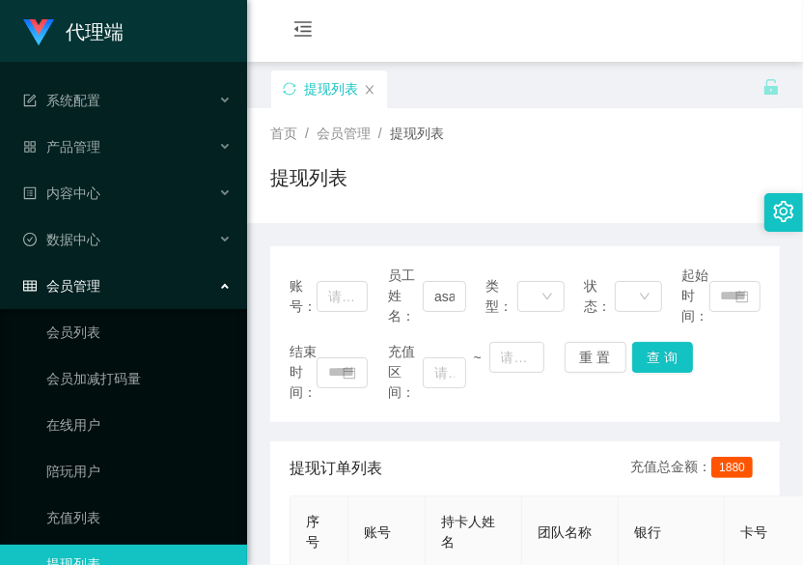
click at [516, 77] on div "提现列表" at bounding box center [516, 102] width 492 height 67
click at [557, 470] on div "提现订单列表 充值总金额： 1880" at bounding box center [525, 468] width 471 height 54
click at [656, 400] on div "结束时间： 充值区间： ~ 重 置 查 询" at bounding box center [525, 372] width 471 height 61
click at [691, 193] on div "提现列表" at bounding box center [525, 185] width 510 height 44
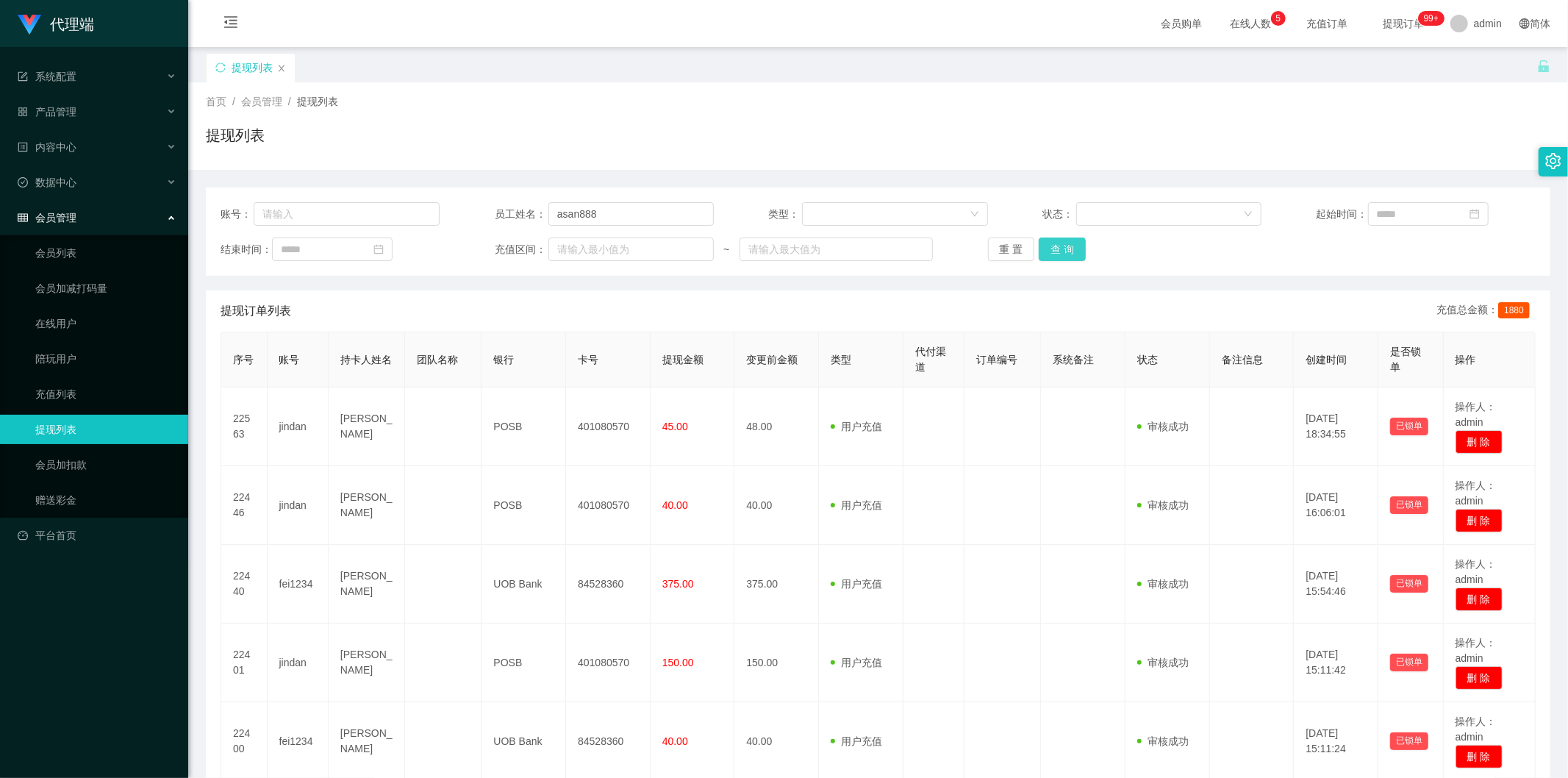
click at [1063, 241] on button "查 询" at bounding box center [1063, 249] width 47 height 24
click at [821, 77] on div "提现列表" at bounding box center [872, 78] width 1332 height 51
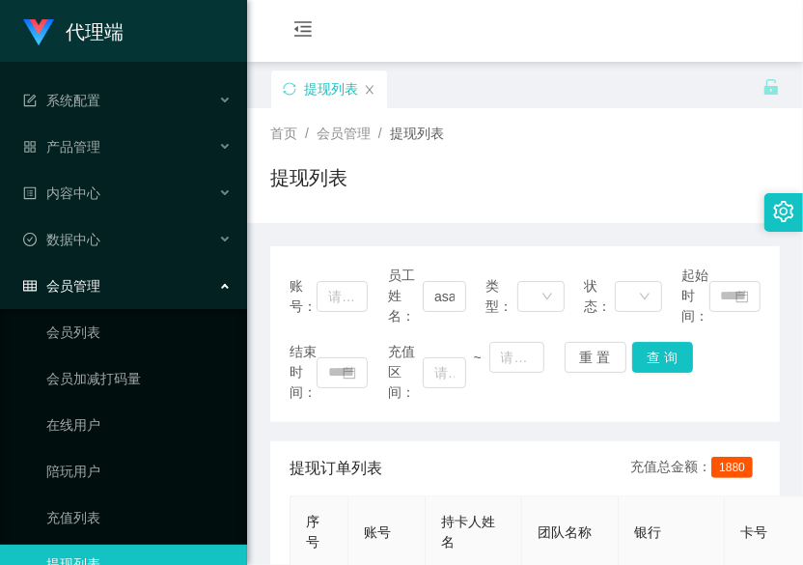
click at [678, 79] on div "提现列表" at bounding box center [516, 102] width 492 height 67
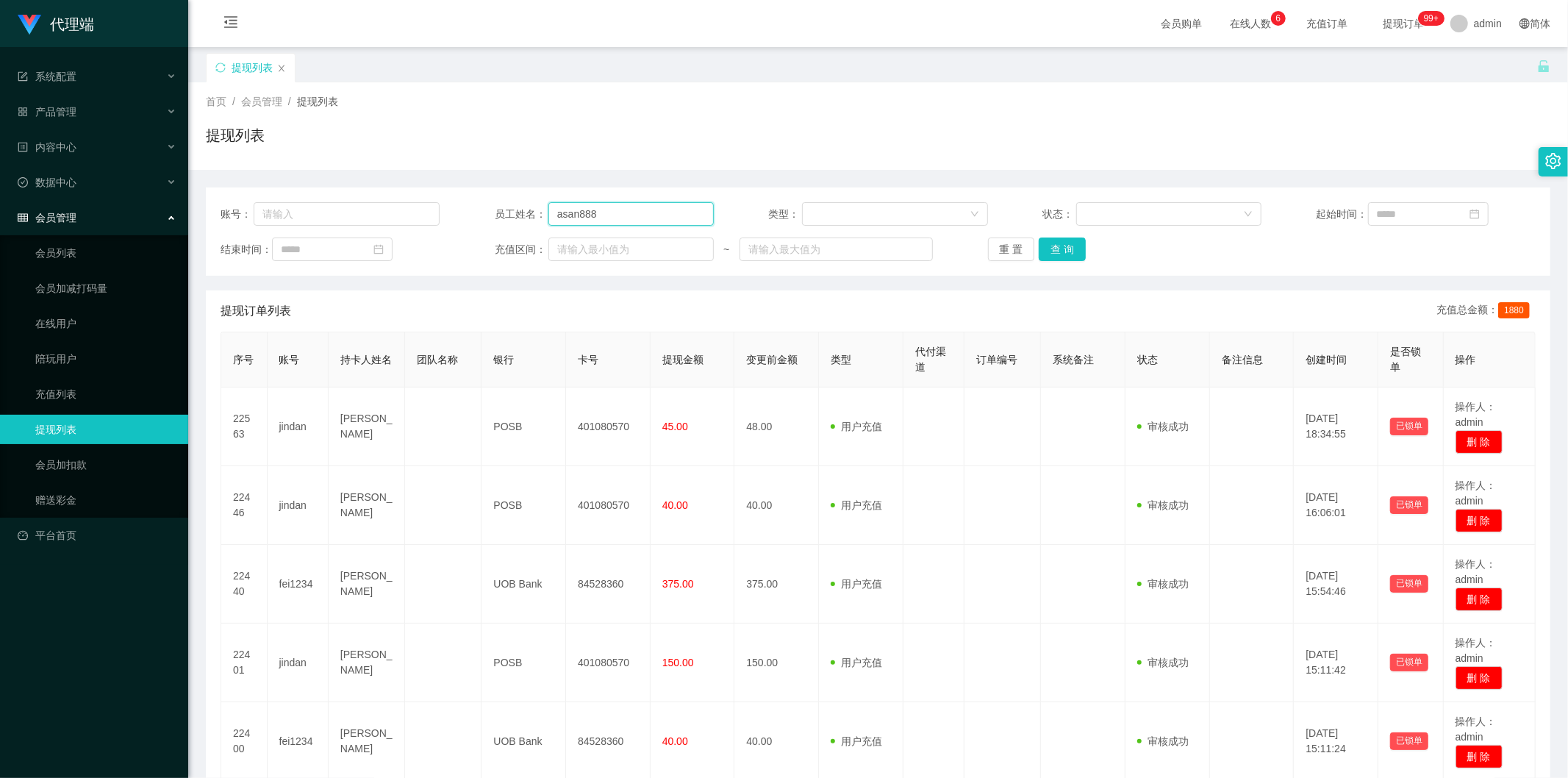
click at [121, 223] on section "代理端 系统配置 产品管理 内容中心 数据中心 会员管理 会员列表 会员加减打码量 在线用户 陪玩用户 充值列表 提现列表 会员加扣款 赠送彩金 平台首页 保…" at bounding box center [784, 645] width 1568 height 1290
paste input "fei1234"
click at [1070, 250] on button "查 询" at bounding box center [1063, 249] width 47 height 24
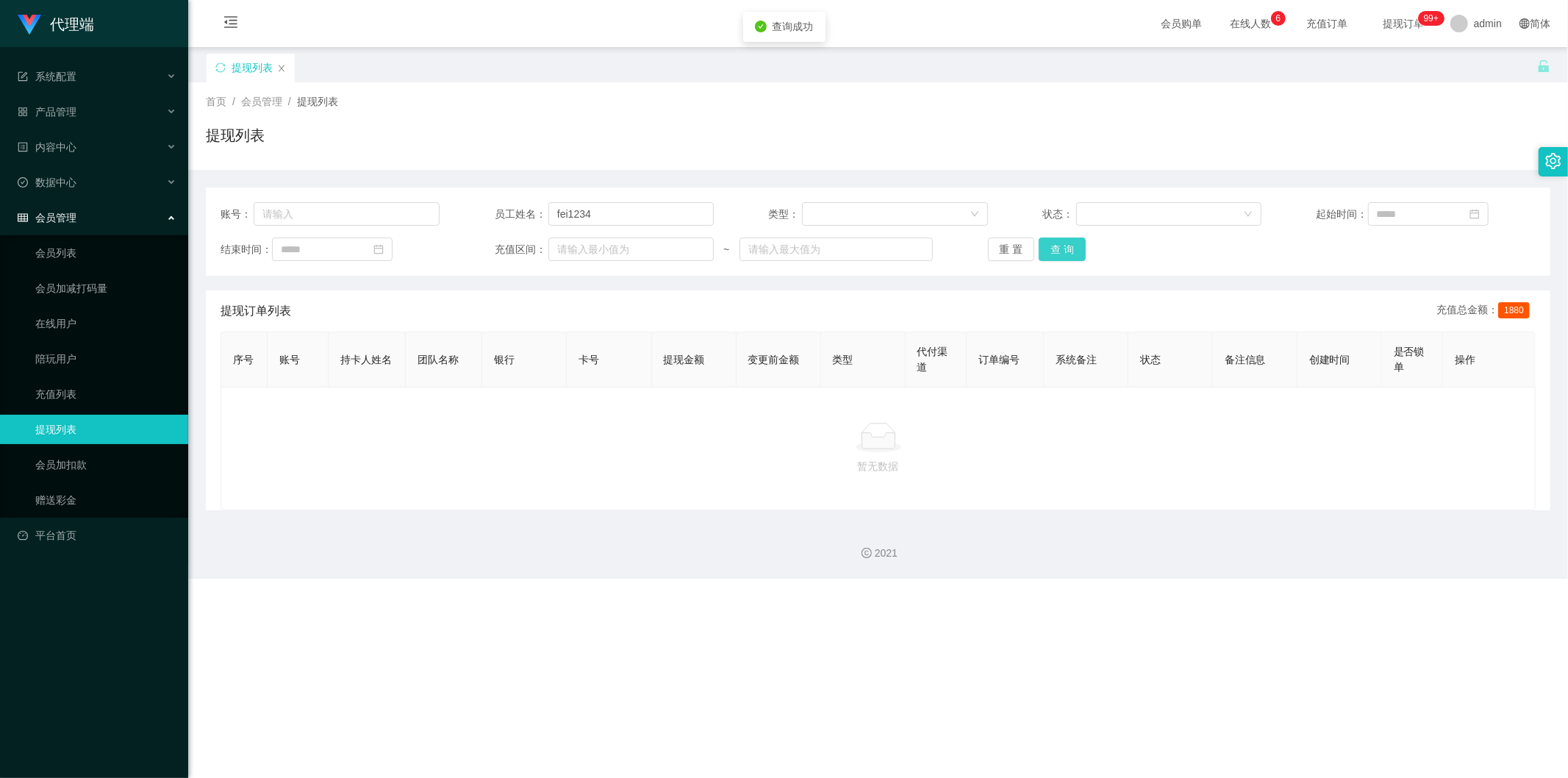
click at [1070, 250] on button "查 询" at bounding box center [1063, 249] width 47 height 24
drag, startPoint x: 614, startPoint y: 213, endPoint x: 138, endPoint y: 199, distance: 476.2
click at [138, 199] on section "代理端 系统配置 产品管理 内容中心 数据中心 会员管理 会员列表 会员加减打码量 在线用户 陪玩用户 充值列表 提现列表 会员加扣款 赠送彩金 平台首页 保…" at bounding box center [784, 290] width 1568 height 579
type input "asan888"
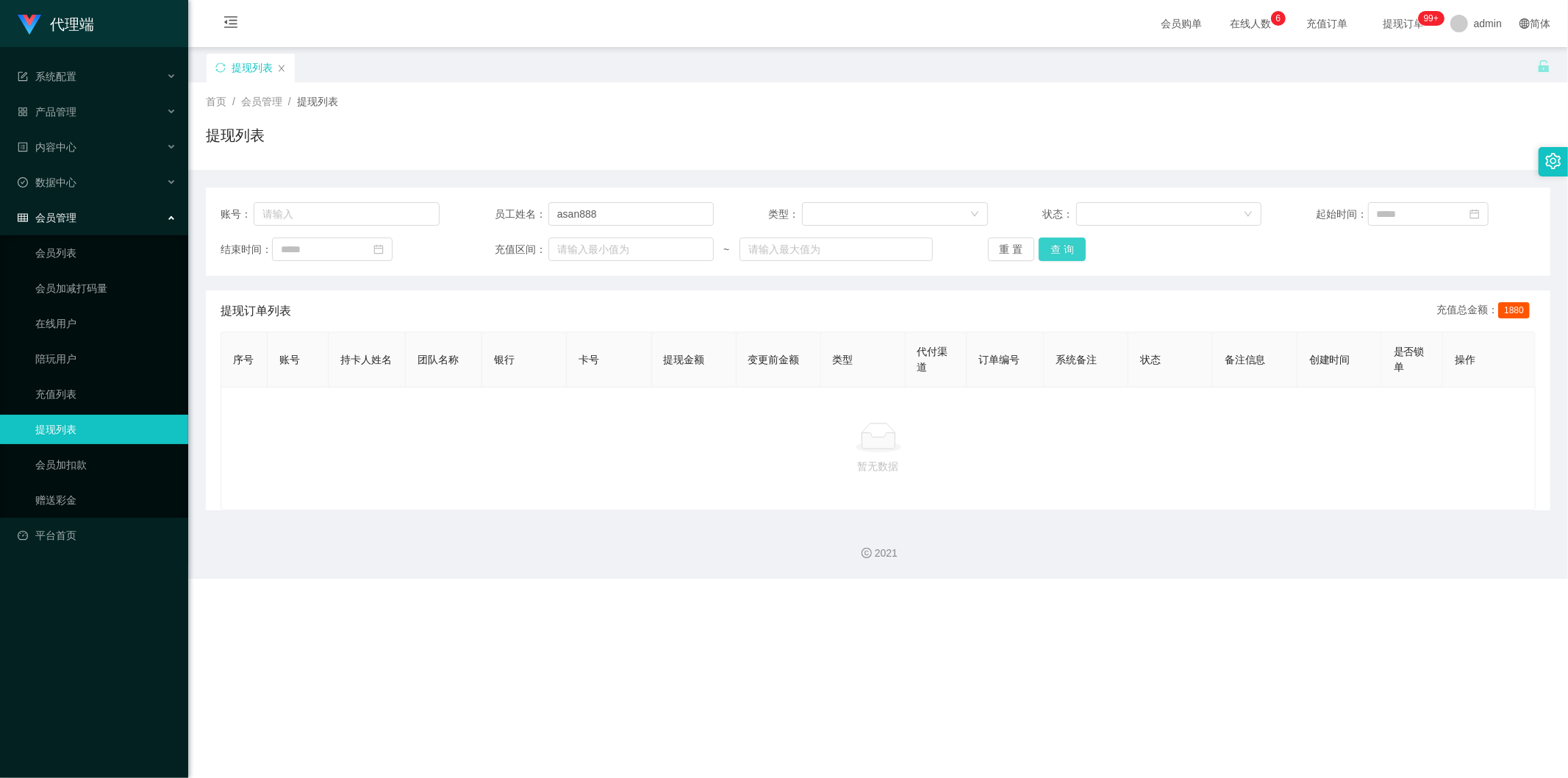
click at [1054, 252] on button "查 询" at bounding box center [1063, 249] width 47 height 24
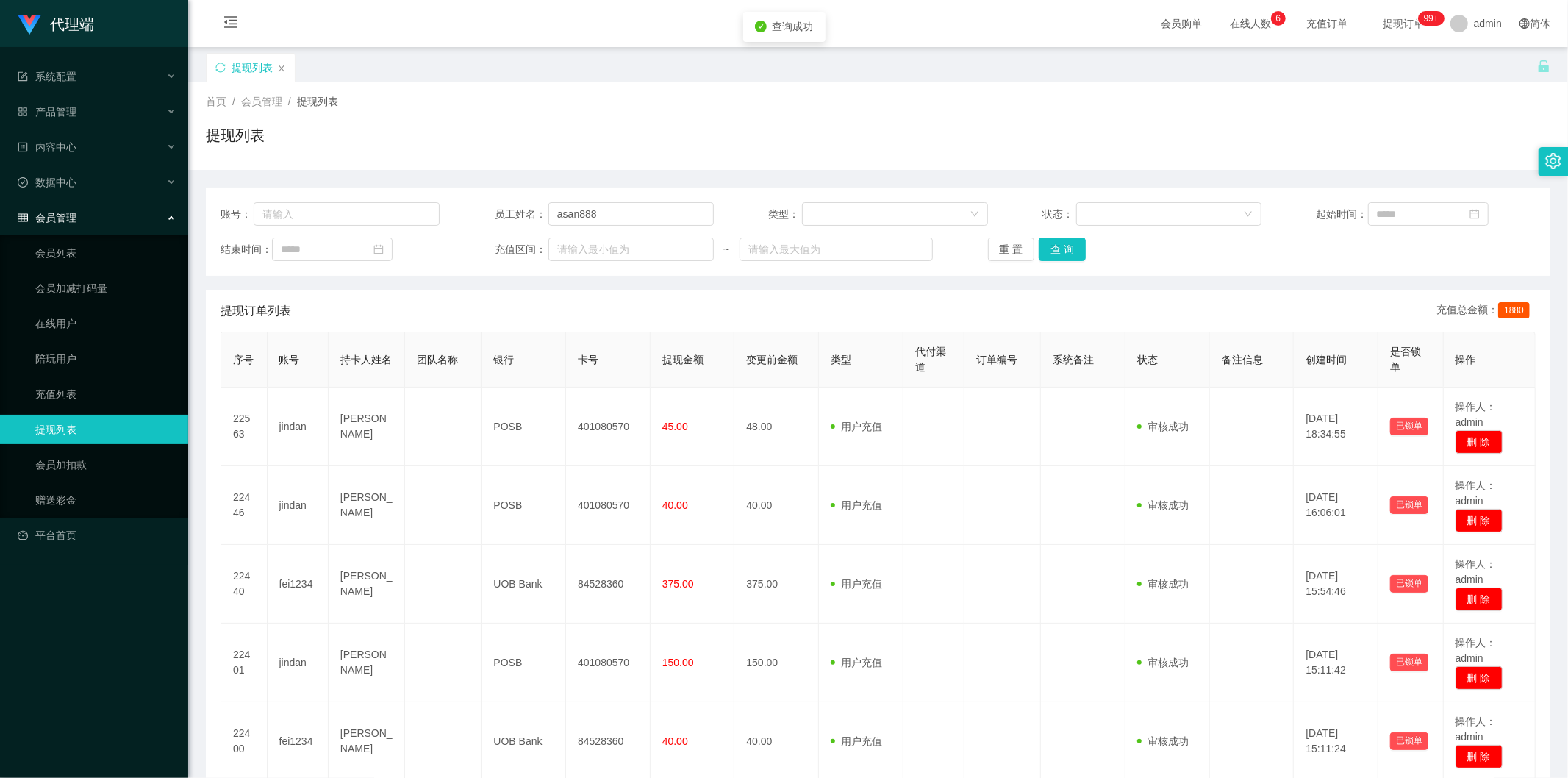
click at [919, 130] on div "提现列表" at bounding box center [878, 141] width 1345 height 34
click at [1070, 248] on button "查 询" at bounding box center [1063, 249] width 47 height 24
drag, startPoint x: 1317, startPoint y: 155, endPoint x: 1443, endPoint y: 34, distance: 174.7
click at [1317, 155] on div "提现列表" at bounding box center [878, 141] width 1345 height 34
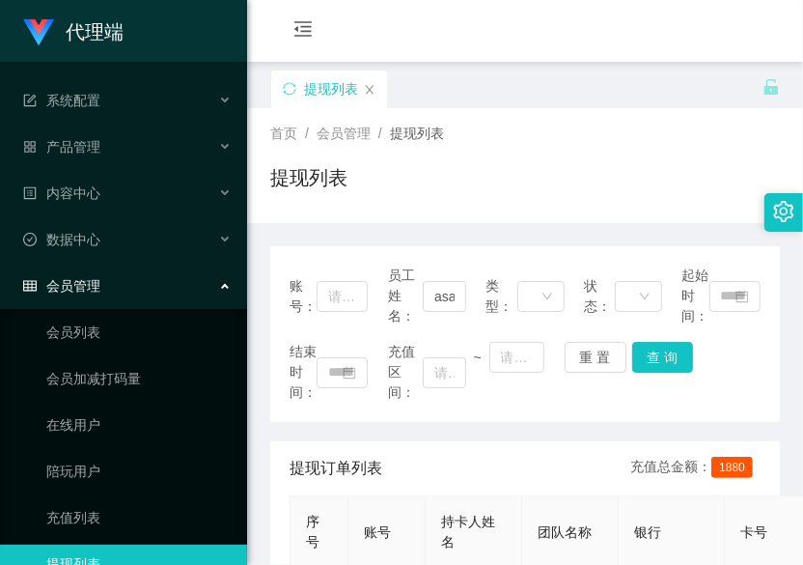
click at [470, 464] on div "提现订单列表 充值总金额： 1880" at bounding box center [525, 468] width 471 height 54
click at [515, 94] on div "提现列表" at bounding box center [516, 102] width 492 height 67
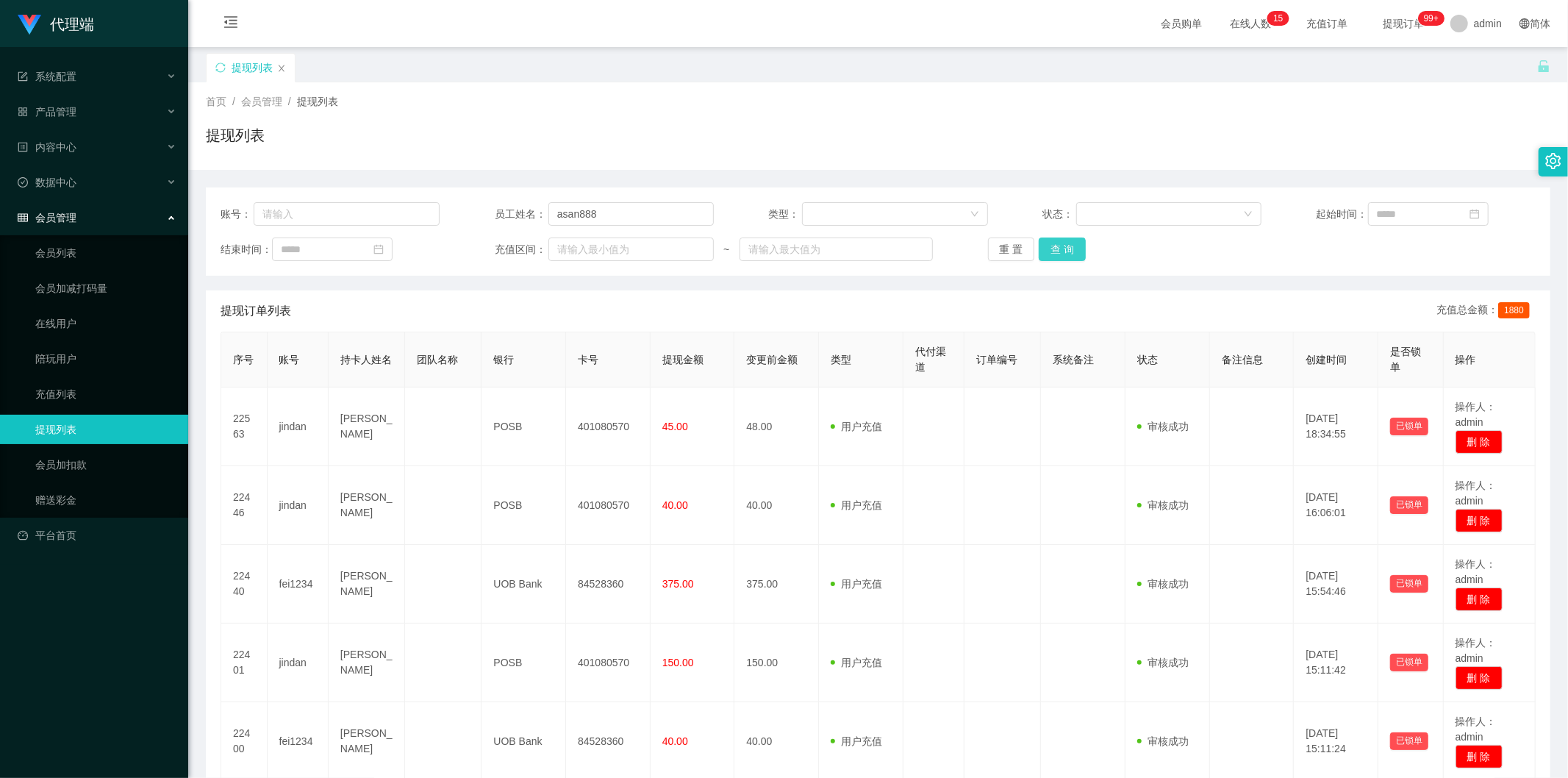
click at [1061, 242] on button "查 询" at bounding box center [1063, 249] width 47 height 24
click at [1328, 162] on div "首页 / 会员管理 / 提现列表 / 提现列表" at bounding box center [878, 126] width 1380 height 88
click at [1049, 245] on button "查 询" at bounding box center [1063, 249] width 47 height 24
click at [974, 116] on div "首页 / 会员管理 / 提现列表 / 提现列表" at bounding box center [878, 126] width 1345 height 64
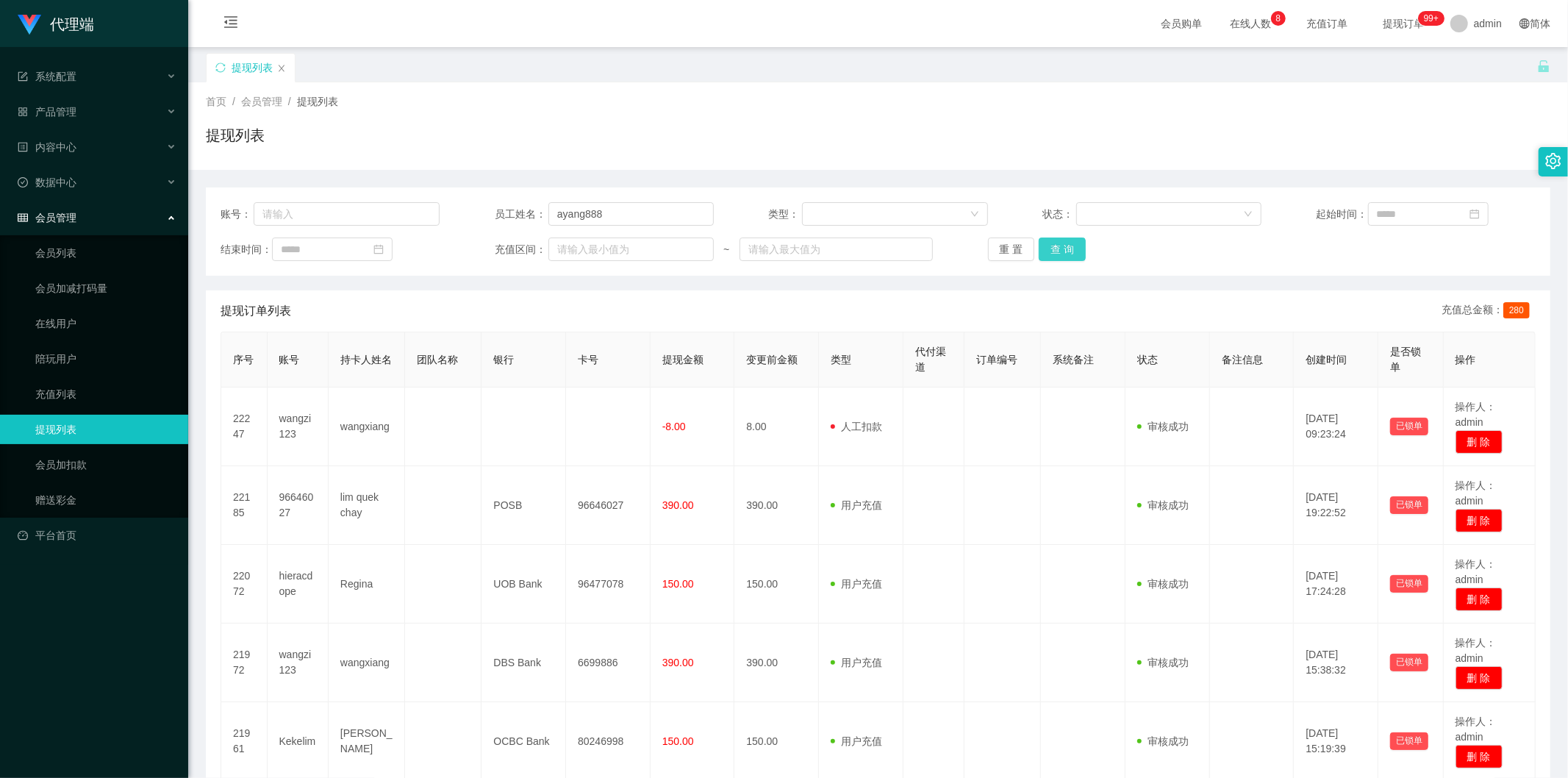
click at [1062, 255] on button "查 询" at bounding box center [1063, 249] width 47 height 24
click at [1285, 152] on div "提现列表" at bounding box center [878, 141] width 1345 height 34
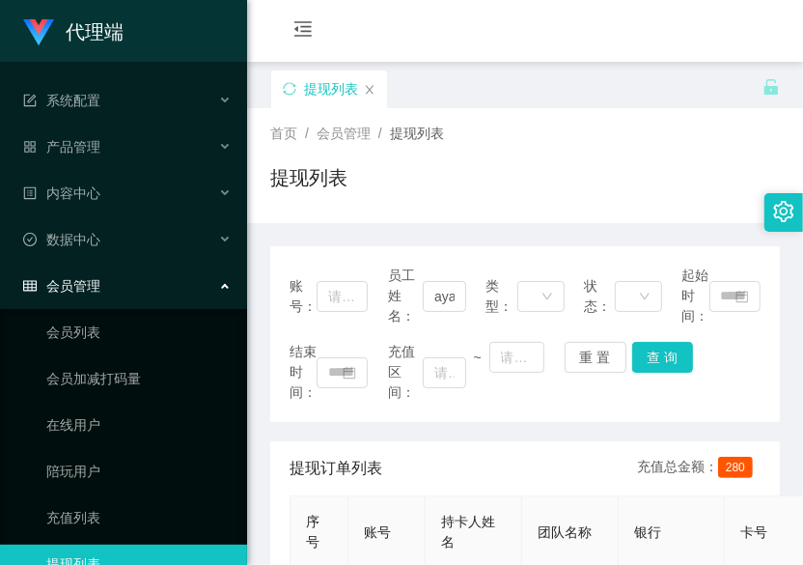
click at [513, 41] on div "会员购单 在线人数 0 1 2 3 4 5 6 7 8 9 0 1 2 3 4 5 6 7 8 9 0 1 2 3 4 5 6 7 8 9 0 1 2 3 4…" at bounding box center [525, 31] width 556 height 63
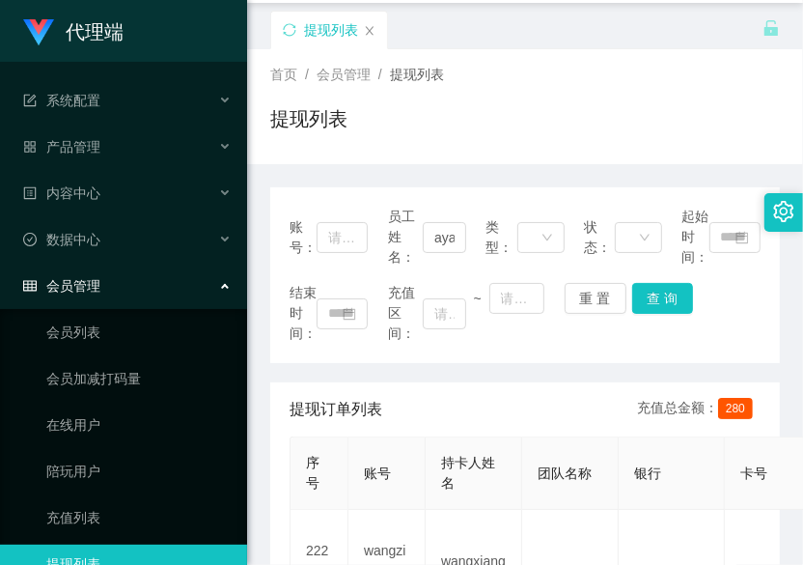
scroll to position [107, 0]
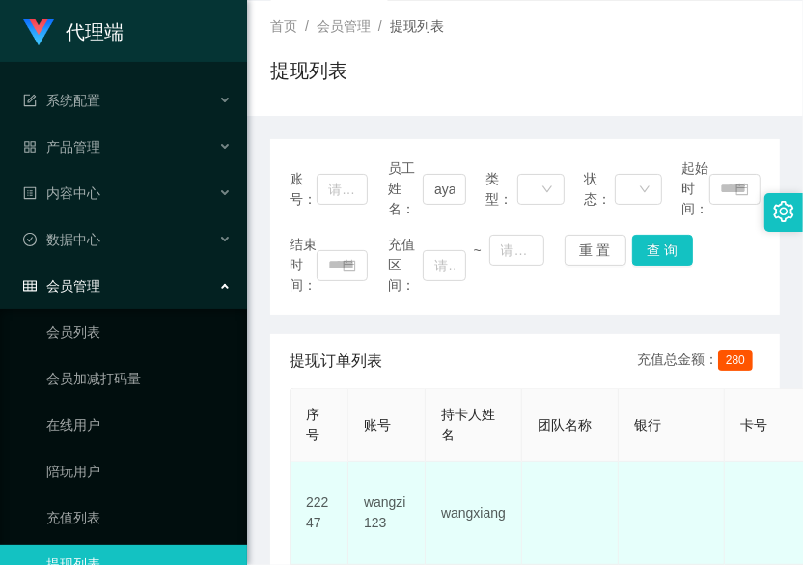
click at [692, 536] on td at bounding box center [672, 512] width 106 height 103
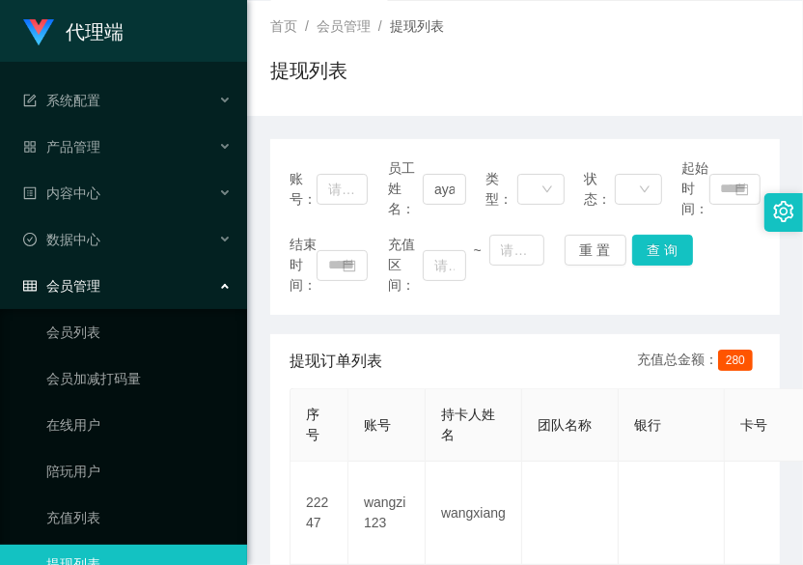
click at [640, 62] on div "提现列表" at bounding box center [525, 78] width 510 height 44
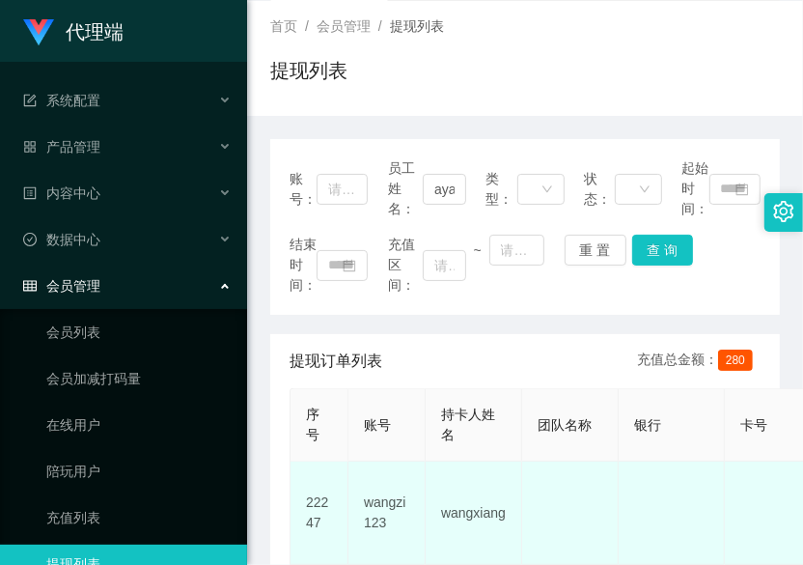
drag, startPoint x: 547, startPoint y: 527, endPoint x: 556, endPoint y: 483, distance: 45.2
click at [547, 527] on td at bounding box center [570, 512] width 97 height 103
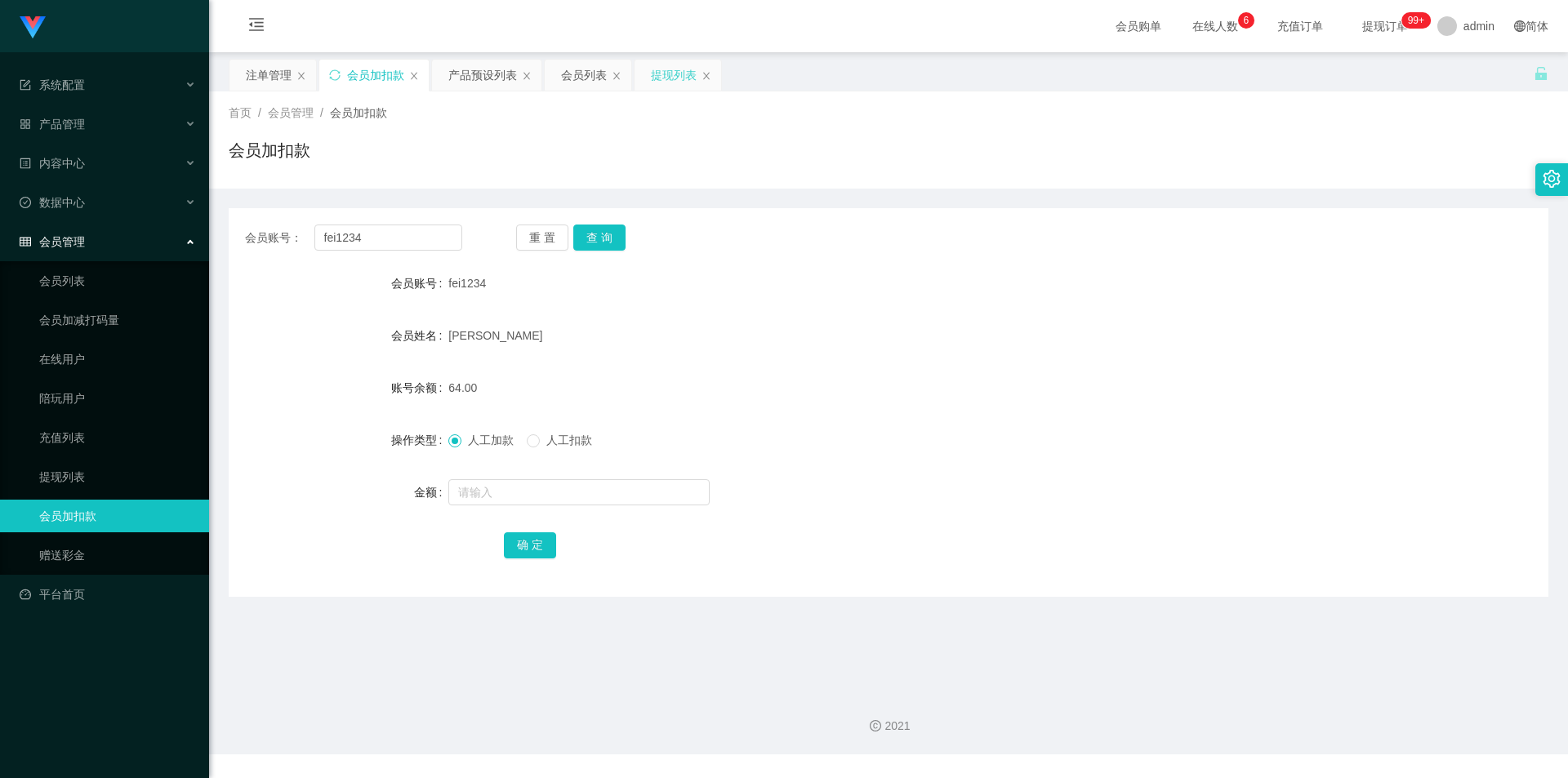
click at [679, 82] on div "提现列表" at bounding box center [674, 74] width 46 height 31
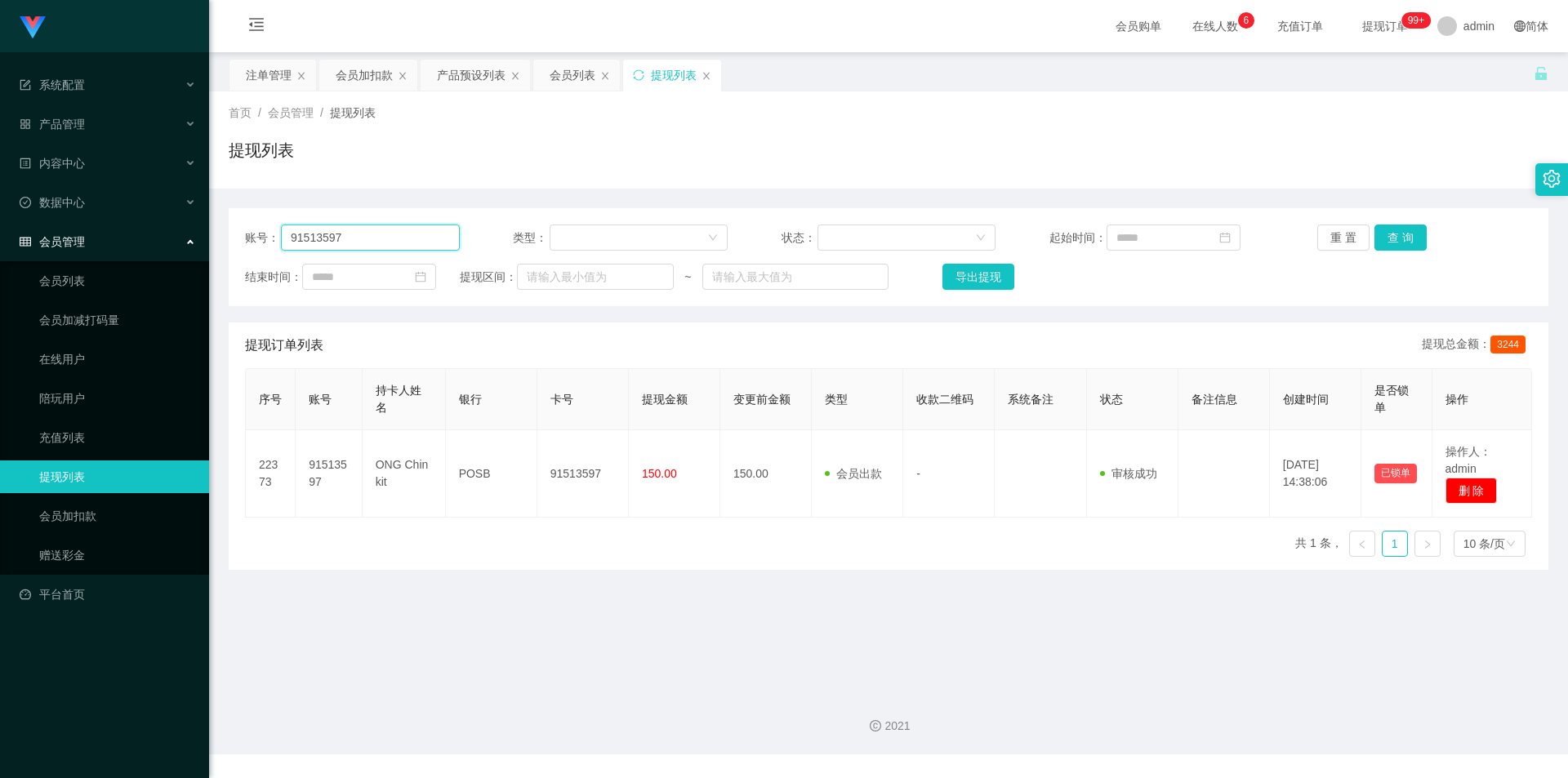
drag, startPoint x: 33, startPoint y: 246, endPoint x: 0, endPoint y: 246, distance: 33.0
click at [0, 246] on section "系统配置 产品管理 内容中心 数据中心 会员管理 会员列表 会员加减打码量 在线用户 陪玩用户 充值列表 提现列表 会员加扣款 赠送彩金 平台首页 保存配置 …" at bounding box center [784, 377] width 1568 height 754
paste input "fei1234"
type input "fei1234"
click at [1387, 239] on button "查 询" at bounding box center [1400, 237] width 52 height 26
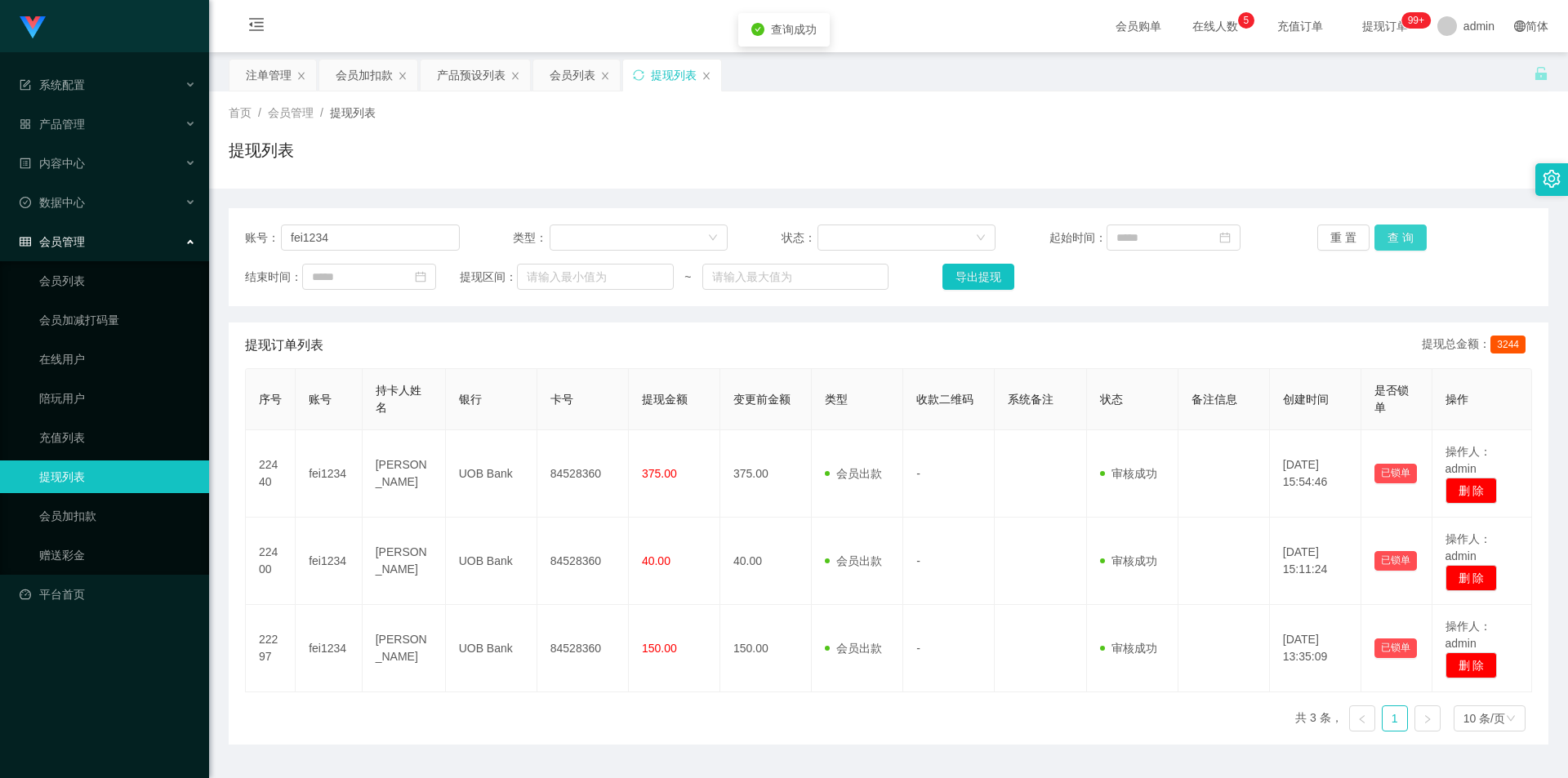
click at [1387, 239] on button "查 询" at bounding box center [1400, 237] width 52 height 26
click at [883, 125] on div "首页 / 会员管理 / 提现列表 / 提现列表" at bounding box center [889, 140] width 1320 height 71
click at [602, 131] on div "首页 / 会员管理 / 提现列表 / 提现列表" at bounding box center [889, 140] width 1320 height 71
click at [564, 79] on div "会员列表" at bounding box center [572, 74] width 46 height 31
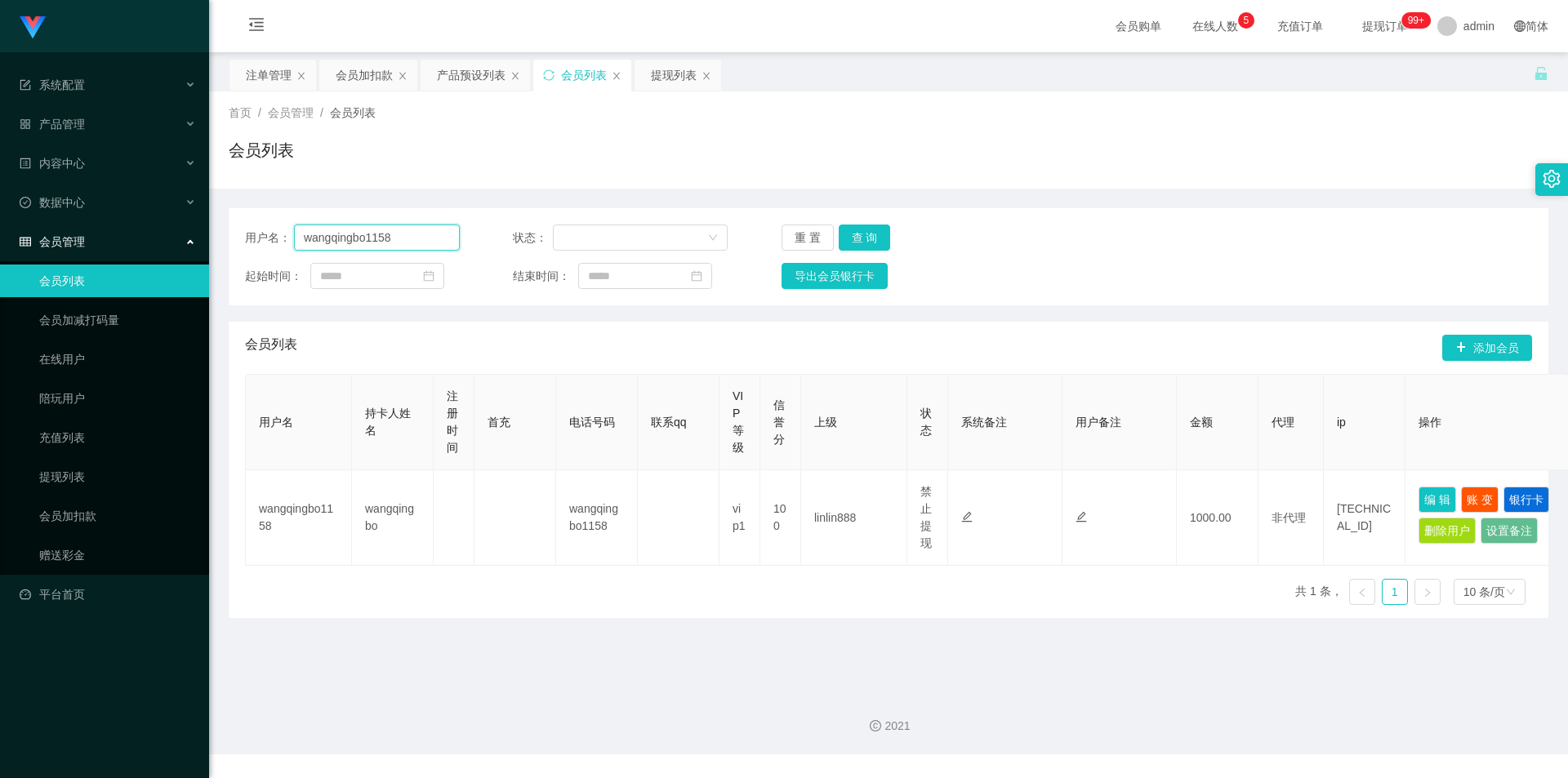
drag, startPoint x: 396, startPoint y: 241, endPoint x: 14, endPoint y: 239, distance: 382.0
click at [0, 243] on section "系统配置 产品管理 内容中心 数据中心 会员管理 会员列表 会员加减打码量 在线用户 陪玩用户 充值列表 提现列表 会员加扣款 赠送彩金 平台首页 保存配置 …" at bounding box center [784, 377] width 1568 height 754
paste input "fei1234"
type input "fei1234"
click at [847, 236] on button "查 询" at bounding box center [865, 237] width 52 height 26
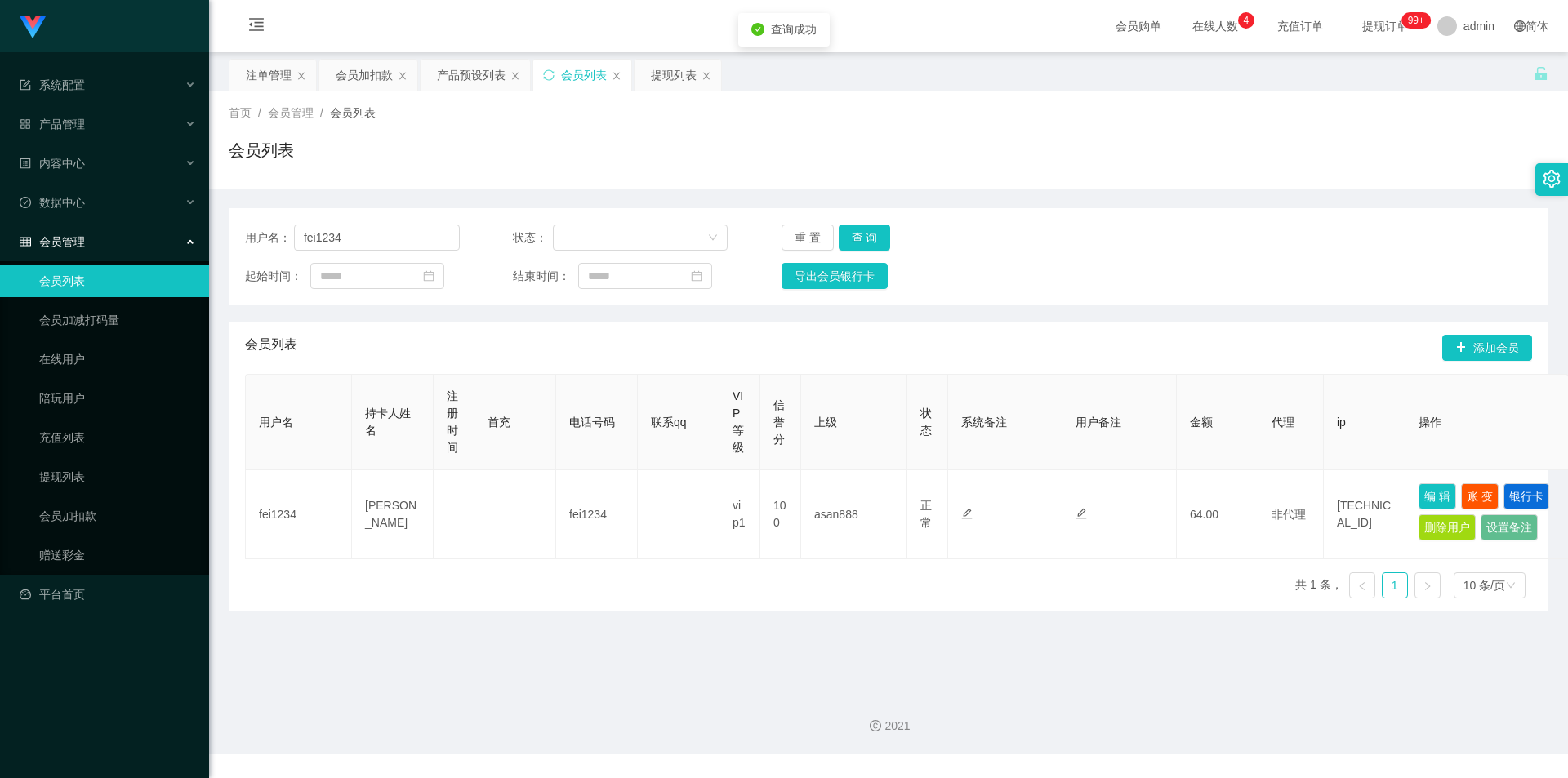
click at [687, 184] on div "首页 / 会员管理 / 会员列表 / 会员列表" at bounding box center [889, 140] width 1359 height 97
click at [349, 85] on div "会员加扣款" at bounding box center [365, 74] width 58 height 31
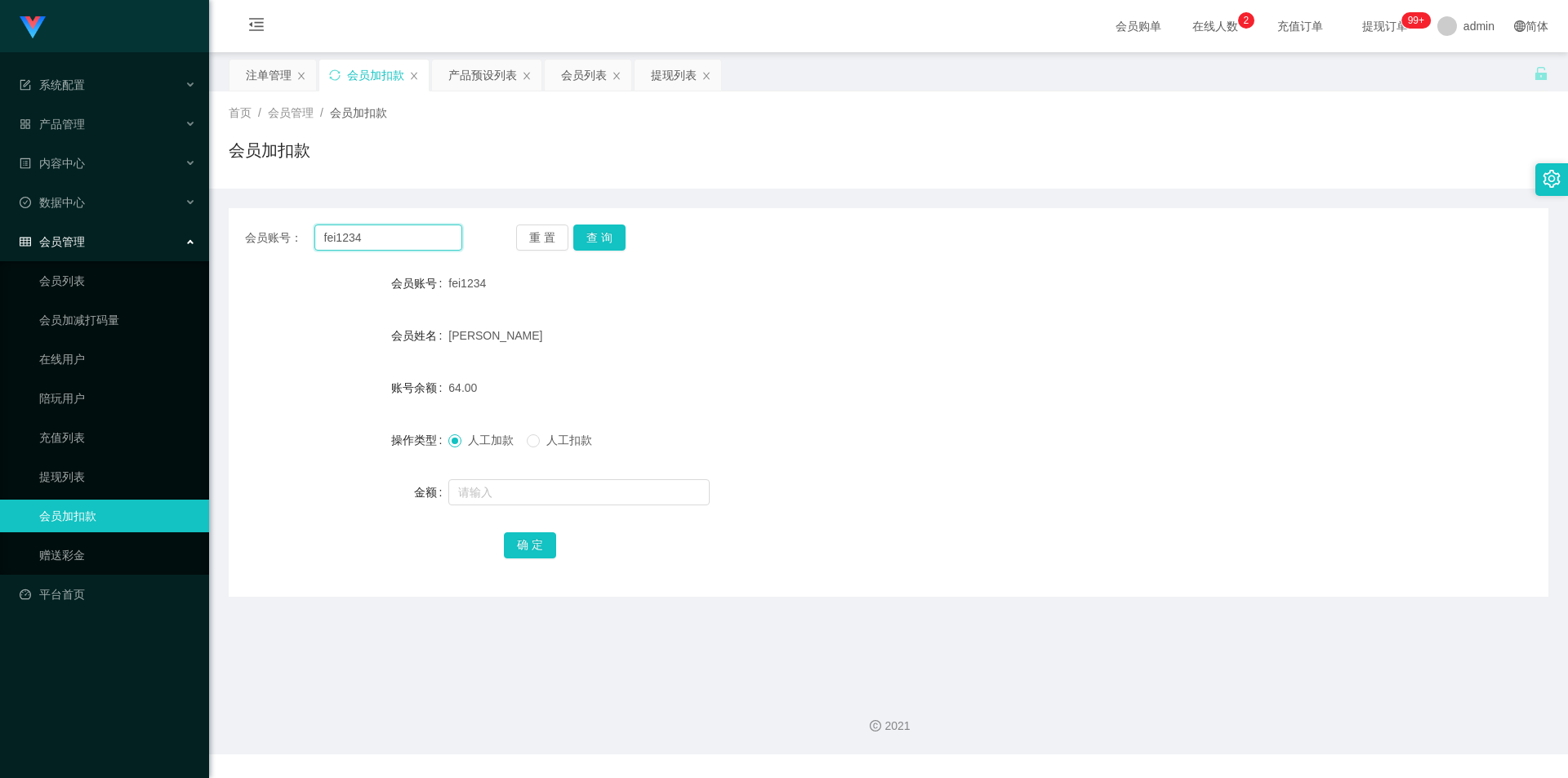
drag, startPoint x: 363, startPoint y: 238, endPoint x: 0, endPoint y: 230, distance: 363.1
click at [0, 230] on section "系统配置 产品管理 内容中心 数据中心 会员管理 会员列表 会员加减打码量 在线用户 陪玩用户 充值列表 提现列表 会员加扣款 赠送彩金 平台首页 保存配置 …" at bounding box center [784, 377] width 1568 height 754
click at [606, 240] on button "查 询" at bounding box center [599, 237] width 52 height 26
click at [1269, 222] on div "会员账号： fei1234 重 置 查 询 会员账号 fei1234 会员姓名 [PERSON_NAME] 账号余额 64.00 操作类型 人工加款 人工扣款…" at bounding box center [889, 402] width 1320 height 388
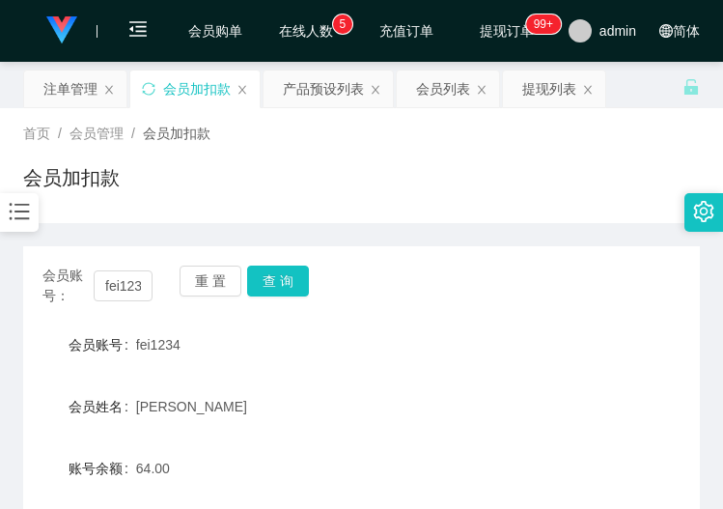
click at [453, 190] on div "会员加扣款" at bounding box center [361, 185] width 677 height 44
click at [121, 285] on input "fei1234" at bounding box center [123, 285] width 59 height 31
paste input "jindan"
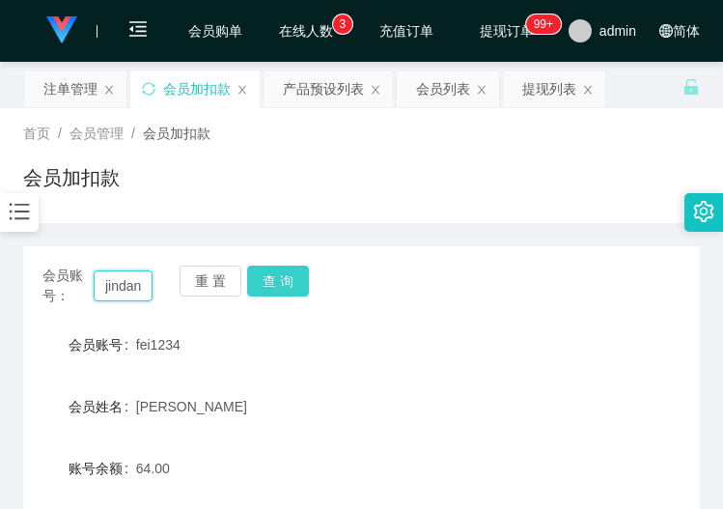
type input "jindan"
click at [250, 277] on button "查 询" at bounding box center [278, 280] width 62 height 31
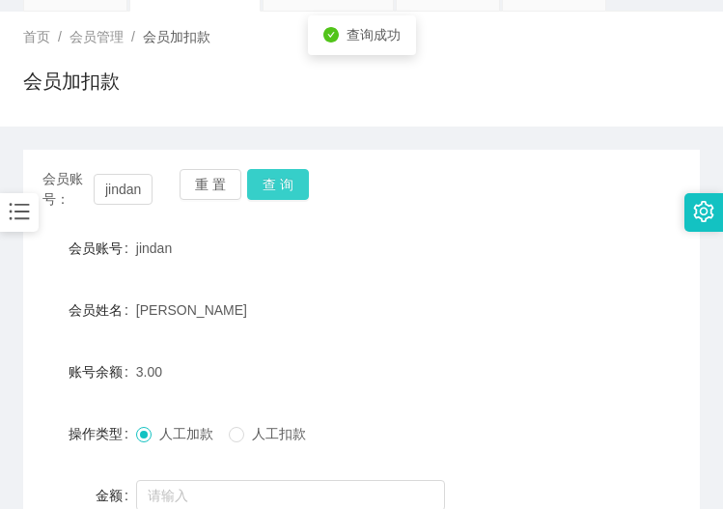
scroll to position [290, 0]
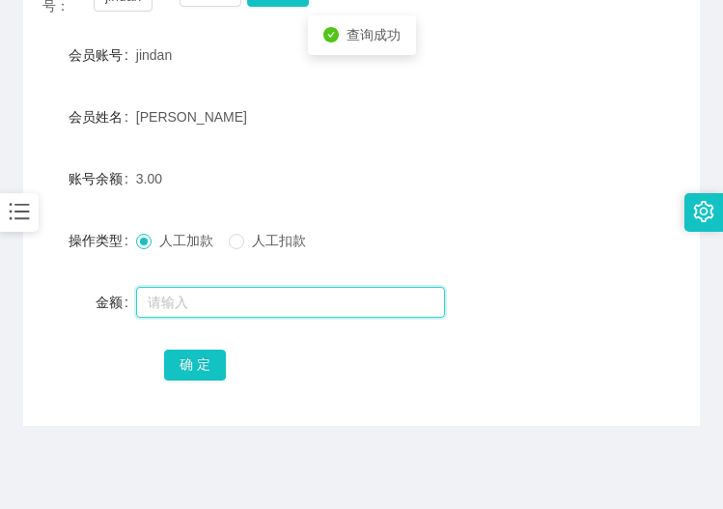
click at [169, 298] on input "text" at bounding box center [290, 302] width 309 height 31
type input "16"
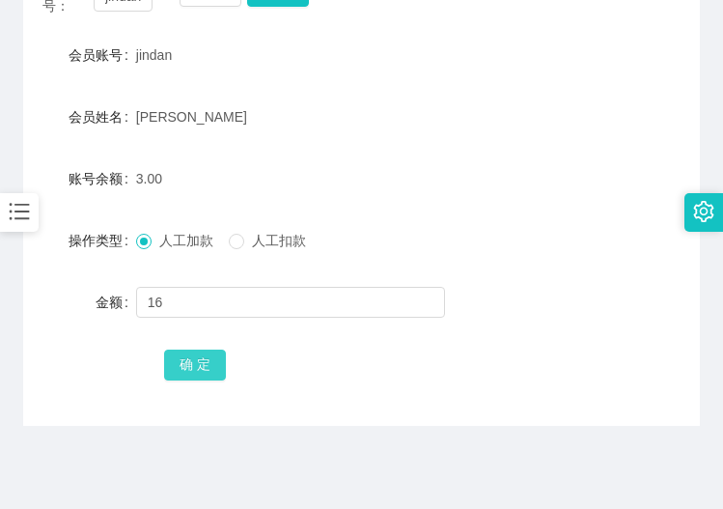
click at [197, 369] on button "确 定" at bounding box center [195, 364] width 62 height 31
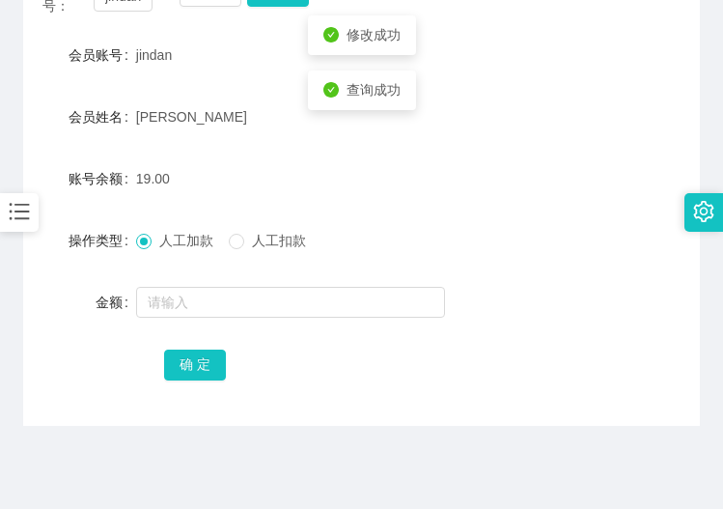
click at [511, 232] on div "人工加款 人工扣款" at bounding box center [333, 240] width 395 height 39
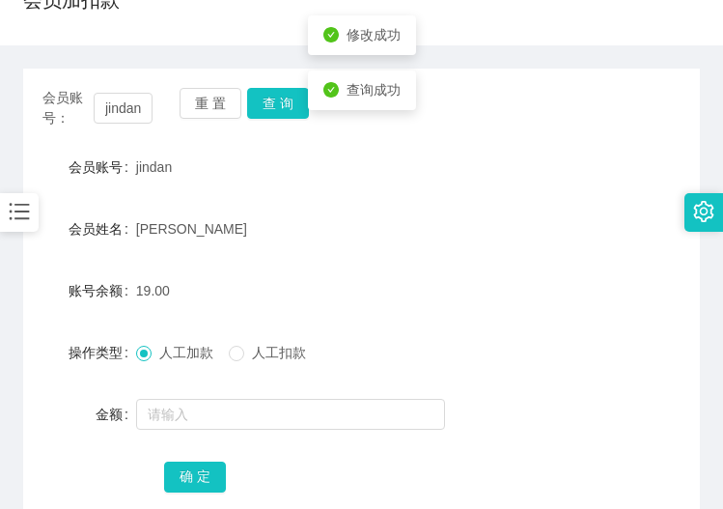
scroll to position [0, 0]
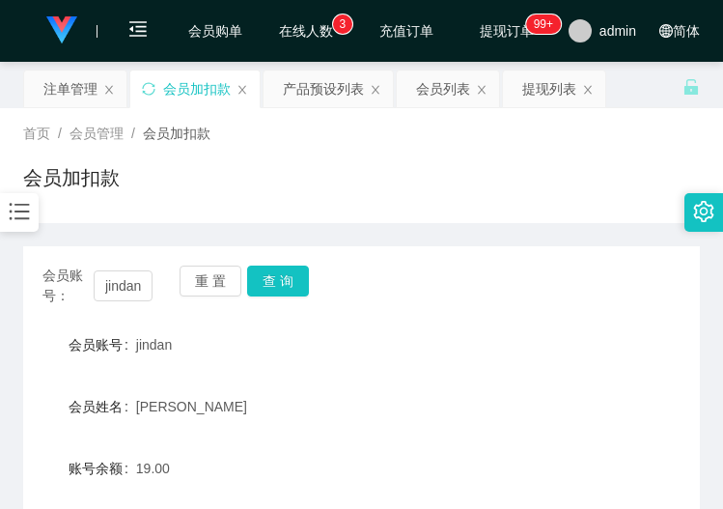
click at [470, 478] on div "19.00" at bounding box center [333, 468] width 395 height 39
click at [439, 411] on div "[PERSON_NAME]" at bounding box center [333, 406] width 395 height 39
drag, startPoint x: 497, startPoint y: 361, endPoint x: 551, endPoint y: 249, distance: 124.3
click at [498, 360] on div "jindan" at bounding box center [333, 344] width 395 height 39
click at [564, 218] on div "首页 / 会员管理 / 会员加扣款 / 会员加扣款" at bounding box center [361, 165] width 723 height 115
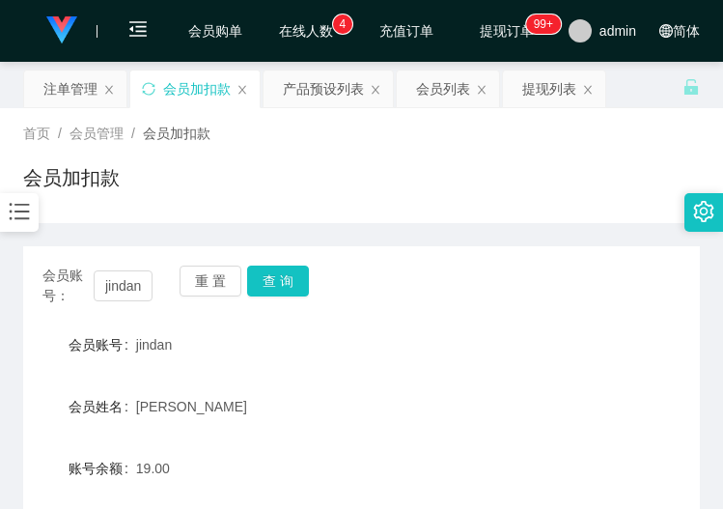
click at [262, 172] on div "会员加扣款" at bounding box center [361, 185] width 677 height 44
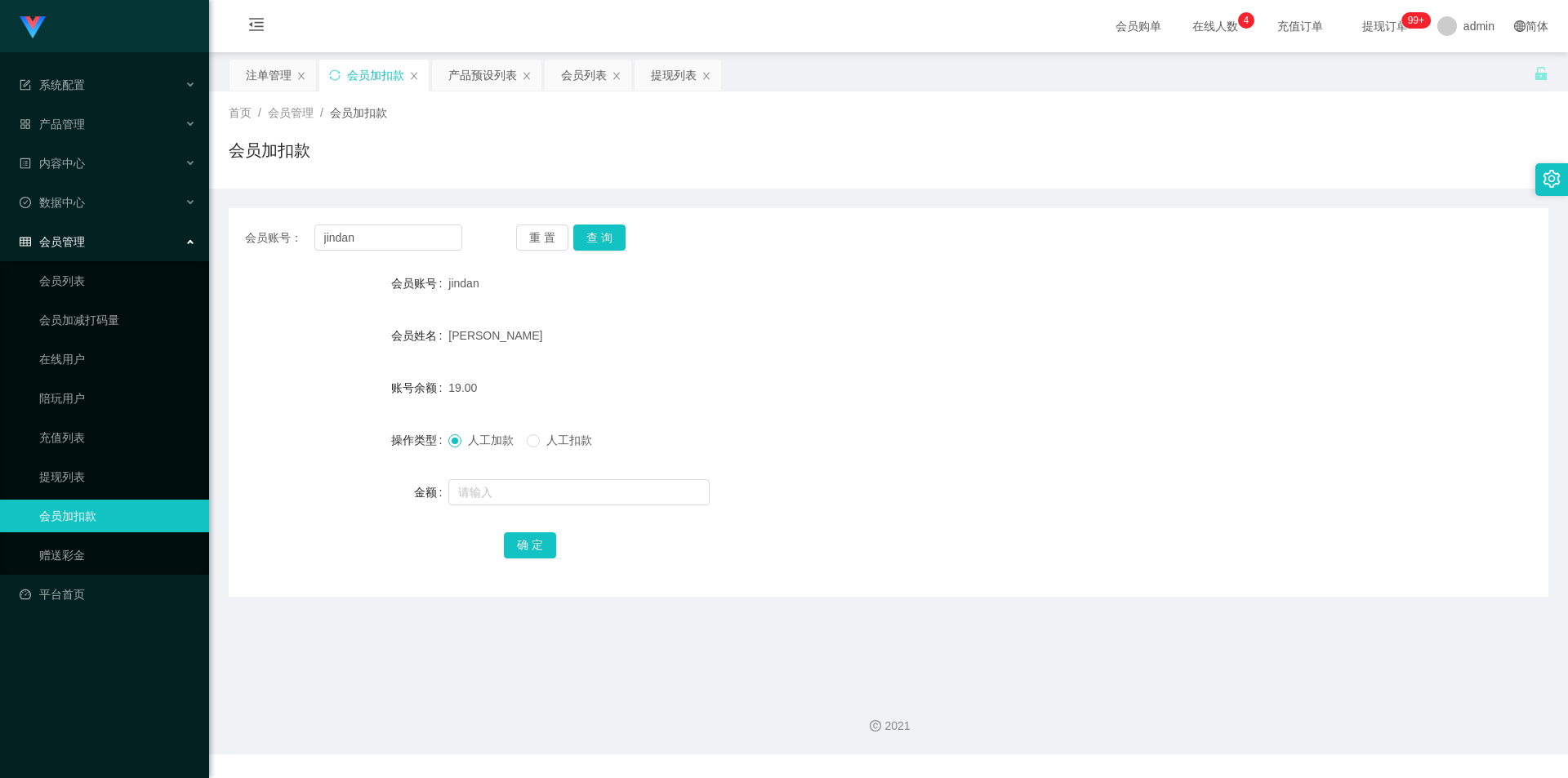
click at [905, 178] on div "首页 / 会员管理 / 会员加扣款 / 会员加扣款" at bounding box center [889, 140] width 1359 height 97
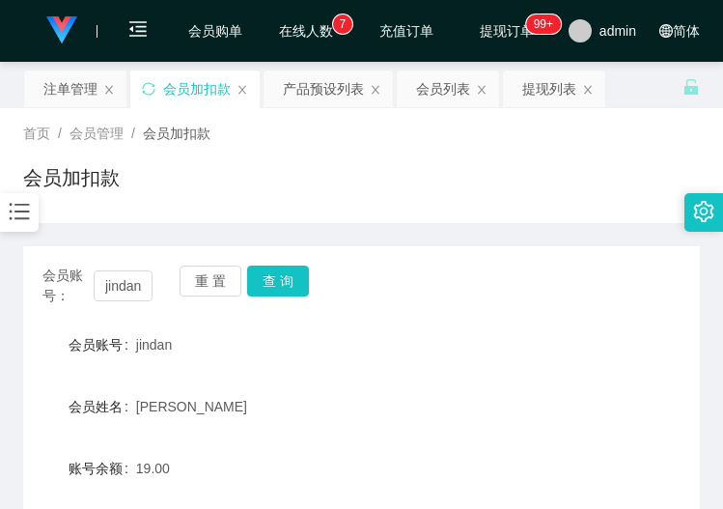
click at [314, 141] on div "首页 / 会员管理 / 会员加扣款 /" at bounding box center [361, 134] width 677 height 20
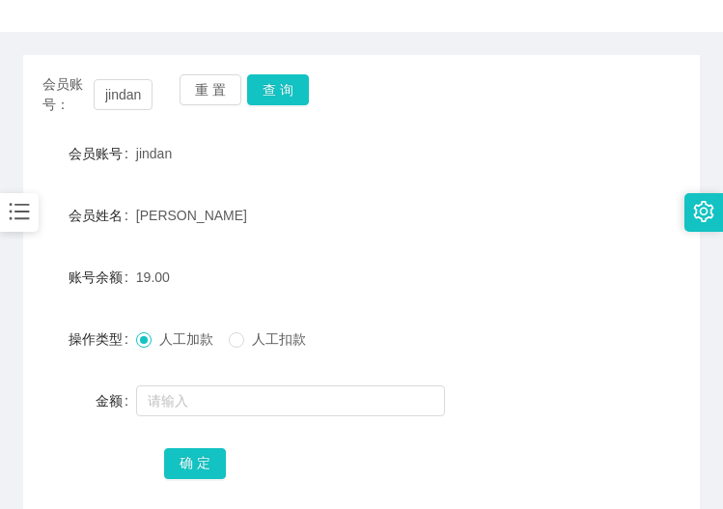
scroll to position [193, 0]
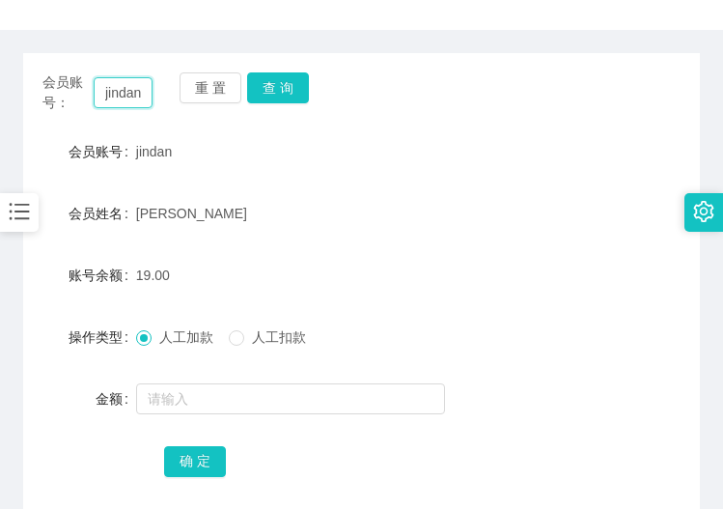
click at [115, 94] on input "jindan" at bounding box center [123, 92] width 59 height 31
paste input "fei1234"
type input "fei1234"
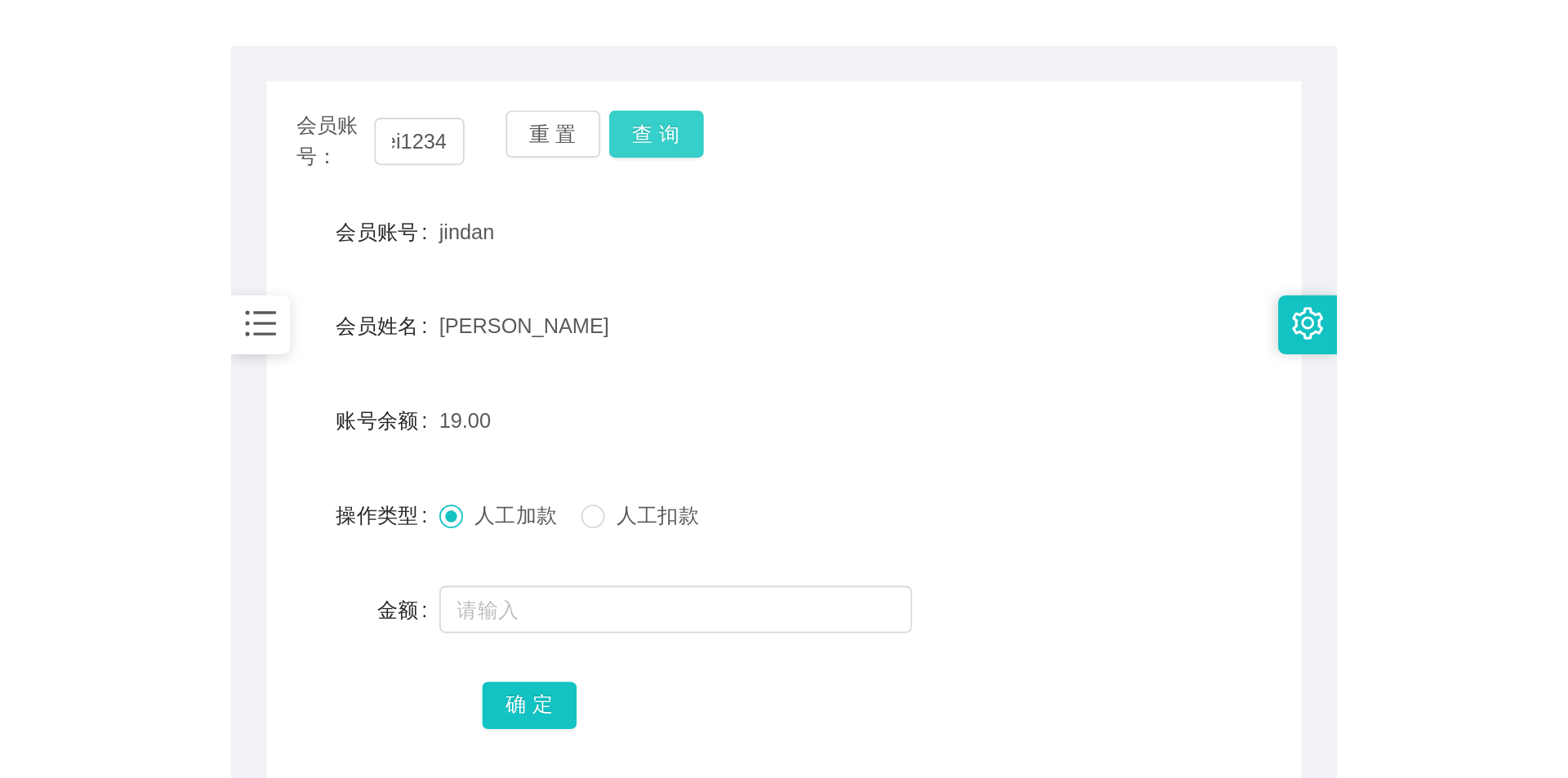
scroll to position [0, 0]
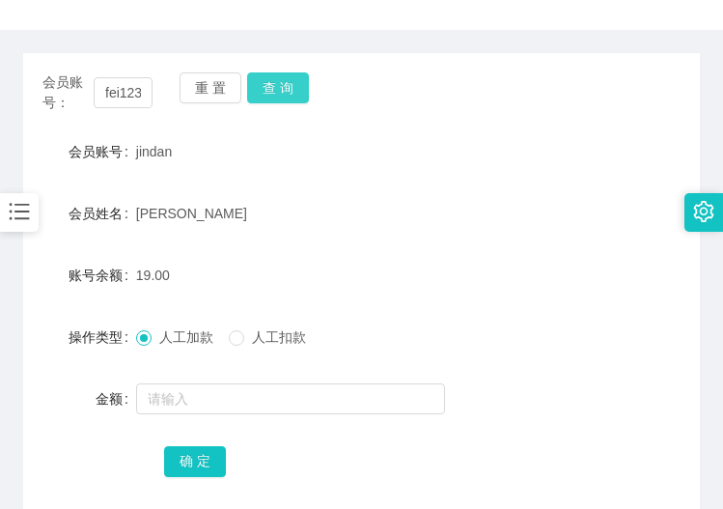
click at [276, 75] on button "查 询" at bounding box center [278, 87] width 62 height 31
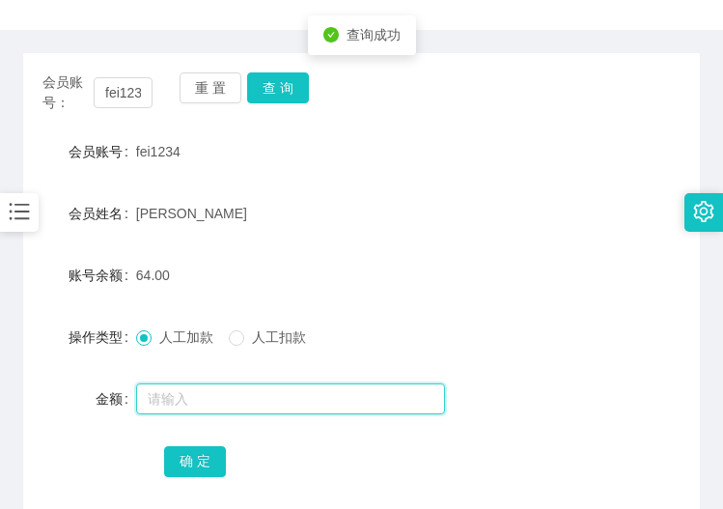
click at [169, 396] on input "text" at bounding box center [290, 398] width 309 height 31
type input "8"
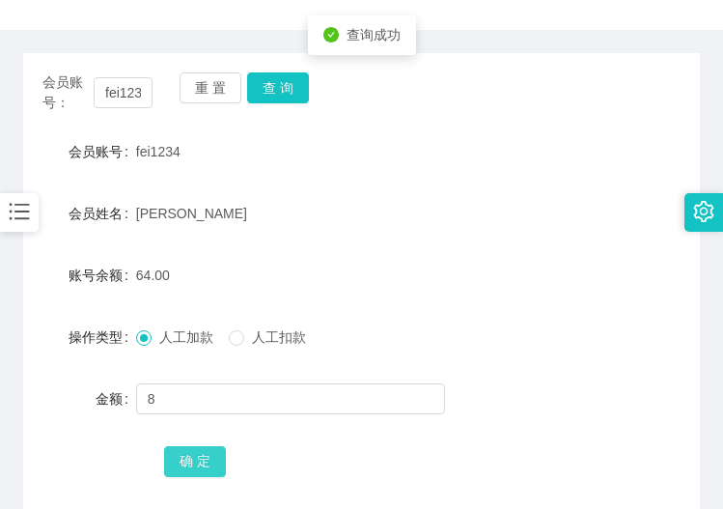
click at [176, 458] on button "确 定" at bounding box center [195, 461] width 62 height 31
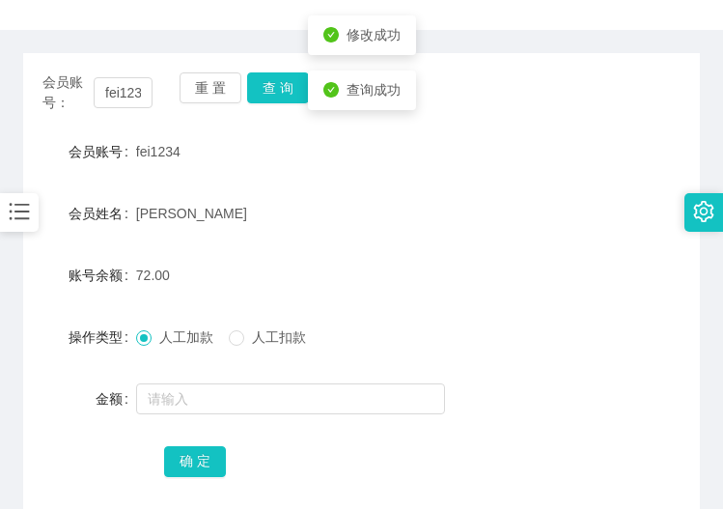
click at [608, 270] on div "账号余额 72.00" at bounding box center [361, 275] width 677 height 39
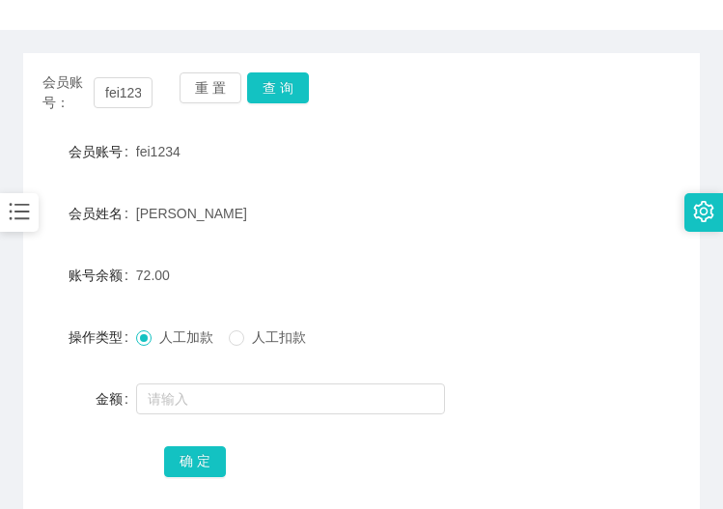
click at [530, 145] on div "会员账号 fei1234" at bounding box center [361, 151] width 677 height 39
click at [442, 176] on form "会员账号 fei1234 会员姓名 [PERSON_NAME] 账号余额 72.00 操作类型 人工加款 人工扣款 金额 确 定" at bounding box center [361, 305] width 677 height 347
click at [627, 418] on form "会员账号 fei1234 会员姓名 [PERSON_NAME] 账号余额 72.00 操作类型 人工加款 人工扣款 金额 确 定" at bounding box center [361, 305] width 677 height 347
click at [67, 37] on div "会员账号： fei1234 重 置 查 询 会员账号 fei1234 会员姓名 [PERSON_NAME] 账号余额 72.00 操作类型 人工加款 人工扣款…" at bounding box center [361, 276] width 677 height 492
click at [476, 154] on div "fei1234" at bounding box center [333, 151] width 395 height 39
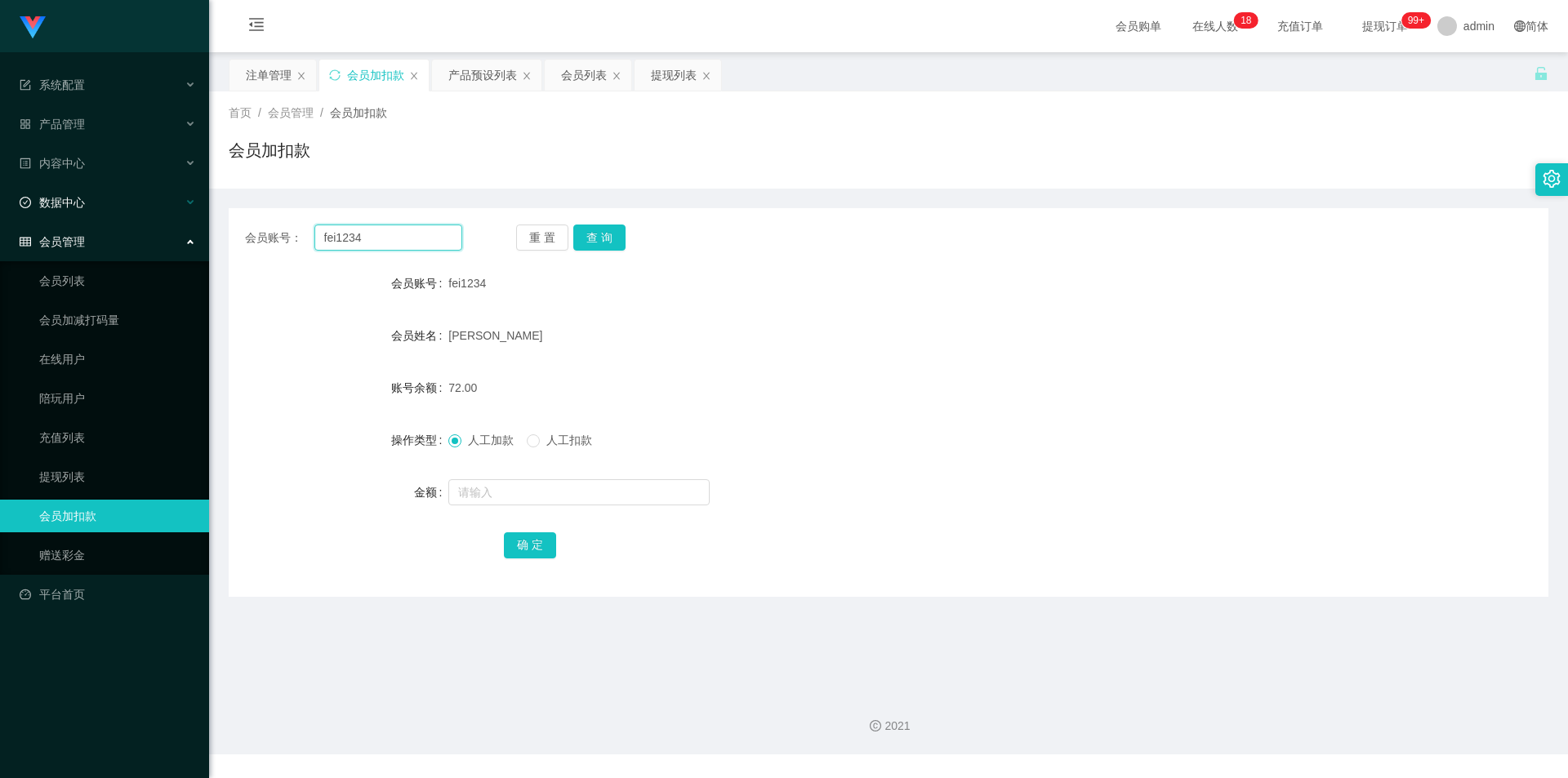
drag, startPoint x: 404, startPoint y: 238, endPoint x: 113, endPoint y: 219, distance: 291.6
click at [0, 215] on section "系统配置 产品管理 内容中心 数据中心 会员管理 会员列表 会员加减打码量 在线用户 陪玩用户 充值列表 提现列表 会员加扣款 赠送彩金 平台首页 保存配置 …" at bounding box center [784, 377] width 1568 height 754
click at [599, 234] on button "查 询" at bounding box center [599, 237] width 52 height 26
click at [905, 165] on div "会员加扣款" at bounding box center [889, 156] width 1320 height 37
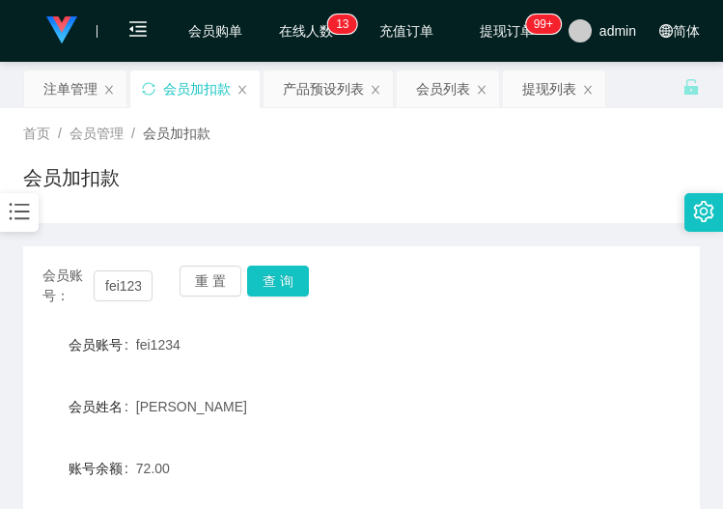
click at [489, 134] on div "首页 / 会员管理 / 会员加扣款 /" at bounding box center [361, 134] width 677 height 20
